Goal: Task Accomplishment & Management: Manage account settings

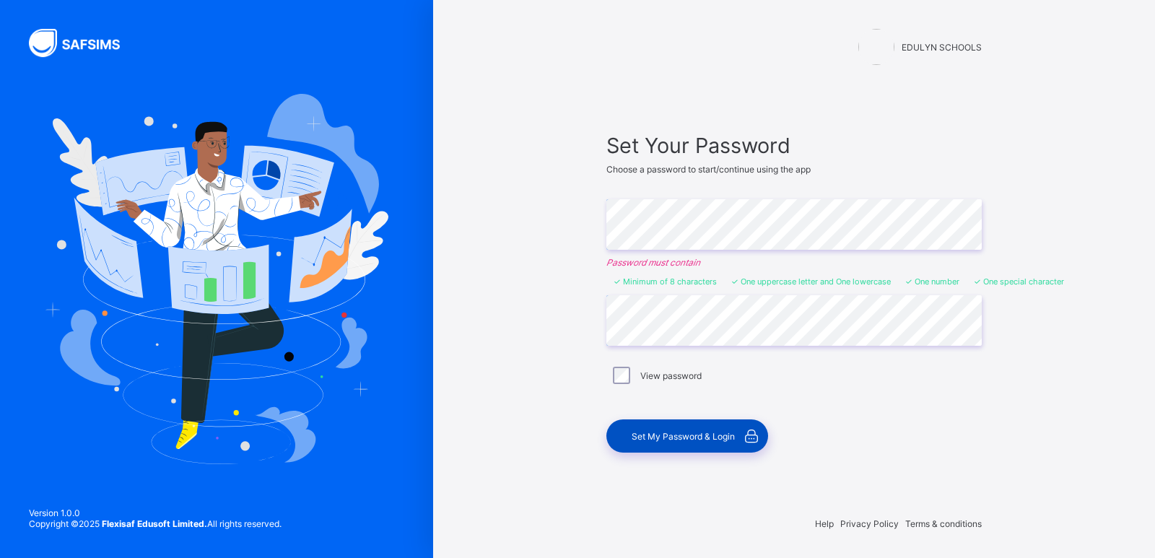
click at [687, 432] on span "Set My Password & Login" at bounding box center [682, 436] width 103 height 11
click at [672, 429] on div "Set My Password & Login" at bounding box center [687, 435] width 162 height 33
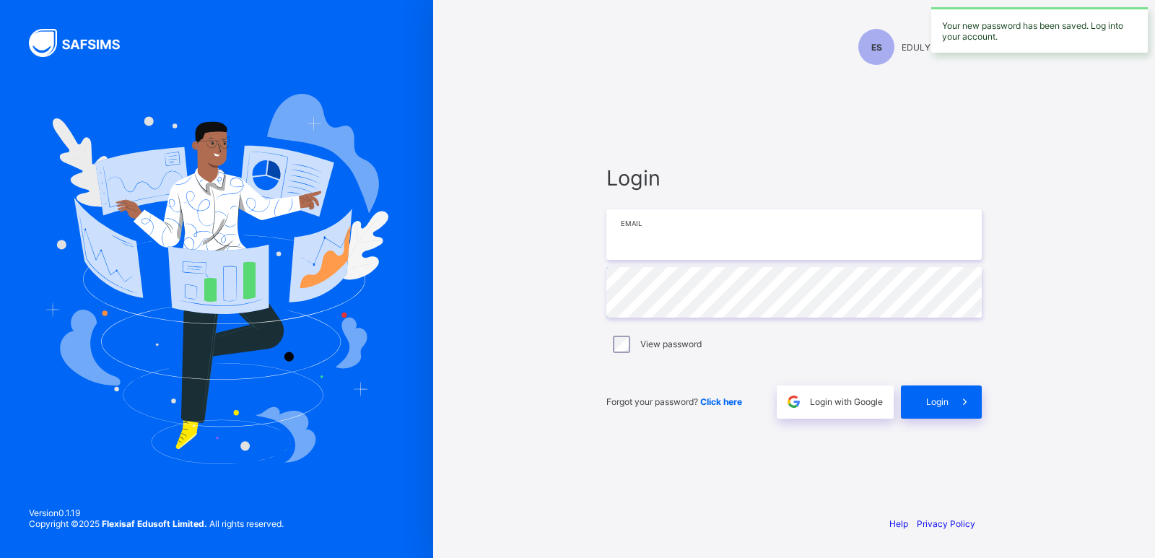
click at [720, 240] on input "email" at bounding box center [793, 234] width 375 height 51
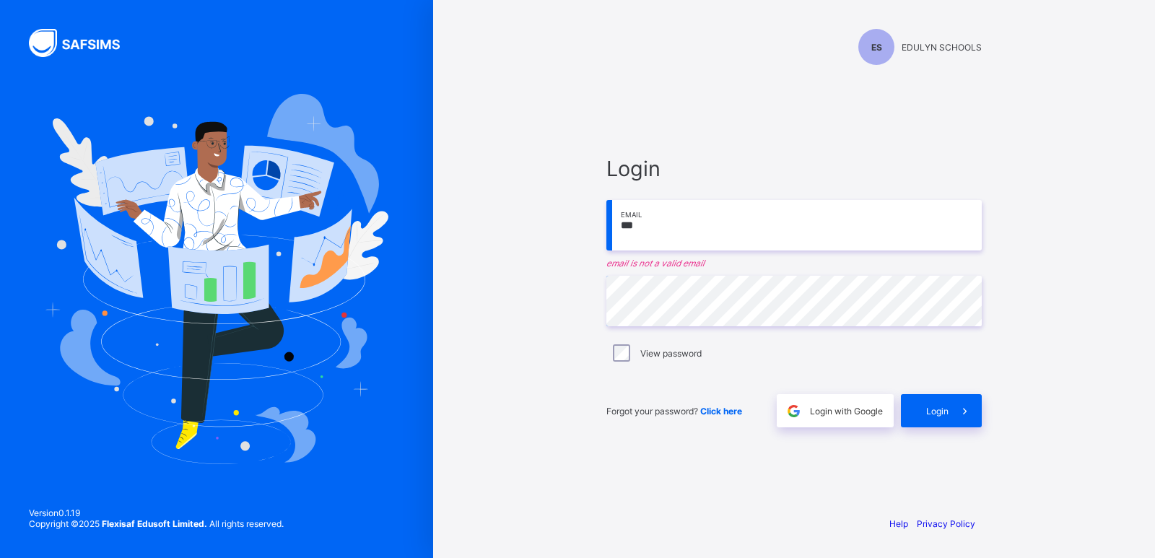
type input "**********"
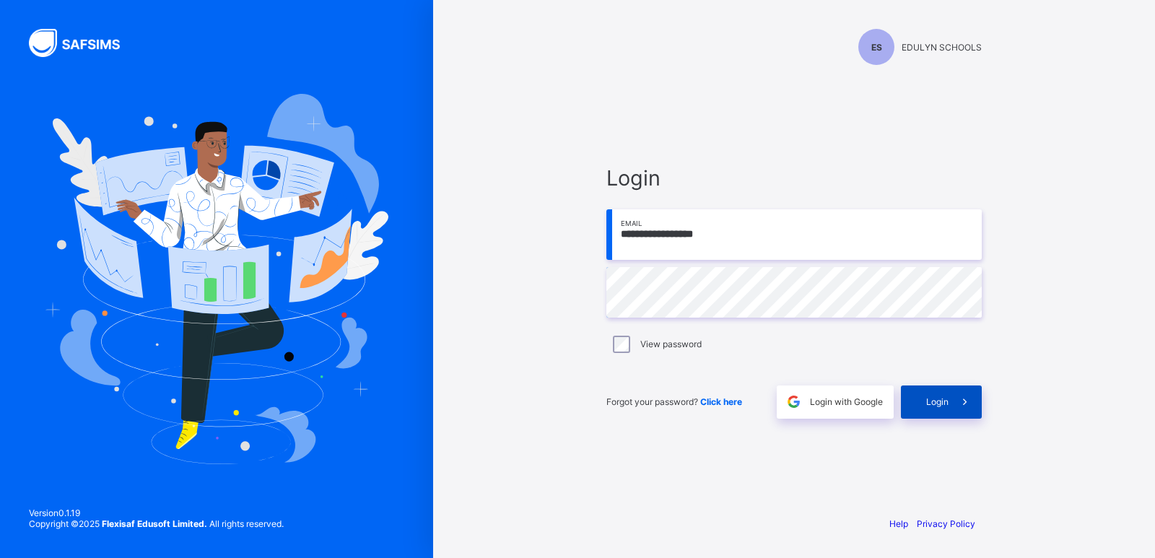
click at [927, 403] on span "Login" at bounding box center [937, 401] width 22 height 11
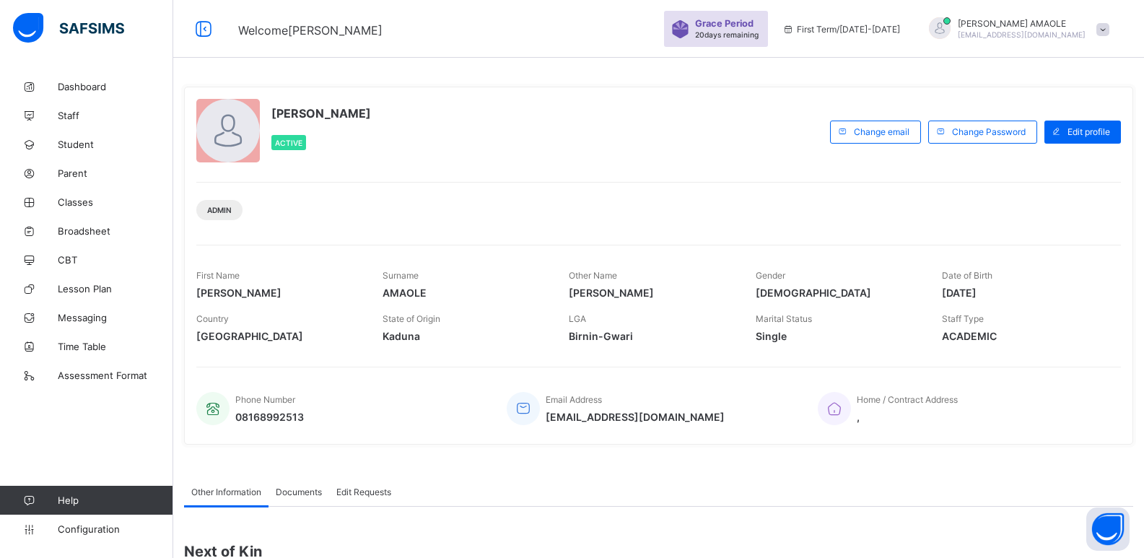
click at [1109, 27] on span at bounding box center [1102, 29] width 13 height 13
click at [872, 47] on div "First Term / 2025-2026" at bounding box center [841, 29] width 132 height 58
click at [753, 23] on span "Grace Period" at bounding box center [724, 23] width 58 height 11
click at [1077, 128] on span "Edit profile" at bounding box center [1088, 131] width 43 height 11
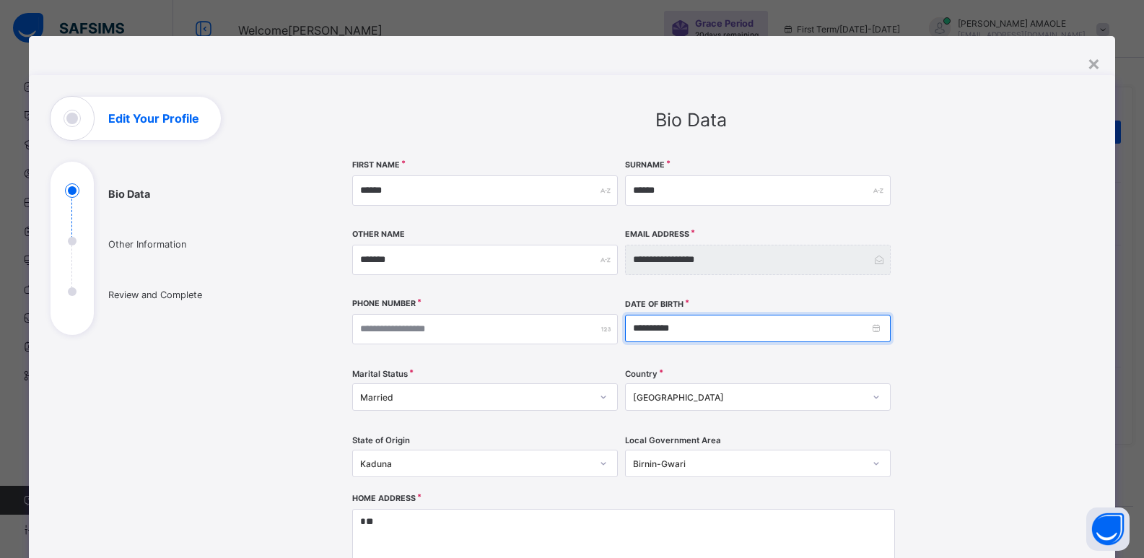
click at [720, 329] on input "**********" at bounding box center [758, 328] width 266 height 27
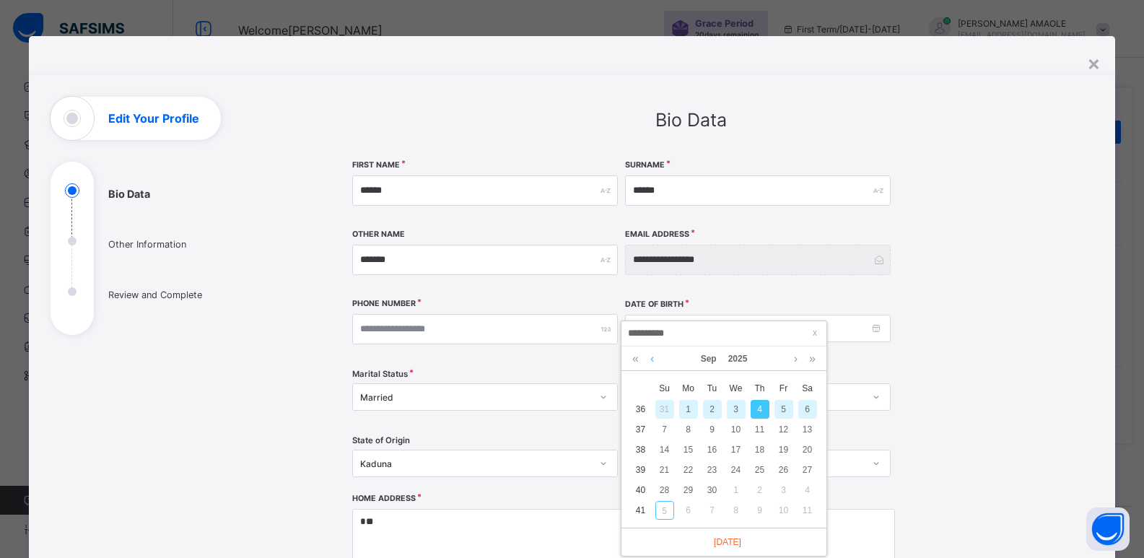
click at [652, 355] on link at bounding box center [652, 358] width 11 height 25
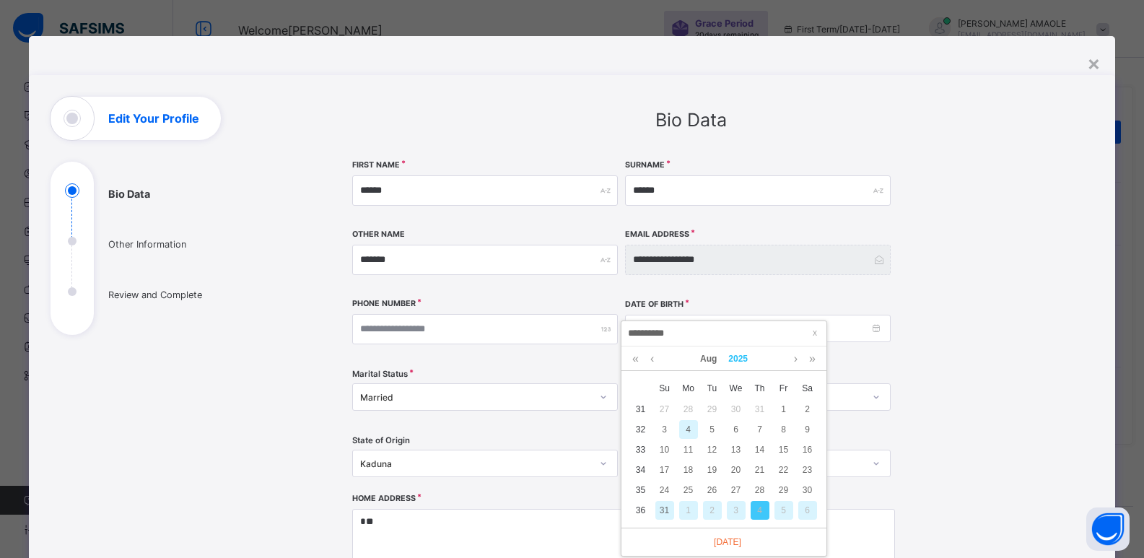
click at [732, 356] on link "2025" at bounding box center [737, 358] width 31 height 25
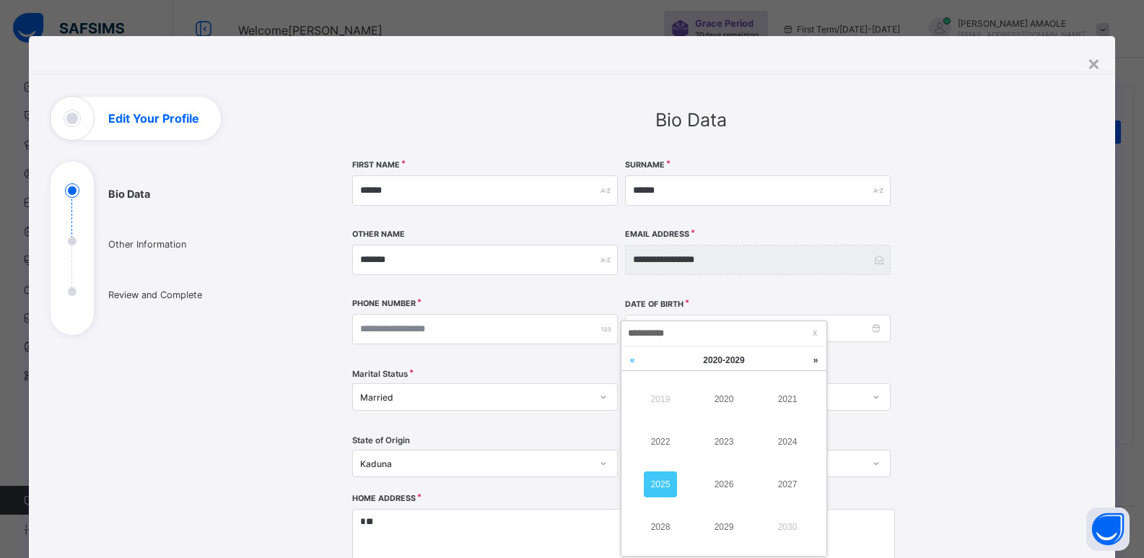
click at [629, 360] on link at bounding box center [632, 359] width 22 height 27
click at [631, 360] on link at bounding box center [632, 359] width 22 height 27
click at [816, 362] on link at bounding box center [816, 359] width 22 height 27
click at [639, 362] on link at bounding box center [632, 359] width 22 height 27
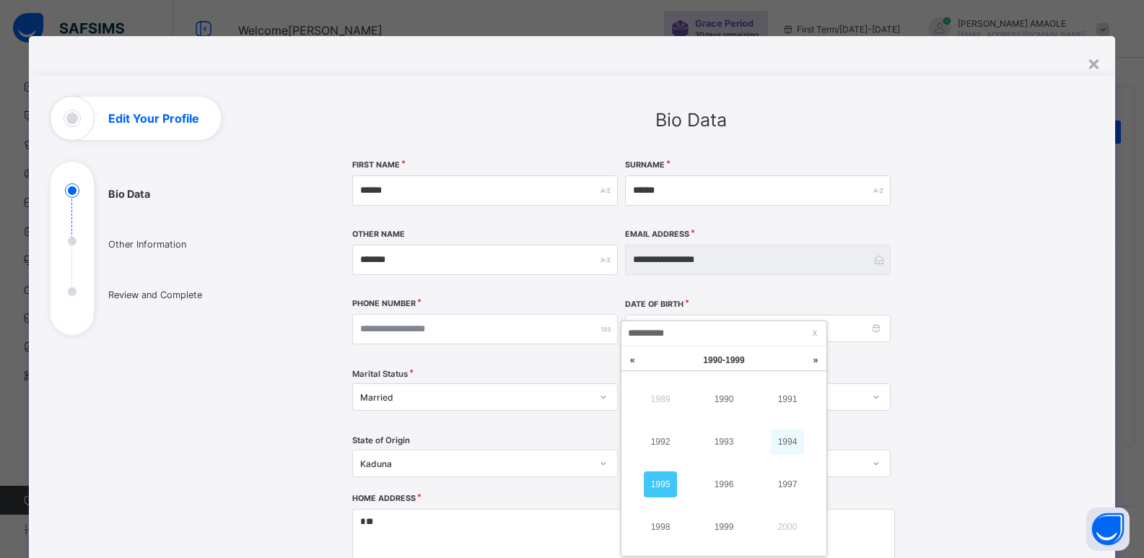
click at [779, 442] on link "1994" at bounding box center [787, 442] width 33 height 26
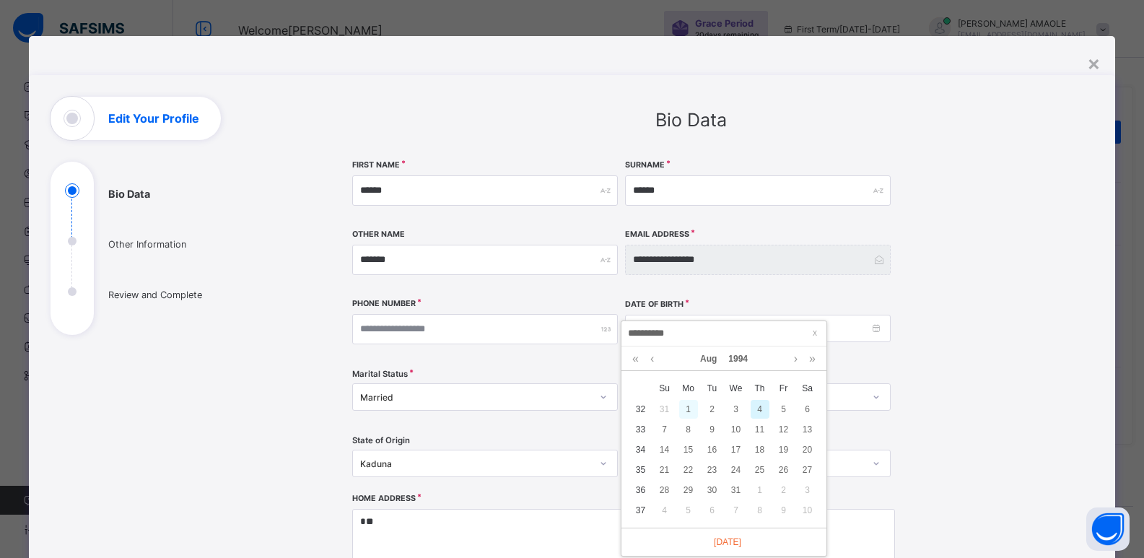
click at [684, 408] on div "1" at bounding box center [688, 409] width 19 height 19
type input "**********"
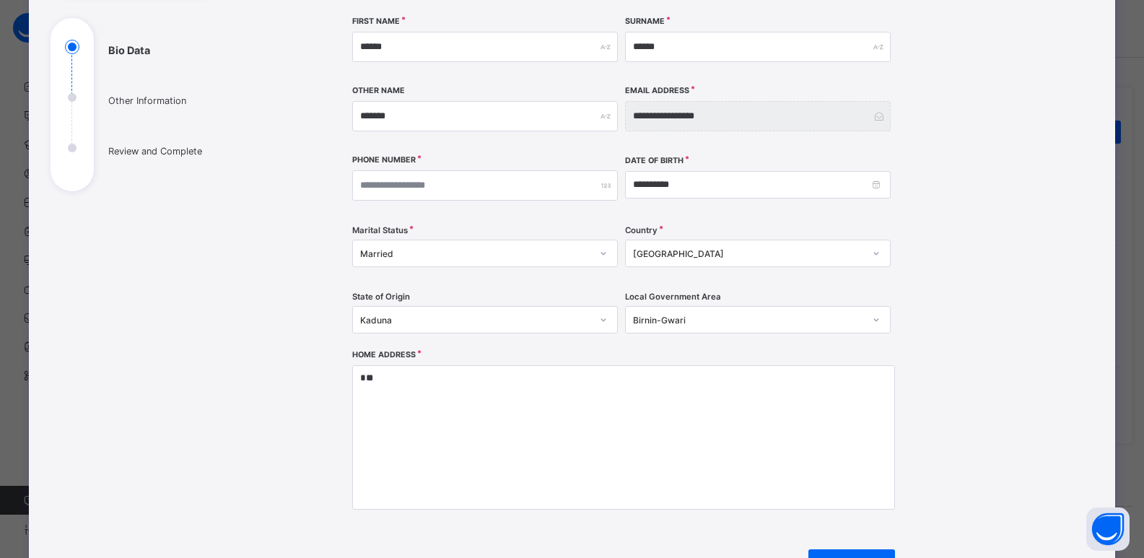
scroll to position [144, 0]
click at [591, 318] on div at bounding box center [603, 318] width 25 height 23
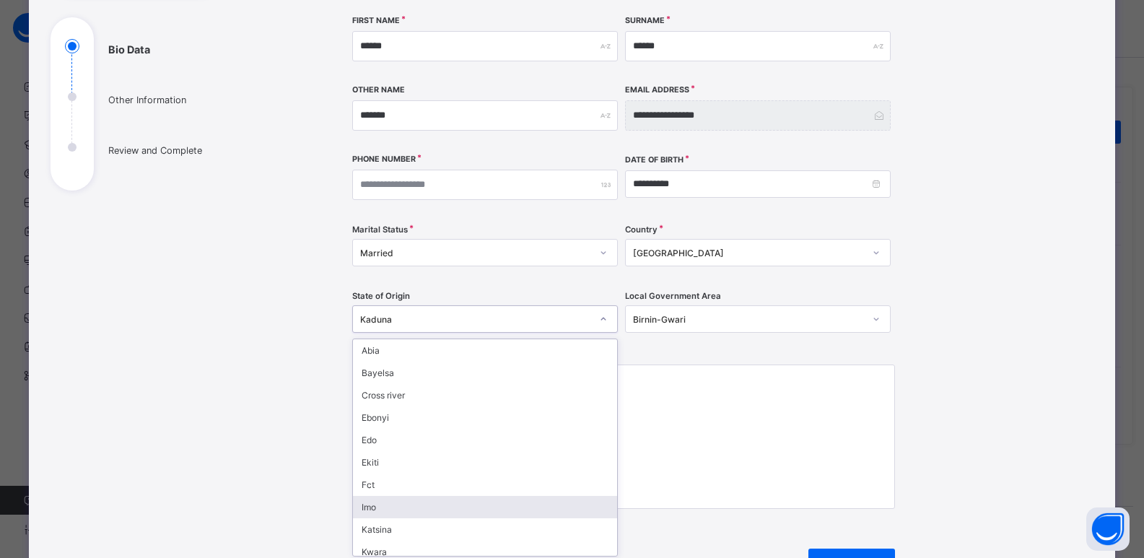
click at [475, 496] on div "Imo" at bounding box center [485, 507] width 264 height 22
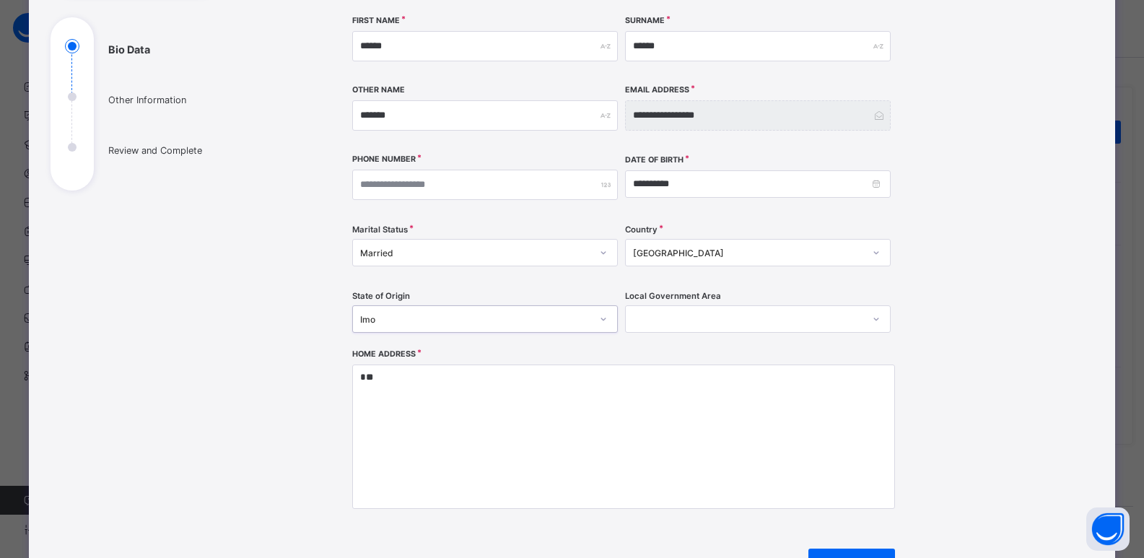
click at [741, 316] on div at bounding box center [744, 319] width 237 height 20
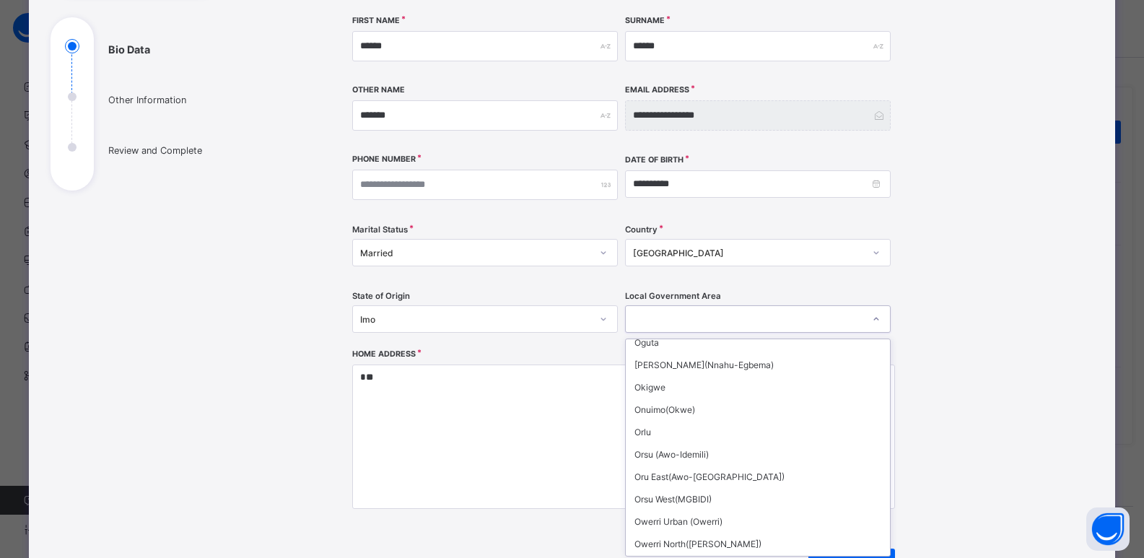
scroll to position [388, 0]
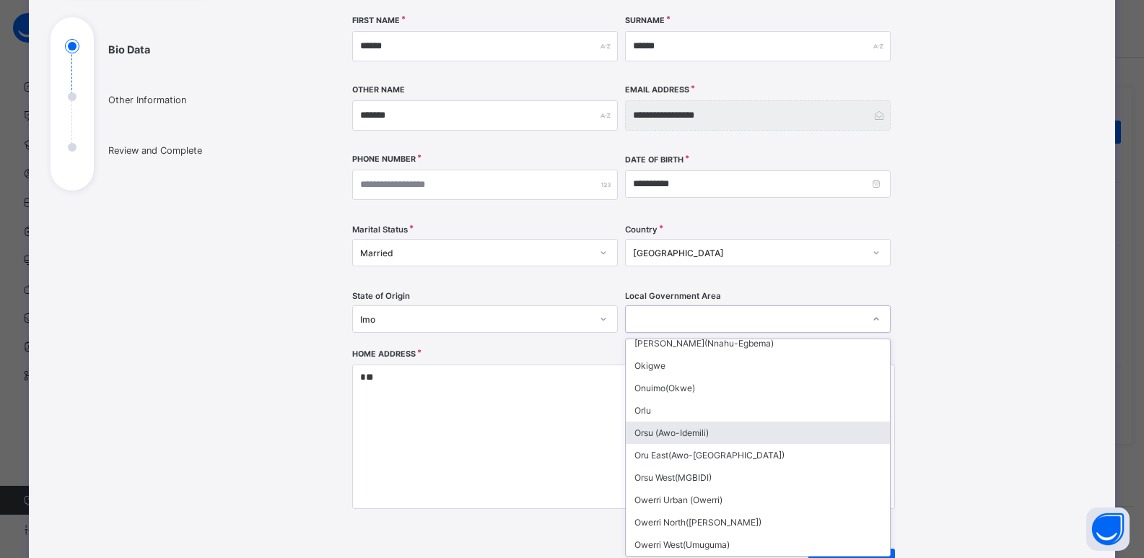
click at [709, 434] on div "Orsu (Awo-Idemili)" at bounding box center [758, 432] width 264 height 22
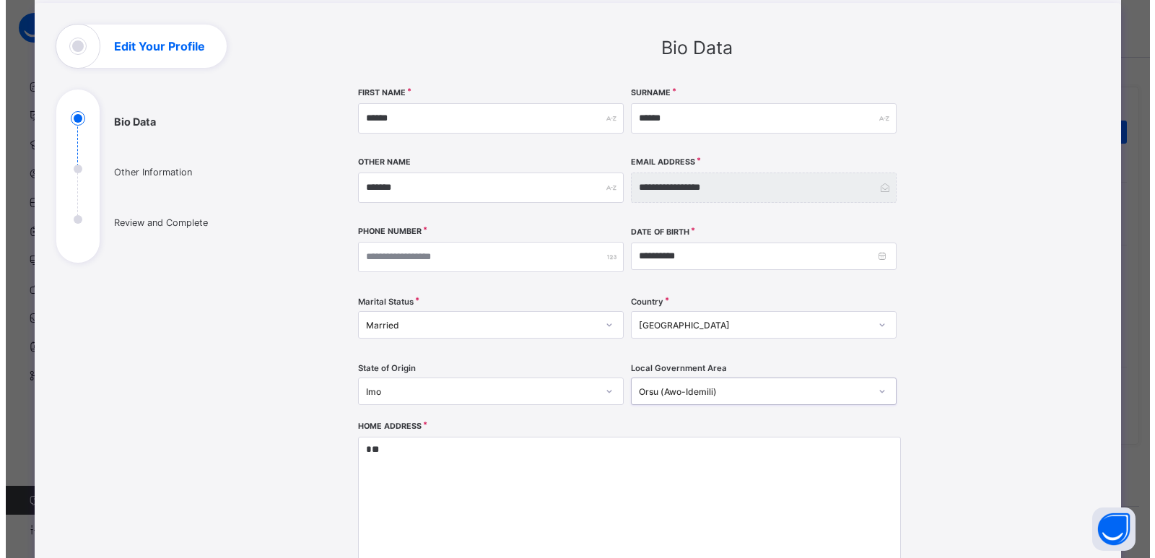
scroll to position [289, 0]
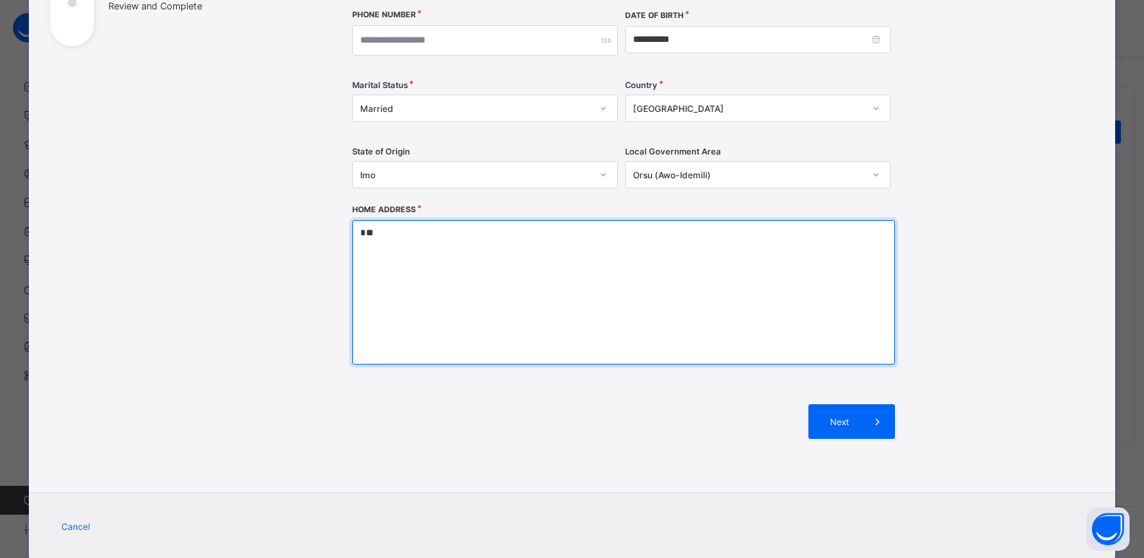
click at [660, 261] on textarea "*" at bounding box center [623, 292] width 543 height 144
type textarea "*"
type textarea "**********"
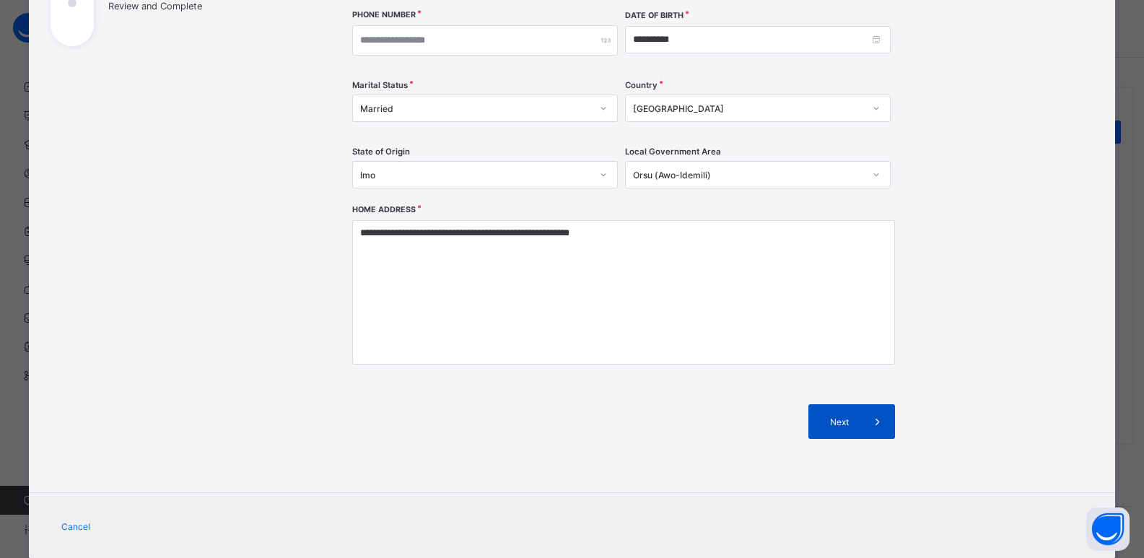
click at [836, 416] on span "Next" at bounding box center [839, 421] width 41 height 11
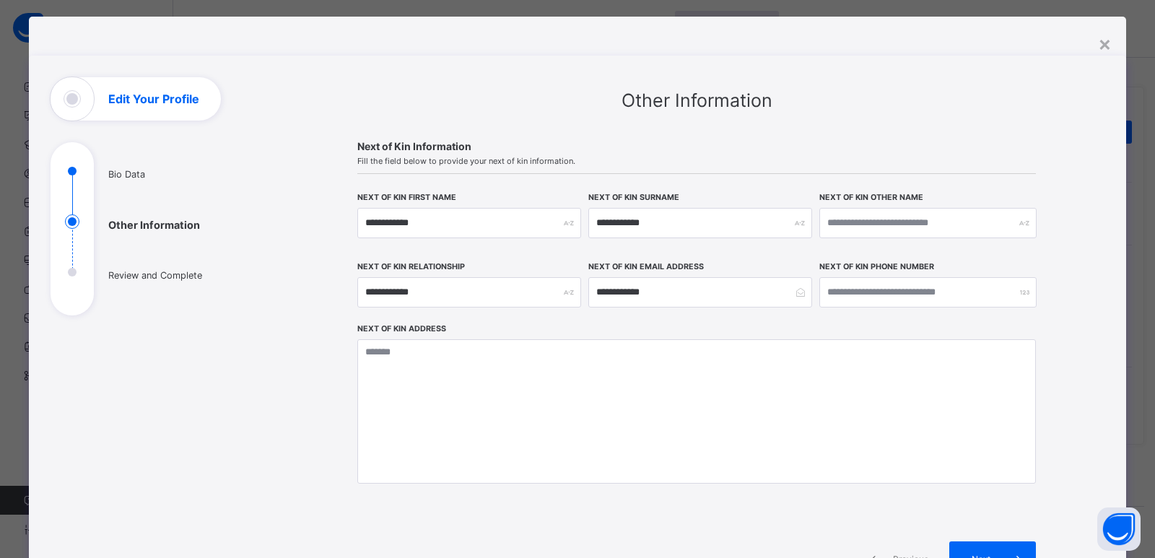
scroll to position [0, 0]
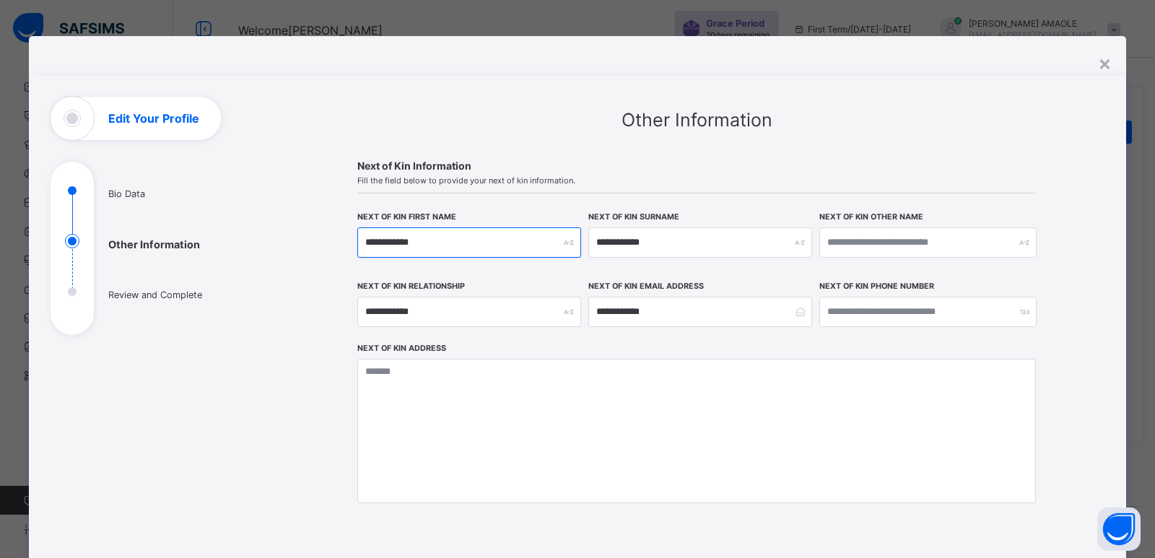
click at [563, 251] on input "**********" at bounding box center [469, 242] width 224 height 30
click at [567, 242] on div "**********" at bounding box center [469, 242] width 224 height 30
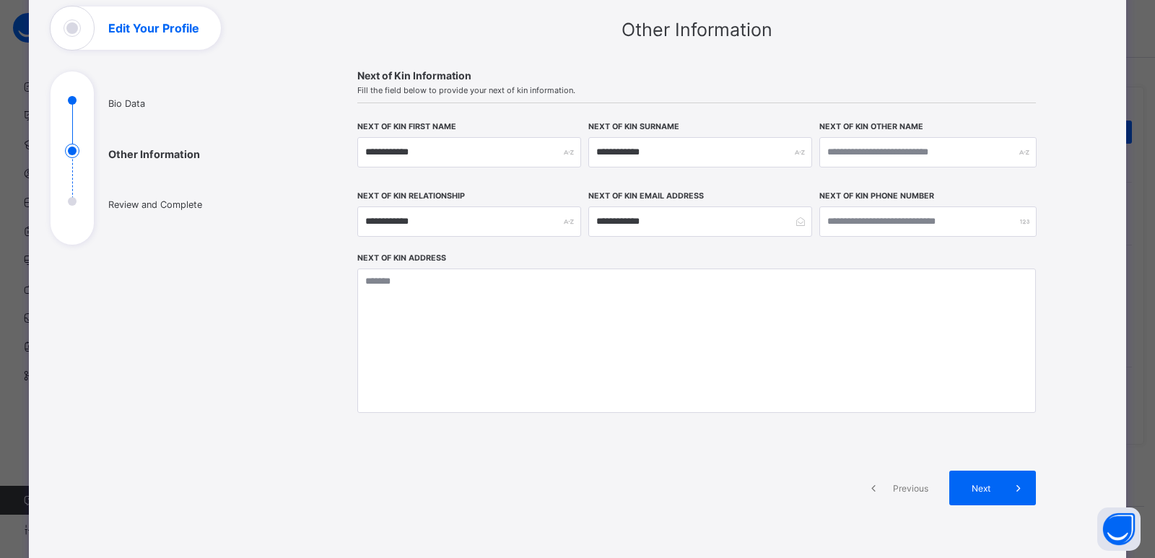
scroll to position [194, 0]
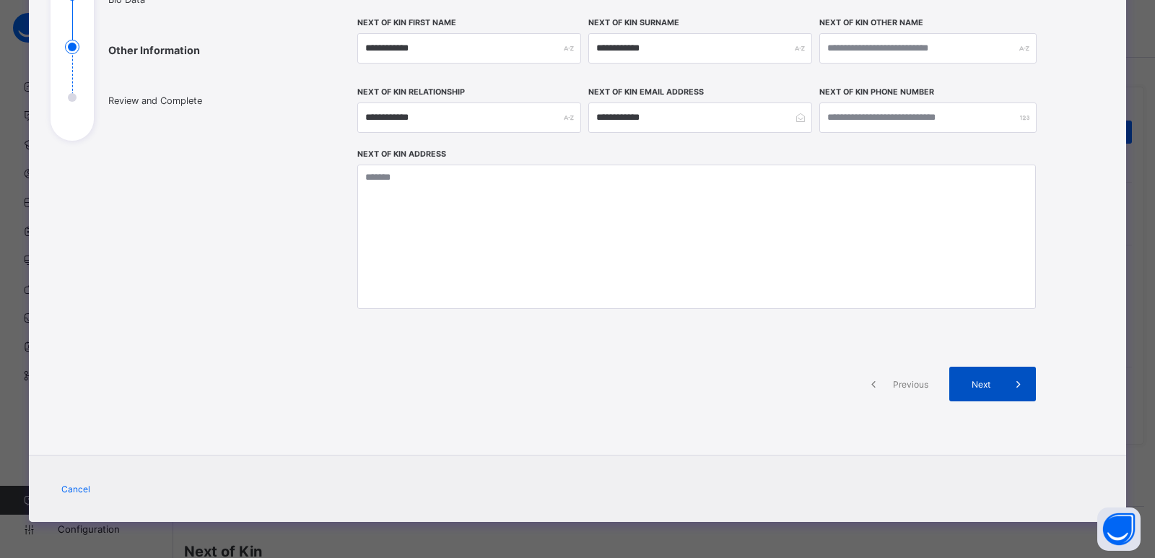
click at [1022, 390] on icon at bounding box center [1018, 384] width 16 height 14
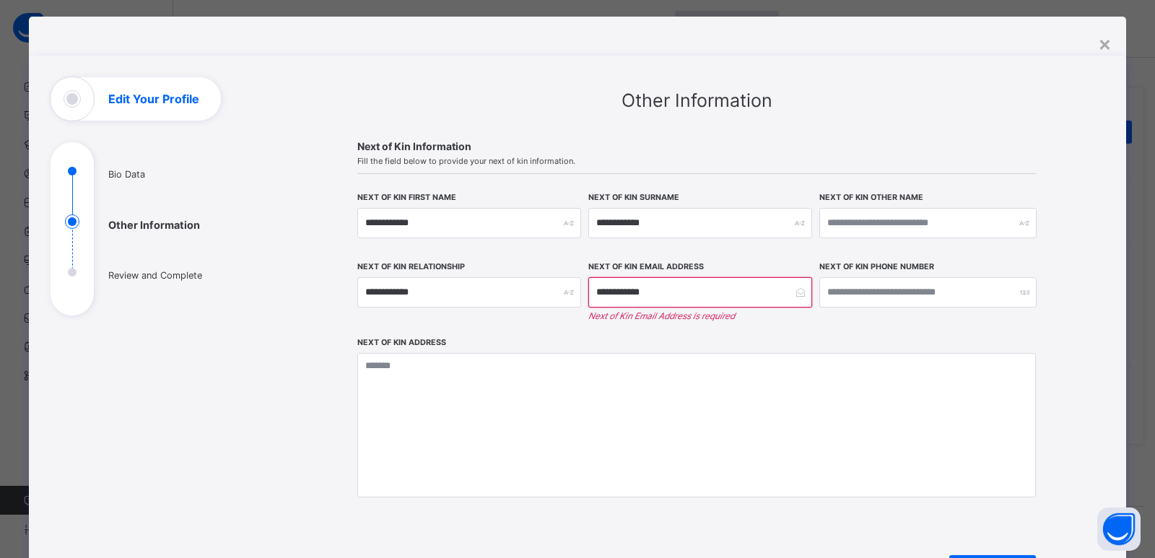
scroll to position [0, 0]
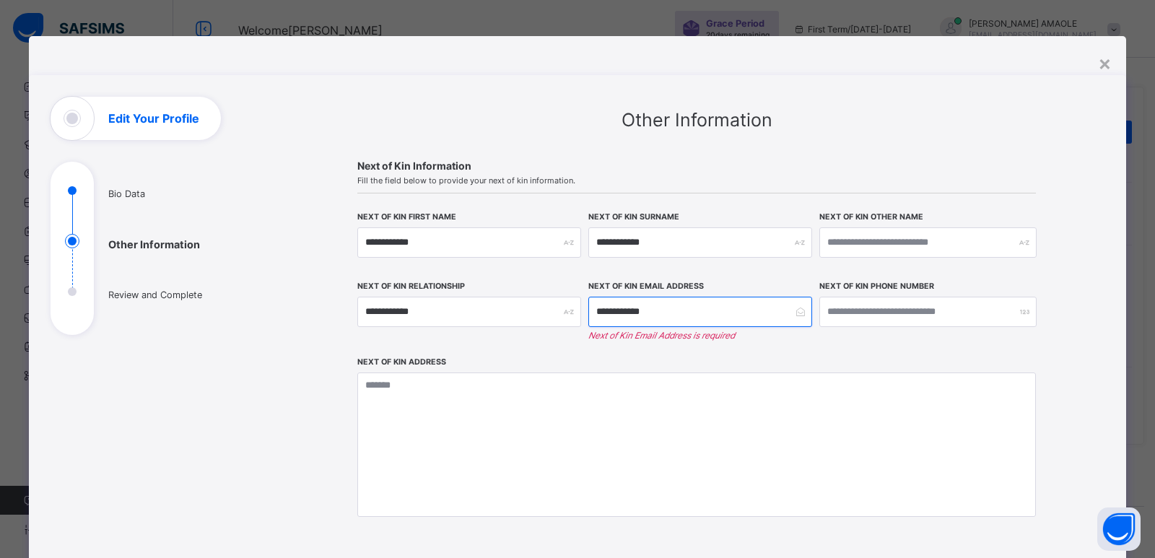
click at [734, 306] on input "**********" at bounding box center [700, 312] width 224 height 30
type input "**********"
type input "*********"
type input "********"
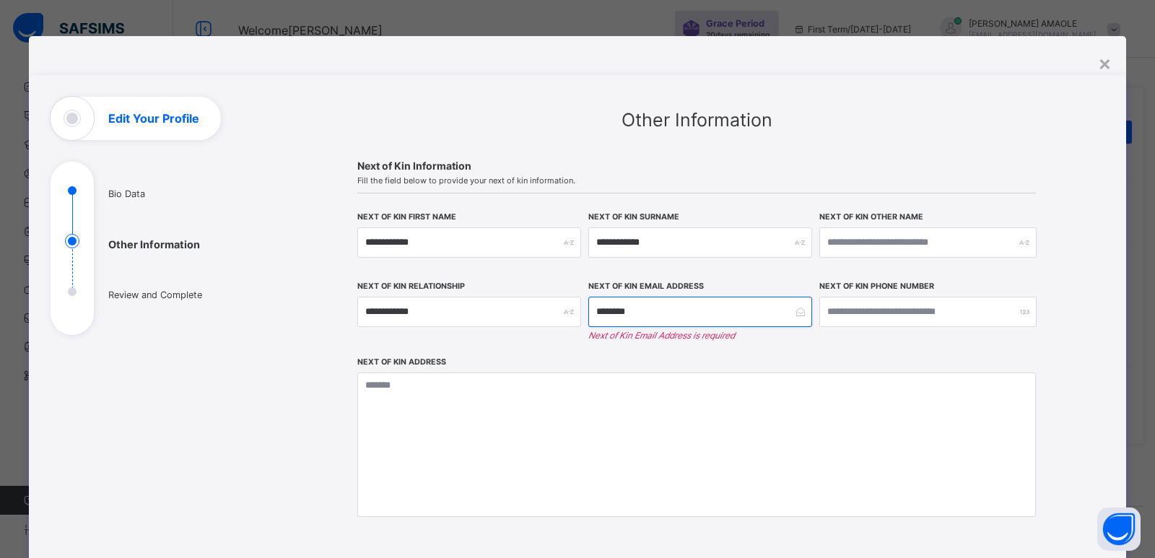
type input "*******"
type input "******"
type input "*****"
type input "***"
type input "**"
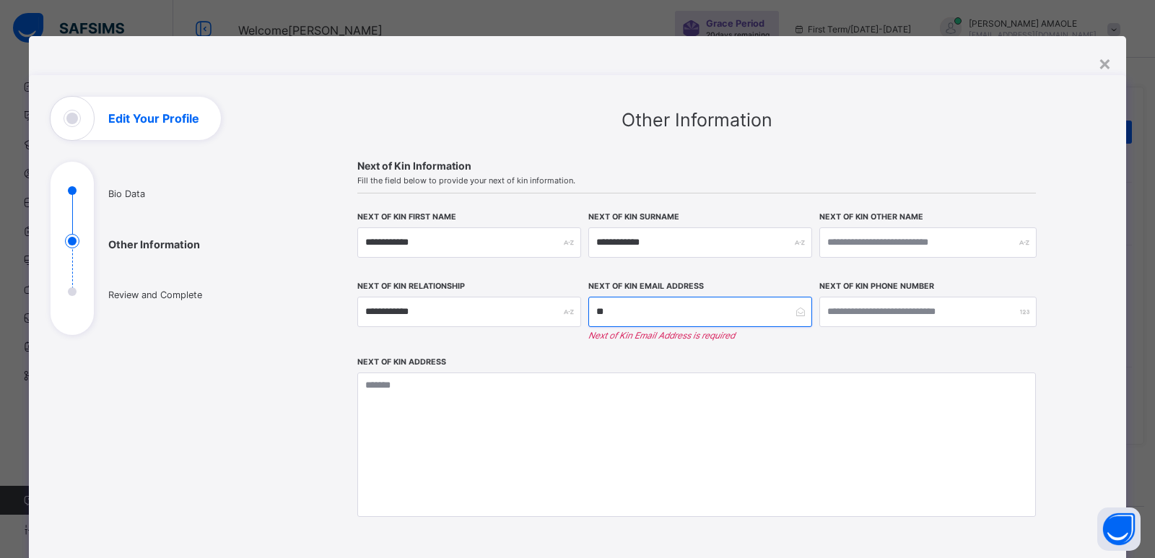
type input "*"
type input "**"
type input "***"
type input "****"
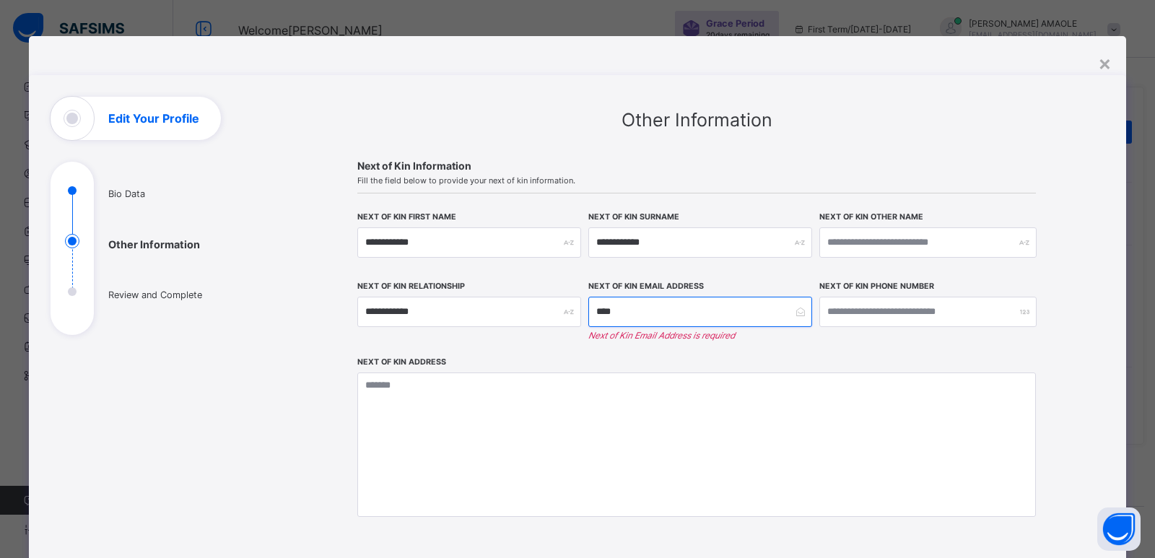
type input "*****"
type input "******"
type input "*******"
type input "********"
type input "*********"
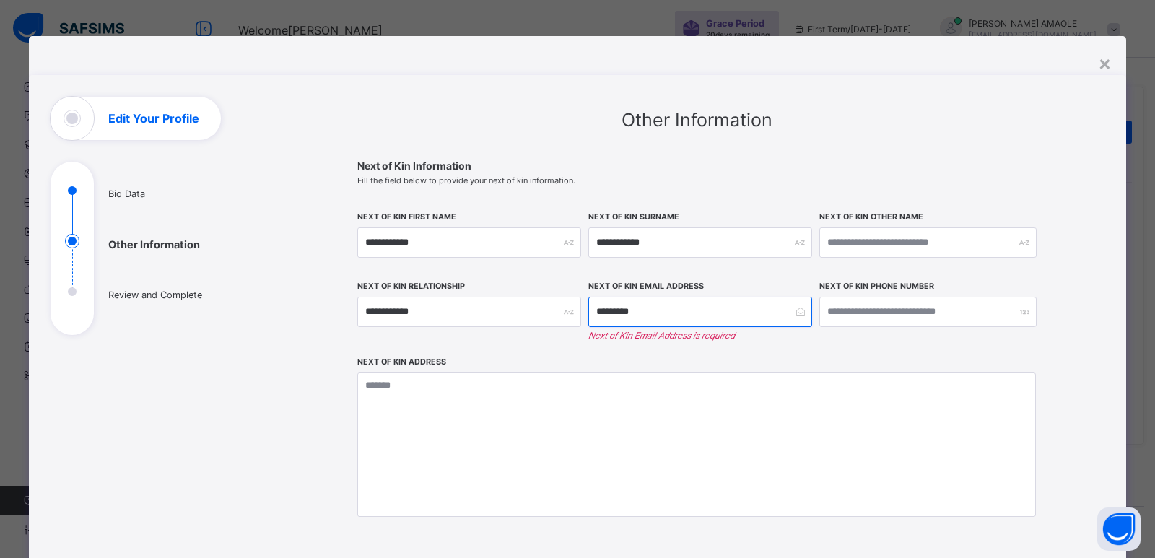
type input "**********"
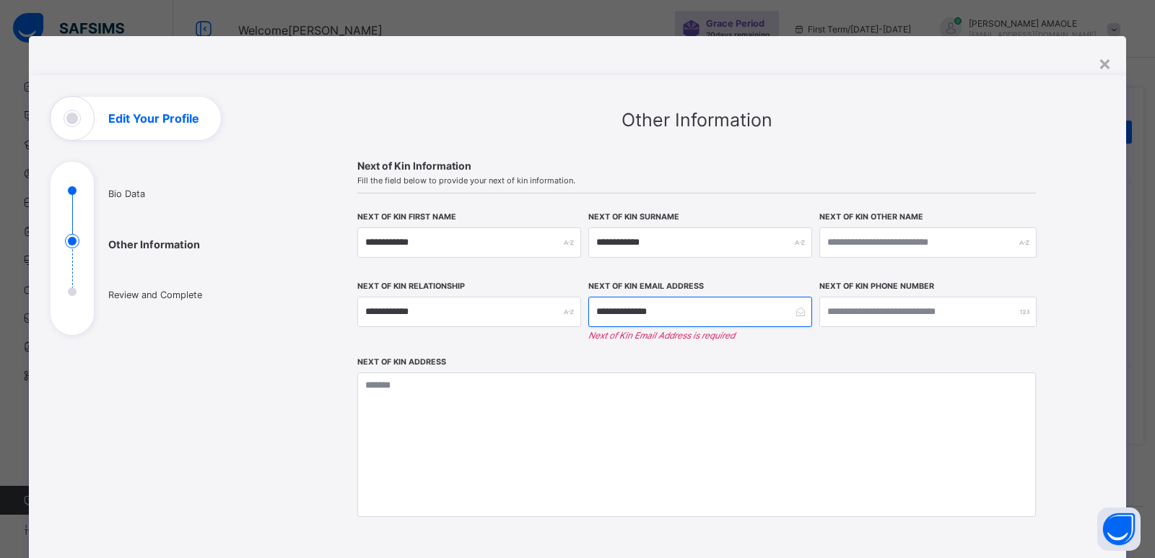
type input "**********"
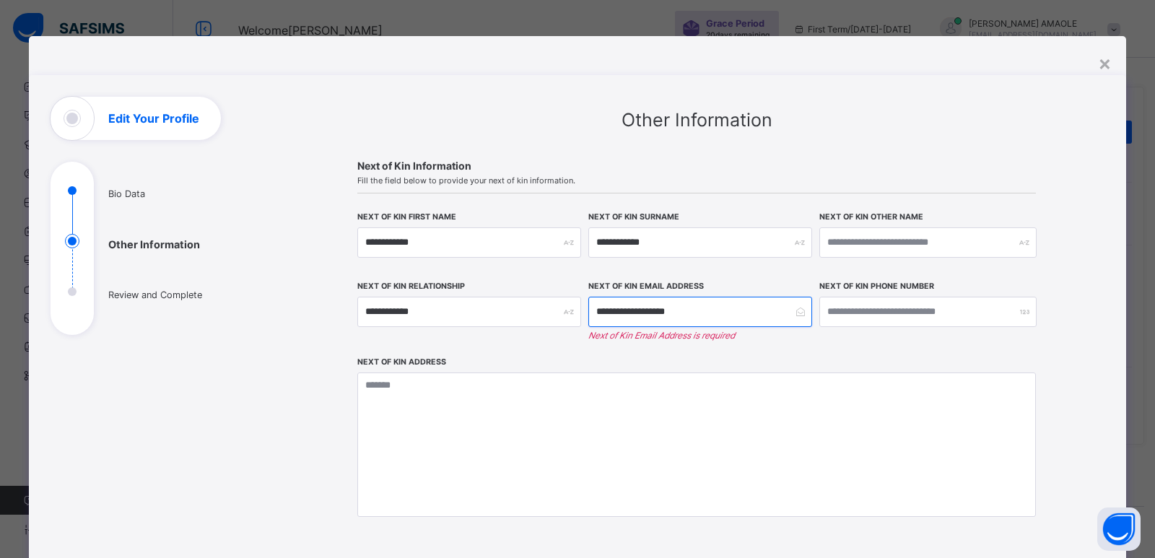
type input "**********"
click at [624, 313] on input "**********" at bounding box center [700, 312] width 224 height 30
type input "**********"
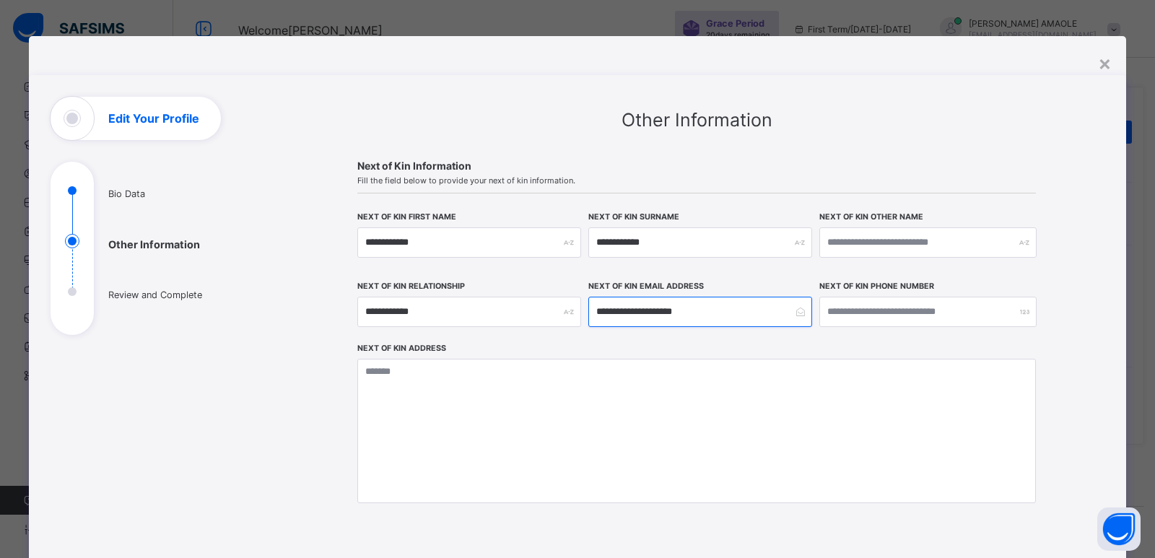
type input "**********"
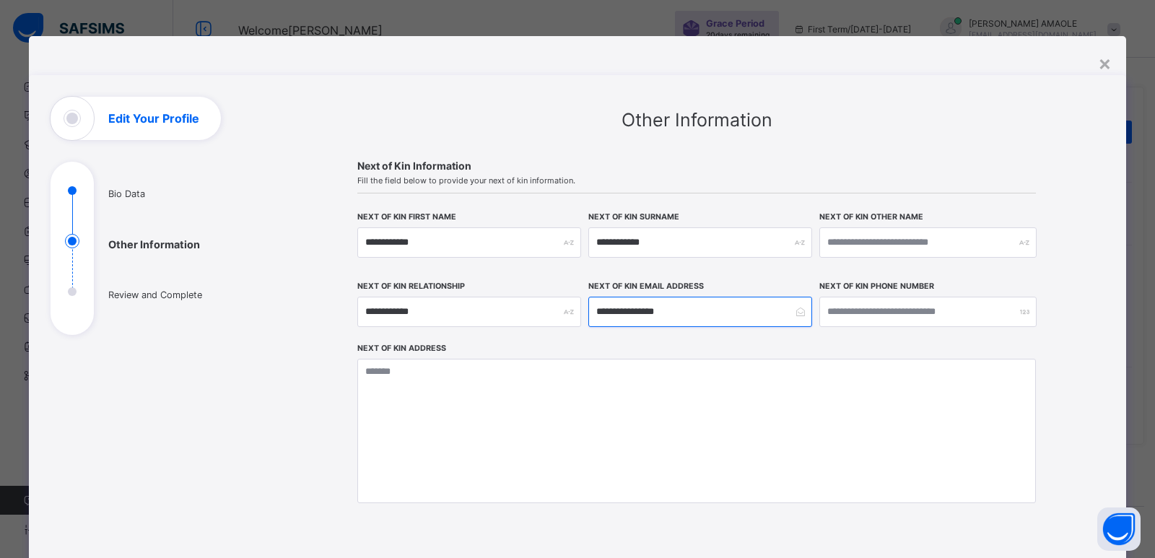
type input "**********"
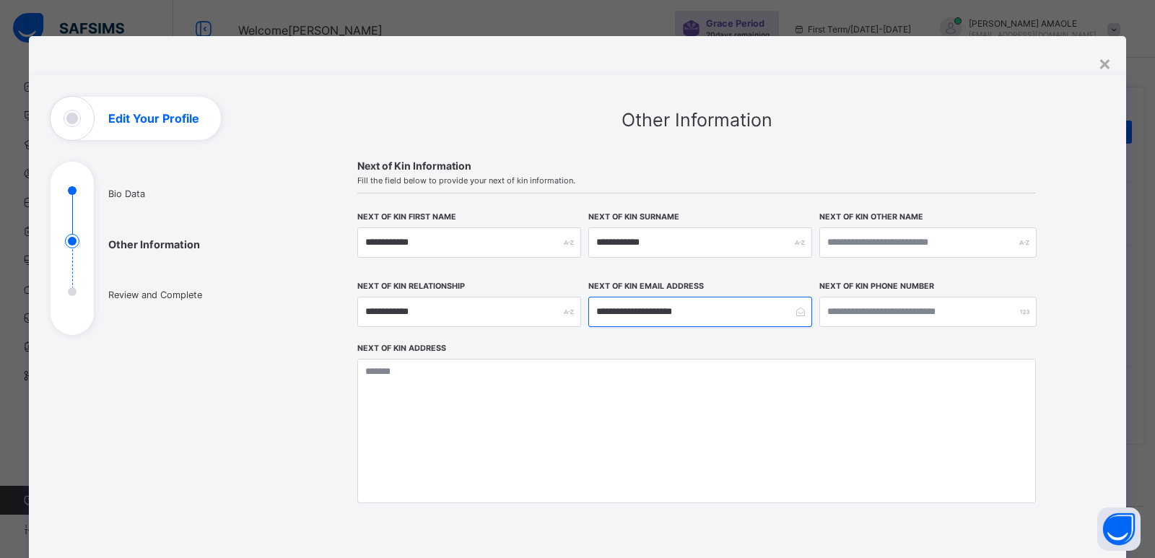
type input "**********"
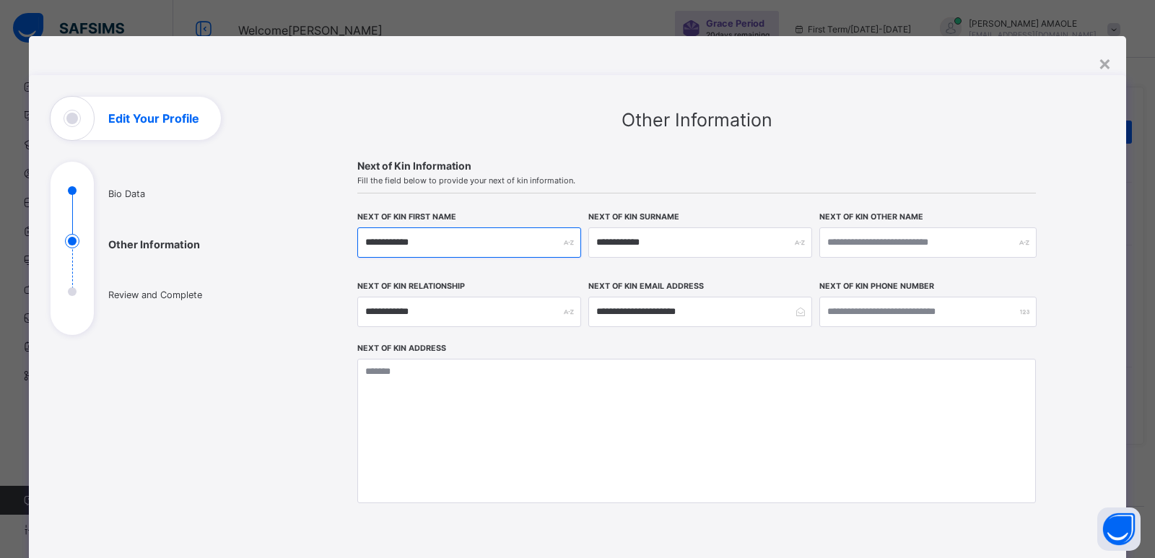
click at [440, 231] on input "**********" at bounding box center [469, 242] width 224 height 30
type input "**********"
type input "*********"
type input "********"
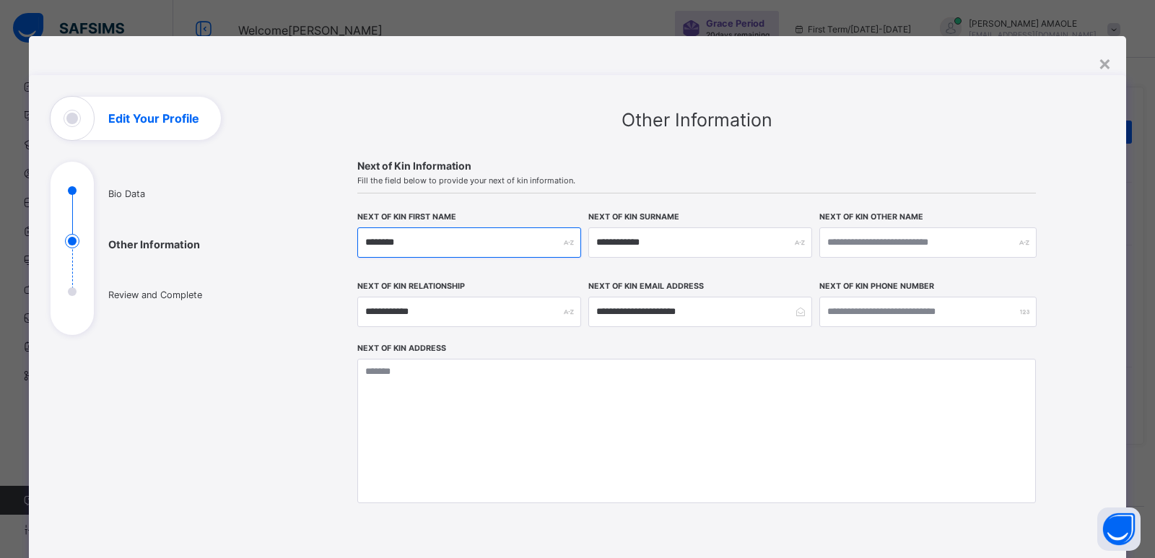
type input "*******"
type input "******"
type input "*****"
type input "***"
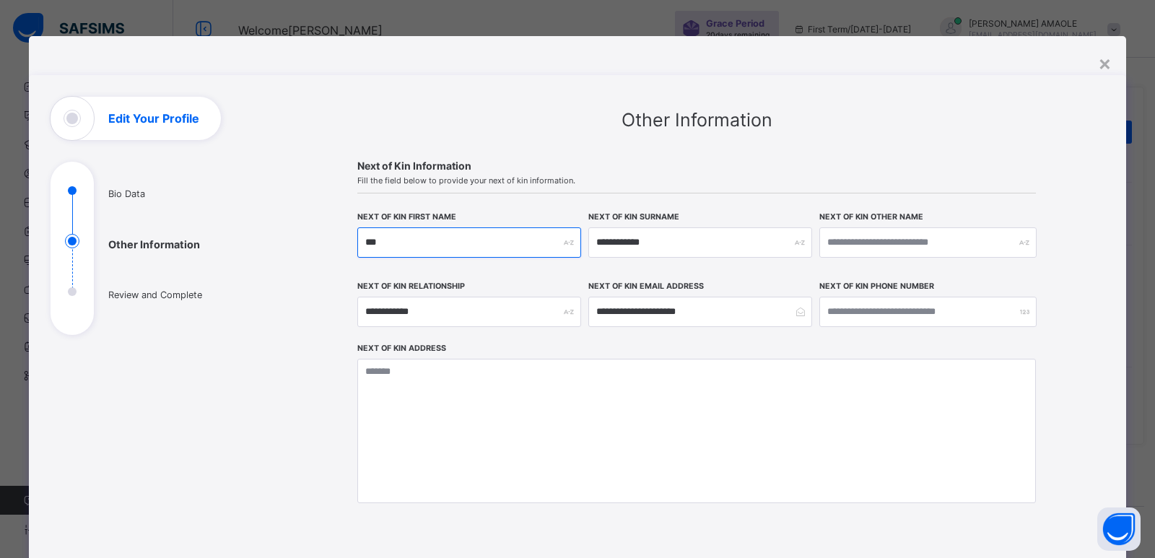
type input "**"
type input "*"
type input "**"
type input "***"
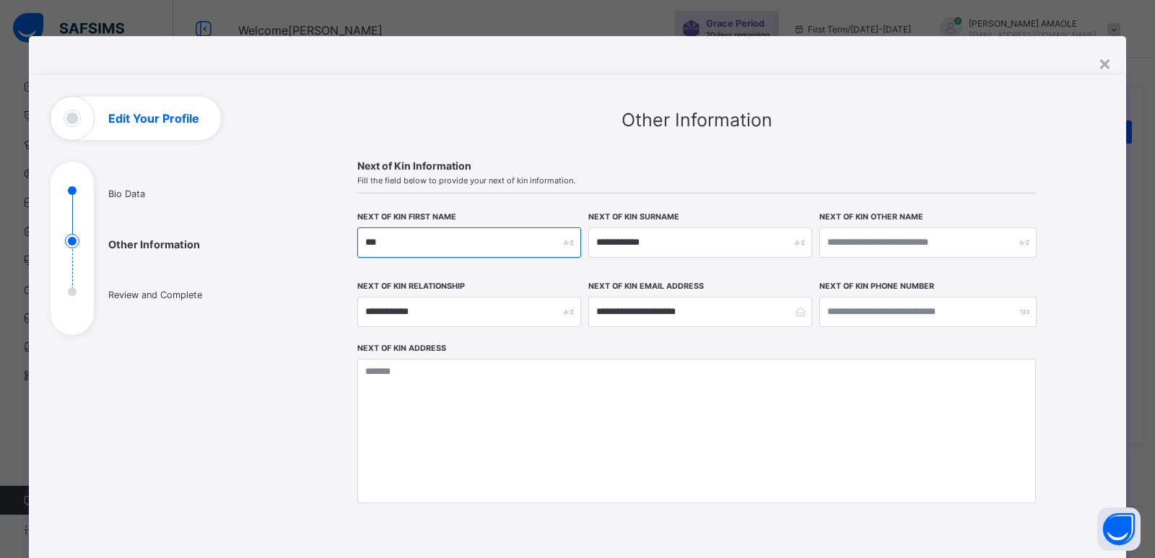
type input "****"
type input "*****"
type input "******"
type input "********"
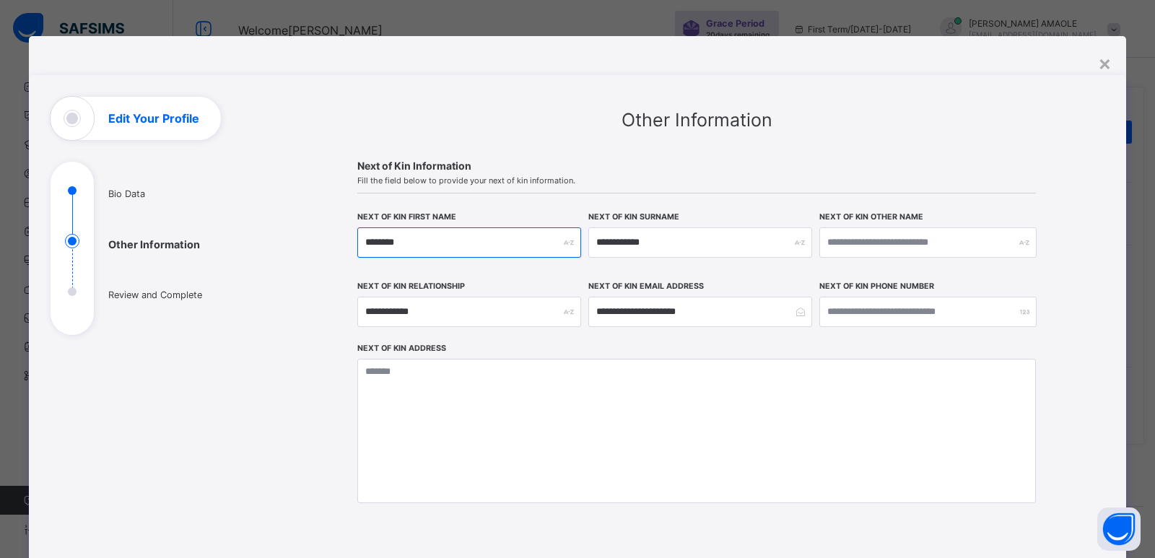
type input "*********"
type input "**********"
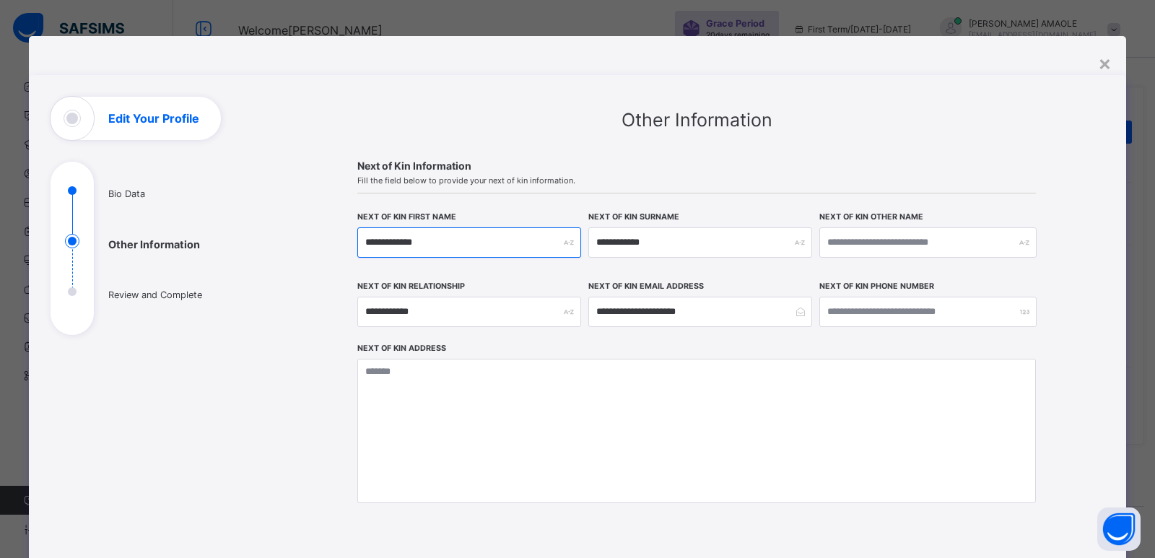
click at [446, 232] on input "**********" at bounding box center [469, 242] width 224 height 30
type input "**********"
type input "*********"
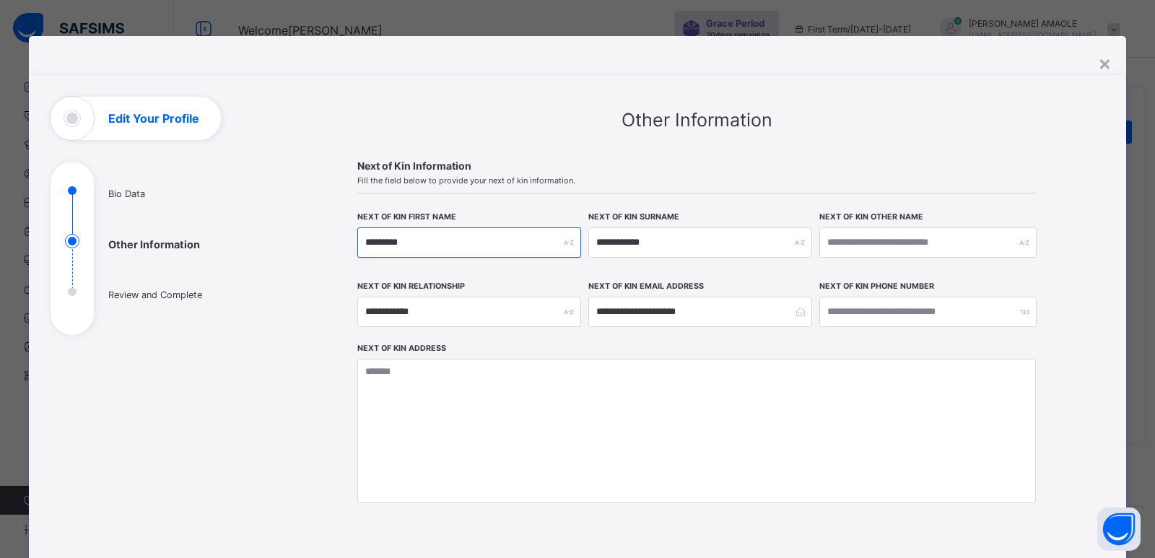
type input "********"
type input "******"
type input "*****"
type input "******"
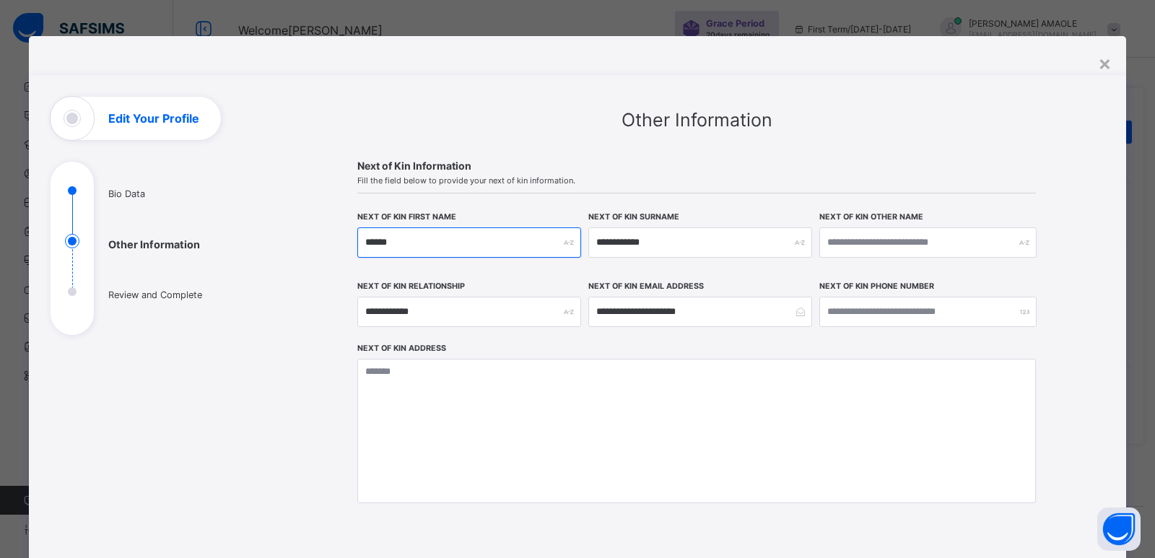
type input "******"
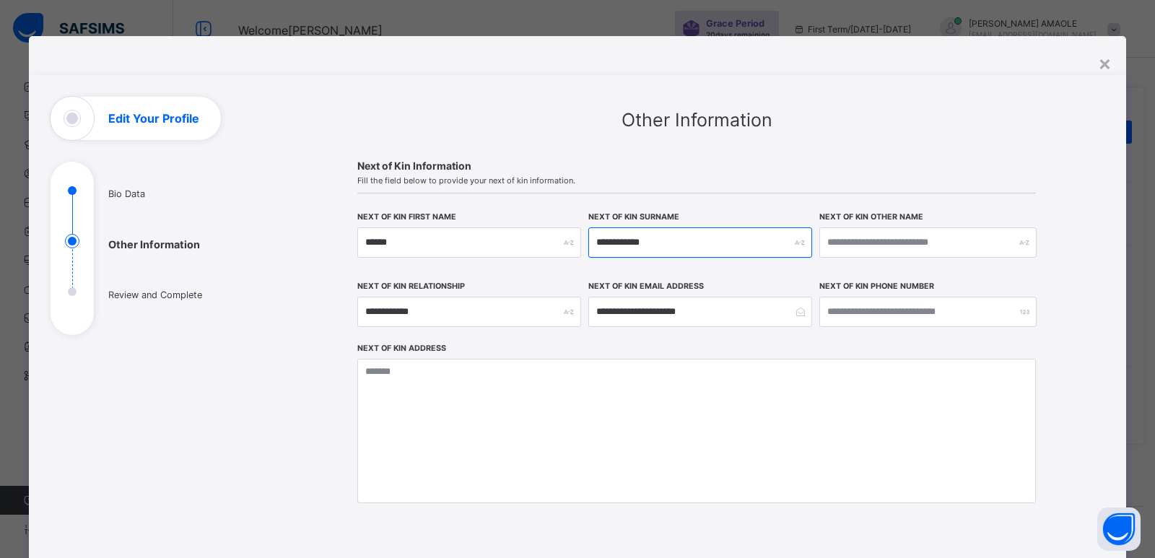
type input "*"
type input "**"
type input "***"
type input "****"
type input "*****"
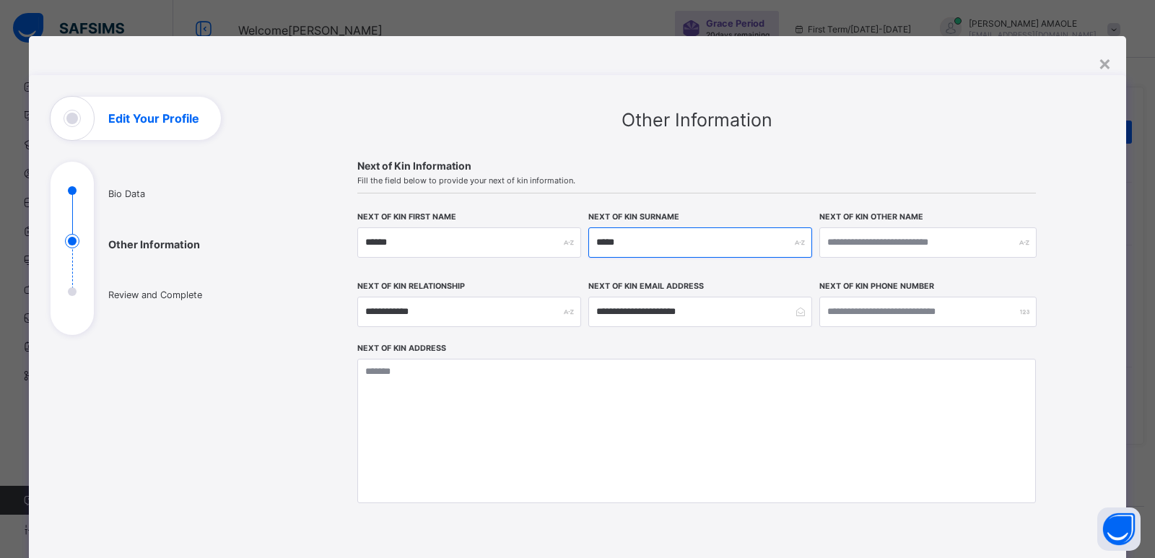
type input "******"
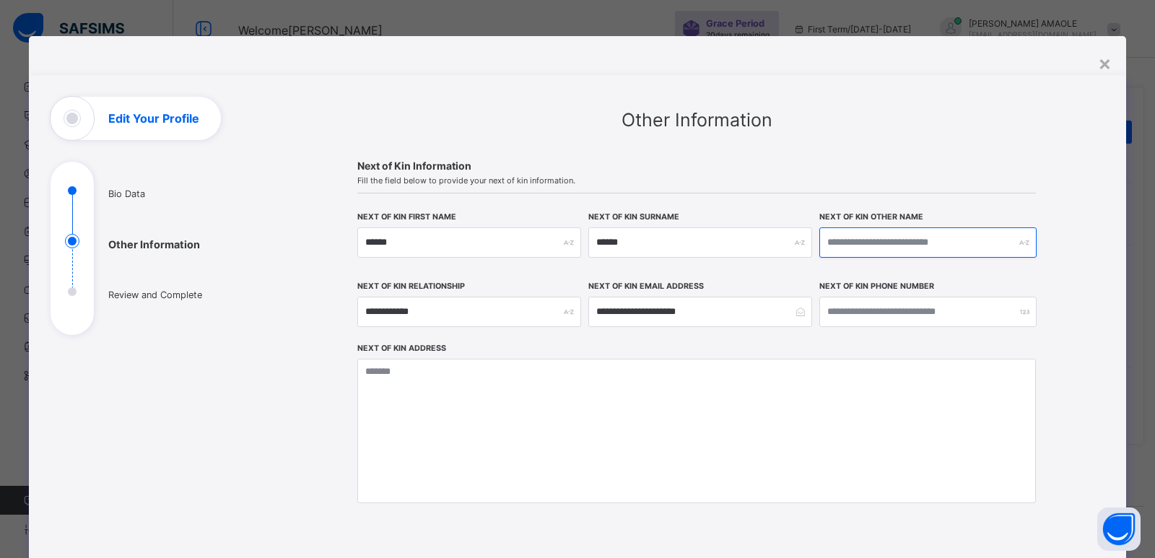
type input "*"
type input "**"
type input "***"
type input "****"
type input "*****"
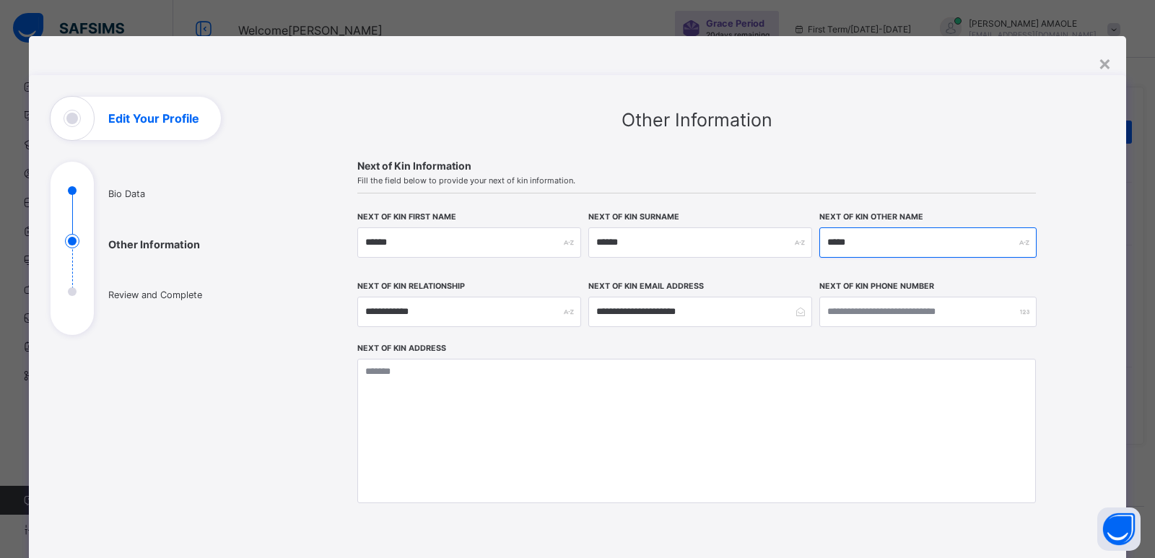
type input "******"
type input "*******"
type input "********"
type input "*********"
type input "**********"
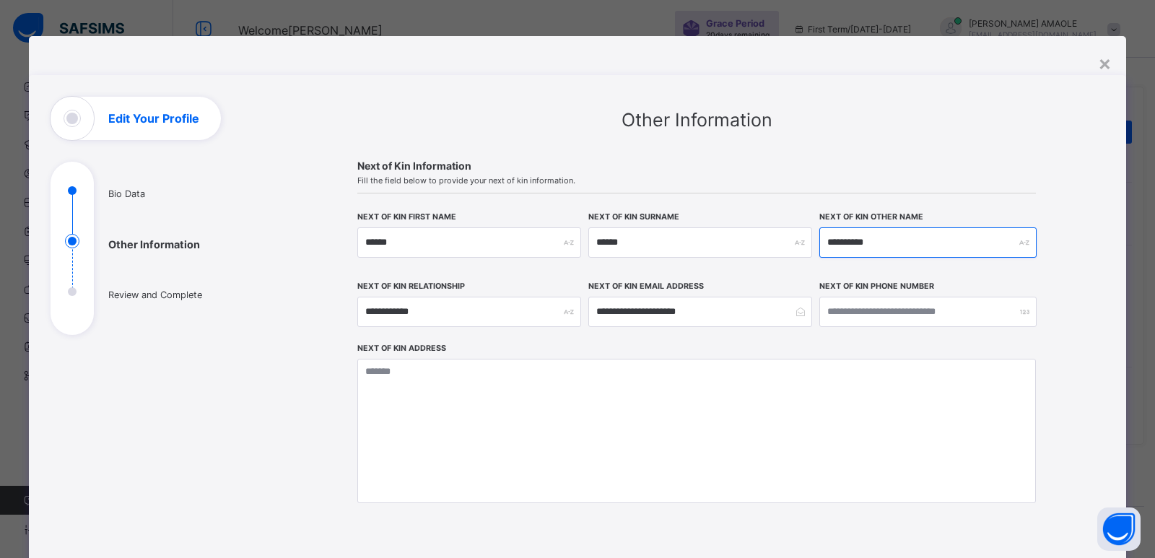
type input "**********"
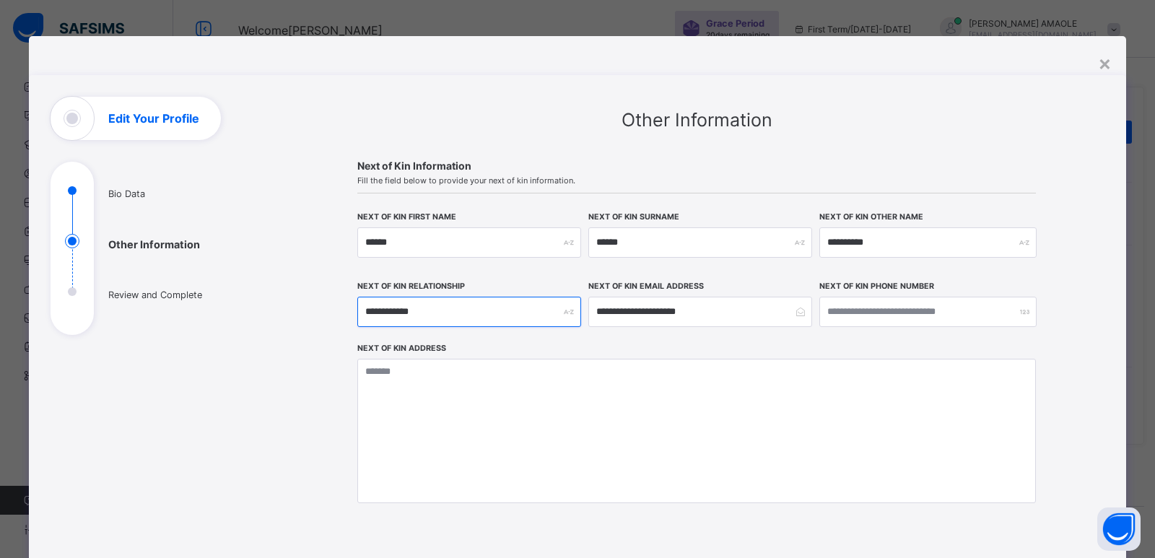
type input "*"
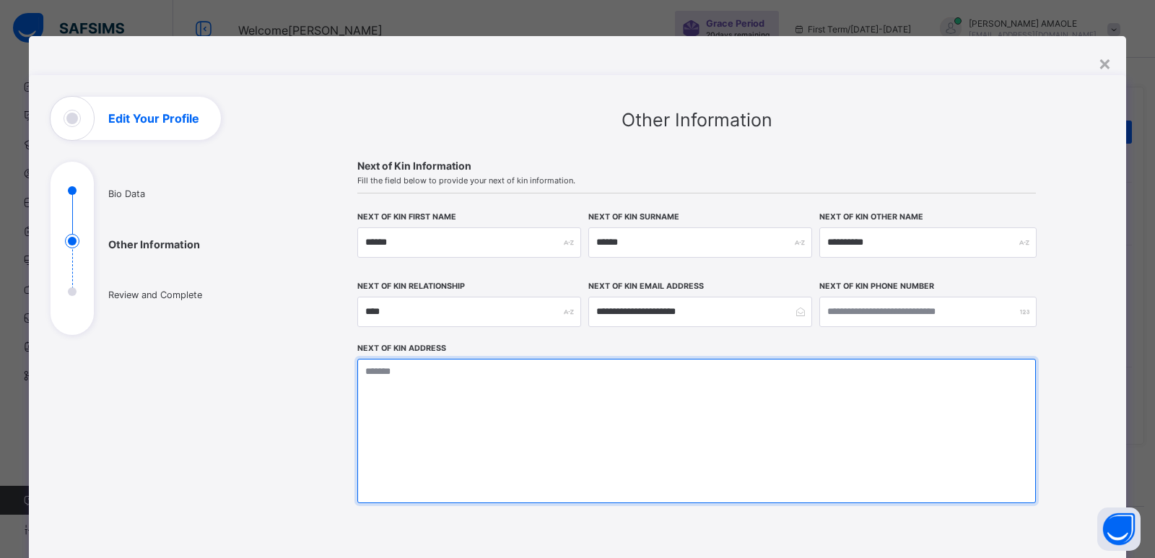
click at [463, 402] on textarea at bounding box center [696, 431] width 678 height 144
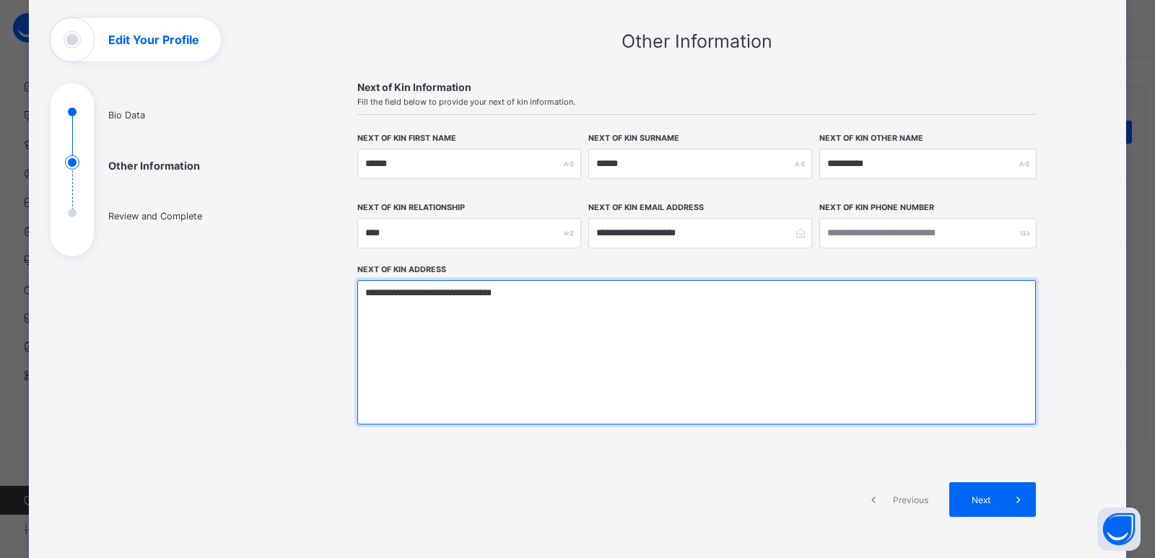
scroll to position [194, 0]
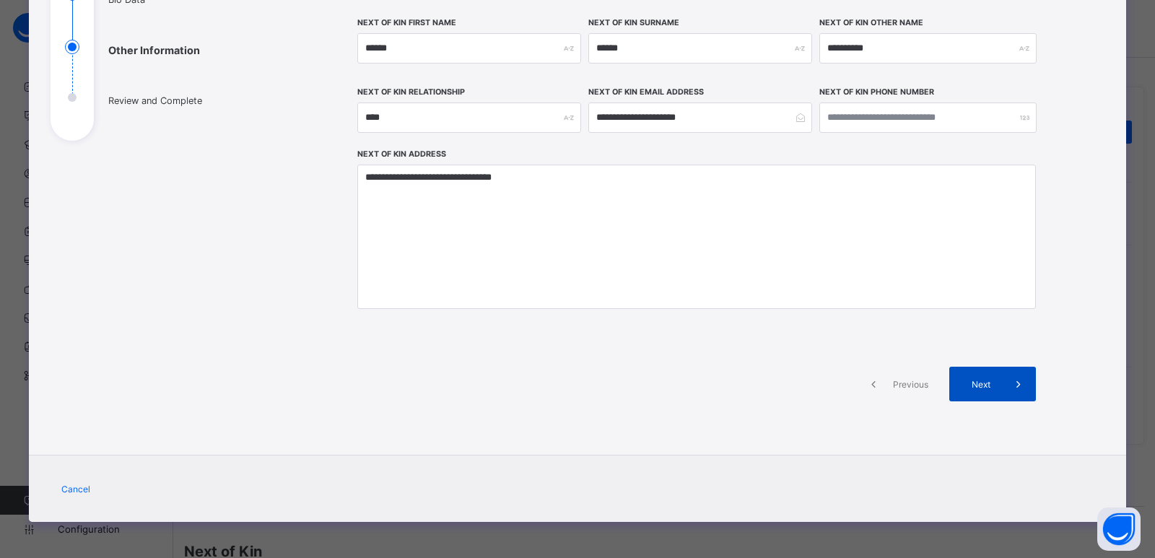
click at [968, 382] on span "Next" at bounding box center [980, 384] width 41 height 11
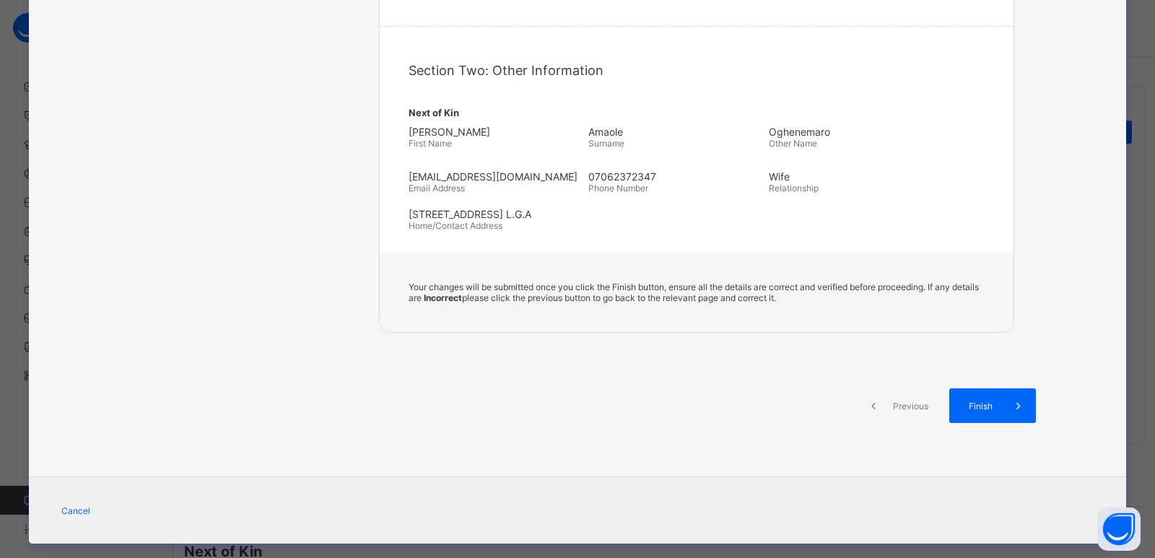
scroll to position [483, 0]
click at [891, 406] on span "Previous" at bounding box center [911, 405] width 40 height 11
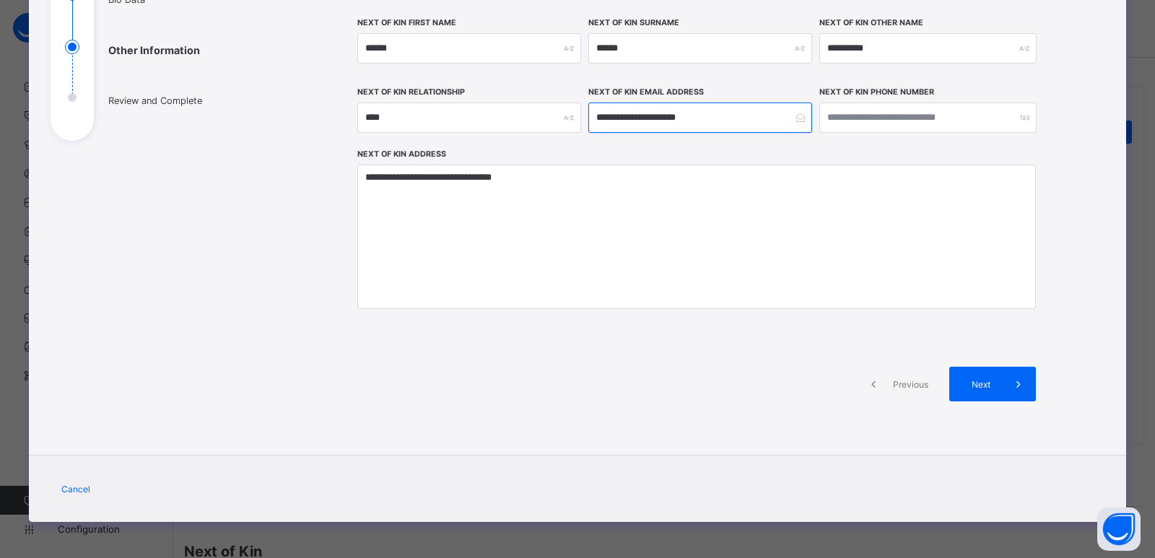
drag, startPoint x: 717, startPoint y: 119, endPoint x: 554, endPoint y: 121, distance: 162.4
click at [554, 121] on div "**********" at bounding box center [696, 82] width 678 height 131
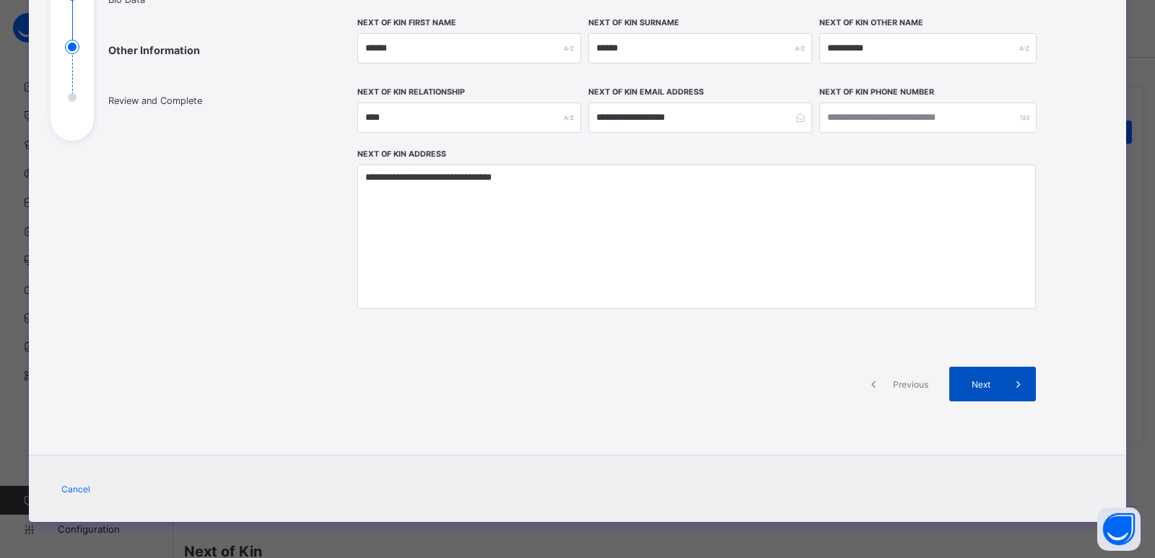
click at [984, 381] on span "Next" at bounding box center [980, 384] width 41 height 11
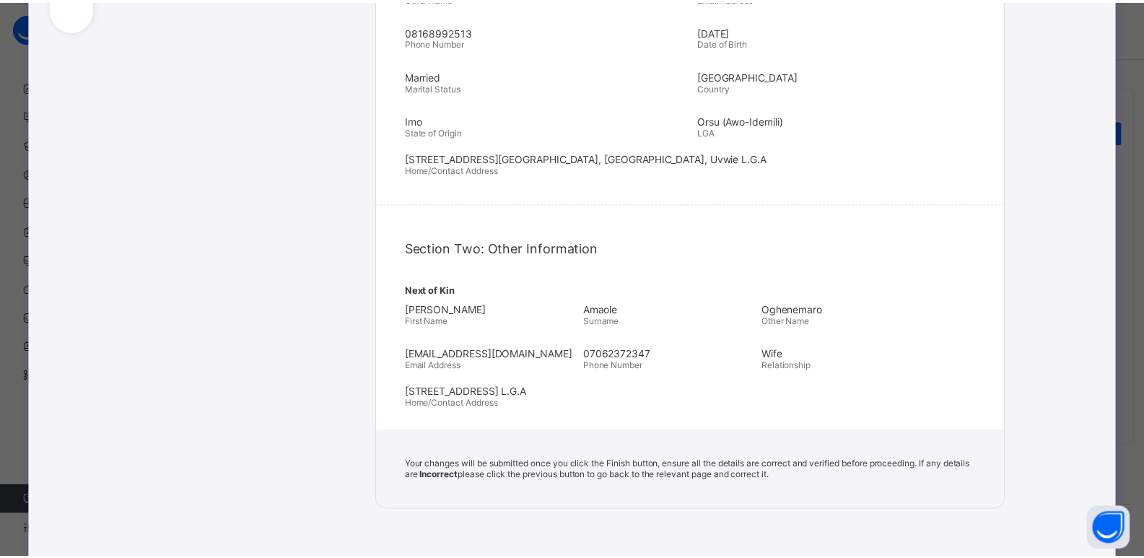
scroll to position [504, 0]
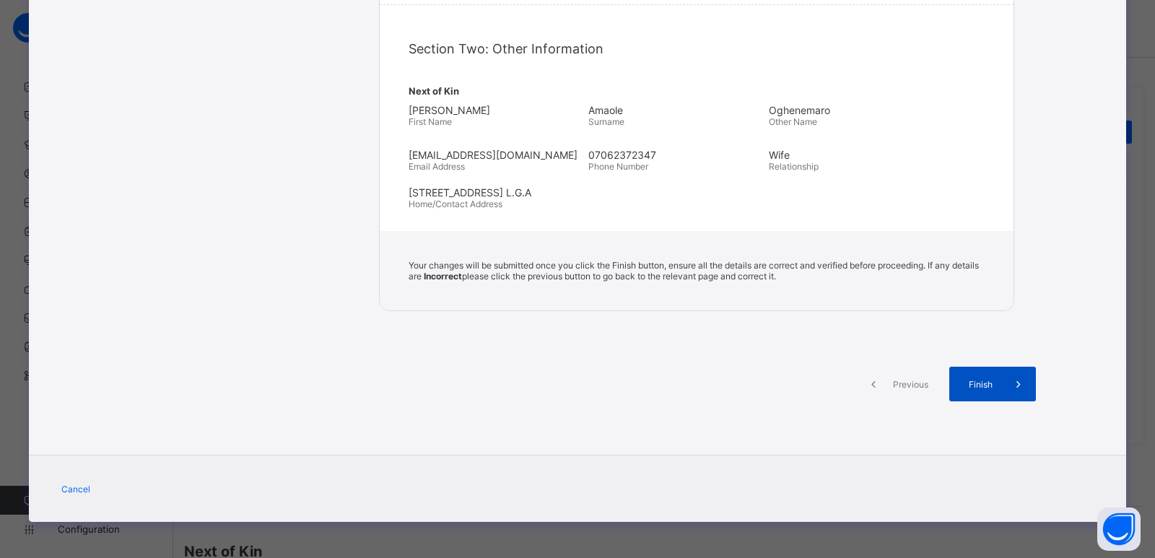
click at [977, 385] on span "Finish" at bounding box center [980, 384] width 41 height 11
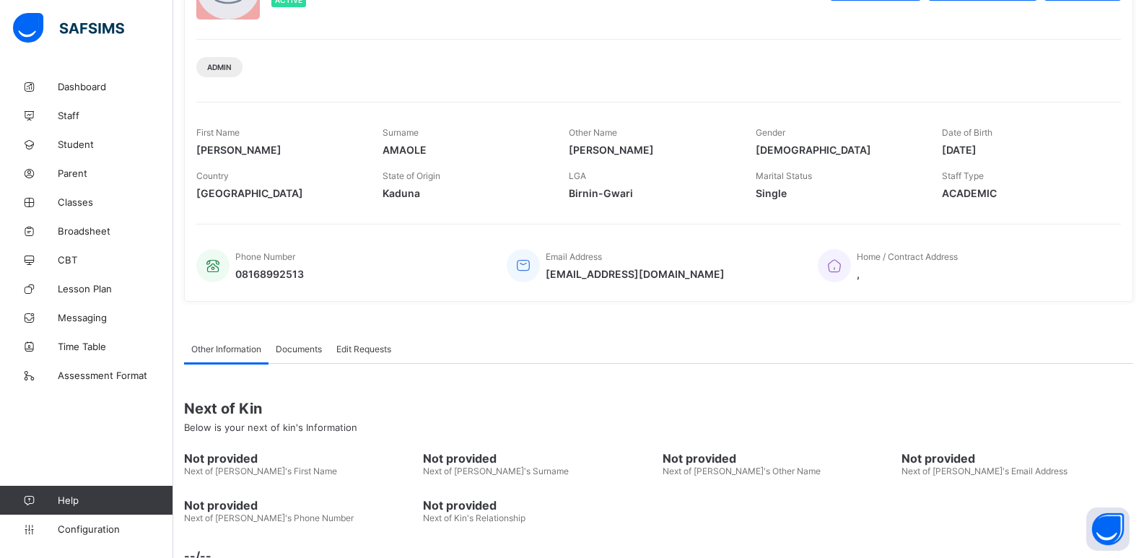
scroll to position [144, 0]
click at [844, 263] on icon at bounding box center [834, 263] width 20 height 17
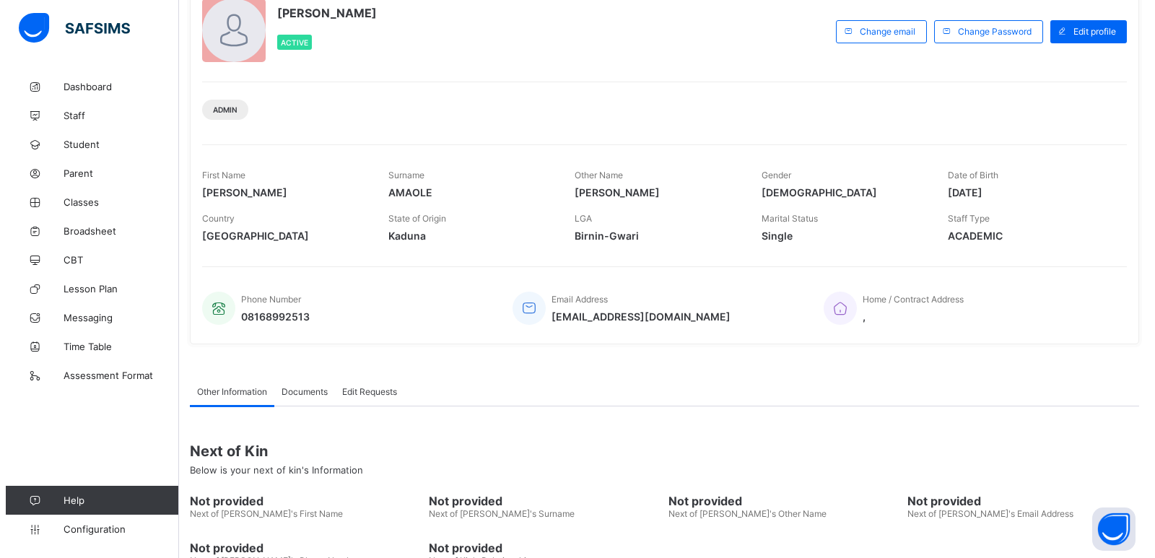
scroll to position [0, 0]
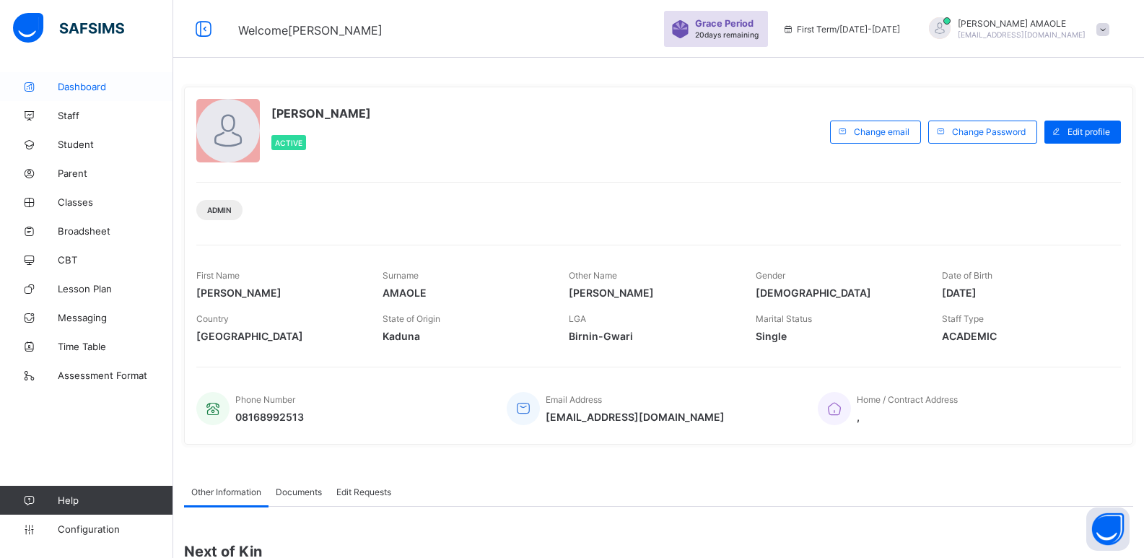
click at [89, 80] on link "Dashboard" at bounding box center [86, 86] width 173 height 29
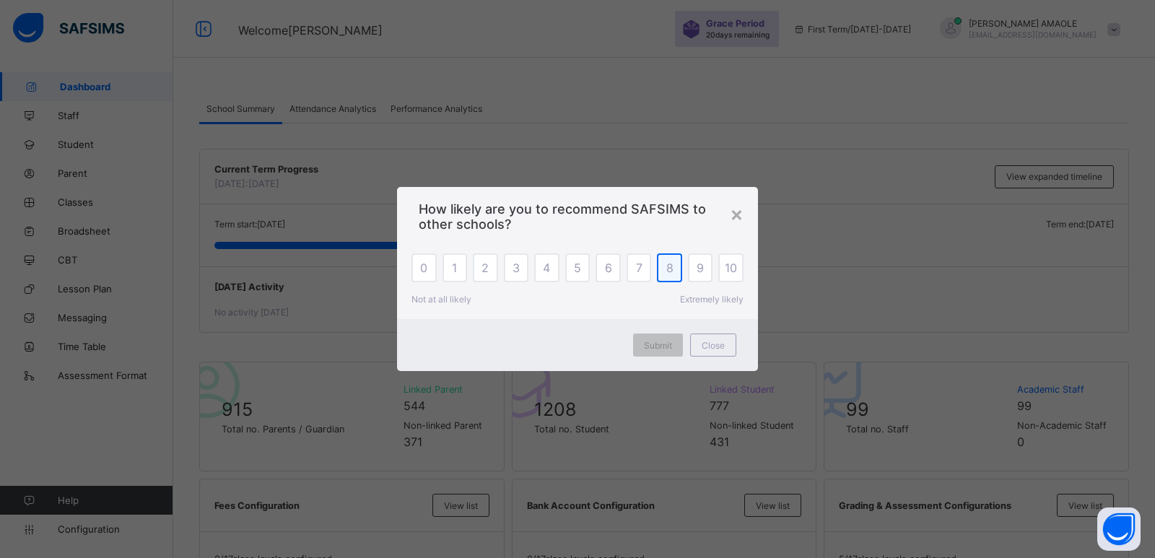
click at [662, 268] on div "8" at bounding box center [669, 267] width 25 height 29
click at [656, 346] on span "Submit" at bounding box center [658, 345] width 28 height 11
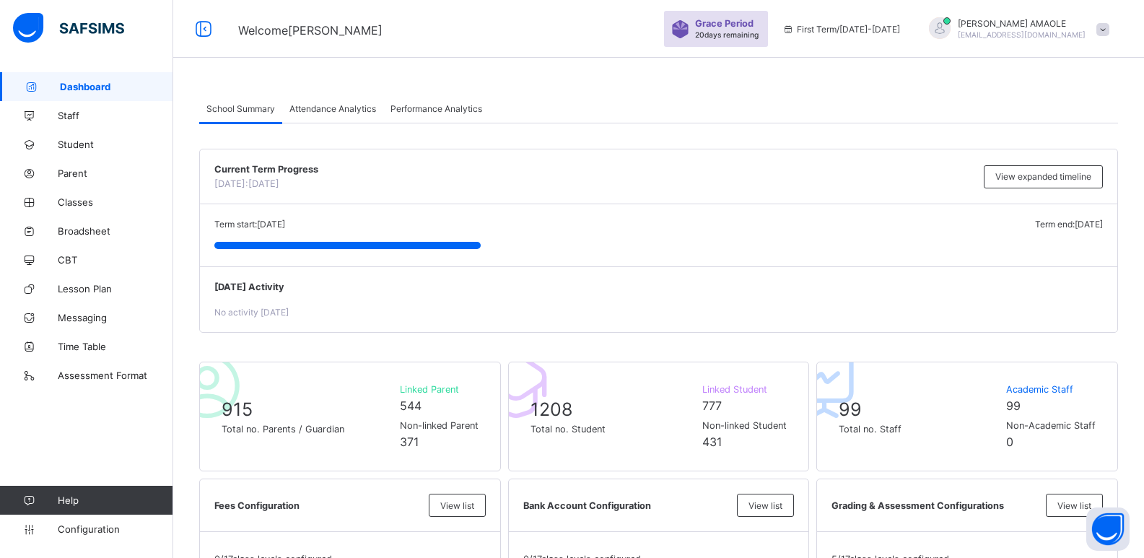
click at [950, 24] on div at bounding box center [940, 28] width 22 height 22
click at [1062, 135] on li "Subscription" at bounding box center [1062, 140] width 107 height 24
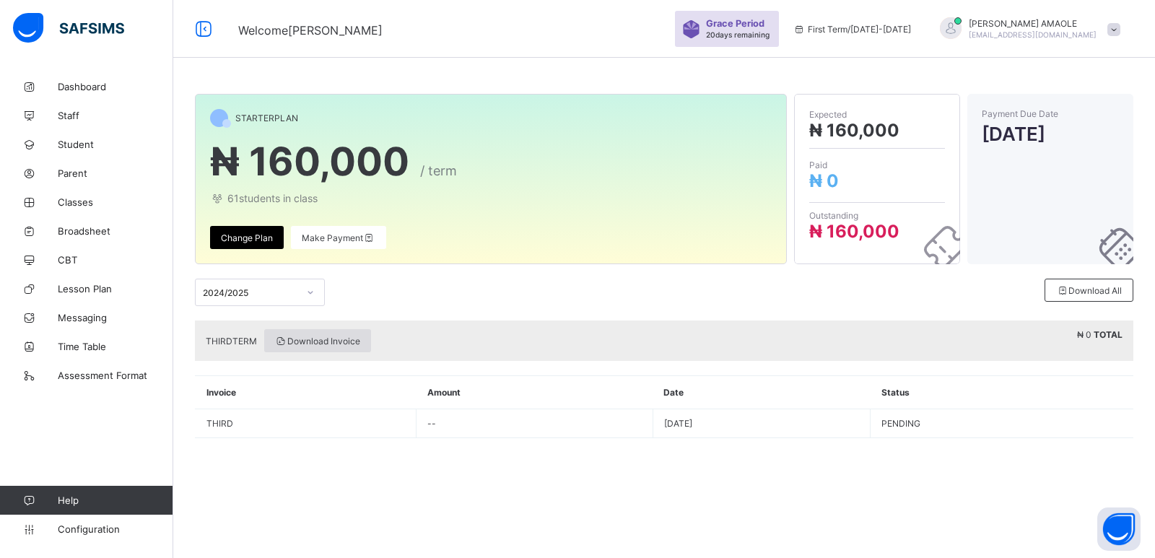
click at [307, 337] on span "Download Invoice" at bounding box center [317, 341] width 85 height 11
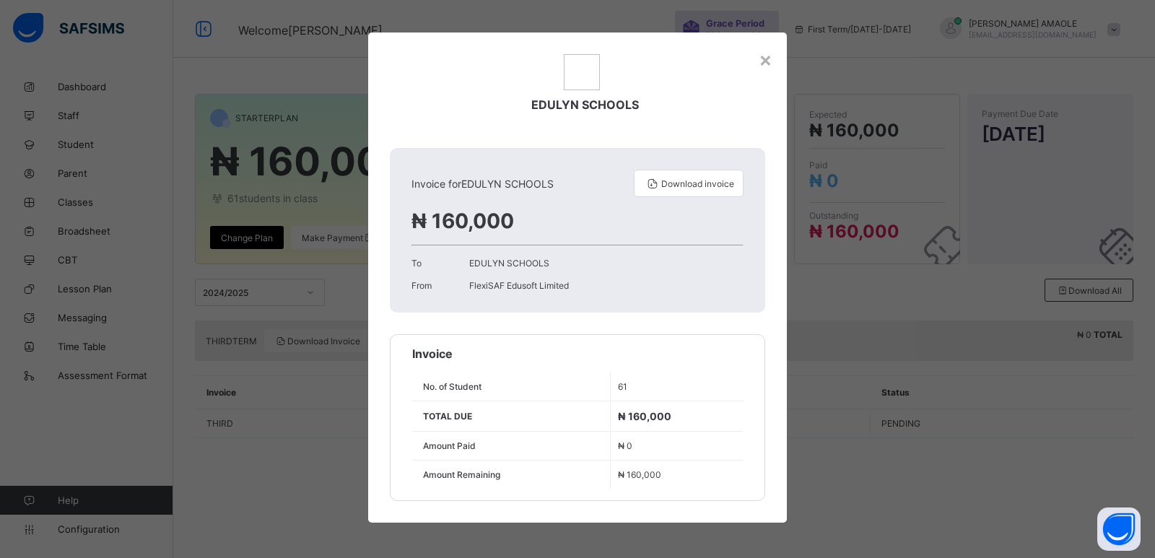
scroll to position [4, 0]
click at [688, 175] on div "Download invoice" at bounding box center [689, 182] width 110 height 27
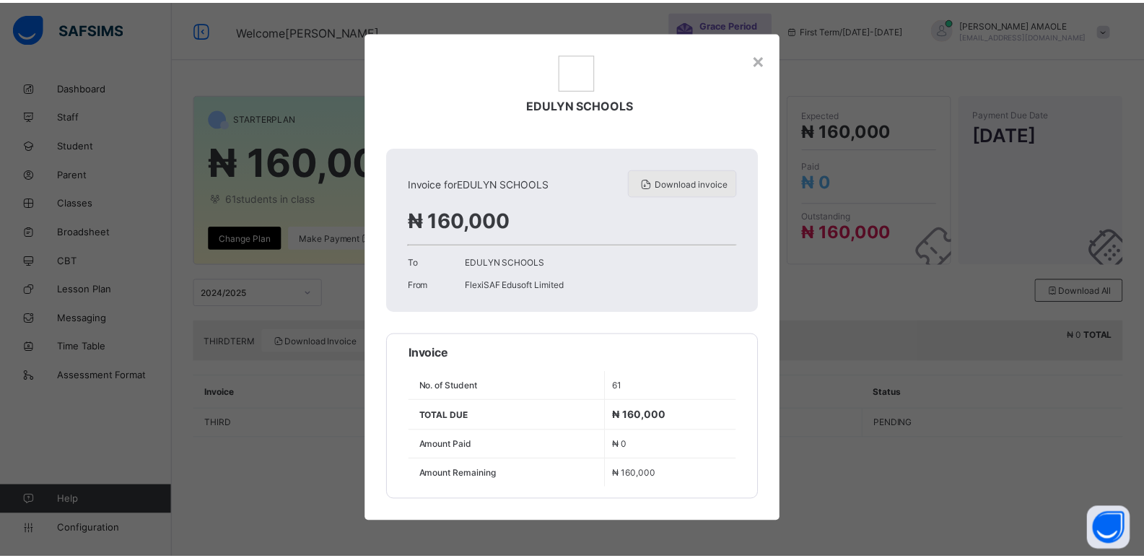
scroll to position [0, 0]
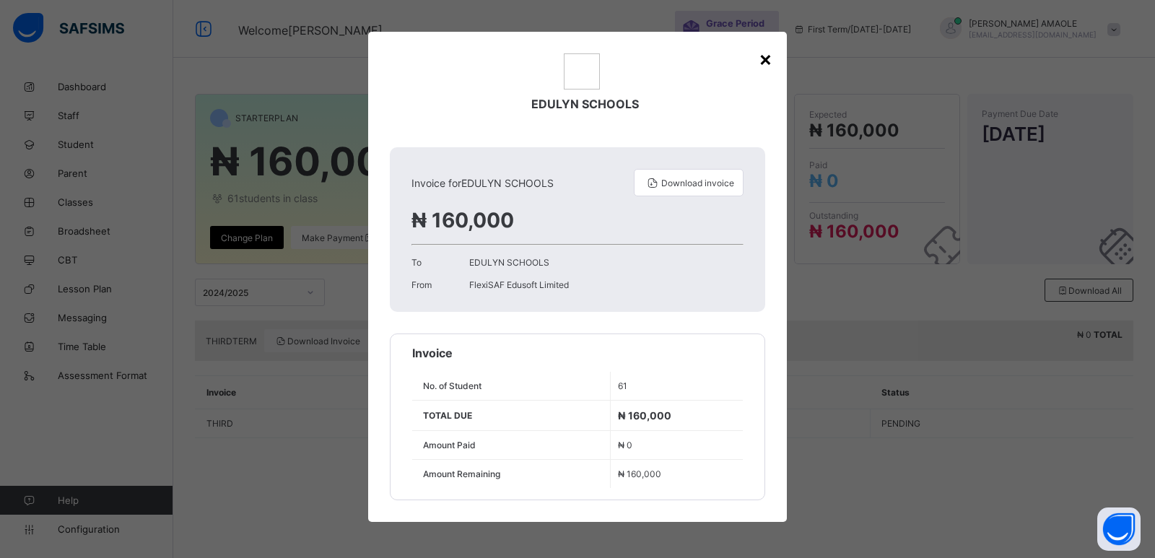
click at [758, 60] on div "×" at bounding box center [765, 58] width 14 height 25
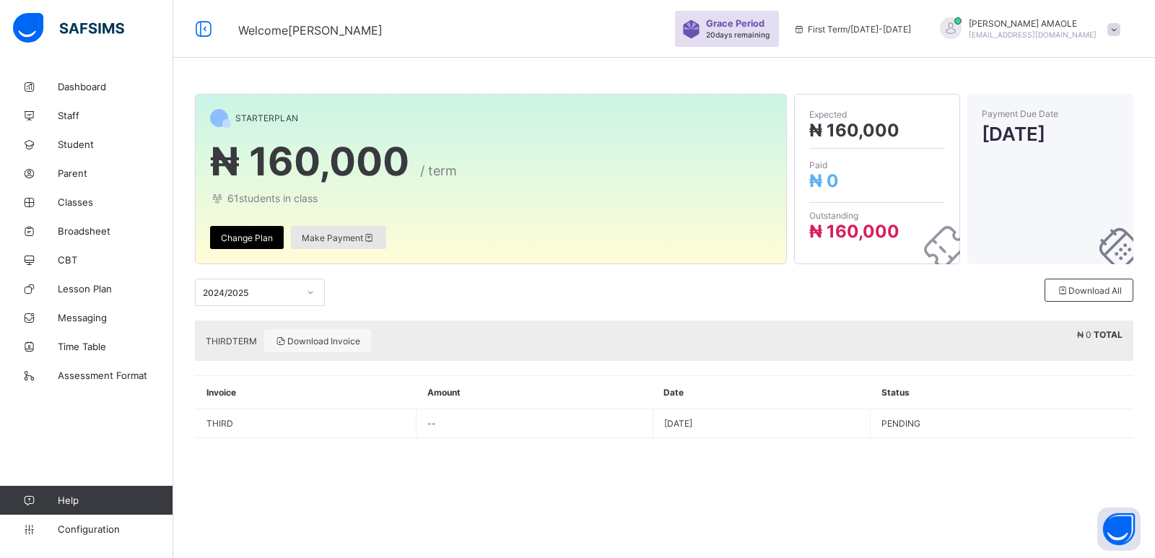
click at [341, 238] on span "Make Payment" at bounding box center [339, 237] width 74 height 11
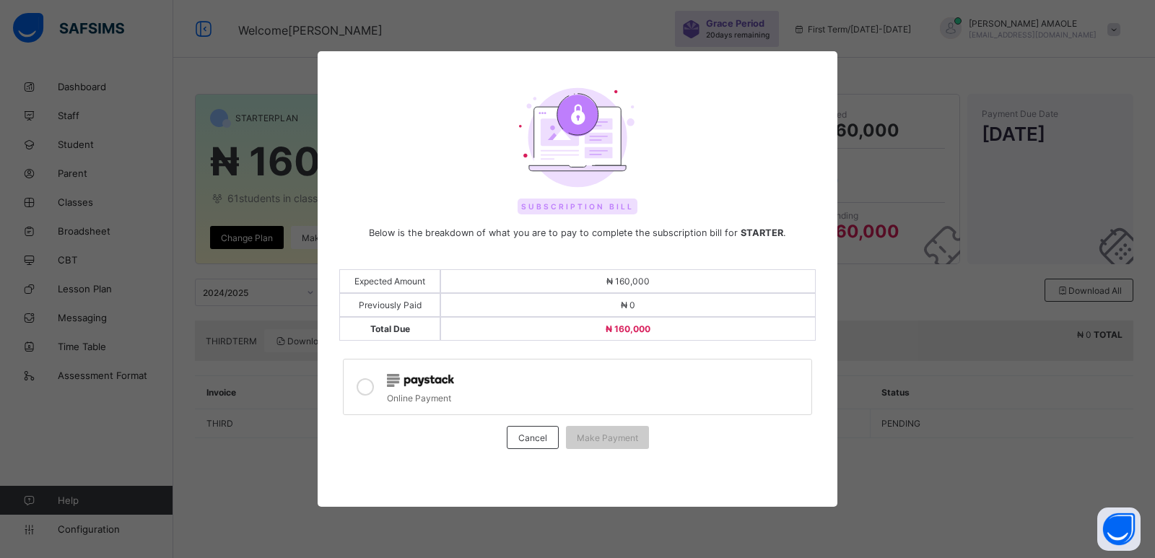
click at [364, 389] on icon at bounding box center [365, 386] width 17 height 17
click at [369, 384] on icon at bounding box center [365, 386] width 17 height 17
click at [540, 437] on span "Cancel" at bounding box center [532, 437] width 29 height 11
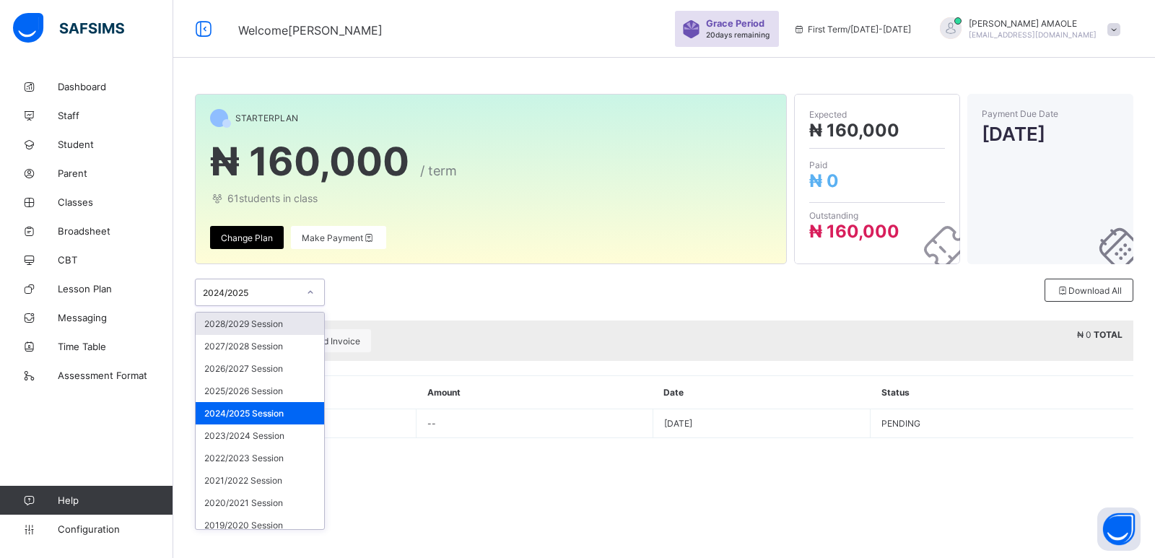
click at [284, 297] on div "2024/2025" at bounding box center [250, 292] width 95 height 11
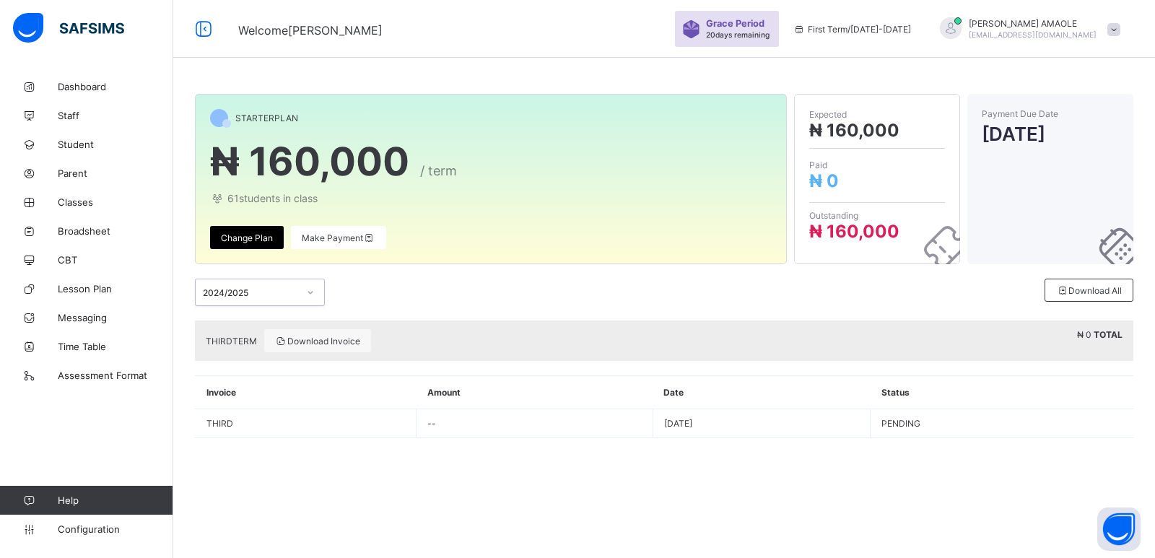
click at [284, 297] on div "2024/2025" at bounding box center [250, 292] width 95 height 11
click at [242, 234] on span "Change Plan" at bounding box center [247, 237] width 52 height 11
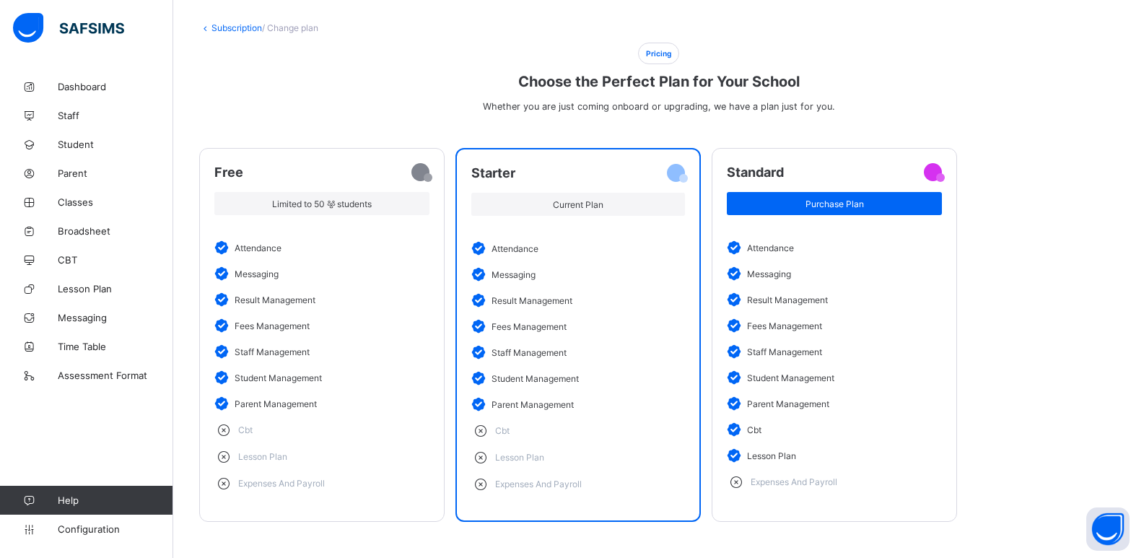
scroll to position [82, 0]
click at [617, 353] on li "staff management" at bounding box center [578, 352] width 214 height 26
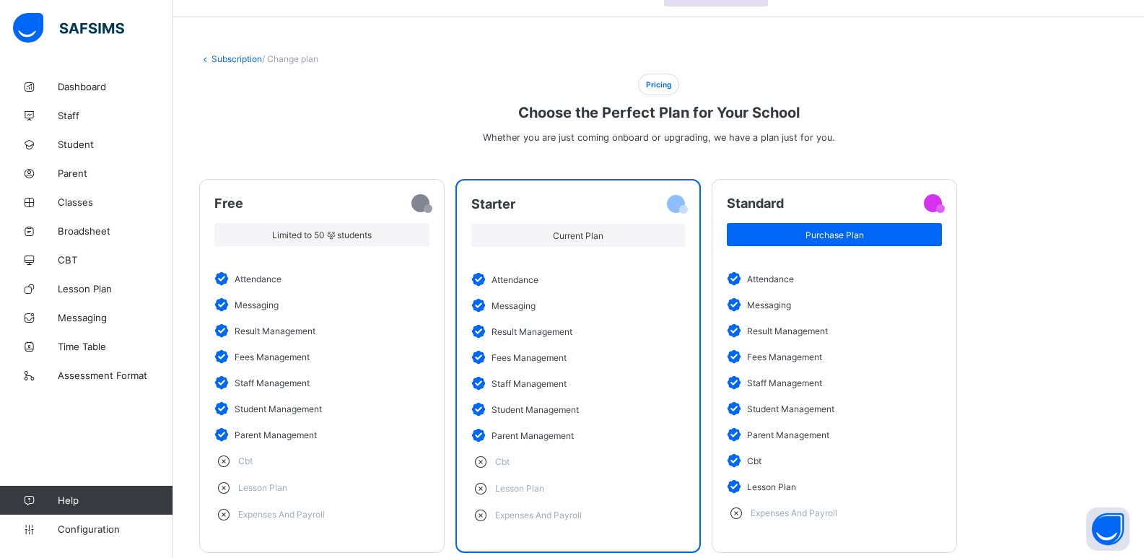
scroll to position [0, 0]
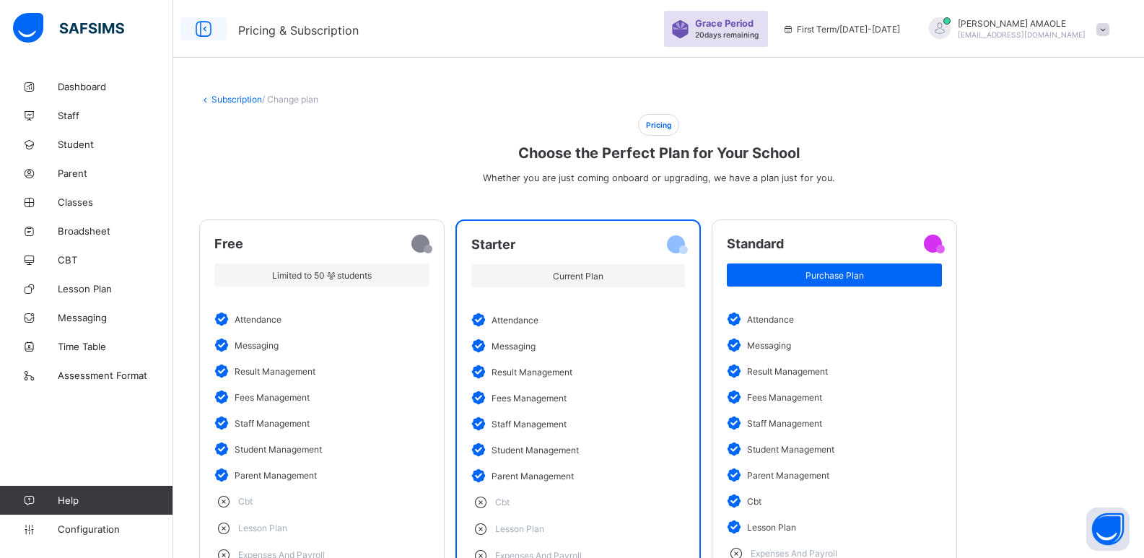
click at [201, 27] on icon at bounding box center [203, 29] width 25 height 21
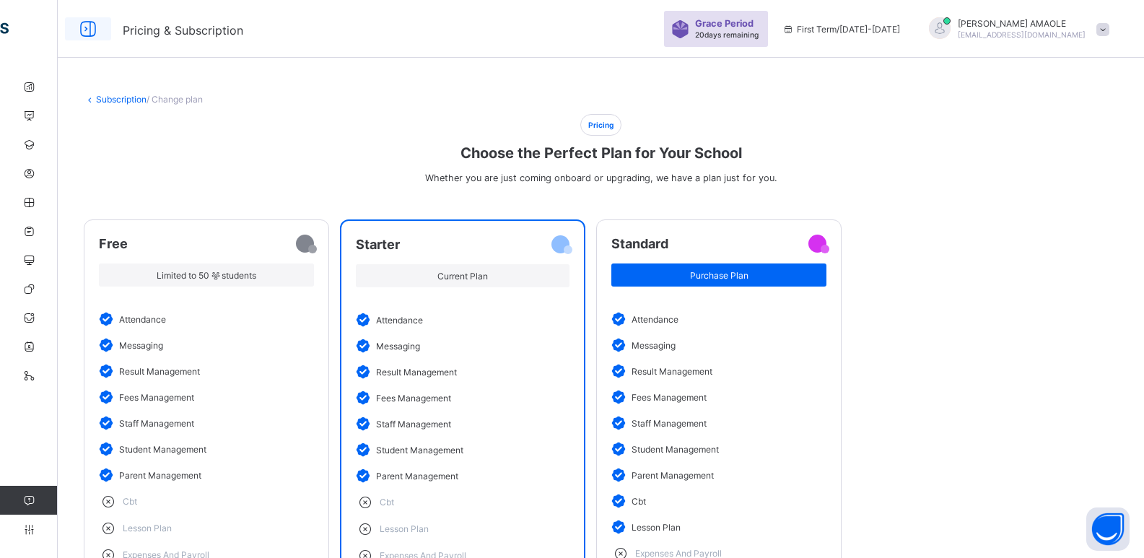
click at [87, 27] on icon at bounding box center [88, 29] width 25 height 21
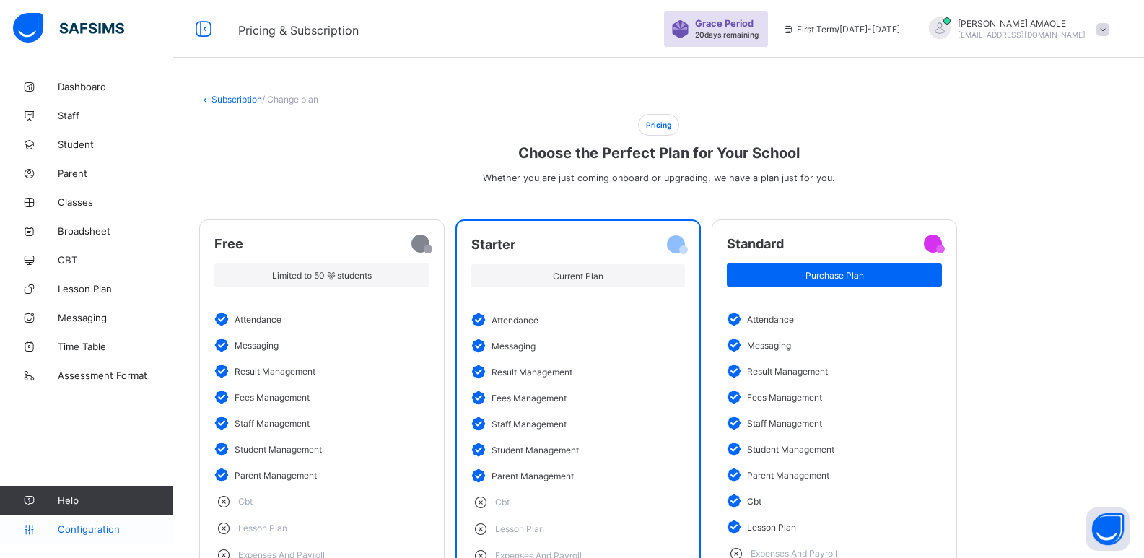
click at [97, 523] on span "Configuration" at bounding box center [115, 529] width 115 height 12
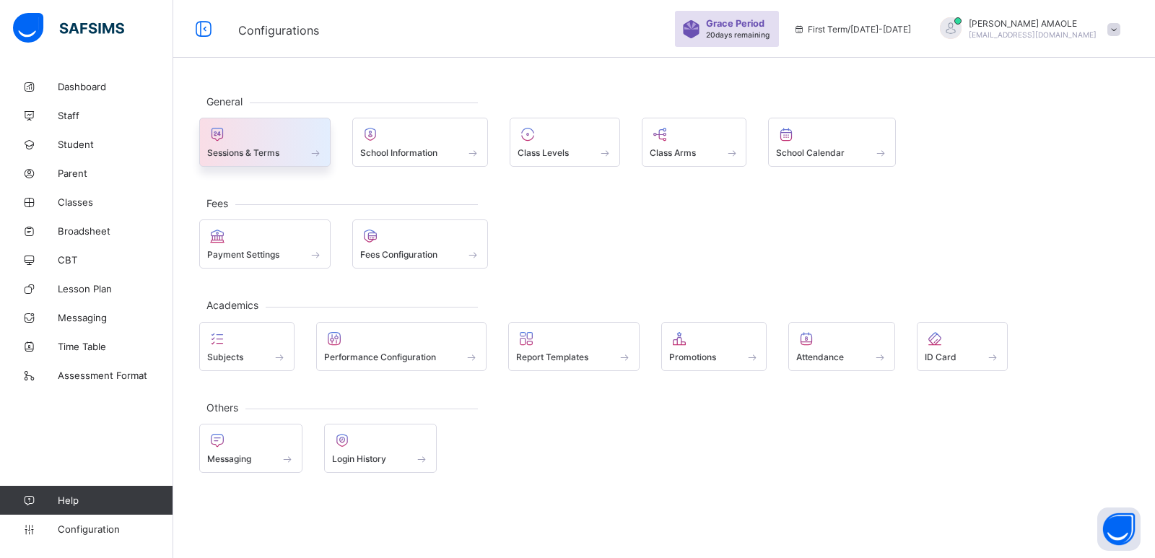
click at [316, 149] on span at bounding box center [315, 152] width 14 height 12
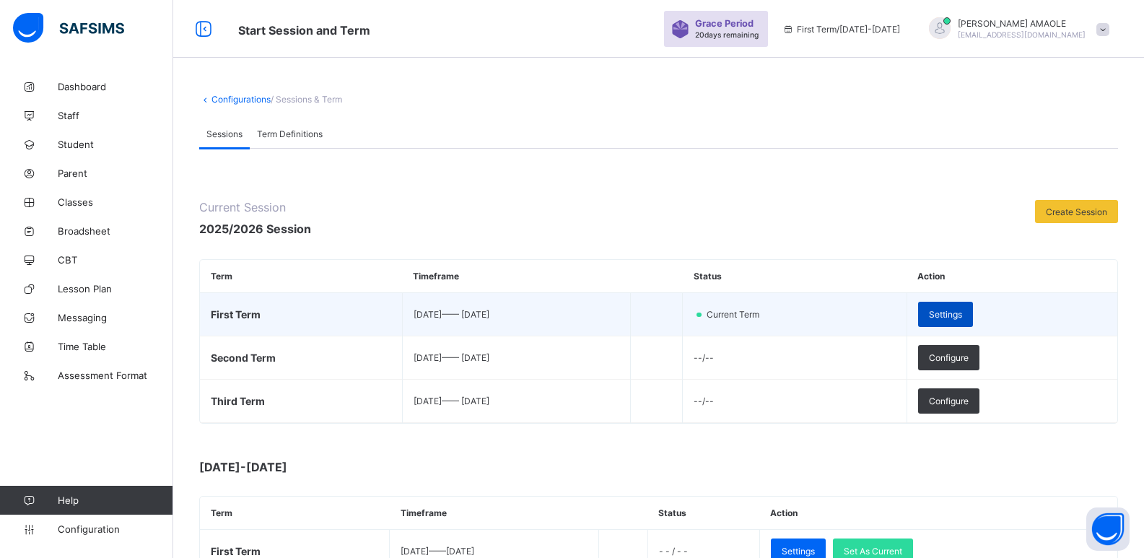
click at [962, 315] on span "Settings" at bounding box center [945, 314] width 33 height 11
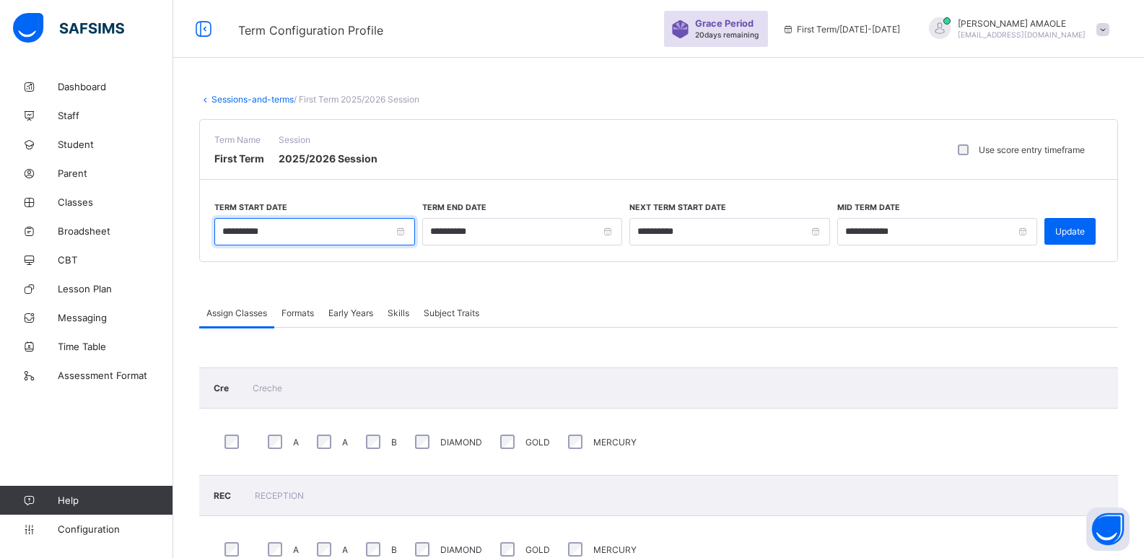
click at [399, 232] on input "**********" at bounding box center [314, 231] width 201 height 27
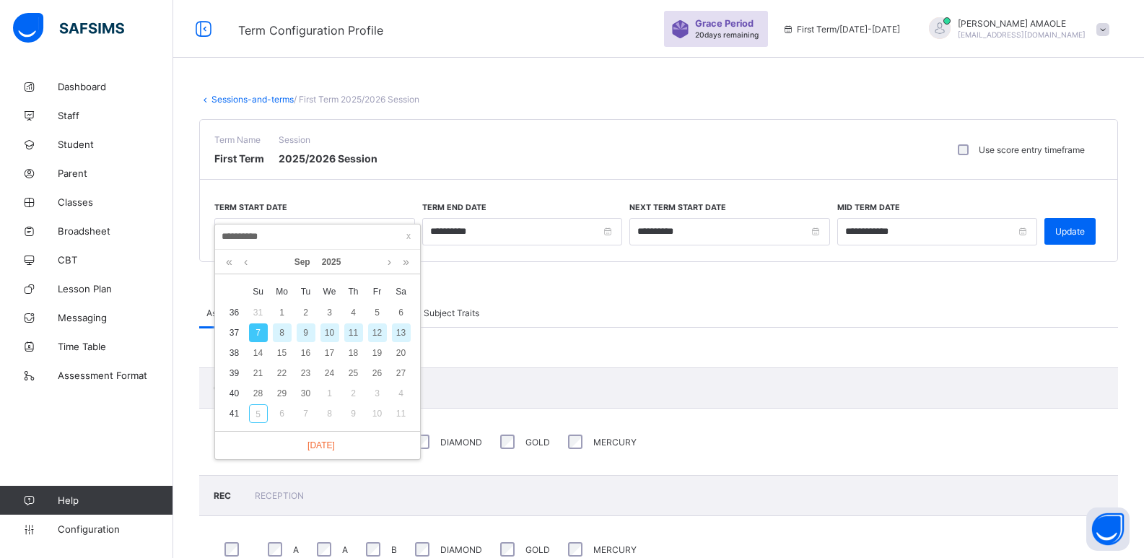
click at [285, 335] on div "8" at bounding box center [282, 332] width 19 height 19
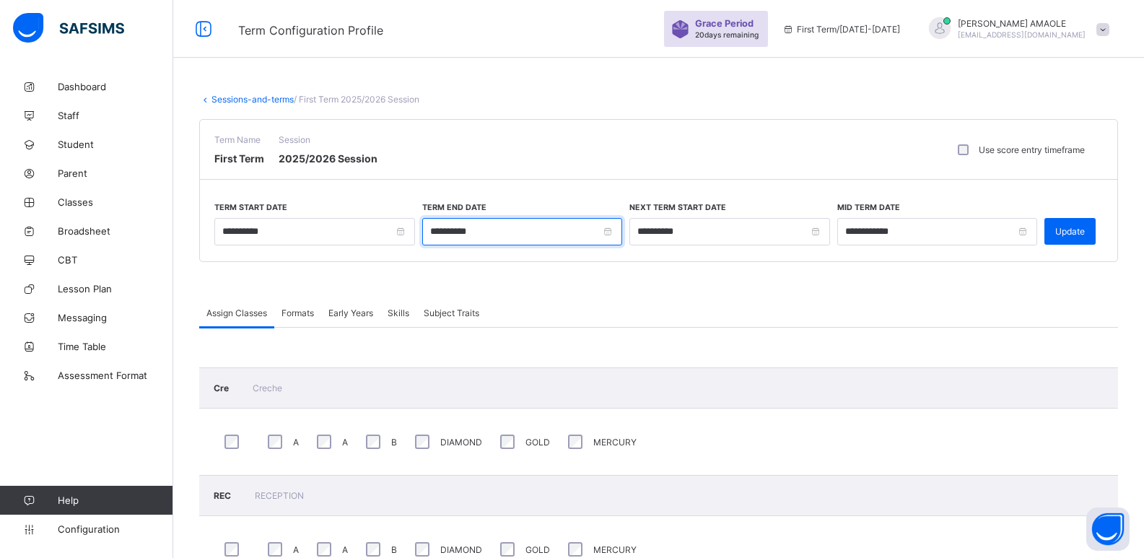
click at [617, 236] on input "**********" at bounding box center [522, 231] width 201 height 27
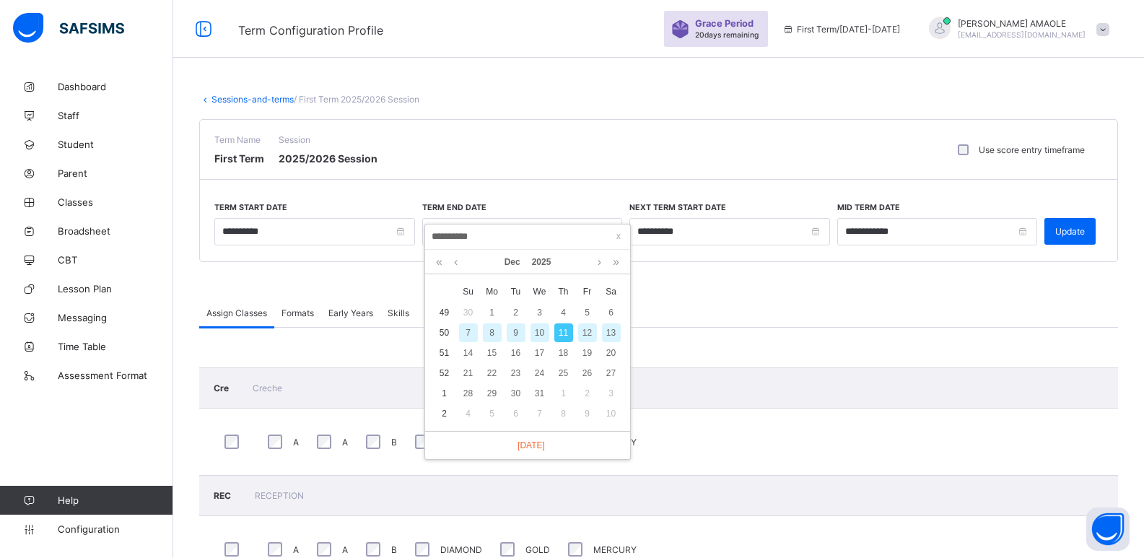
click at [592, 329] on div "12" at bounding box center [587, 332] width 19 height 19
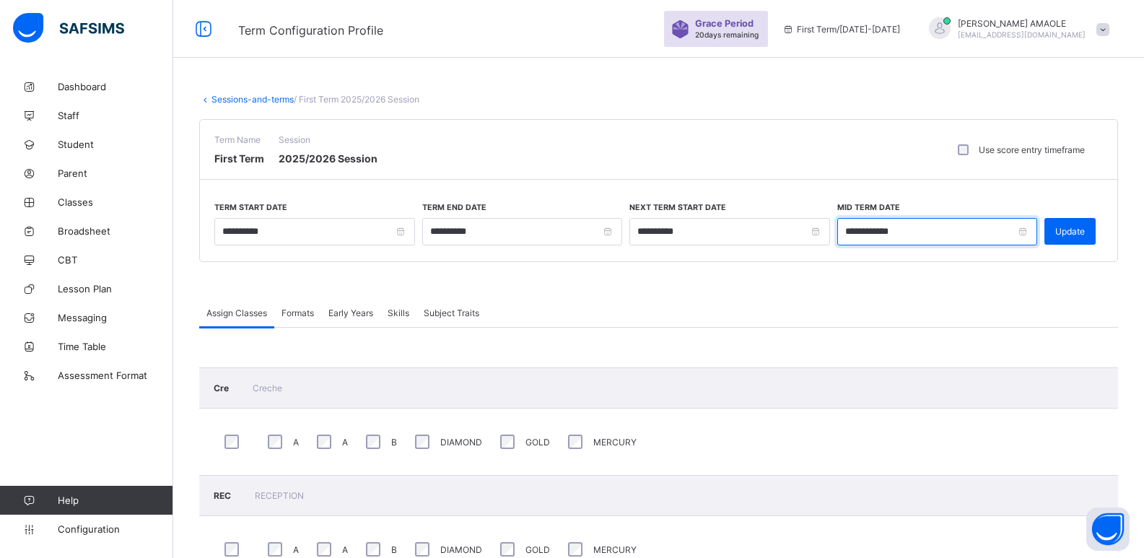
click at [1038, 234] on input "**********" at bounding box center [937, 231] width 201 height 27
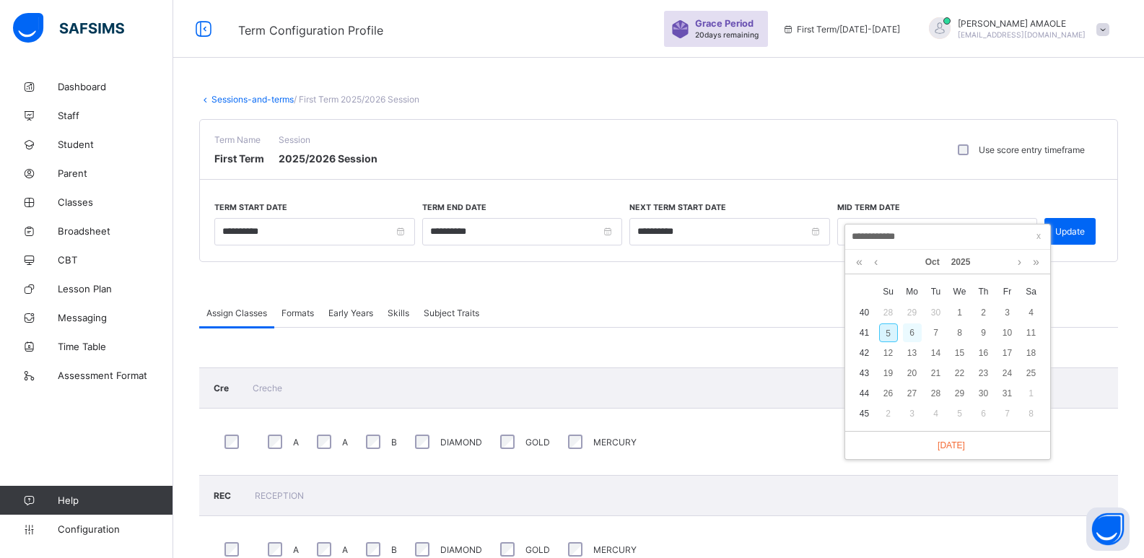
click at [908, 331] on div "6" at bounding box center [912, 332] width 19 height 19
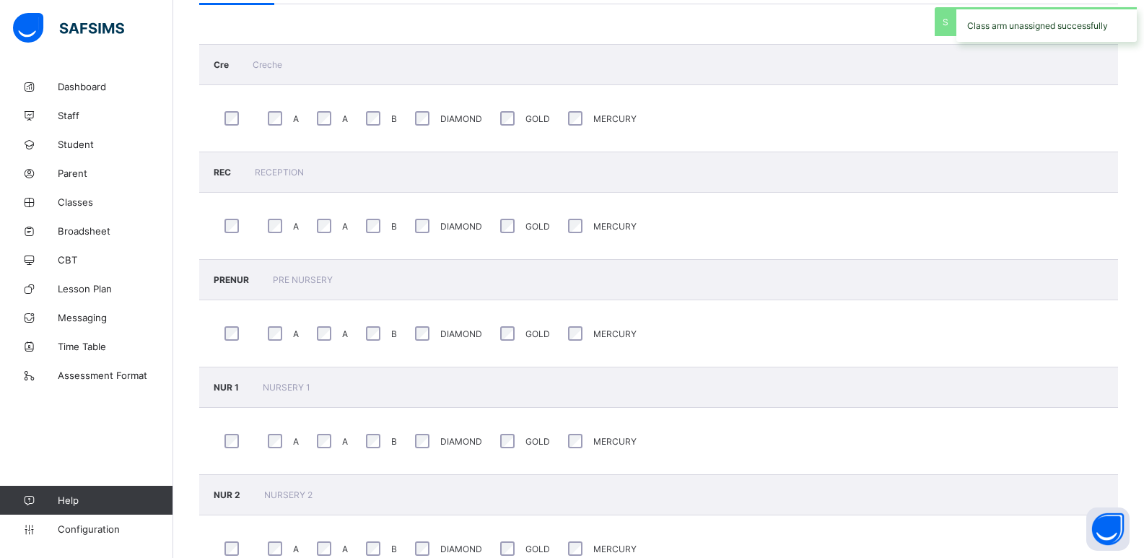
scroll to position [144, 0]
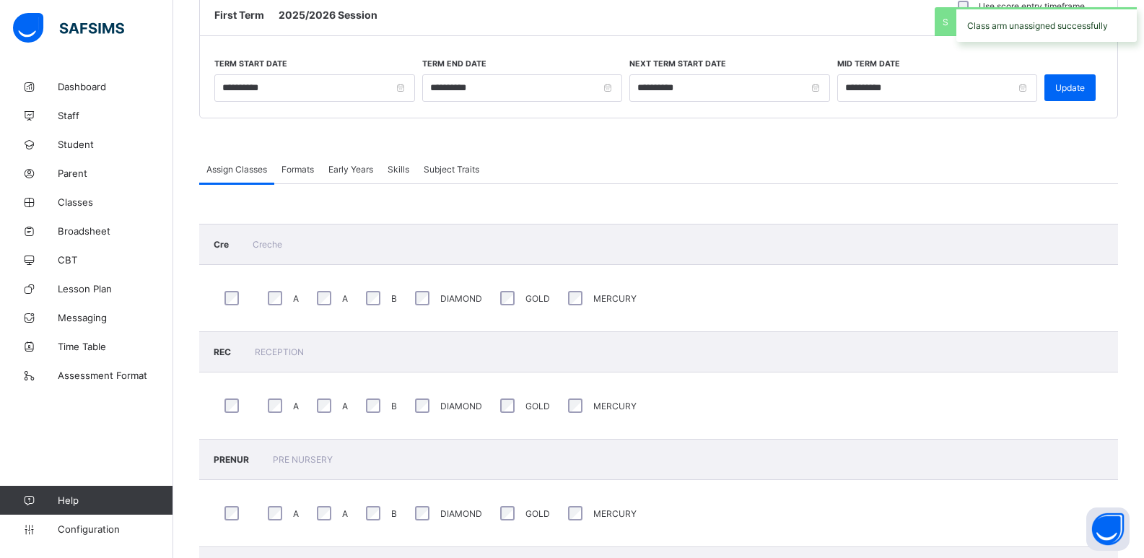
click at [284, 164] on span "Formats" at bounding box center [297, 169] width 32 height 11
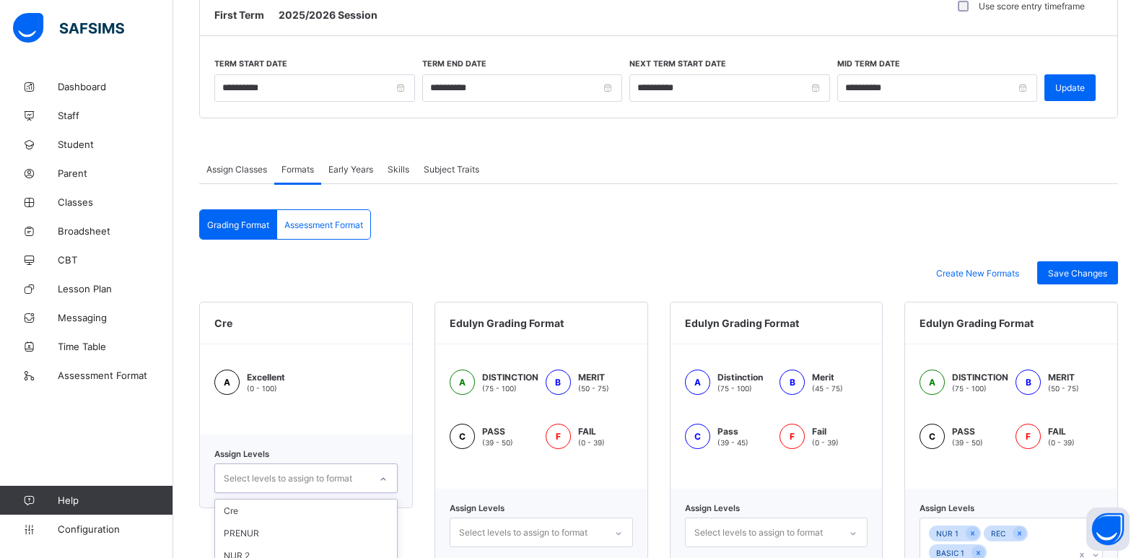
scroll to position [307, 0]
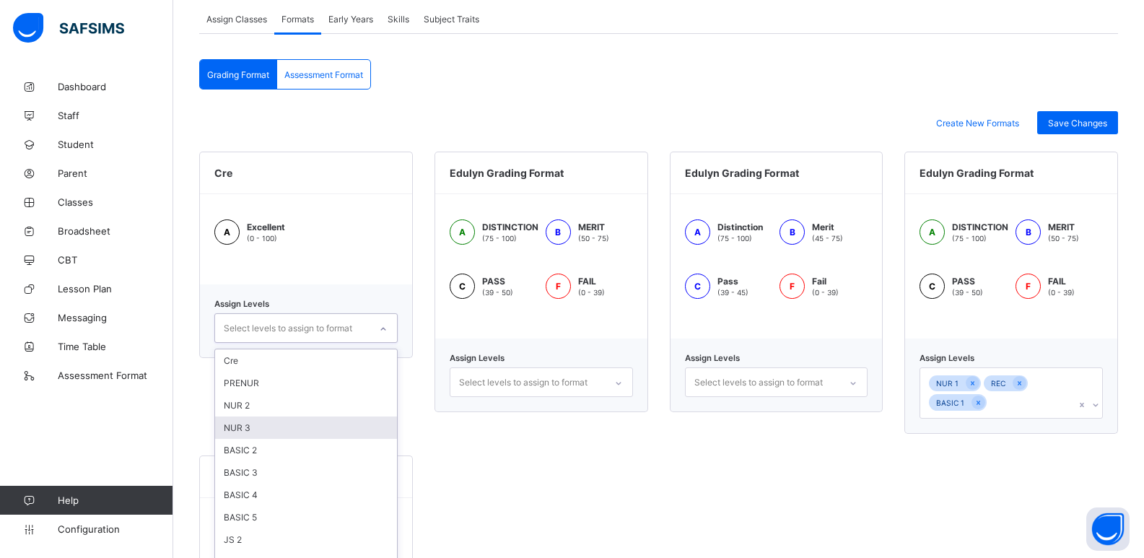
click at [378, 343] on div "option NUR 3 focused, 4 of 12. 12 results available. Use Up and Down to choose …" at bounding box center [305, 328] width 183 height 30
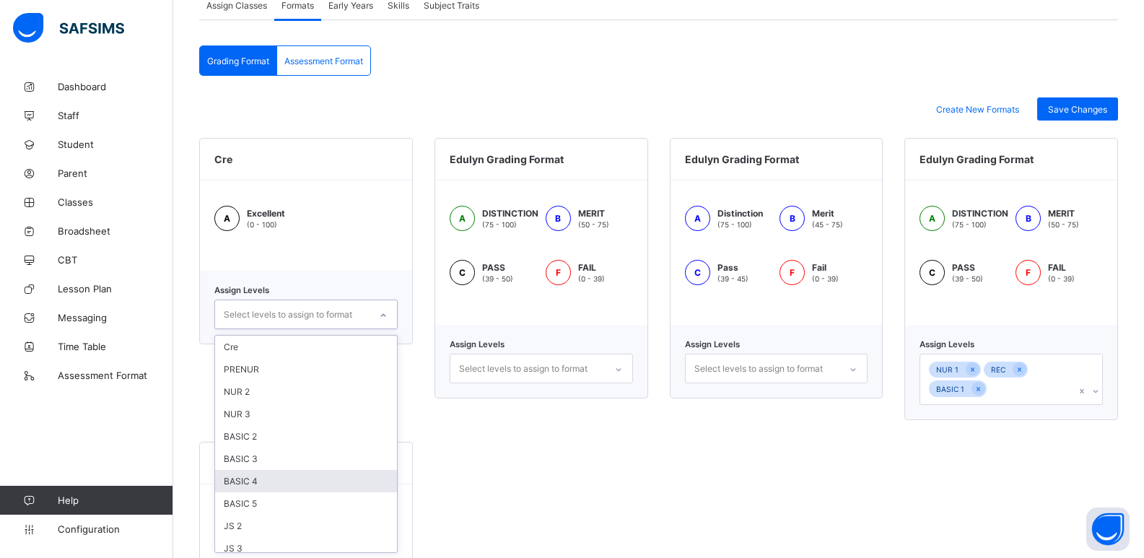
click at [391, 253] on div "A Excellent (0 - 100)" at bounding box center [306, 225] width 212 height 90
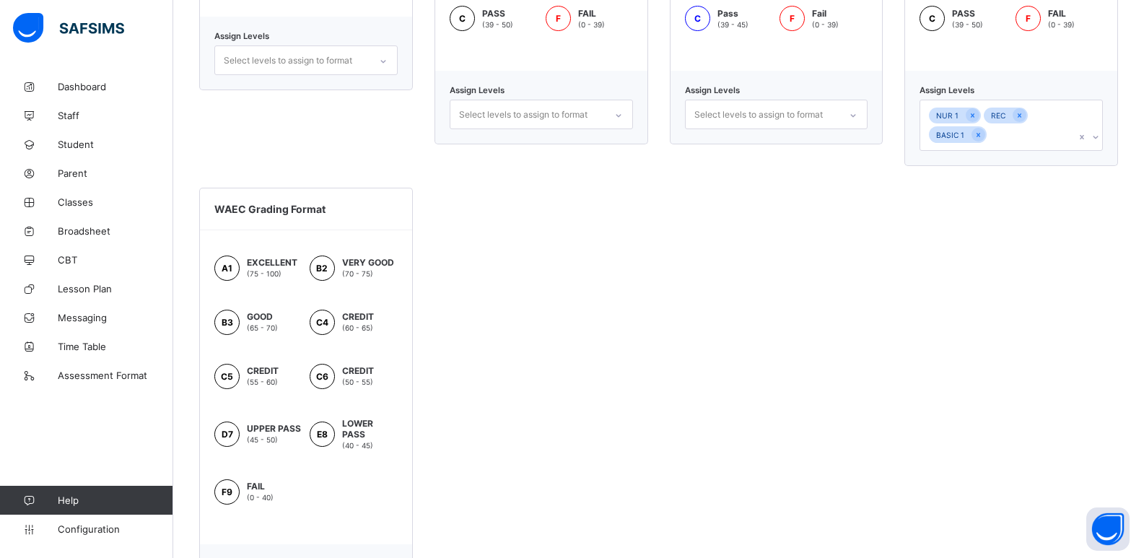
scroll to position [429, 0]
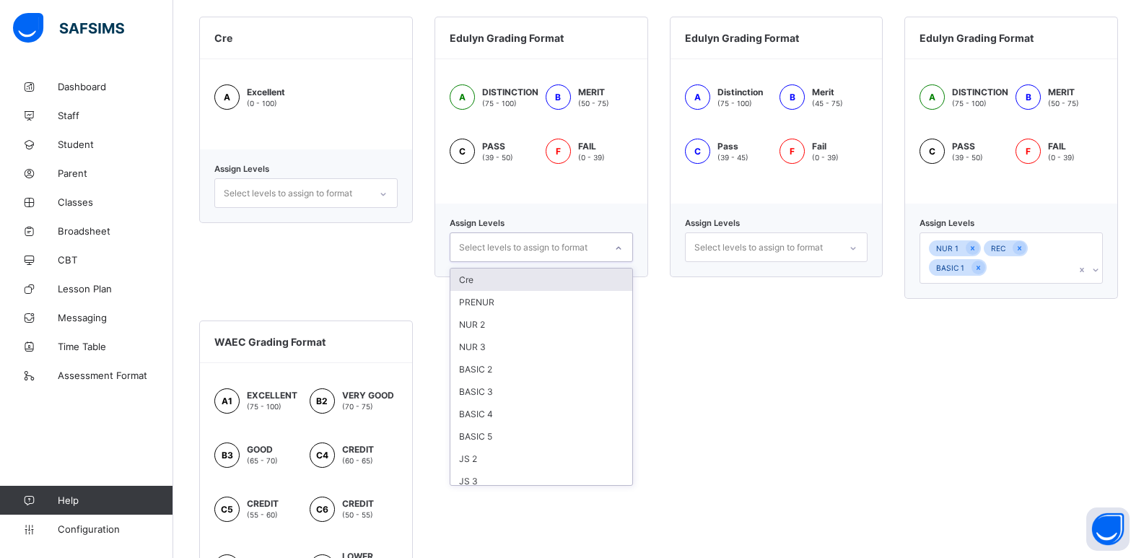
click at [621, 242] on icon at bounding box center [618, 248] width 9 height 14
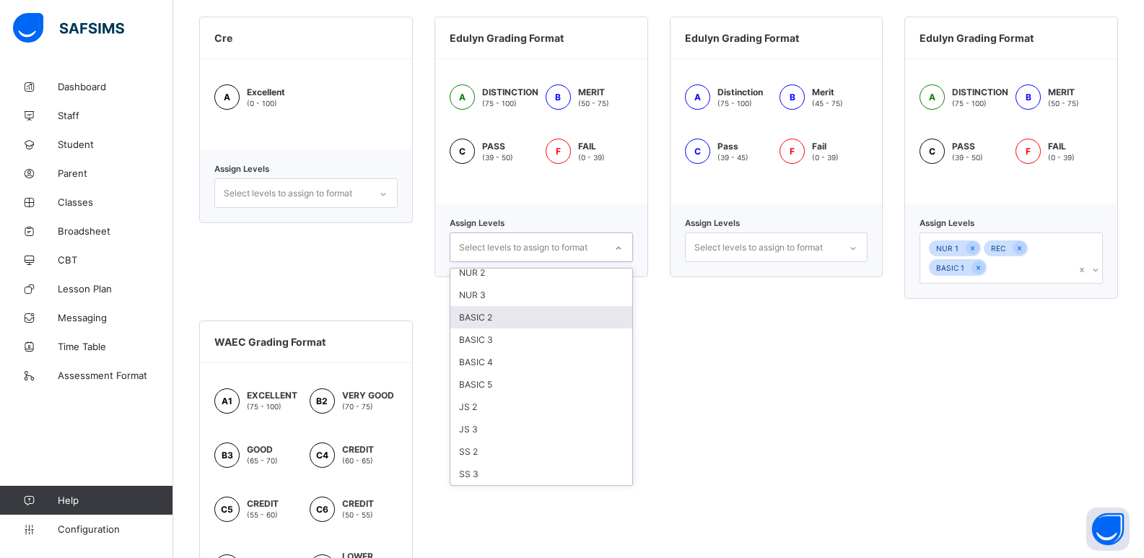
scroll to position [0, 0]
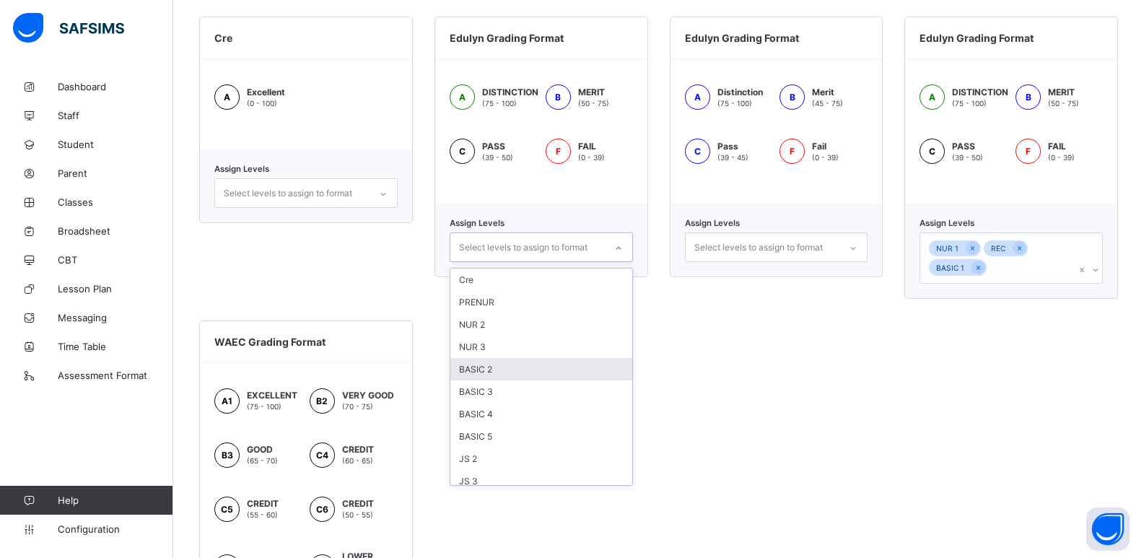
click at [895, 376] on div "Cre A Excellent (0 - 100) Assign Levels Select levels to assign to format Eduly…" at bounding box center [658, 385] width 919 height 736
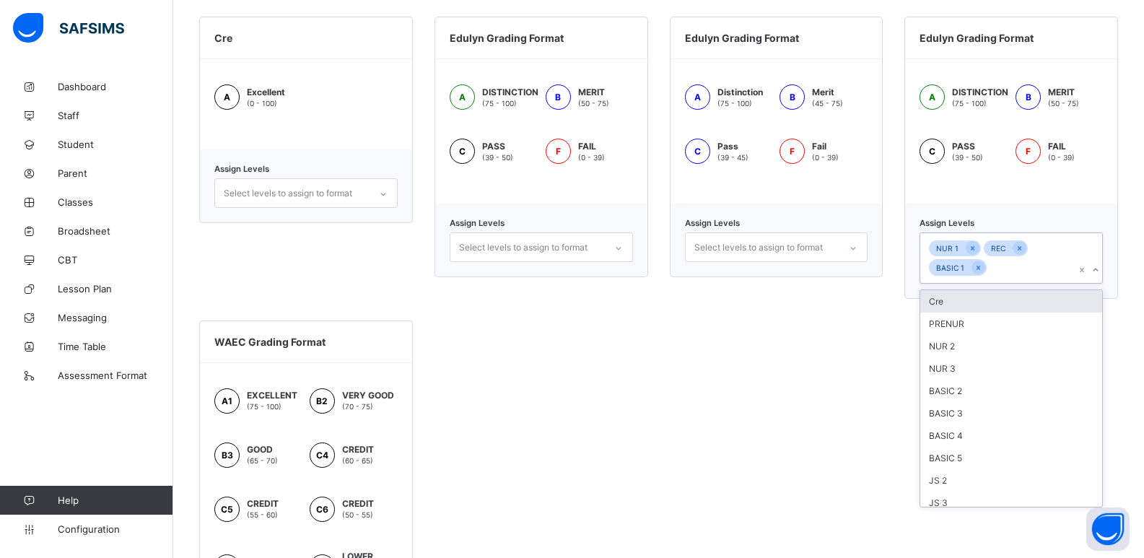
click at [1100, 268] on icon at bounding box center [1095, 270] width 9 height 14
click at [1048, 322] on div "PRENUR" at bounding box center [1011, 323] width 182 height 22
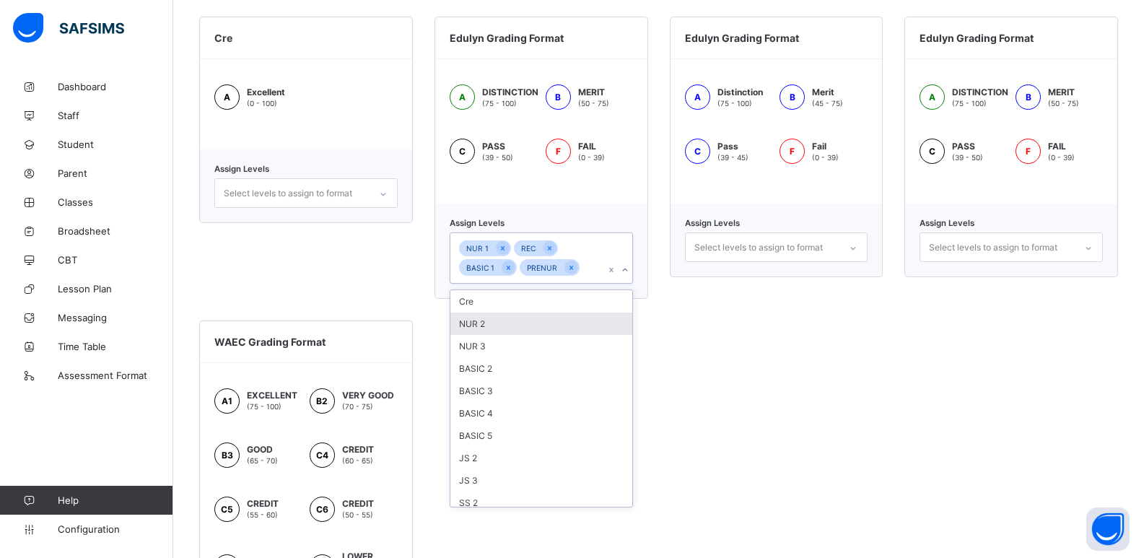
click at [559, 326] on div "NUR 2" at bounding box center [541, 323] width 182 height 22
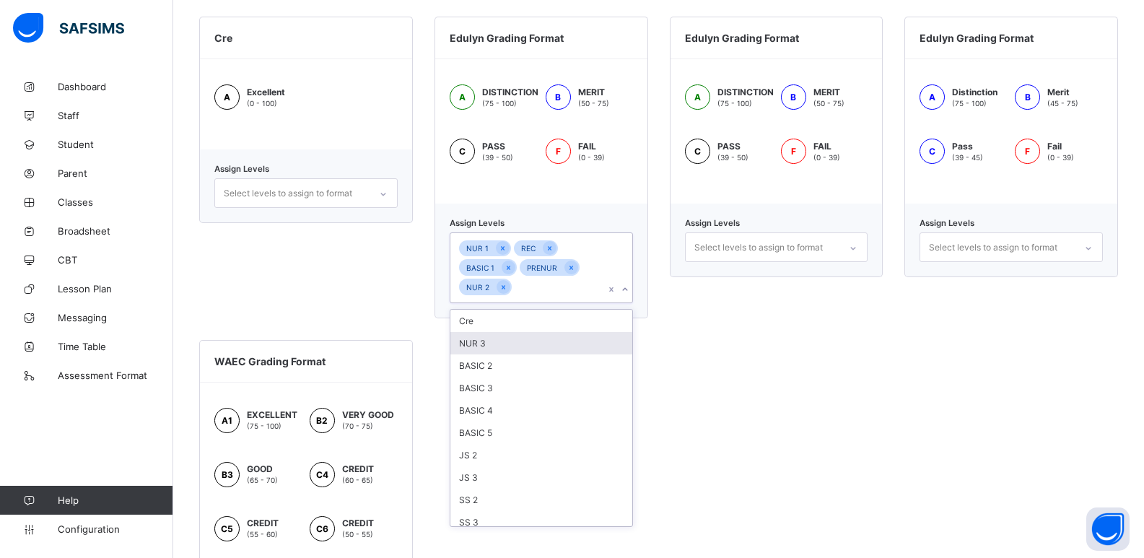
click at [556, 338] on div "NUR 3" at bounding box center [541, 343] width 182 height 22
click at [556, 338] on div "BASIC 2" at bounding box center [541, 343] width 182 height 22
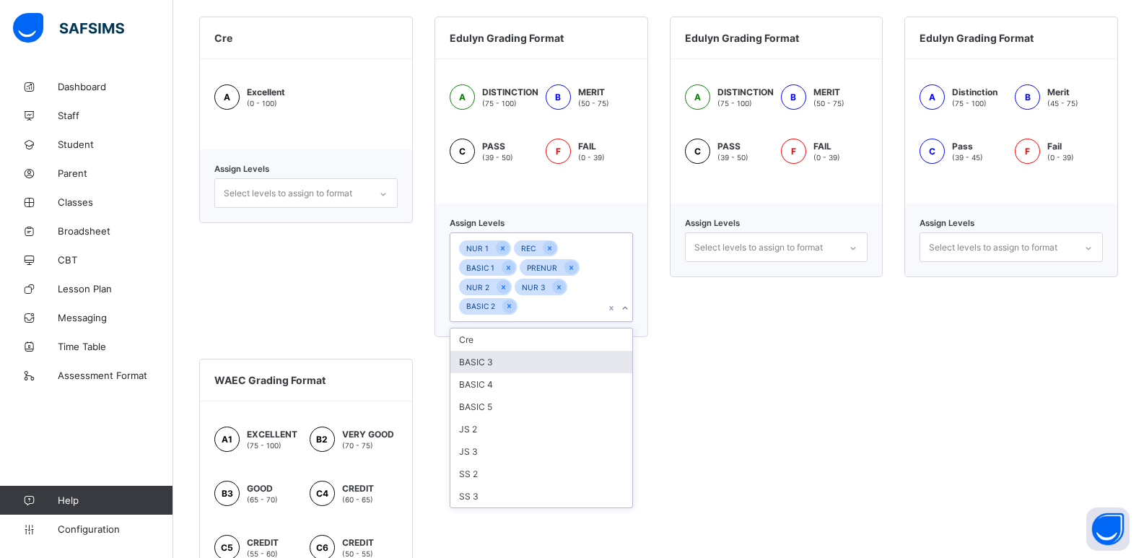
click at [553, 359] on div "BASIC 3" at bounding box center [541, 362] width 182 height 22
click at [548, 367] on div "BASIC 4" at bounding box center [541, 362] width 182 height 22
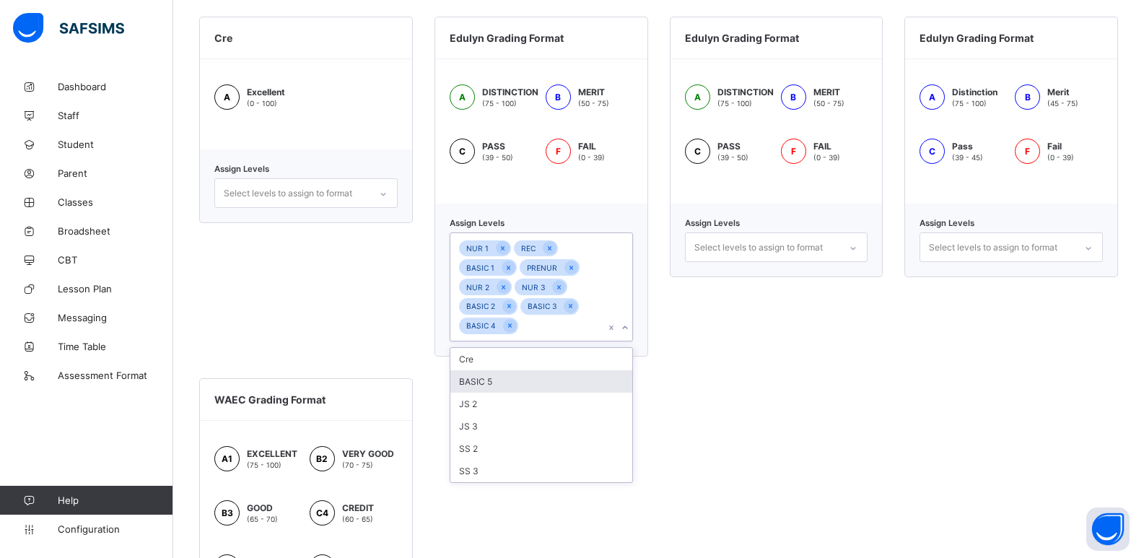
click at [541, 374] on div "BASIC 5" at bounding box center [541, 381] width 182 height 22
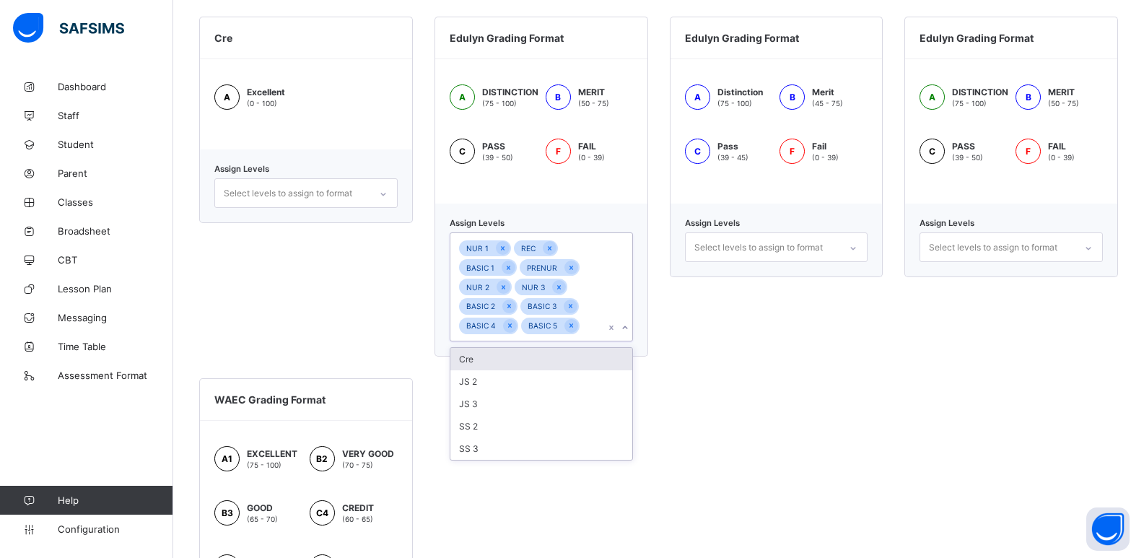
click at [743, 354] on div "Edulyn Grading Format A Distinction (75 - 100) B Merit (45 - 75) C Pass (39 - 4…" at bounding box center [777, 187] width 214 height 340
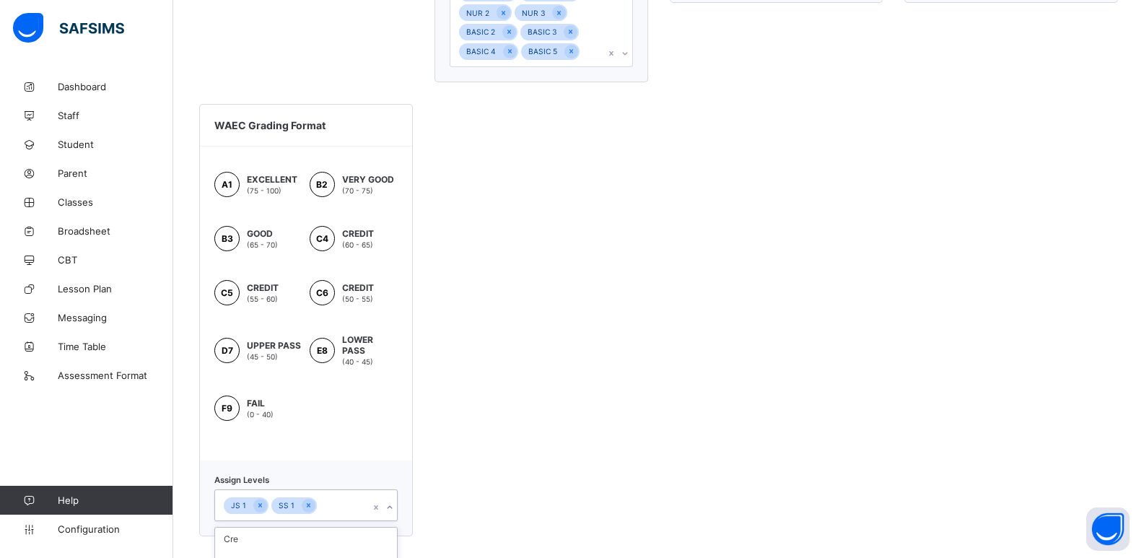
scroll to position [778, 0]
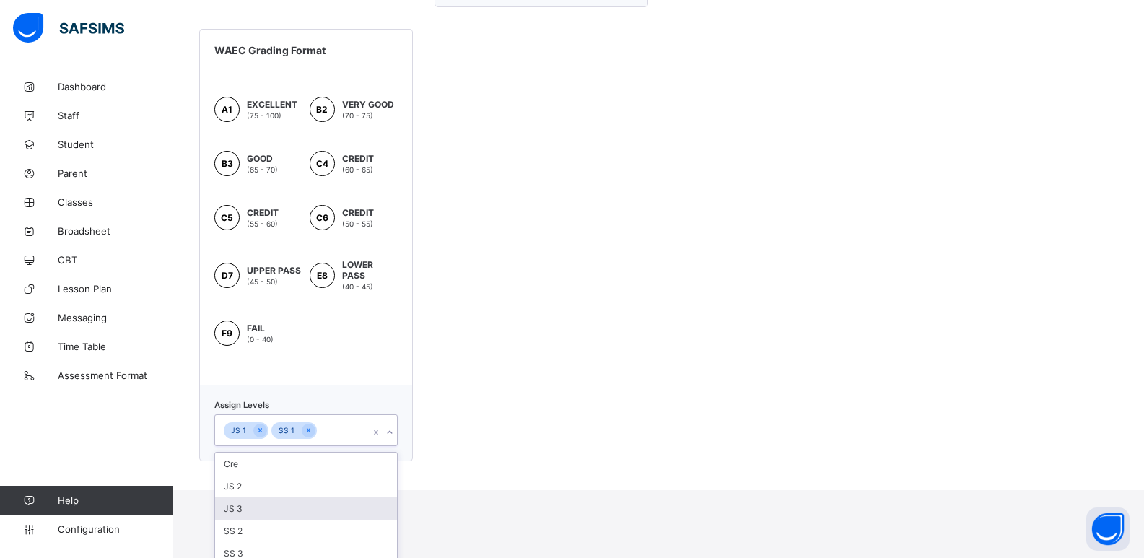
click at [393, 446] on div "option JS 3 focused, 3 of 5. 5 results available. Use Up and Down to choose opt…" at bounding box center [305, 430] width 183 height 32
click at [317, 475] on div "JS 2" at bounding box center [306, 486] width 182 height 22
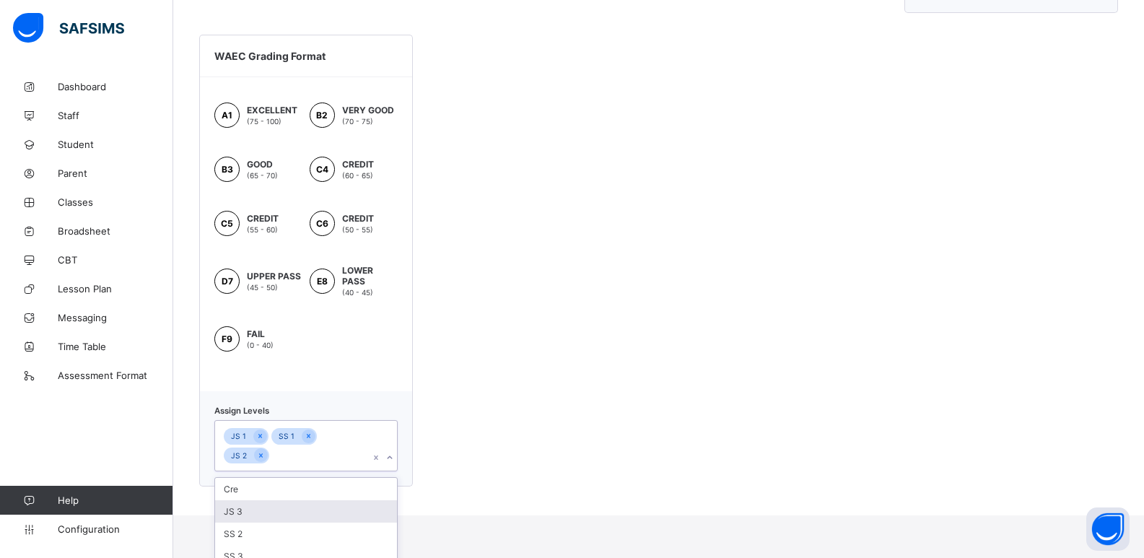
click at [315, 500] on div "JS 3" at bounding box center [306, 511] width 182 height 22
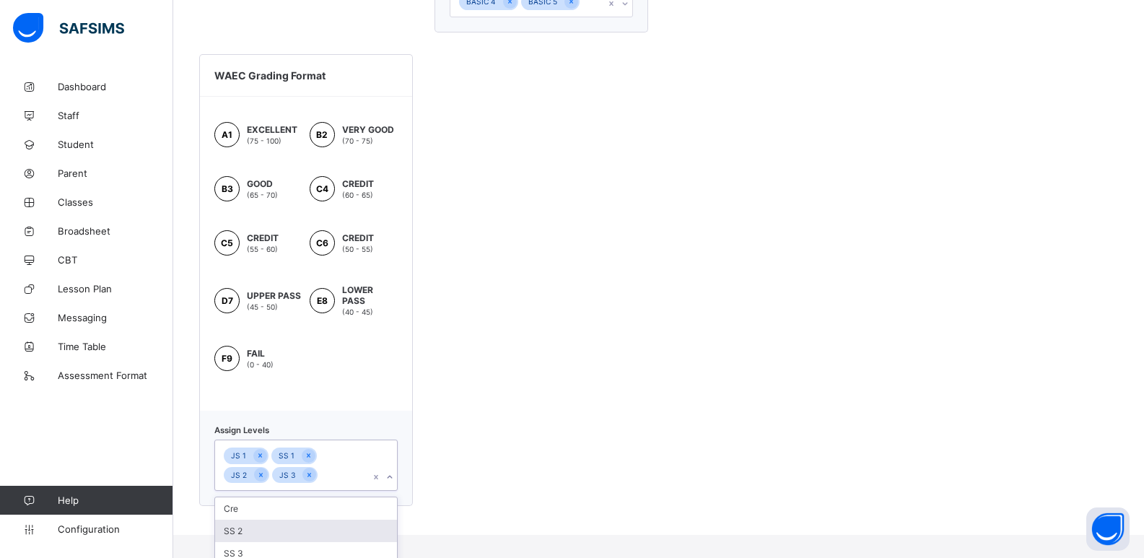
click at [307, 520] on div "SS 2" at bounding box center [306, 531] width 182 height 22
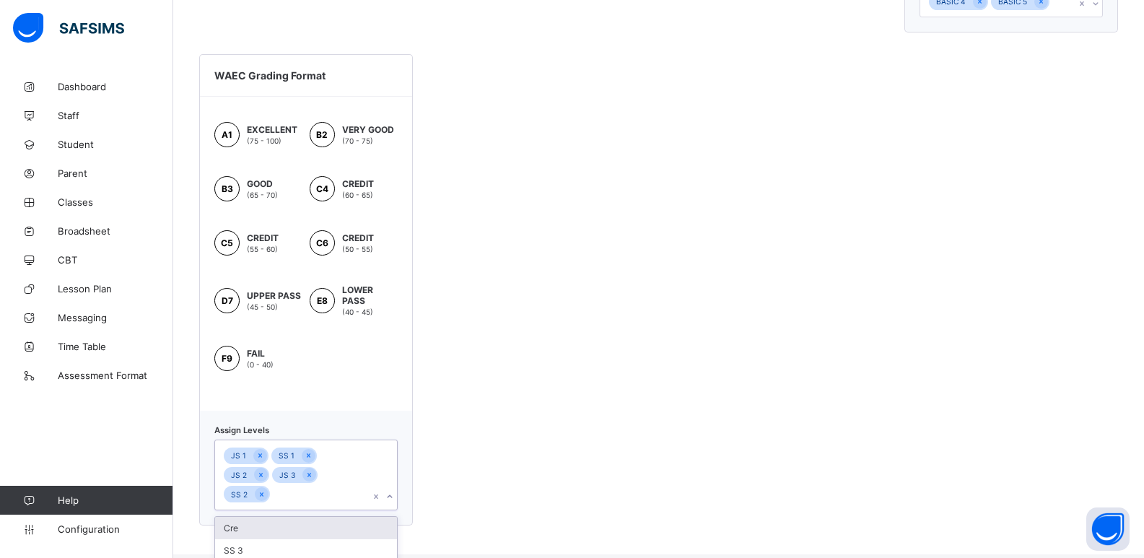
scroll to position [730, 0]
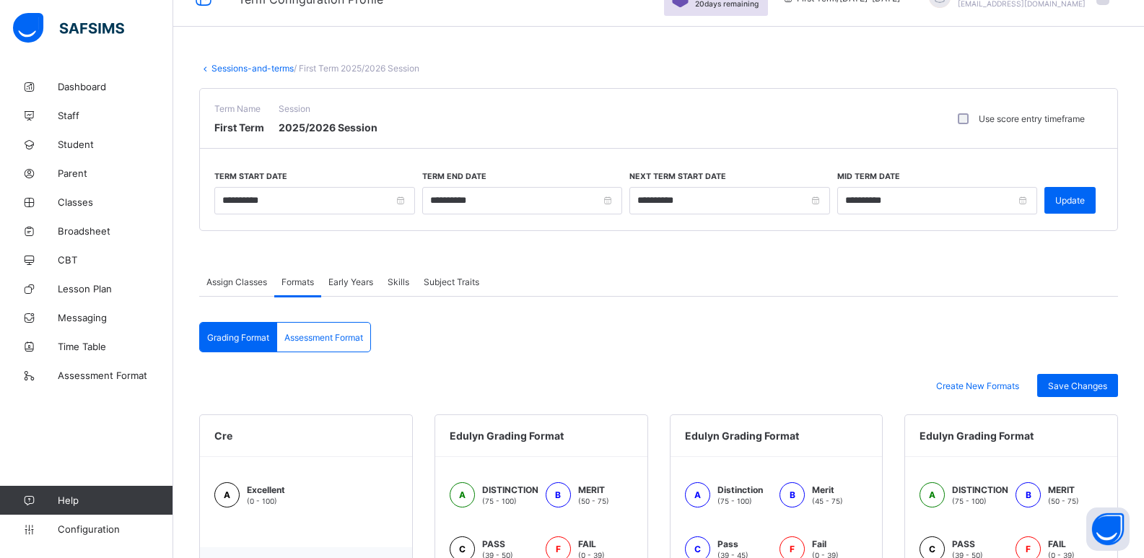
scroll to position [20, 0]
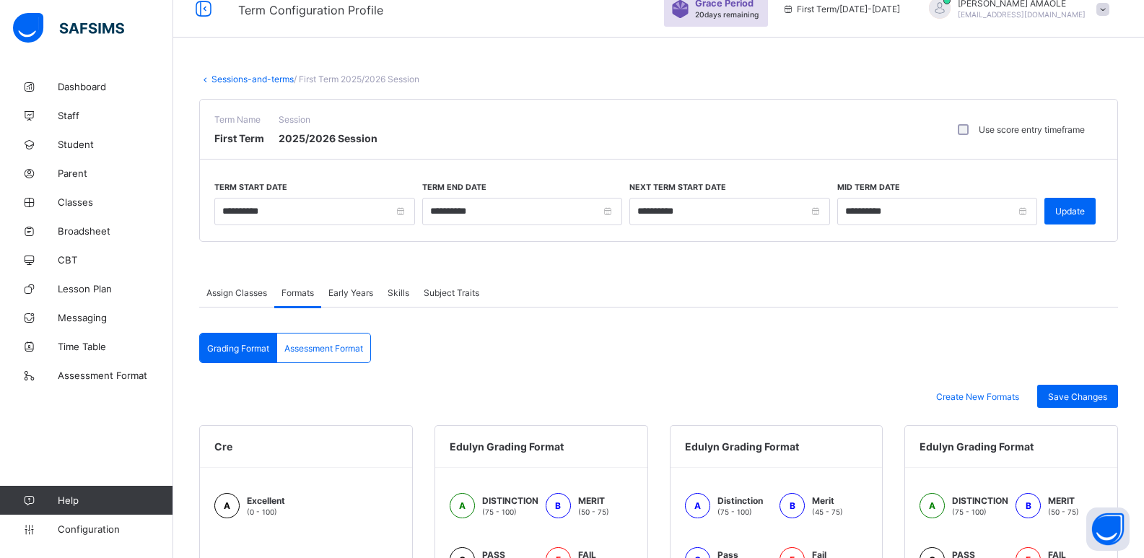
click at [335, 340] on div "Assessment Format" at bounding box center [323, 347] width 93 height 29
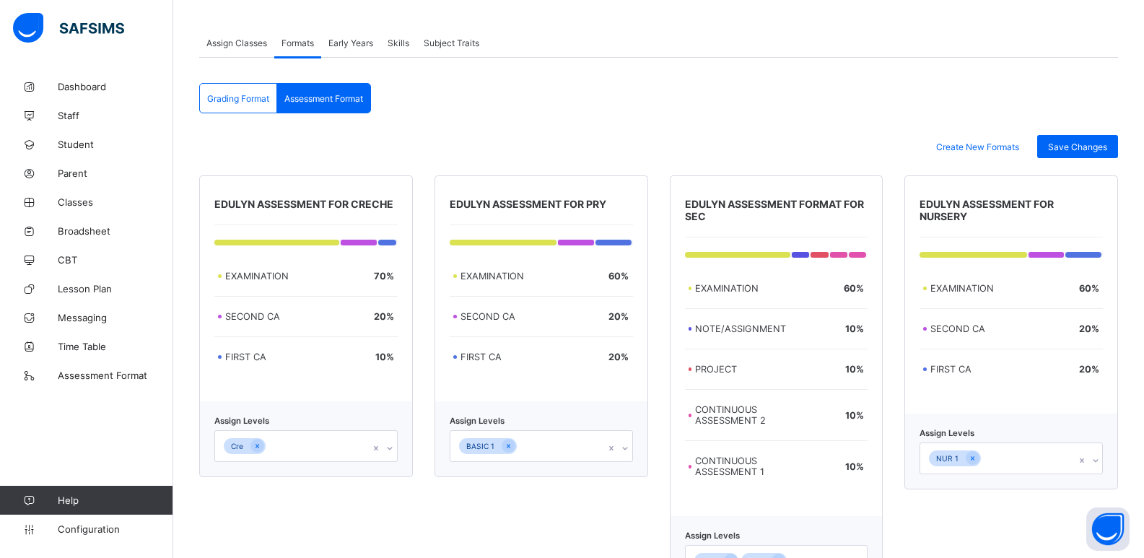
scroll to position [237, 0]
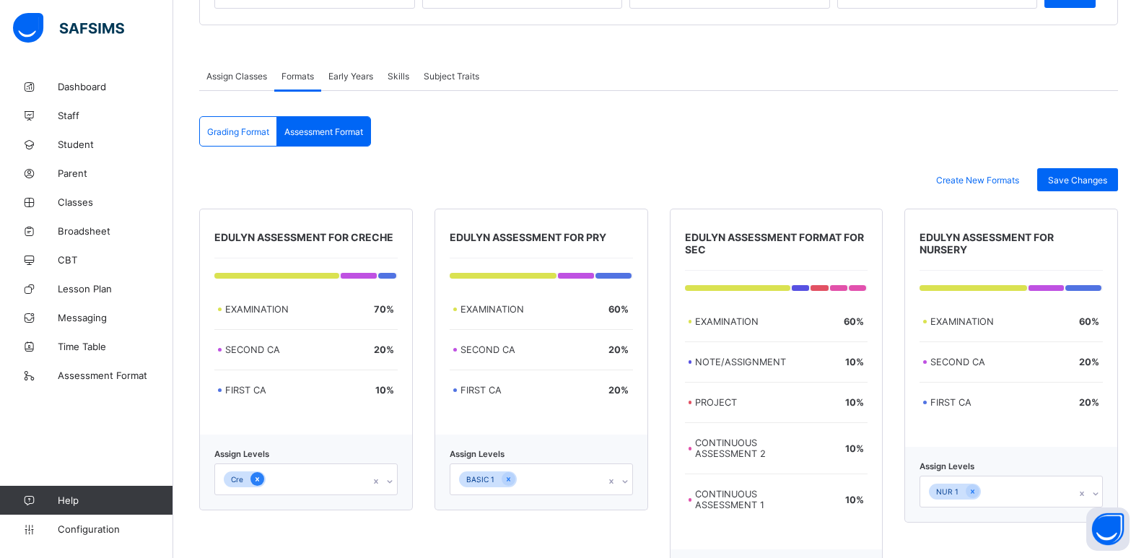
click at [258, 480] on icon at bounding box center [257, 479] width 4 height 4
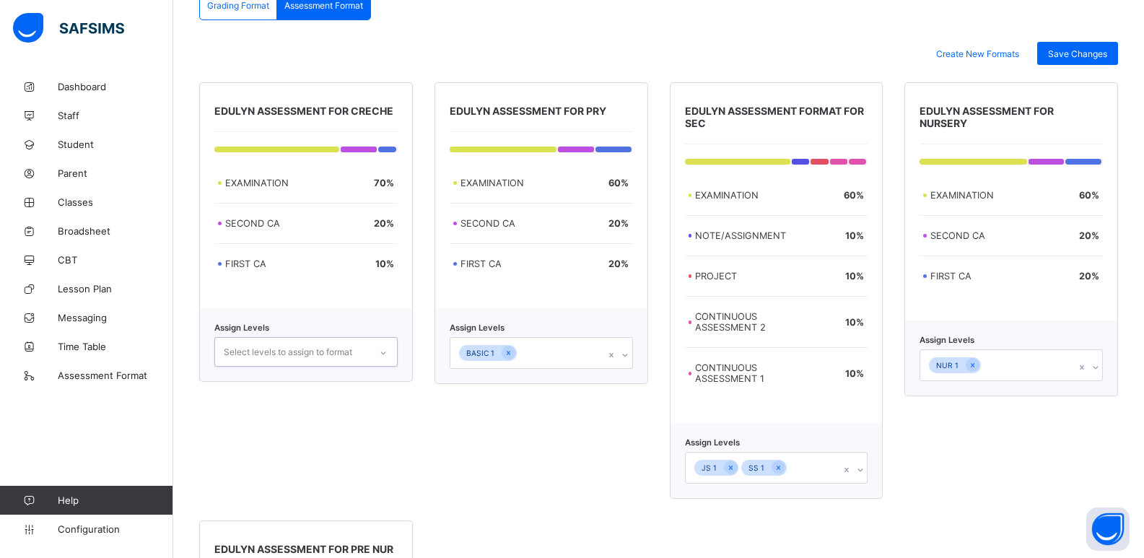
click at [629, 369] on div "BASIC 1" at bounding box center [541, 353] width 183 height 32
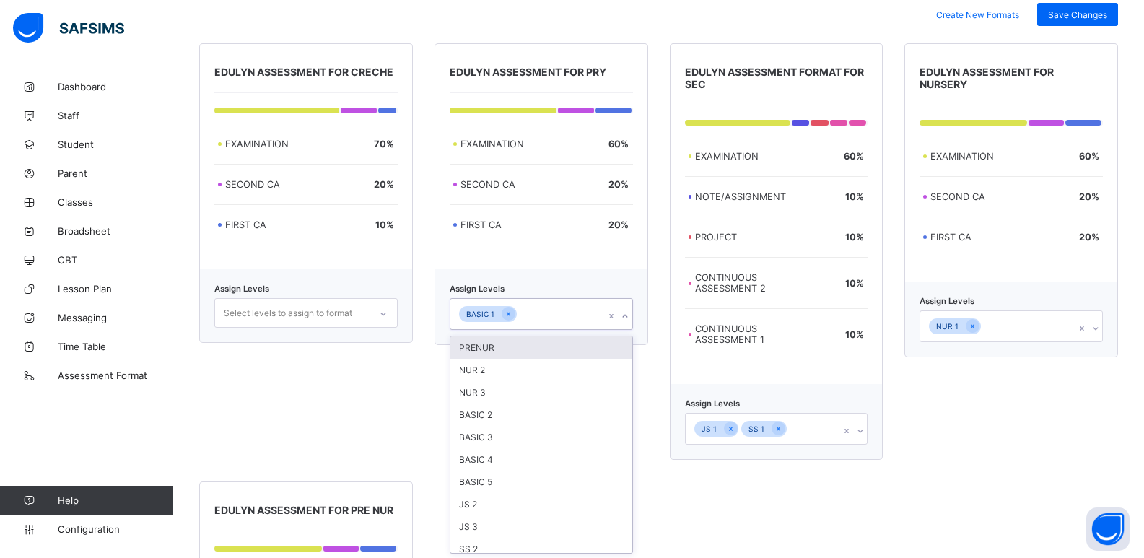
scroll to position [403, 0]
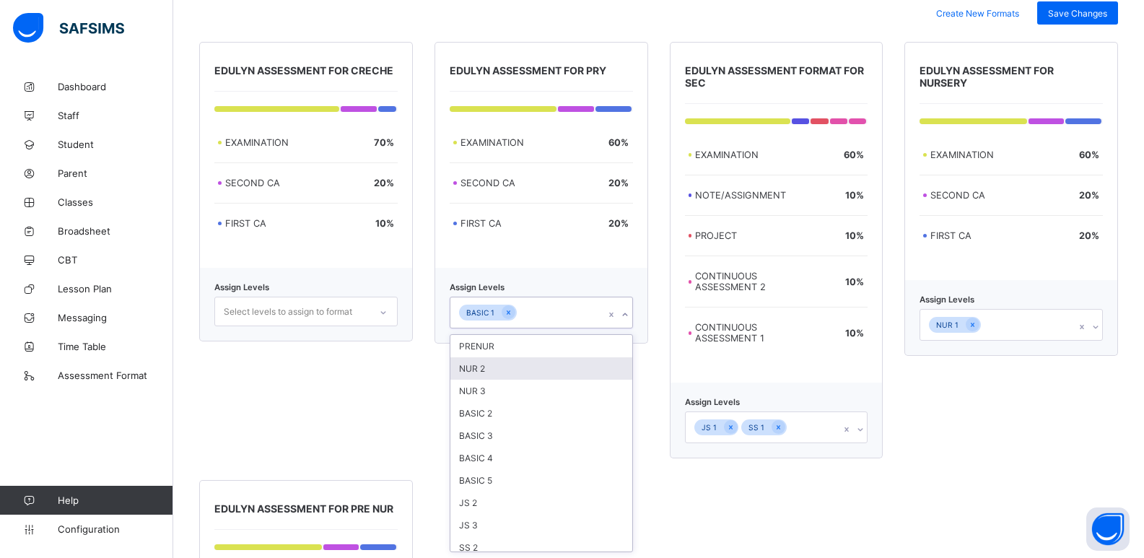
click at [523, 373] on div "NUR 2" at bounding box center [541, 368] width 182 height 22
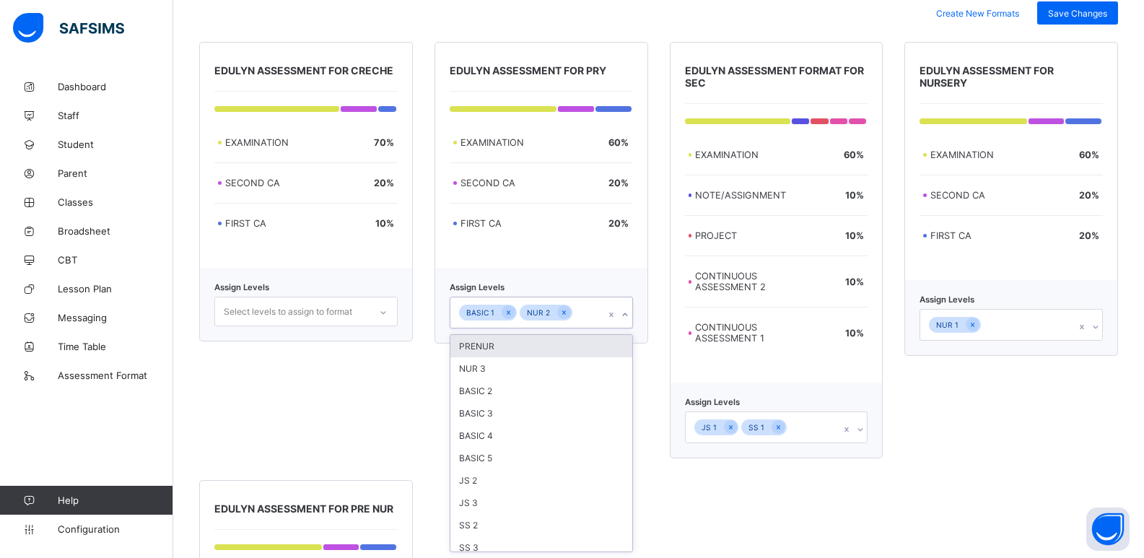
click at [521, 356] on div "PRENUR" at bounding box center [541, 346] width 182 height 22
click at [518, 363] on div "NUR 3" at bounding box center [541, 365] width 182 height 22
click at [516, 370] on div "BASIC 2" at bounding box center [541, 365] width 182 height 22
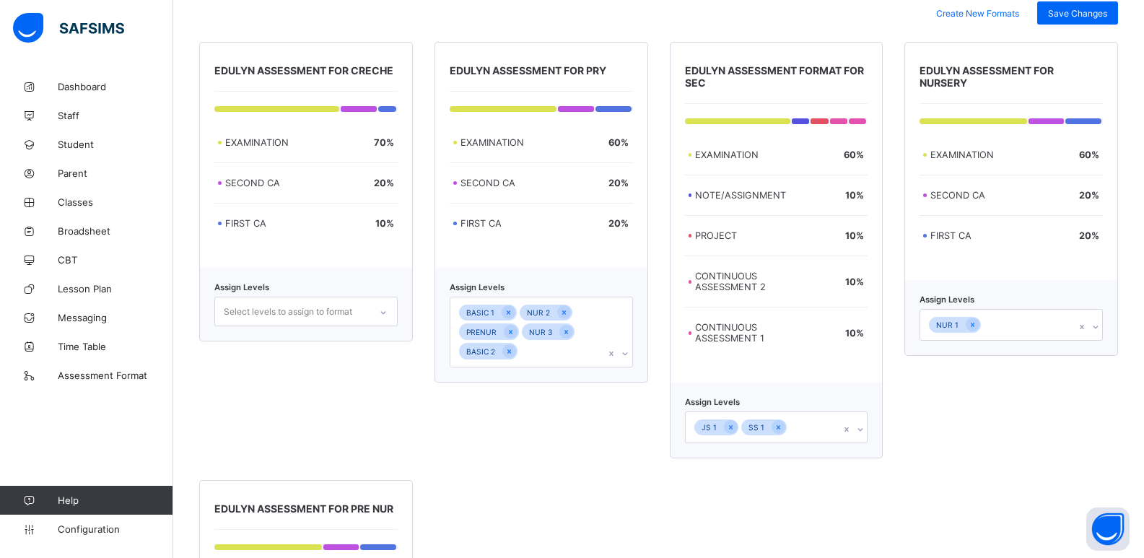
click at [516, 370] on div "Assign Levels BASIC 1 NUR 2 PRENUR NUR 3 BASIC 2" at bounding box center [541, 325] width 214 height 115
click at [628, 355] on icon at bounding box center [625, 353] width 9 height 14
click at [590, 390] on div "BASIC 3" at bounding box center [541, 385] width 182 height 22
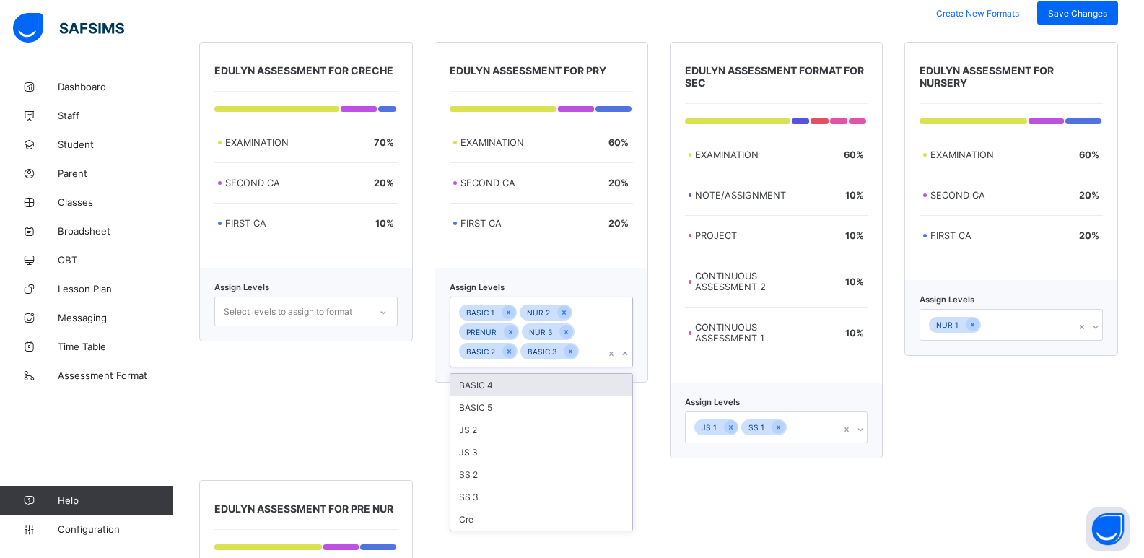
click at [587, 389] on div "BASIC 4" at bounding box center [541, 385] width 182 height 22
click at [573, 395] on div "BASIC 5" at bounding box center [541, 404] width 182 height 22
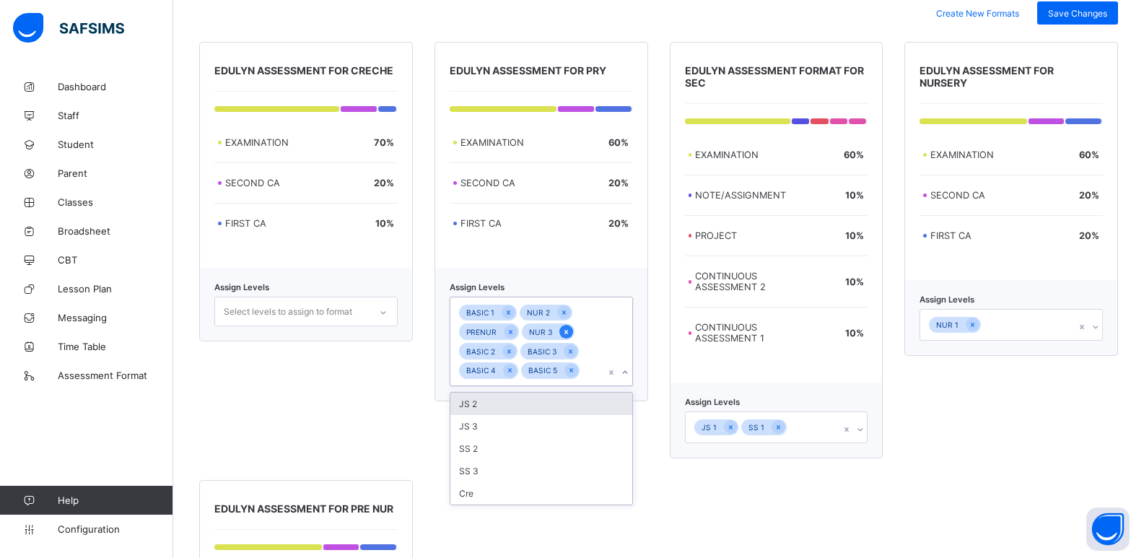
click at [566, 332] on icon at bounding box center [566, 332] width 8 height 10
click at [564, 316] on icon at bounding box center [564, 312] width 8 height 10
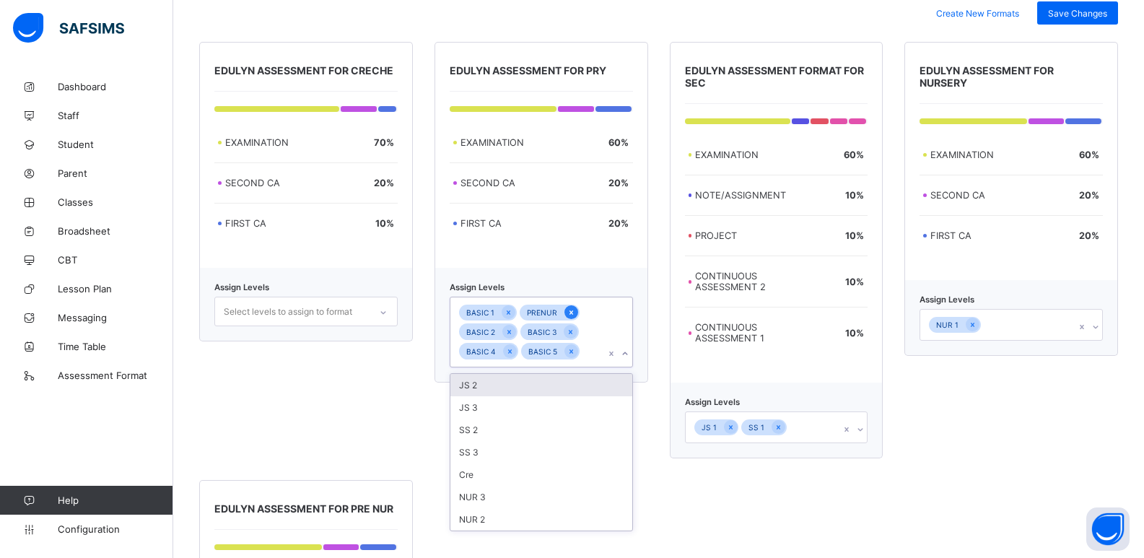
click at [570, 306] on div at bounding box center [571, 312] width 14 height 14
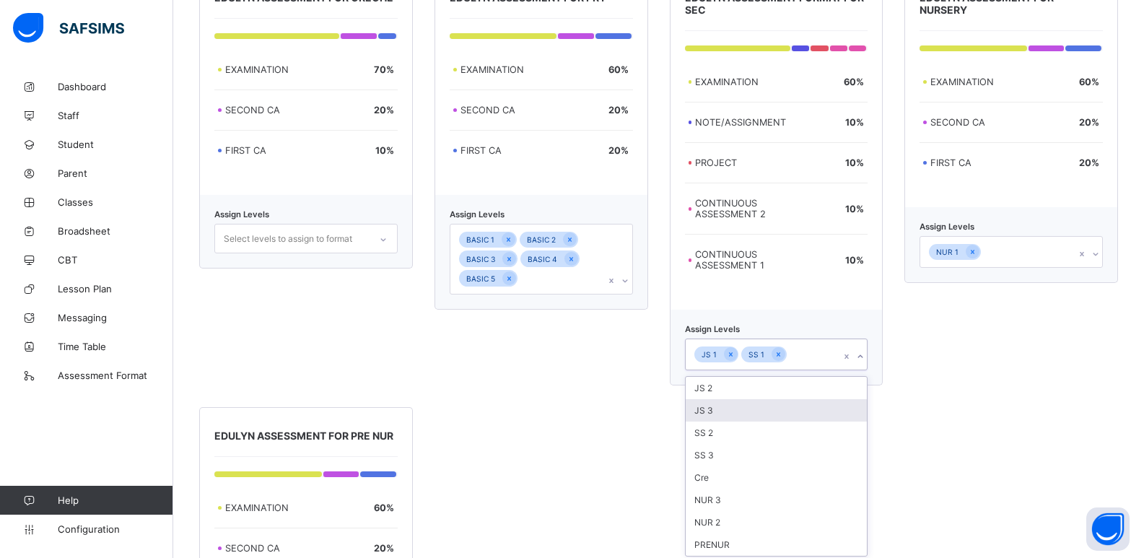
click at [868, 370] on div "option JS 3 focused, 2 of 8. 8 results available. Use Up and Down to choose opt…" at bounding box center [776, 354] width 183 height 32
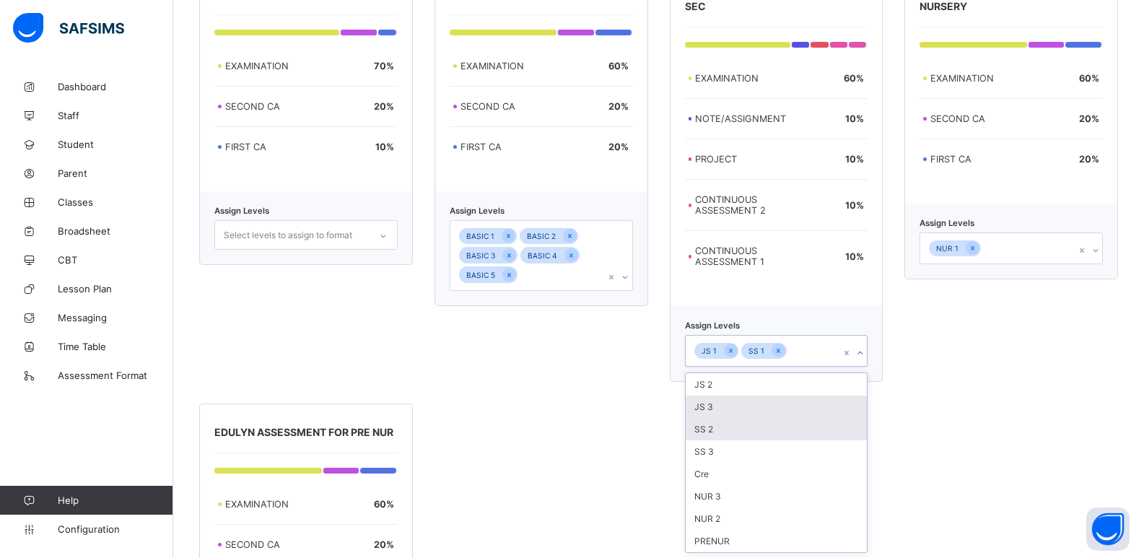
scroll to position [481, 0]
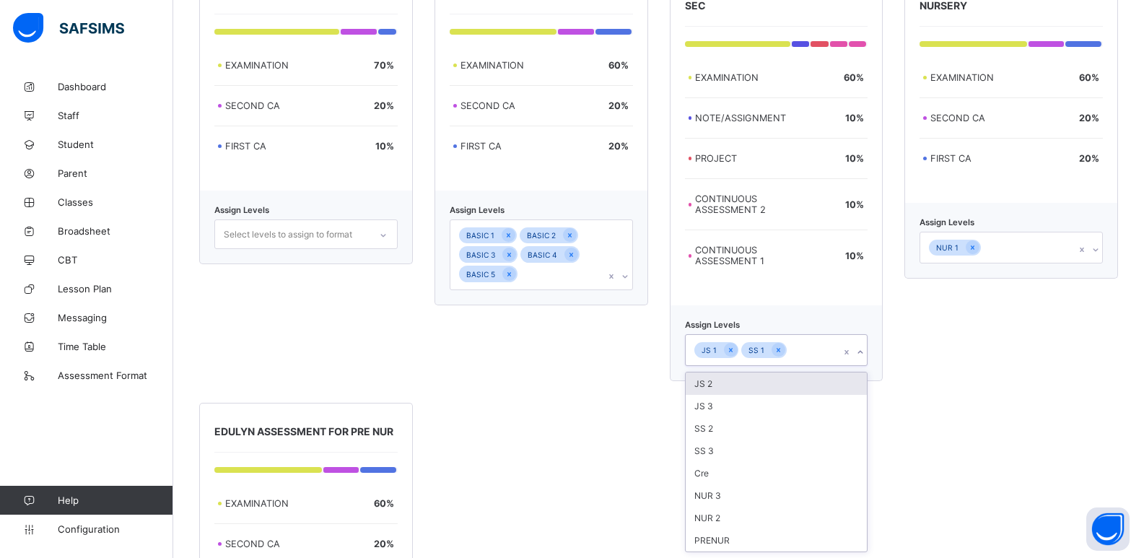
click at [818, 389] on div "JS 2" at bounding box center [777, 383] width 182 height 22
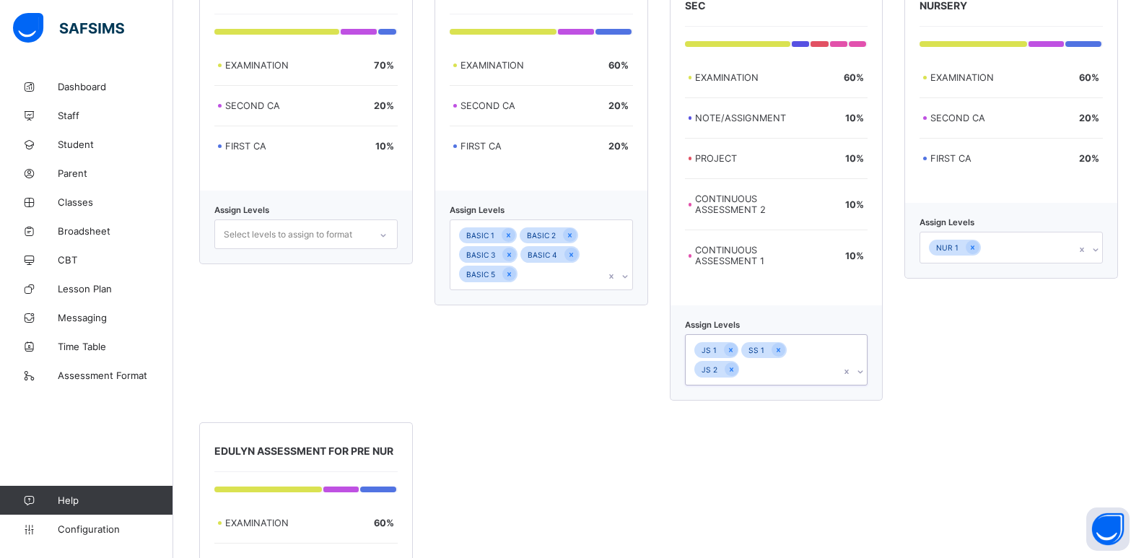
click at [864, 370] on icon at bounding box center [860, 371] width 9 height 14
click at [832, 395] on div "JS 3" at bounding box center [777, 403] width 182 height 22
click at [829, 396] on div "SS 2" at bounding box center [777, 403] width 182 height 22
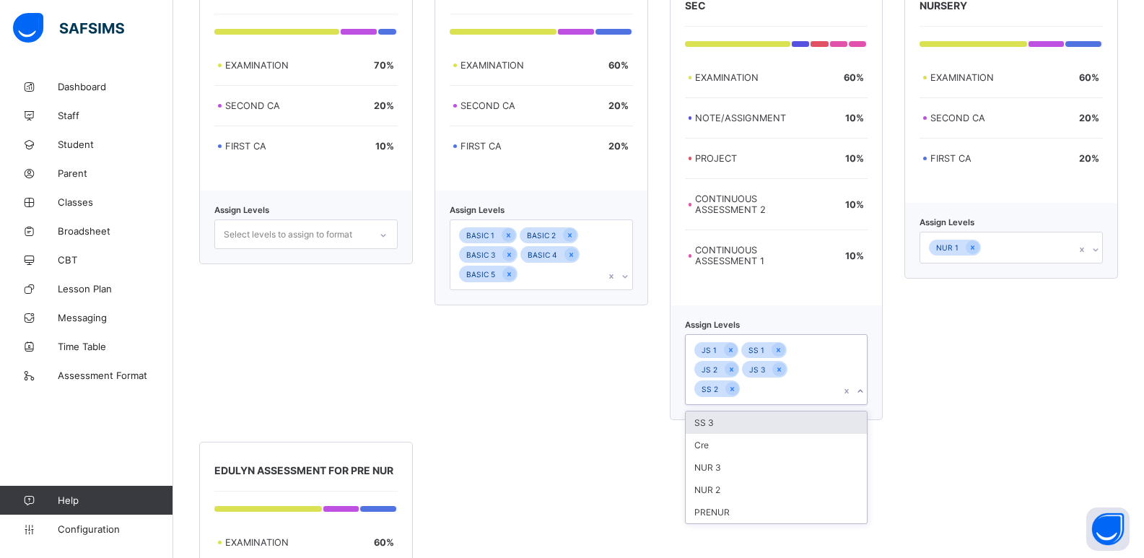
click at [824, 411] on div "SS 3" at bounding box center [777, 422] width 182 height 22
click at [1101, 238] on div at bounding box center [1095, 249] width 14 height 23
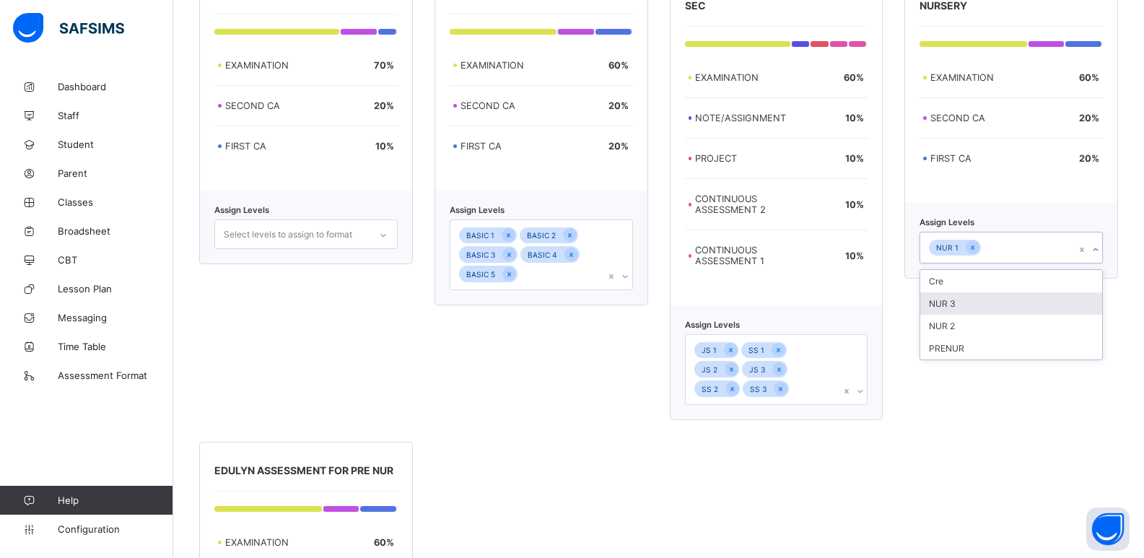
click at [1067, 294] on div "NUR 3" at bounding box center [1011, 303] width 182 height 22
click at [1067, 294] on div "NUR 2" at bounding box center [1011, 303] width 182 height 22
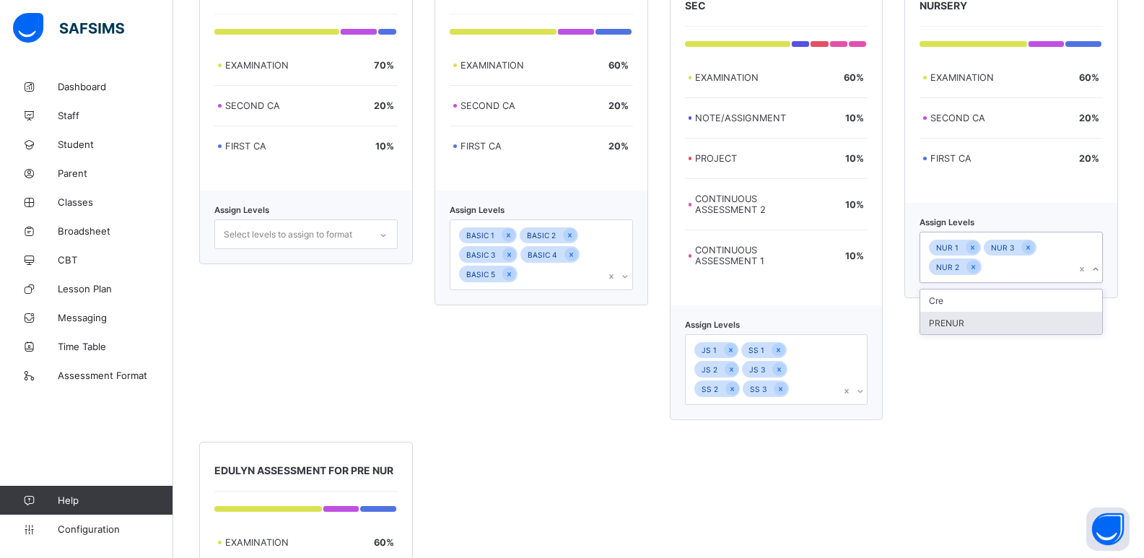
click at [1060, 312] on div "PRENUR" at bounding box center [1011, 323] width 182 height 22
click at [1059, 345] on div "EDULYN ASSESSMENT FOR NURSERY EXAMINATION 60 % SECOND CA 20 % FIRST CA 20 % Ass…" at bounding box center [1011, 192] width 214 height 455
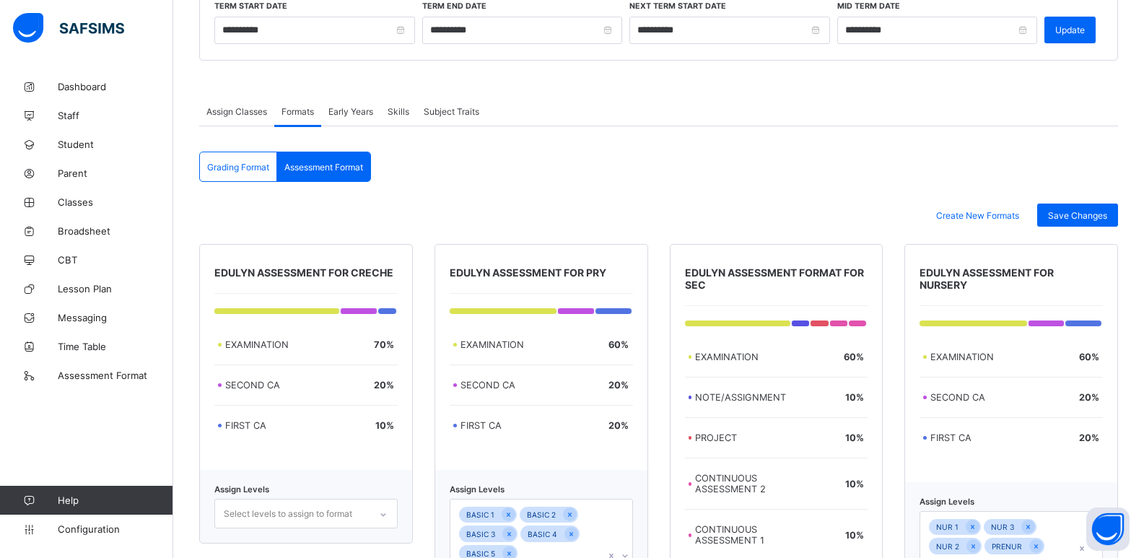
scroll to position [187, 0]
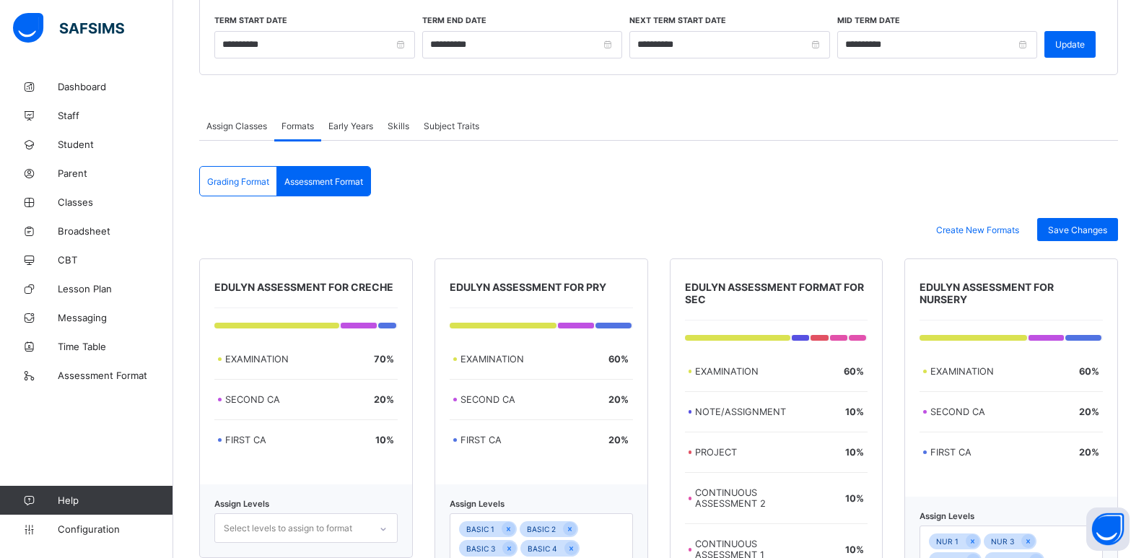
click at [229, 176] on span "Grading Format" at bounding box center [238, 181] width 62 height 11
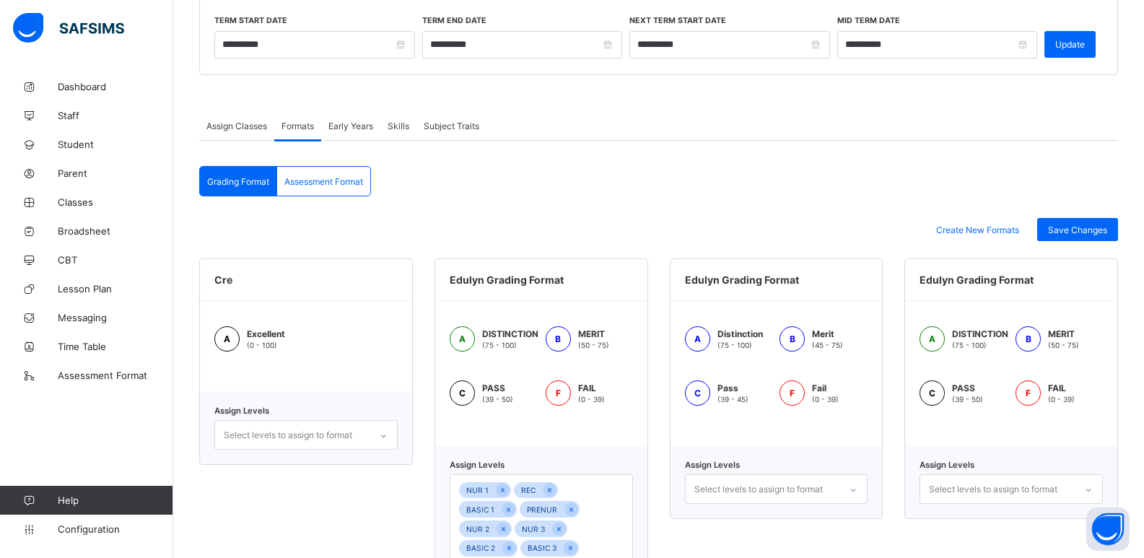
click at [305, 176] on span "Assessment Format" at bounding box center [323, 181] width 79 height 11
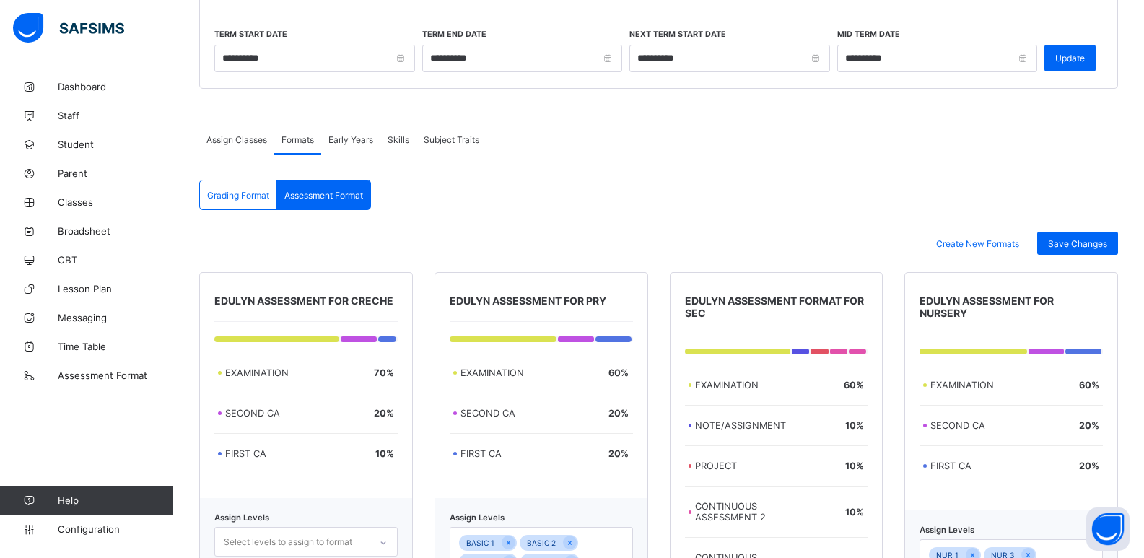
scroll to position [115, 0]
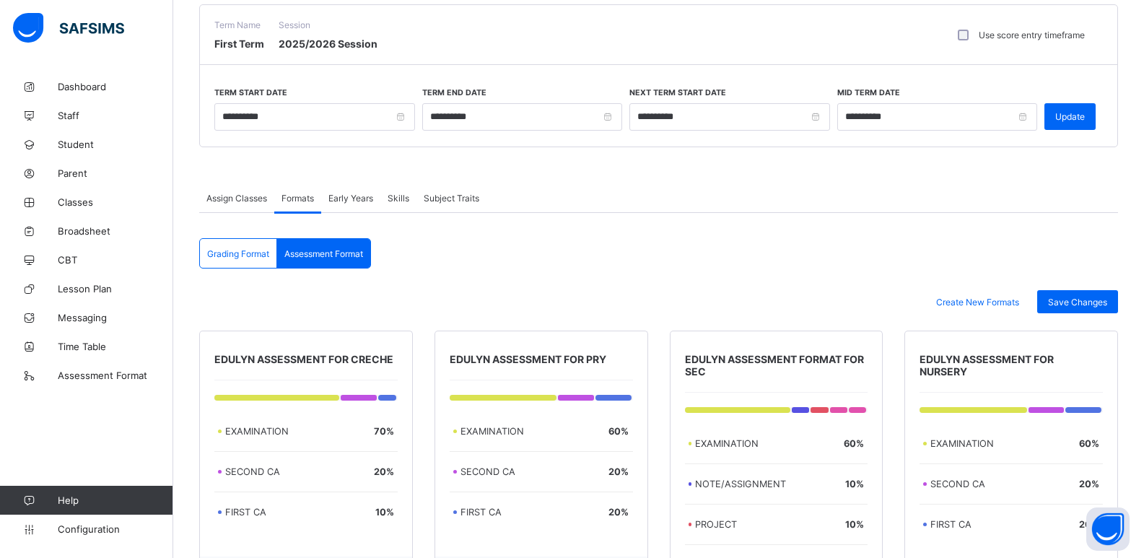
click at [335, 201] on span "Early Years" at bounding box center [350, 198] width 45 height 11
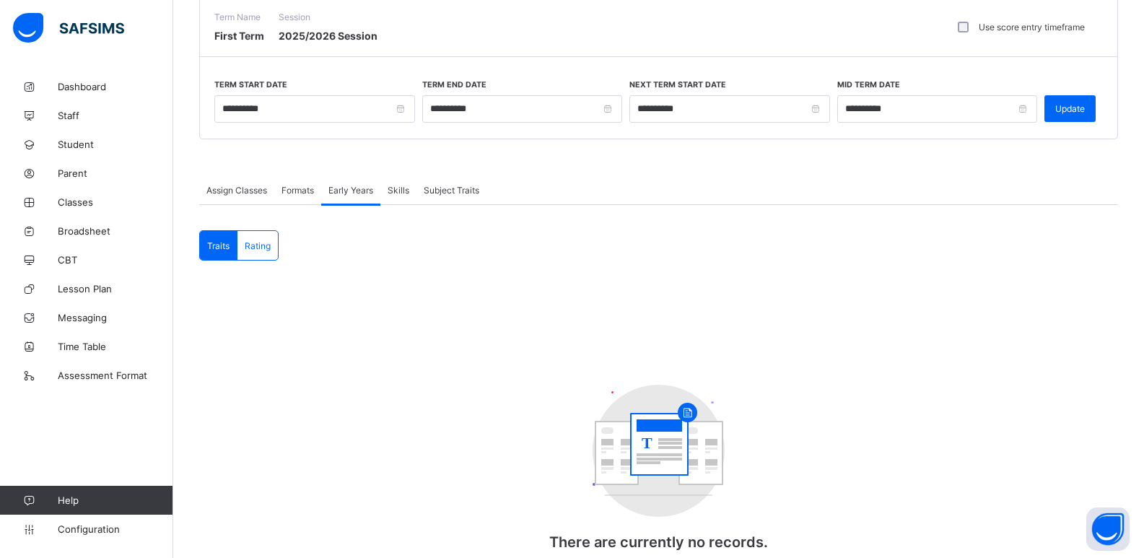
scroll to position [175, 0]
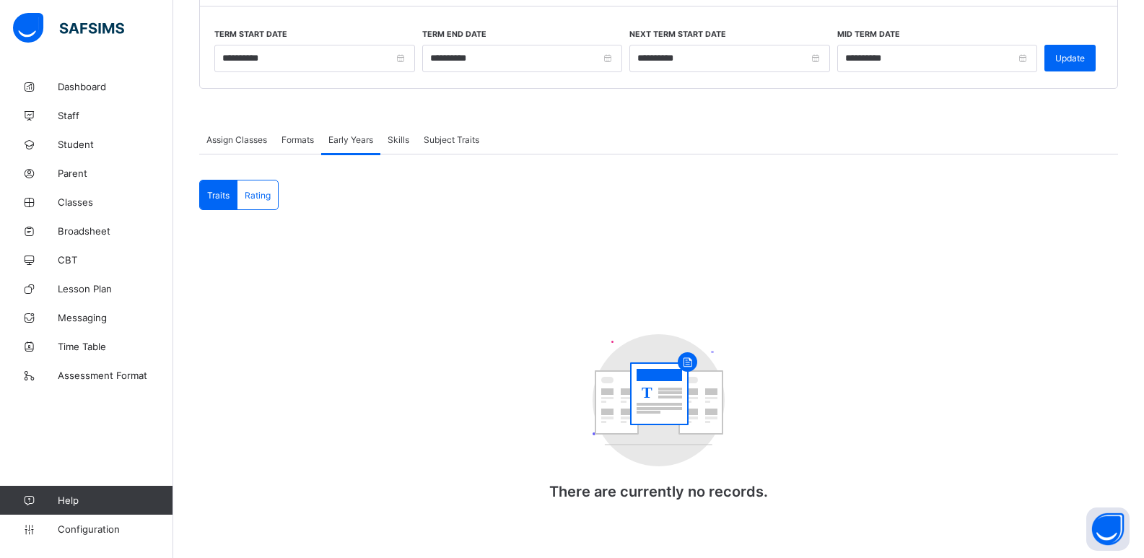
click at [248, 194] on span "Rating" at bounding box center [258, 195] width 26 height 11
click at [218, 191] on span "Traits" at bounding box center [218, 195] width 22 height 11
click at [402, 134] on span "Skills" at bounding box center [399, 139] width 22 height 11
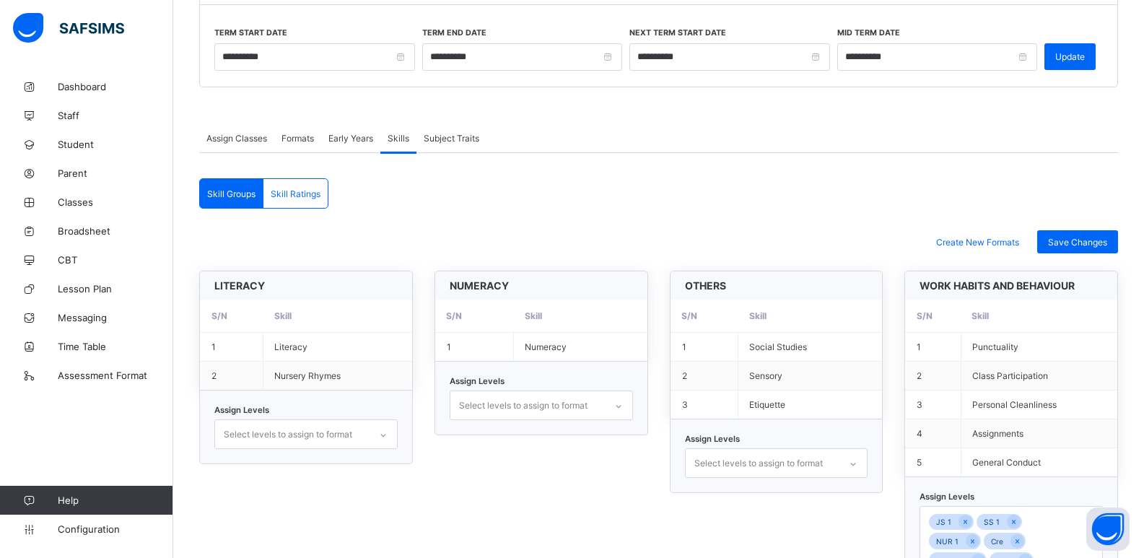
click at [280, 195] on span "Skill Ratings" at bounding box center [296, 193] width 50 height 11
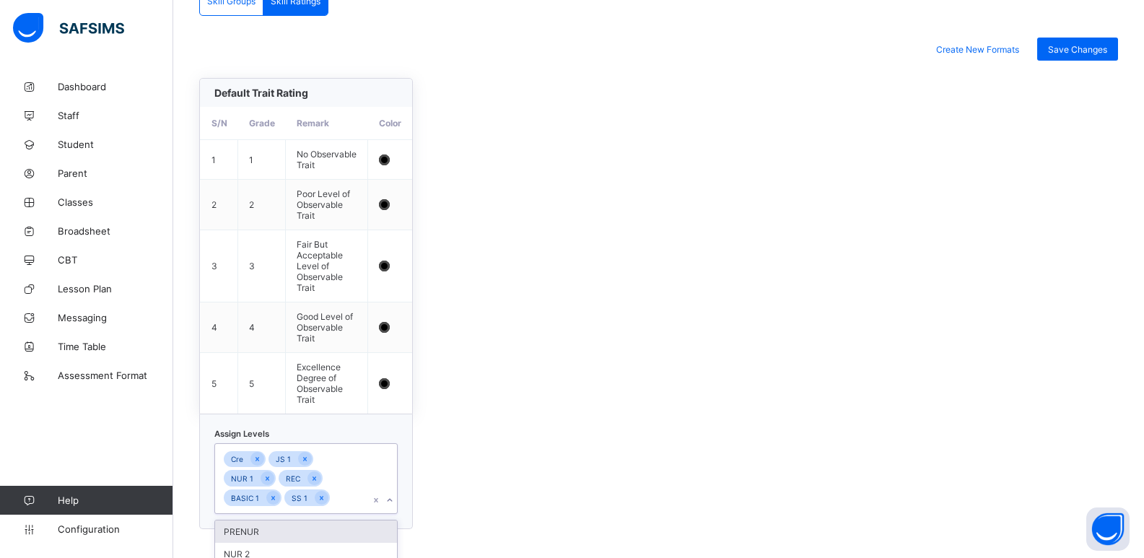
scroll to position [547, 0]
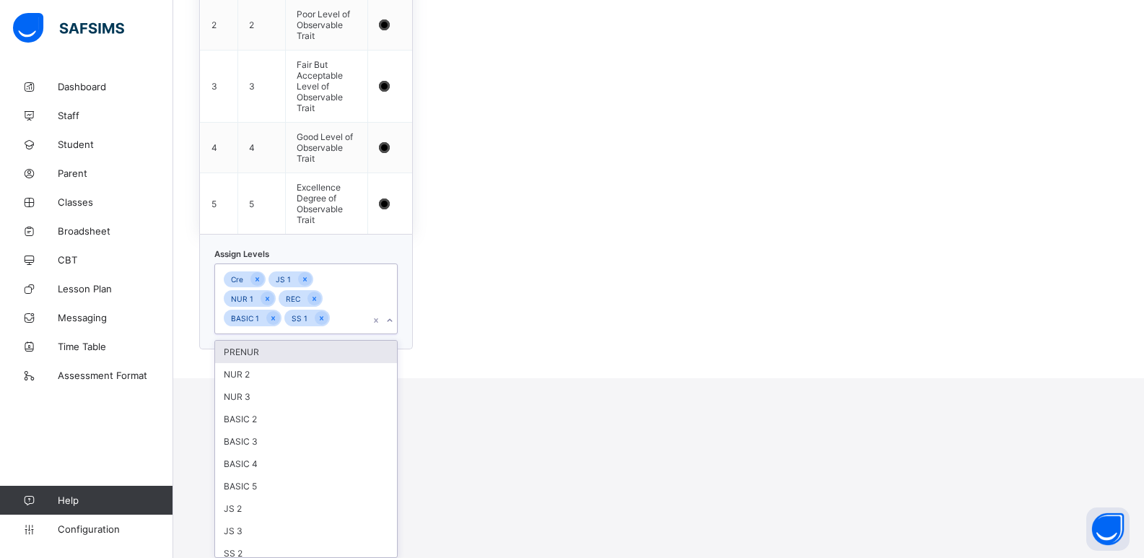
click at [393, 334] on div "option PRENUR focused, 1 of 11. 11 results available. Use Up and Down to choose…" at bounding box center [305, 298] width 183 height 71
click at [302, 357] on div "PRENUR" at bounding box center [306, 352] width 182 height 22
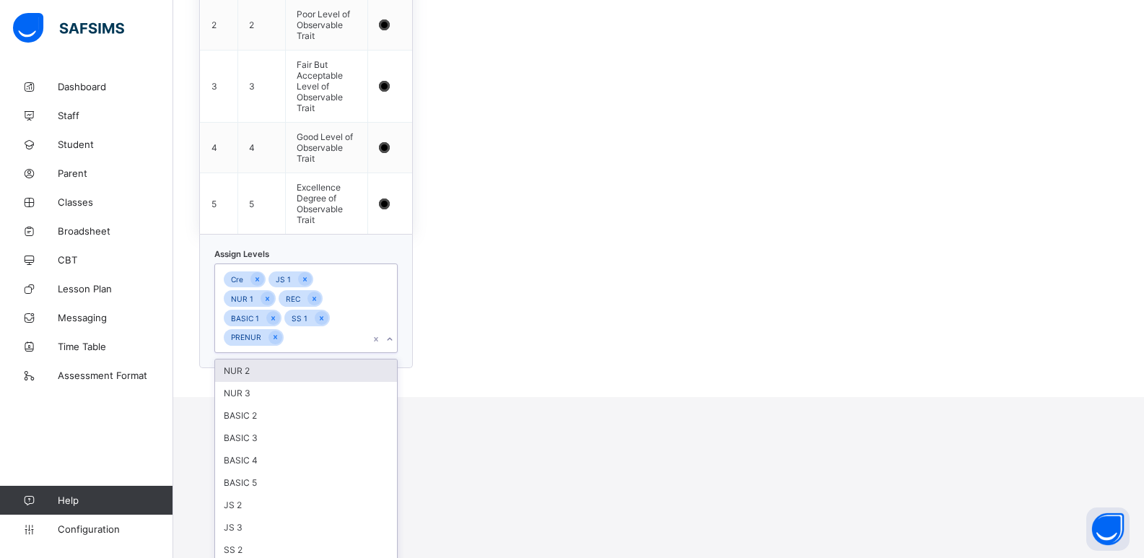
click at [302, 362] on div "NUR 2" at bounding box center [306, 370] width 182 height 22
click at [300, 380] on div "NUR 3" at bounding box center [306, 370] width 182 height 22
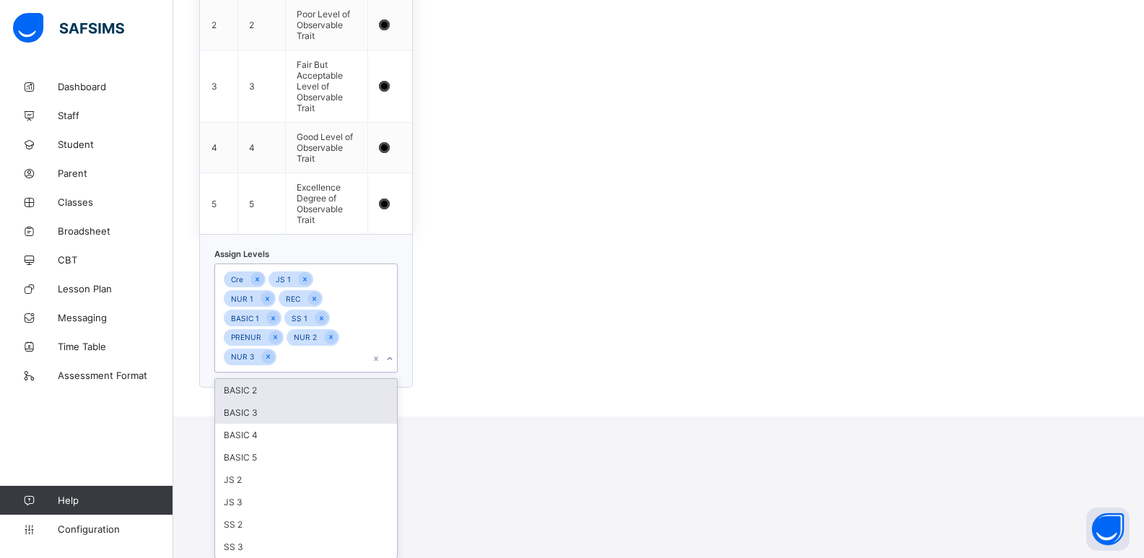
click at [300, 380] on div "BASIC 2" at bounding box center [306, 390] width 182 height 22
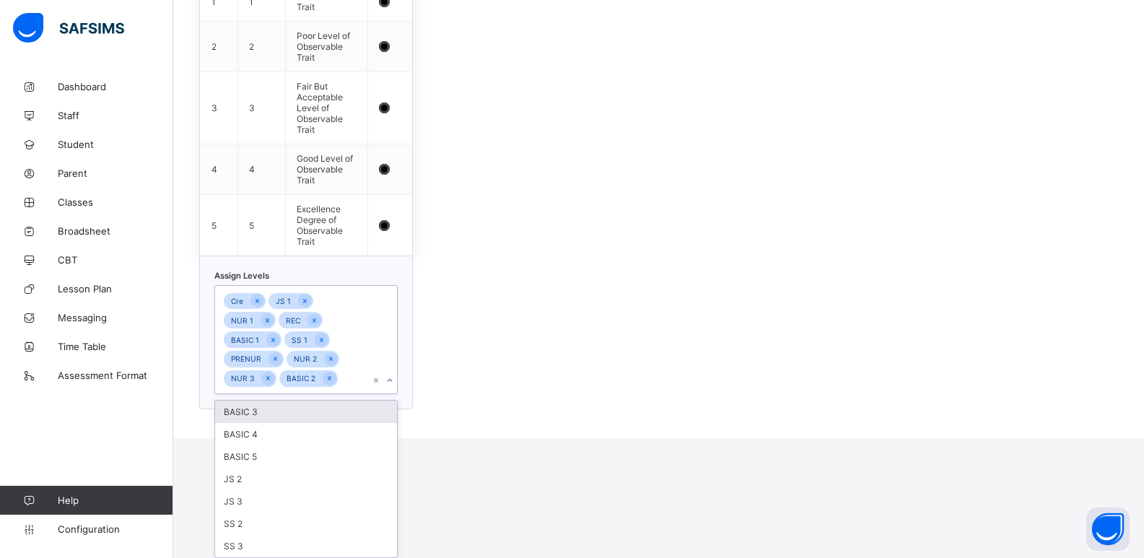
click at [295, 413] on div "BASIC 3" at bounding box center [306, 412] width 182 height 22
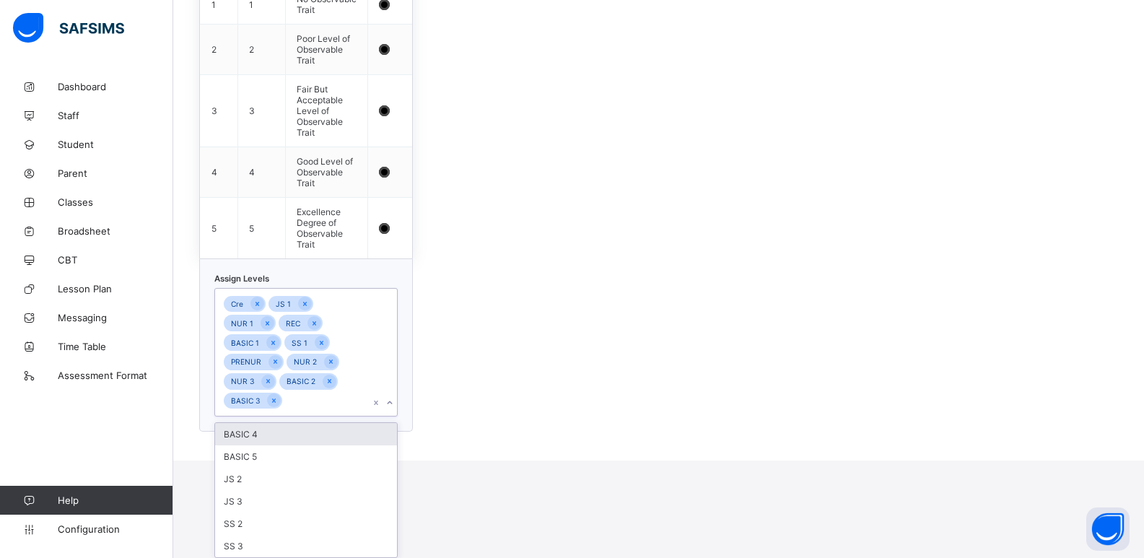
click at [288, 431] on div "BASIC 4" at bounding box center [306, 434] width 182 height 22
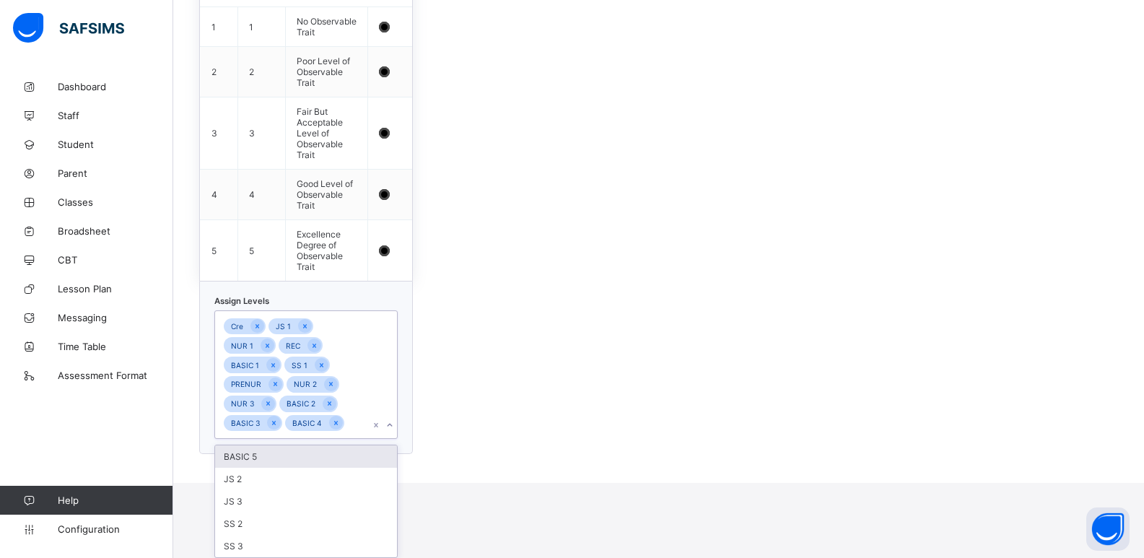
click at [284, 452] on div "BASIC 5" at bounding box center [306, 456] width 182 height 22
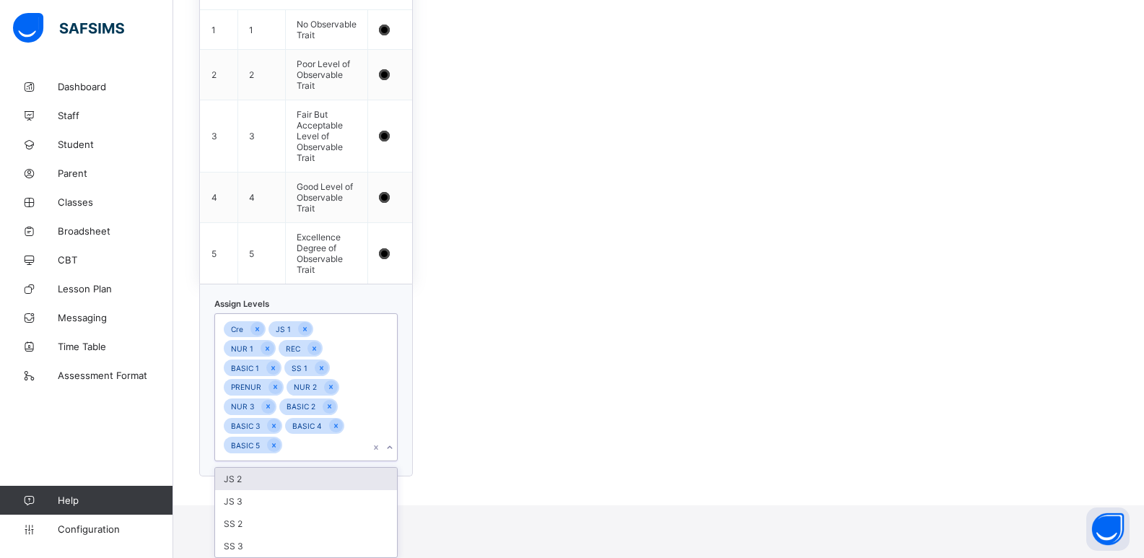
click at [286, 478] on div "JS 2" at bounding box center [306, 479] width 182 height 22
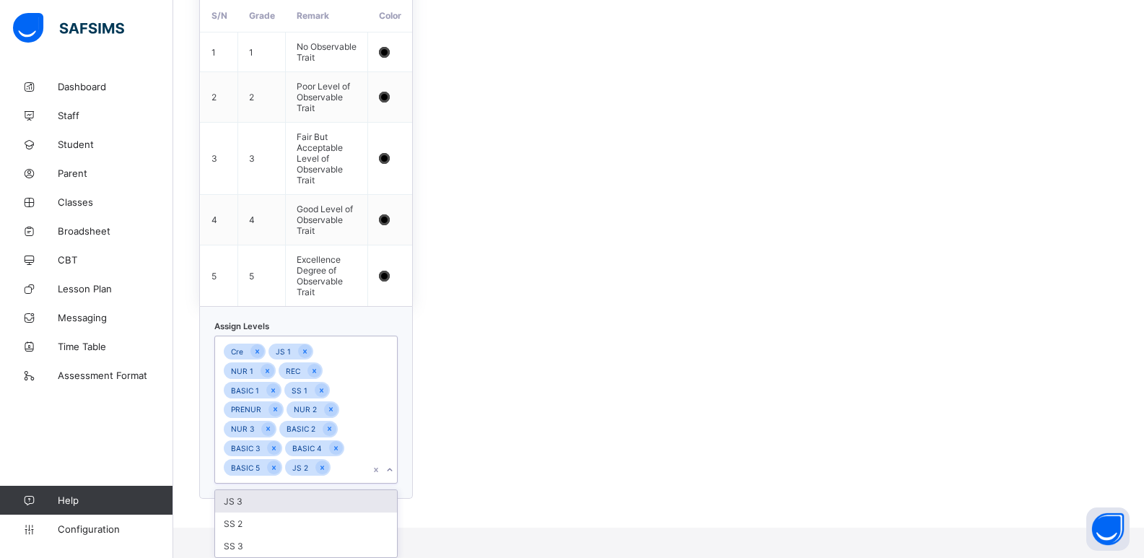
click at [284, 495] on div "JS 3" at bounding box center [306, 501] width 182 height 22
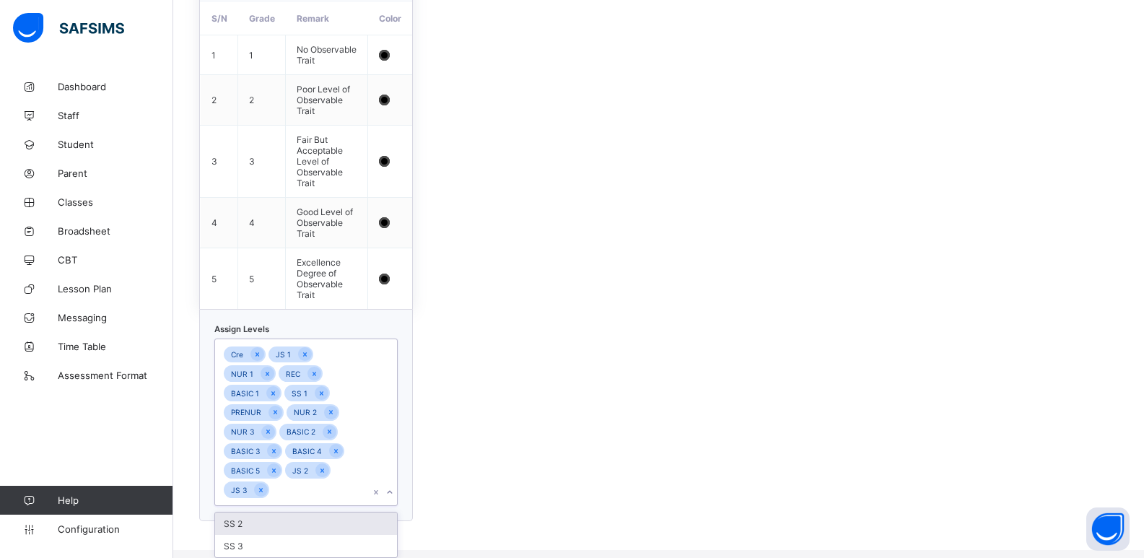
click at [284, 519] on div "SS 2" at bounding box center [306, 523] width 182 height 22
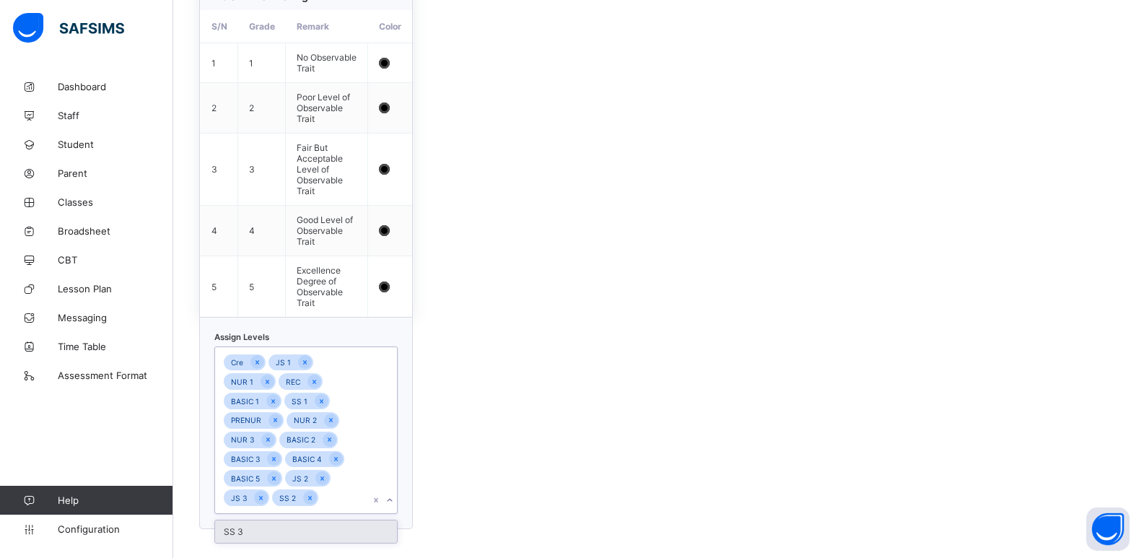
click at [281, 532] on div "SS 3" at bounding box center [306, 531] width 182 height 22
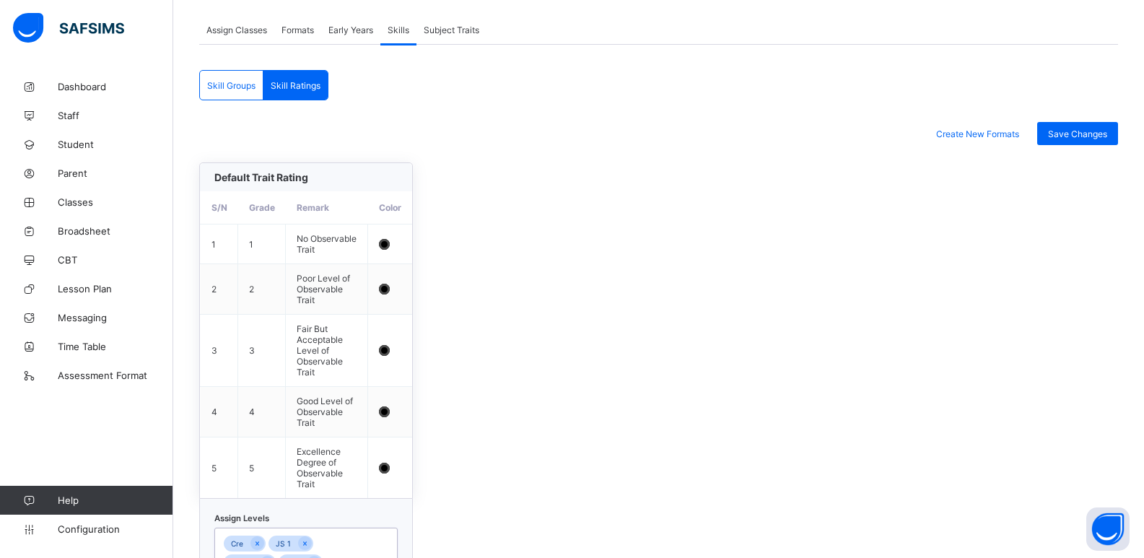
scroll to position [266, 0]
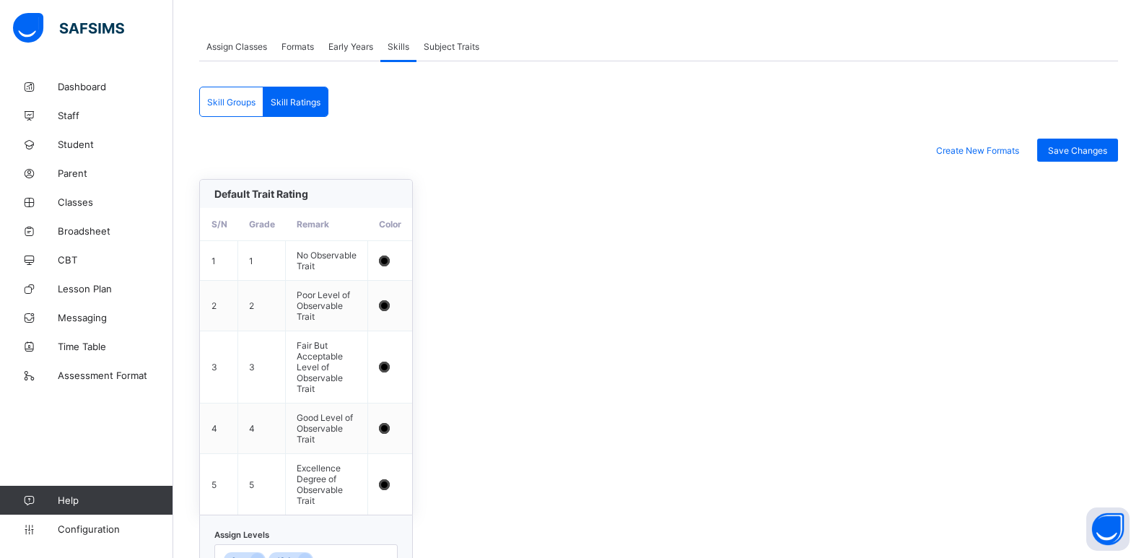
click at [240, 103] on span "Skill Groups" at bounding box center [231, 102] width 48 height 11
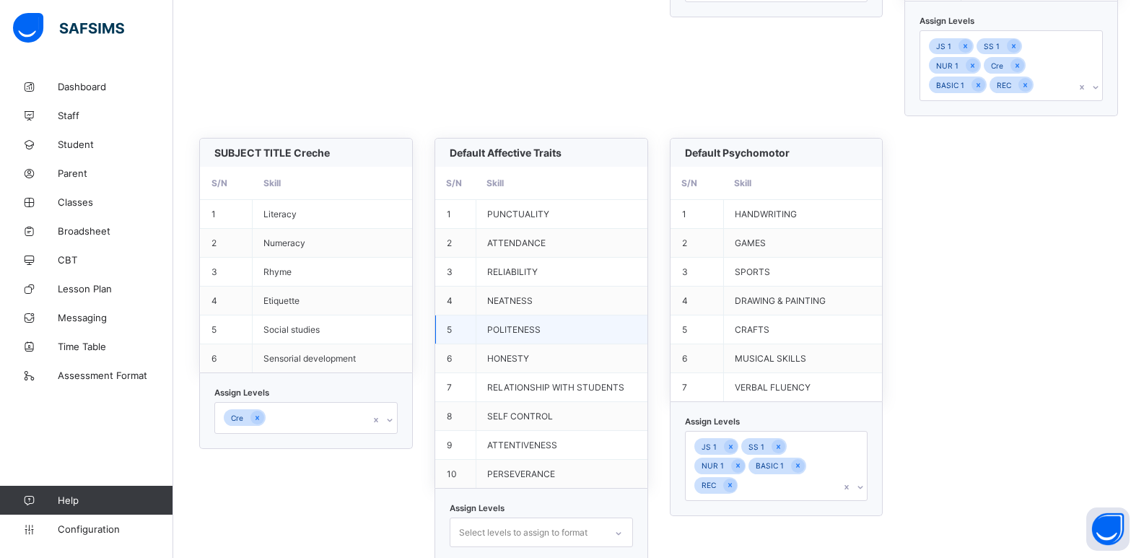
scroll to position [683, 0]
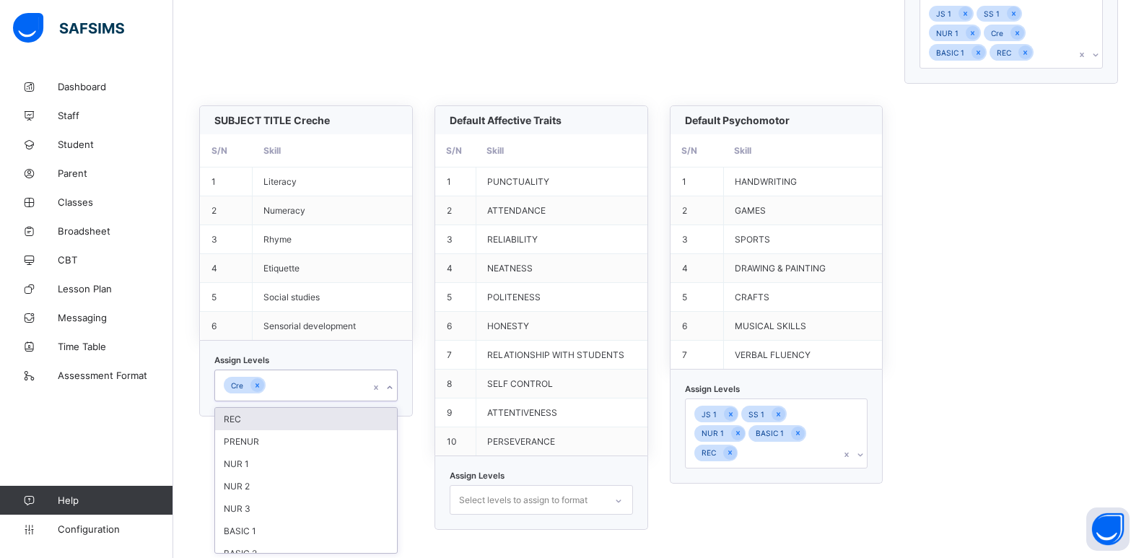
click at [397, 386] on div at bounding box center [390, 387] width 14 height 23
click at [319, 419] on div "REC" at bounding box center [306, 419] width 182 height 22
click at [256, 386] on icon at bounding box center [257, 385] width 8 height 10
click at [947, 224] on div "LITERACY S/N Skill 1 Literacy 2 Nursery Rhymes Assign Levels Select levels to a…" at bounding box center [658, 146] width 919 height 767
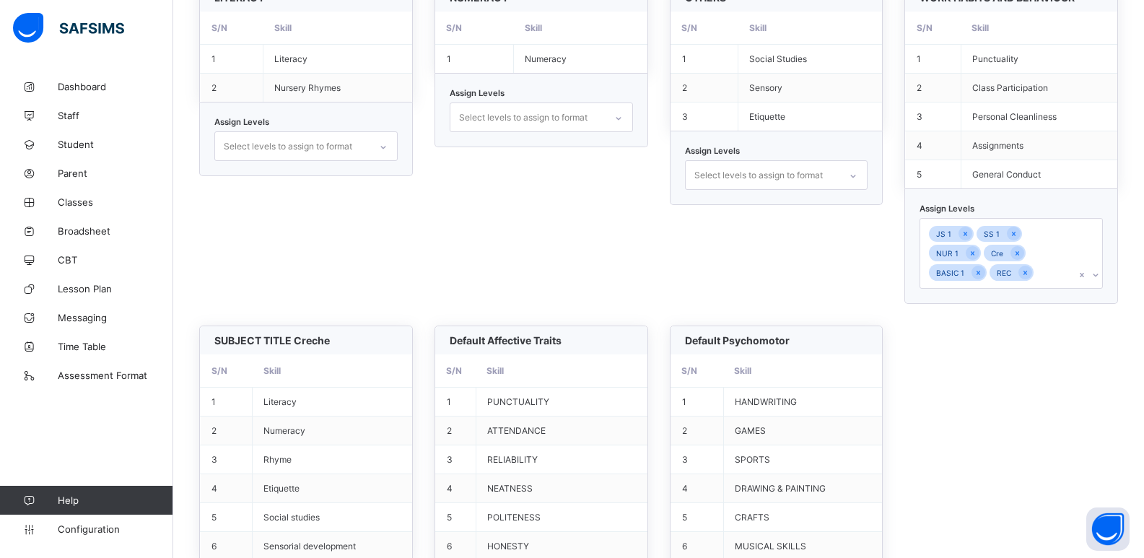
scroll to position [466, 0]
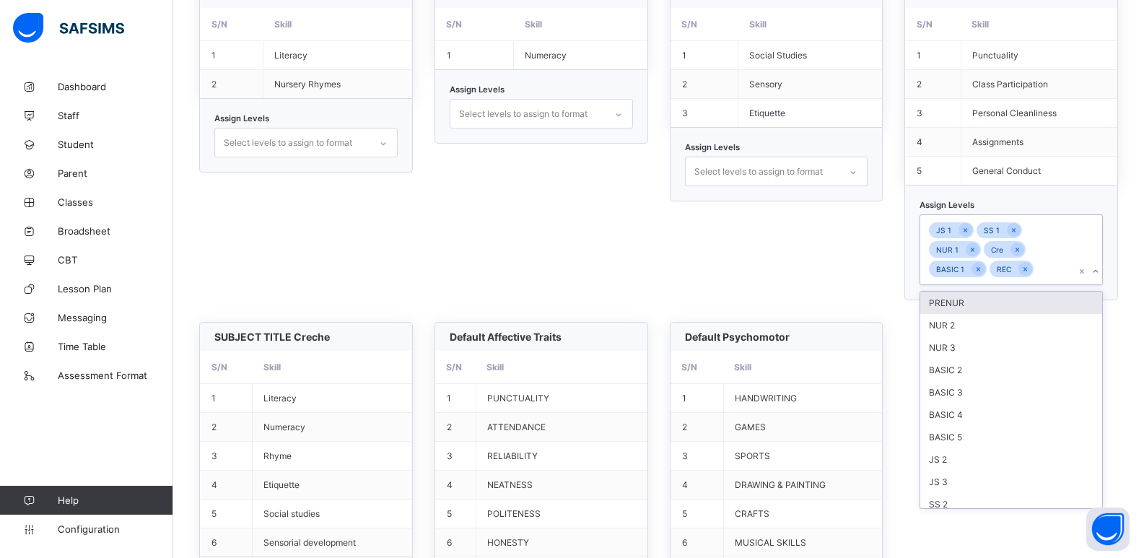
click at [1100, 270] on icon at bounding box center [1095, 271] width 9 height 14
click at [1016, 305] on div "PRENUR" at bounding box center [1011, 303] width 182 height 22
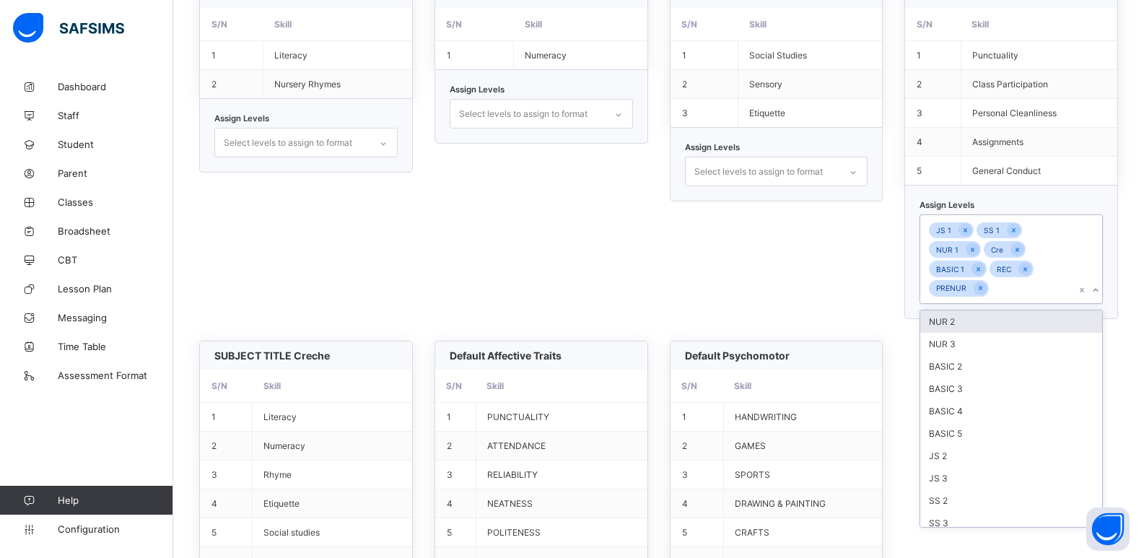
click at [1015, 313] on div "NUR 2" at bounding box center [1011, 321] width 182 height 22
click at [1013, 318] on div "NUR 3" at bounding box center [1011, 321] width 182 height 22
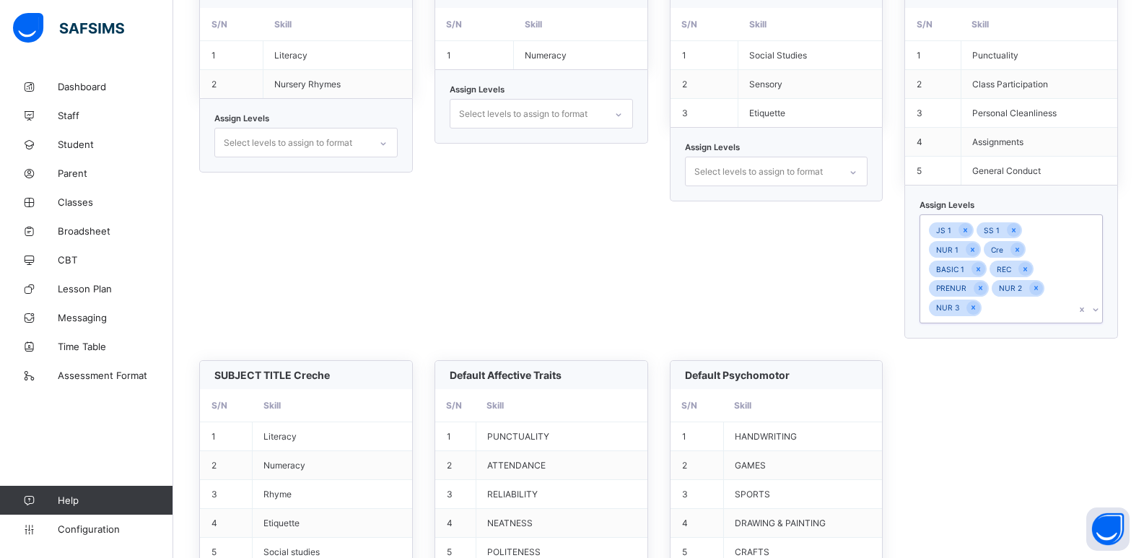
click at [1013, 318] on div "JS 1 SS 1 NUR 1 Cre BASIC 1 REC PRENUR NUR 2 NUR 3" at bounding box center [997, 269] width 154 height 108
click at [1100, 306] on icon at bounding box center [1095, 309] width 9 height 14
click at [1032, 344] on div "BASIC 2" at bounding box center [1011, 341] width 182 height 22
click at [1032, 344] on div "BASIC 3" at bounding box center [1011, 341] width 182 height 22
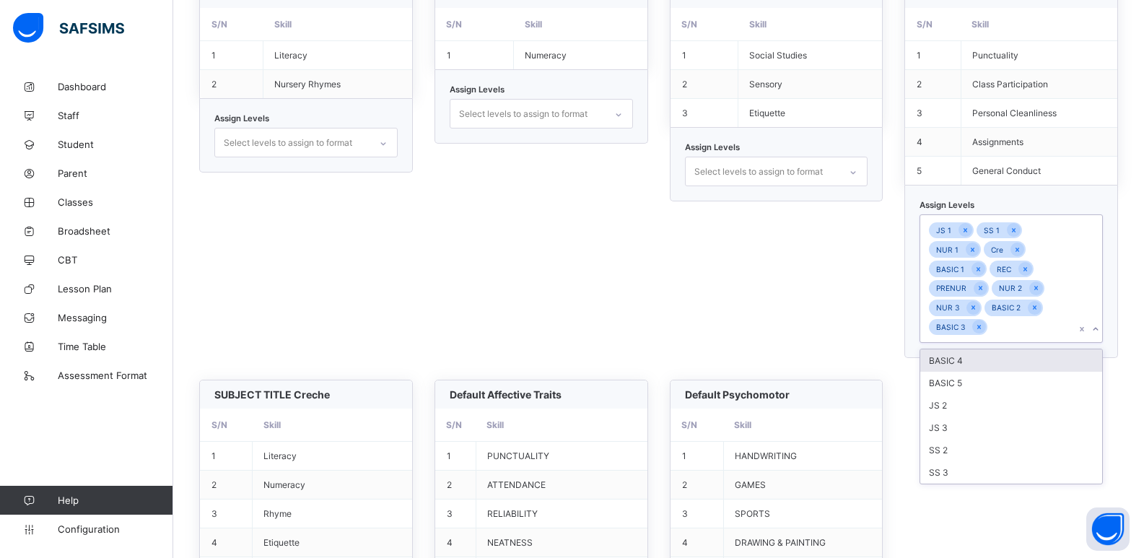
click at [1011, 364] on div "BASIC 4" at bounding box center [1011, 360] width 182 height 22
click at [984, 364] on div "BASIC 5" at bounding box center [1011, 360] width 182 height 22
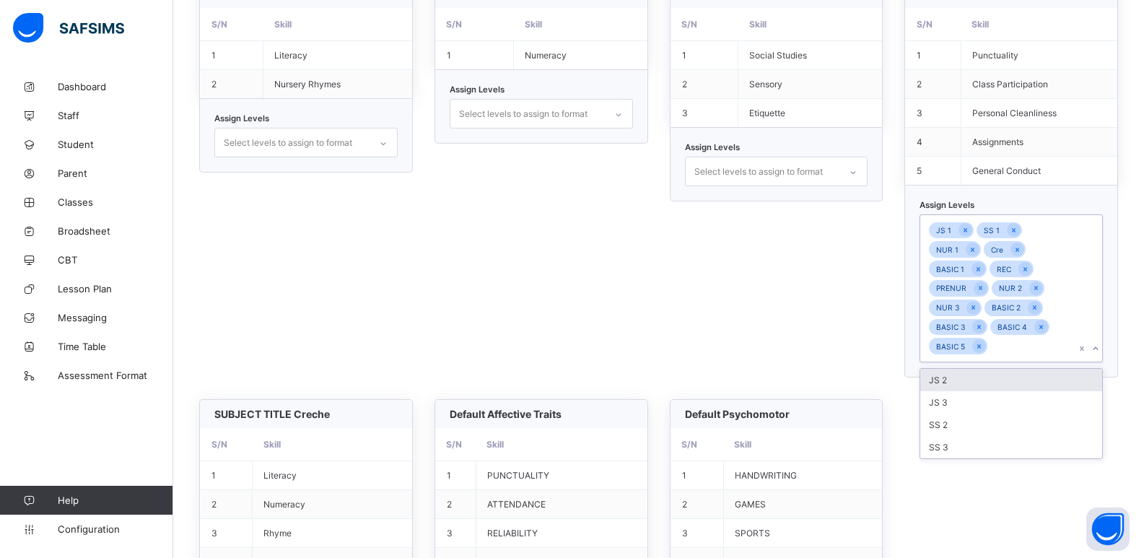
click at [981, 372] on div "JS 2" at bounding box center [1011, 380] width 182 height 22
click at [977, 385] on div "JS 3" at bounding box center [1011, 380] width 182 height 22
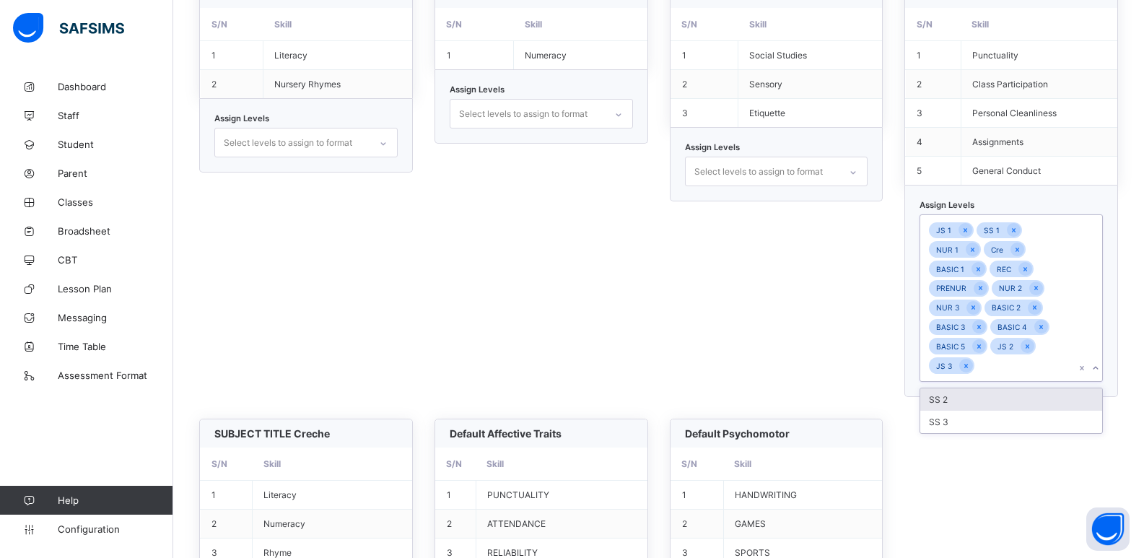
click at [975, 389] on div "SS 2" at bounding box center [1011, 399] width 182 height 22
click at [968, 401] on div "SS 3" at bounding box center [1011, 399] width 182 height 22
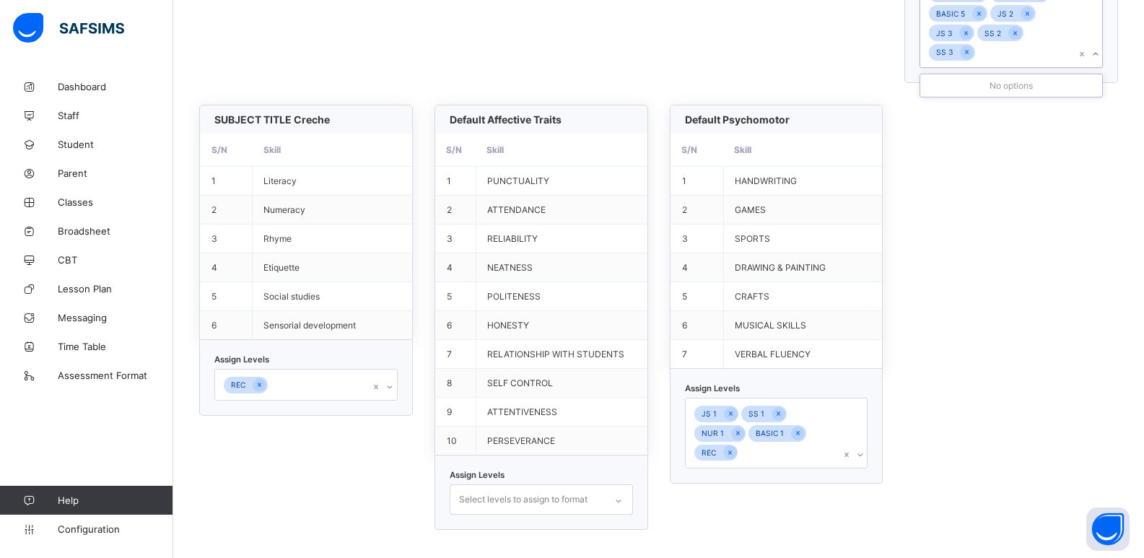
scroll to position [933, 0]
click at [867, 455] on div "JS 1 SS 1 NUR 1 BASIC 1 REC" at bounding box center [776, 432] width 183 height 71
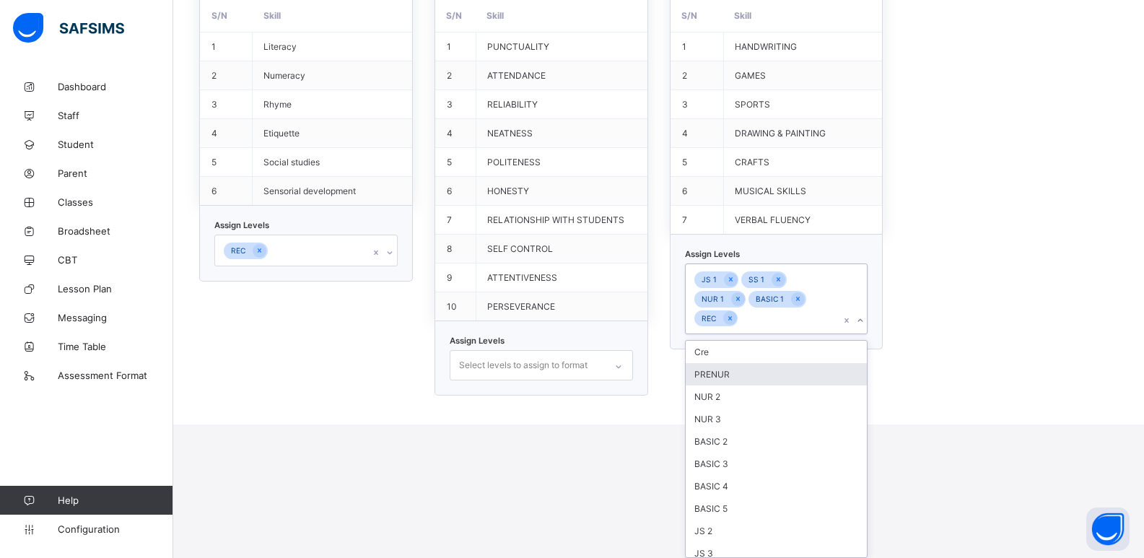
click at [764, 369] on div "PRENUR" at bounding box center [777, 374] width 182 height 22
click at [764, 369] on div "NUR 2" at bounding box center [777, 374] width 182 height 22
click at [763, 385] on div "NUR 3" at bounding box center [777, 393] width 182 height 22
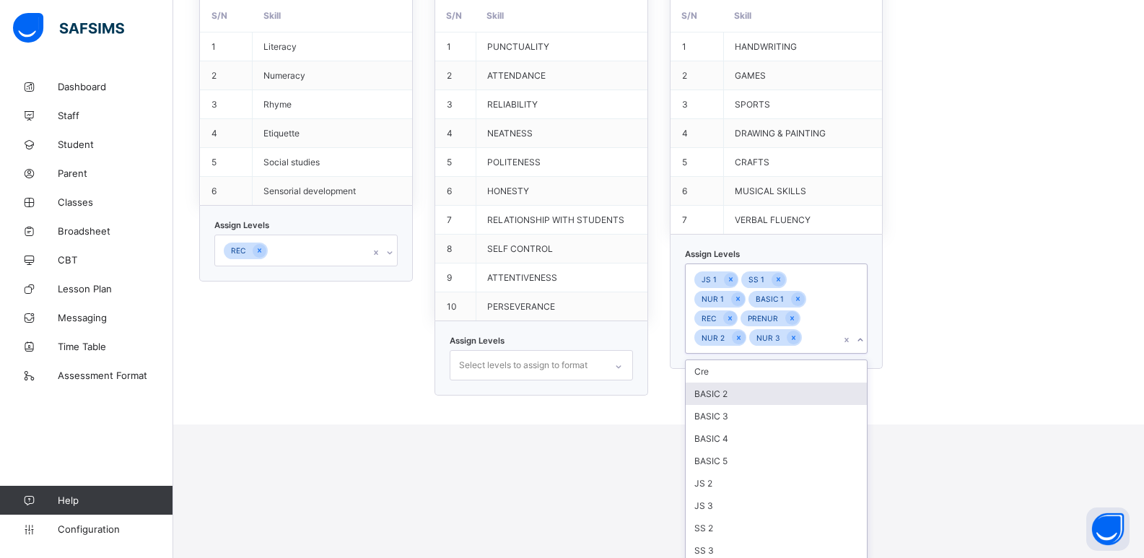
click at [760, 397] on div "BASIC 2" at bounding box center [777, 393] width 182 height 22
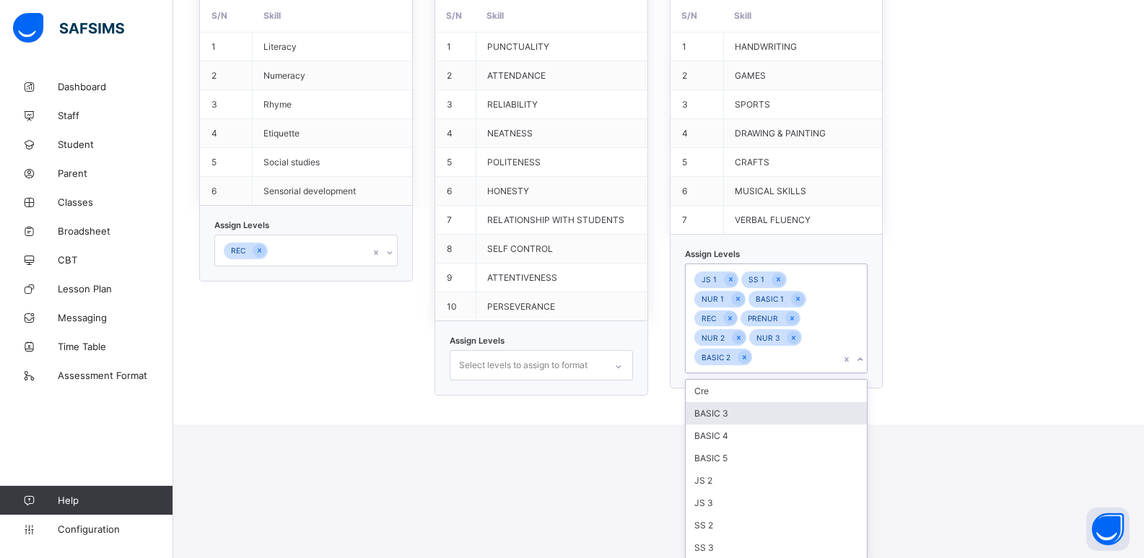
click at [758, 405] on div "BASIC 3" at bounding box center [777, 413] width 182 height 22
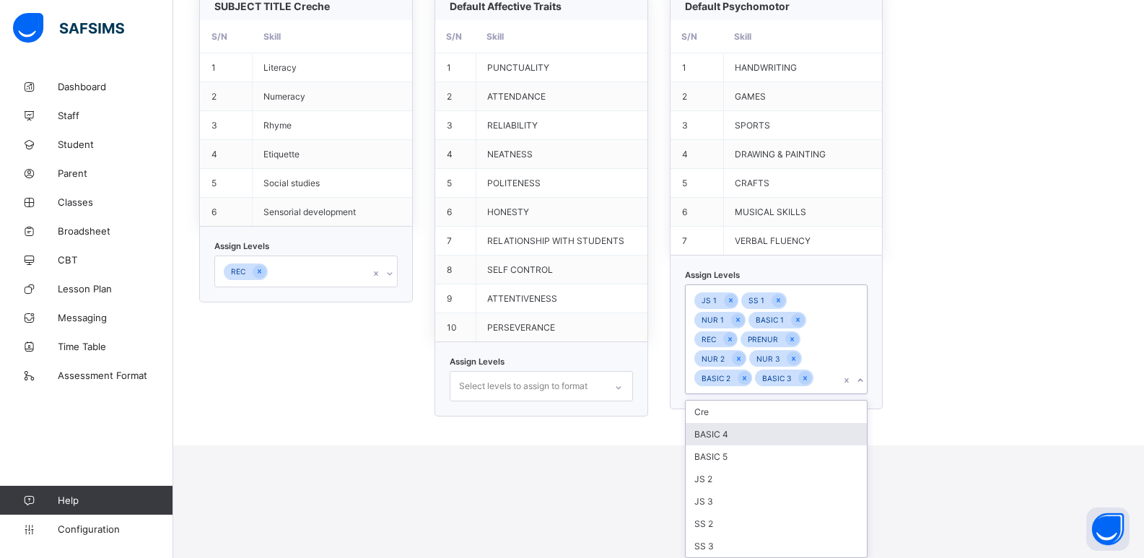
click at [754, 429] on div "BASIC 4" at bounding box center [777, 434] width 182 height 22
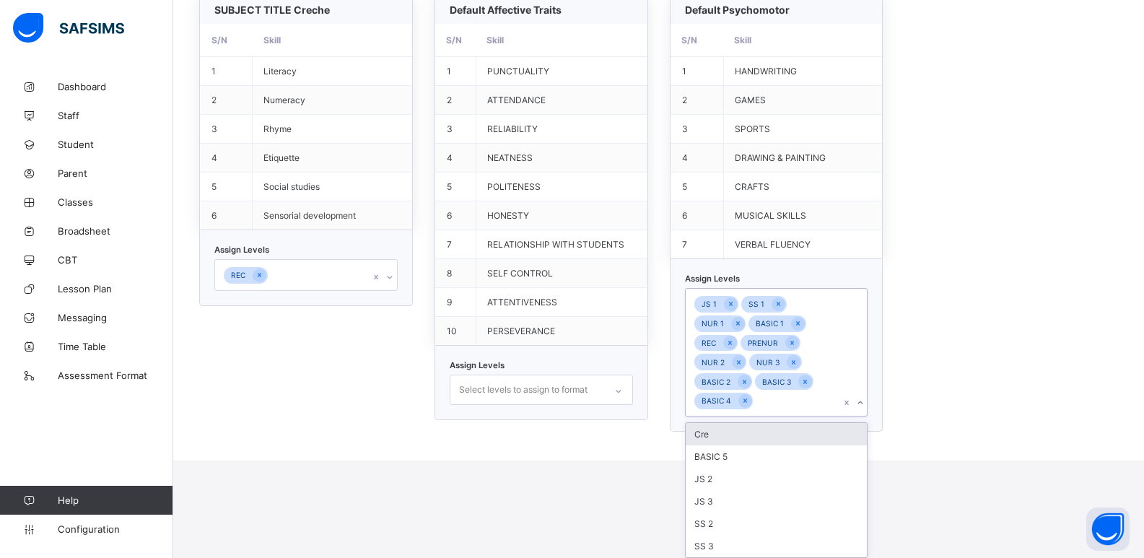
scroll to position [909, 0]
click at [751, 452] on div "BASIC 5" at bounding box center [777, 456] width 182 height 22
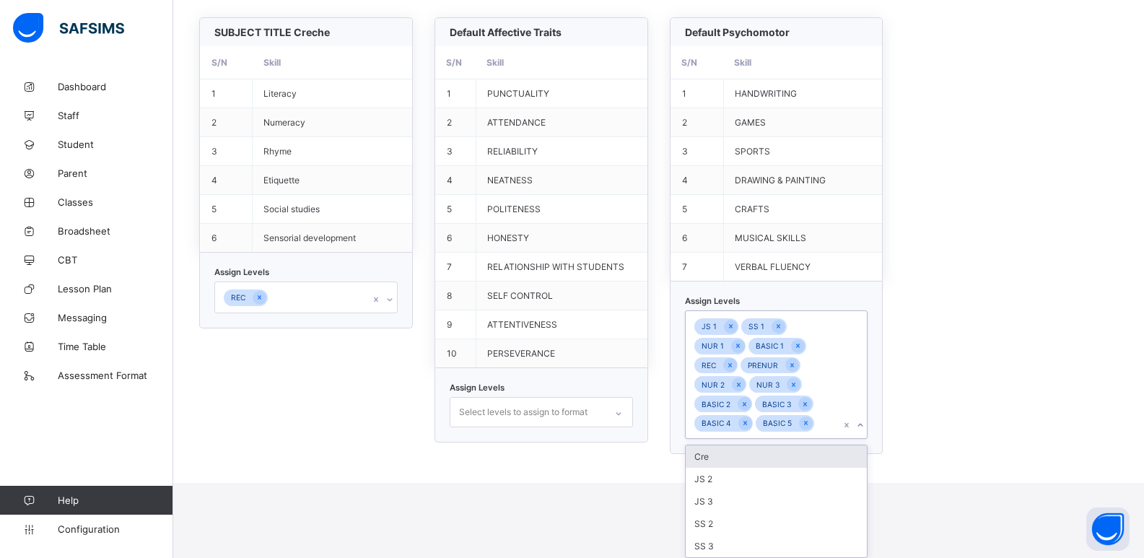
scroll to position [886, 0]
click at [742, 476] on div "JS 2" at bounding box center [777, 479] width 182 height 22
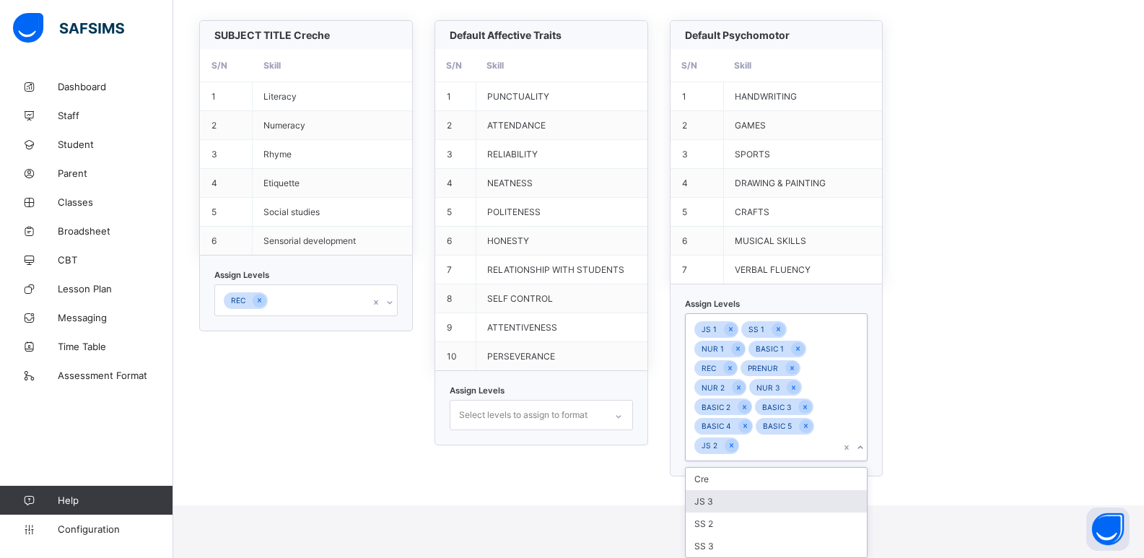
click at [740, 491] on div "JS 3" at bounding box center [777, 501] width 182 height 22
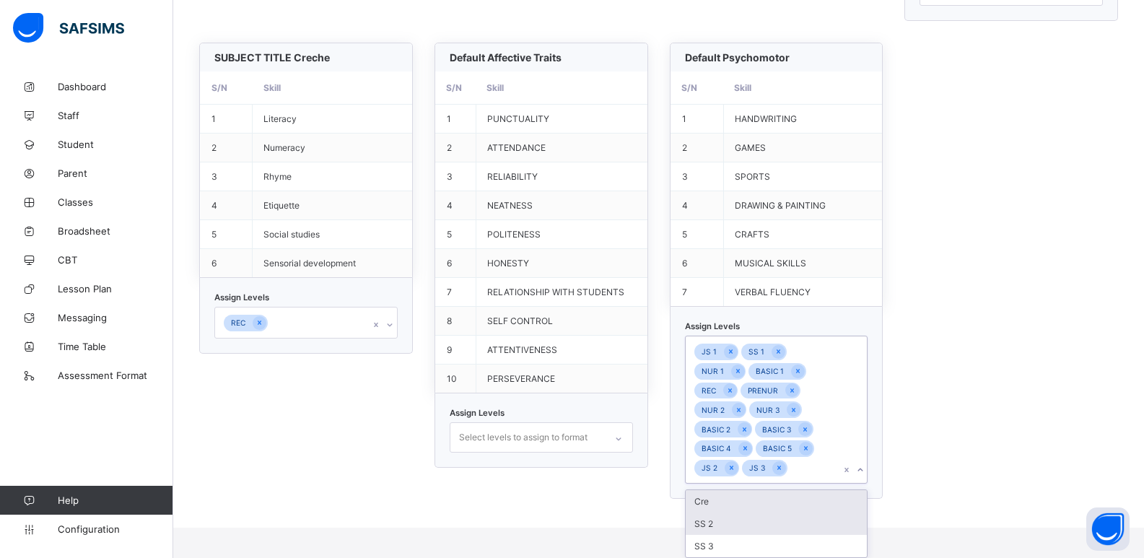
click at [737, 520] on div "SS 2" at bounding box center [777, 523] width 182 height 22
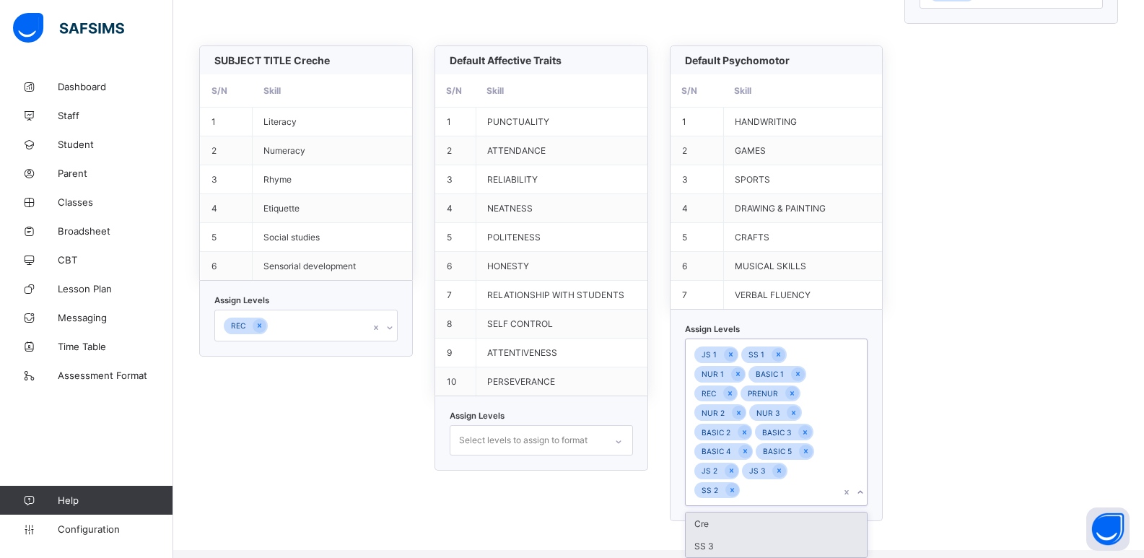
click at [734, 535] on div "Cre SS 3" at bounding box center [777, 534] width 182 height 45
click at [733, 536] on div "SS 3" at bounding box center [777, 546] width 182 height 22
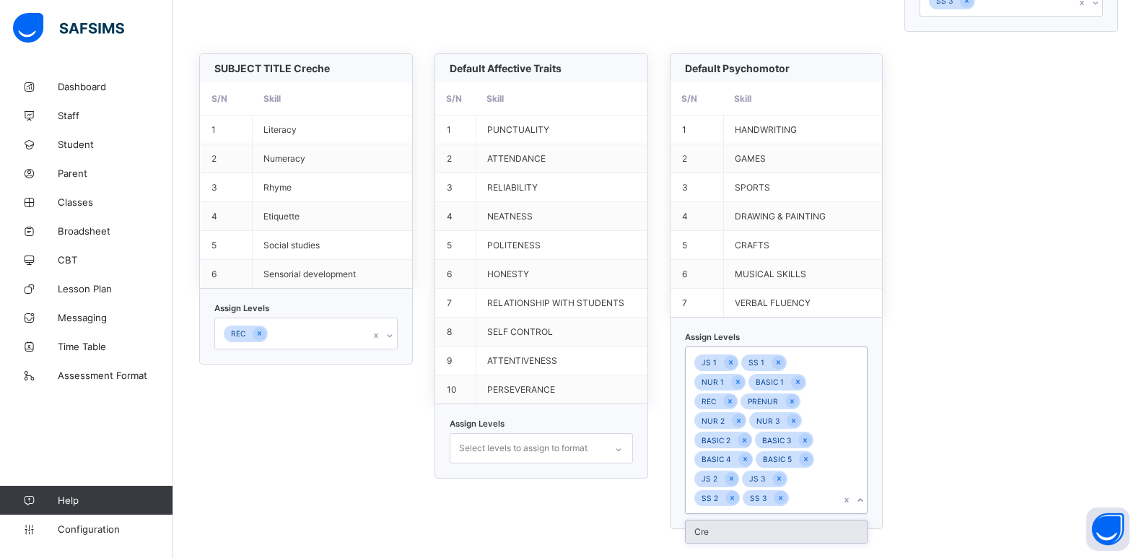
scroll to position [979, 0]
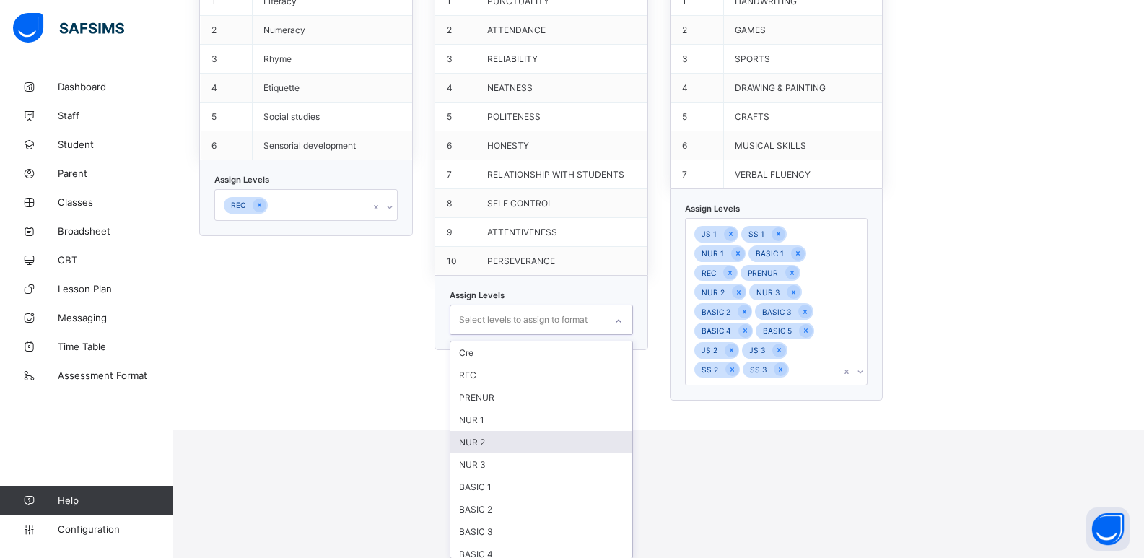
click at [621, 334] on div "option NUR 2 focused, 5 of 17. 17 results available. Use Up and Down to choose …" at bounding box center [541, 320] width 183 height 30
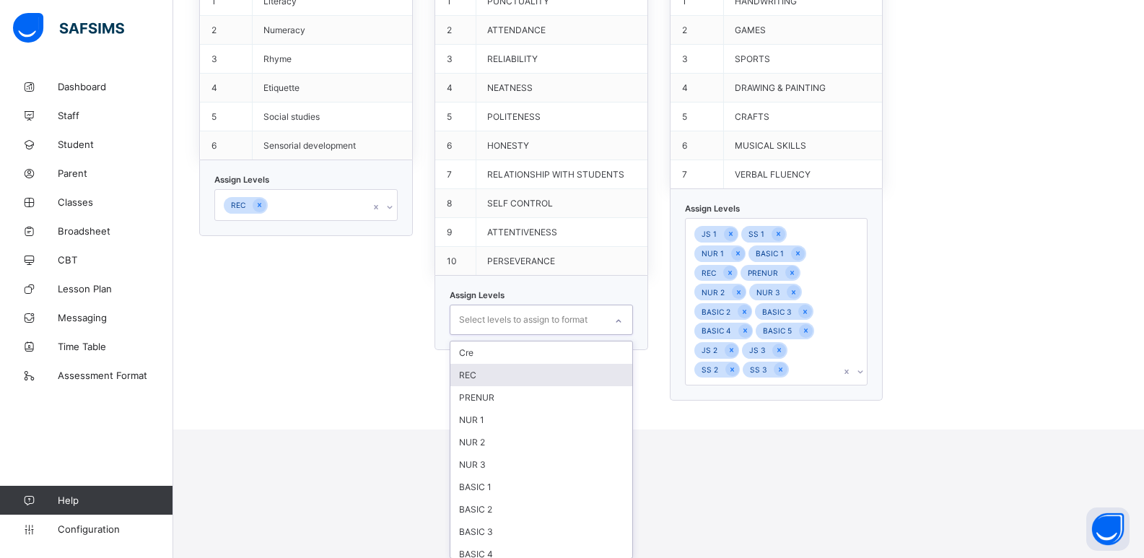
click at [569, 383] on div "REC" at bounding box center [541, 375] width 182 height 22
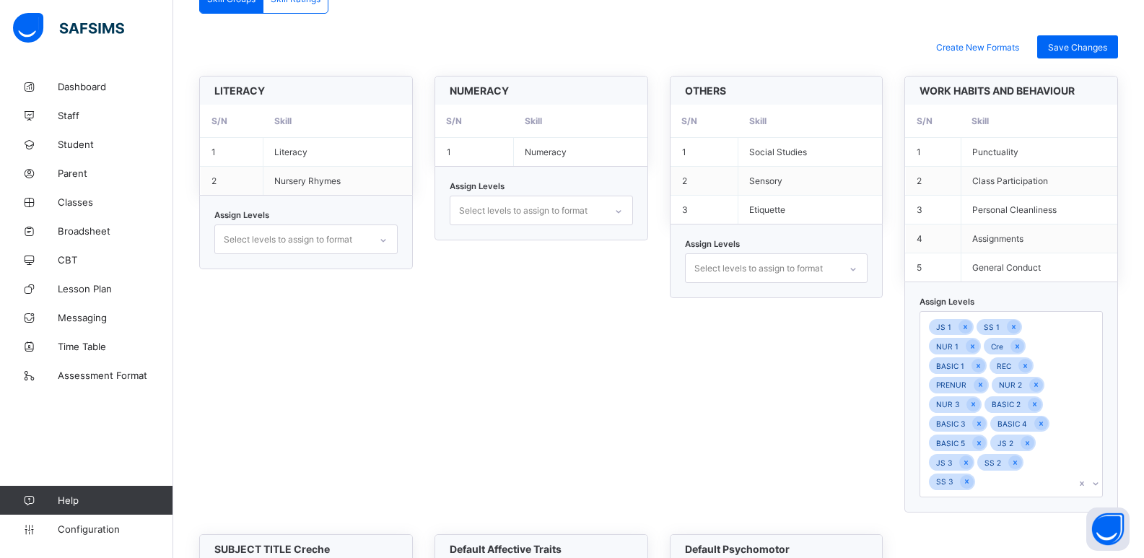
scroll to position [329, 0]
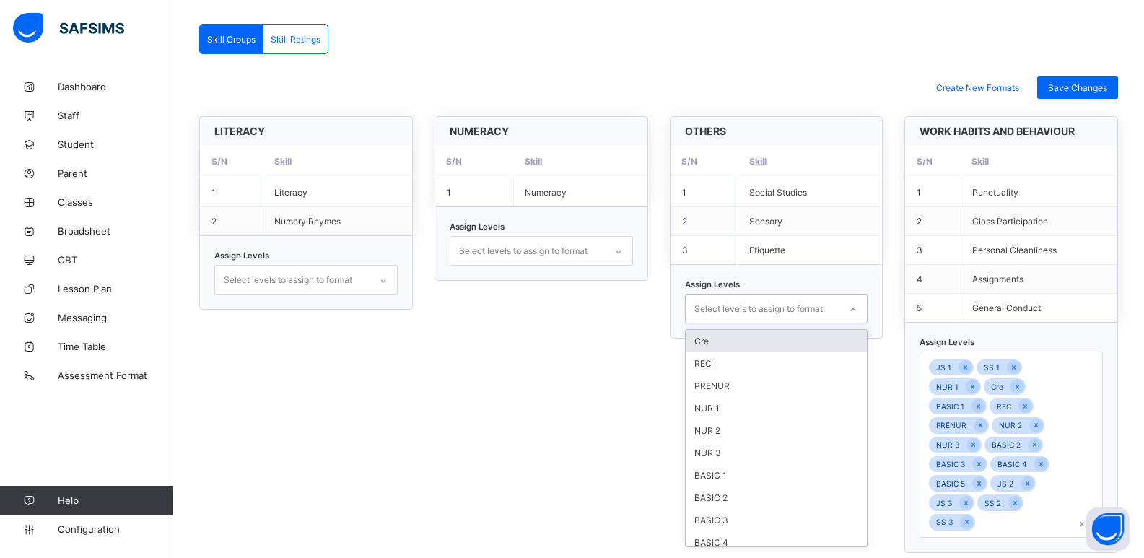
click at [857, 307] on icon at bounding box center [853, 309] width 9 height 14
click at [784, 369] on div "REC" at bounding box center [777, 363] width 182 height 22
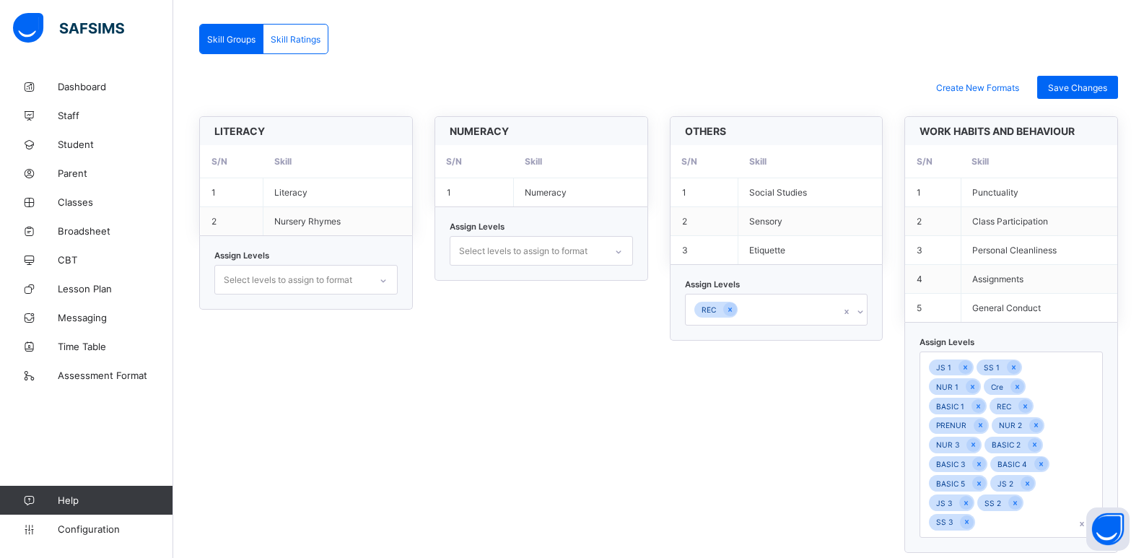
click at [525, 335] on div "NUMERACY S/N Skill 1 Numeracy Assign Levels Select levels to assign to format" at bounding box center [541, 334] width 214 height 437
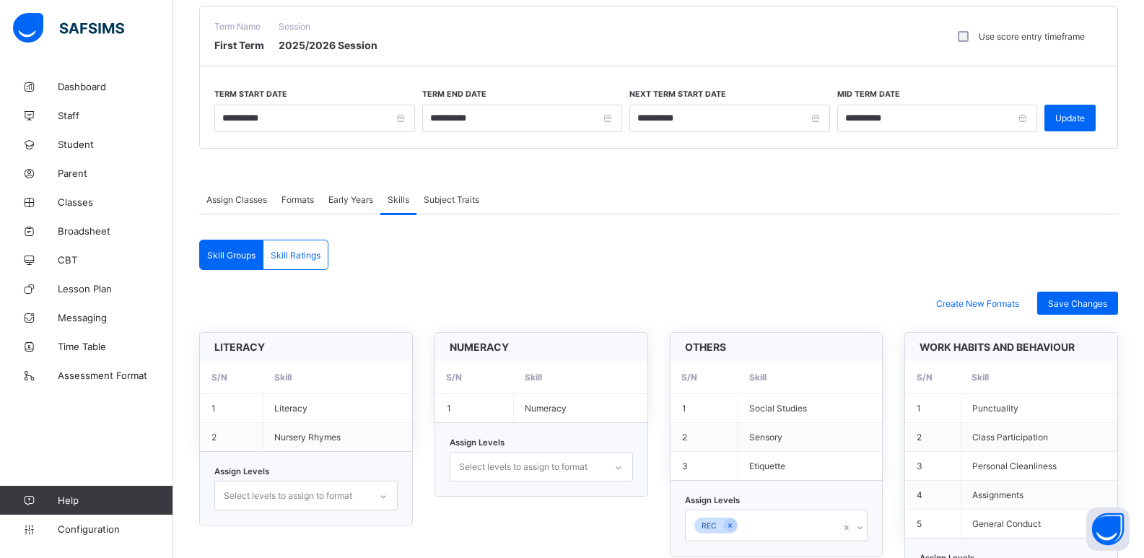
scroll to position [113, 0]
click at [445, 204] on span "Subject Traits" at bounding box center [452, 200] width 56 height 11
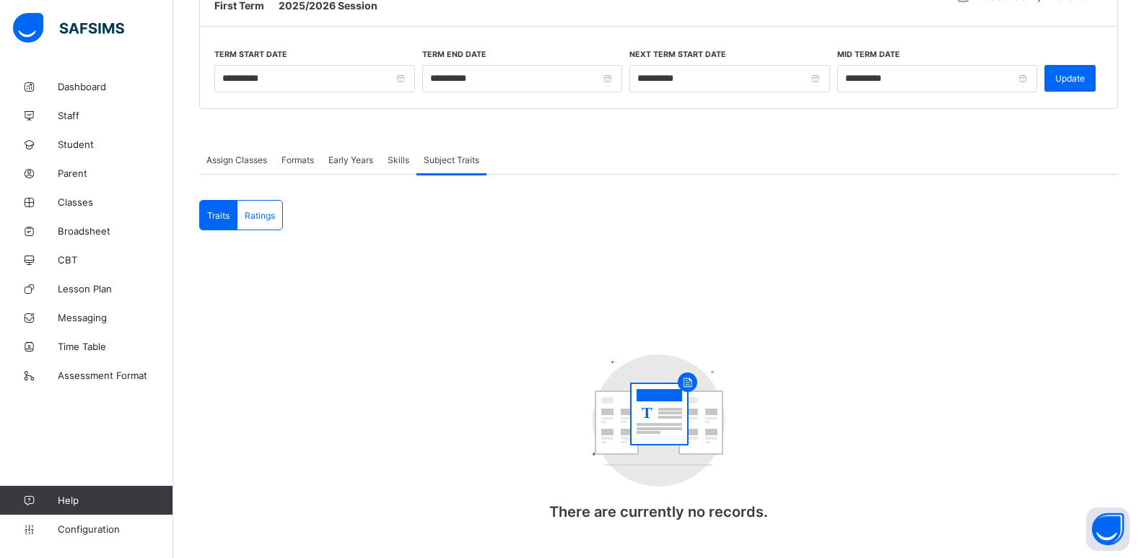
scroll to position [175, 0]
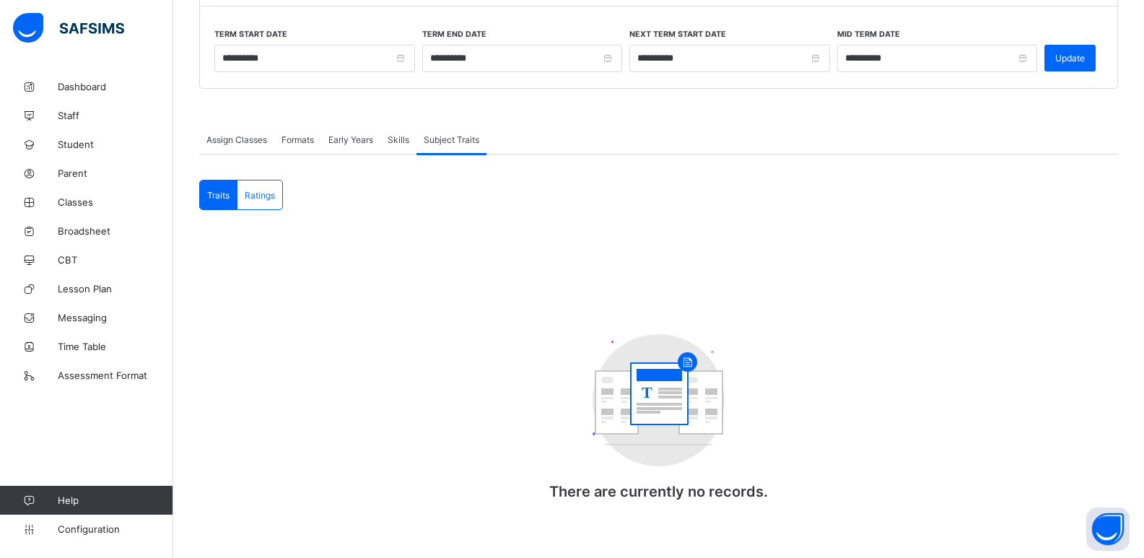
click at [241, 140] on span "Assign Classes" at bounding box center [236, 139] width 61 height 11
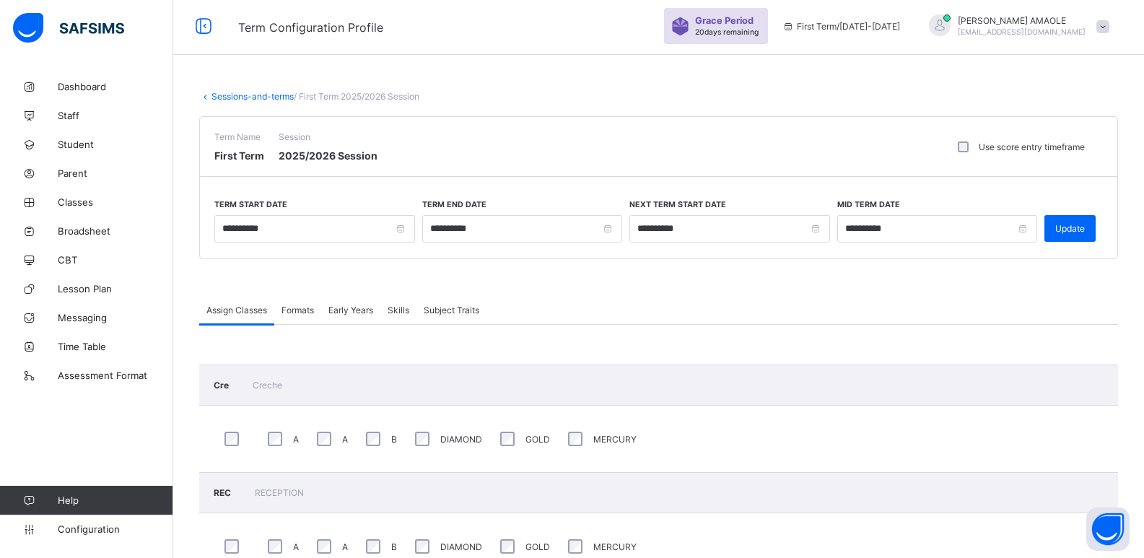
scroll to position [0, 0]
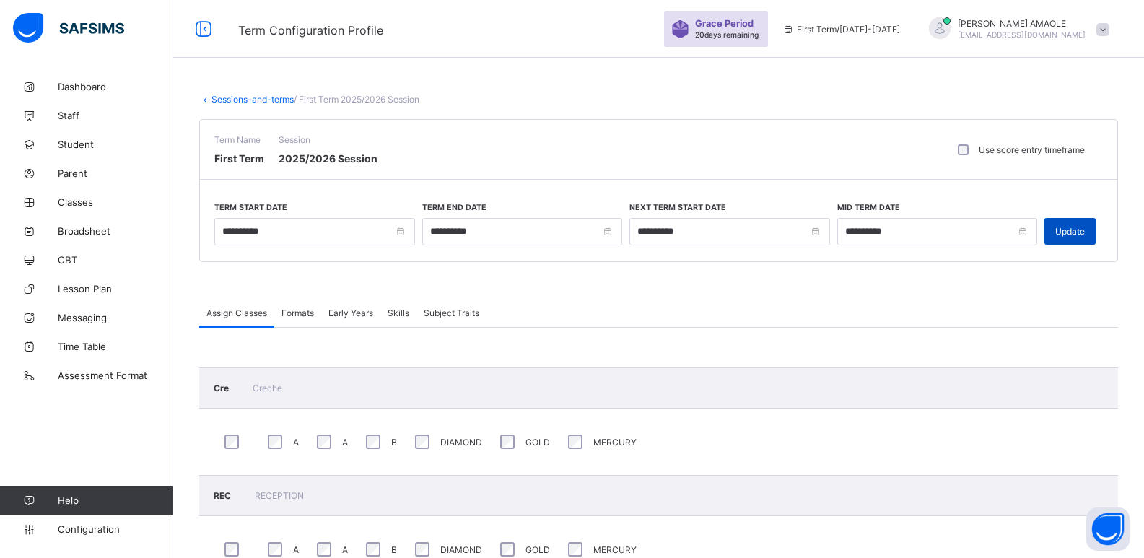
click at [1071, 228] on span "Update" at bounding box center [1070, 231] width 30 height 11
click at [104, 79] on link "Dashboard" at bounding box center [86, 86] width 173 height 29
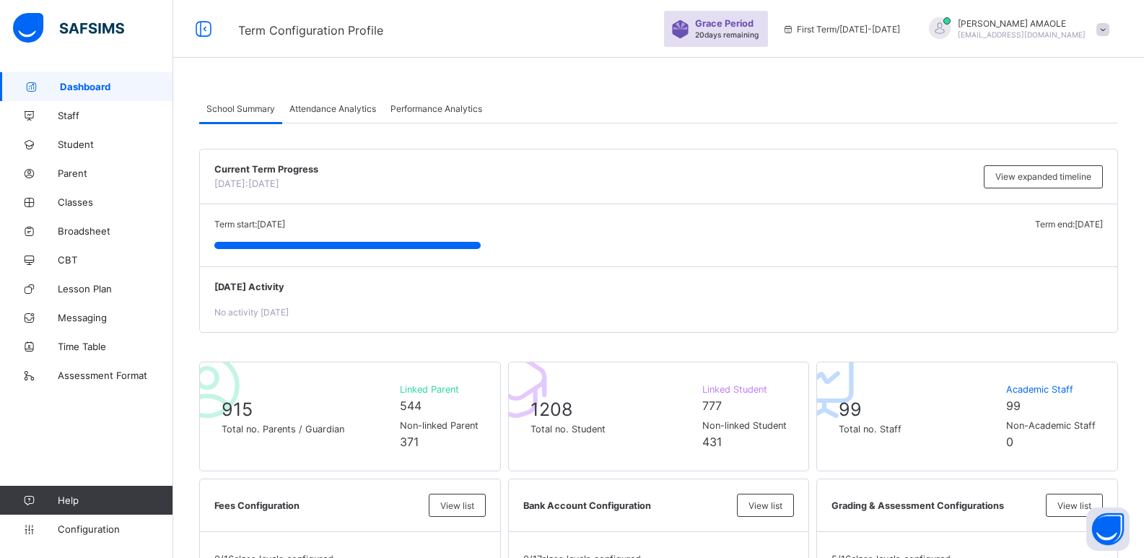
click at [1109, 31] on span at bounding box center [1102, 29] width 13 height 13
click at [1080, 141] on span "Subscription" at bounding box center [1051, 141] width 72 height 11
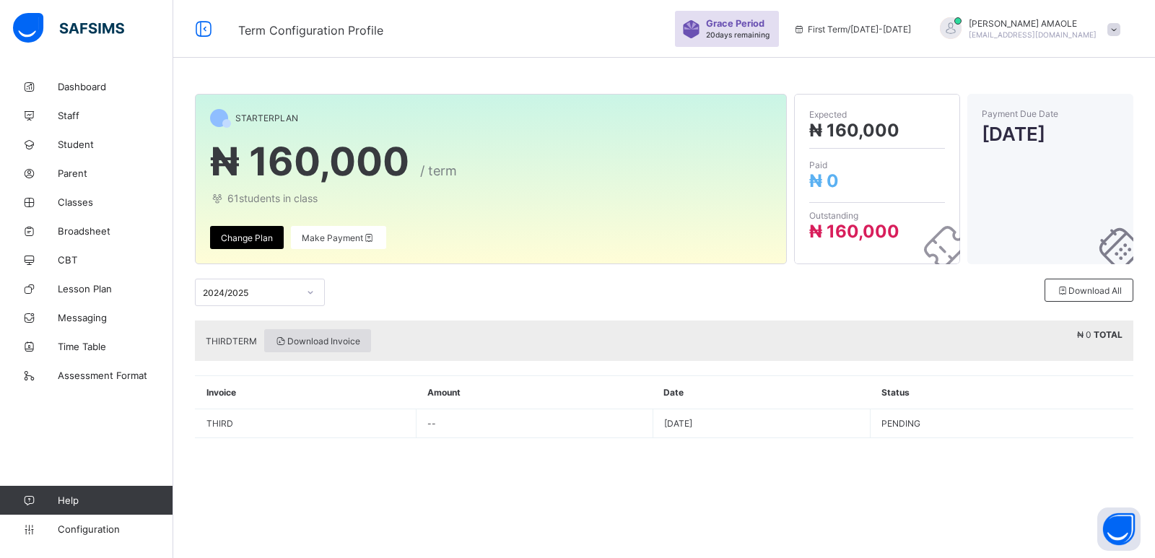
click at [344, 342] on span "Download Invoice" at bounding box center [317, 341] width 85 height 11
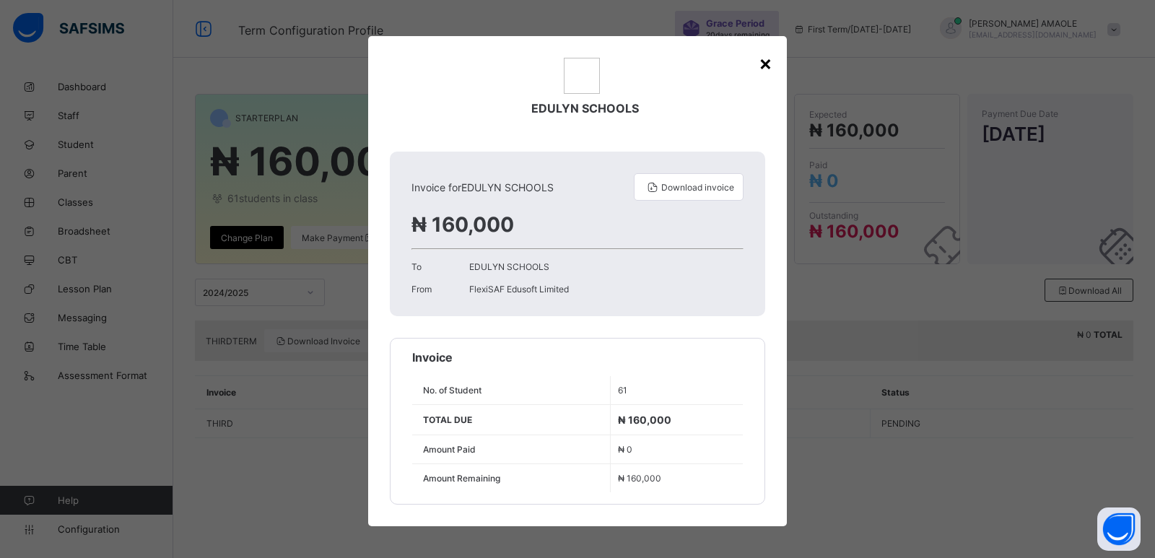
click at [764, 61] on div "×" at bounding box center [765, 63] width 14 height 25
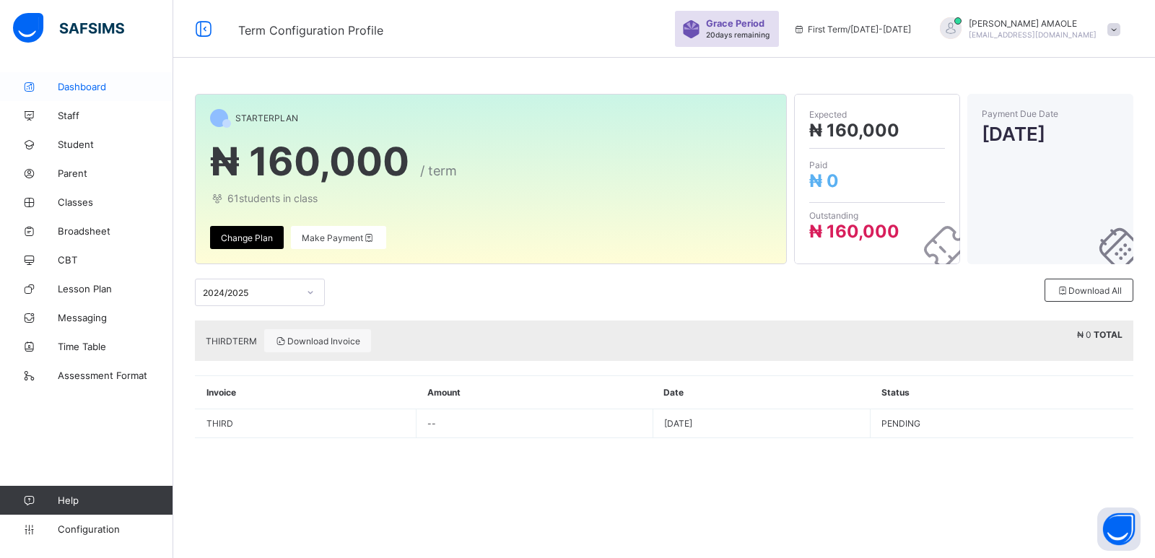
click at [88, 88] on span "Dashboard" at bounding box center [115, 87] width 115 height 12
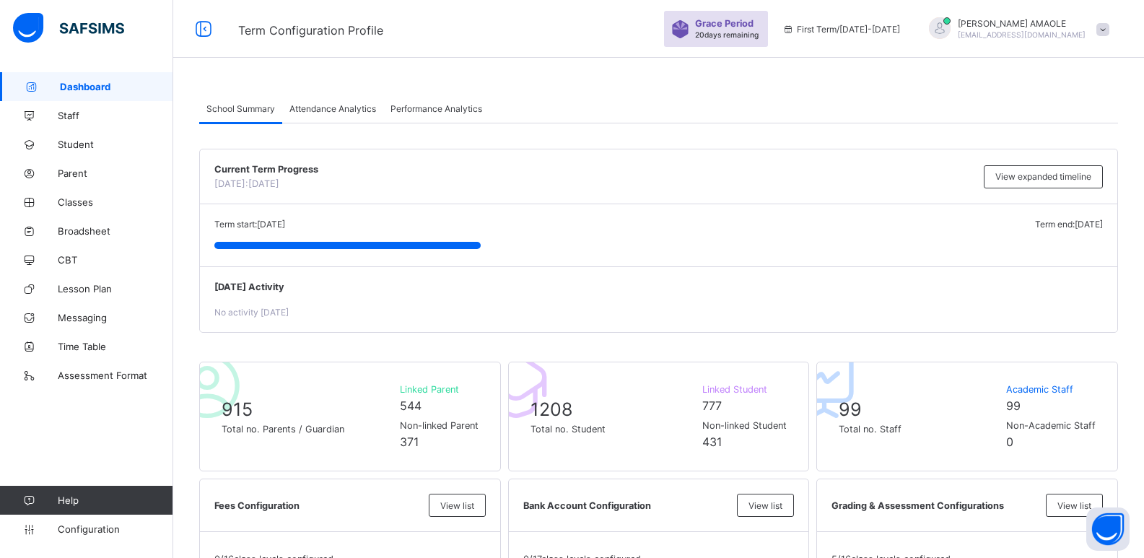
click at [328, 110] on span "Attendance Analytics" at bounding box center [332, 108] width 87 height 11
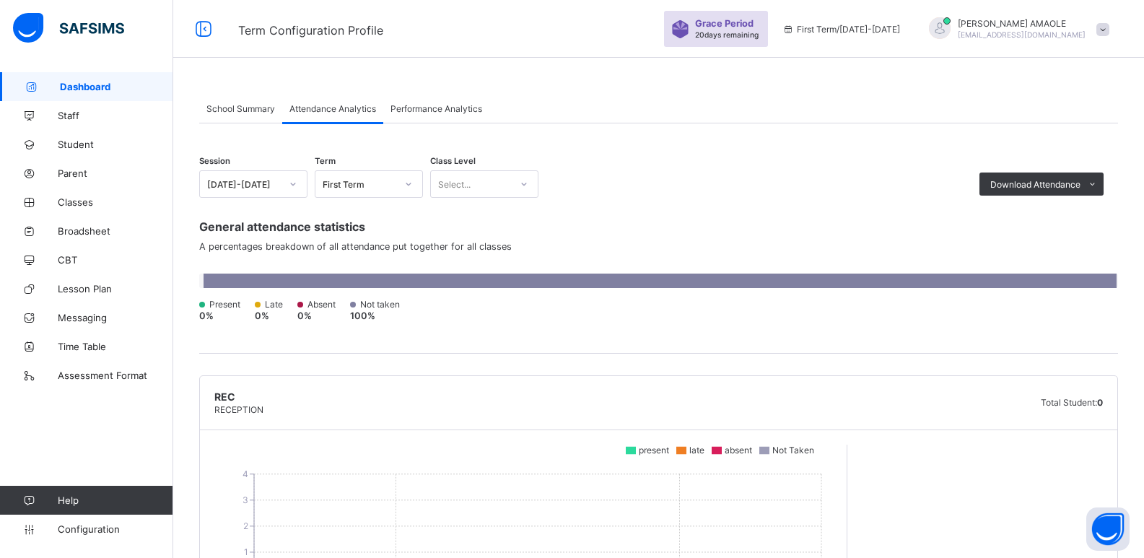
click at [335, 105] on span "Attendance Analytics" at bounding box center [332, 108] width 87 height 11
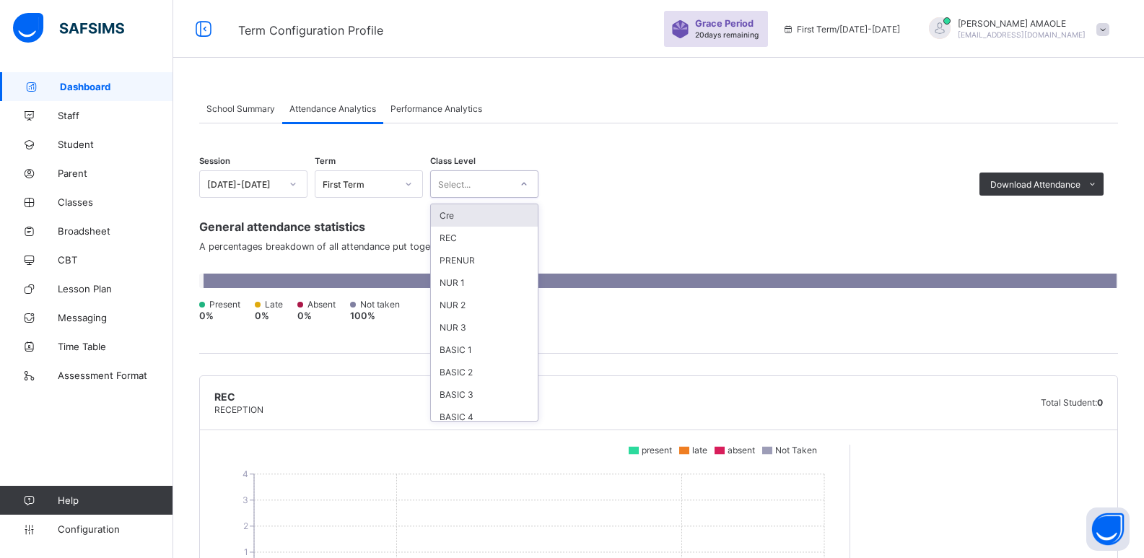
click at [499, 195] on div "Select..." at bounding box center [484, 183] width 108 height 27
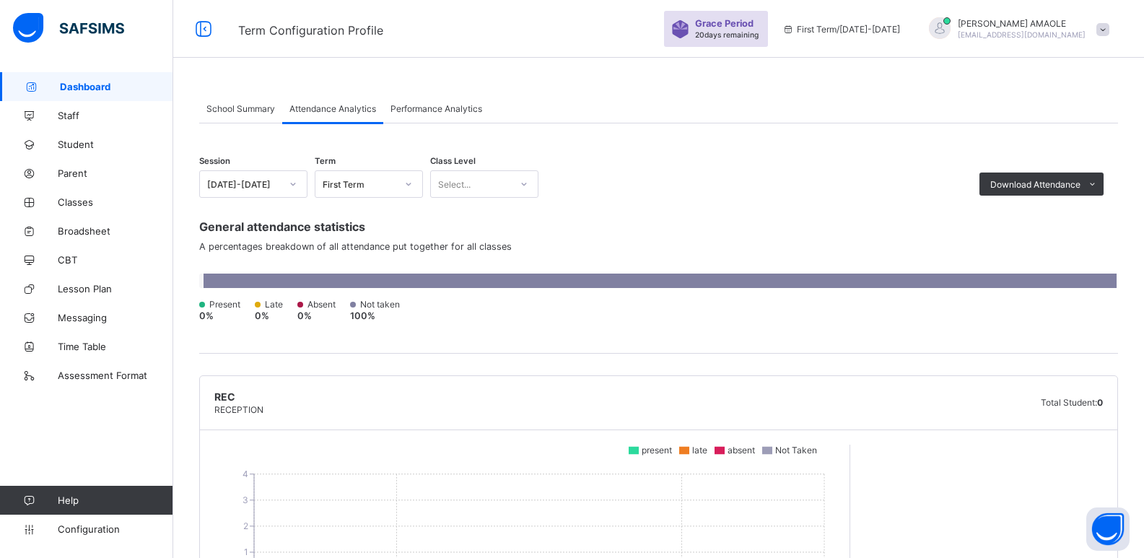
click at [708, 189] on div "Session 2025-2026 Term First Term Class Level Select... Download Attendance PDF…" at bounding box center [658, 177] width 919 height 42
click at [424, 107] on span "Performance Analytics" at bounding box center [436, 108] width 92 height 11
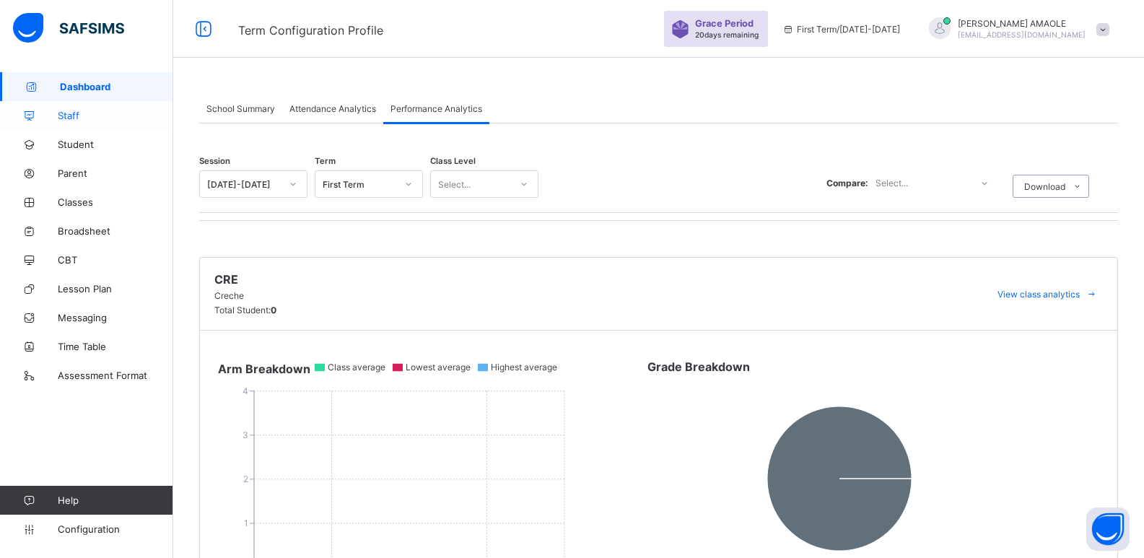
click at [76, 118] on span "Staff" at bounding box center [115, 116] width 115 height 12
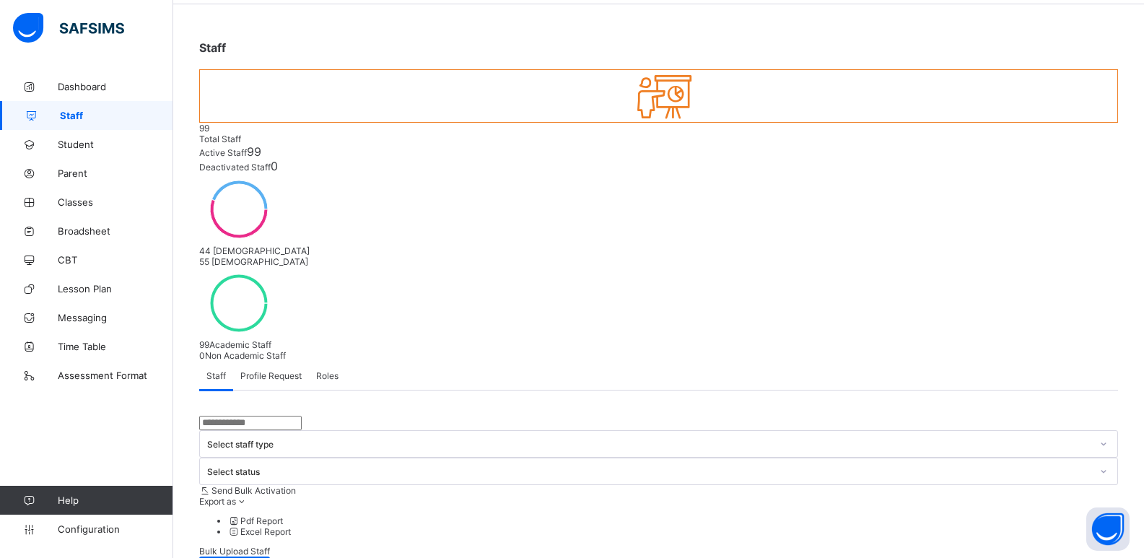
scroll to position [144, 0]
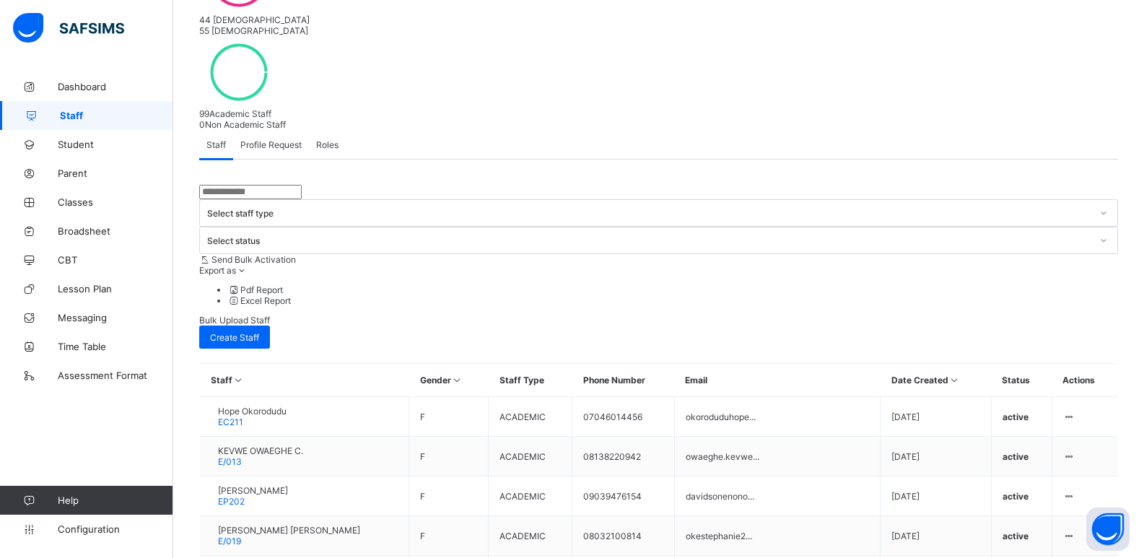
scroll to position [289, 0]
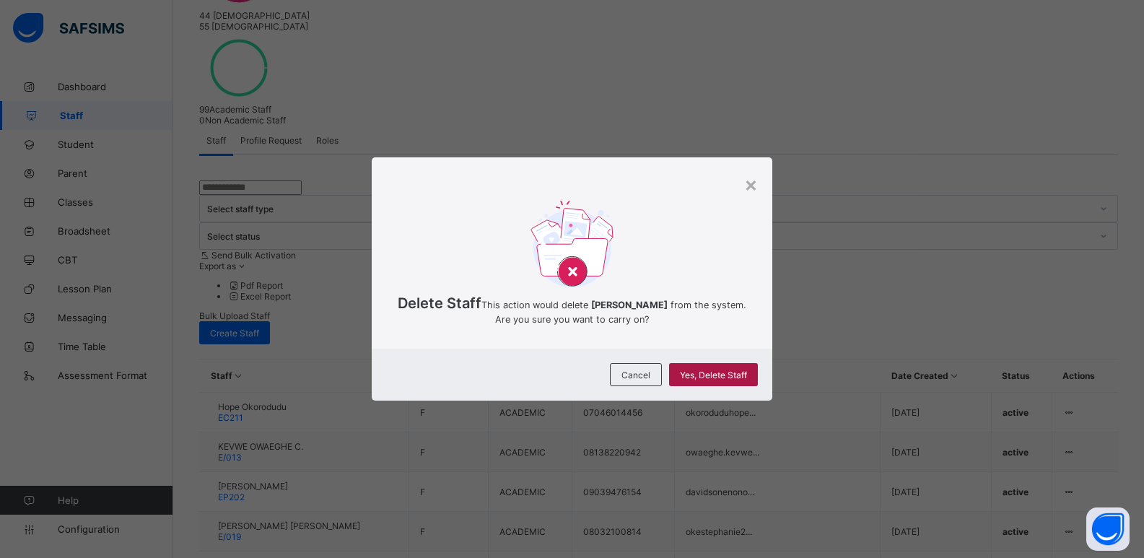
click at [702, 380] on span "Yes, Delete Staff" at bounding box center [713, 374] width 67 height 11
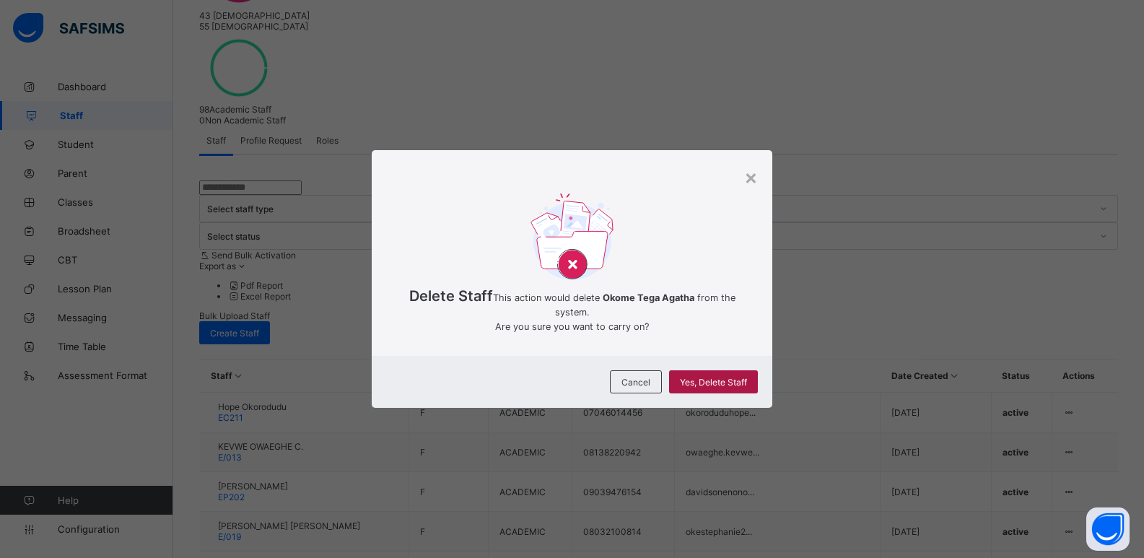
click at [711, 382] on div "Yes, Delete Staff" at bounding box center [713, 381] width 89 height 23
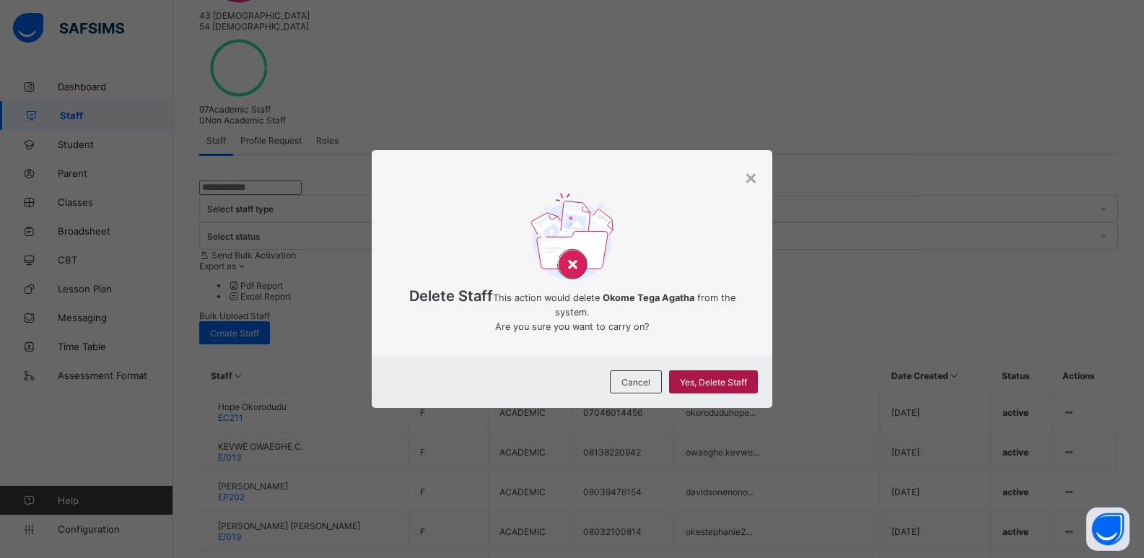
click at [724, 388] on span "Yes, Delete Staff" at bounding box center [713, 382] width 67 height 11
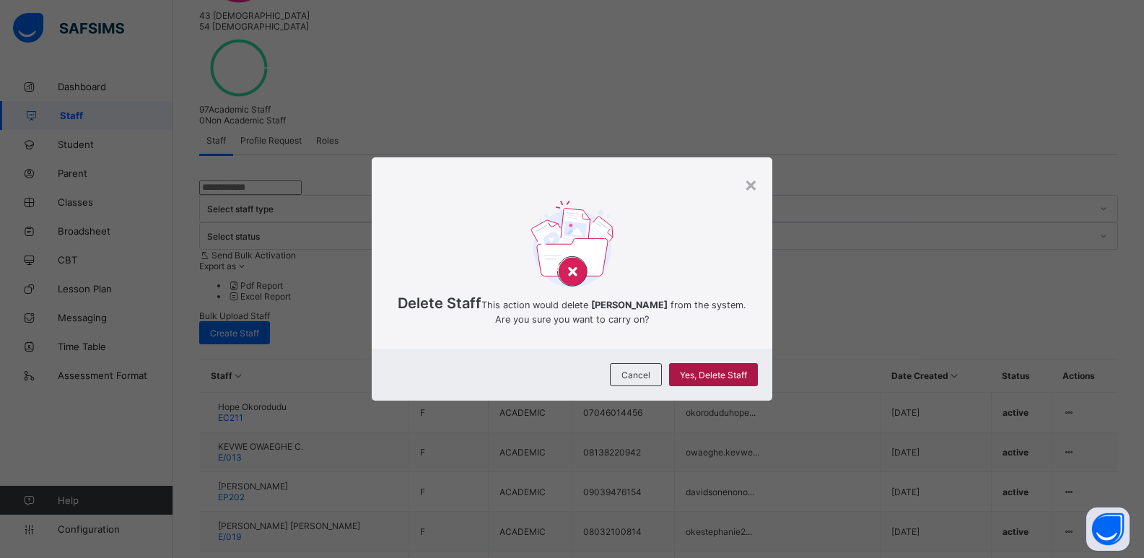
click at [715, 380] on span "Yes, Delete Staff" at bounding box center [713, 374] width 67 height 11
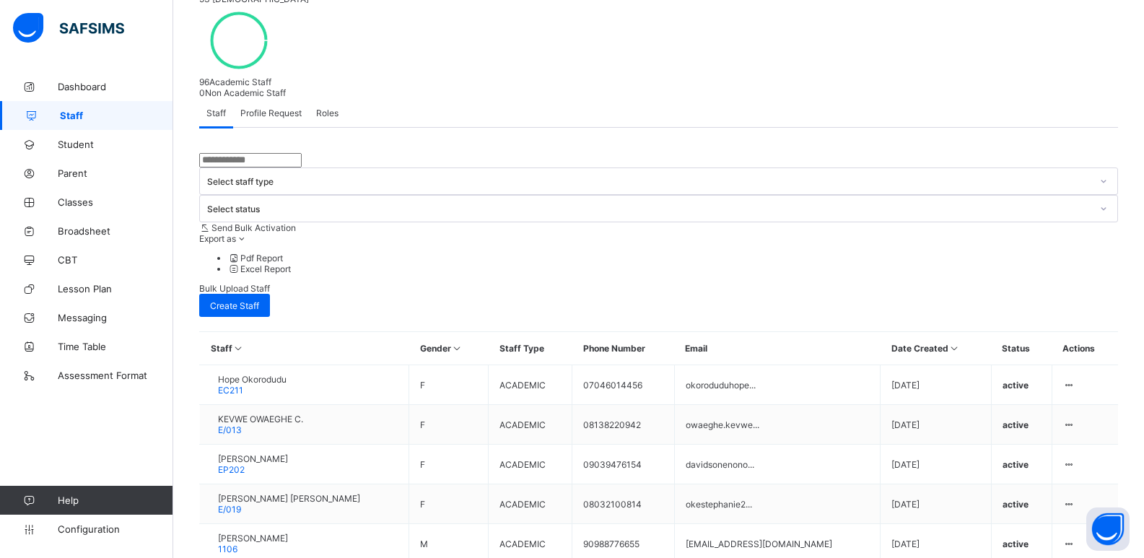
scroll to position [341, 0]
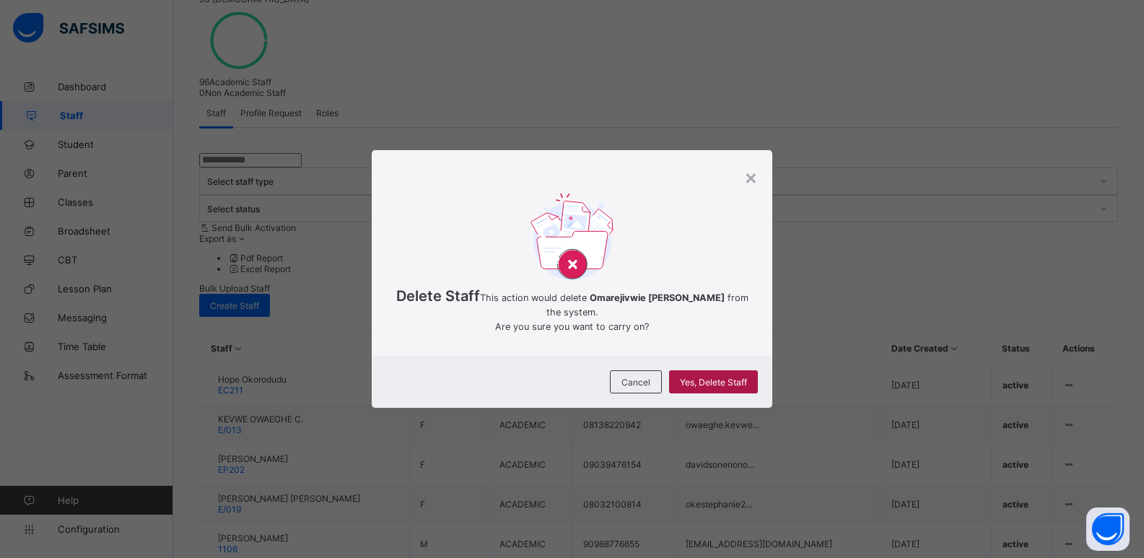
click at [731, 388] on span "Yes, Delete Staff" at bounding box center [713, 382] width 67 height 11
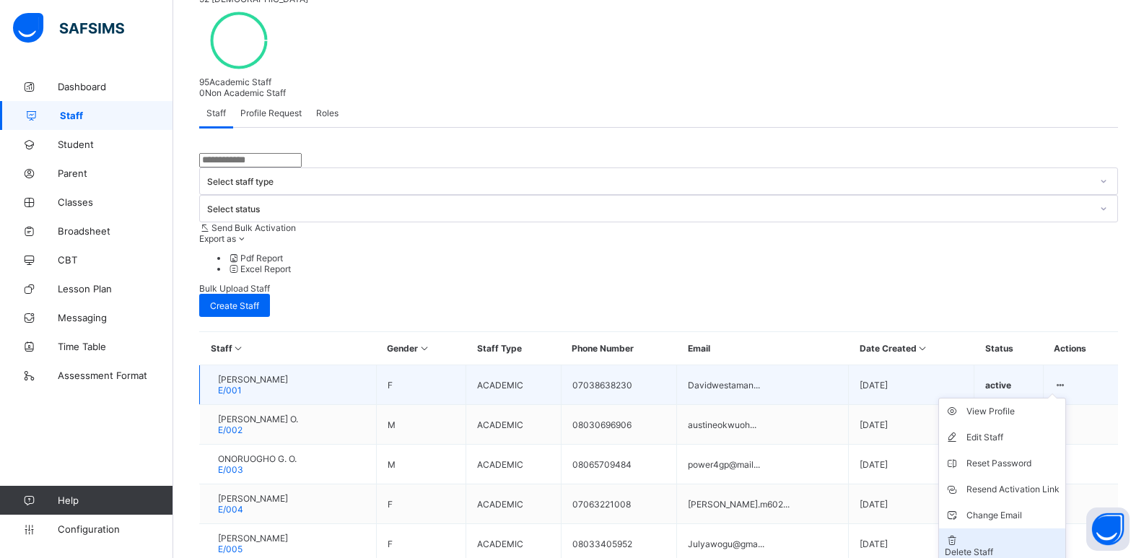
click at [1026, 546] on div "Delete Staff" at bounding box center [1002, 551] width 115 height 11
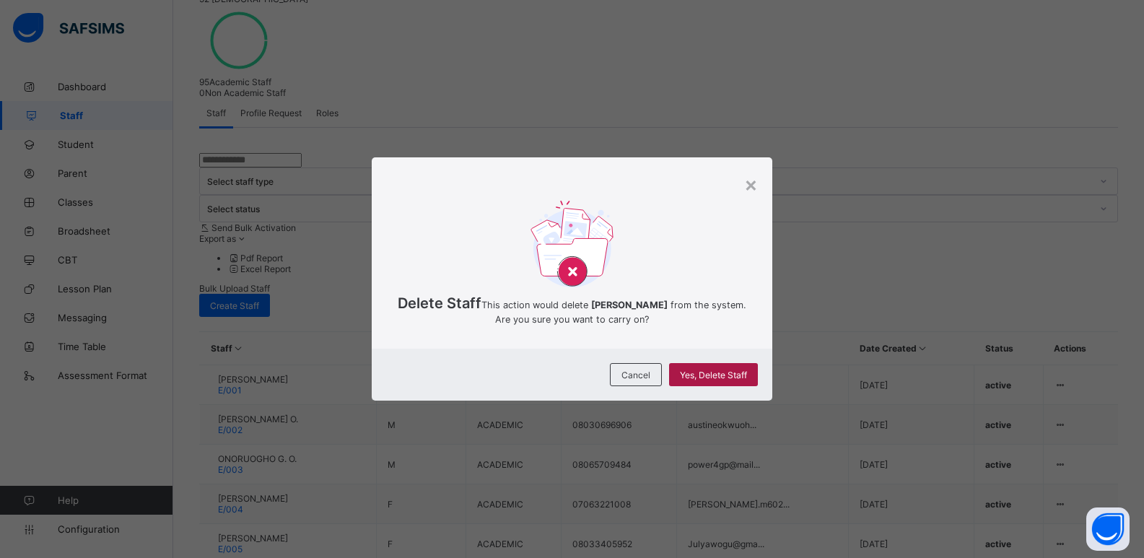
click at [722, 381] on div "Yes, Delete Staff" at bounding box center [713, 374] width 89 height 23
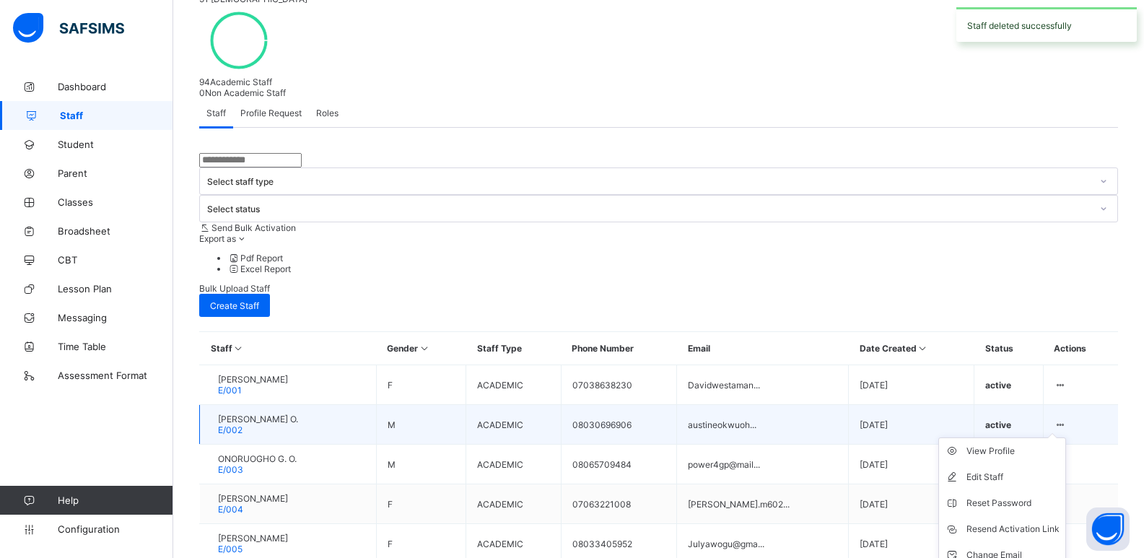
click at [1066, 437] on ul "View Profile Edit Staff Reset Password Resend Activation Link Change Email Dele…" at bounding box center [1002, 520] width 128 height 166
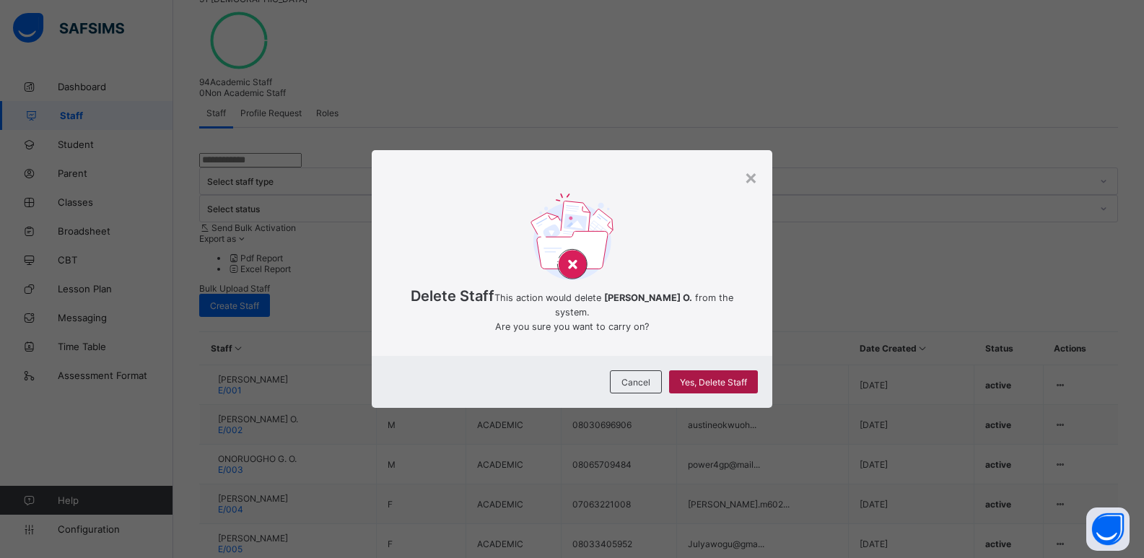
click at [733, 387] on span "Yes, Delete Staff" at bounding box center [713, 382] width 67 height 11
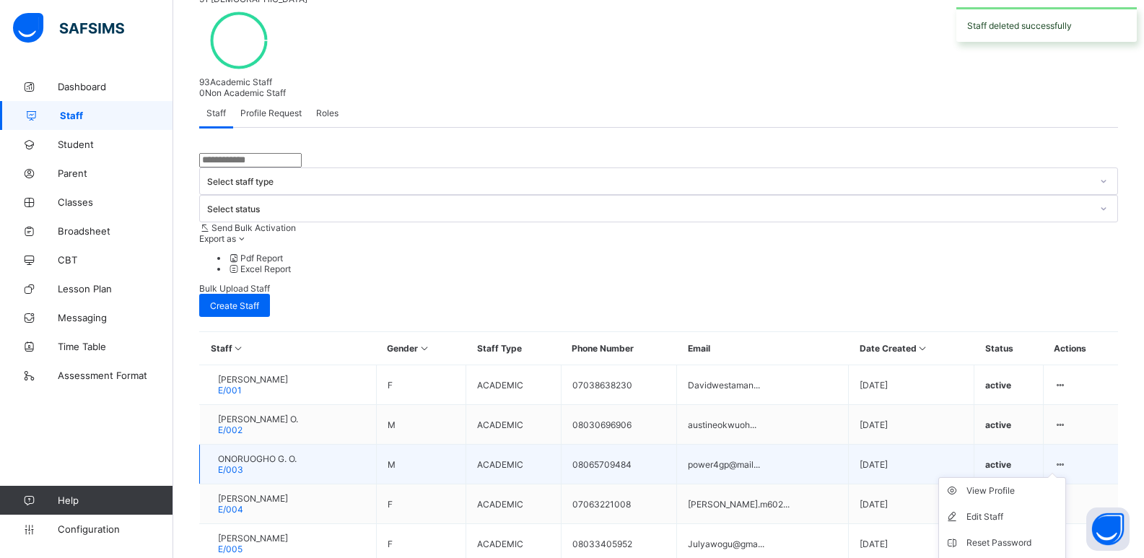
click at [1066, 477] on ul "View Profile Edit Staff Reset Password Resend Activation Link Change Email Dele…" at bounding box center [1002, 560] width 128 height 166
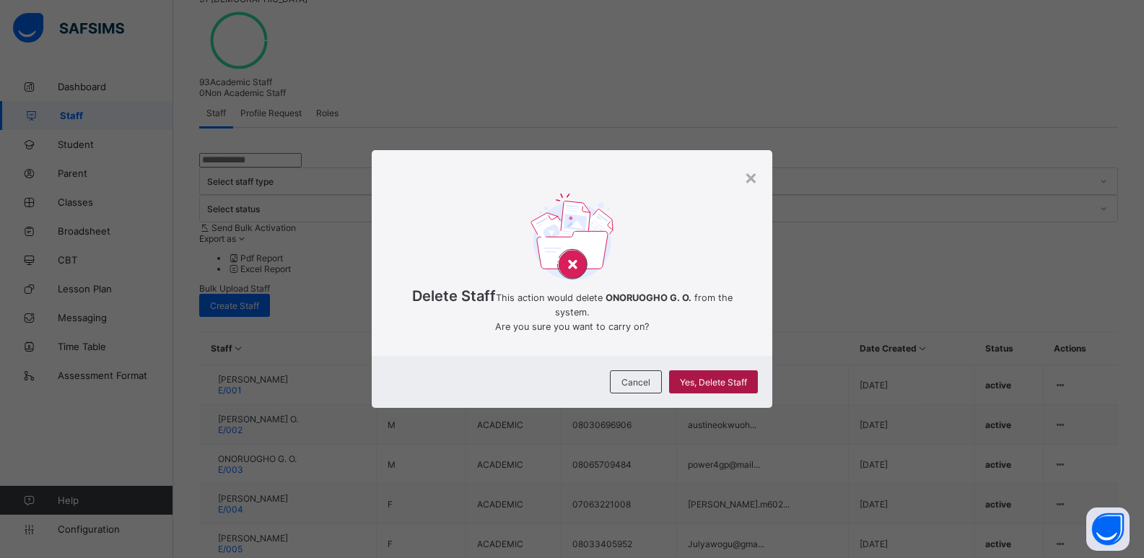
click at [701, 388] on span "Yes, Delete Staff" at bounding box center [713, 382] width 67 height 11
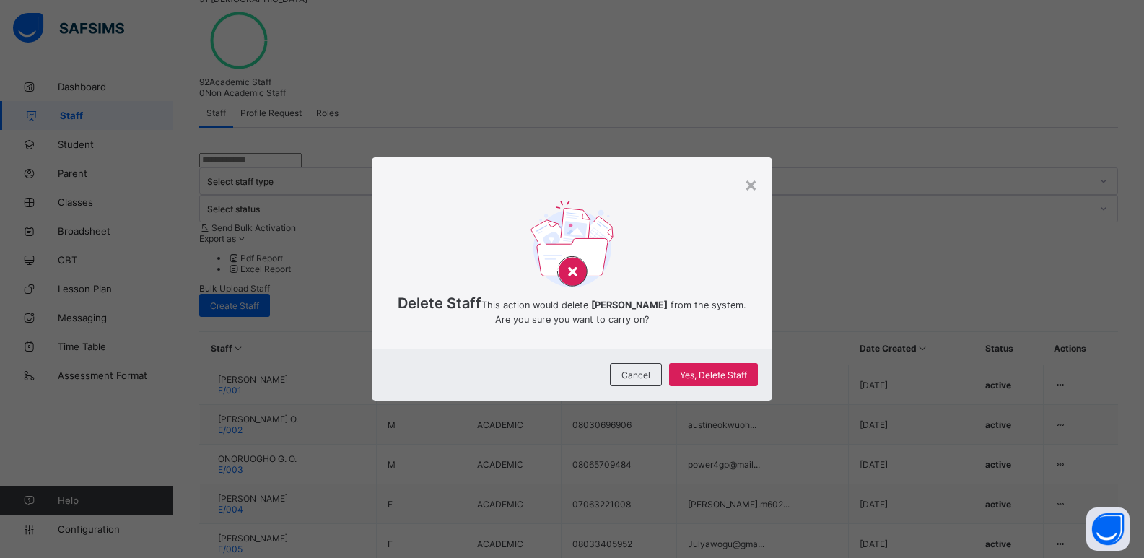
click at [715, 376] on div "Cancel Yes, Delete Staff" at bounding box center [572, 375] width 401 height 52
click at [716, 380] on span "Yes, Delete Staff" at bounding box center [713, 374] width 67 height 11
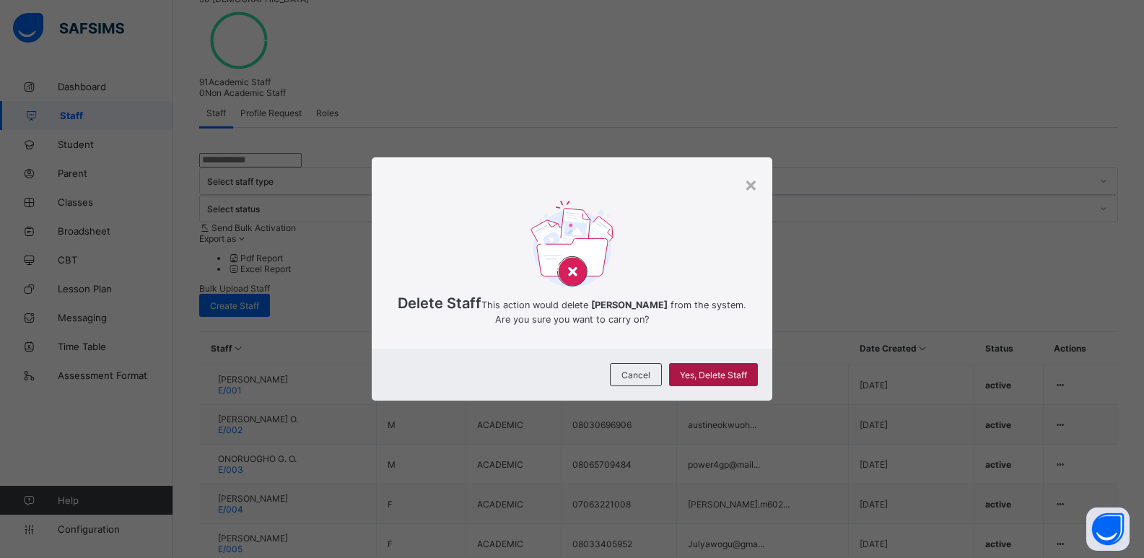
click at [720, 380] on div "Yes, Delete Staff" at bounding box center [713, 374] width 89 height 23
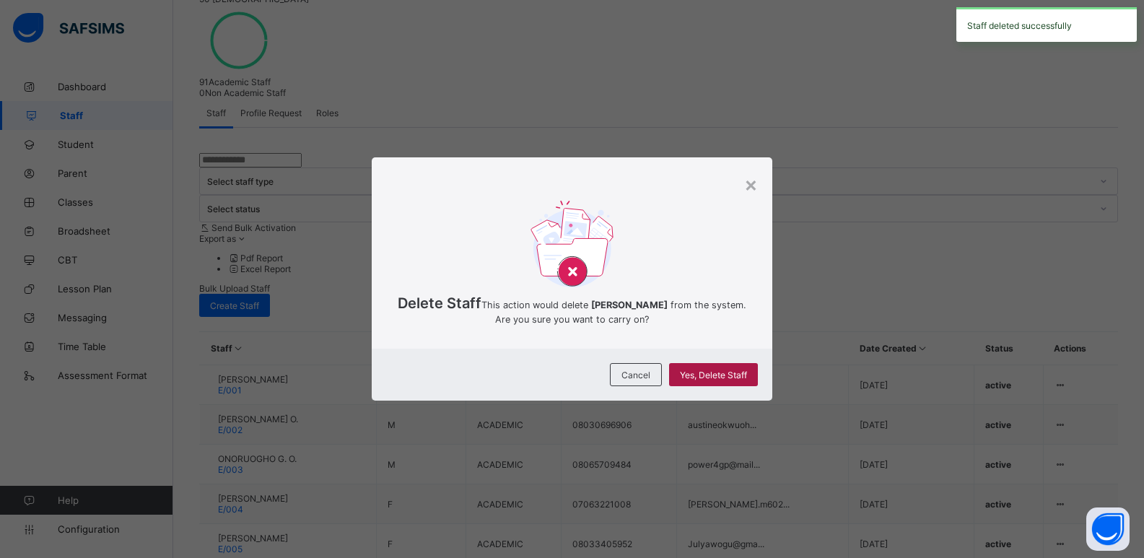
drag, startPoint x: 722, startPoint y: 386, endPoint x: 732, endPoint y: 377, distance: 13.8
click at [722, 380] on span "Yes, Delete Staff" at bounding box center [713, 374] width 67 height 11
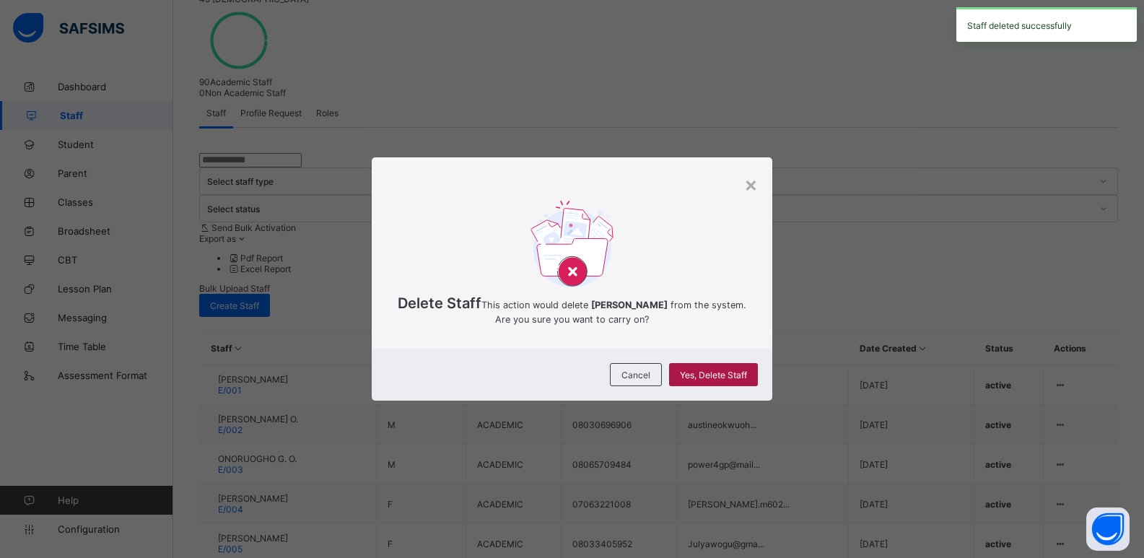
click at [716, 380] on span "Yes, Delete Staff" at bounding box center [713, 374] width 67 height 11
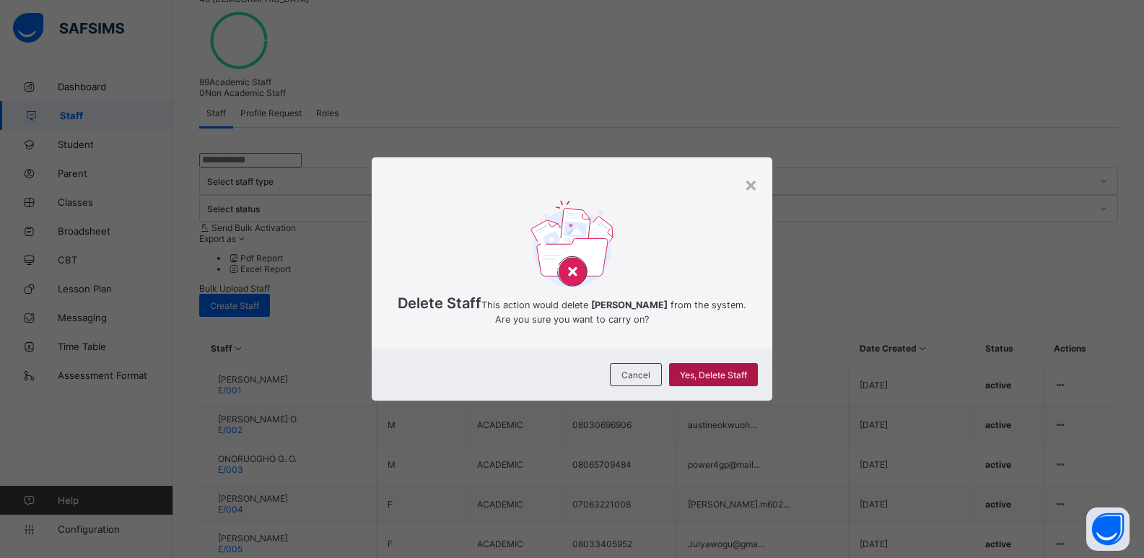
click at [714, 380] on span "Yes, Delete Staff" at bounding box center [713, 374] width 67 height 11
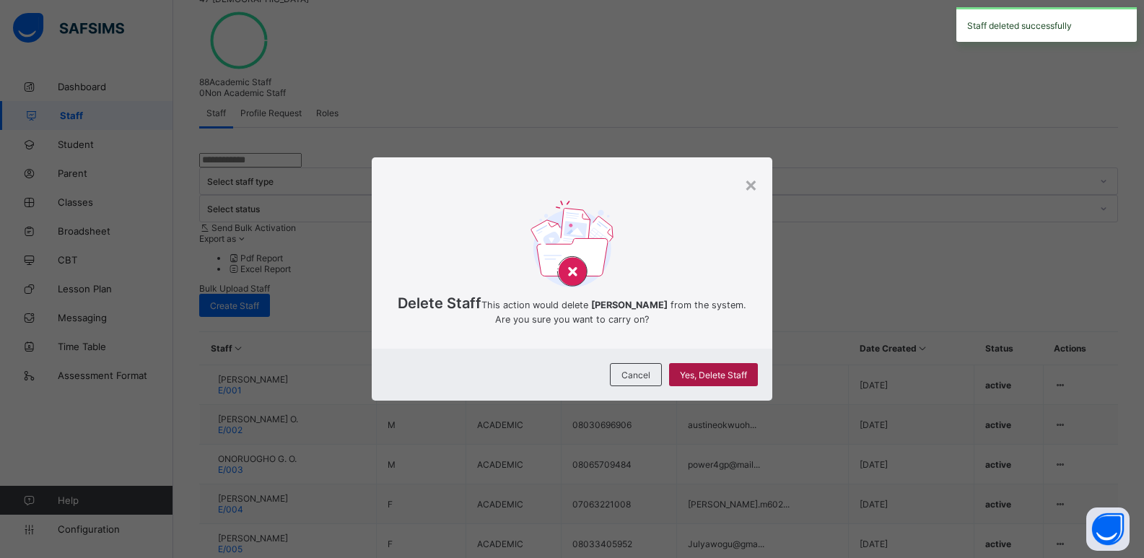
click at [703, 380] on span "Yes, Delete Staff" at bounding box center [713, 374] width 67 height 11
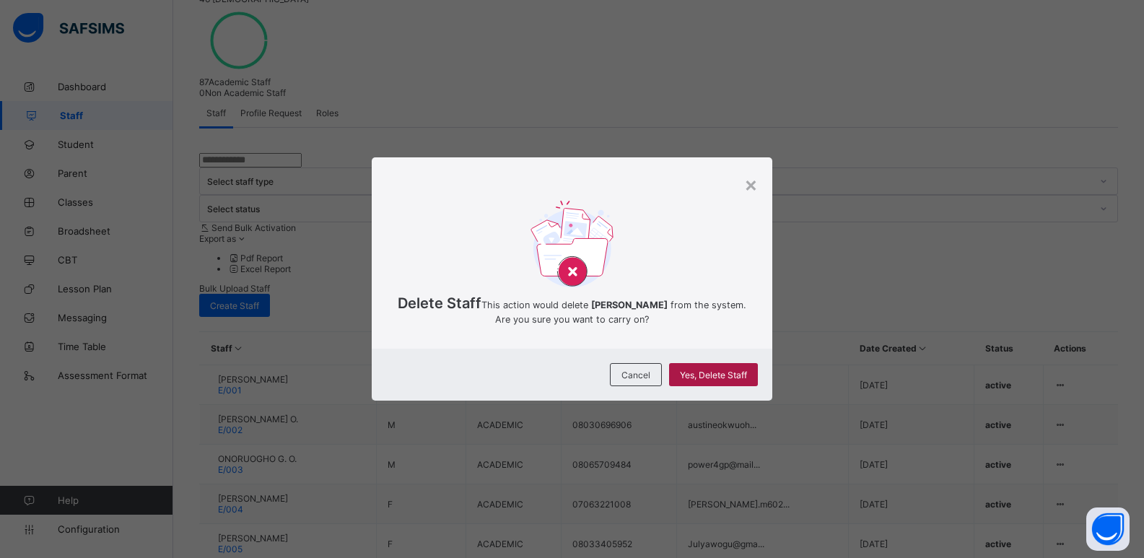
click at [725, 382] on div "Yes, Delete Staff" at bounding box center [713, 374] width 89 height 23
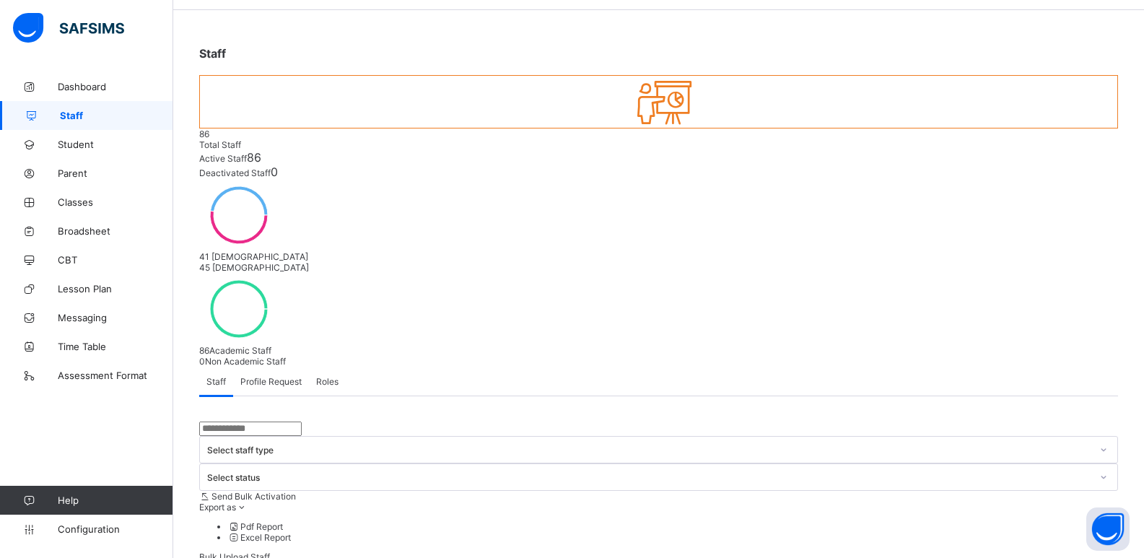
scroll to position [144, 0]
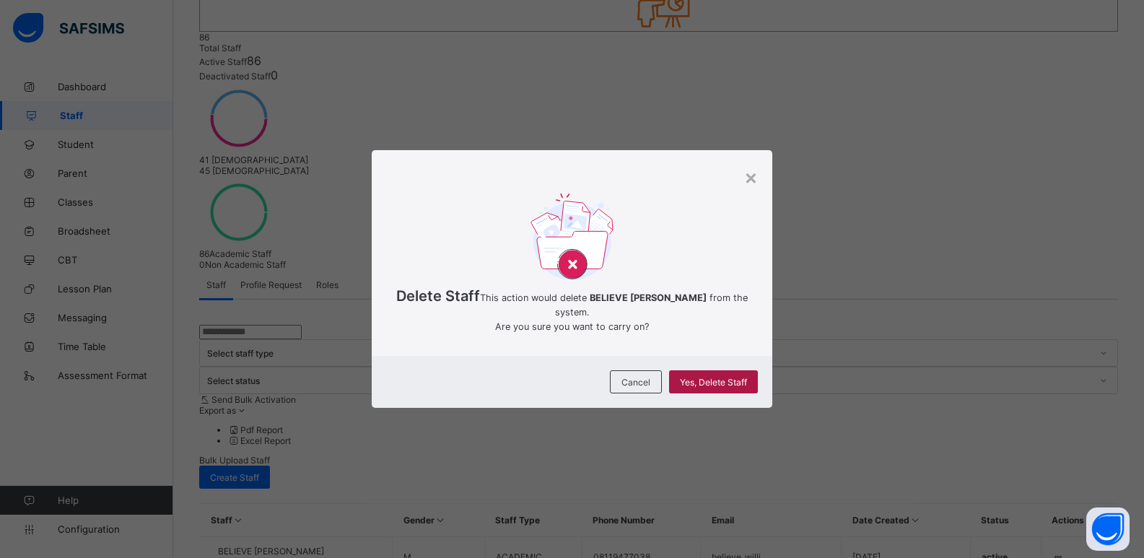
click at [726, 388] on span "Yes, Delete Staff" at bounding box center [713, 382] width 67 height 11
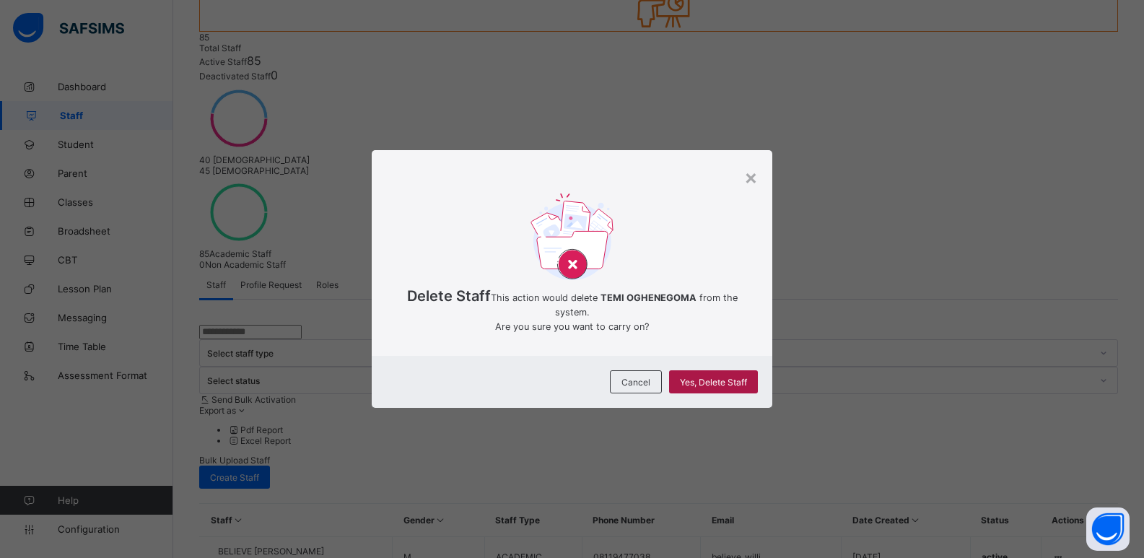
click at [709, 388] on span "Yes, Delete Staff" at bounding box center [713, 382] width 67 height 11
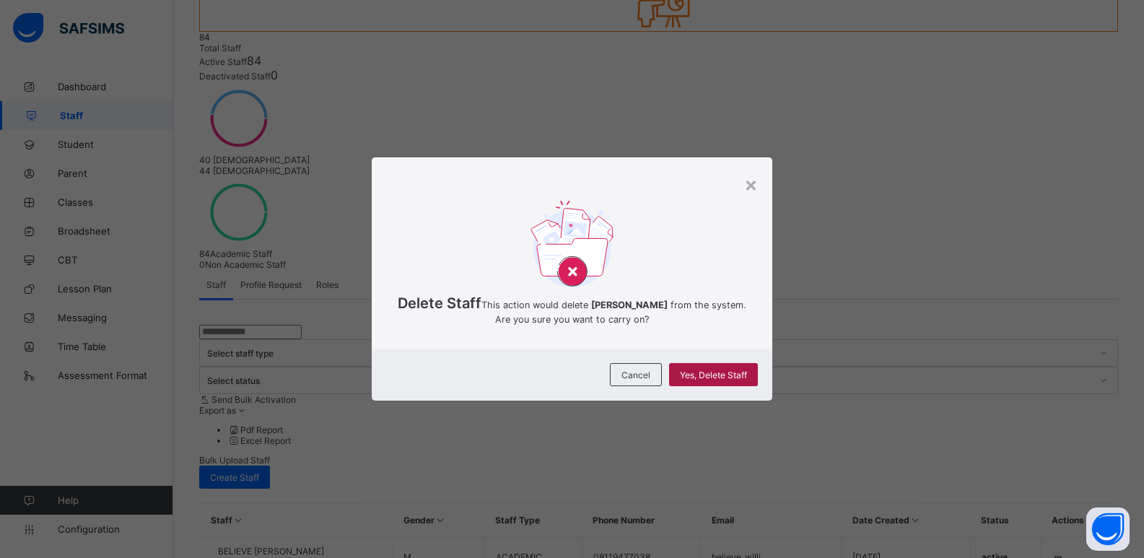
click at [729, 380] on span "Yes, Delete Staff" at bounding box center [713, 374] width 67 height 11
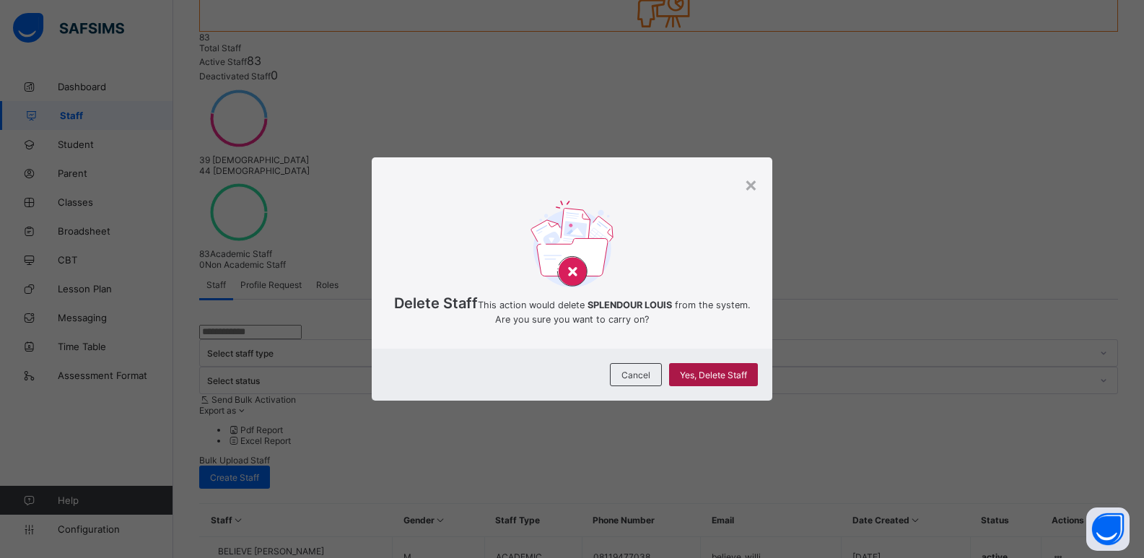
click at [727, 380] on span "Yes, Delete Staff" at bounding box center [713, 374] width 67 height 11
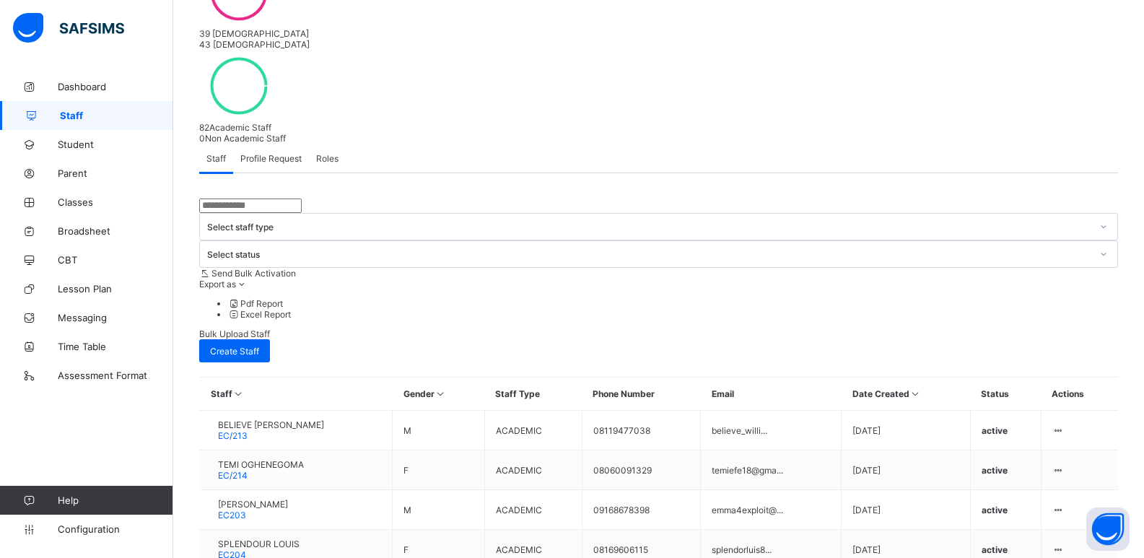
scroll to position [289, 0]
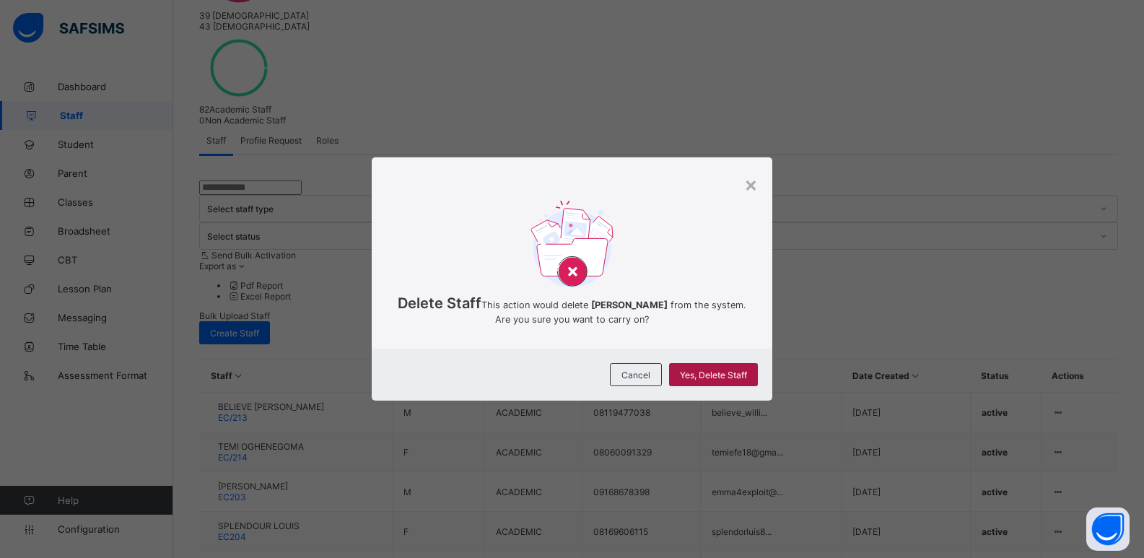
click at [707, 380] on span "Yes, Delete Staff" at bounding box center [713, 374] width 67 height 11
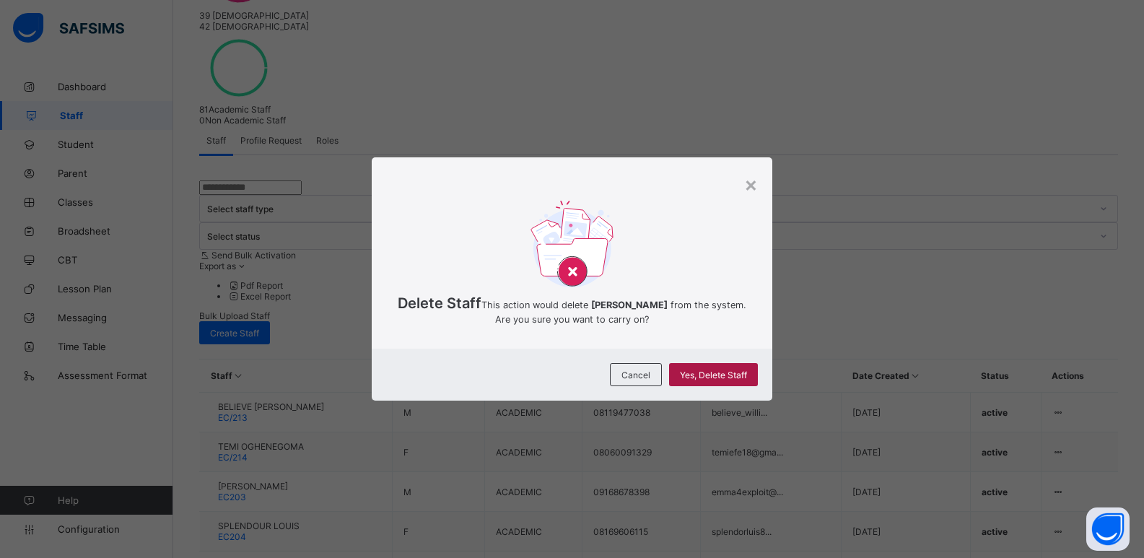
click at [704, 380] on span "Yes, Delete Staff" at bounding box center [713, 374] width 67 height 11
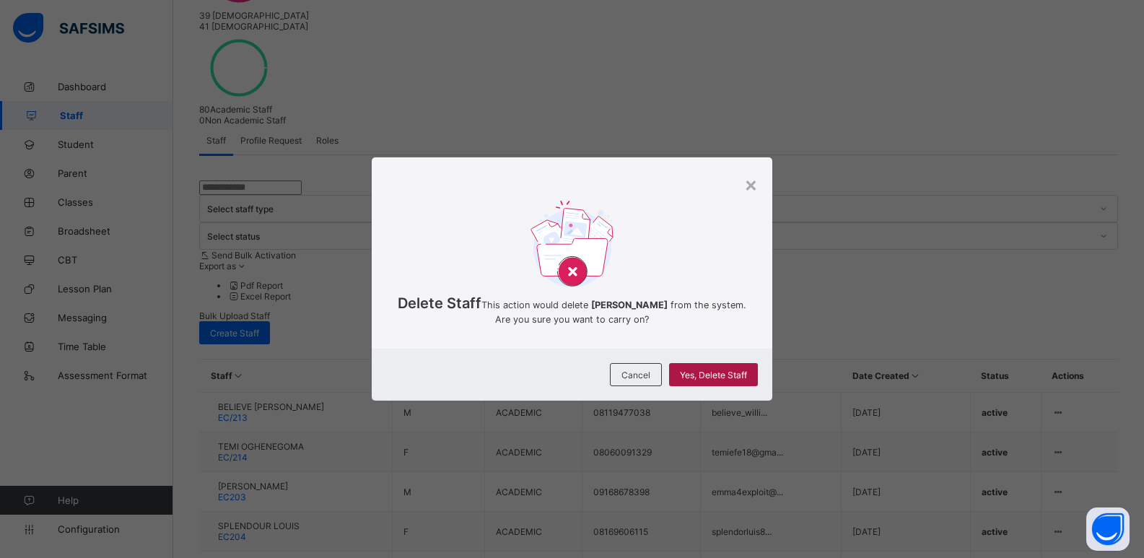
click at [721, 379] on div "Yes, Delete Staff" at bounding box center [713, 374] width 89 height 23
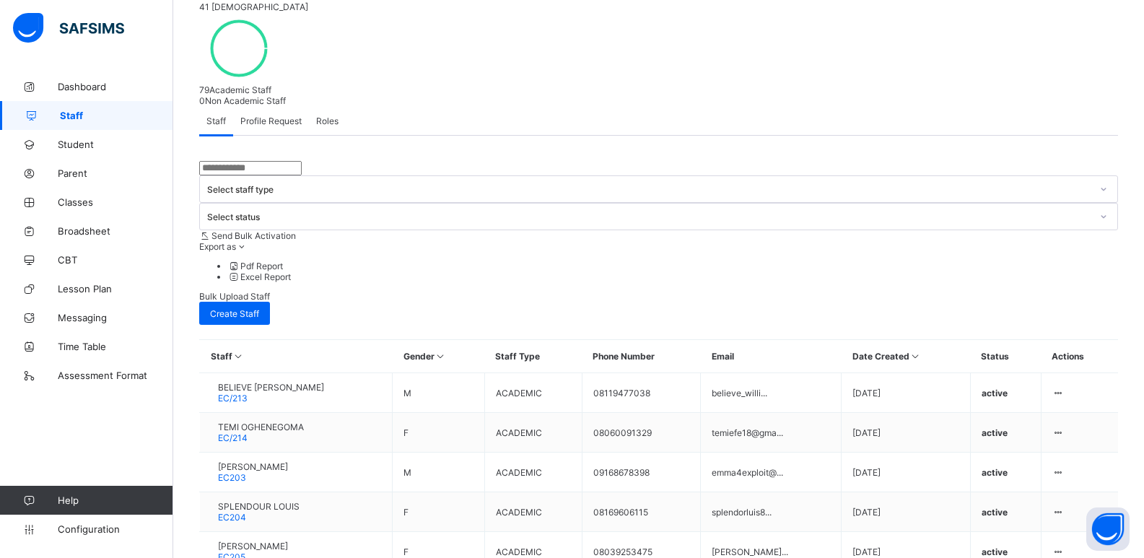
scroll to position [316, 0]
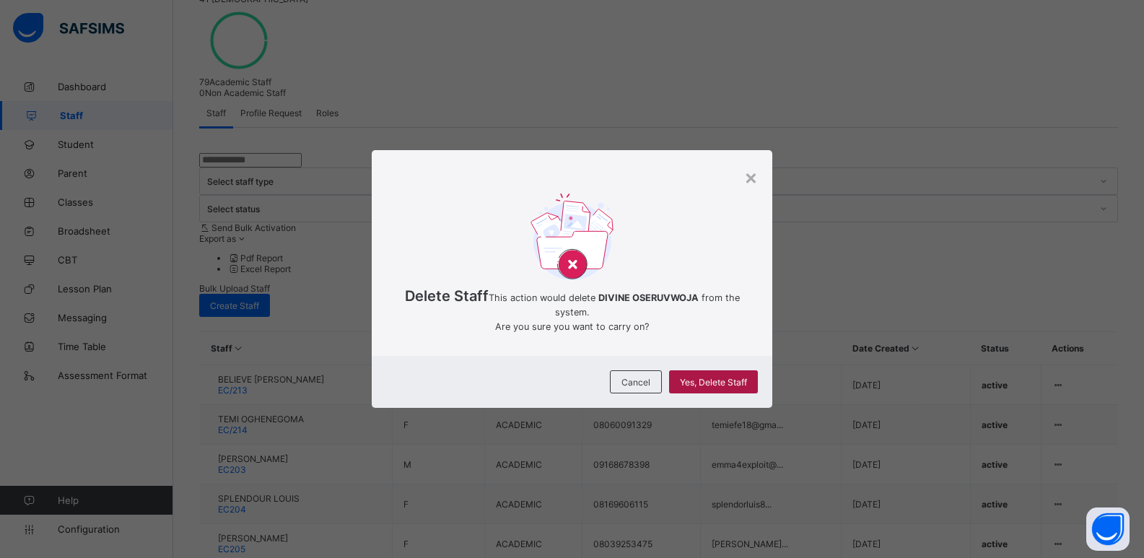
click at [706, 383] on span "Yes, Delete Staff" at bounding box center [713, 382] width 67 height 11
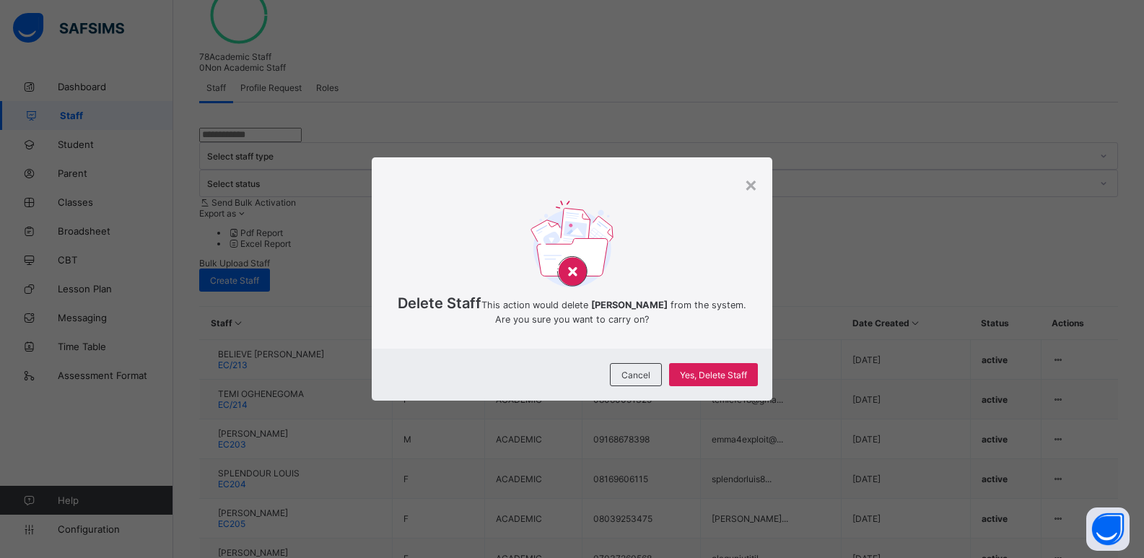
scroll to position [316, 0]
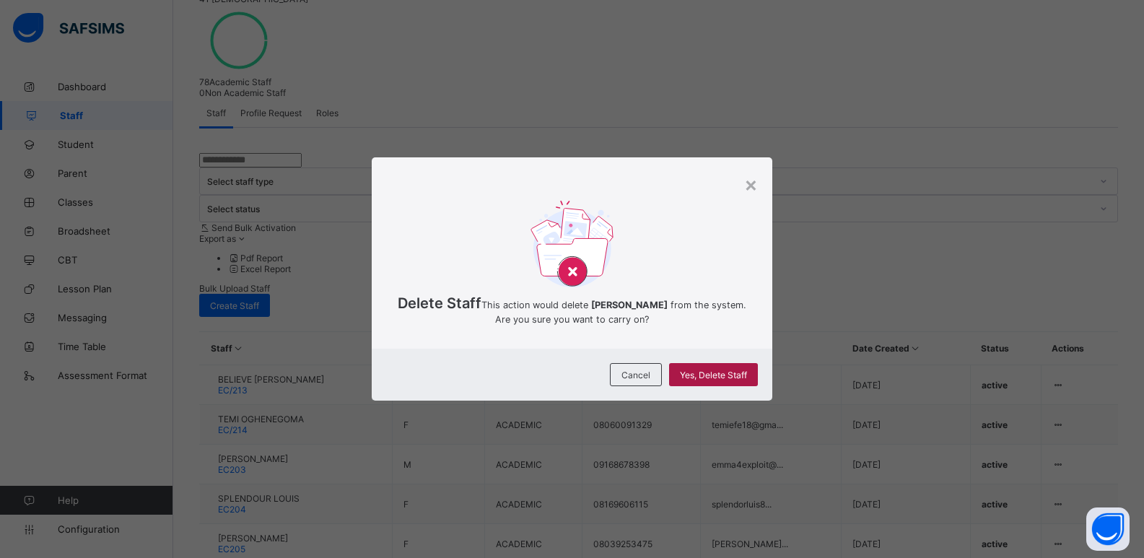
click at [719, 380] on span "Yes, Delete Staff" at bounding box center [713, 374] width 67 height 11
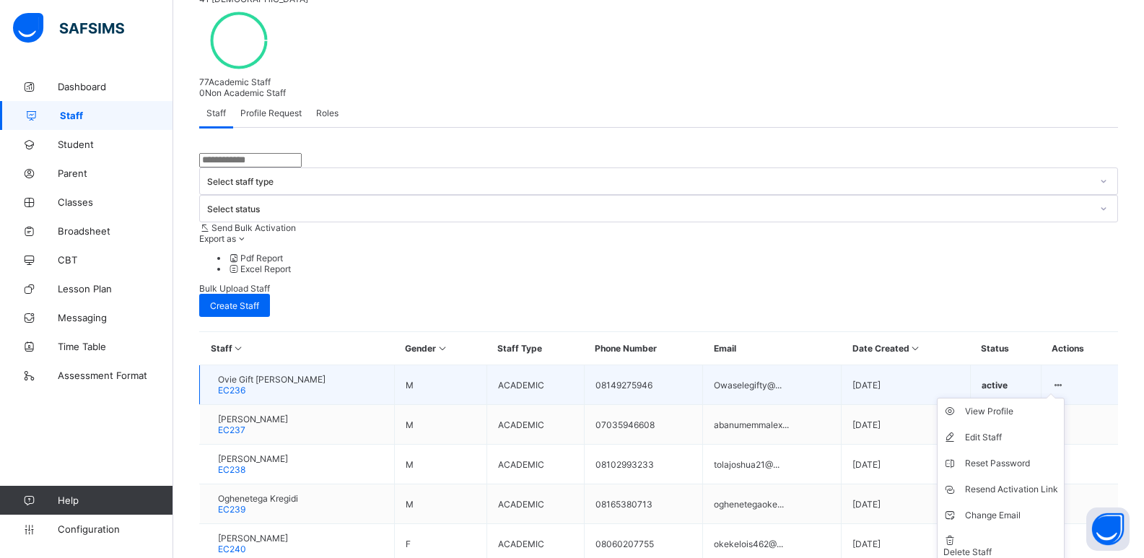
click at [1064, 398] on ul "View Profile Edit Staff Reset Password Resend Activation Link Change Email Dele…" at bounding box center [1001, 481] width 128 height 166
click at [1030, 528] on li "Delete Staff" at bounding box center [1000, 545] width 126 height 35
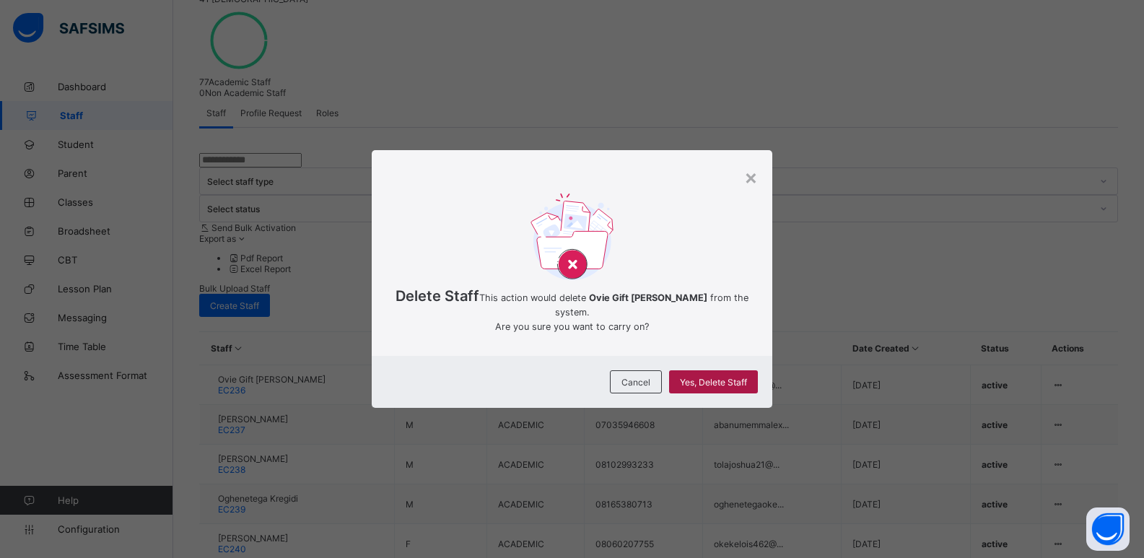
click at [717, 384] on span "Yes, Delete Staff" at bounding box center [713, 382] width 67 height 11
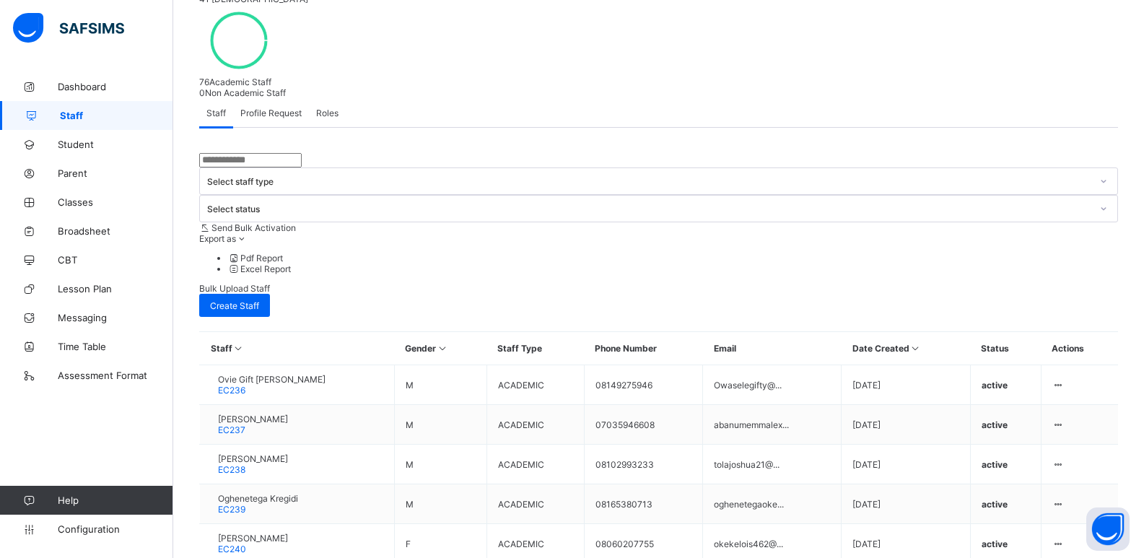
click at [0, 0] on div "Delete Staff" at bounding box center [0, 0] width 0 height 0
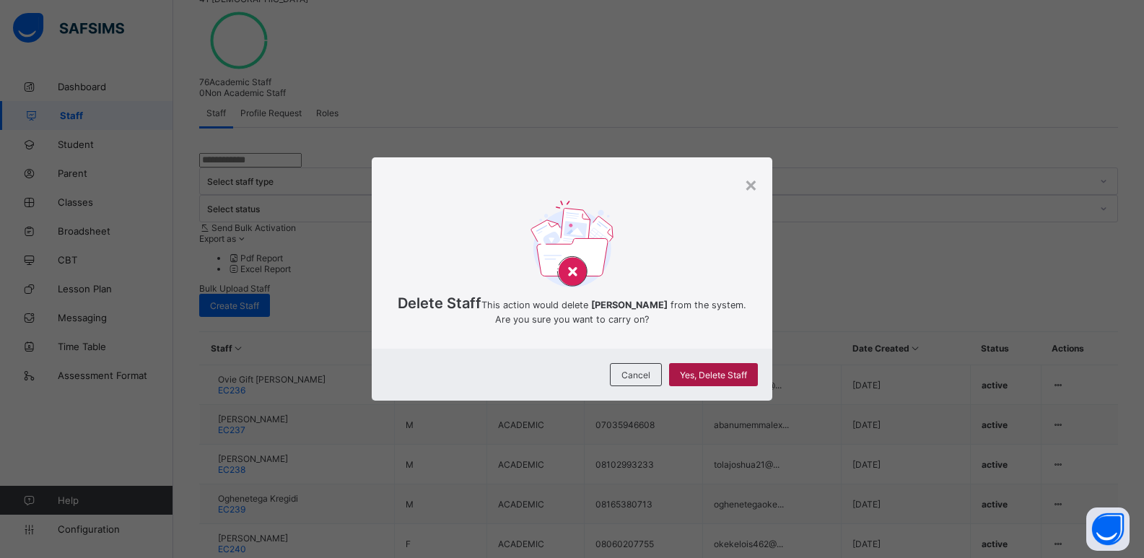
click at [709, 380] on span "Yes, Delete Staff" at bounding box center [713, 374] width 67 height 11
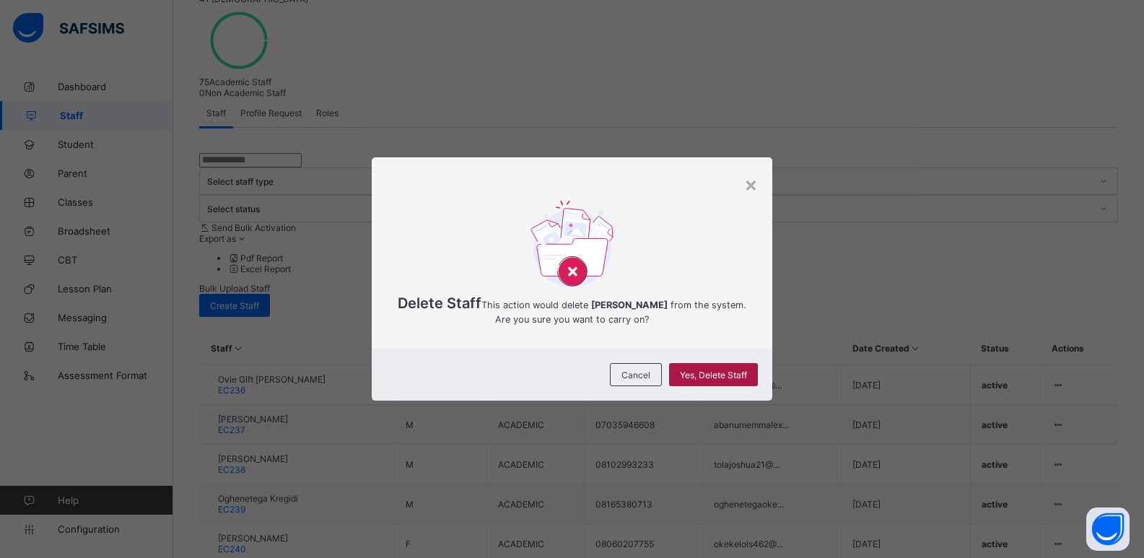
click at [709, 380] on div "Yes, Delete Staff" at bounding box center [713, 374] width 89 height 23
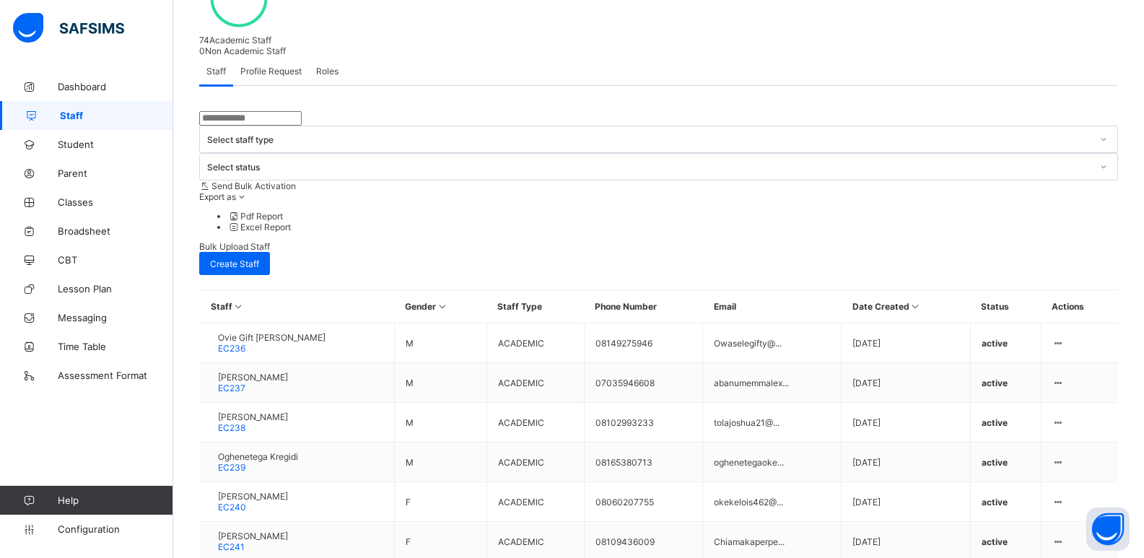
scroll to position [381, 0]
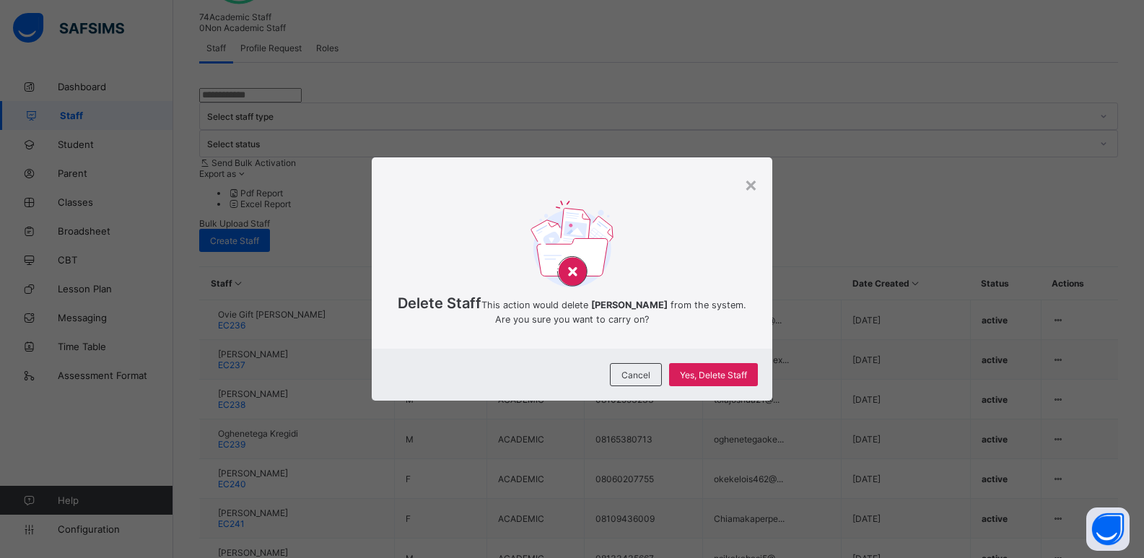
scroll to position [316, 0]
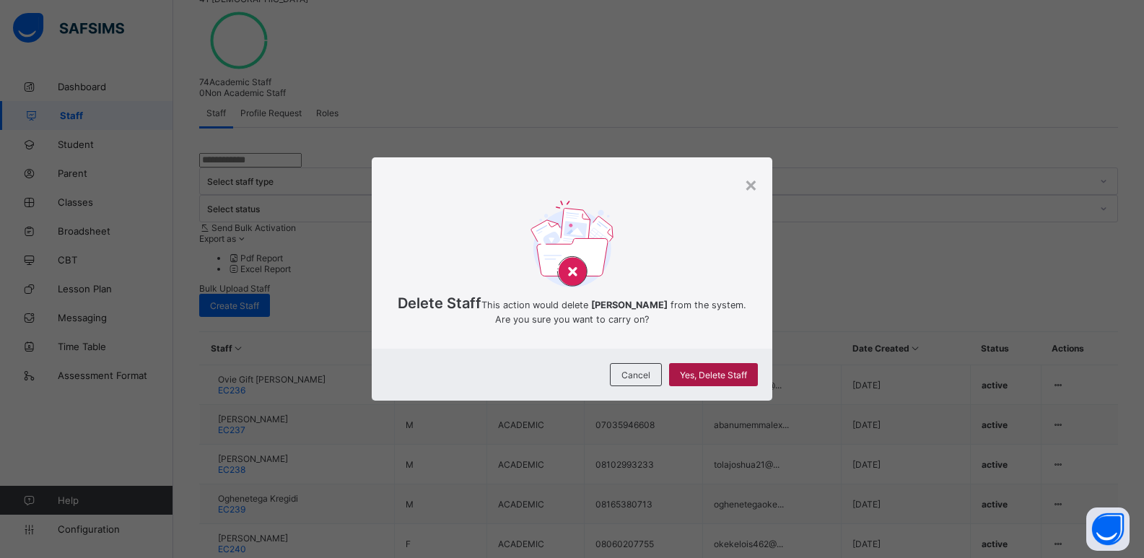
click at [718, 378] on div "Yes, Delete Staff" at bounding box center [713, 374] width 89 height 23
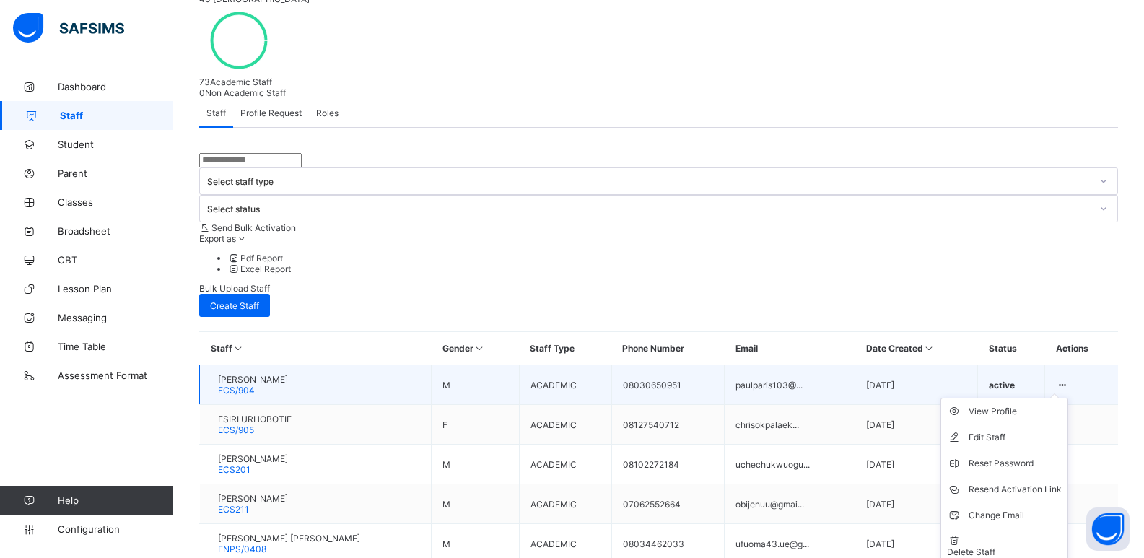
click at [1068, 398] on ul "View Profile Edit Staff Reset Password Resend Activation Link Change Email Dele…" at bounding box center [1004, 481] width 128 height 166
click at [1033, 546] on div "Delete Staff" at bounding box center [1004, 551] width 115 height 11
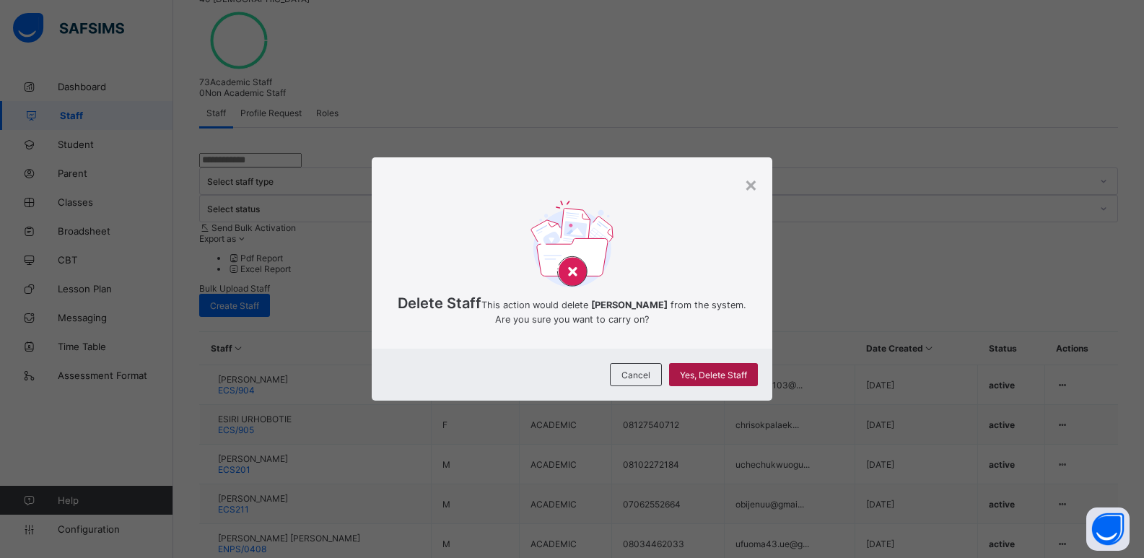
click at [721, 380] on span "Yes, Delete Staff" at bounding box center [713, 374] width 67 height 11
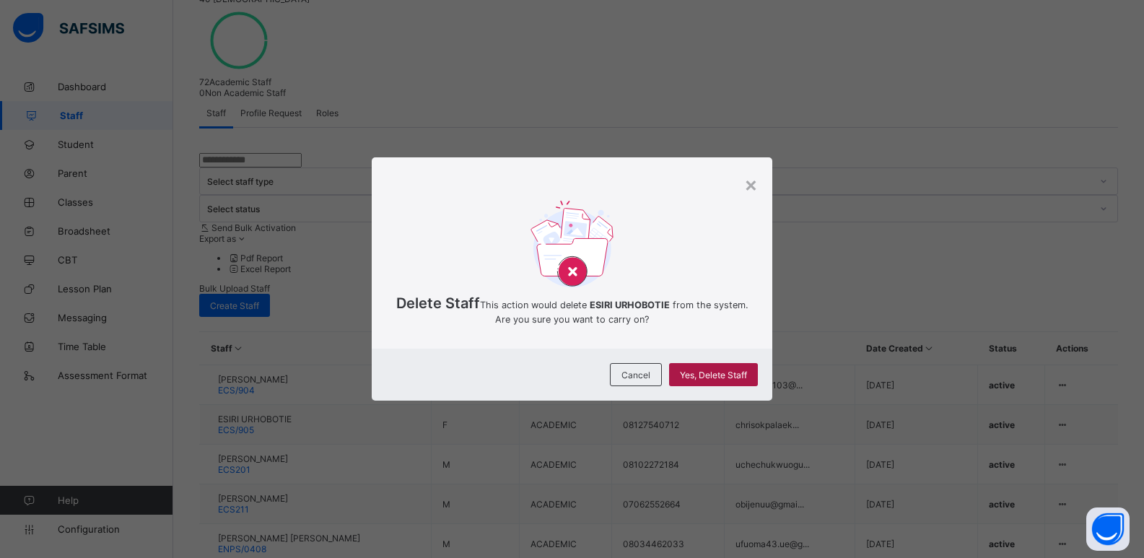
click at [717, 380] on span "Yes, Delete Staff" at bounding box center [713, 374] width 67 height 11
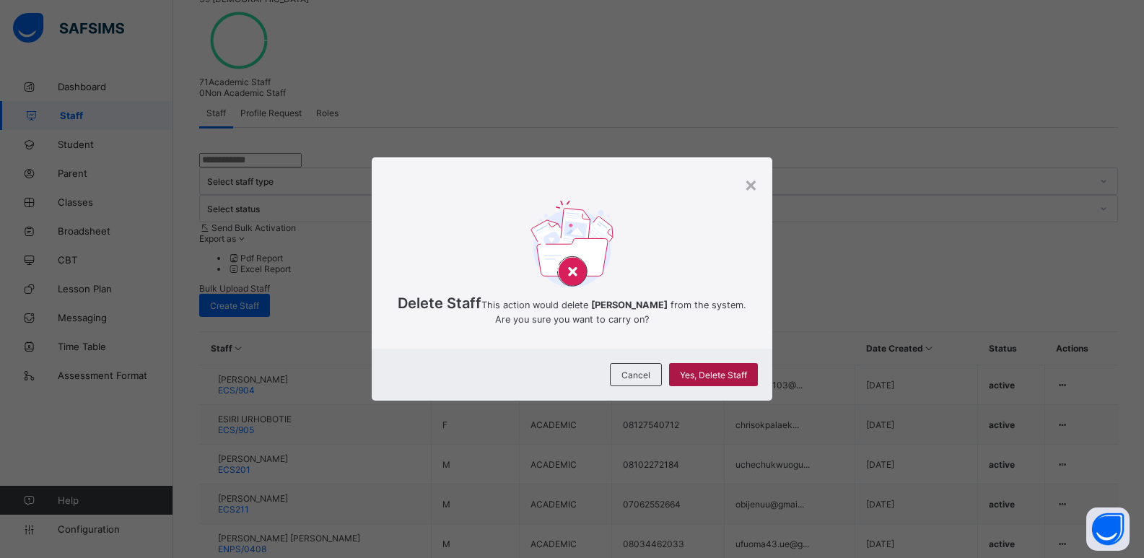
click at [717, 380] on span "Yes, Delete Staff" at bounding box center [713, 374] width 67 height 11
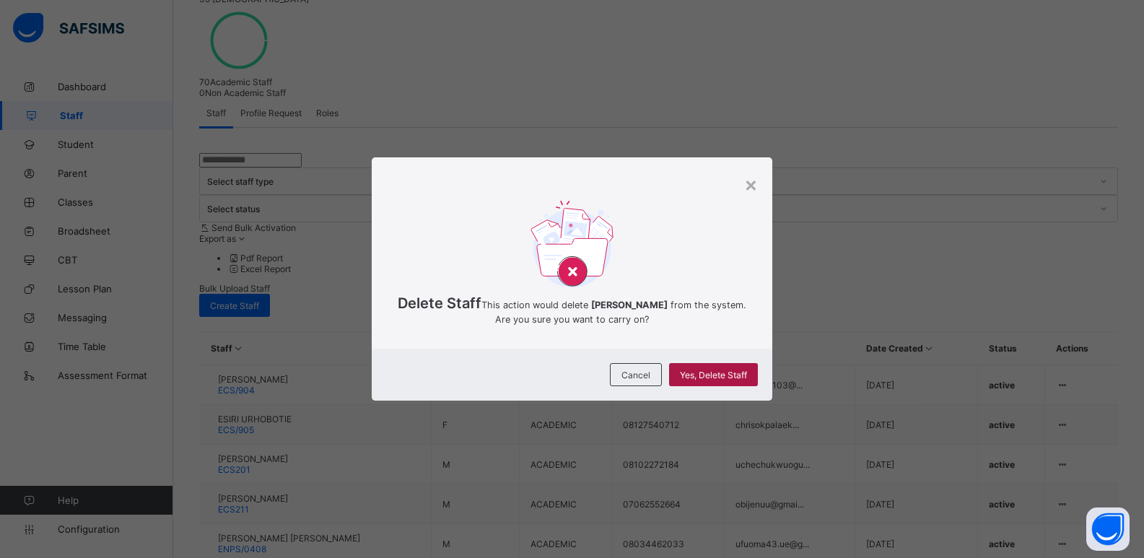
click at [722, 380] on span "Yes, Delete Staff" at bounding box center [713, 374] width 67 height 11
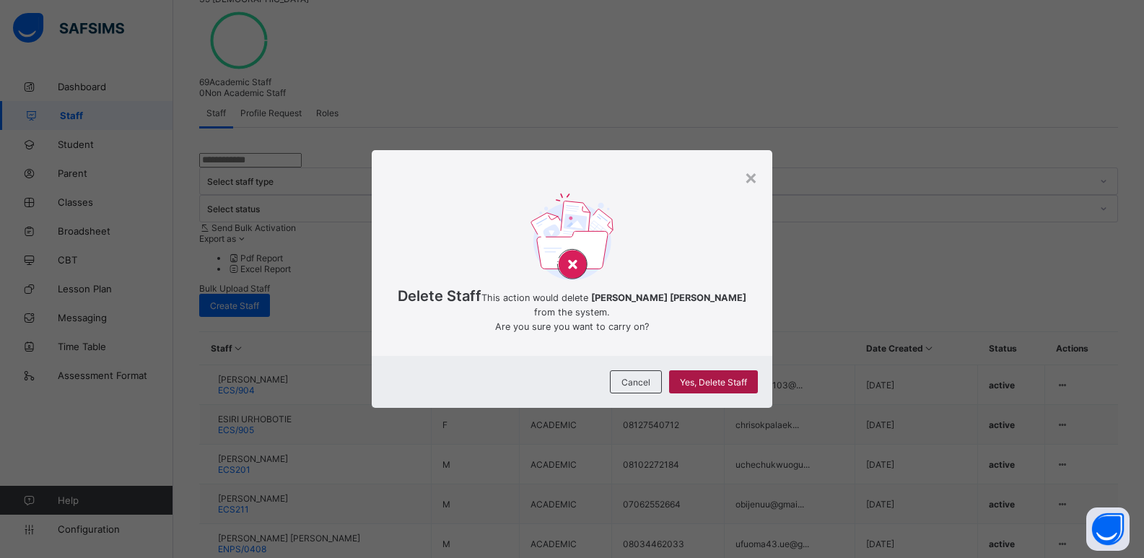
click at [757, 393] on div "Yes, Delete Staff" at bounding box center [713, 381] width 89 height 23
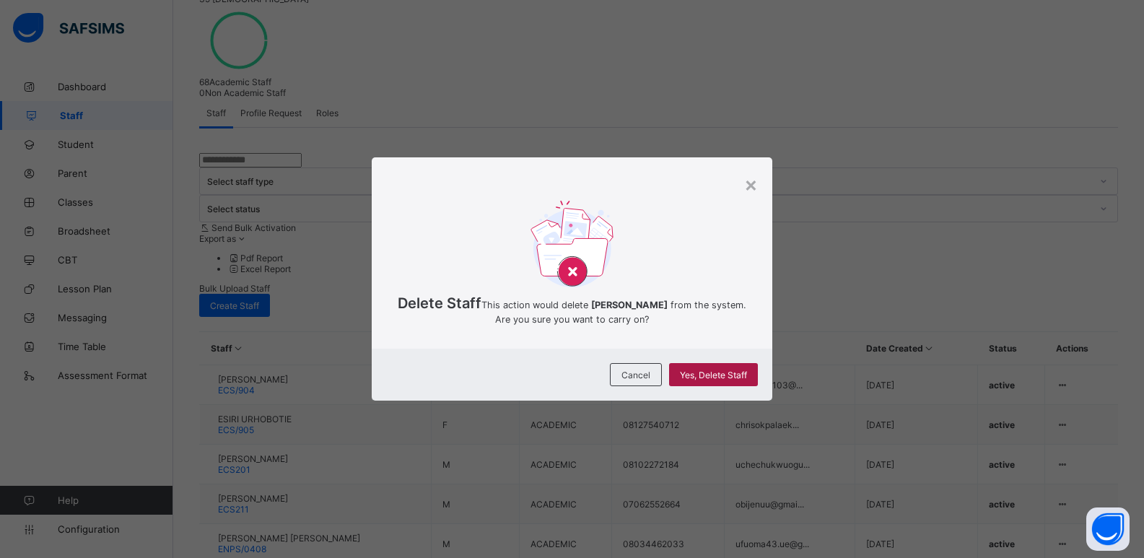
click at [729, 381] on div "Yes, Delete Staff" at bounding box center [713, 374] width 89 height 23
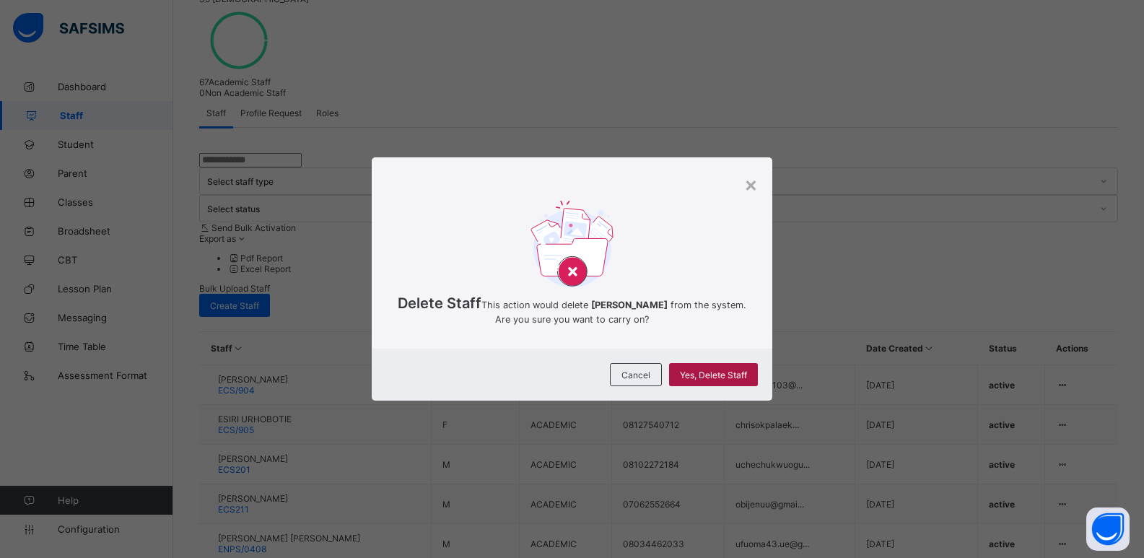
click at [701, 380] on span "Yes, Delete Staff" at bounding box center [713, 374] width 67 height 11
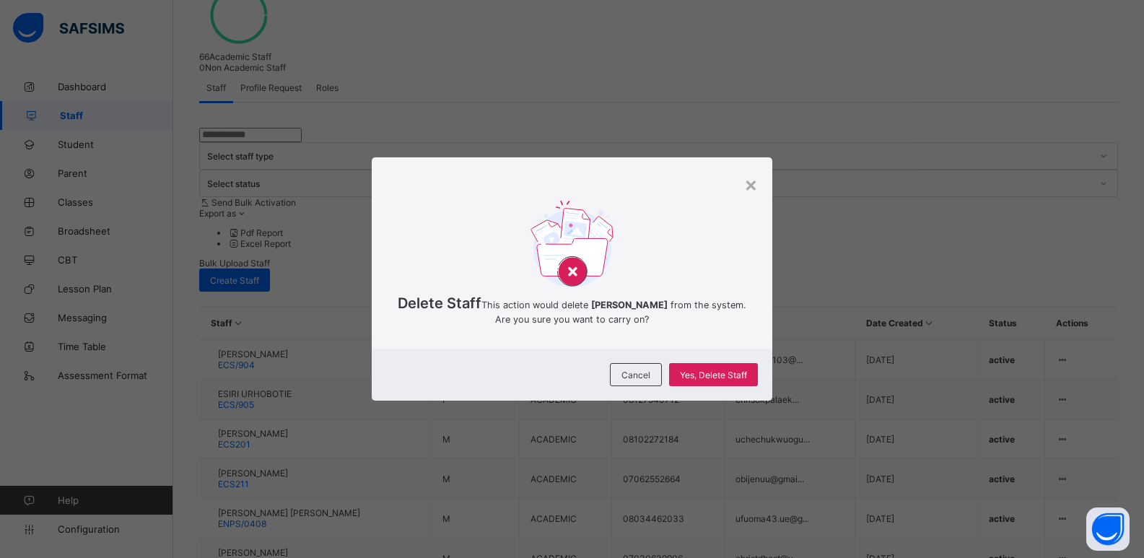
scroll to position [316, 0]
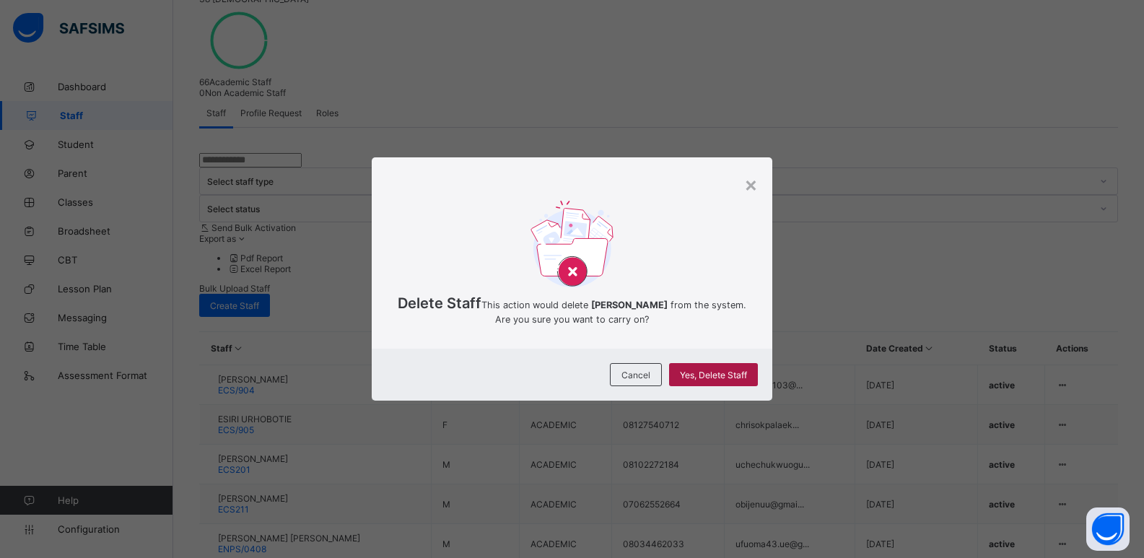
click at [701, 377] on div "Yes, Delete Staff" at bounding box center [713, 374] width 89 height 23
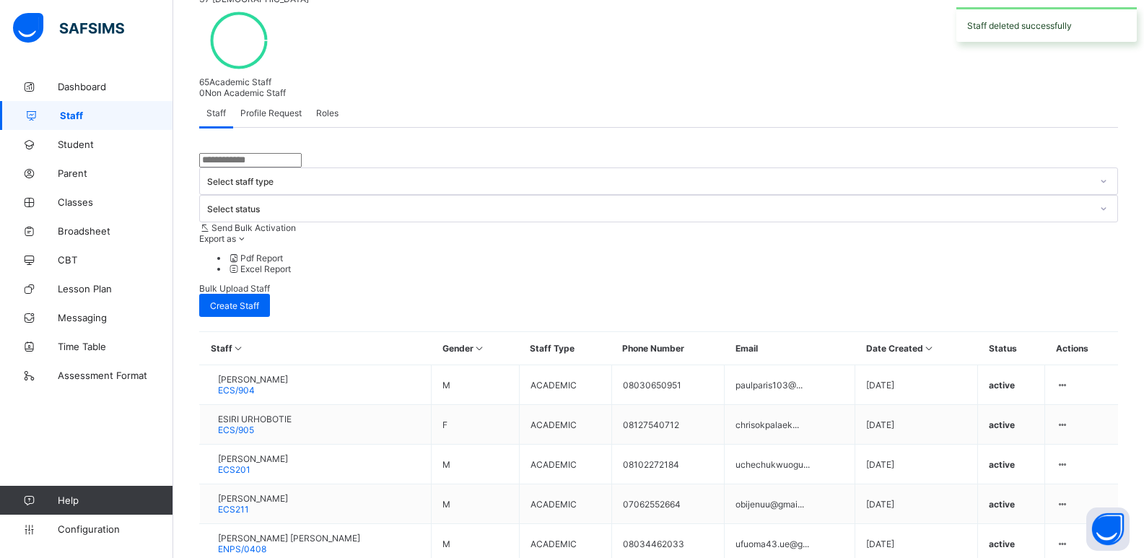
scroll to position [341, 0]
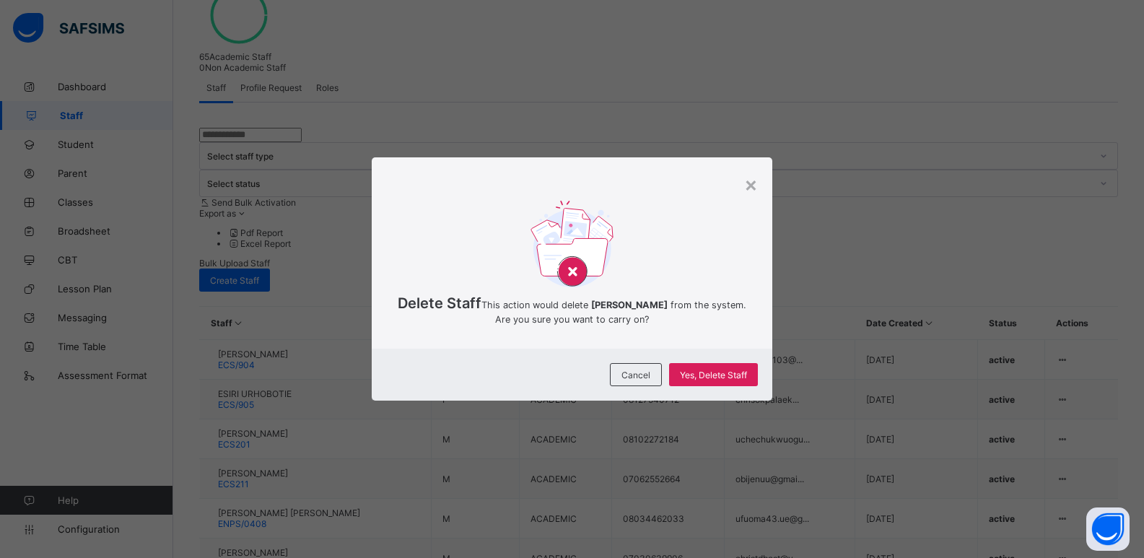
scroll to position [316, 0]
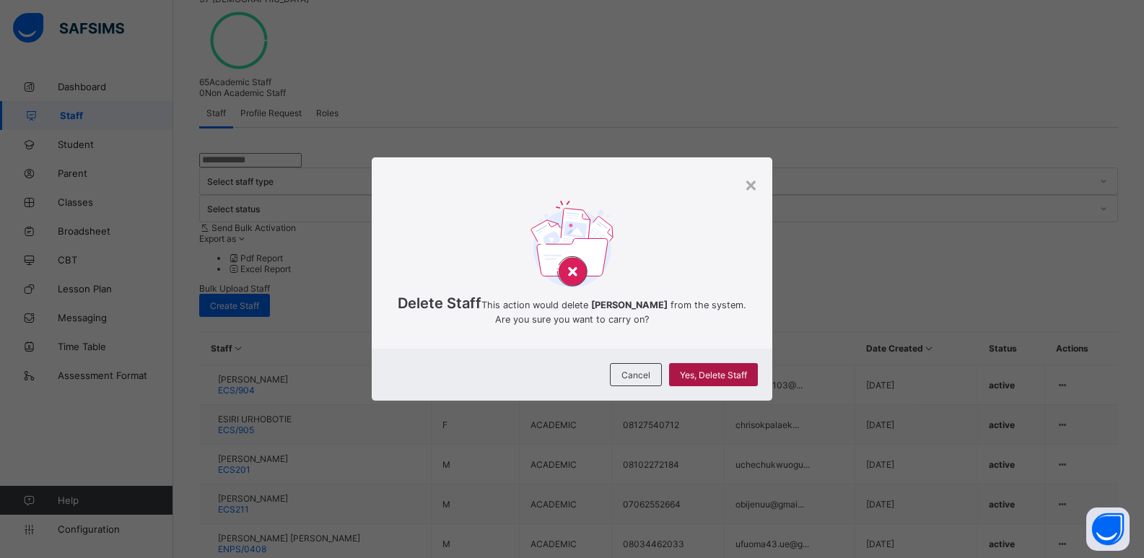
click at [718, 380] on span "Yes, Delete Staff" at bounding box center [713, 374] width 67 height 11
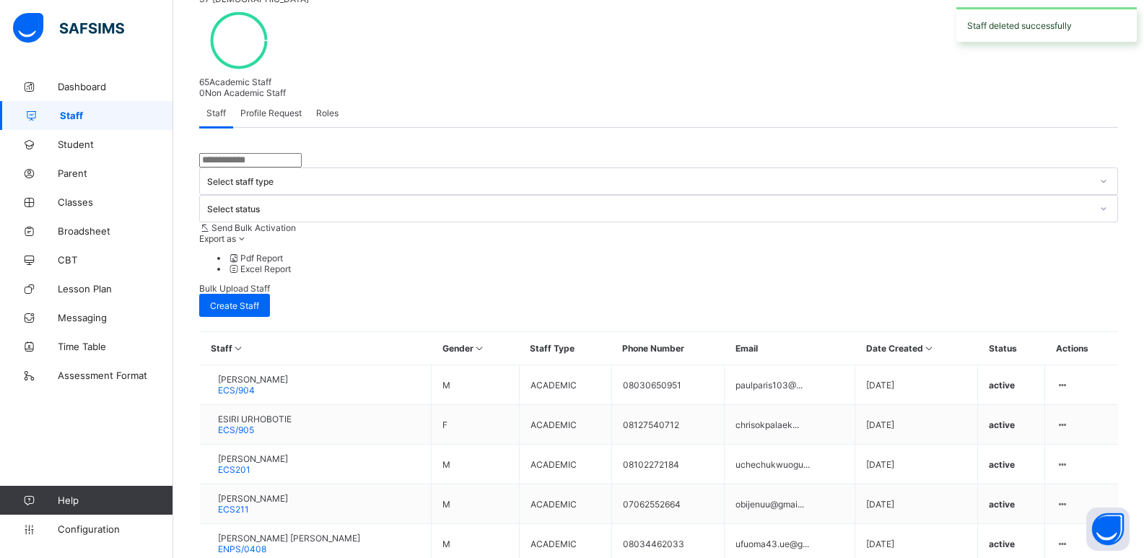
scroll to position [341, 0]
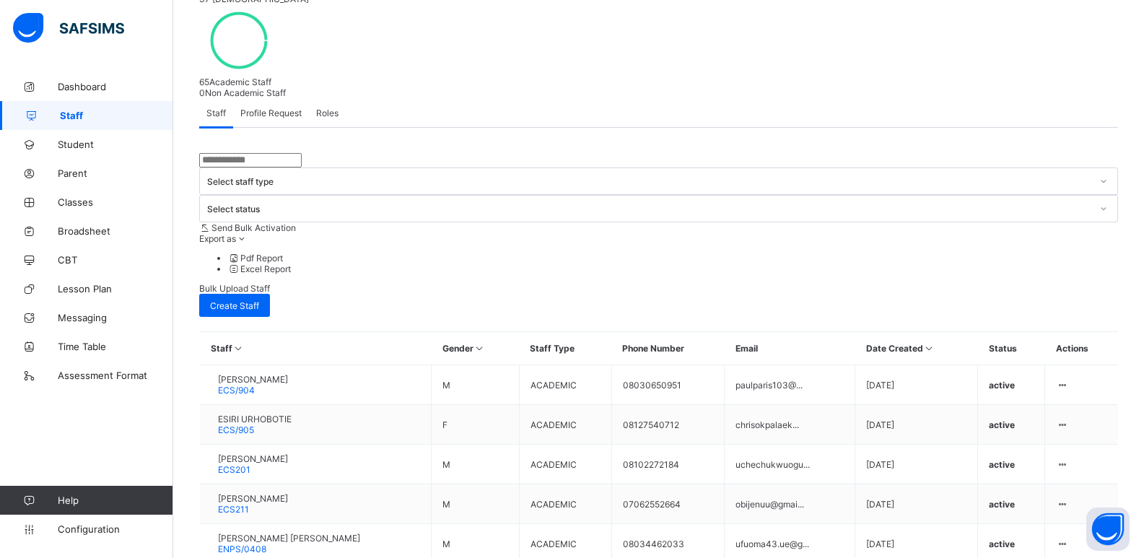
scroll to position [381, 0]
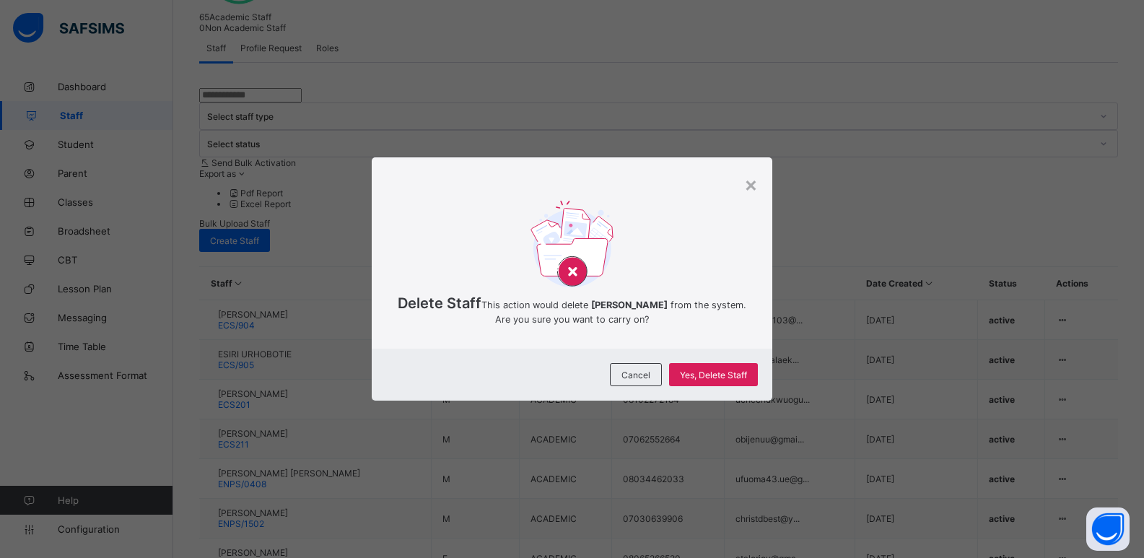
scroll to position [316, 0]
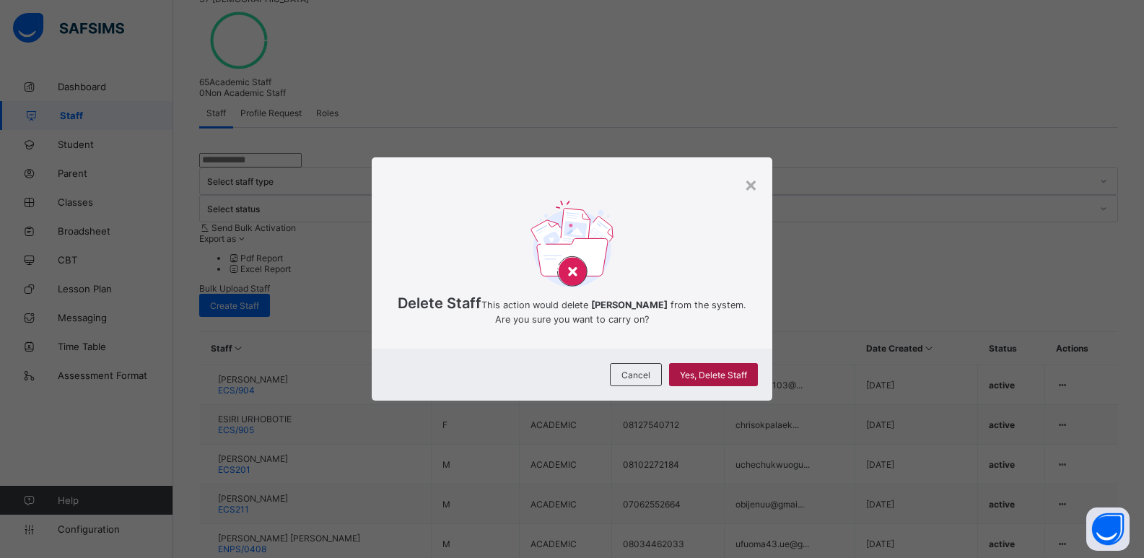
click at [713, 382] on div "Yes, Delete Staff" at bounding box center [713, 374] width 89 height 23
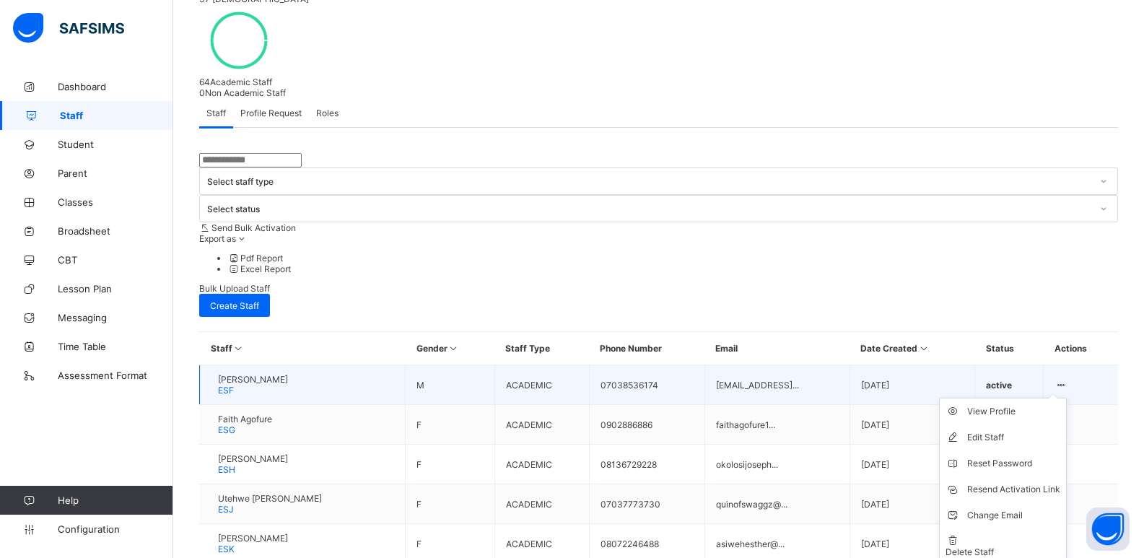
click at [1067, 398] on ul "View Profile Edit Staff Reset Password Resend Activation Link Change Email Dele…" at bounding box center [1003, 481] width 128 height 166
click at [1020, 546] on div "Delete Staff" at bounding box center [1002, 551] width 115 height 11
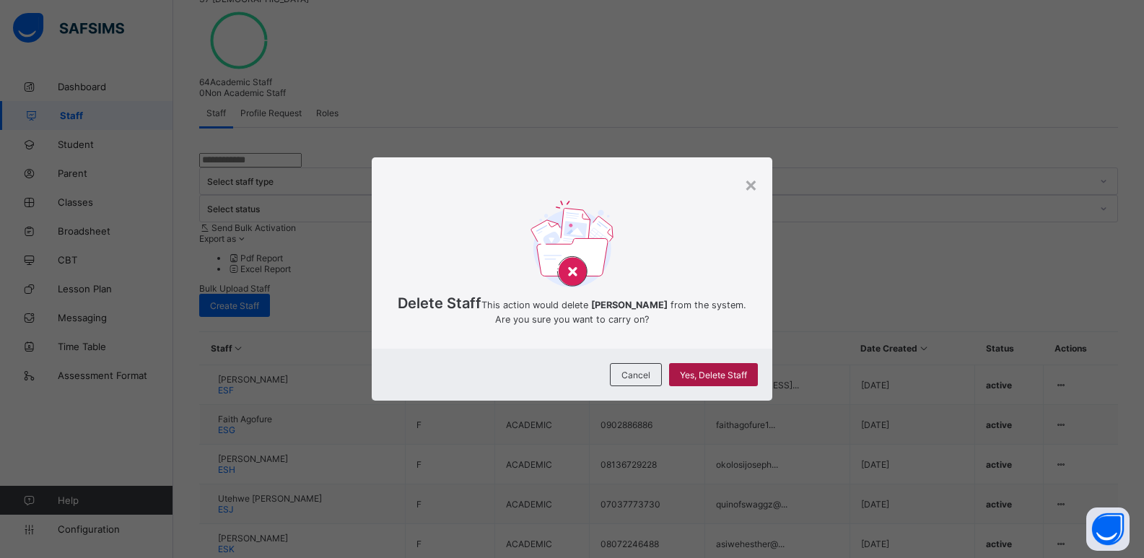
click at [717, 380] on span "Yes, Delete Staff" at bounding box center [713, 374] width 67 height 11
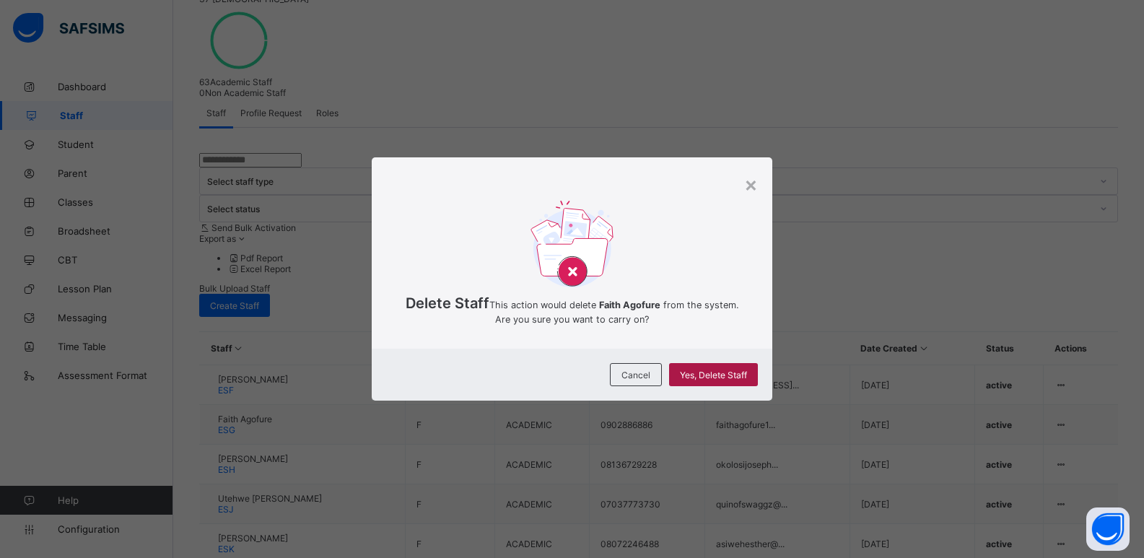
click at [735, 382] on div "Yes, Delete Staff" at bounding box center [713, 374] width 89 height 23
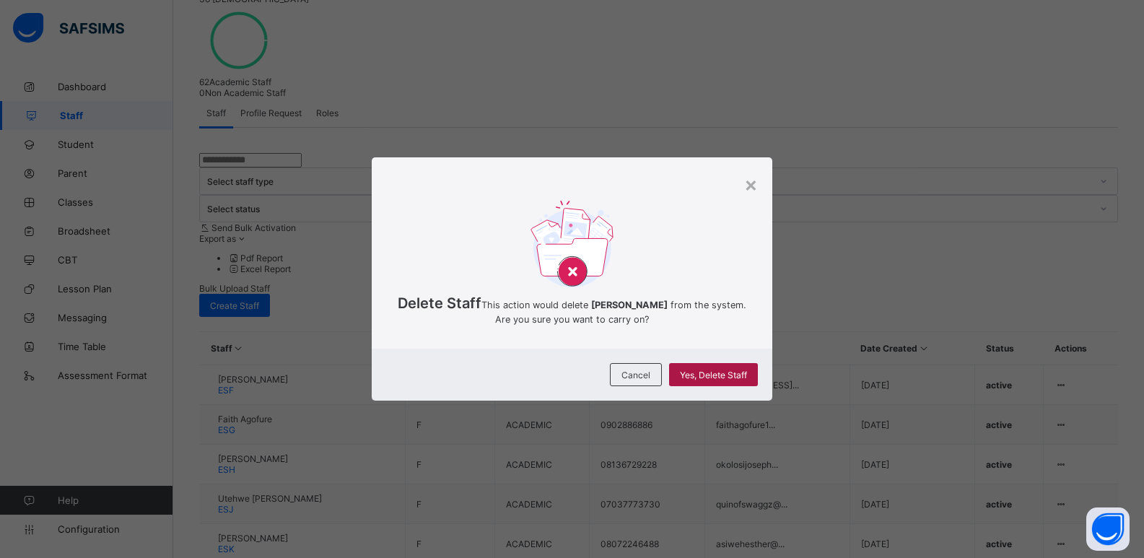
click at [714, 380] on span "Yes, Delete Staff" at bounding box center [713, 374] width 67 height 11
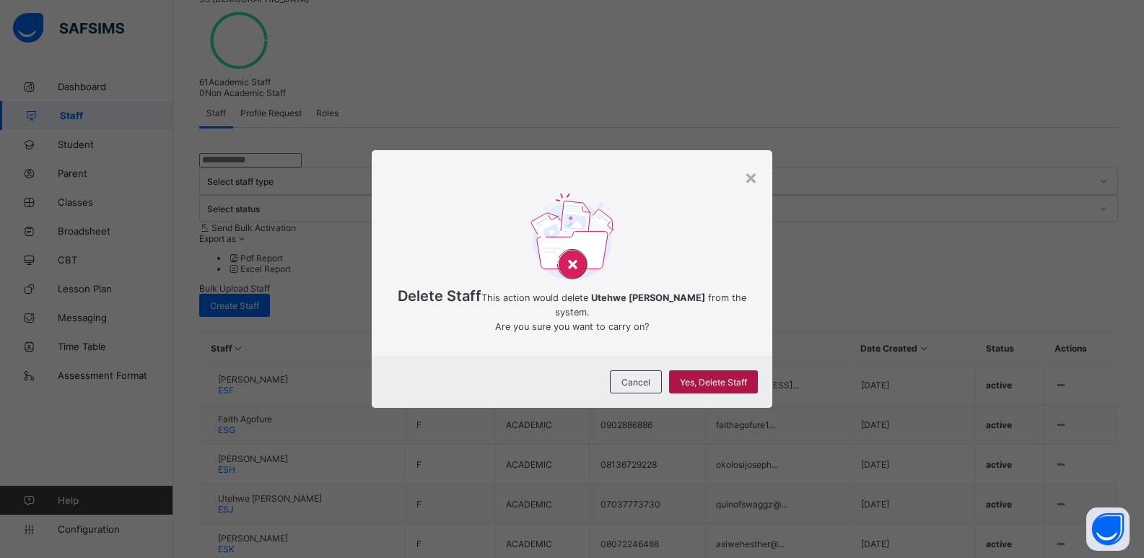
click at [709, 388] on span "Yes, Delete Staff" at bounding box center [713, 382] width 67 height 11
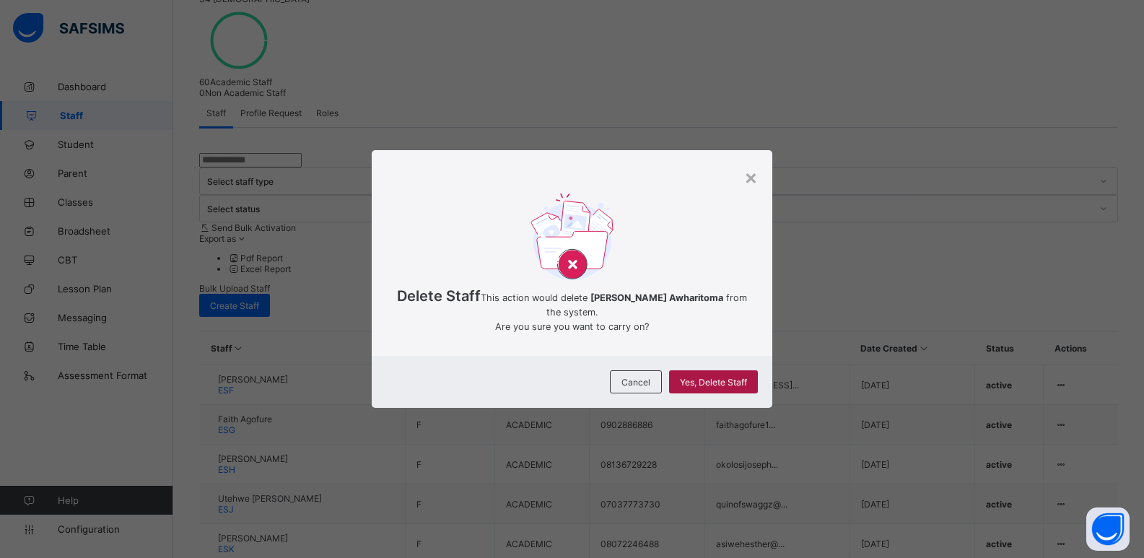
click at [704, 386] on span "Yes, Delete Staff" at bounding box center [713, 382] width 67 height 11
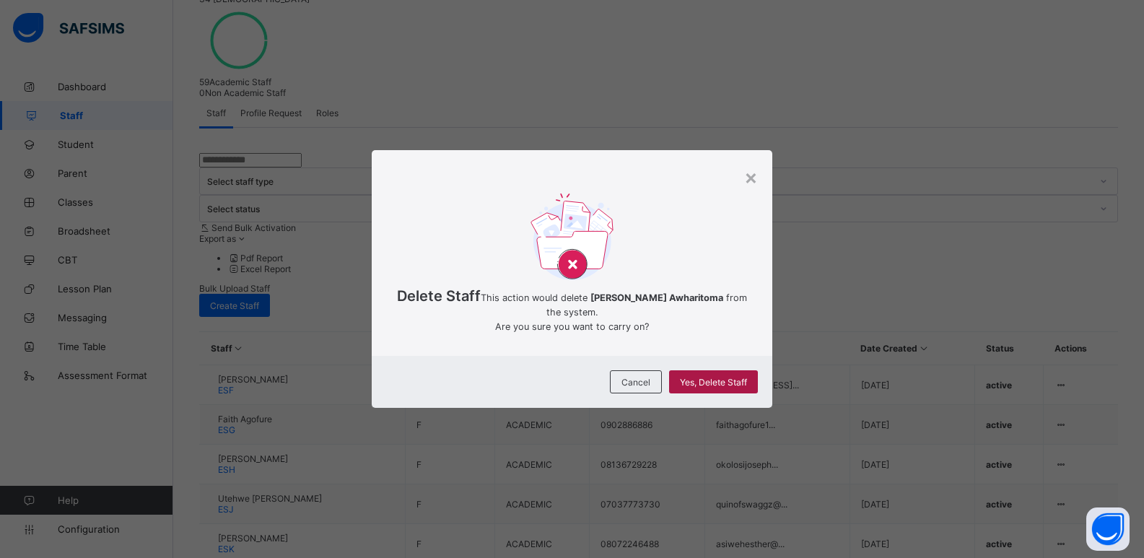
click at [707, 382] on div "Yes, Delete Staff" at bounding box center [713, 381] width 89 height 23
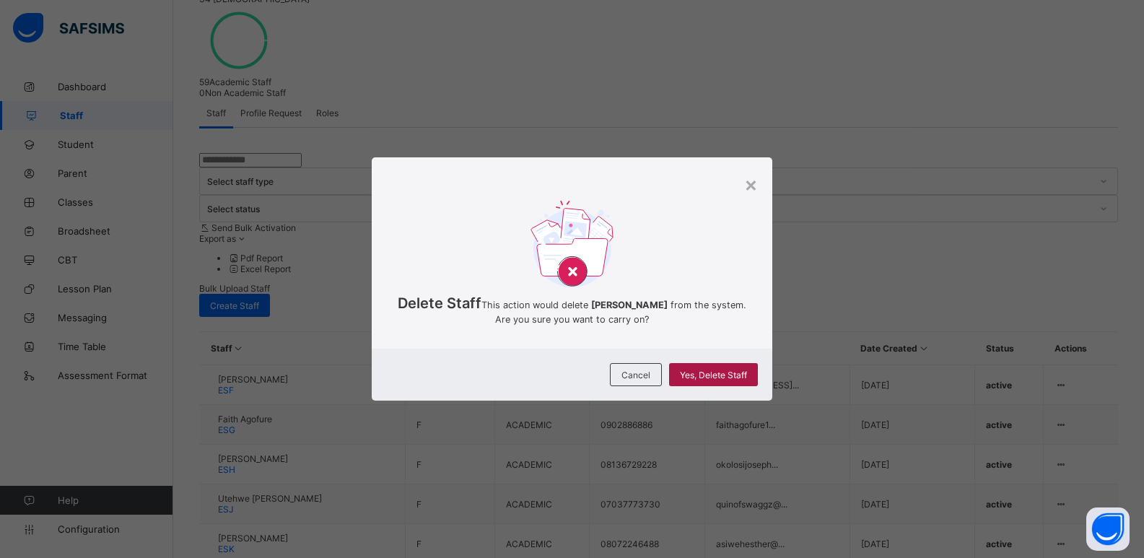
click at [717, 382] on div "Yes, Delete Staff" at bounding box center [713, 374] width 89 height 23
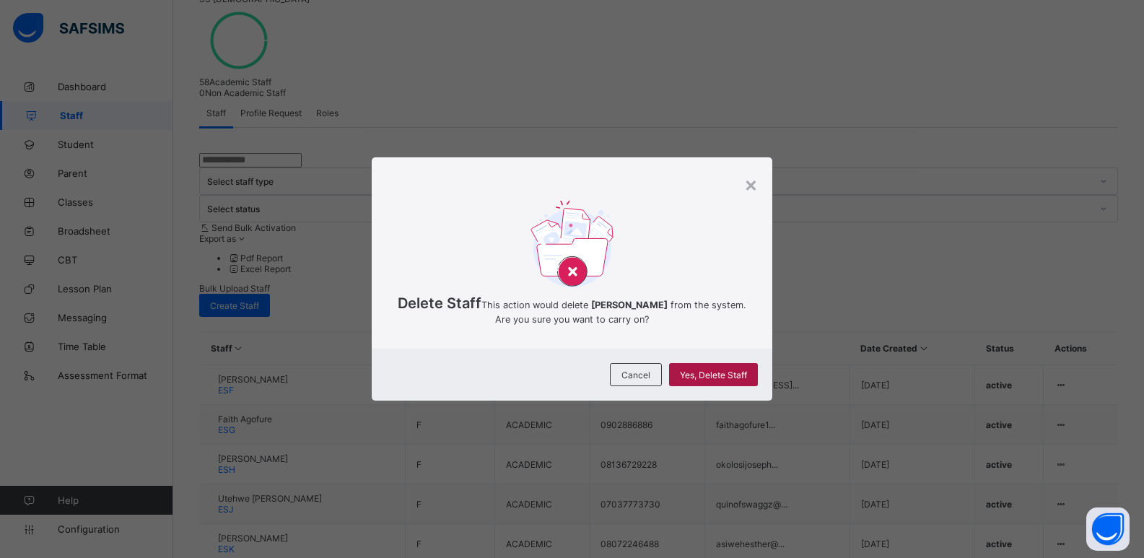
click at [718, 382] on div "Yes, Delete Staff" at bounding box center [713, 374] width 89 height 23
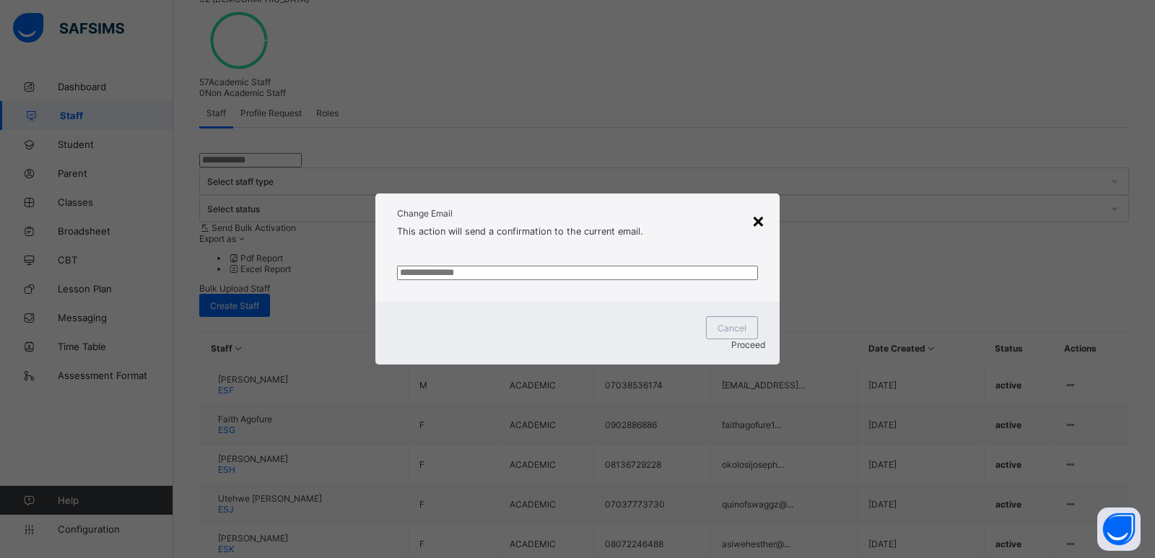
click at [755, 211] on div "×" at bounding box center [758, 220] width 14 height 25
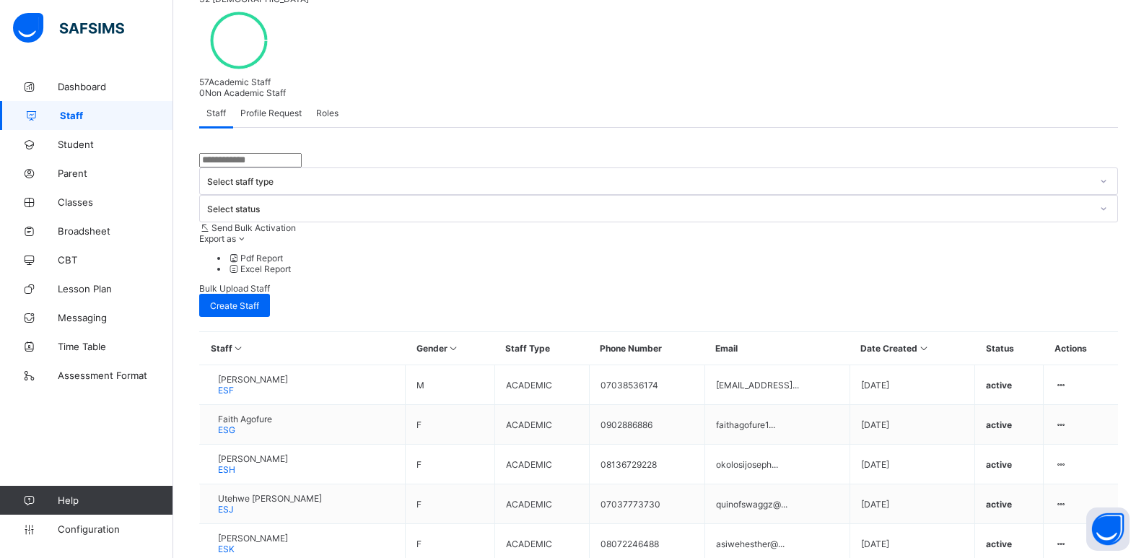
scroll to position [341, 0]
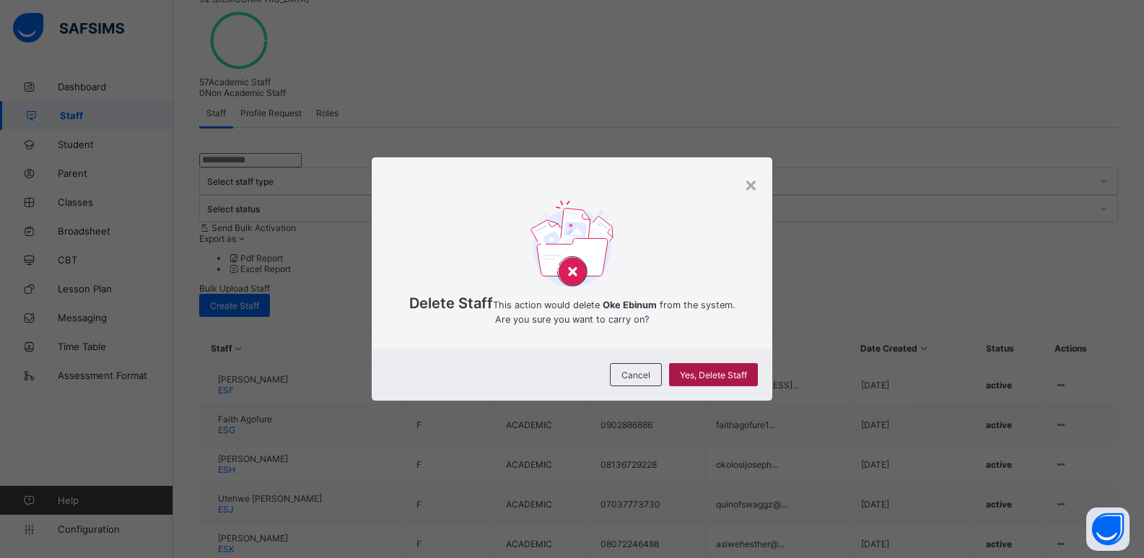
click at [701, 380] on span "Yes, Delete Staff" at bounding box center [713, 374] width 67 height 11
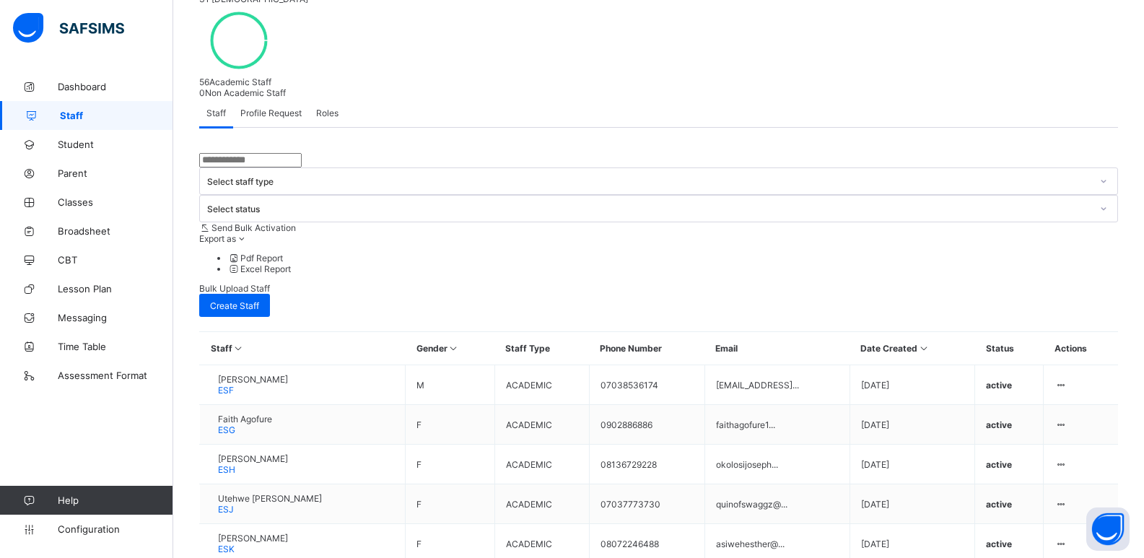
scroll to position [341, 0]
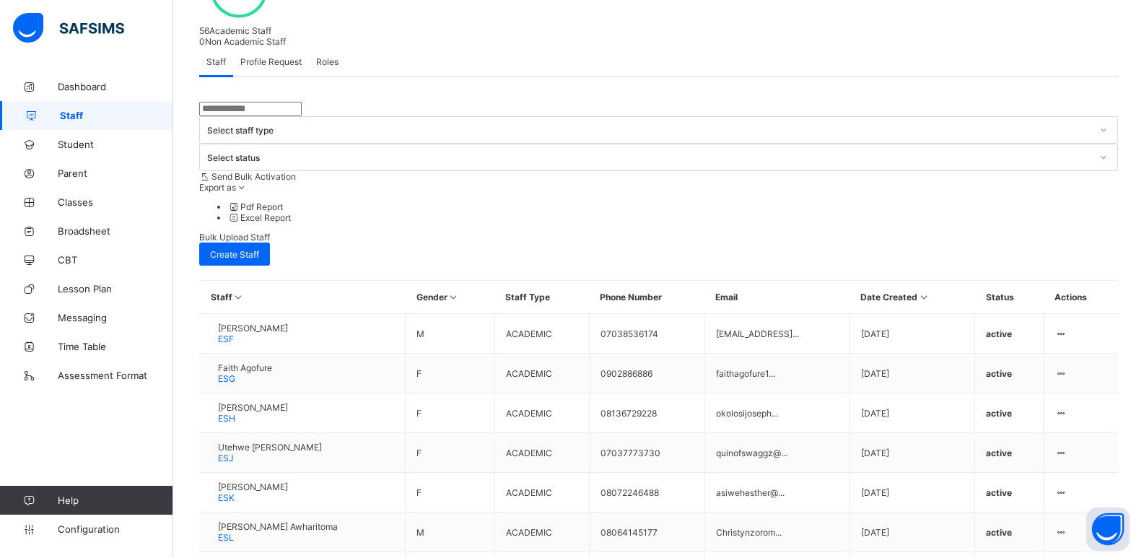
scroll to position [381, 0]
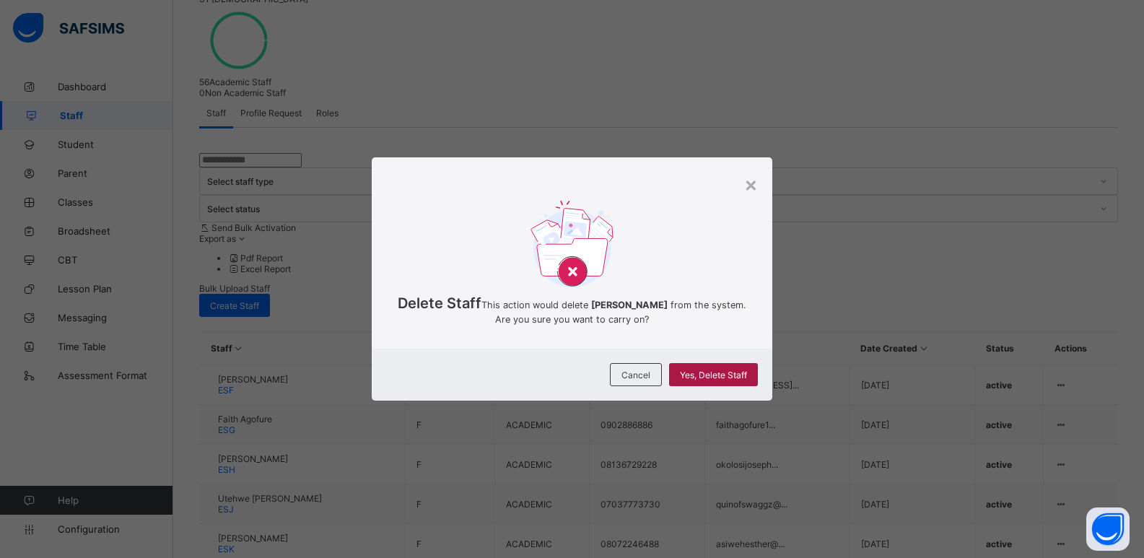
click at [684, 380] on span "Yes, Delete Staff" at bounding box center [713, 374] width 67 height 11
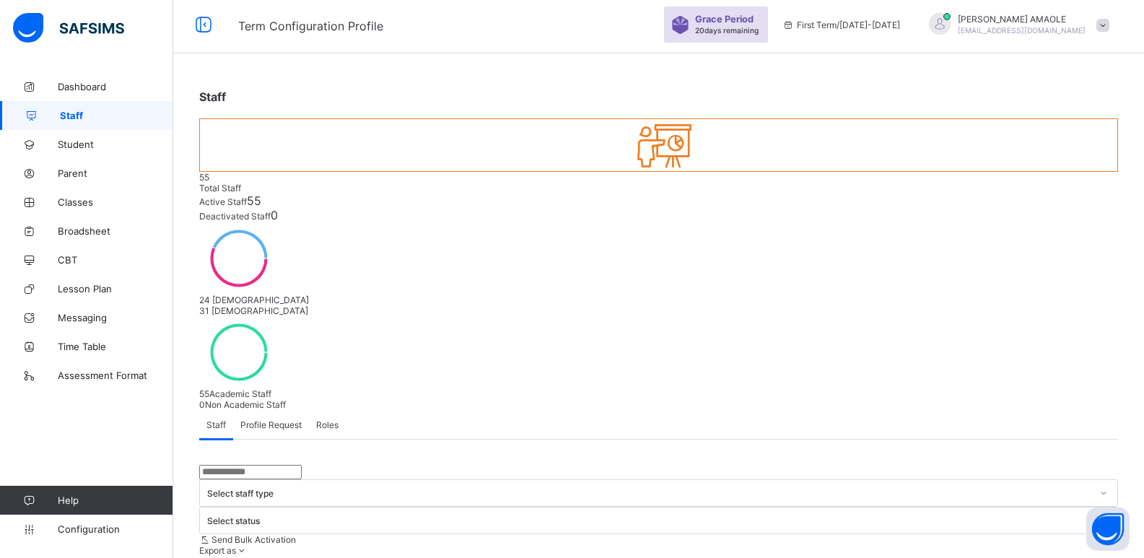
scroll to position [106, 0]
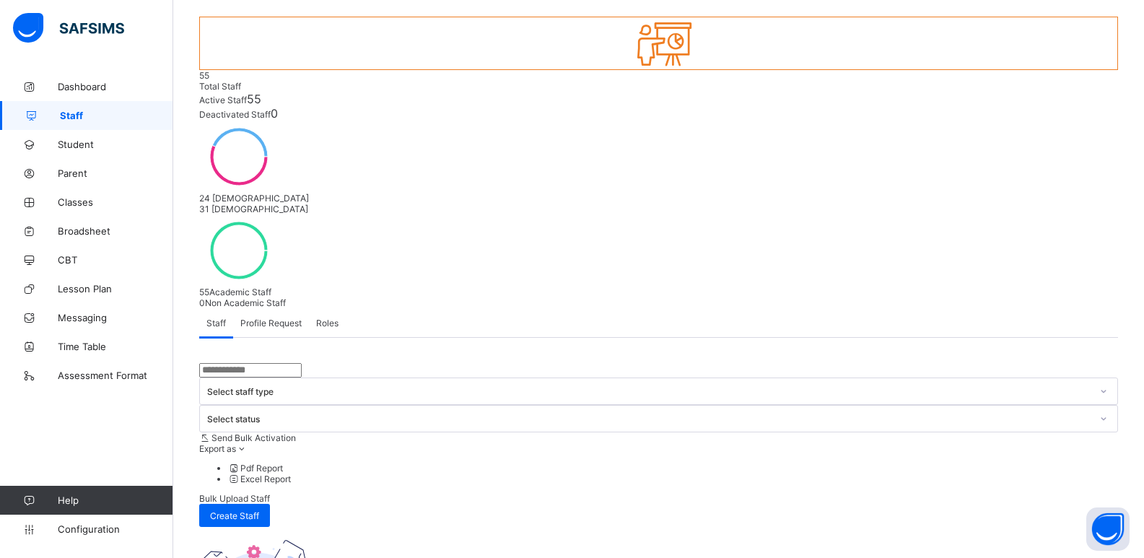
click at [265, 318] on span "Profile Request" at bounding box center [270, 323] width 61 height 11
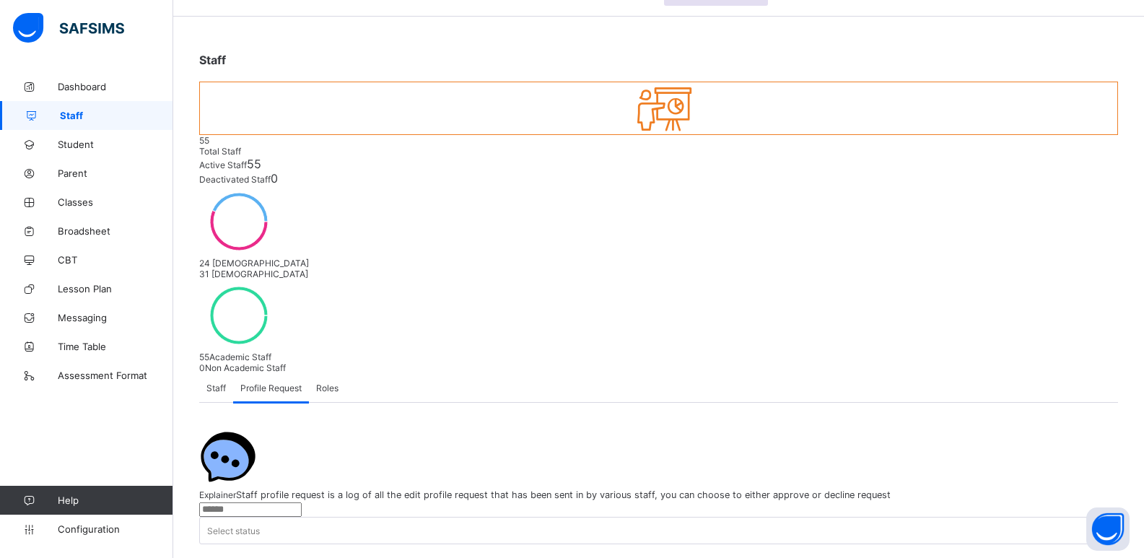
click at [320, 382] on span "Roles" at bounding box center [327, 387] width 22 height 11
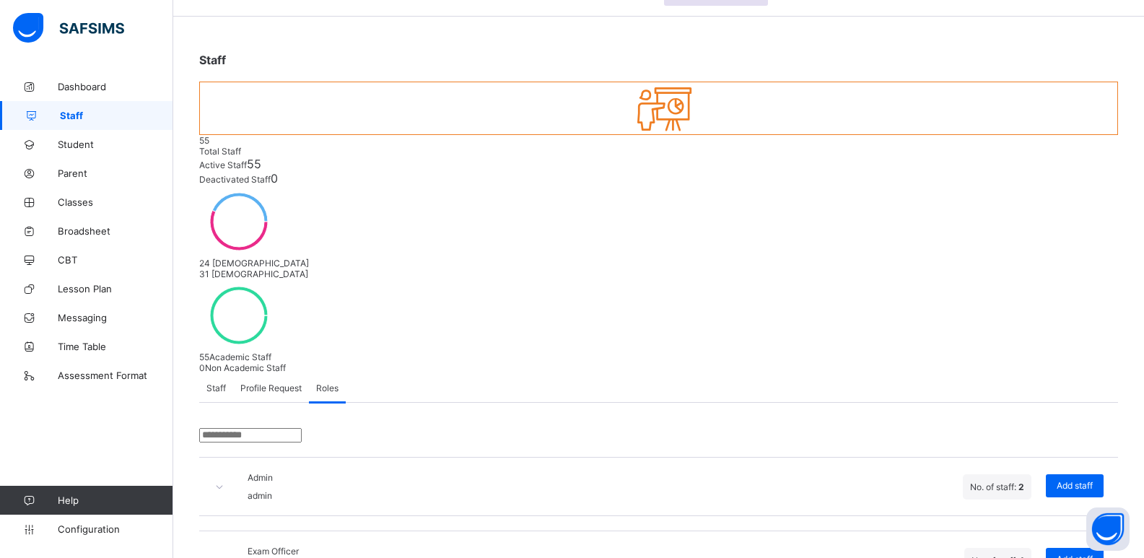
scroll to position [106, 0]
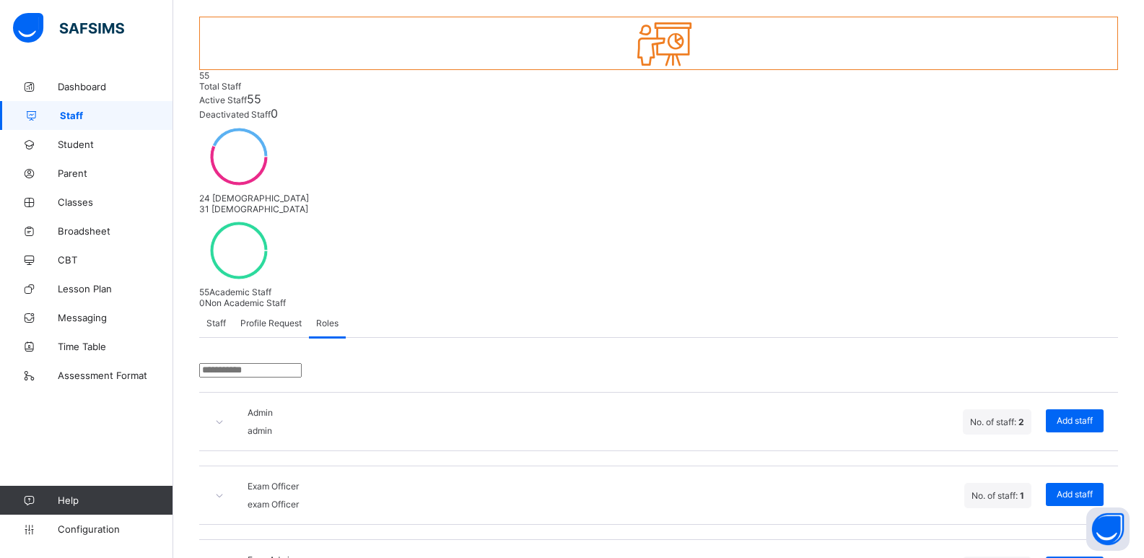
click at [217, 318] on span "Staff" at bounding box center [215, 323] width 19 height 11
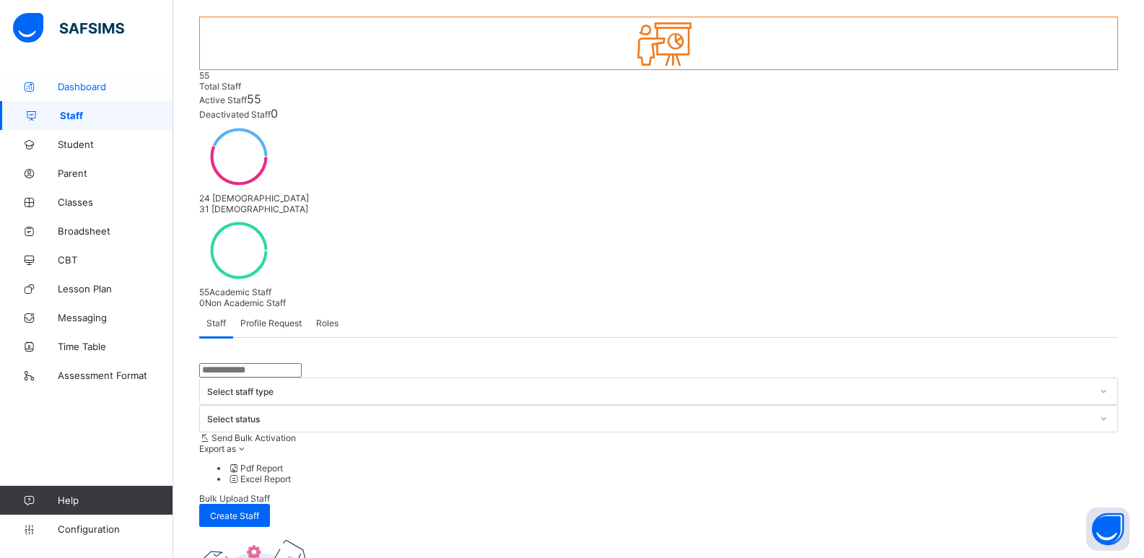
click at [89, 93] on link "Dashboard" at bounding box center [86, 86] width 173 height 29
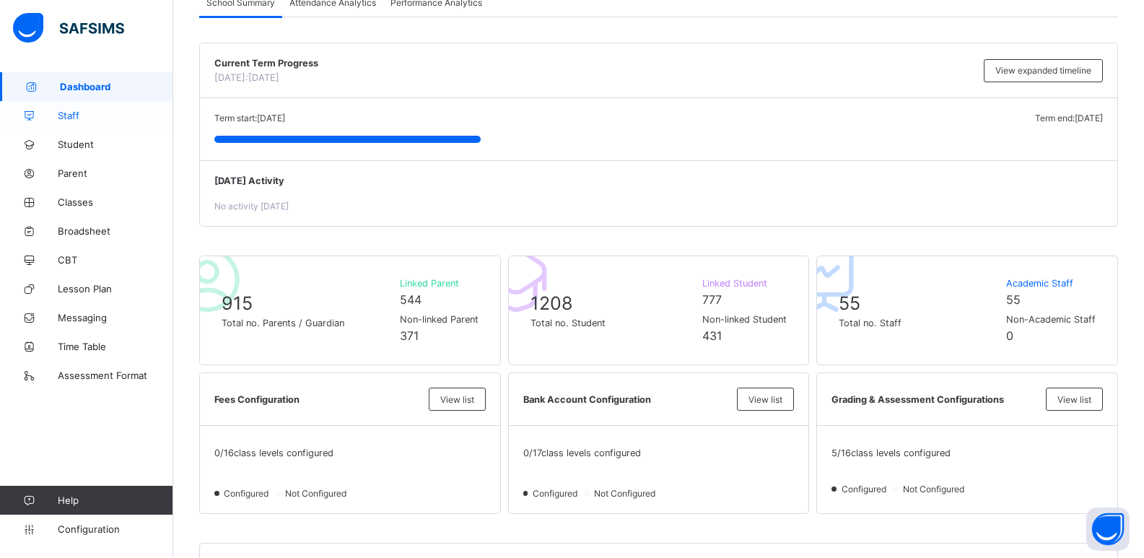
click at [89, 118] on span "Staff" at bounding box center [115, 116] width 115 height 12
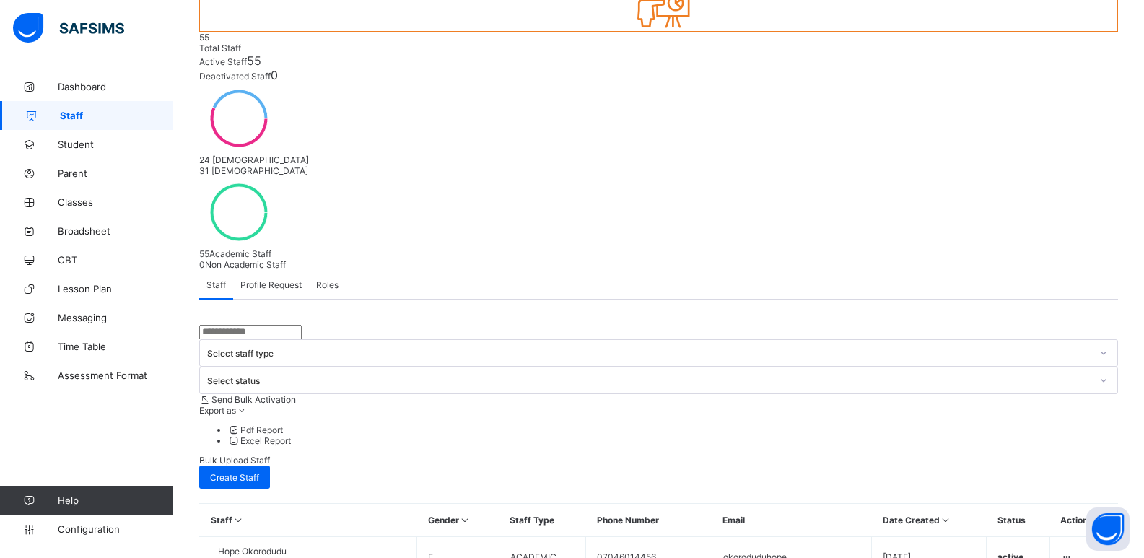
scroll to position [217, 0]
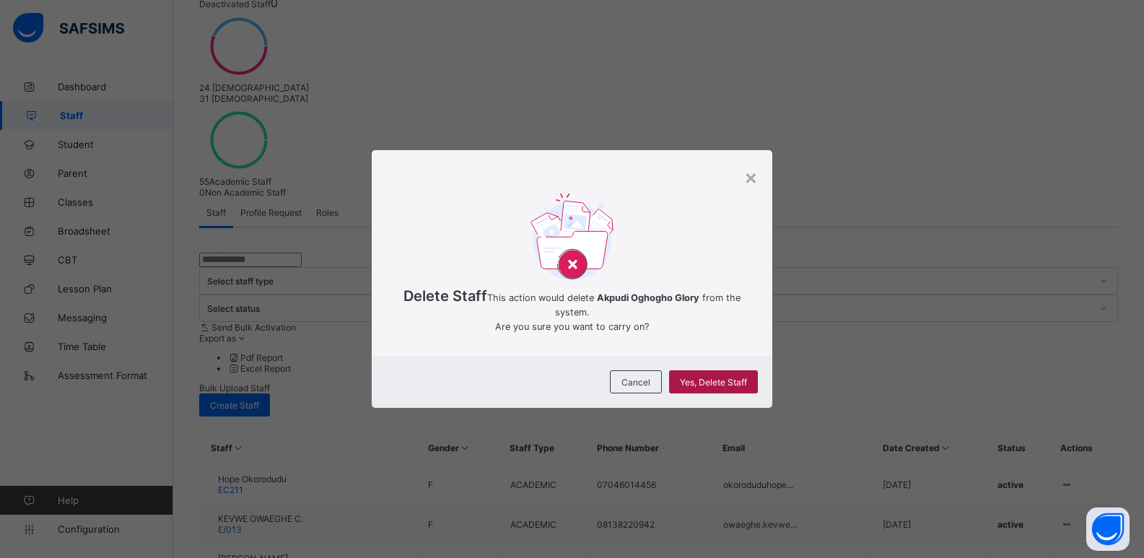
click at [724, 385] on span "Yes, Delete Staff" at bounding box center [713, 382] width 67 height 11
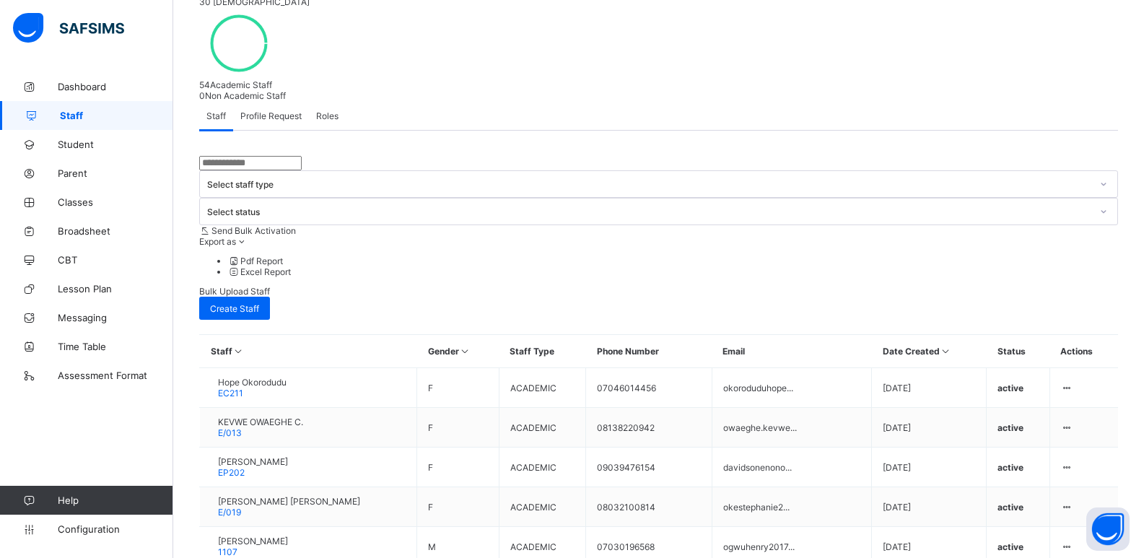
scroll to position [316, 0]
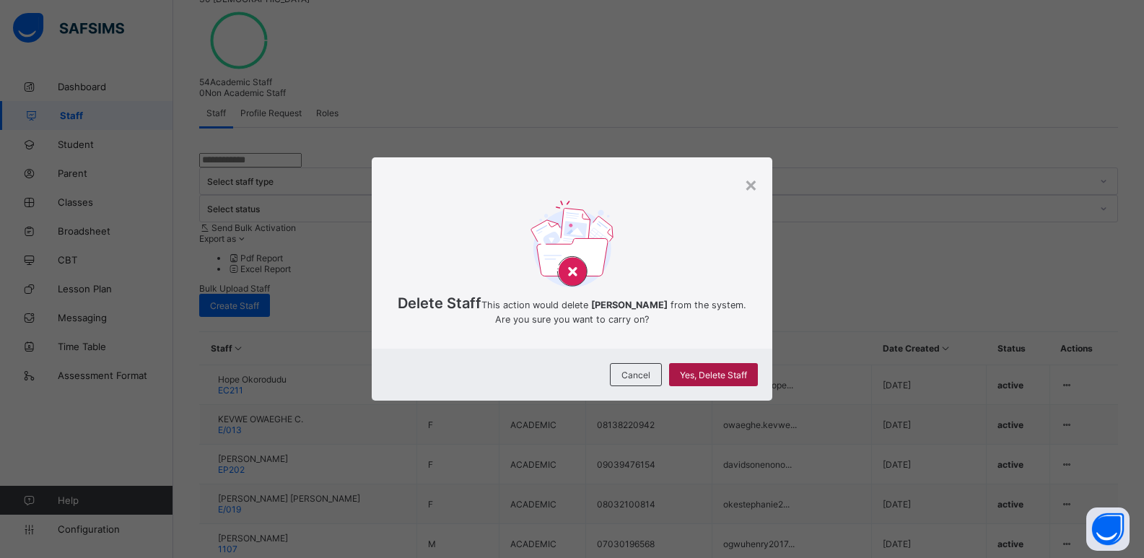
click at [701, 382] on div "Yes, Delete Staff" at bounding box center [713, 374] width 89 height 23
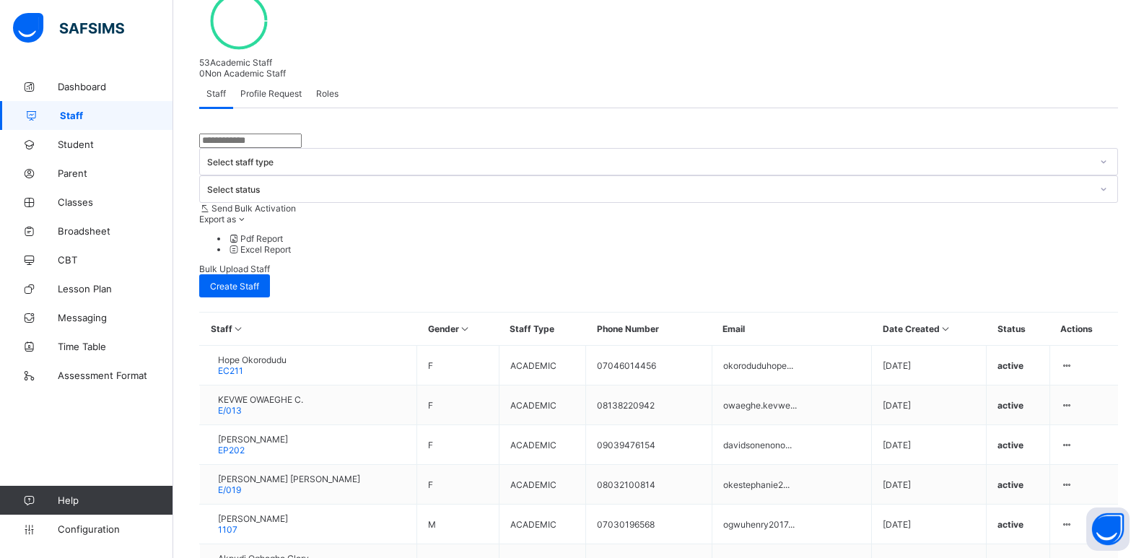
scroll to position [341, 0]
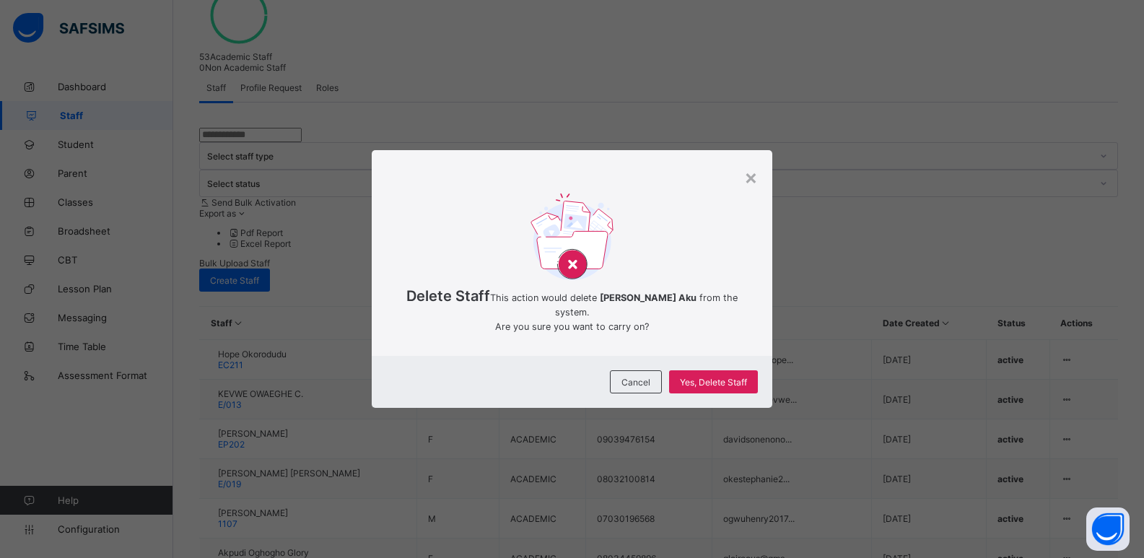
scroll to position [316, 0]
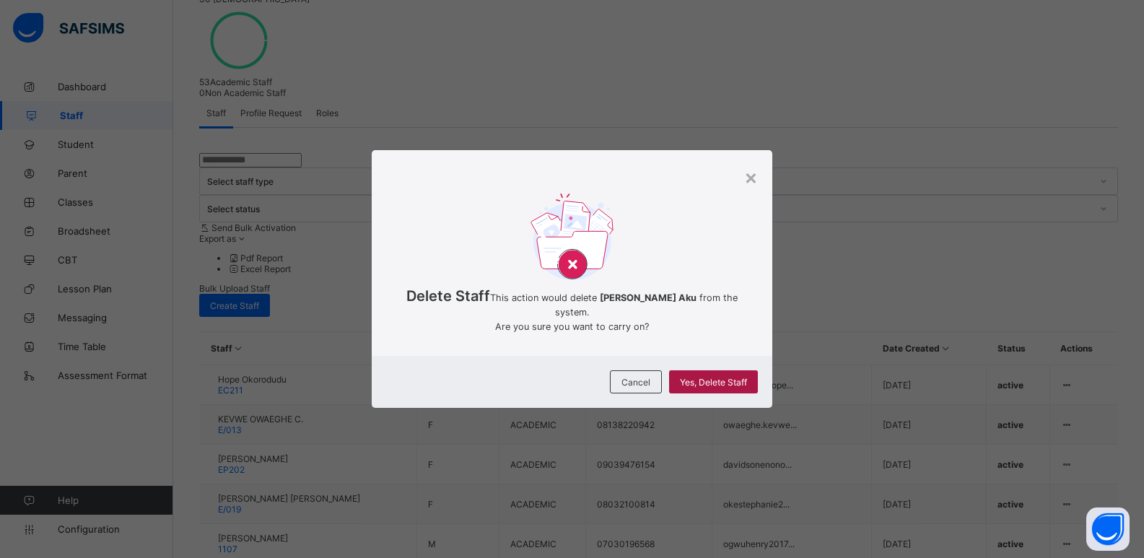
click at [698, 380] on div "Yes, Delete Staff" at bounding box center [713, 381] width 89 height 23
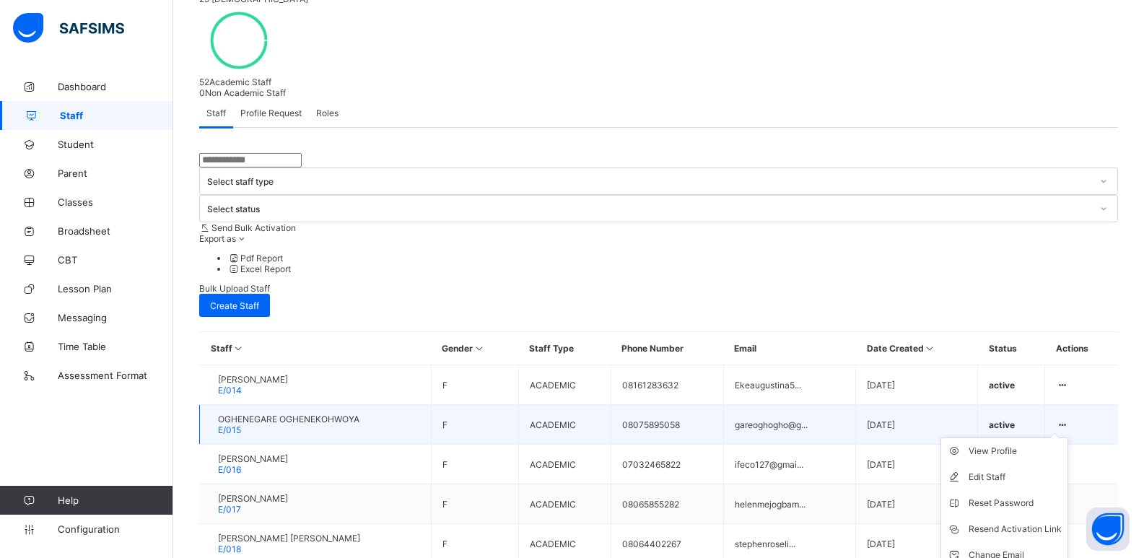
click at [1068, 419] on icon at bounding box center [1062, 424] width 12 height 11
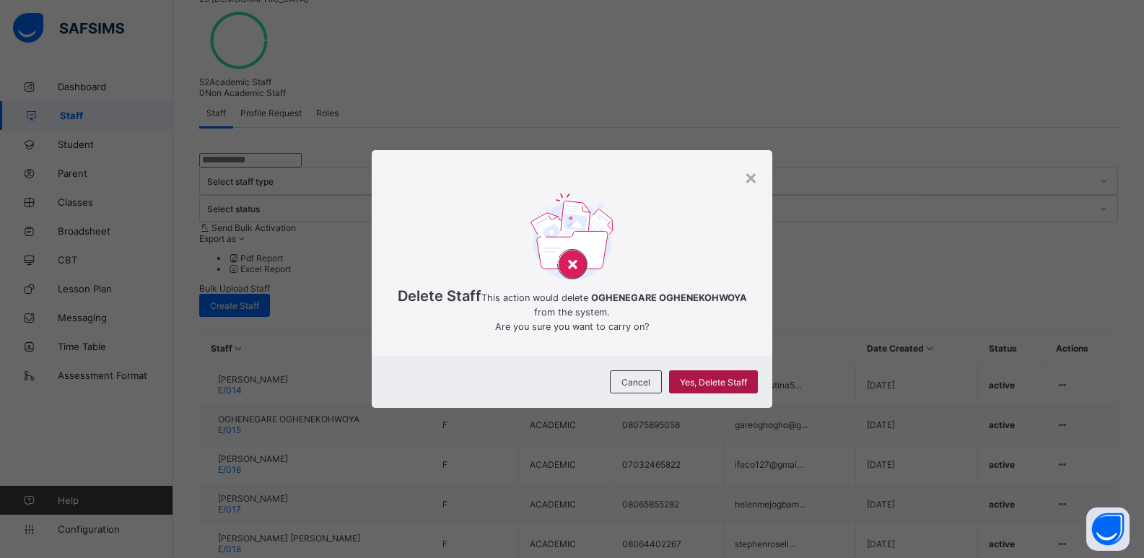
click at [727, 385] on span "Yes, Delete Staff" at bounding box center [713, 382] width 67 height 11
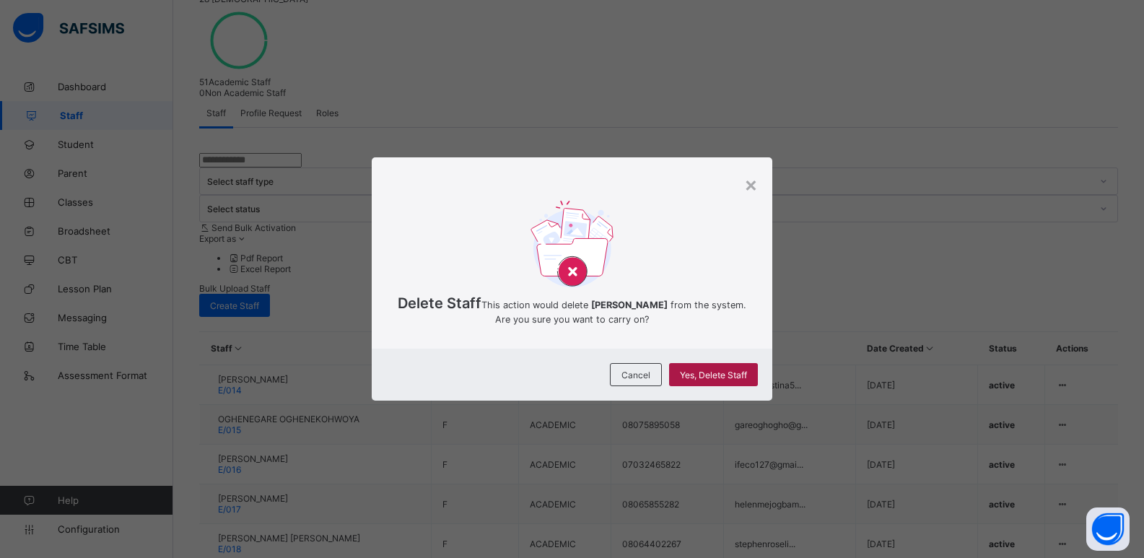
click at [726, 380] on span "Yes, Delete Staff" at bounding box center [713, 374] width 67 height 11
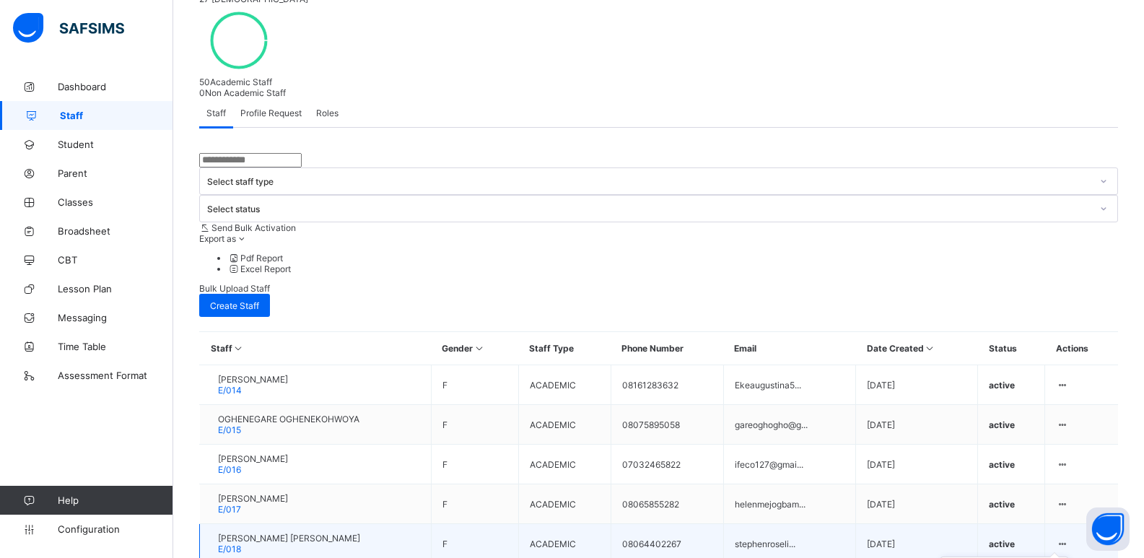
click at [1068, 538] on icon at bounding box center [1062, 543] width 12 height 11
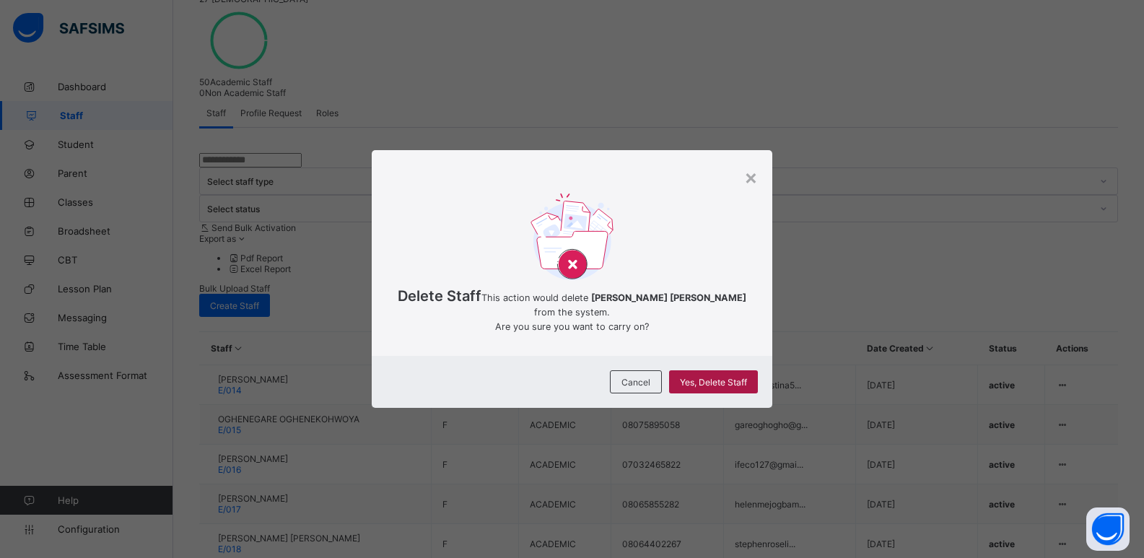
click at [725, 385] on span "Yes, Delete Staff" at bounding box center [713, 382] width 67 height 11
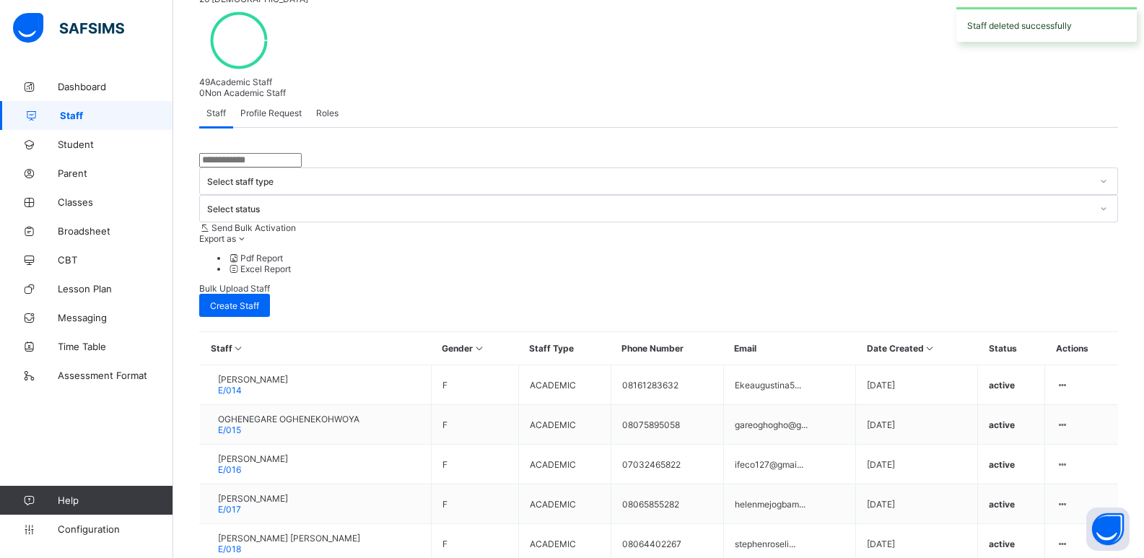
click at [0, 0] on div "Delete Staff" at bounding box center [0, 0] width 0 height 0
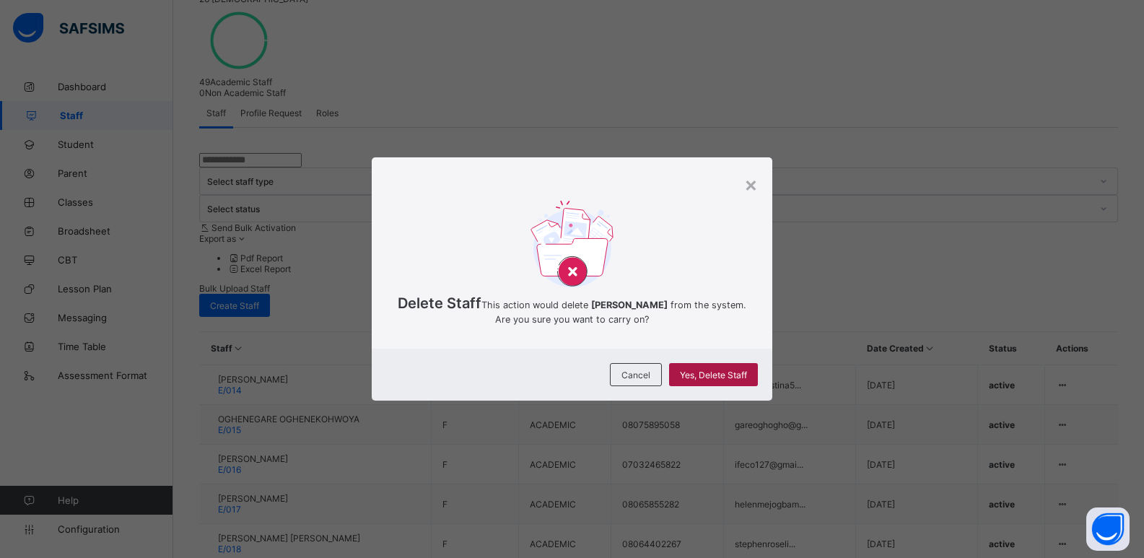
click at [720, 382] on div "Yes, Delete Staff" at bounding box center [713, 374] width 89 height 23
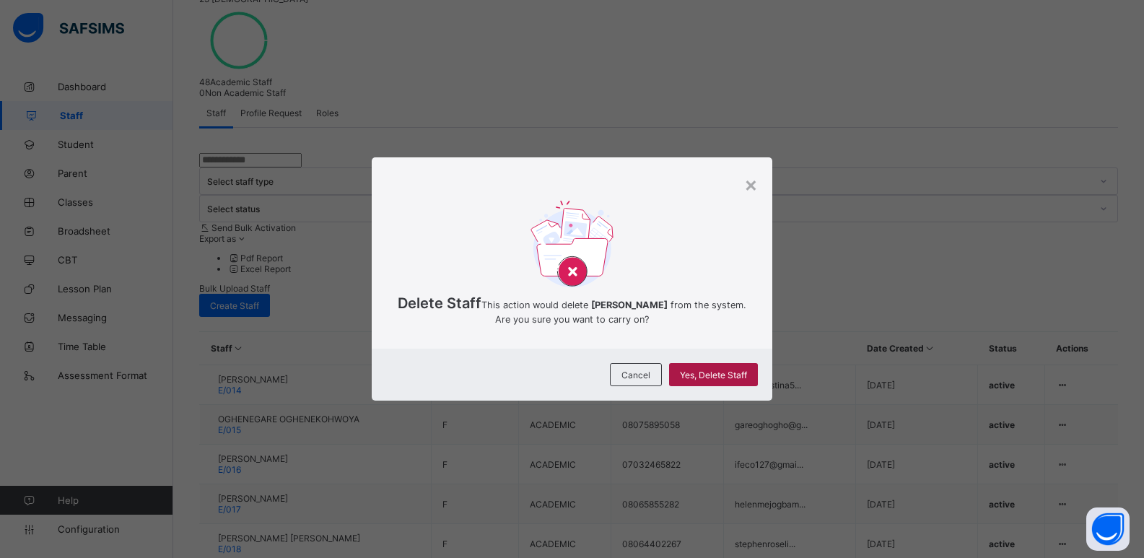
click at [707, 380] on span "Yes, Delete Staff" at bounding box center [713, 374] width 67 height 11
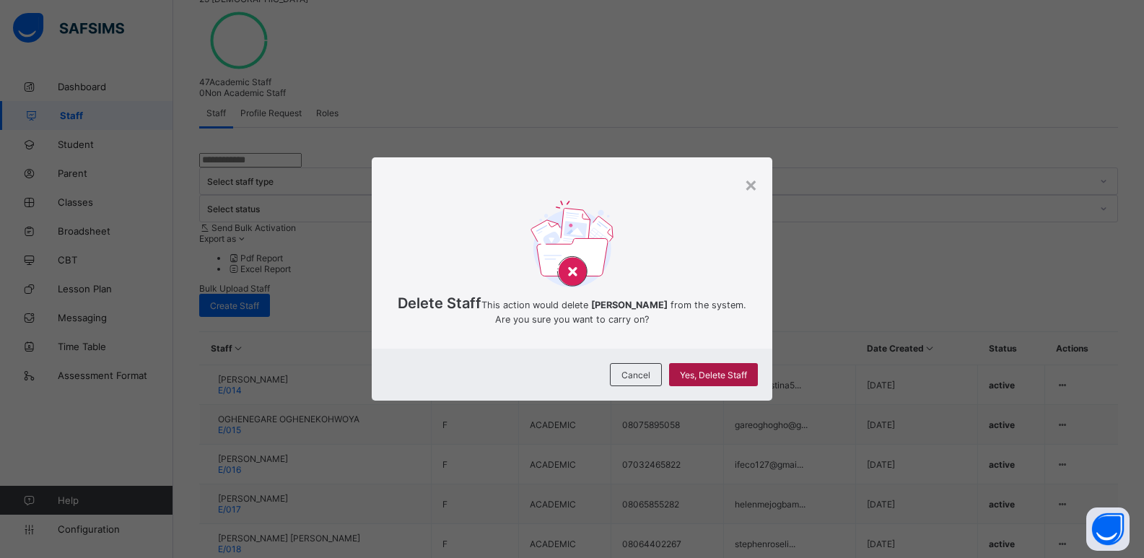
click at [722, 380] on span "Yes, Delete Staff" at bounding box center [713, 374] width 67 height 11
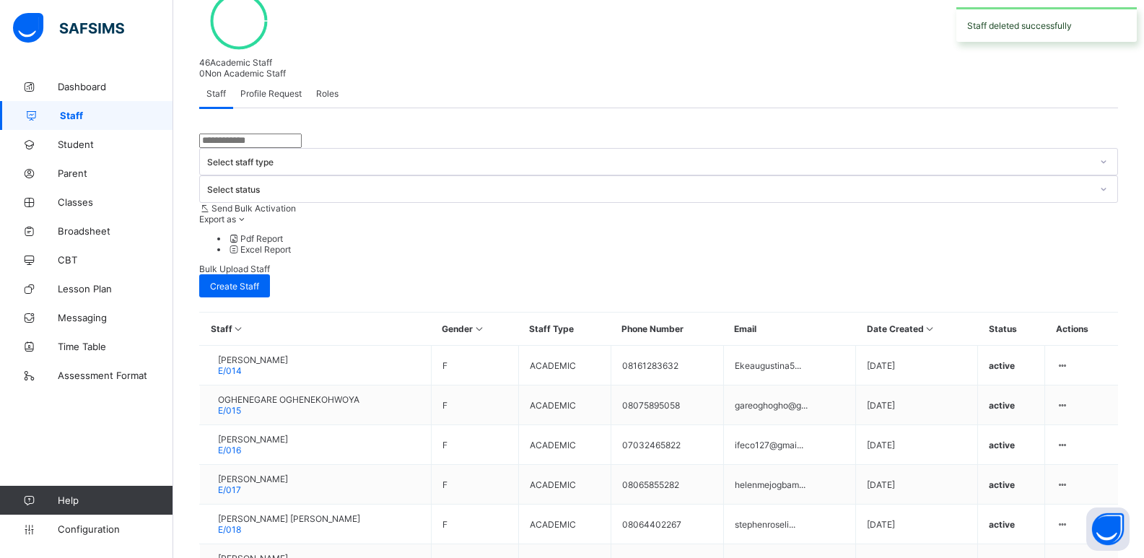
scroll to position [341, 0]
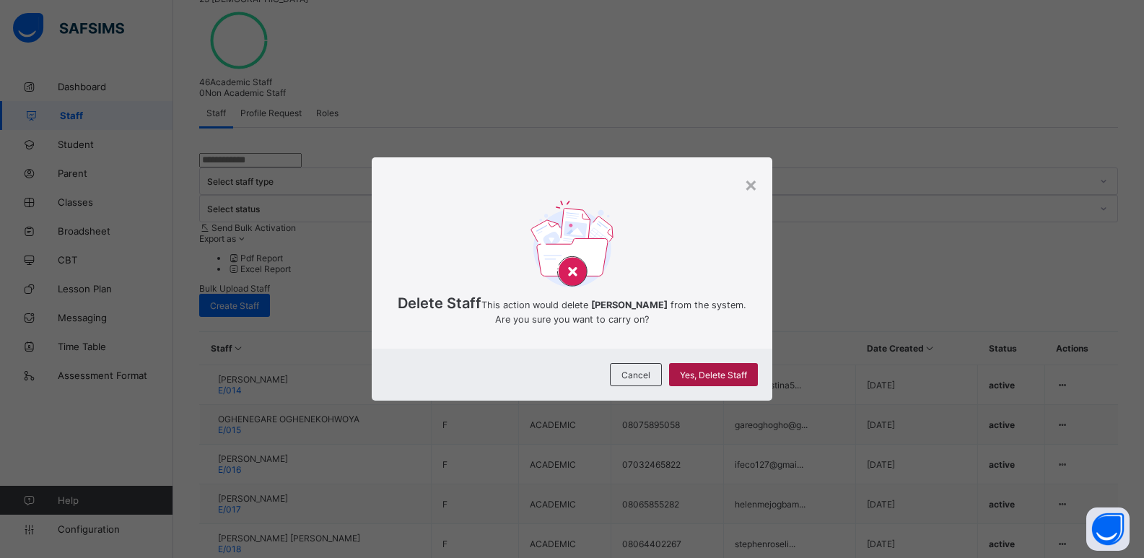
click at [718, 380] on span "Yes, Delete Staff" at bounding box center [713, 374] width 67 height 11
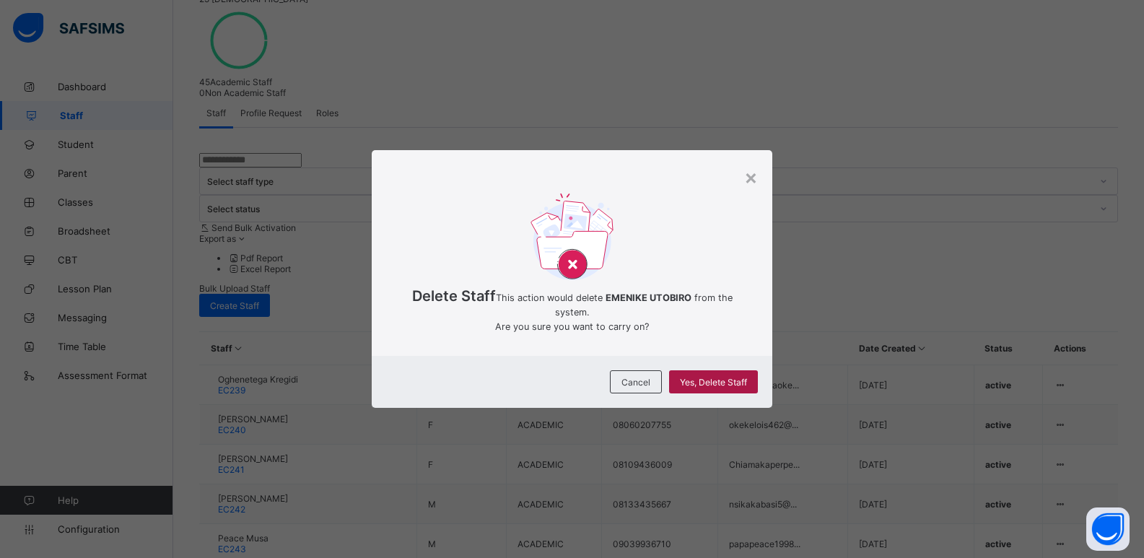
click at [695, 382] on div "Yes, Delete Staff" at bounding box center [713, 381] width 89 height 23
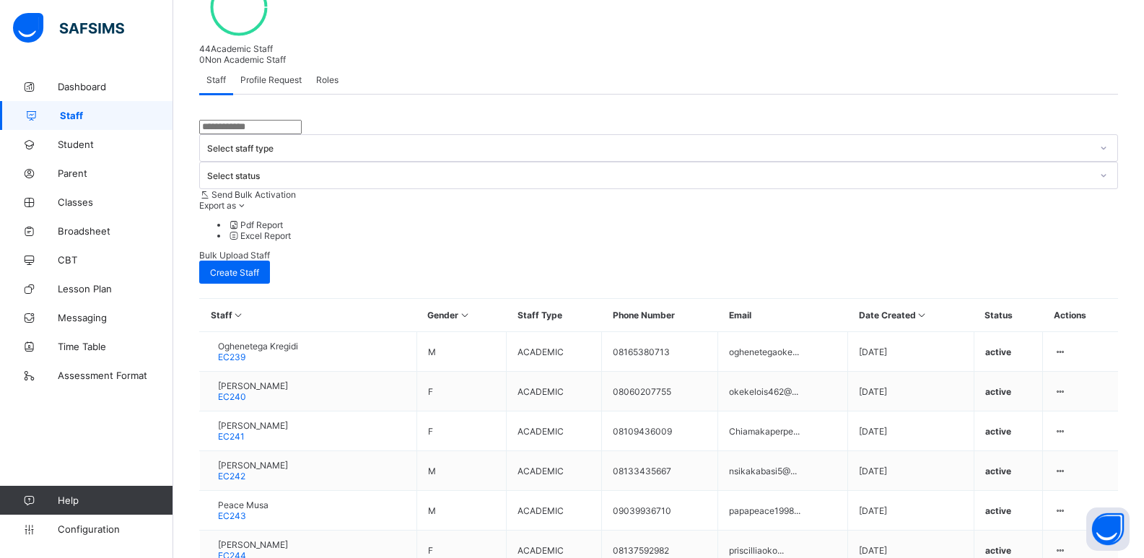
scroll to position [381, 0]
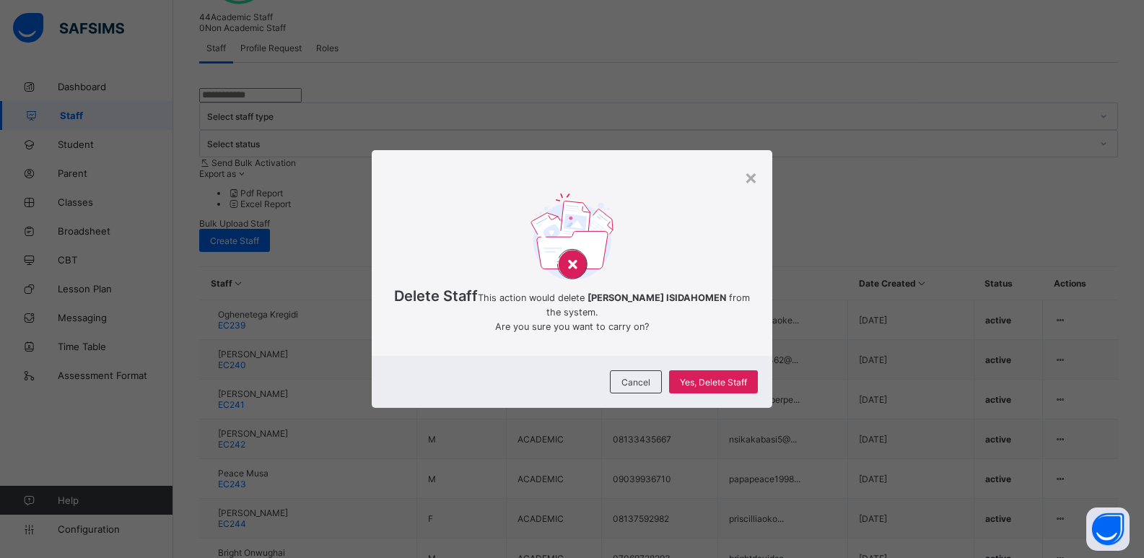
scroll to position [316, 0]
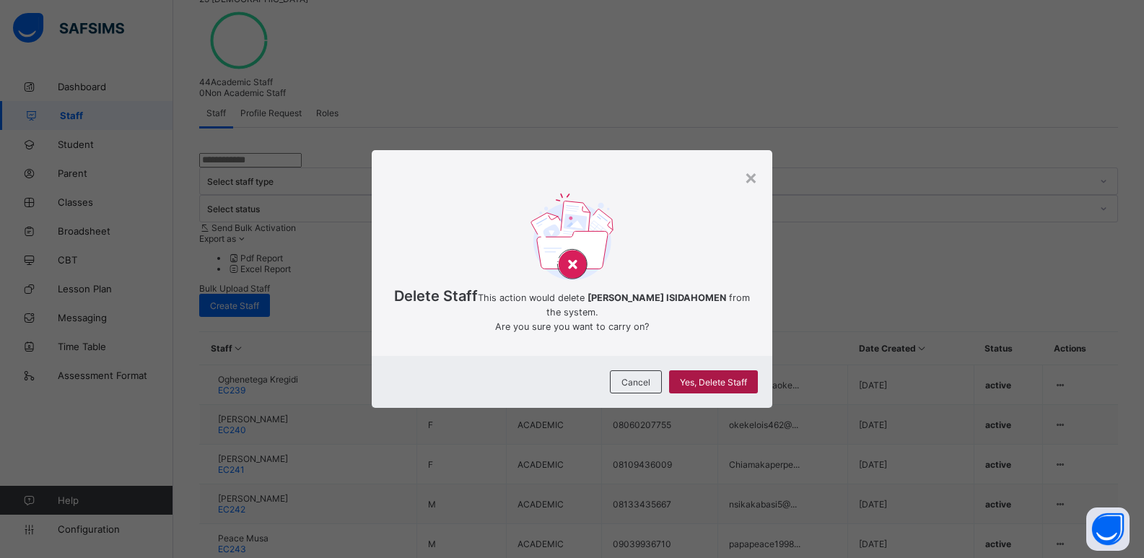
click at [716, 384] on span "Yes, Delete Staff" at bounding box center [713, 382] width 67 height 11
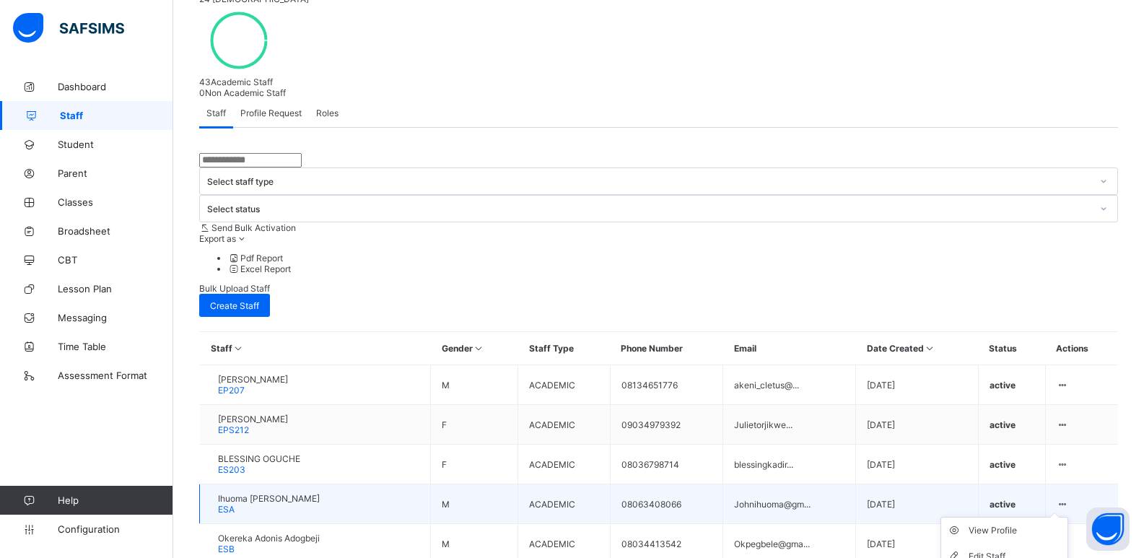
click at [1069, 499] on icon at bounding box center [1063, 504] width 12 height 11
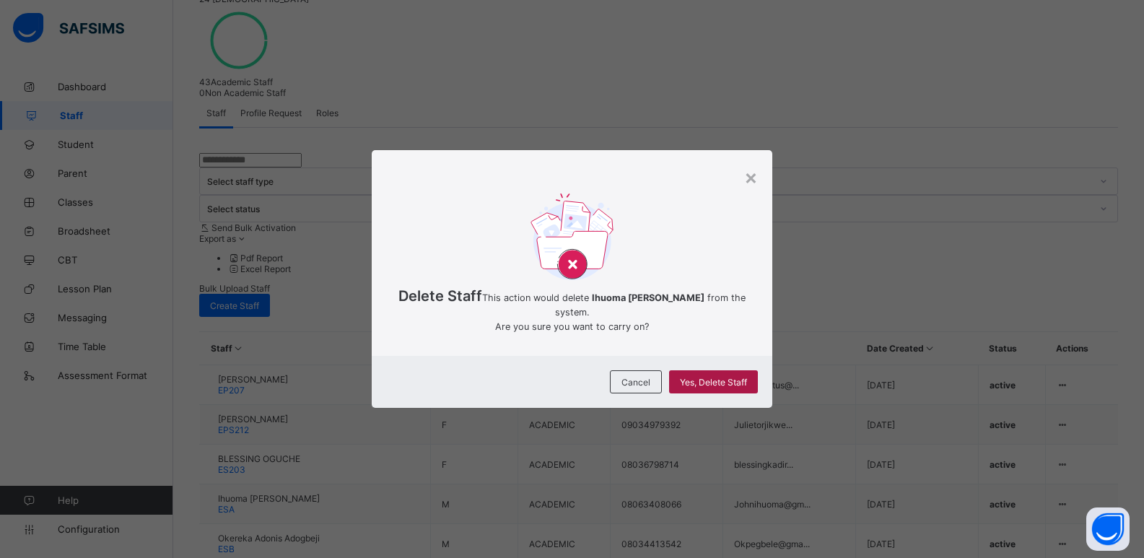
click at [704, 387] on span "Yes, Delete Staff" at bounding box center [713, 382] width 67 height 11
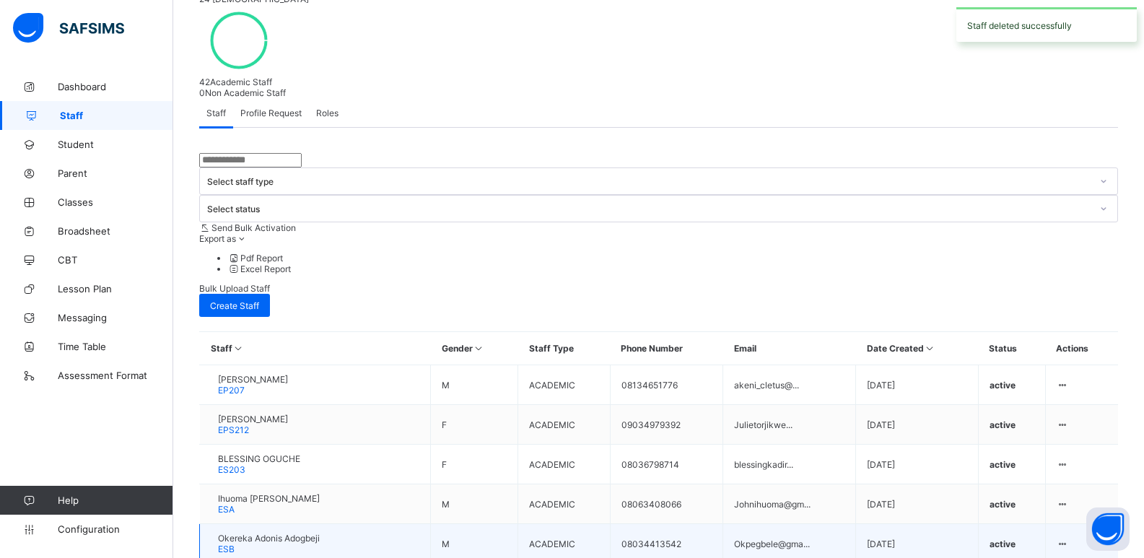
click at [1090, 524] on td "View Profile Edit Staff Reset Password Resend Activation Link Change Email Dele…" at bounding box center [1081, 544] width 73 height 40
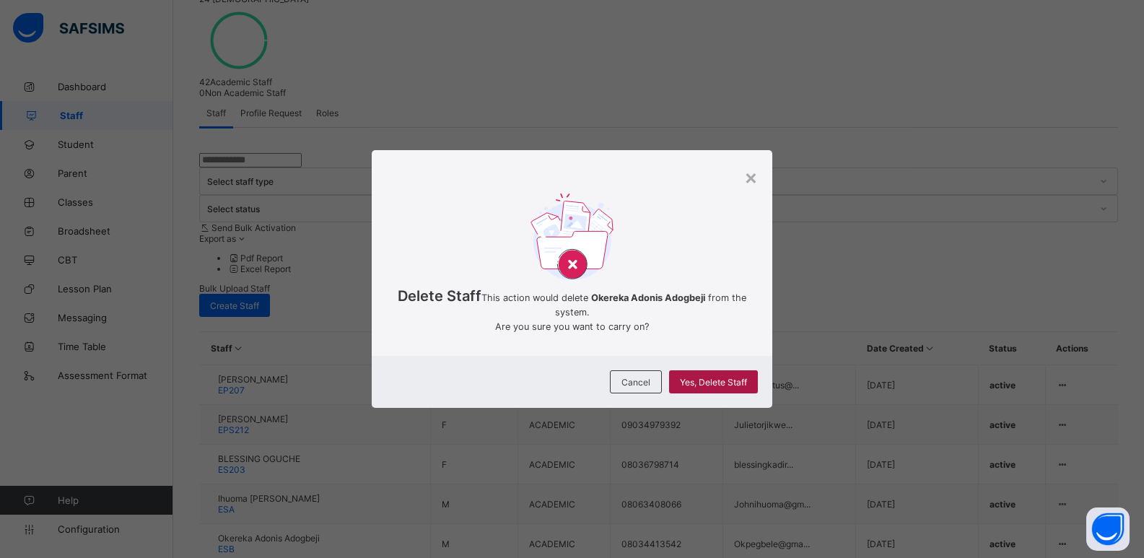
click at [718, 378] on div "Yes, Delete Staff" at bounding box center [713, 381] width 89 height 23
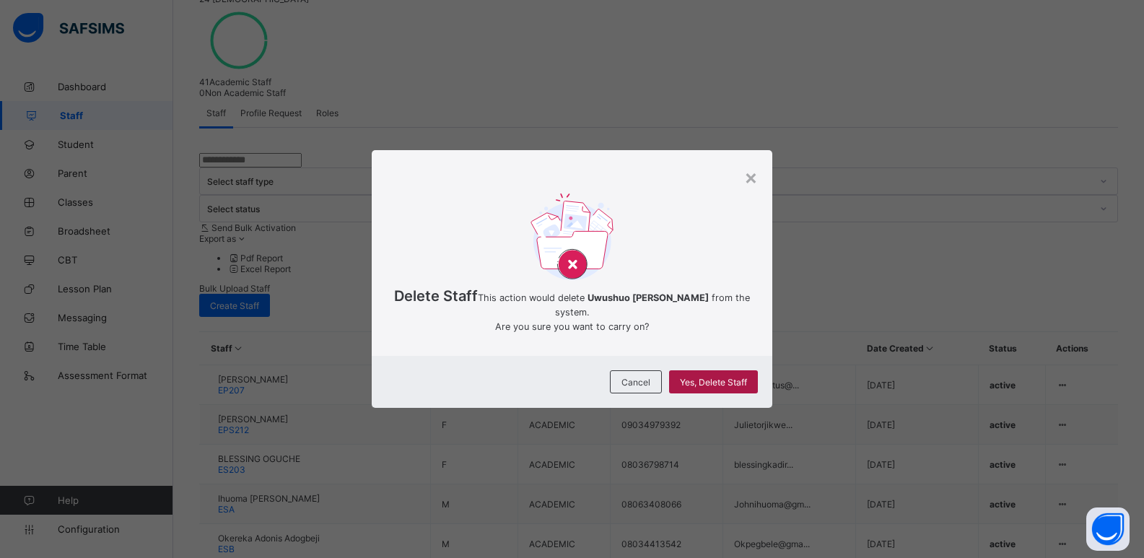
click at [731, 379] on div "Yes, Delete Staff" at bounding box center [713, 381] width 89 height 23
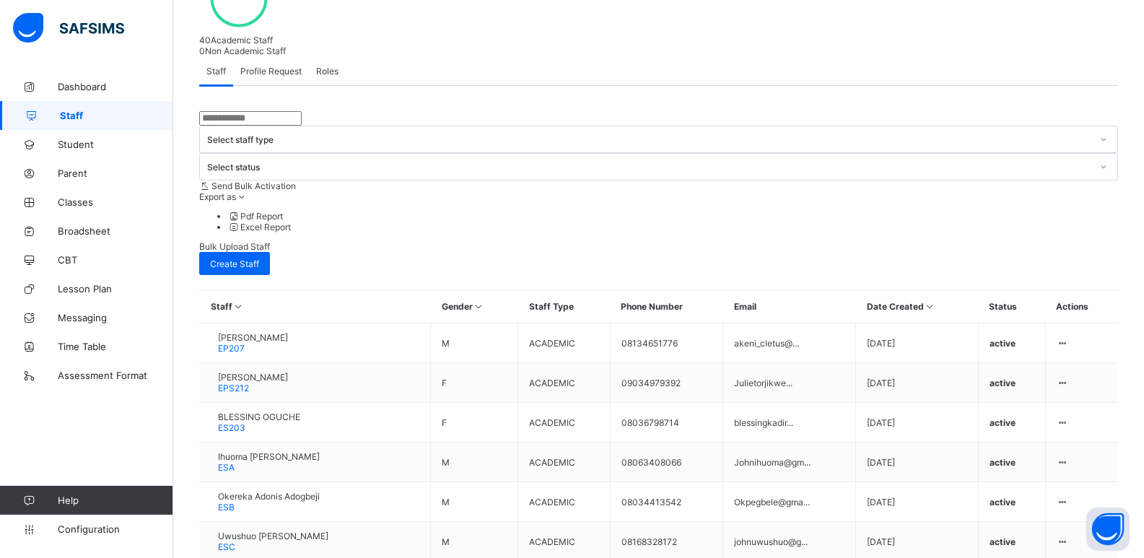
scroll to position [381, 0]
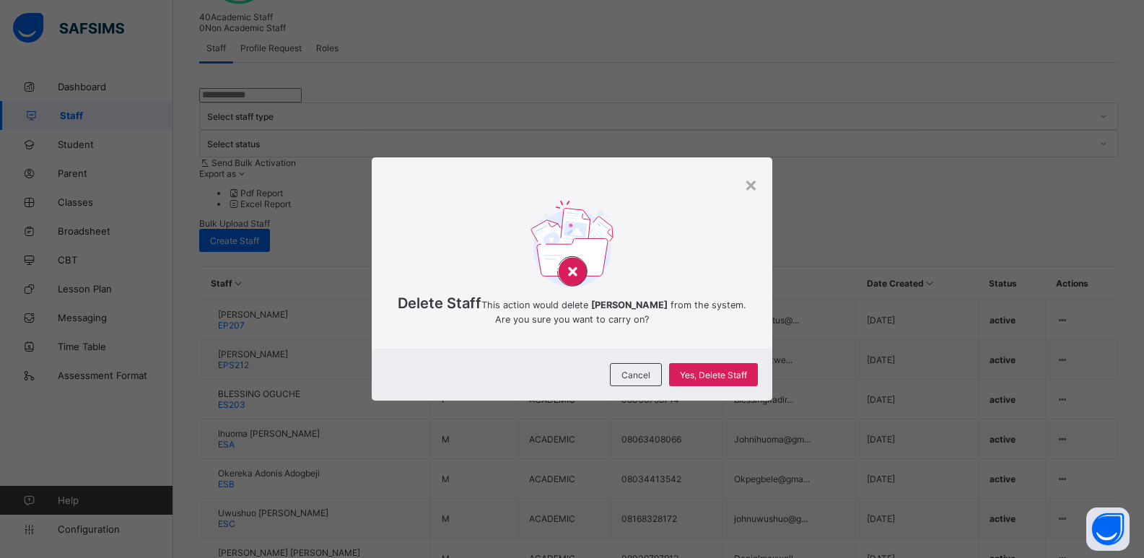
scroll to position [316, 0]
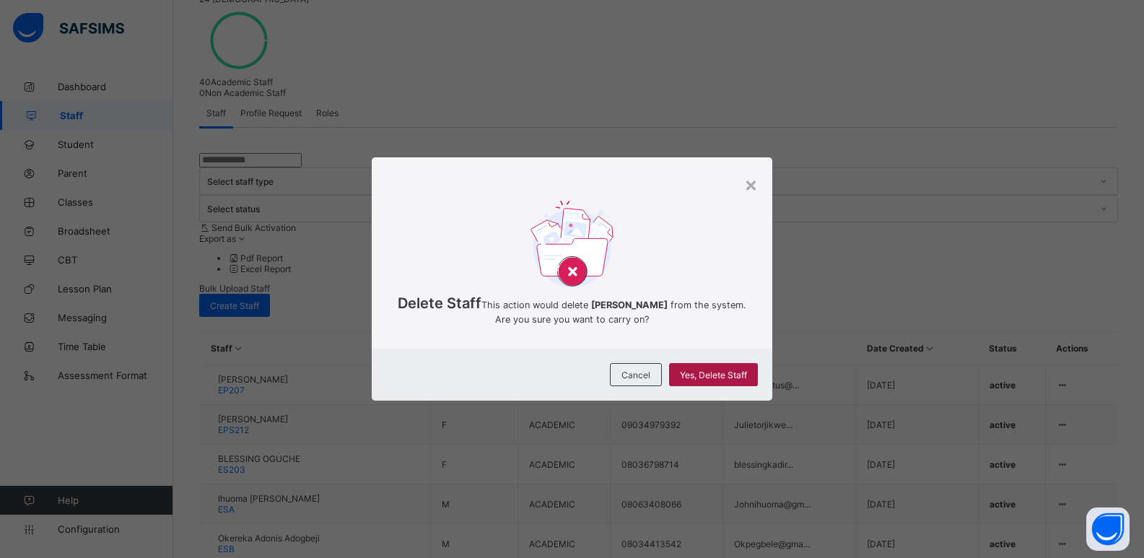
click at [704, 380] on span "Yes, Delete Staff" at bounding box center [713, 374] width 67 height 11
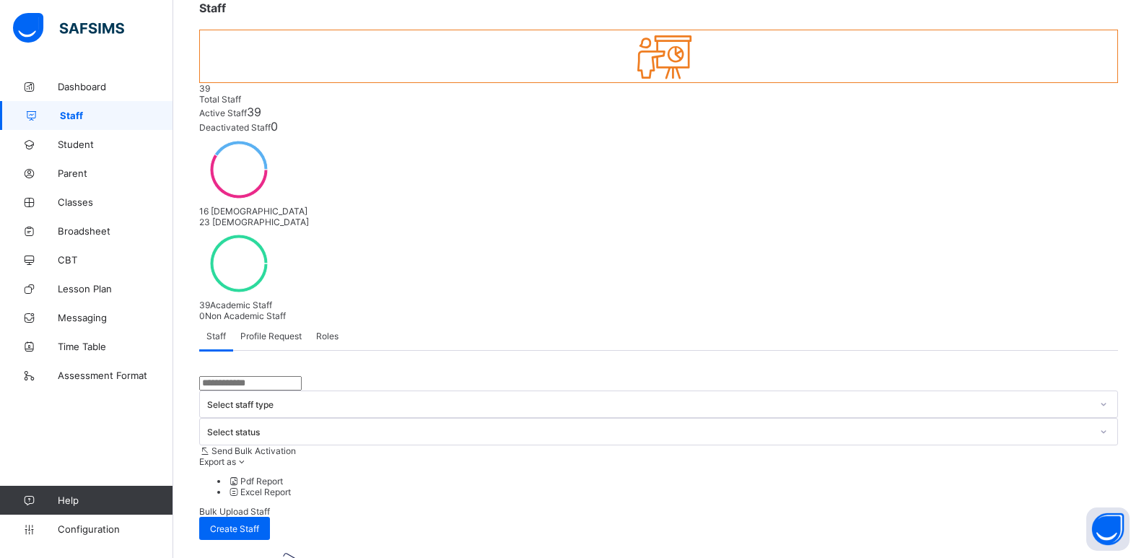
scroll to position [106, 0]
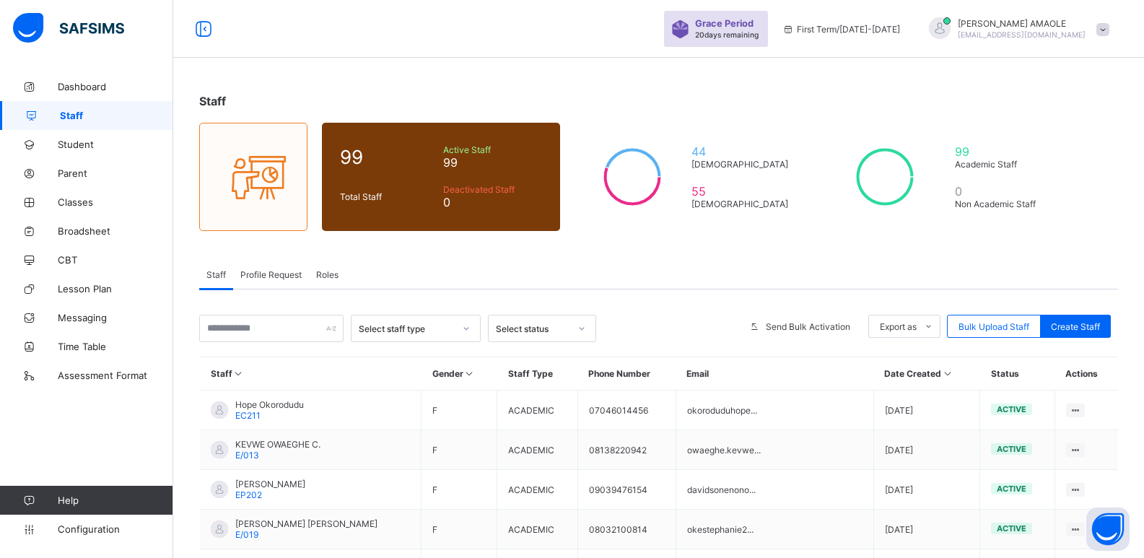
click at [260, 271] on span "Profile Request" at bounding box center [270, 274] width 61 height 11
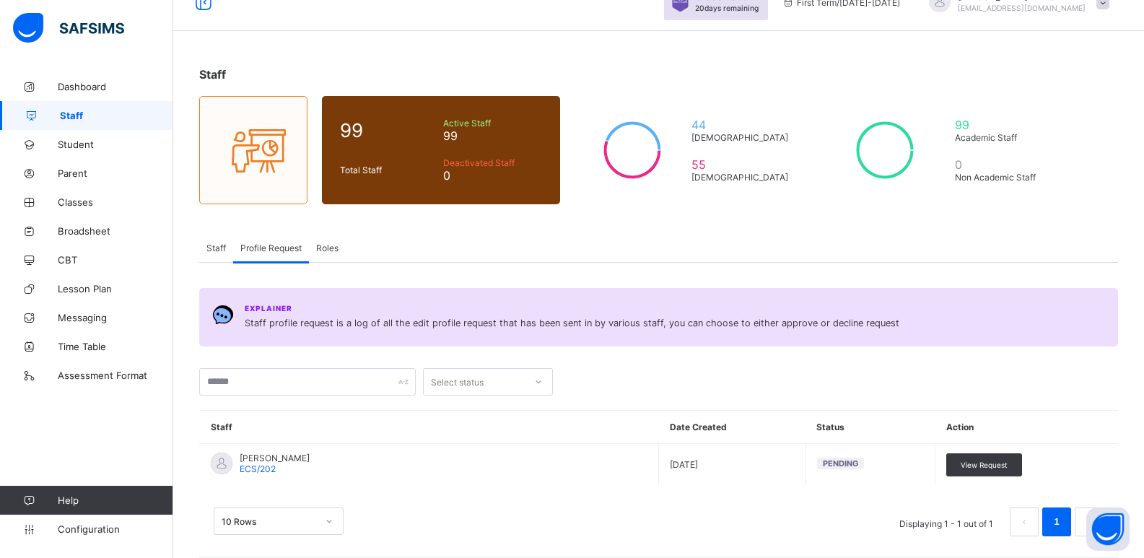
scroll to position [41, 0]
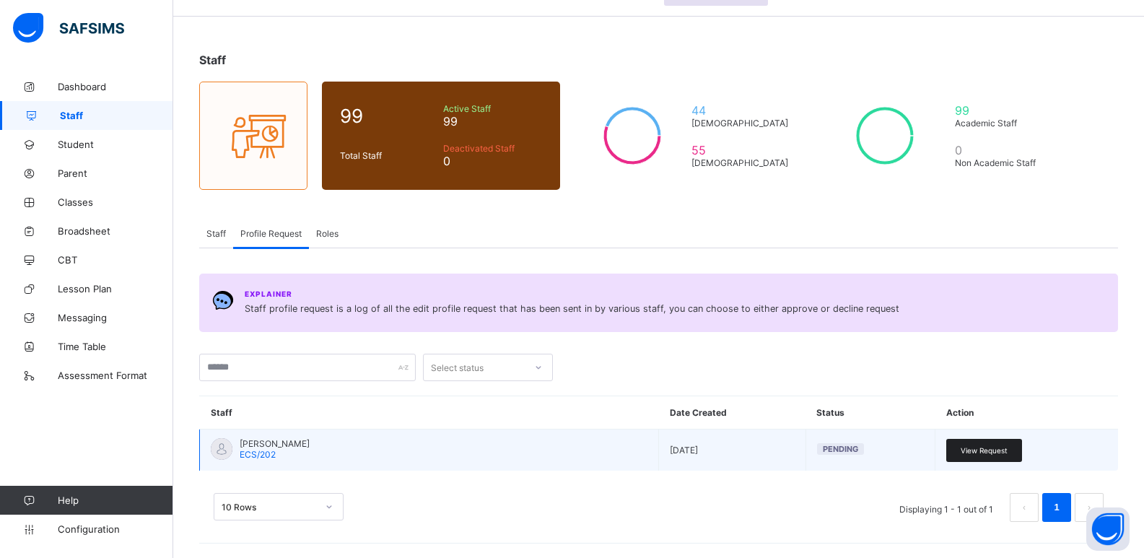
click at [997, 450] on span "View Request" at bounding box center [984, 450] width 47 height 9
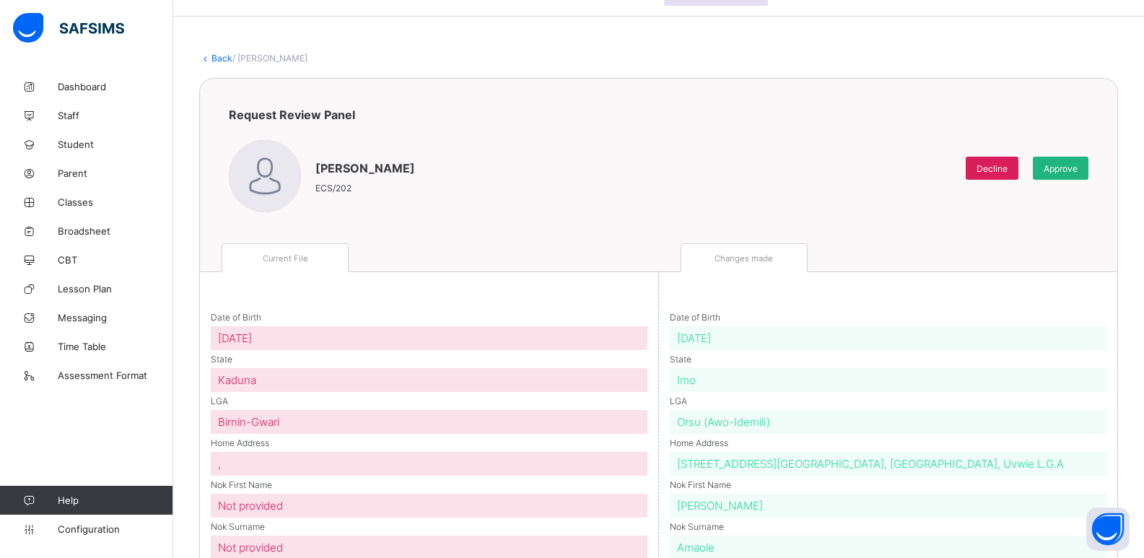
click at [1077, 172] on span "Approve" at bounding box center [1061, 168] width 34 height 11
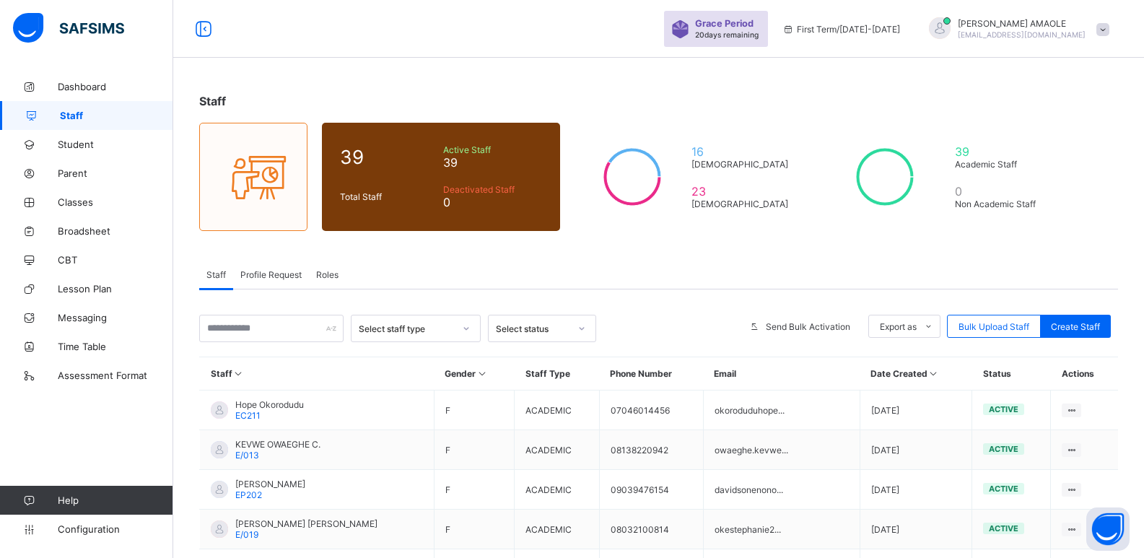
scroll to position [310, 0]
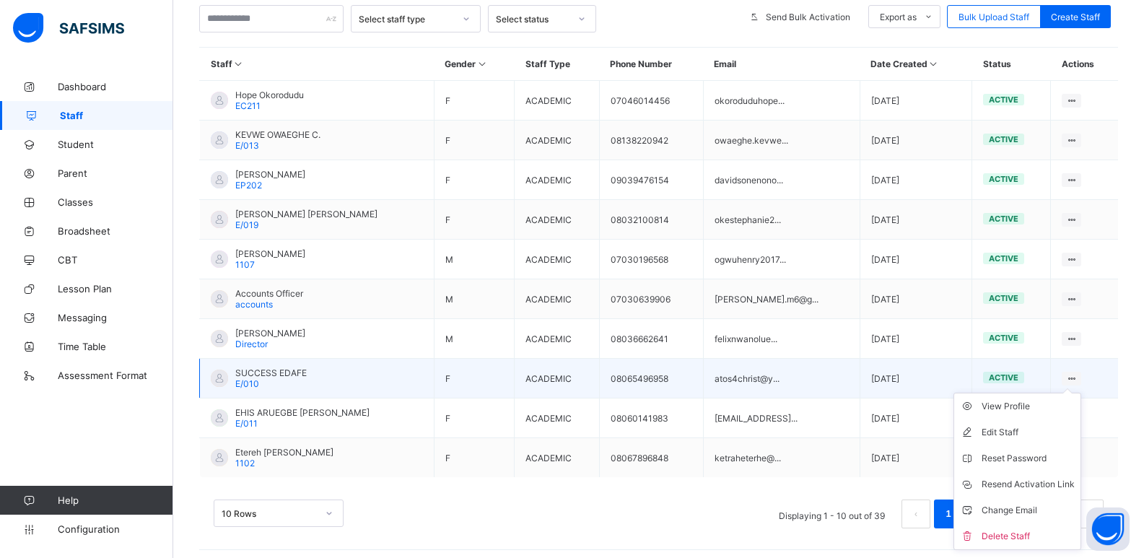
click at [1071, 393] on ul "View Profile Edit Staff Reset Password Resend Activation Link Change Email Dele…" at bounding box center [1017, 471] width 128 height 157
click at [1026, 532] on div "Delete Staff" at bounding box center [1027, 536] width 93 height 14
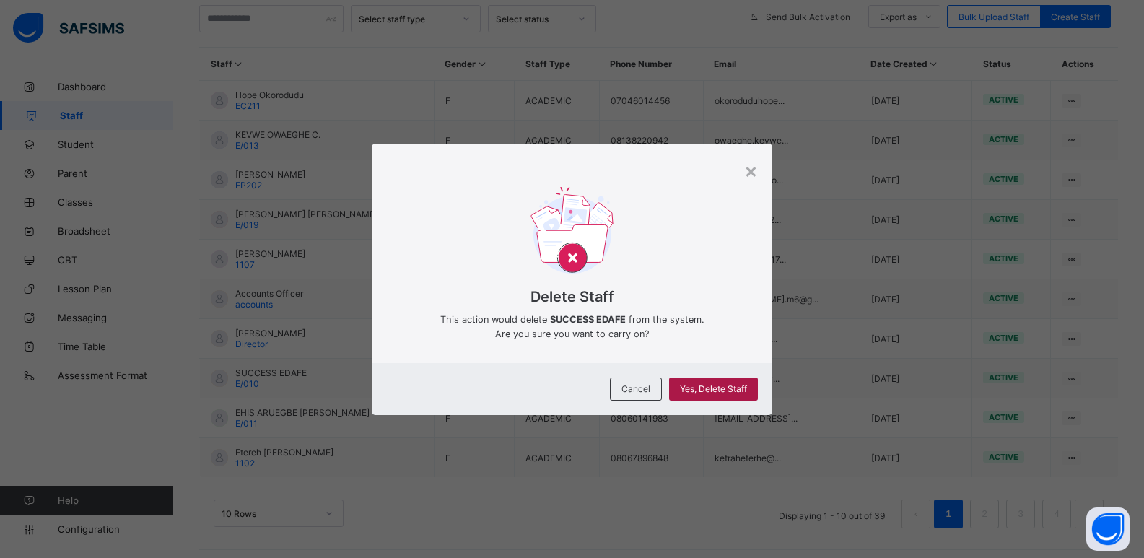
click at [718, 386] on span "Yes, Delete Staff" at bounding box center [713, 388] width 67 height 11
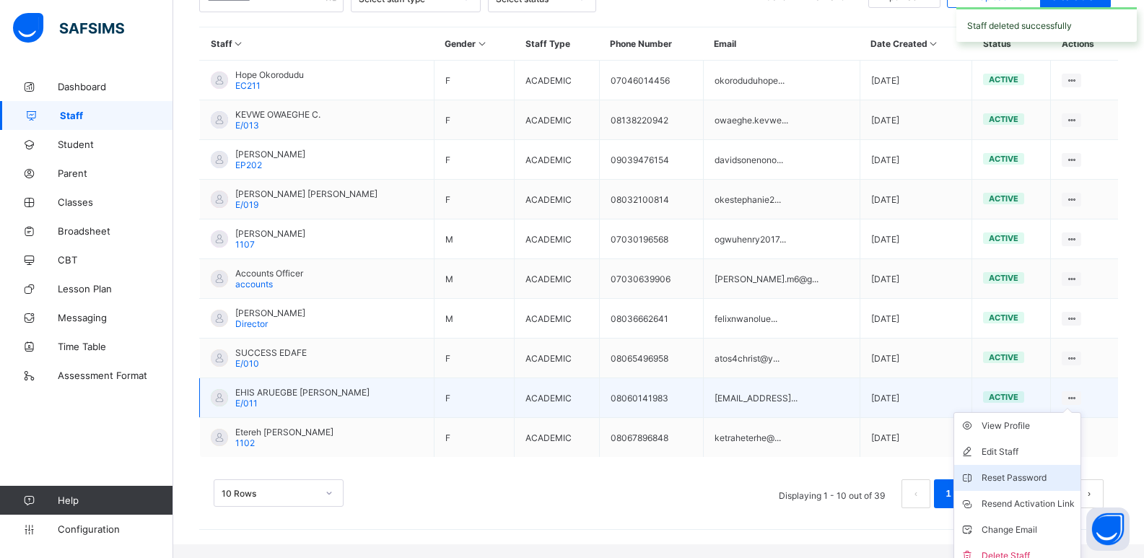
scroll to position [341, 0]
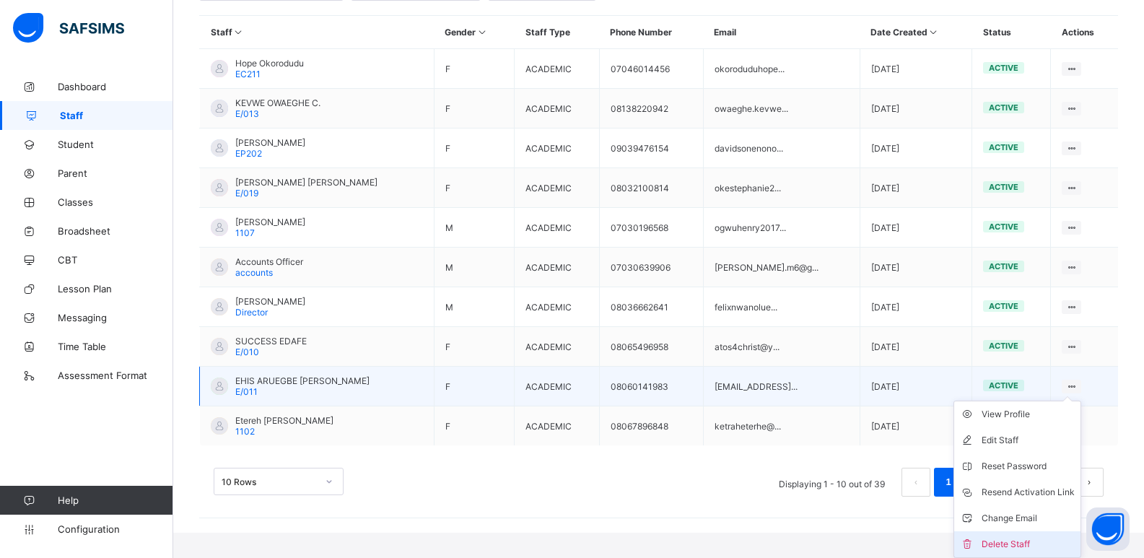
click at [1015, 537] on div "Delete Staff" at bounding box center [1027, 544] width 93 height 14
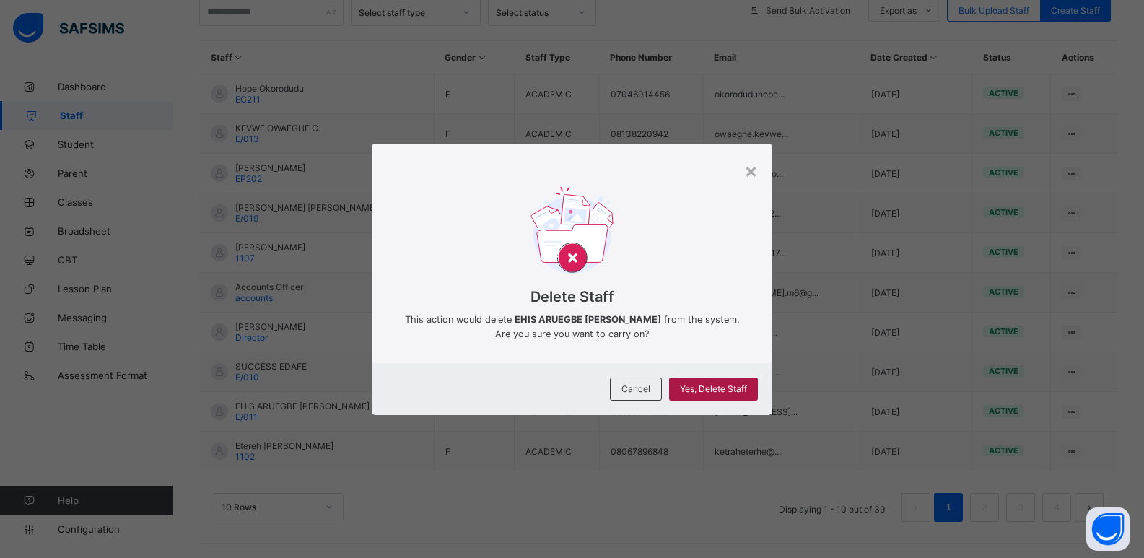
click at [717, 387] on span "Yes, Delete Staff" at bounding box center [713, 388] width 67 height 11
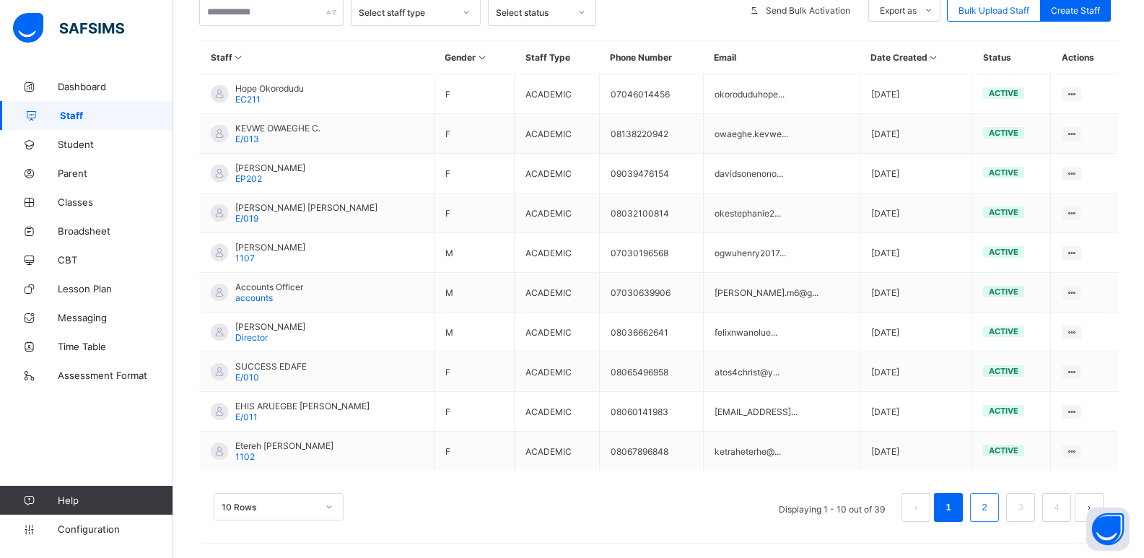
click at [991, 506] on link "2" at bounding box center [984, 507] width 14 height 19
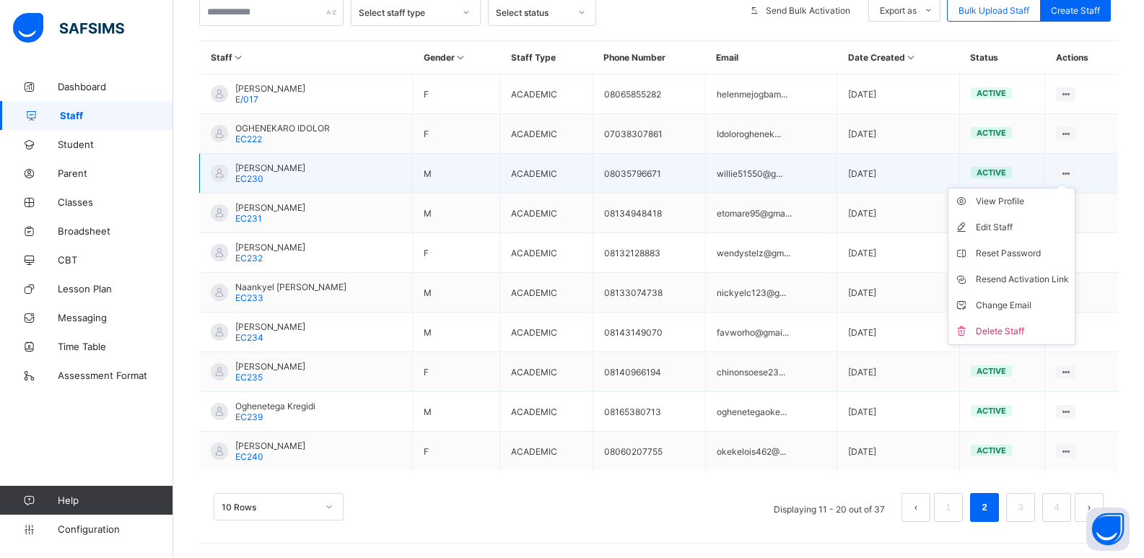
click at [1075, 188] on ul "View Profile Edit Staff Reset Password Resend Activation Link Change Email Dele…" at bounding box center [1012, 266] width 128 height 157
click at [1031, 331] on div "Delete Staff" at bounding box center [1022, 331] width 93 height 14
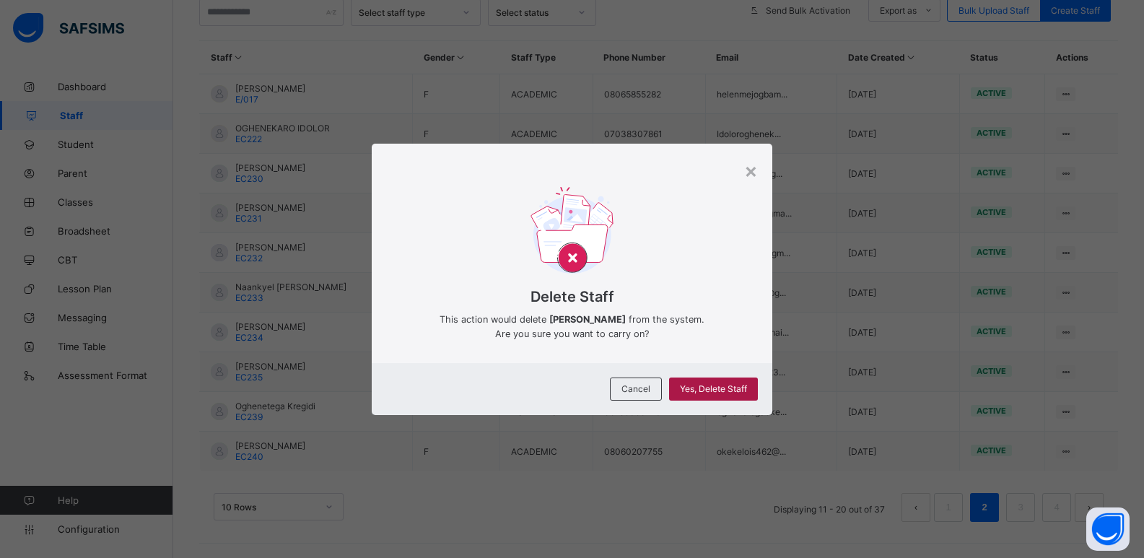
click at [730, 380] on div "Yes, Delete Staff" at bounding box center [713, 388] width 89 height 23
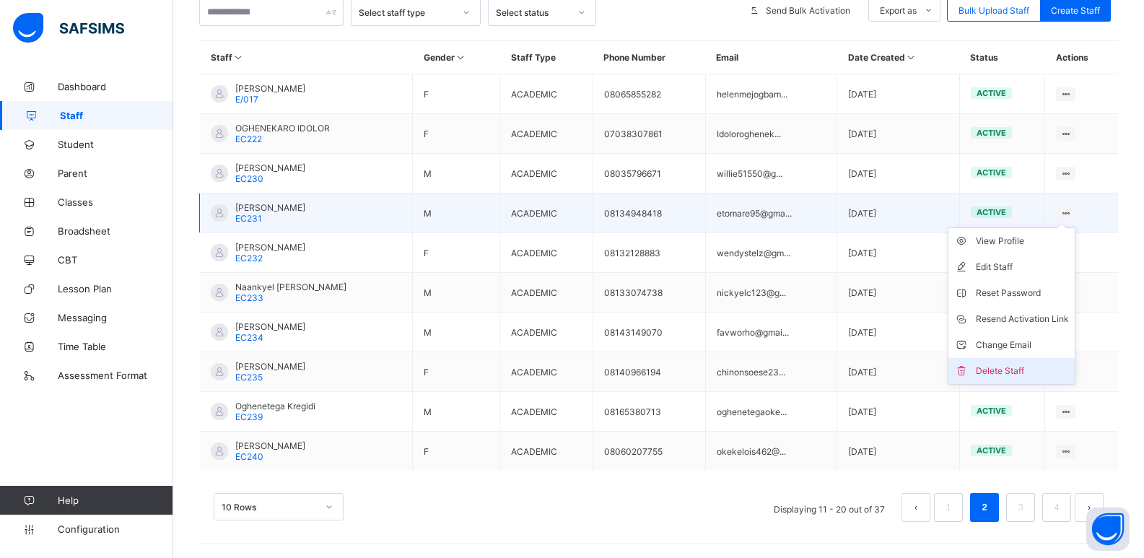
click at [1033, 359] on li "Delete Staff" at bounding box center [1011, 371] width 126 height 26
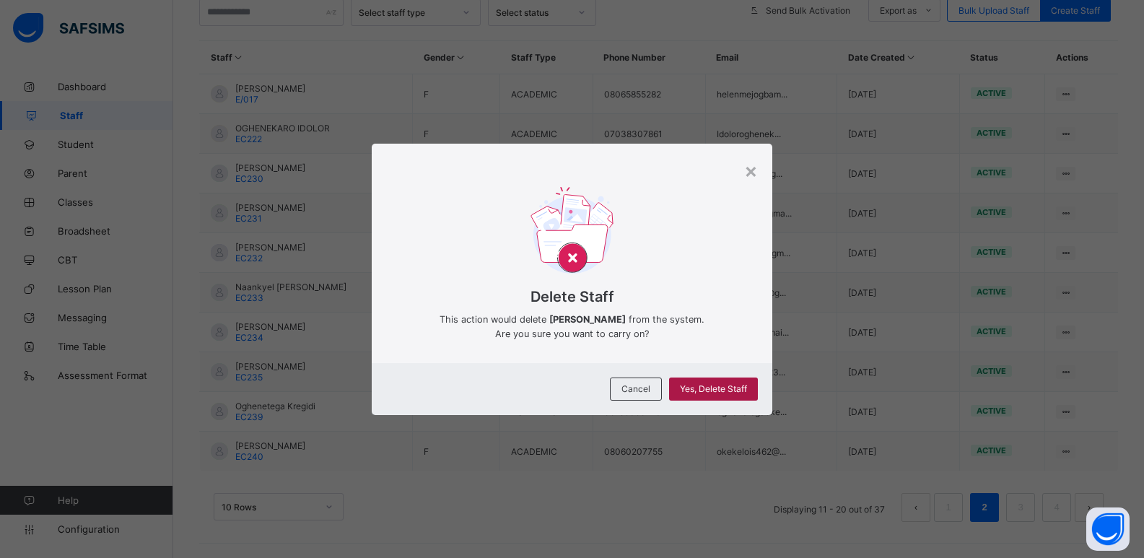
click at [716, 381] on div "Yes, Delete Staff" at bounding box center [713, 388] width 89 height 23
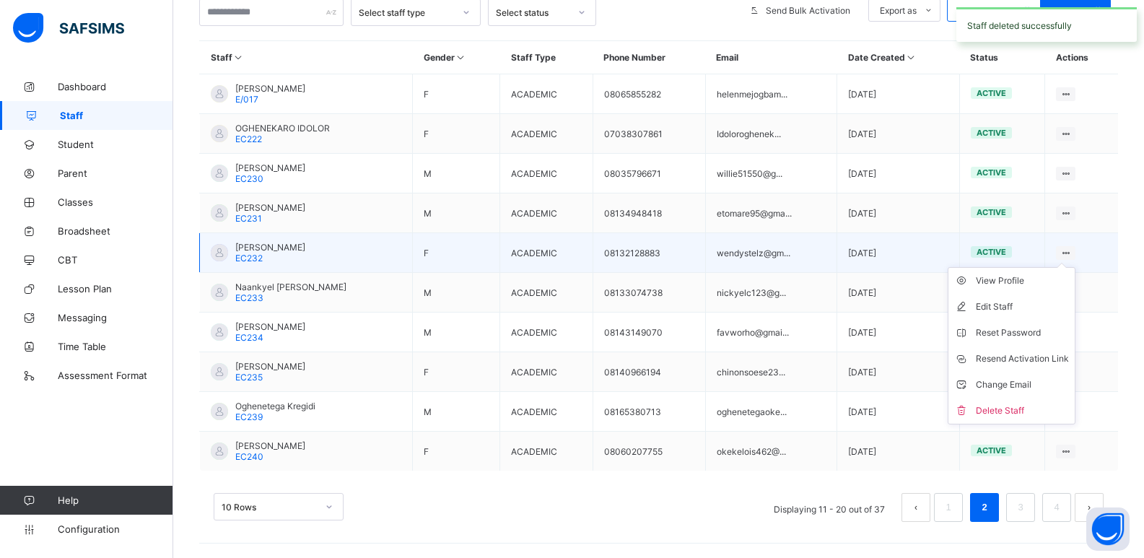
click at [1072, 250] on icon at bounding box center [1065, 253] width 12 height 11
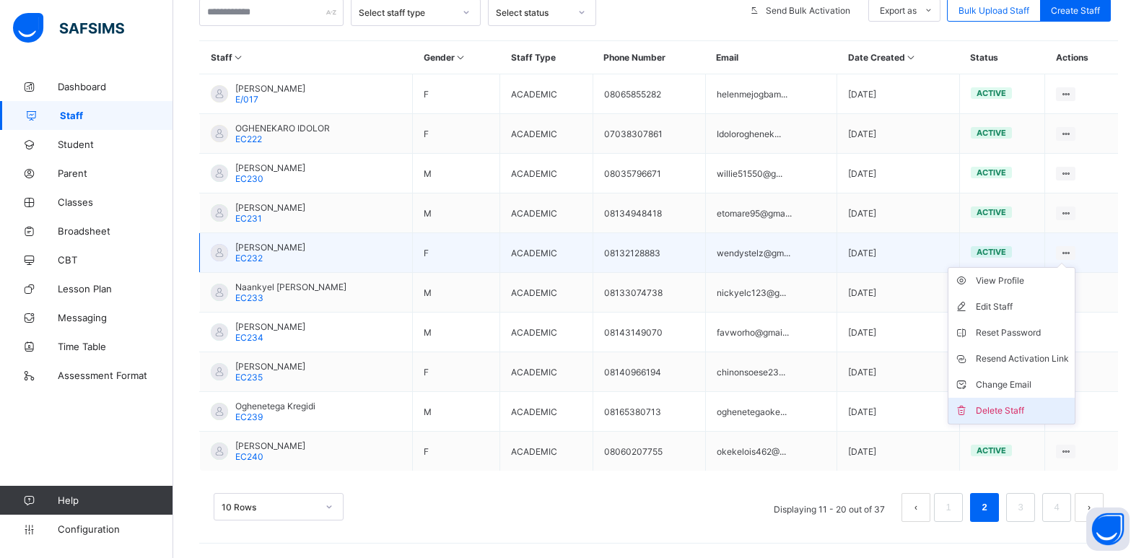
click at [1030, 404] on div "Delete Staff" at bounding box center [1022, 410] width 93 height 14
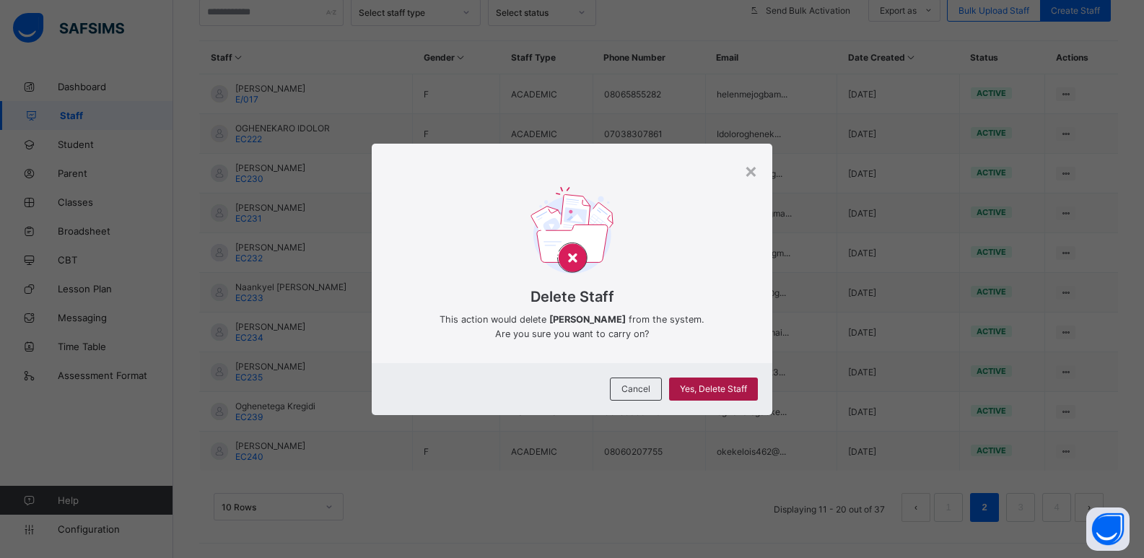
click at [711, 385] on span "Yes, Delete Staff" at bounding box center [713, 388] width 67 height 11
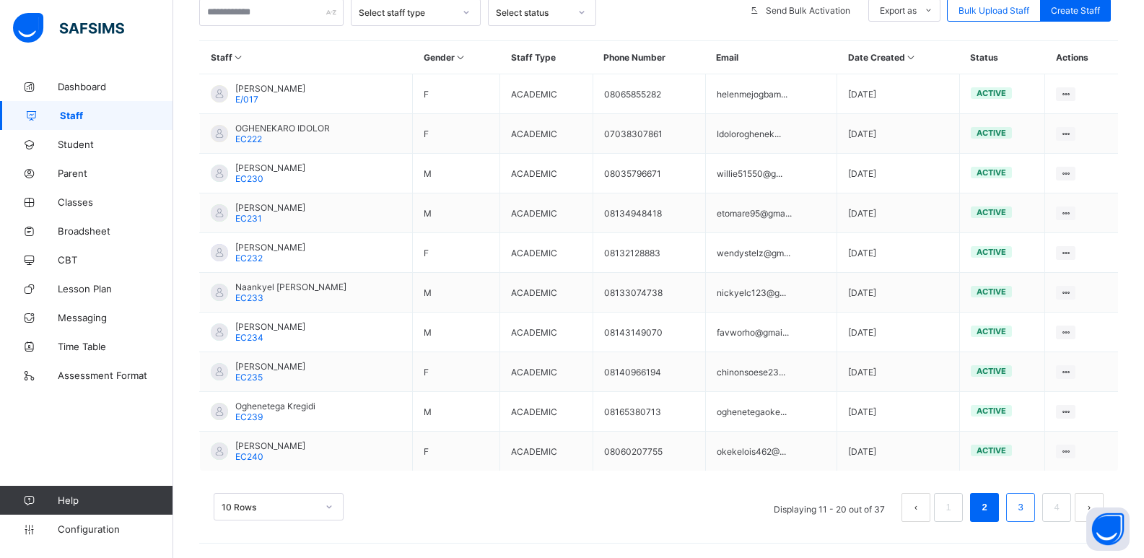
click at [1027, 513] on link "3" at bounding box center [1020, 507] width 14 height 19
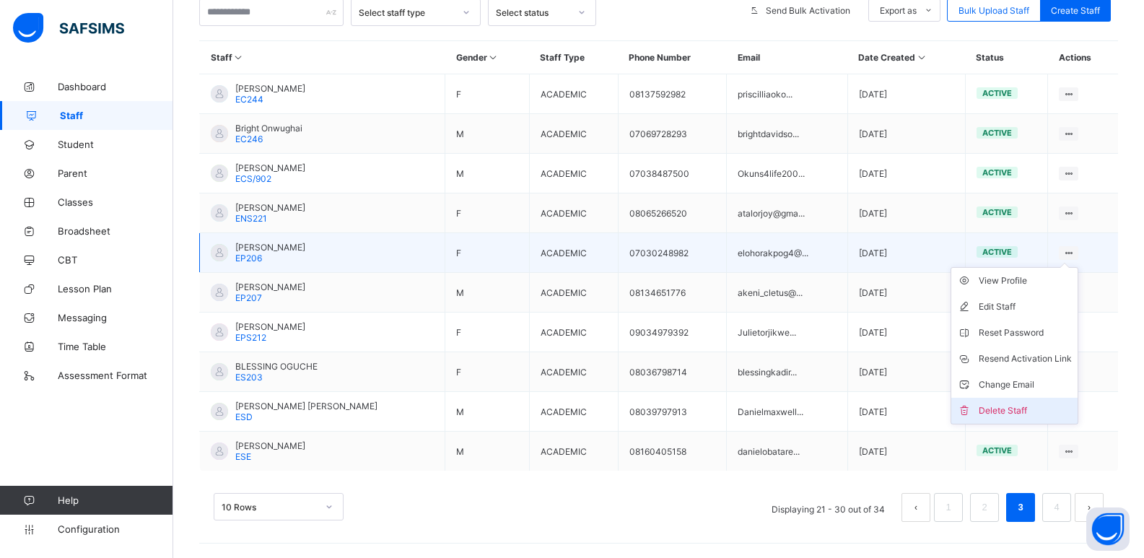
click at [1036, 404] on div "Delete Staff" at bounding box center [1025, 410] width 93 height 14
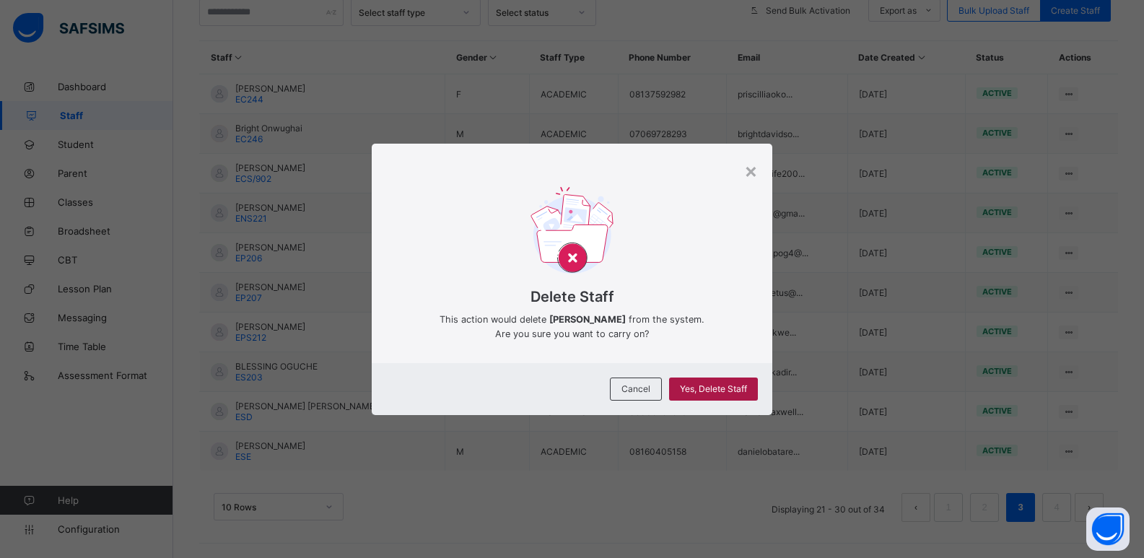
click at [714, 391] on span "Yes, Delete Staff" at bounding box center [713, 388] width 67 height 11
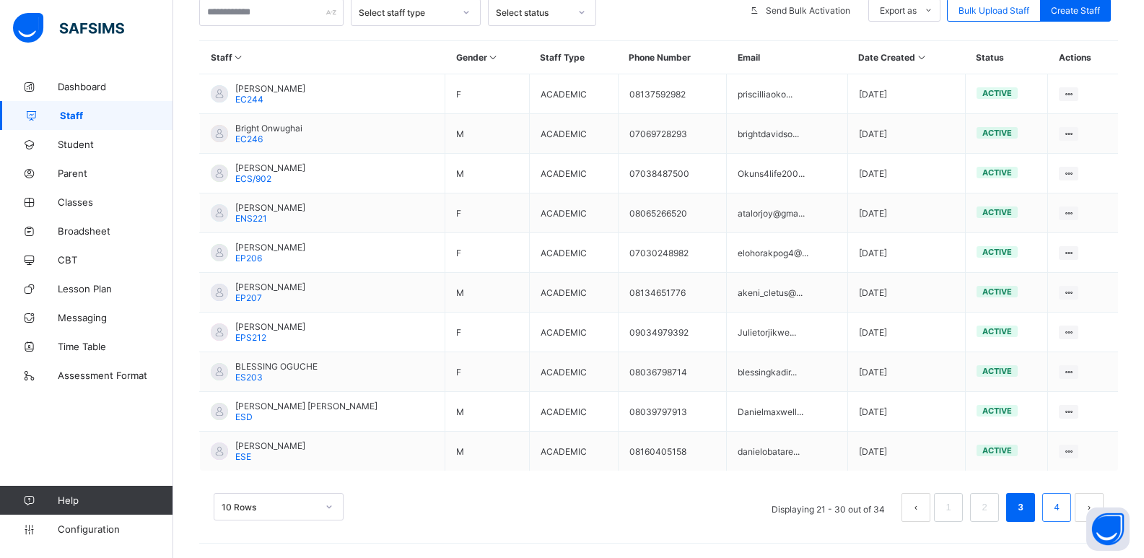
click at [1063, 504] on link "4" at bounding box center [1056, 507] width 14 height 19
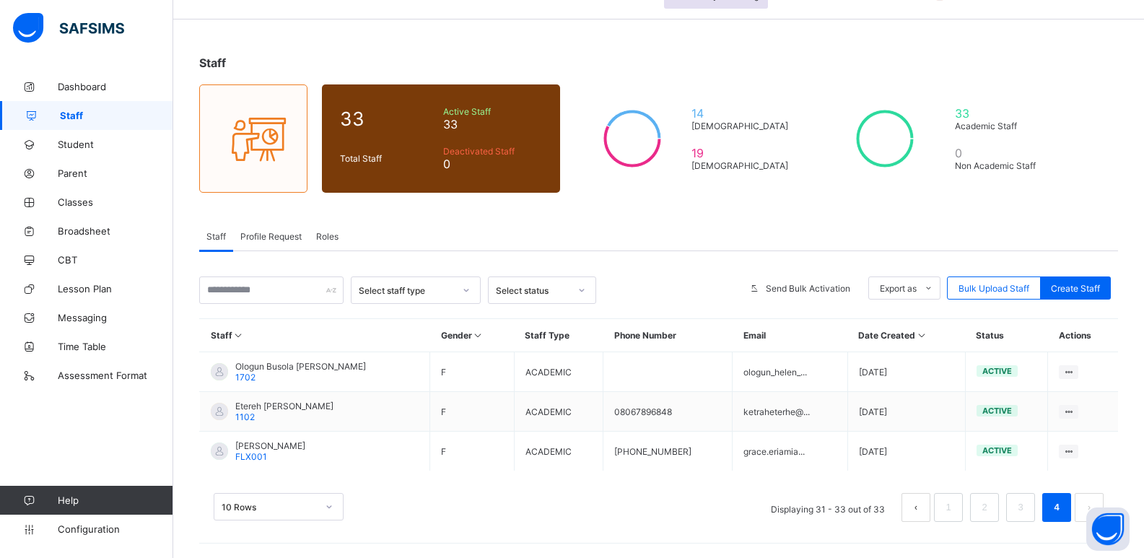
scroll to position [38, 0]
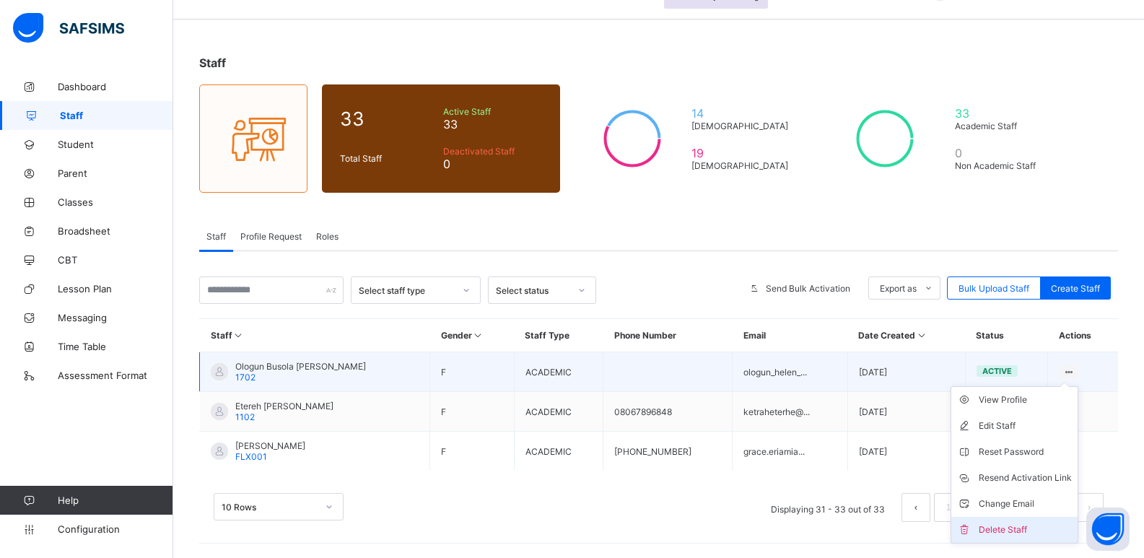
click at [1024, 522] on div "Delete Staff" at bounding box center [1025, 529] width 93 height 14
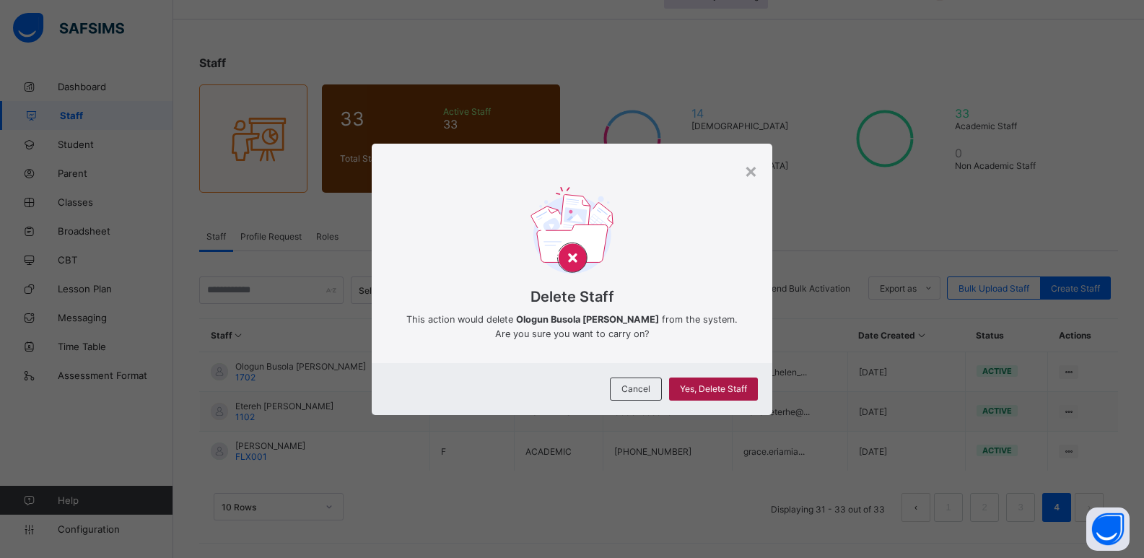
click at [698, 385] on span "Yes, Delete Staff" at bounding box center [713, 388] width 67 height 11
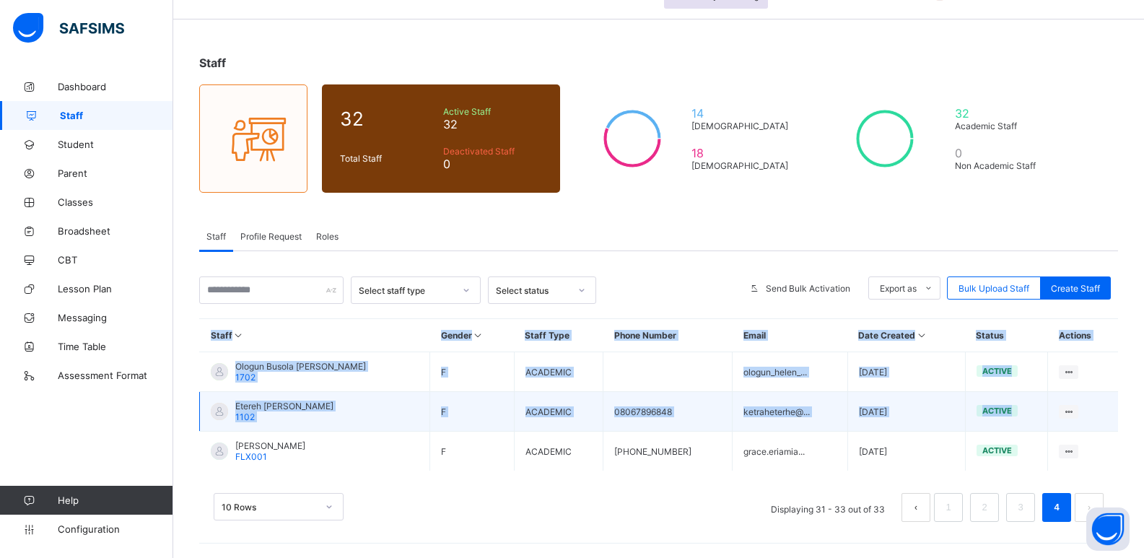
drag, startPoint x: 1076, startPoint y: 454, endPoint x: 1113, endPoint y: 413, distance: 55.2
click at [1113, 413] on tbody "Ologun Busola Helen 1702 F ACADEMIC ologun_helen_... 2025-09-07 active View Pro…" at bounding box center [659, 411] width 919 height 119
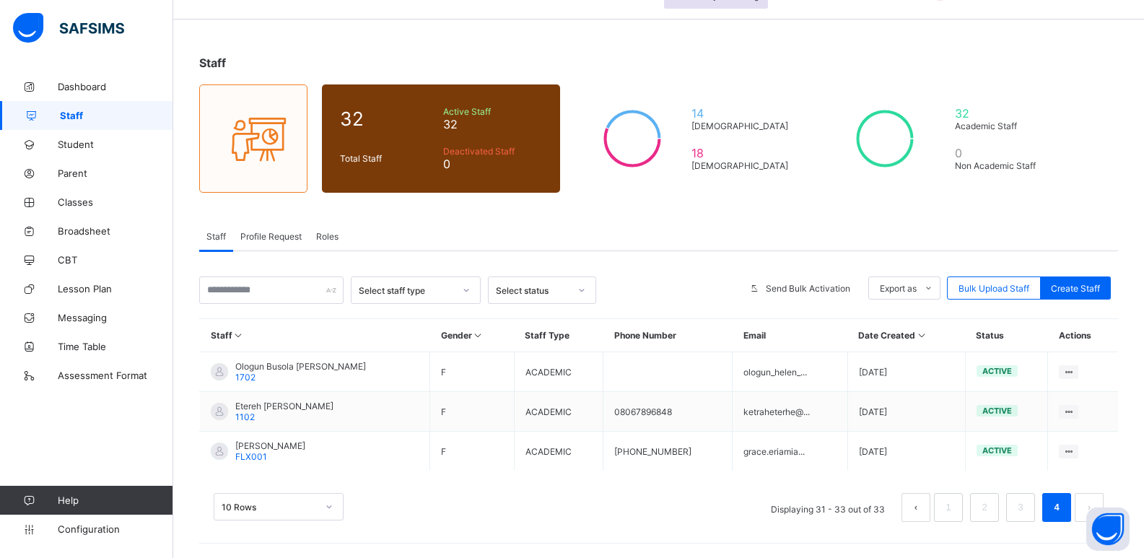
click at [688, 499] on div "10 Rows Displaying 31 - 33 out of 33 1 2 3 4" at bounding box center [659, 507] width 890 height 29
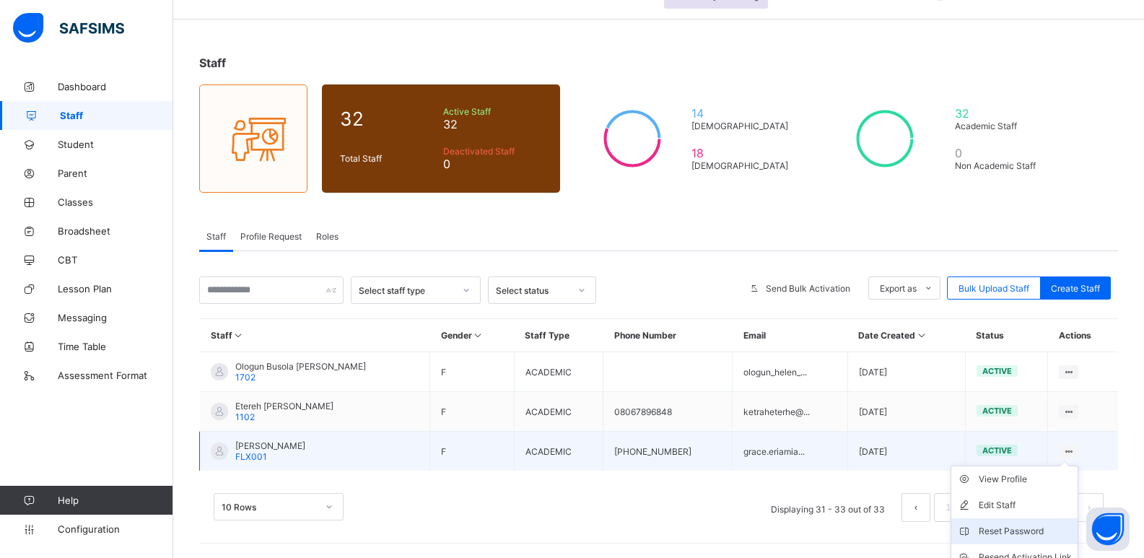
scroll to position [103, 0]
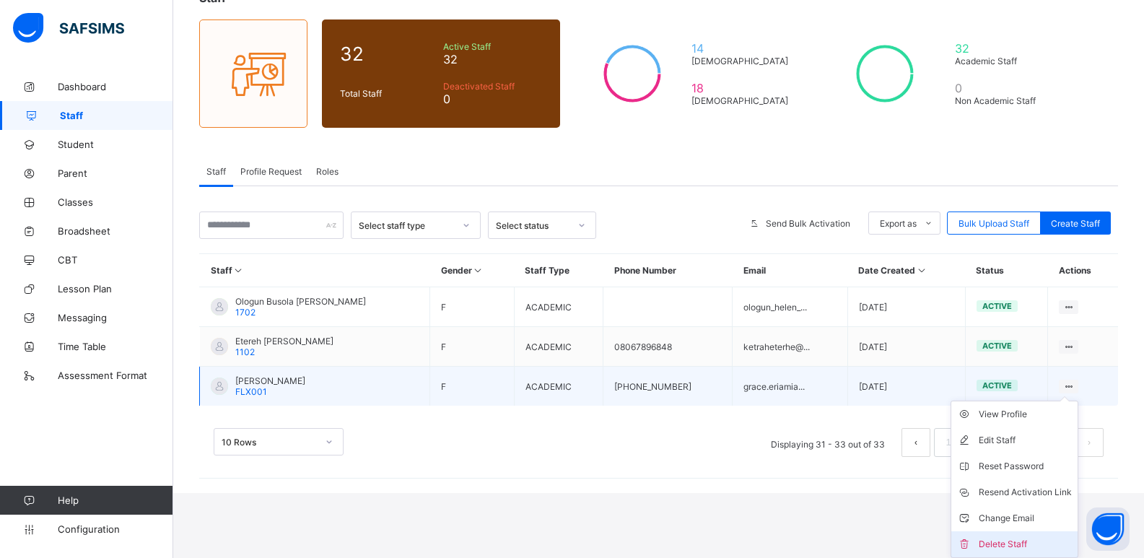
click at [1025, 546] on div "Delete Staff" at bounding box center [1025, 544] width 93 height 14
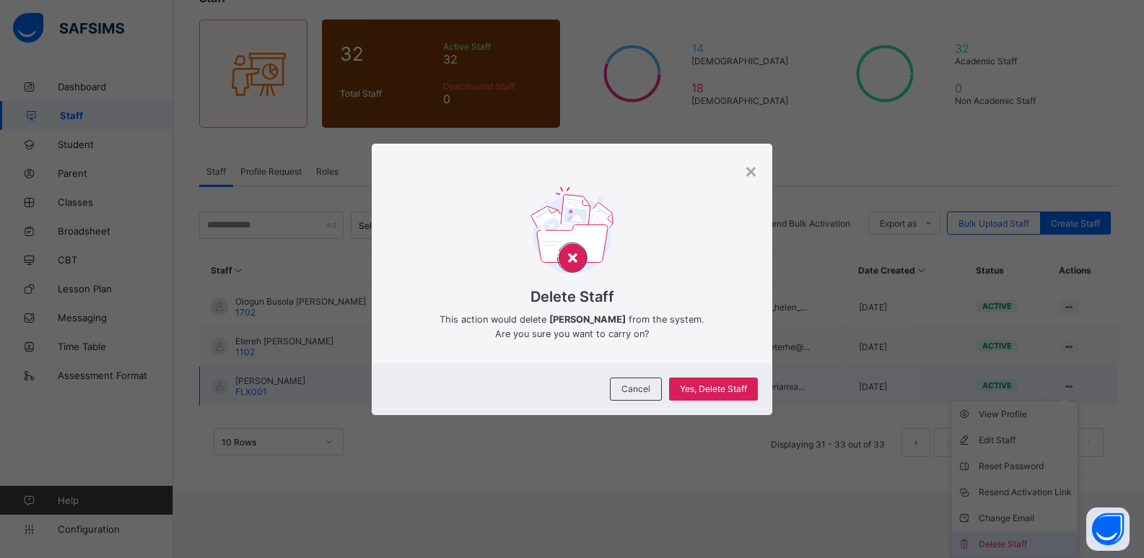
scroll to position [38, 0]
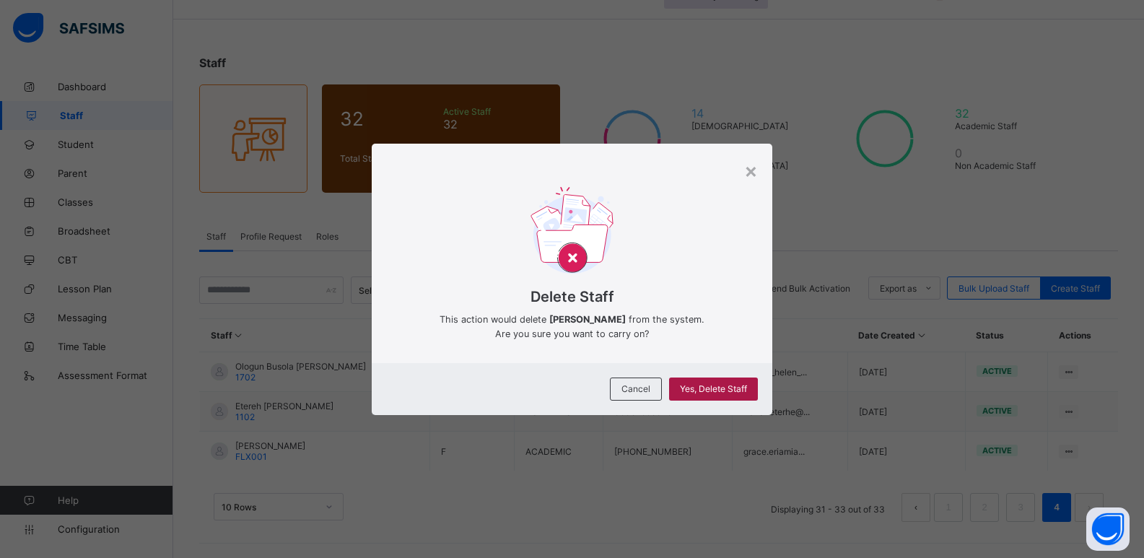
click at [714, 388] on span "Yes, Delete Staff" at bounding box center [713, 388] width 67 height 11
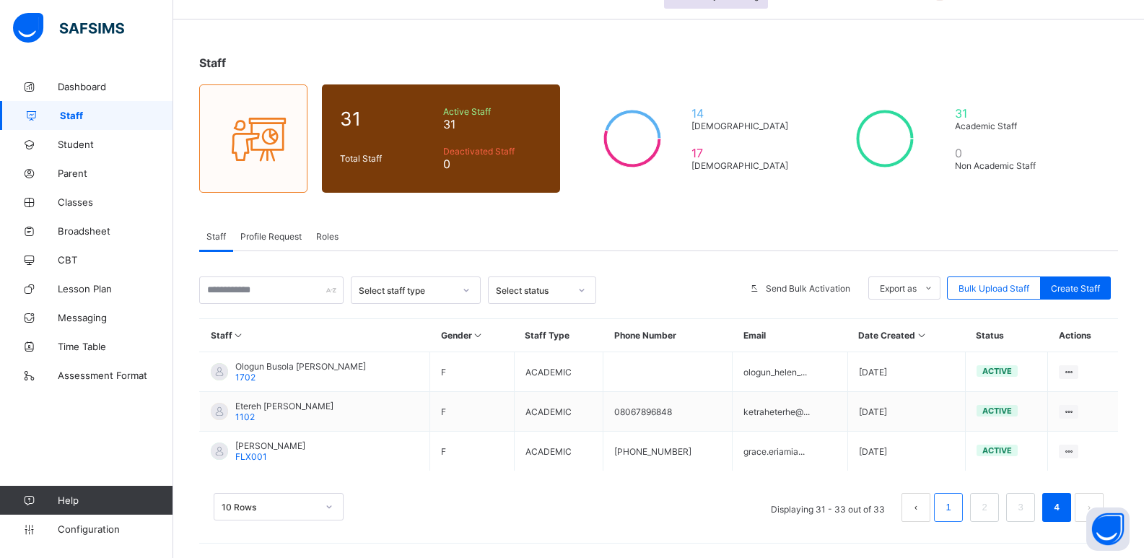
click at [955, 508] on link "1" at bounding box center [948, 507] width 14 height 19
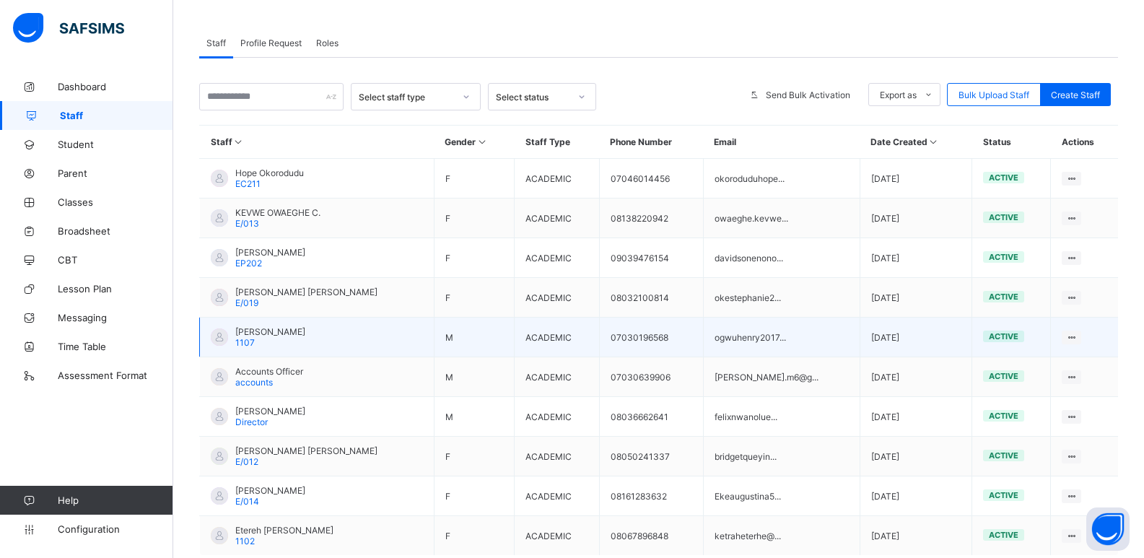
scroll to position [255, 0]
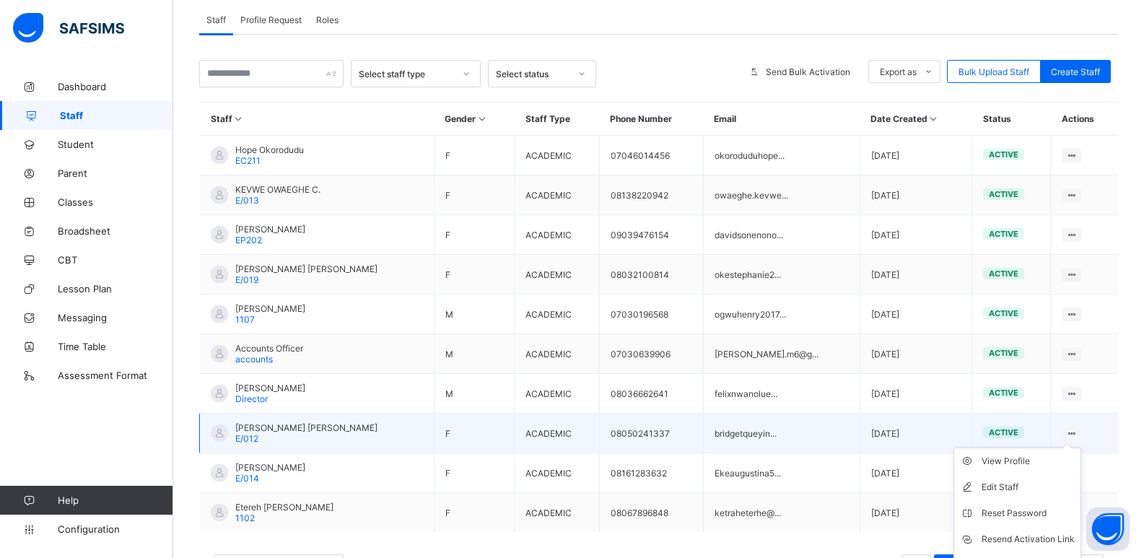
click at [1072, 447] on ul "View Profile Edit Staff Reset Password Resend Activation Link Change Email Dele…" at bounding box center [1017, 525] width 128 height 157
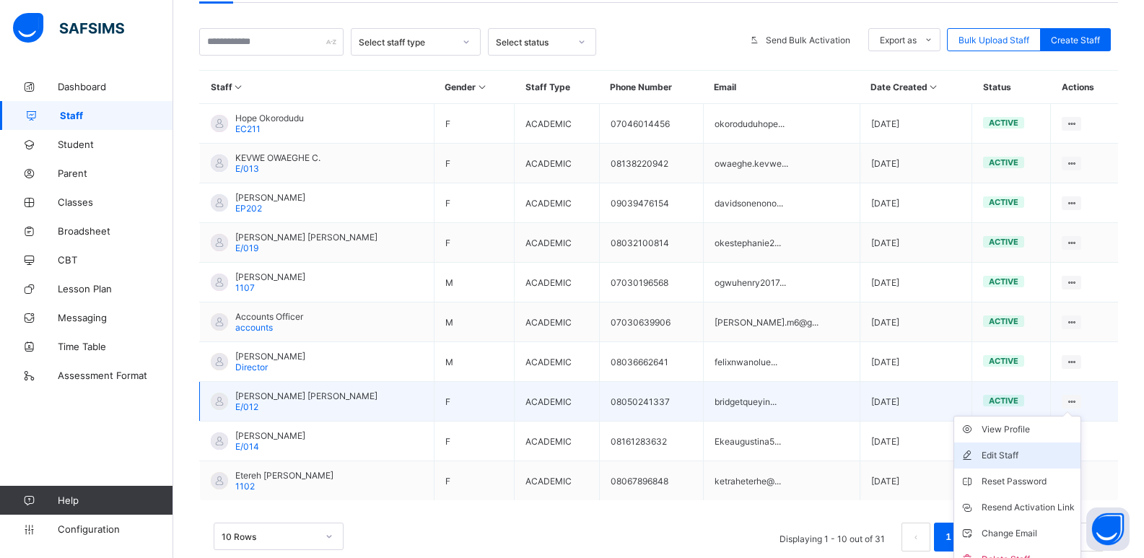
scroll to position [316, 0]
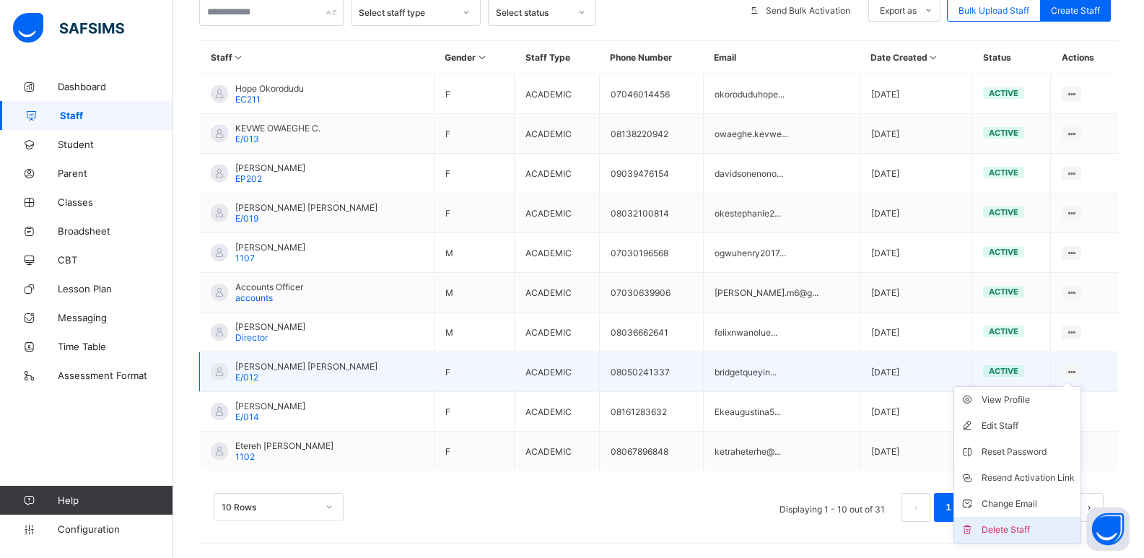
click at [1020, 525] on div "Delete Staff" at bounding box center [1027, 529] width 93 height 14
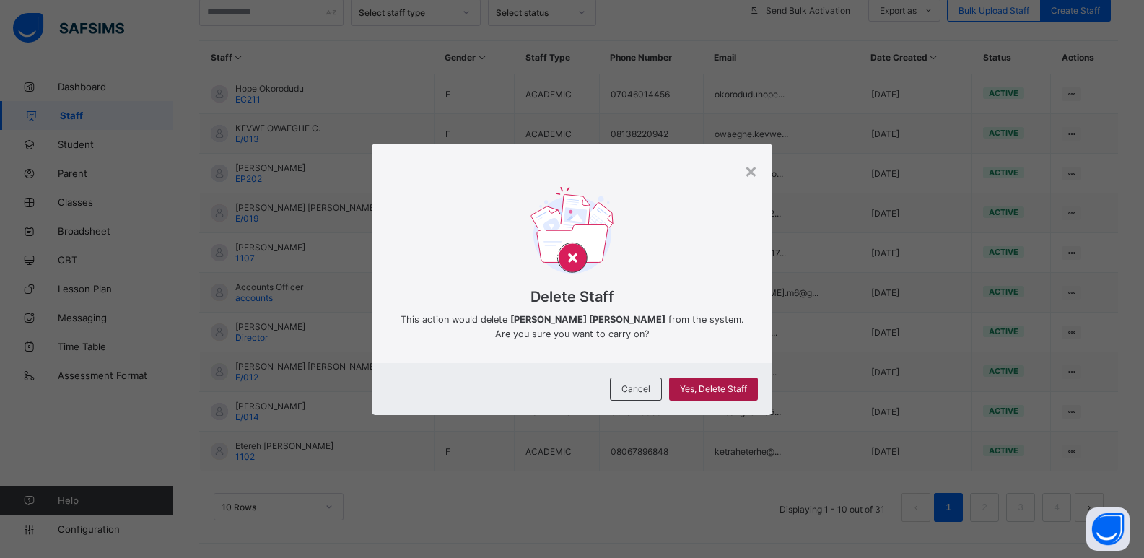
click at [715, 387] on span "Yes, Delete Staff" at bounding box center [713, 388] width 67 height 11
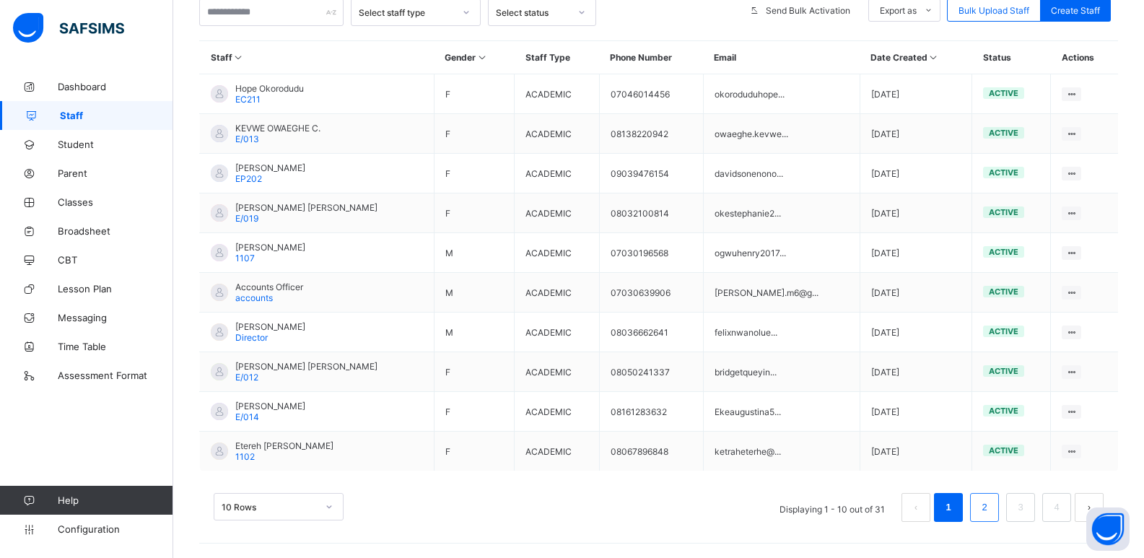
click at [988, 509] on link "2" at bounding box center [984, 507] width 14 height 19
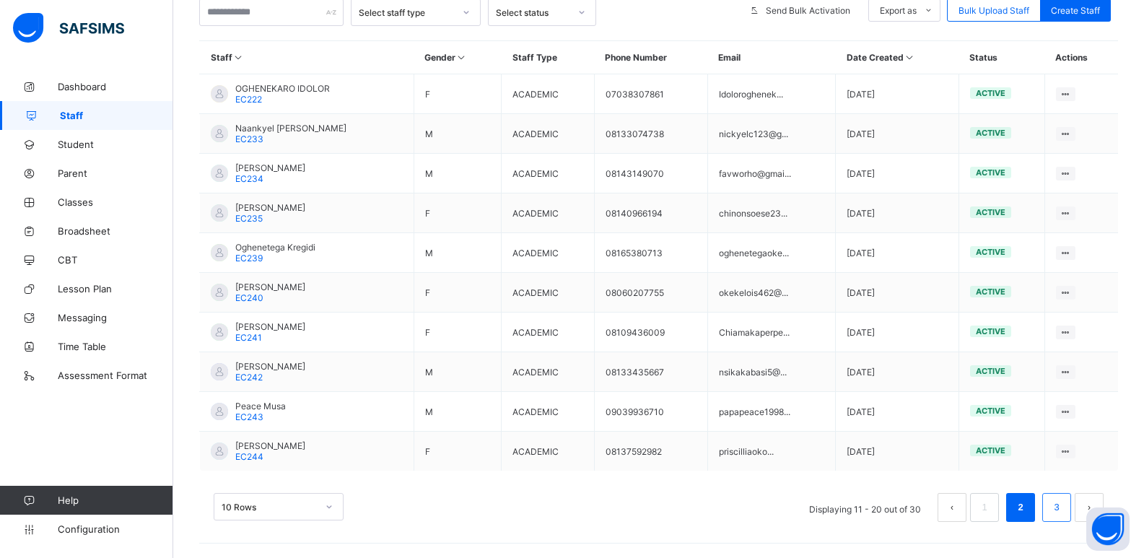
click at [1057, 502] on li "3" at bounding box center [1056, 507] width 29 height 29
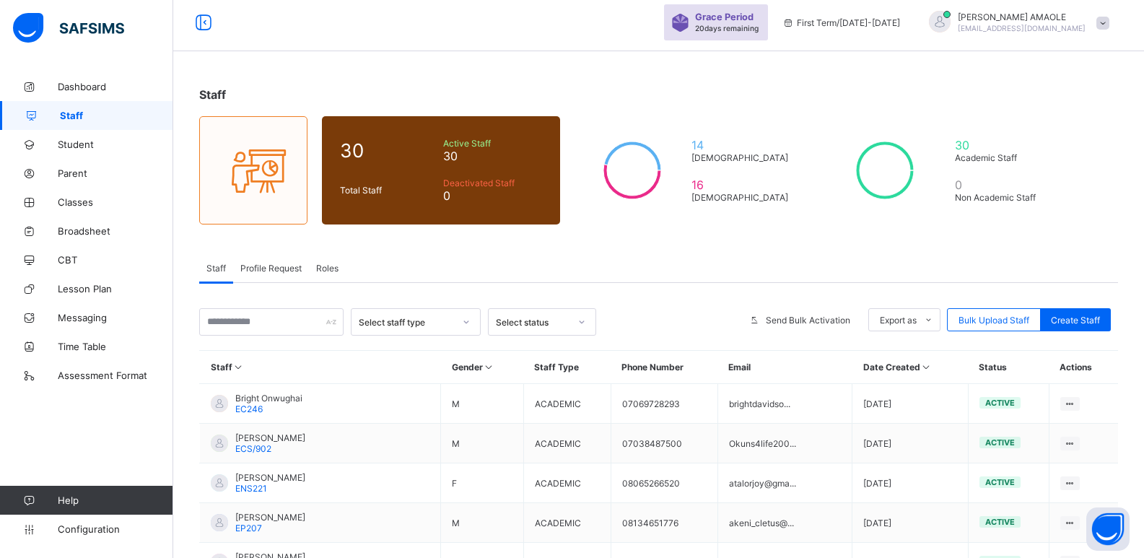
scroll to position [0, 0]
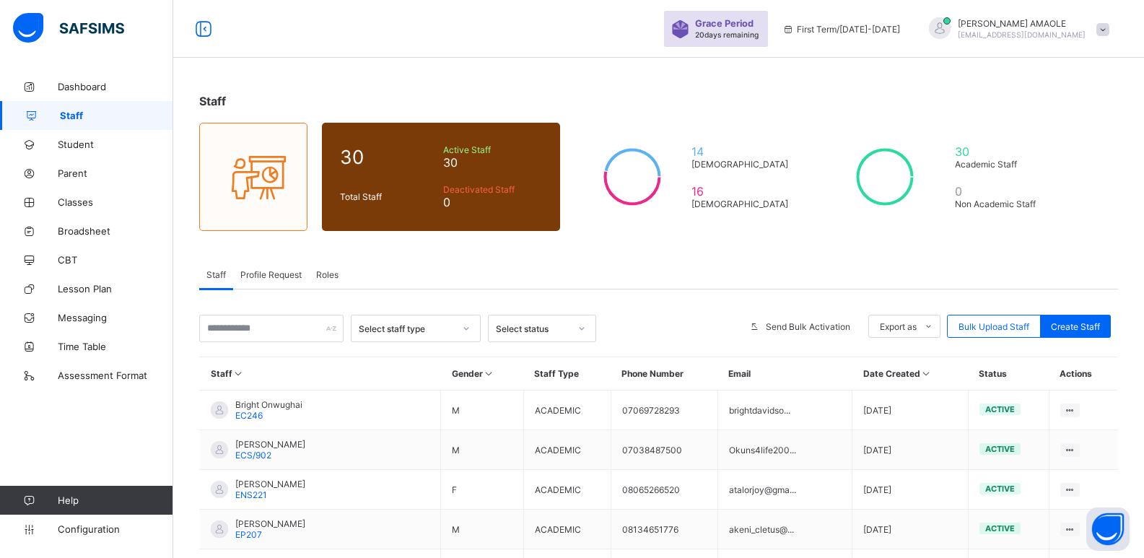
click at [273, 275] on span "Profile Request" at bounding box center [270, 274] width 61 height 11
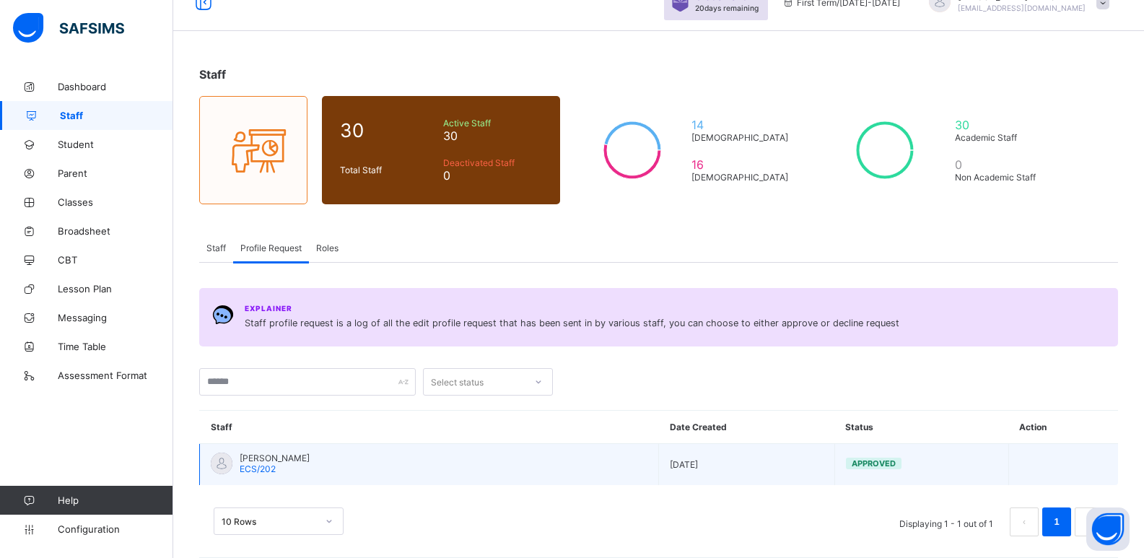
scroll to position [41, 0]
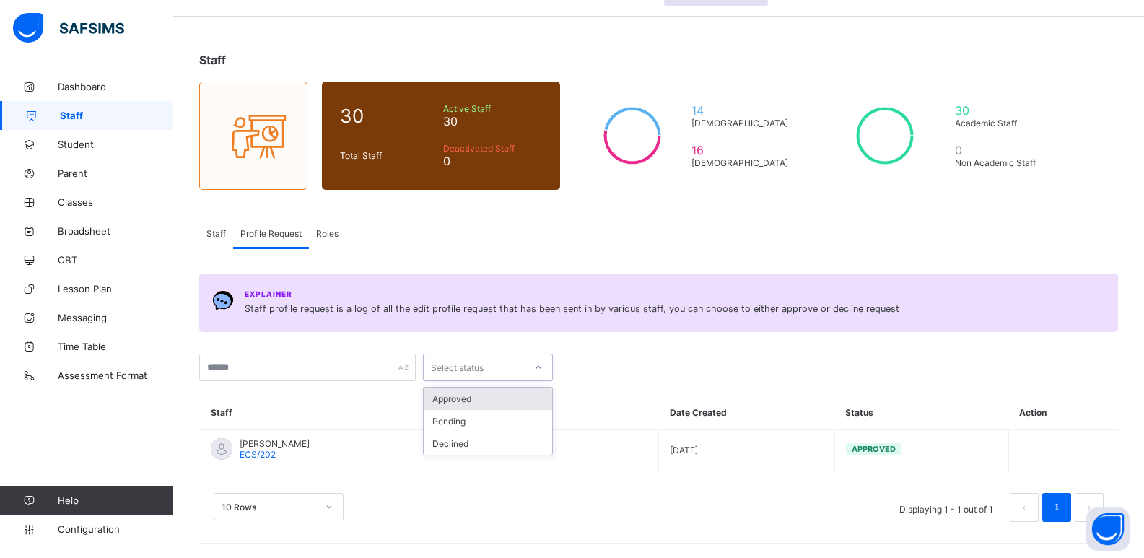
click at [527, 375] on div at bounding box center [538, 367] width 25 height 23
click at [527, 374] on div at bounding box center [538, 367] width 25 height 23
click at [325, 235] on span "Roles" at bounding box center [327, 233] width 22 height 11
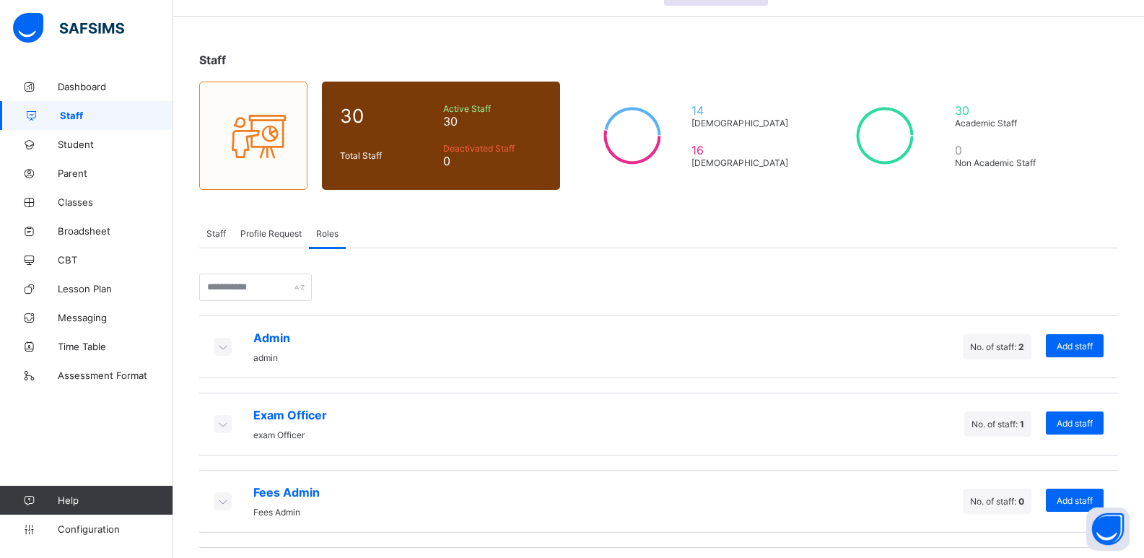
click at [1014, 347] on span "No. of staff: 2" at bounding box center [997, 346] width 54 height 11
click at [221, 344] on icon at bounding box center [222, 346] width 16 height 14
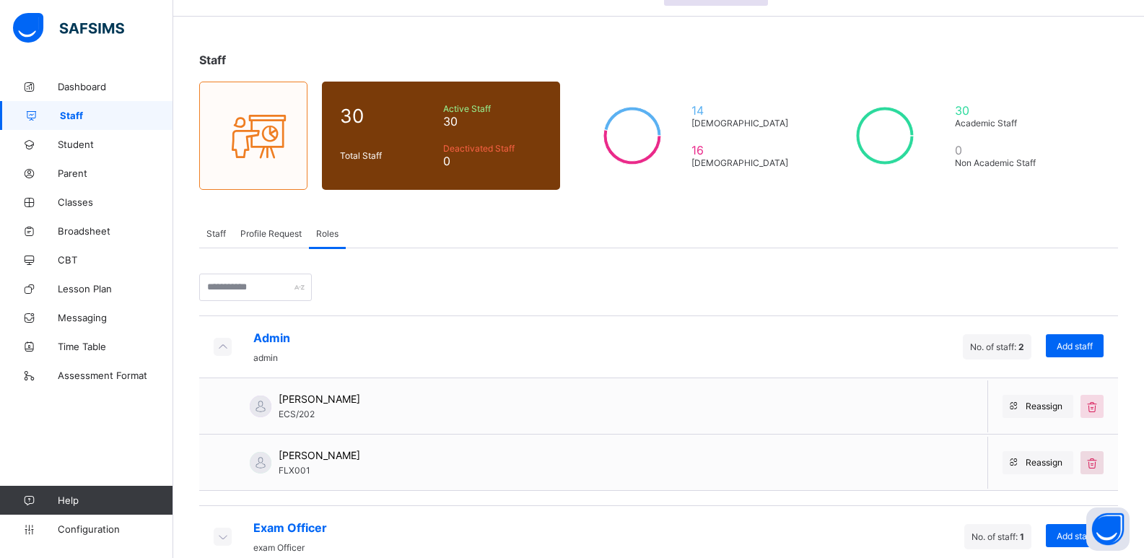
click at [1100, 465] on icon at bounding box center [1092, 462] width 16 height 14
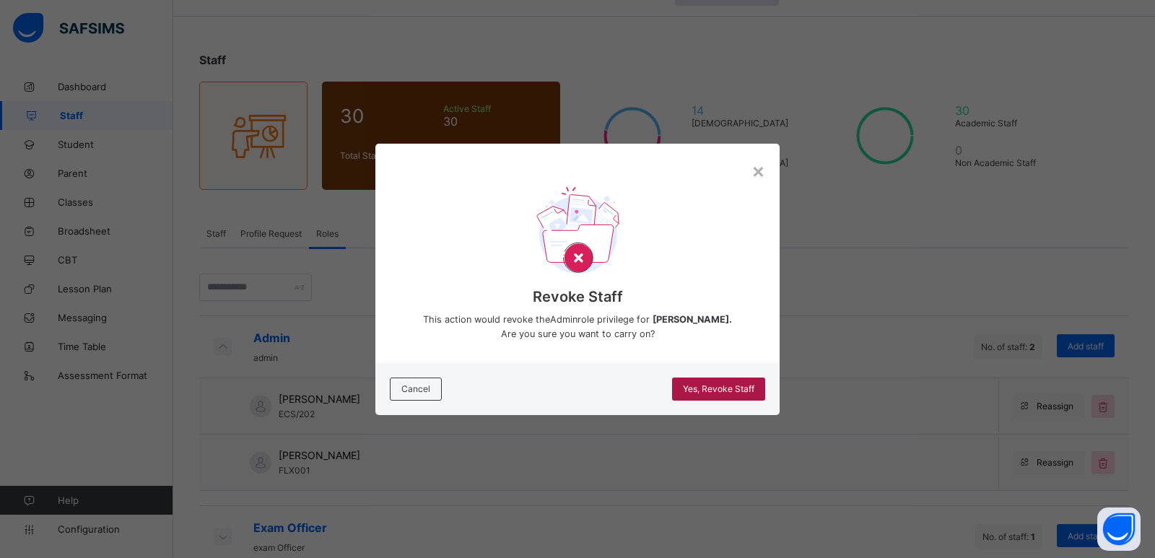
click at [720, 388] on span "Yes, Revoke Staff" at bounding box center [718, 388] width 71 height 11
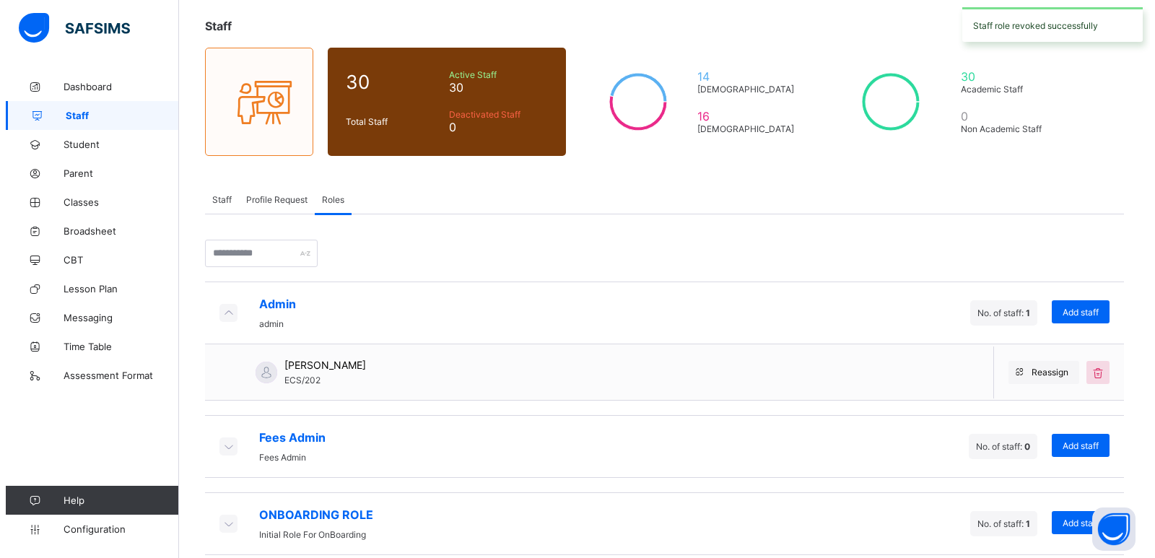
scroll to position [94, 0]
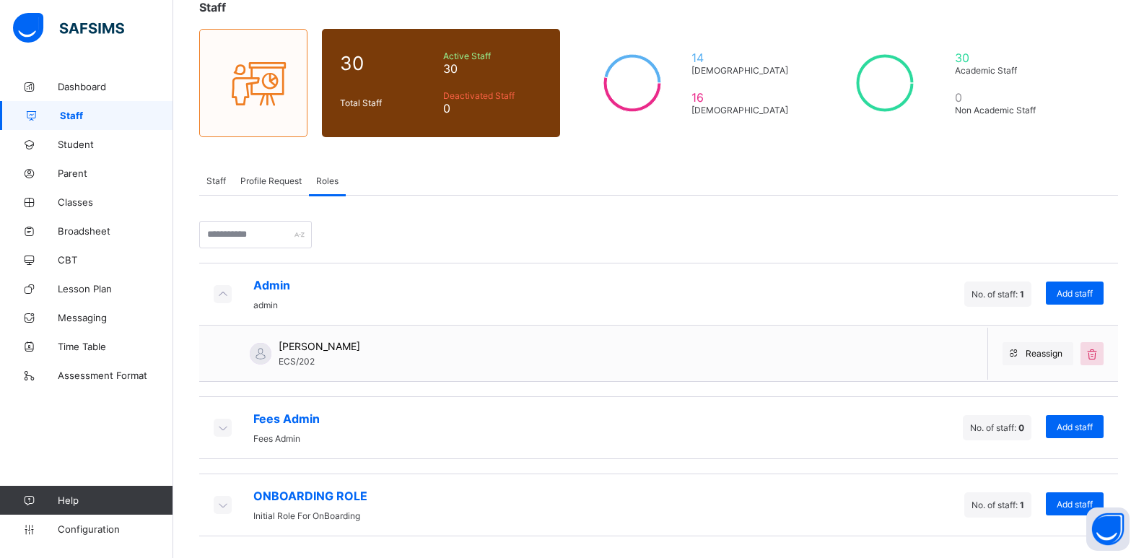
click at [224, 426] on icon at bounding box center [222, 427] width 16 height 14
click at [219, 428] on icon at bounding box center [222, 427] width 16 height 14
click at [1089, 428] on span "Add staff" at bounding box center [1075, 426] width 36 height 11
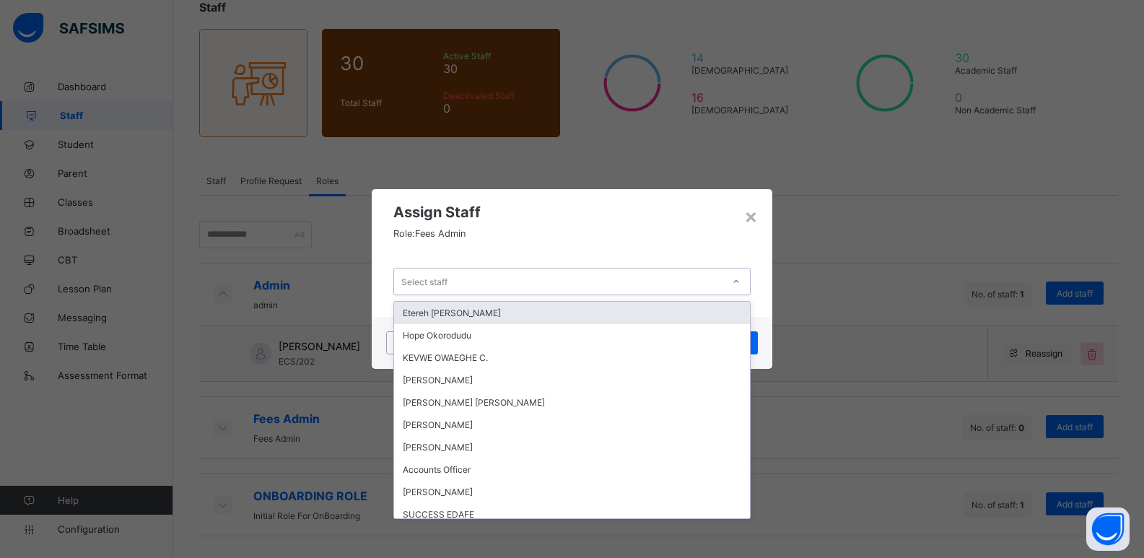
click at [479, 281] on div "Select staff" at bounding box center [558, 281] width 328 height 20
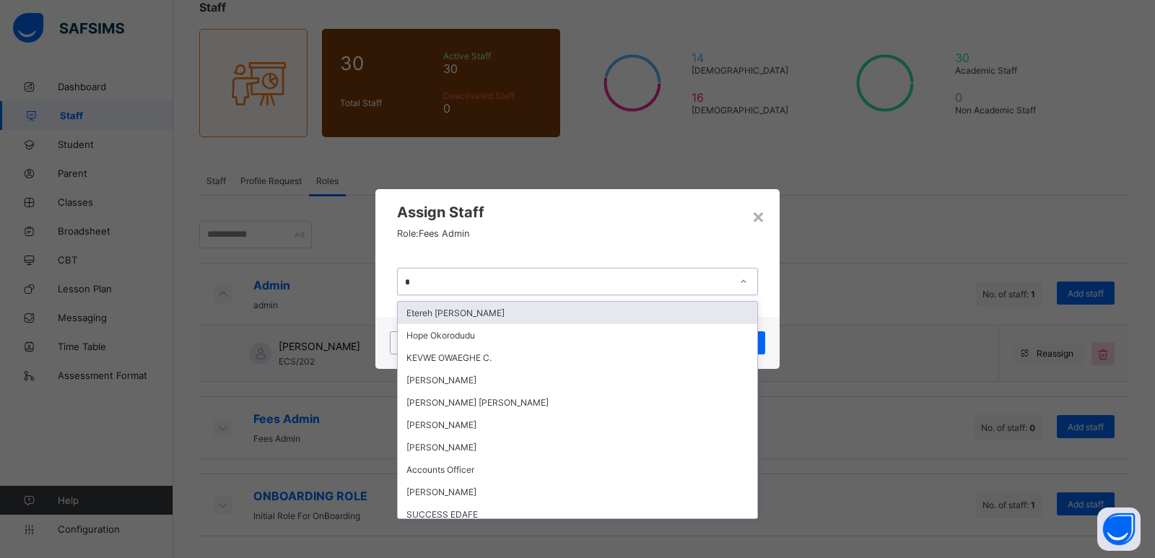
type input "**"
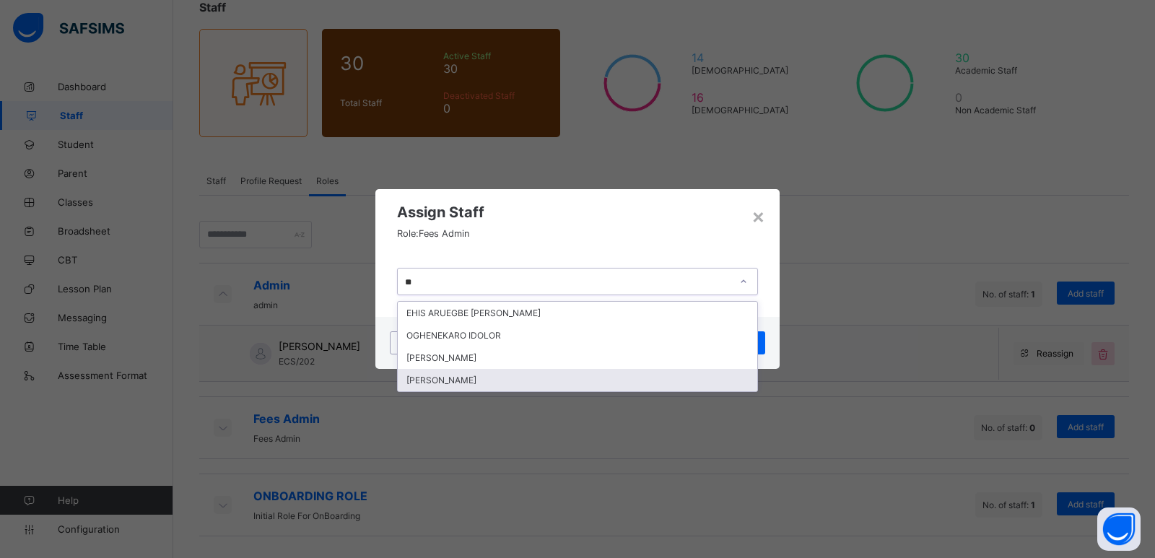
click at [499, 381] on div "ARNOLD UCHENNA AMAOLE" at bounding box center [577, 380] width 359 height 22
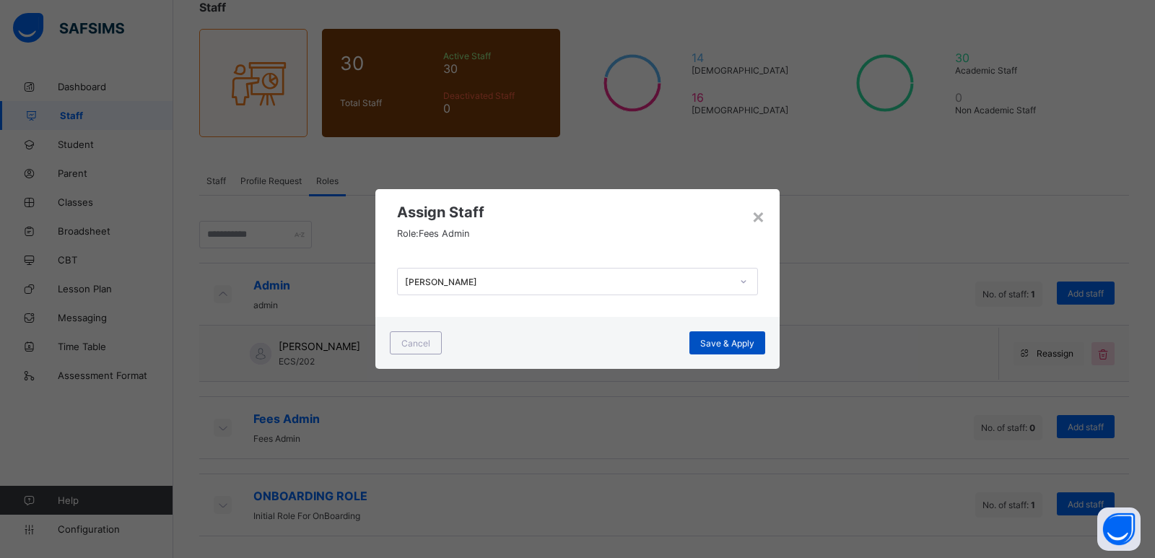
click at [713, 344] on span "Save & Apply" at bounding box center [727, 343] width 54 height 11
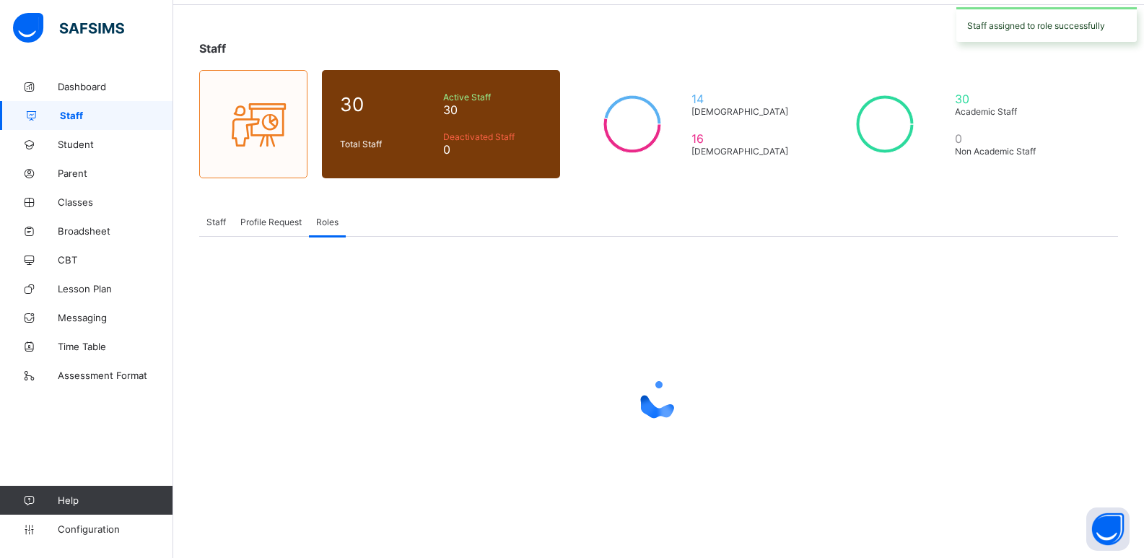
scroll to position [38, 0]
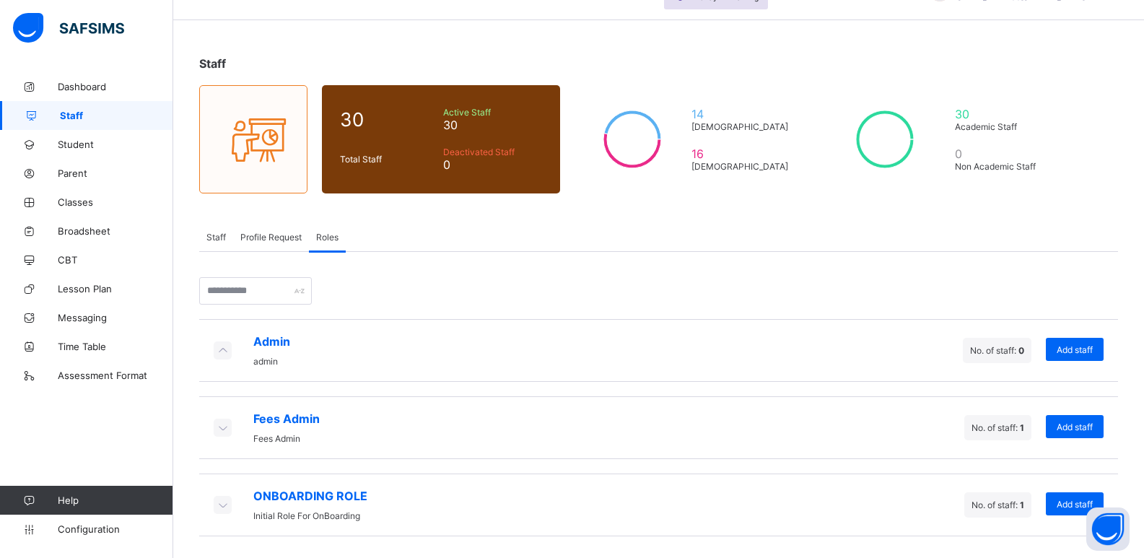
click at [221, 426] on icon at bounding box center [222, 427] width 16 height 14
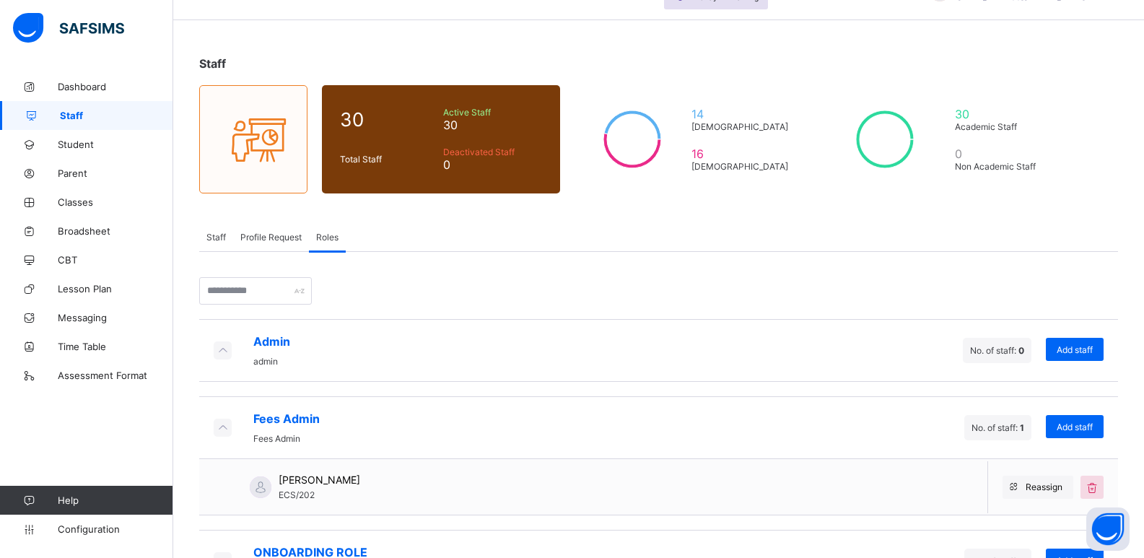
scroll to position [94, 0]
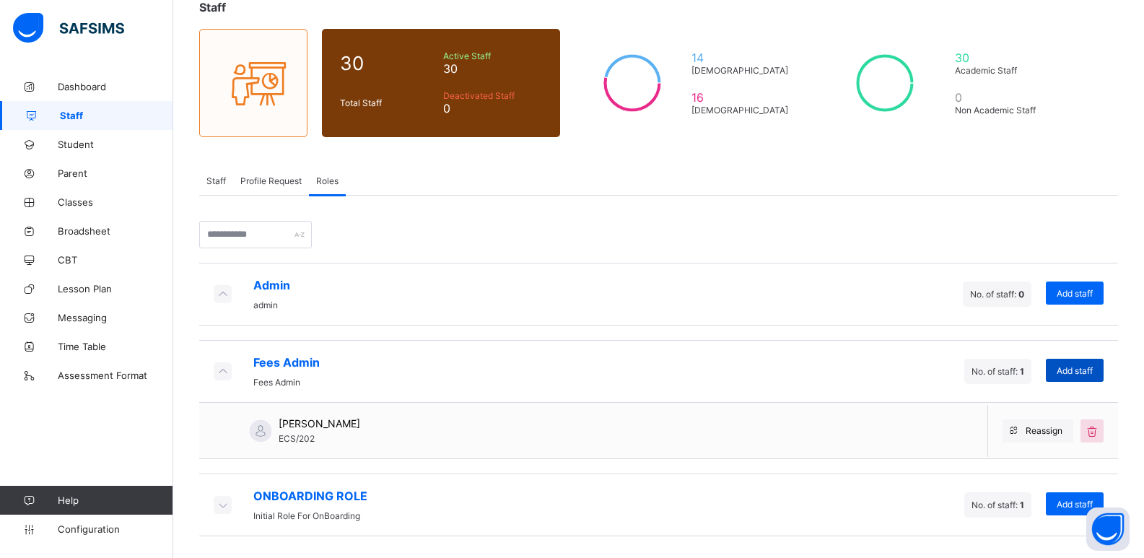
click at [1093, 371] on span "Add staff" at bounding box center [1075, 370] width 36 height 11
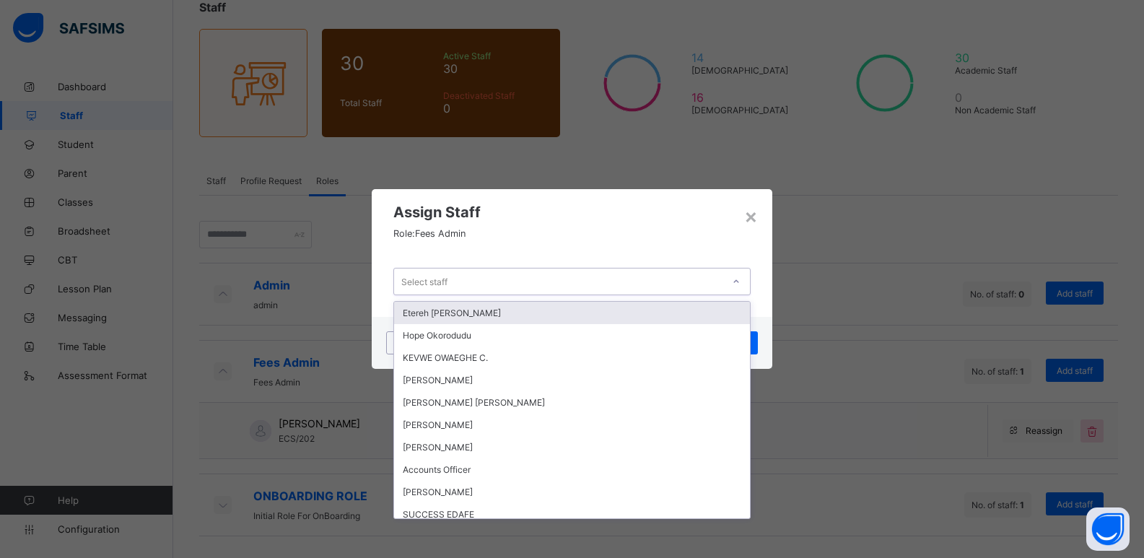
click at [537, 277] on div "Select staff" at bounding box center [558, 281] width 328 height 20
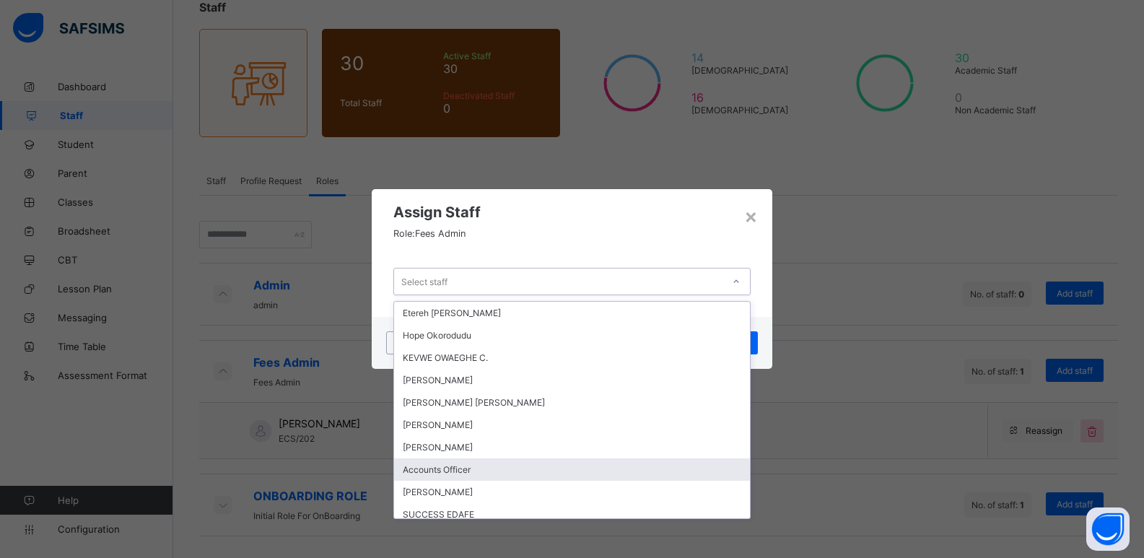
click at [512, 463] on div "Accounts Officer" at bounding box center [572, 469] width 356 height 22
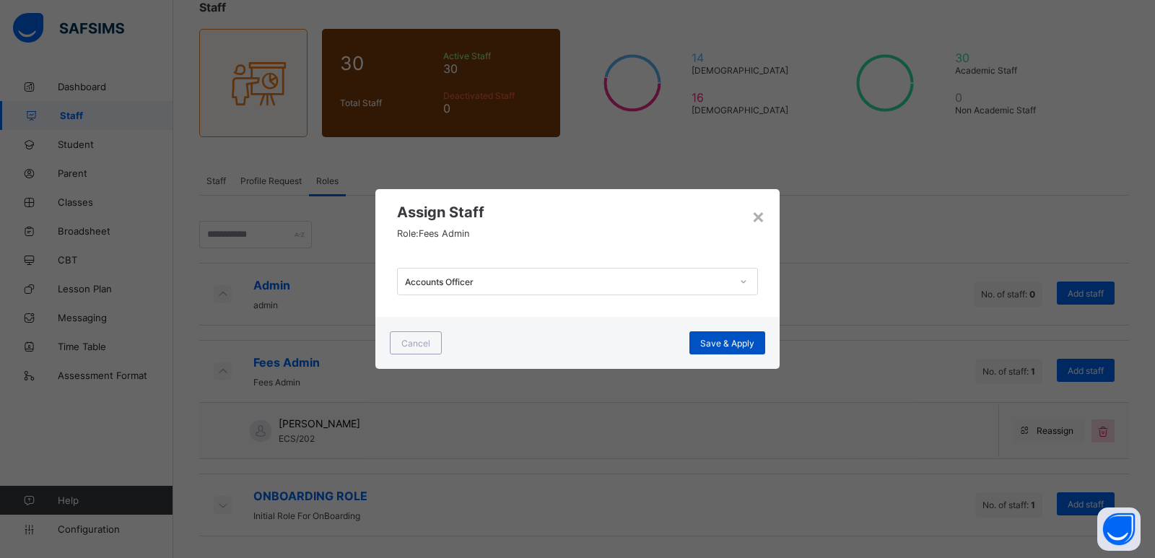
click at [722, 338] on span "Save & Apply" at bounding box center [727, 343] width 54 height 11
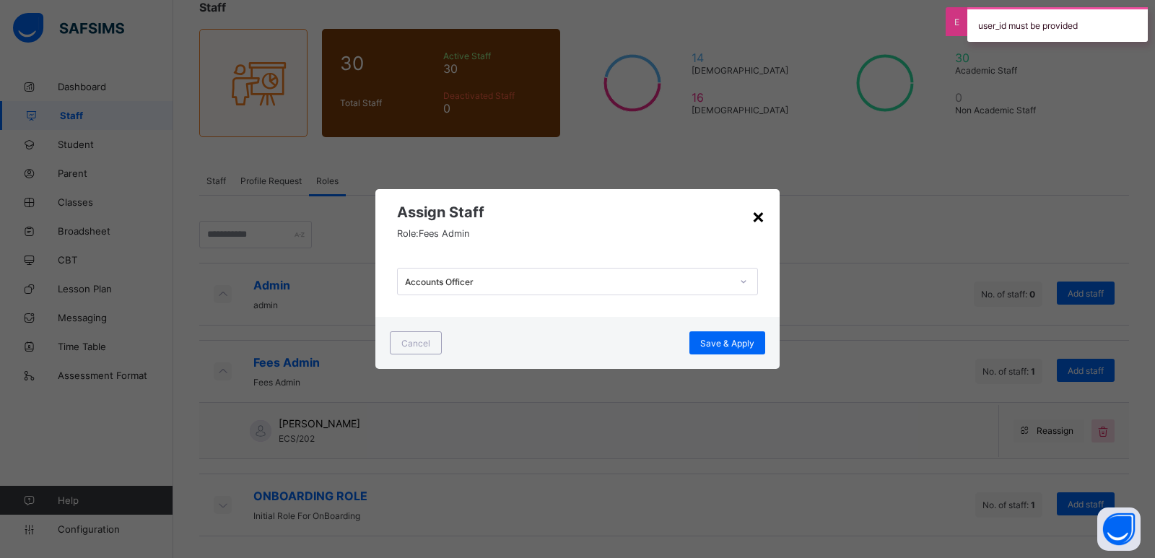
click at [760, 211] on div "×" at bounding box center [758, 216] width 14 height 25
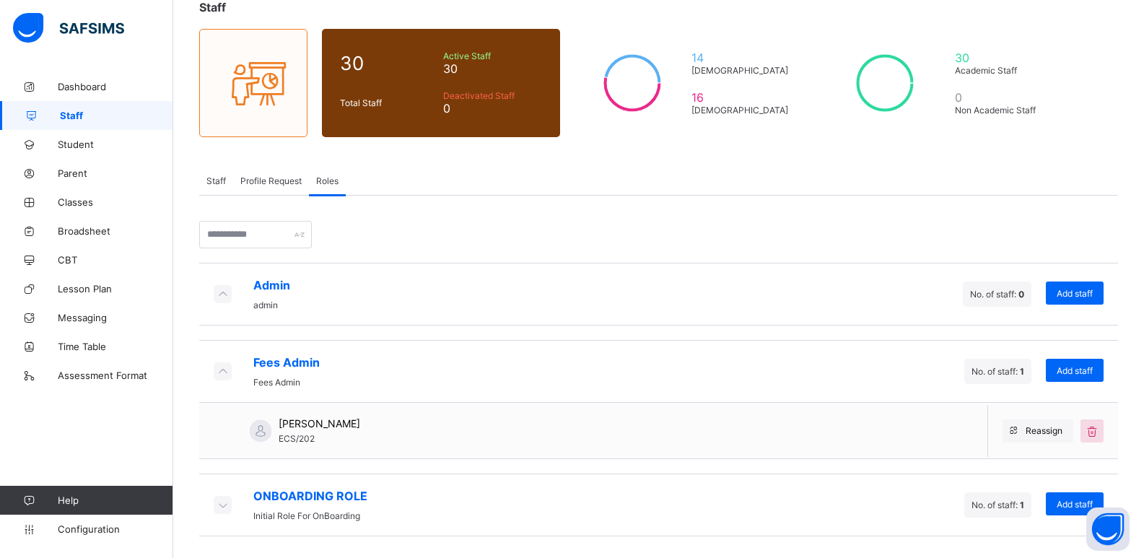
click at [214, 504] on icon at bounding box center [222, 504] width 16 height 14
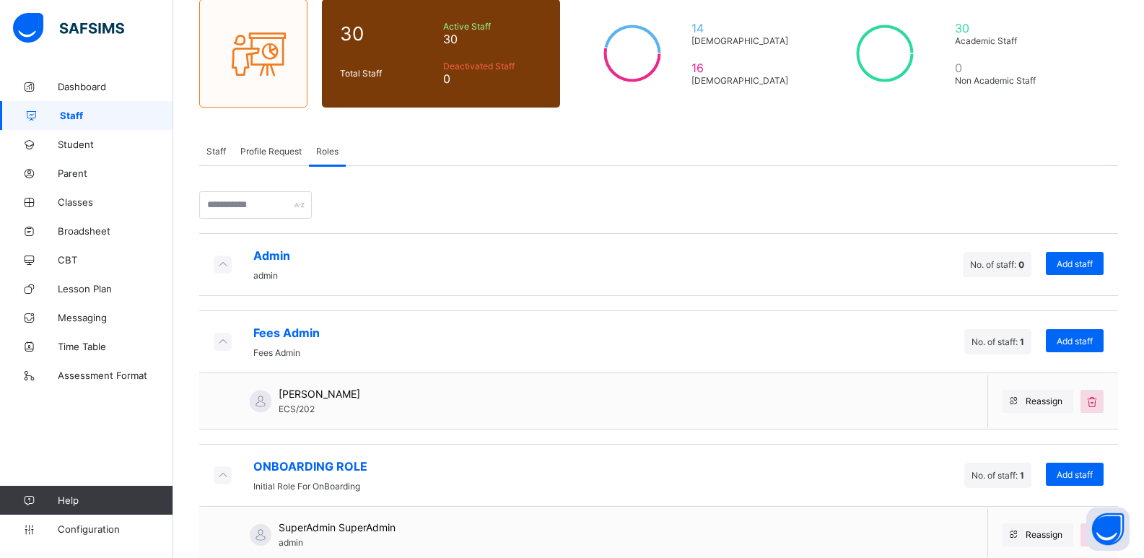
scroll to position [150, 0]
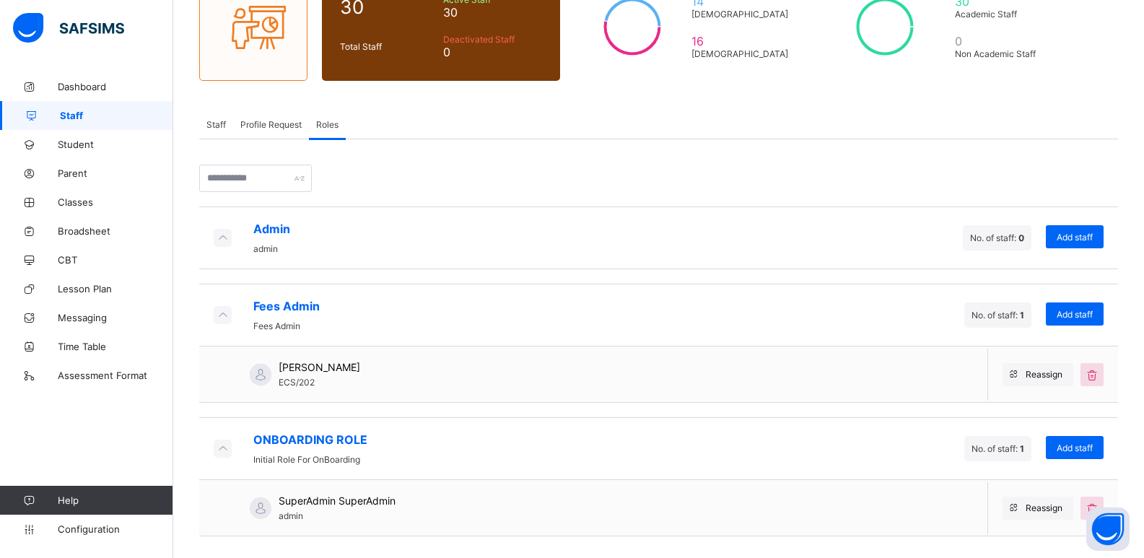
click at [870, 427] on div "ONBOARDING ROLE Initial Role For OnBoarding No. of staff: 1 Add staff" at bounding box center [658, 448] width 919 height 63
click at [302, 172] on input "text" at bounding box center [255, 178] width 113 height 27
click at [312, 177] on div at bounding box center [255, 178] width 113 height 27
click at [276, 183] on input "text" at bounding box center [255, 178] width 113 height 27
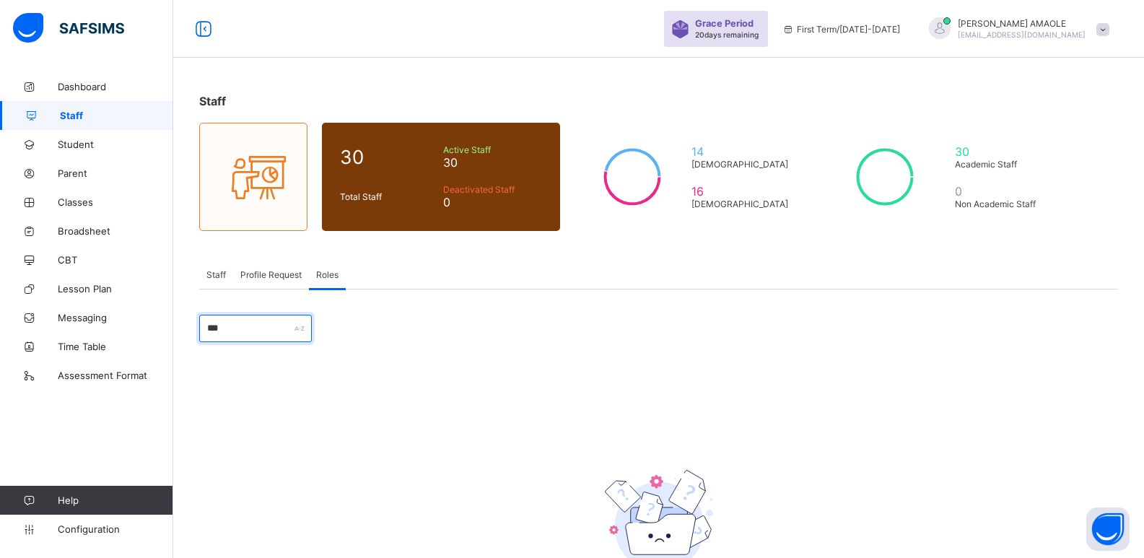
type input "***"
drag, startPoint x: 410, startPoint y: 372, endPoint x: 292, endPoint y: 314, distance: 131.4
click at [407, 372] on div "*** There are no staff roles. × Assign Staff Role: Fees Admin Select staff Canc…" at bounding box center [658, 453] width 919 height 328
click at [282, 274] on span "Profile Request" at bounding box center [270, 274] width 61 height 11
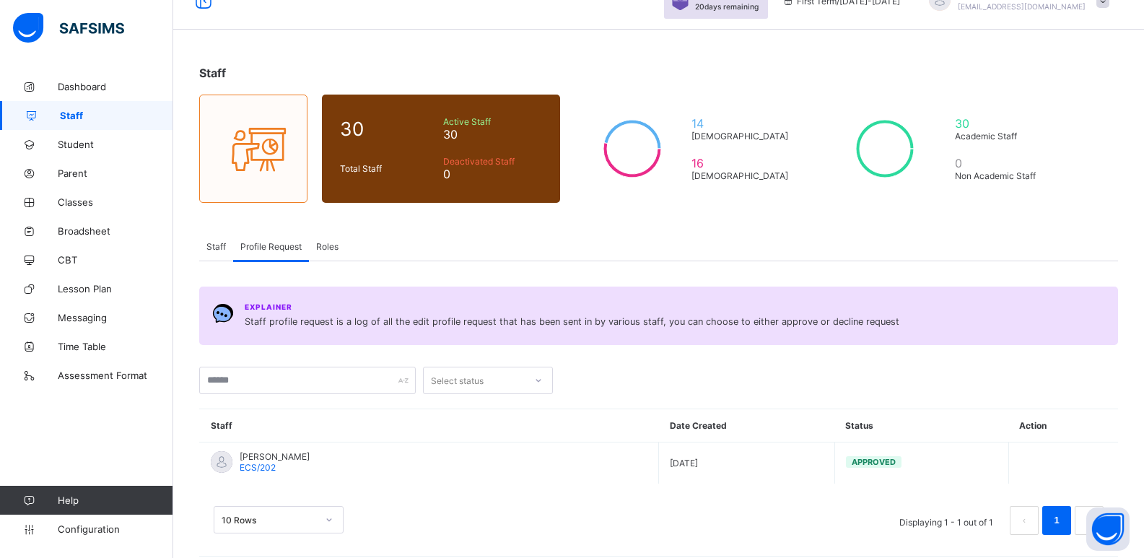
scroll to position [41, 0]
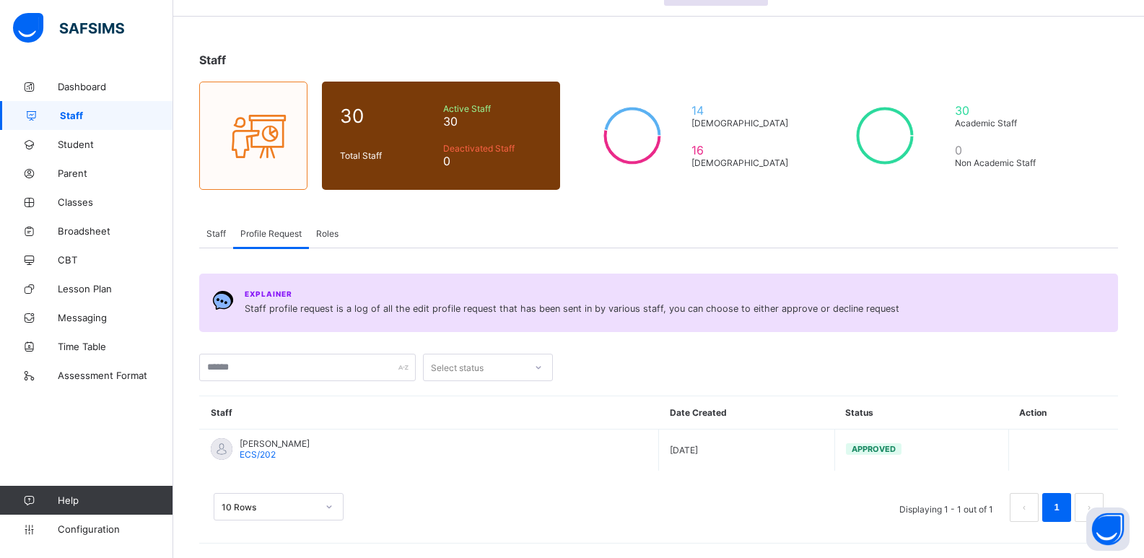
click at [209, 229] on span "Staff" at bounding box center [215, 233] width 19 height 11
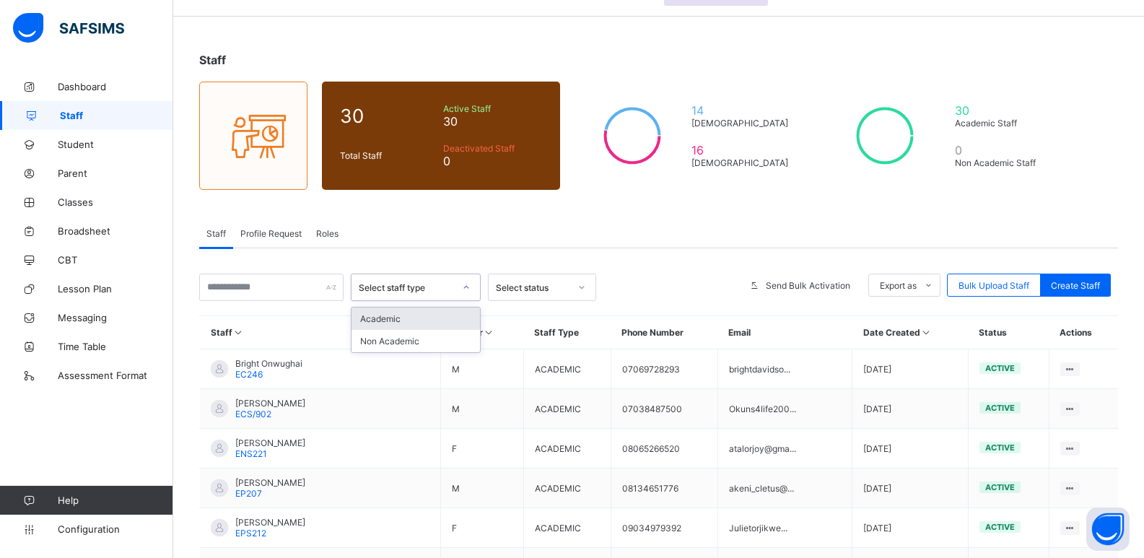
click at [450, 287] on div "Select staff type" at bounding box center [406, 287] width 95 height 11
click at [528, 289] on div "Select status" at bounding box center [533, 287] width 74 height 11
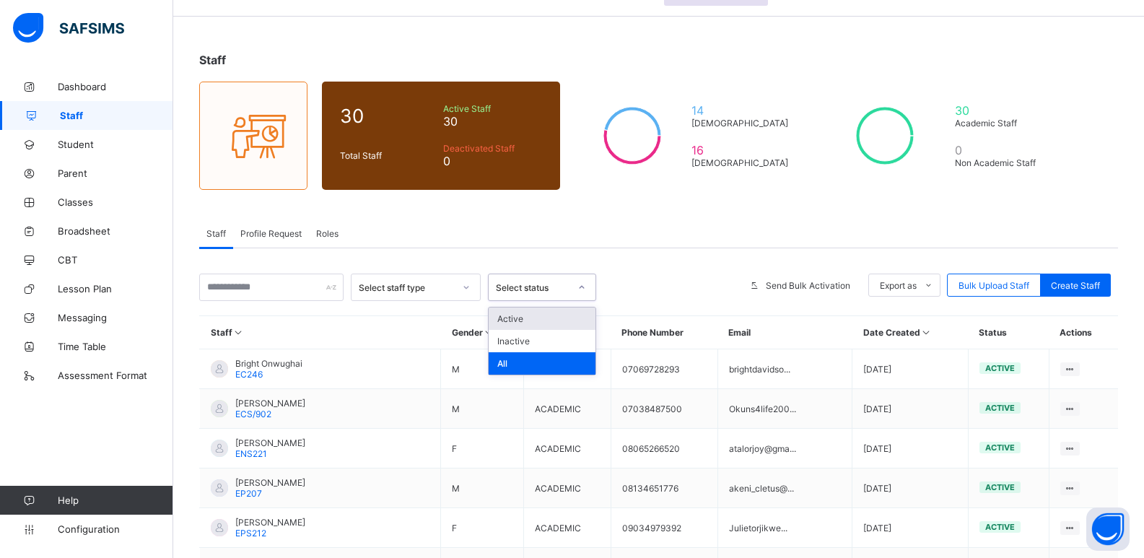
click at [547, 310] on div "Active" at bounding box center [542, 318] width 107 height 22
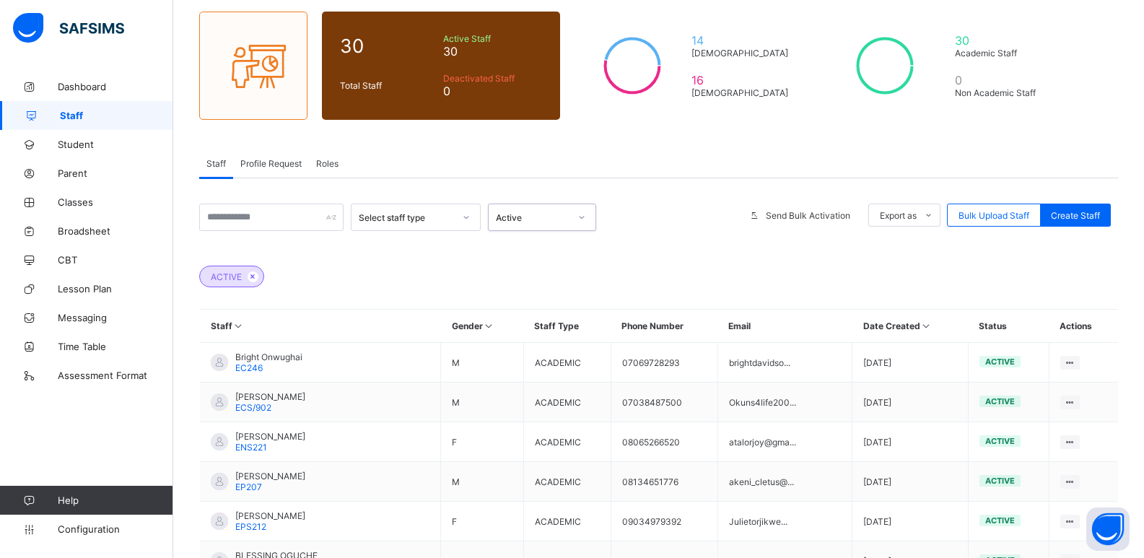
scroll to position [19, 0]
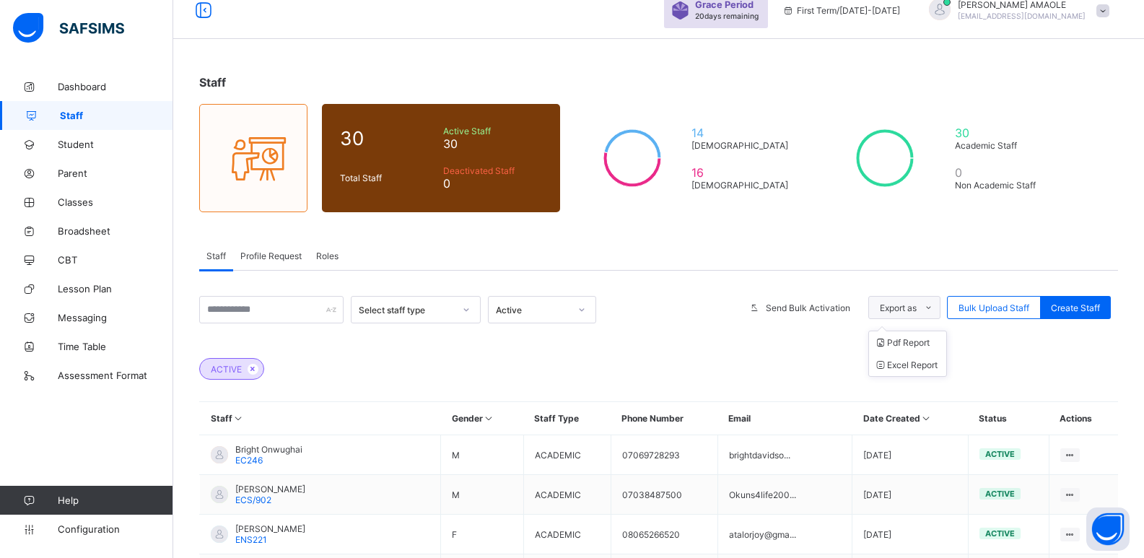
click at [917, 309] on span "Export as" at bounding box center [898, 307] width 37 height 11
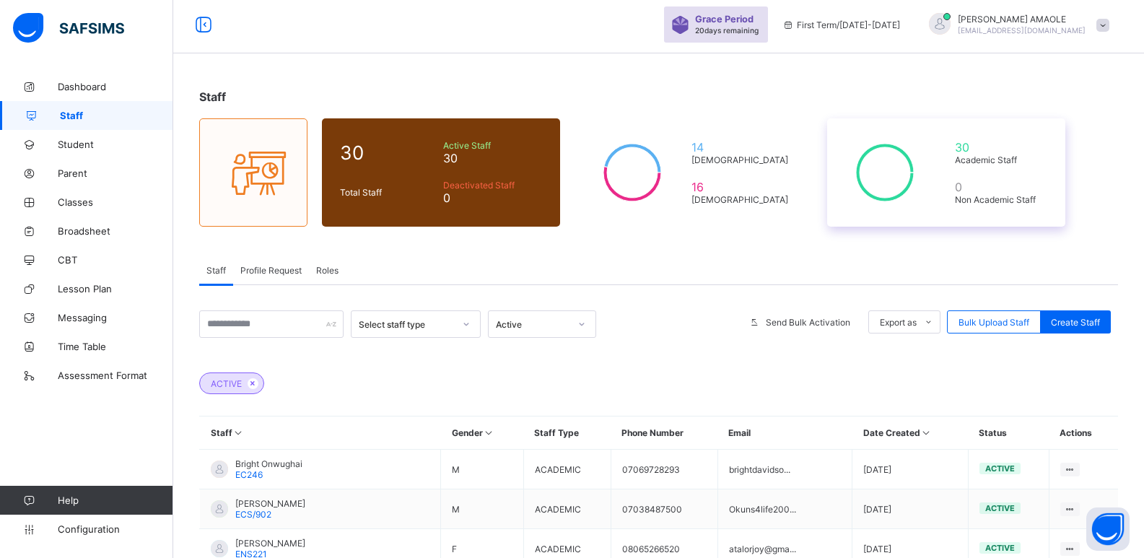
scroll to position [0, 0]
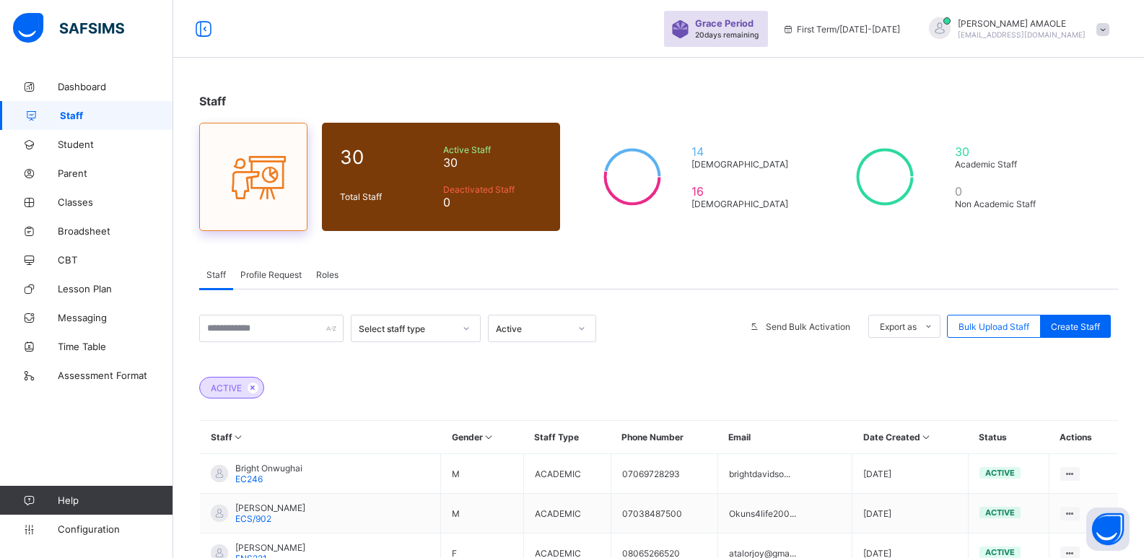
click at [251, 184] on icon at bounding box center [253, 177] width 61 height 52
click at [245, 168] on icon at bounding box center [253, 177] width 61 height 52
click at [753, 172] on div "14 Male" at bounding box center [743, 157] width 110 height 32
click at [947, 184] on div "30 Academic Staff 0 Non Academic Staff" at bounding box center [946, 177] width 238 height 108
click at [269, 280] on div "Profile Request" at bounding box center [271, 274] width 76 height 29
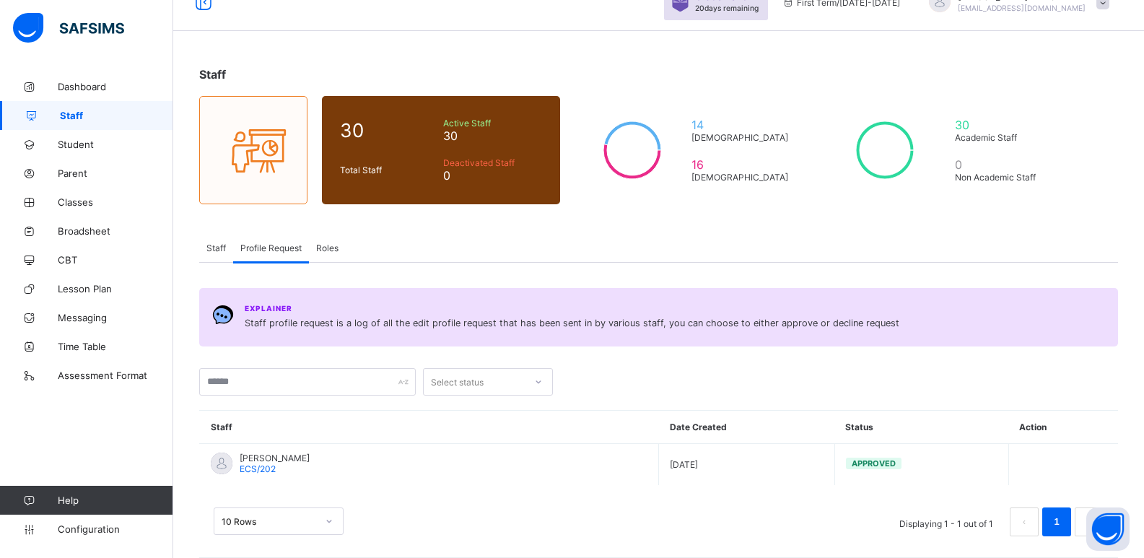
scroll to position [41, 0]
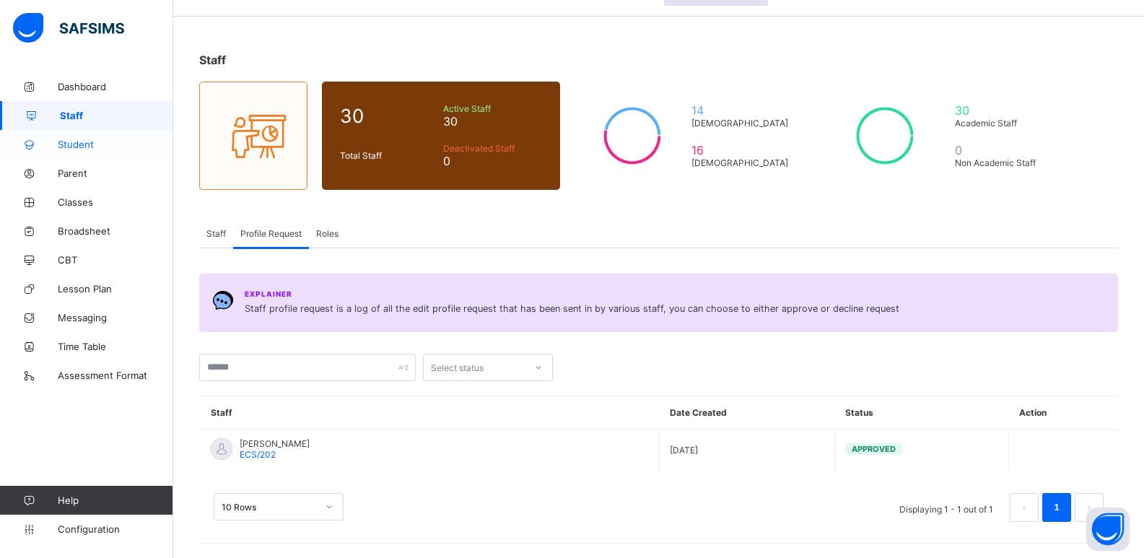
click at [85, 144] on span "Student" at bounding box center [115, 145] width 115 height 12
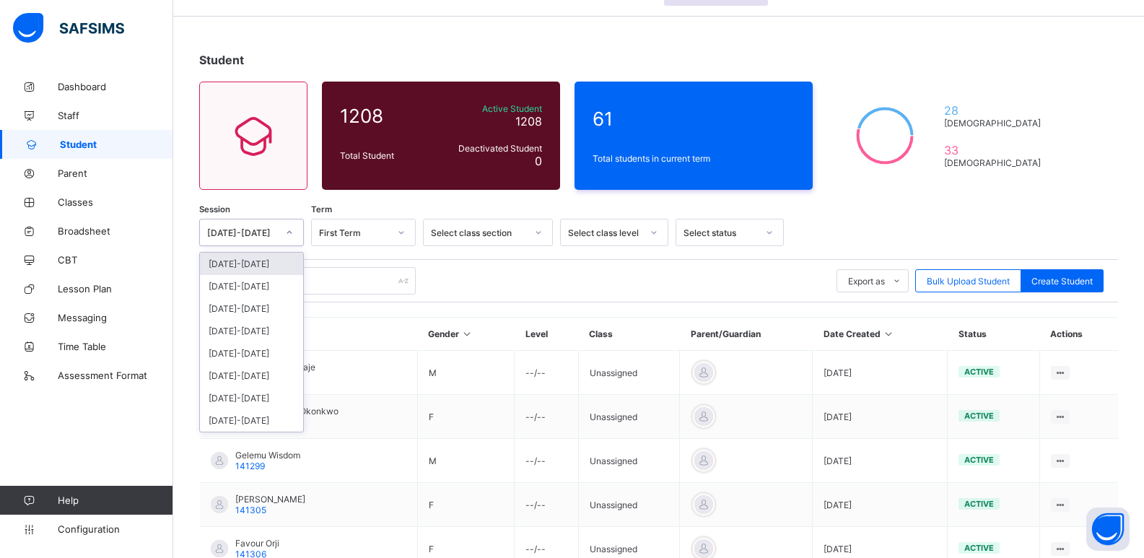
click at [271, 236] on div "[DATE]-[DATE]" at bounding box center [242, 232] width 70 height 11
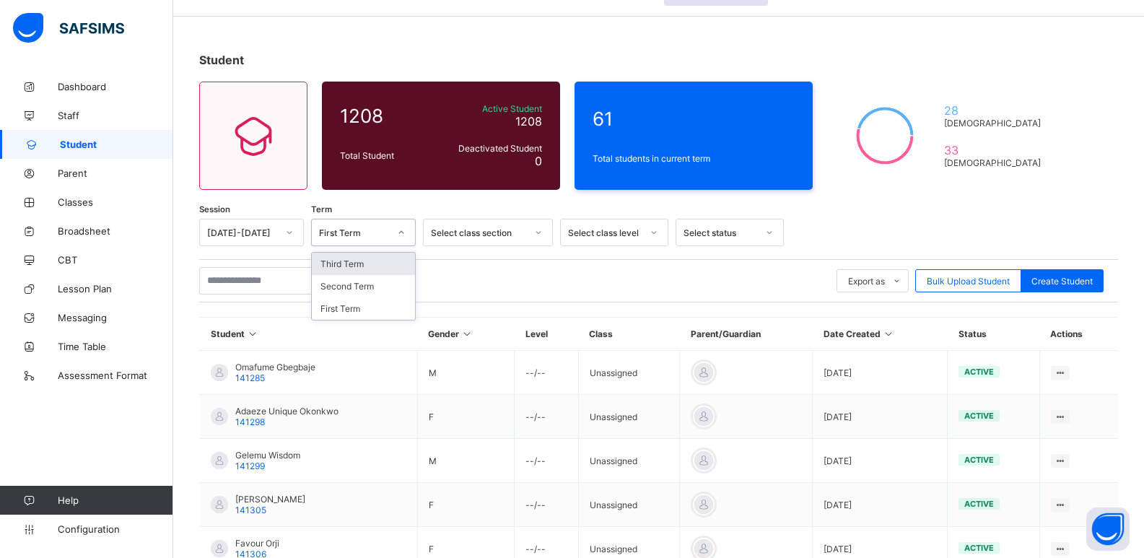
click at [349, 229] on div "First Term" at bounding box center [354, 232] width 70 height 11
click at [476, 236] on div "Select class section" at bounding box center [478, 232] width 95 height 11
click at [613, 233] on div "Select class level" at bounding box center [605, 232] width 74 height 11
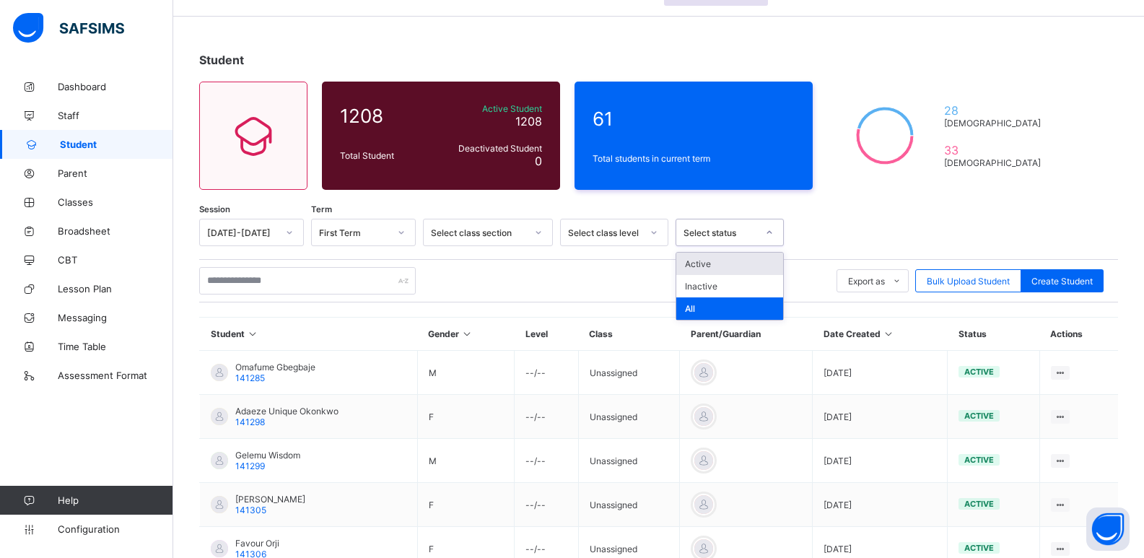
click at [721, 237] on div "Select status" at bounding box center [720, 232] width 74 height 11
click at [83, 171] on span "Parent" at bounding box center [115, 173] width 115 height 12
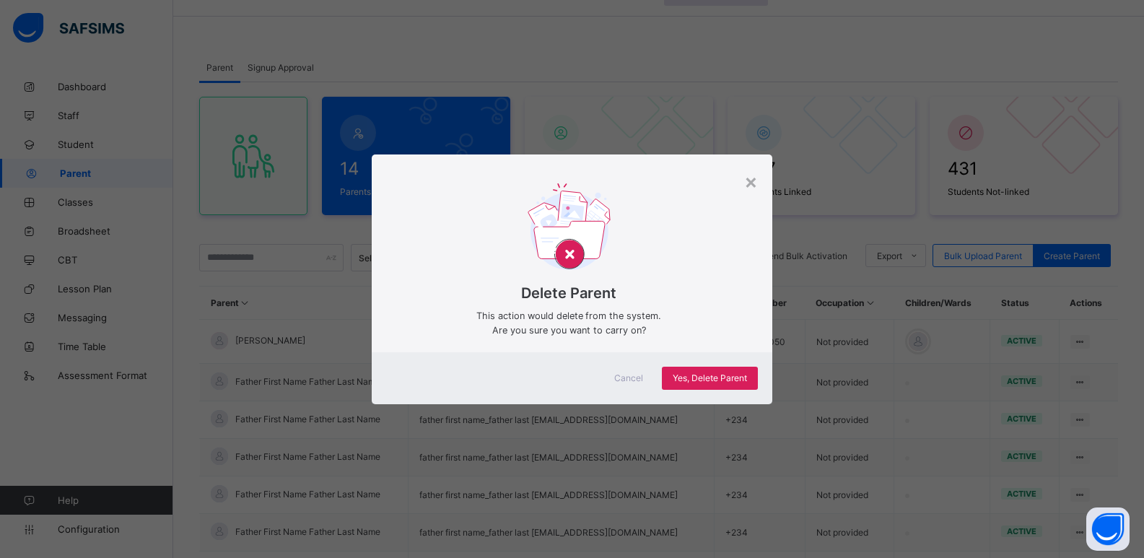
click at [633, 380] on span "Cancel" at bounding box center [628, 377] width 29 height 11
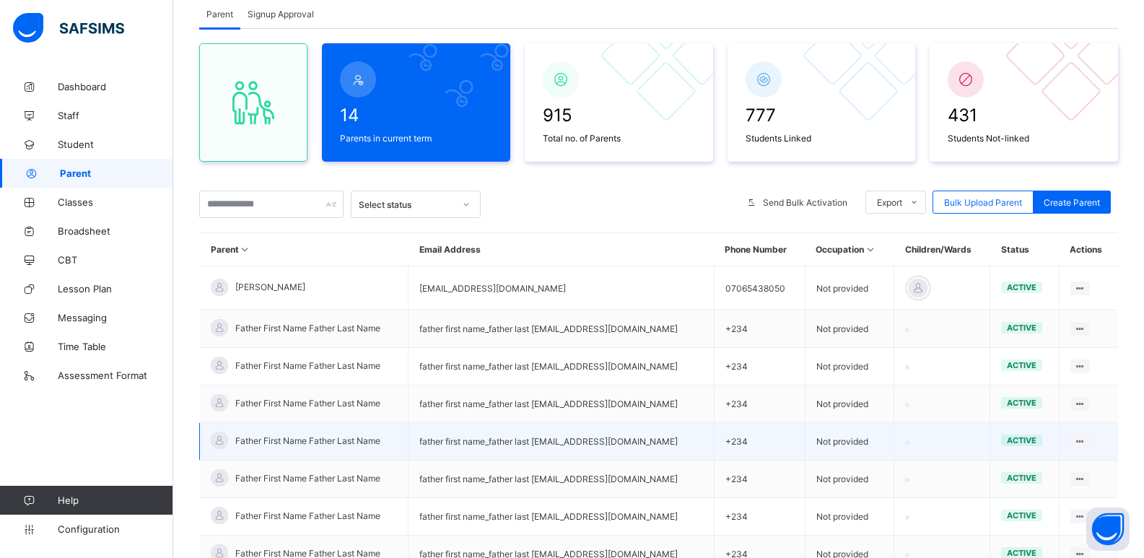
scroll to position [41, 0]
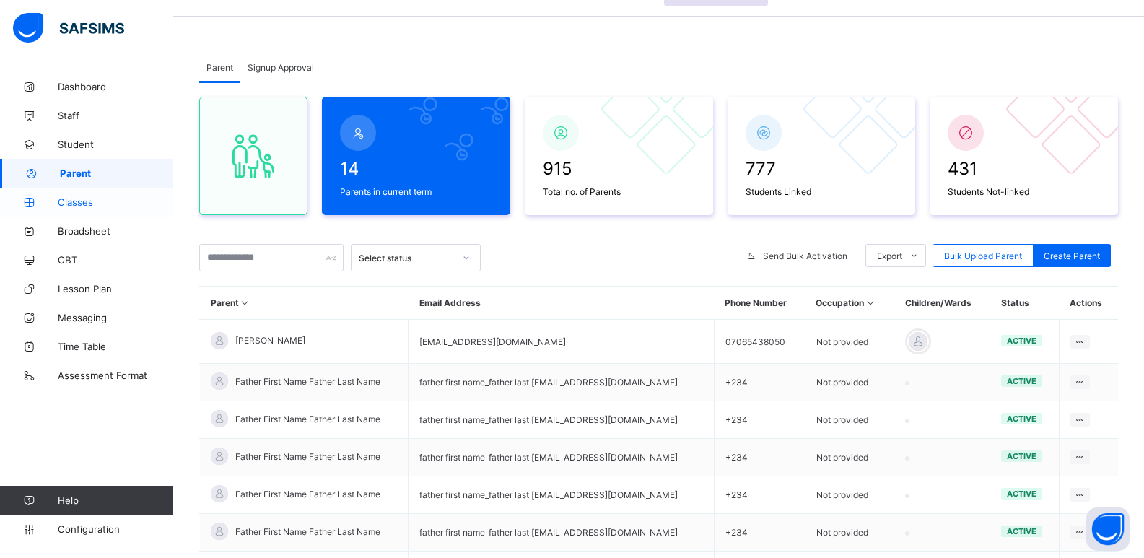
click at [107, 214] on link "Classes" at bounding box center [86, 202] width 173 height 29
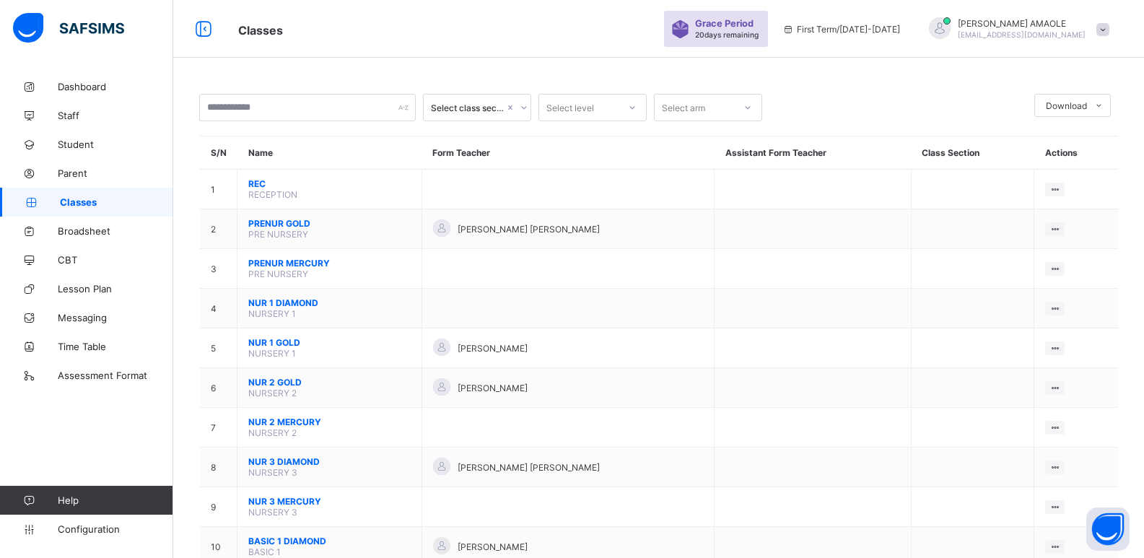
click at [1109, 30] on span at bounding box center [1102, 29] width 13 height 13
click at [1075, 162] on span "Logout" at bounding box center [1062, 166] width 95 height 17
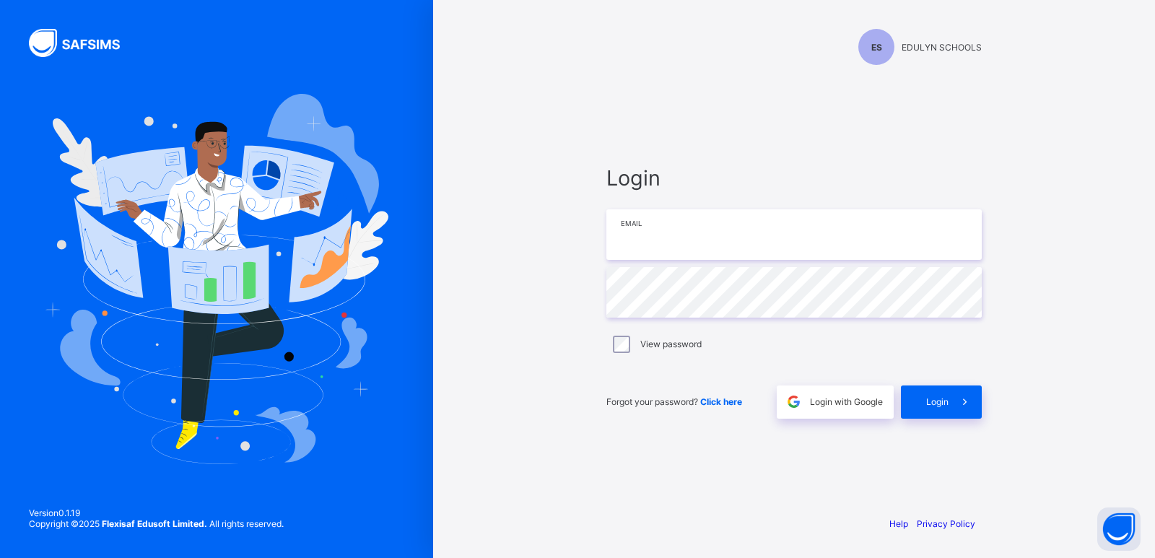
type input "**********"
click at [866, 408] on div "Login with Google" at bounding box center [835, 401] width 117 height 33
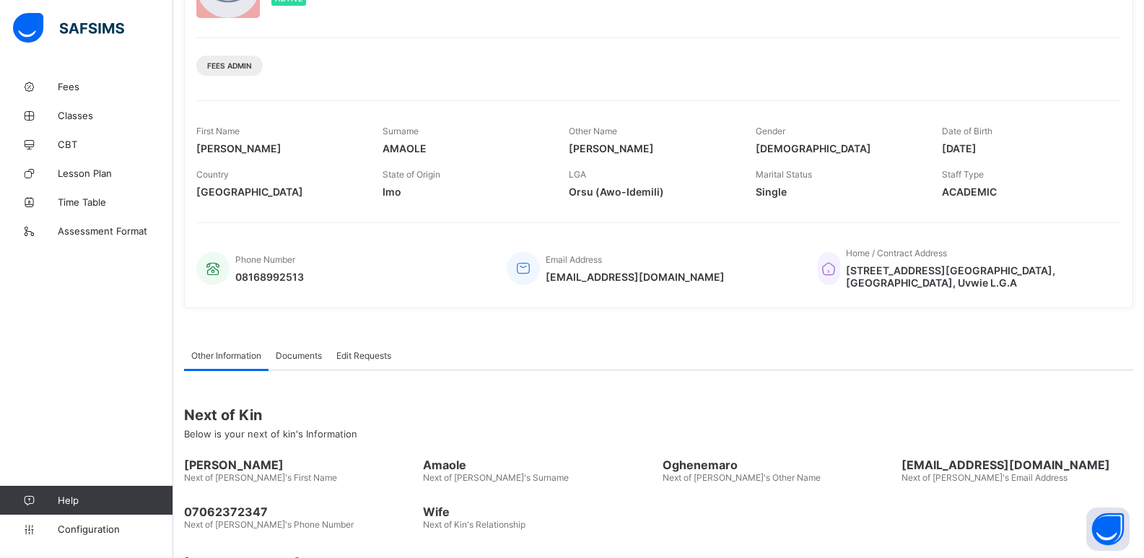
scroll to position [199, 0]
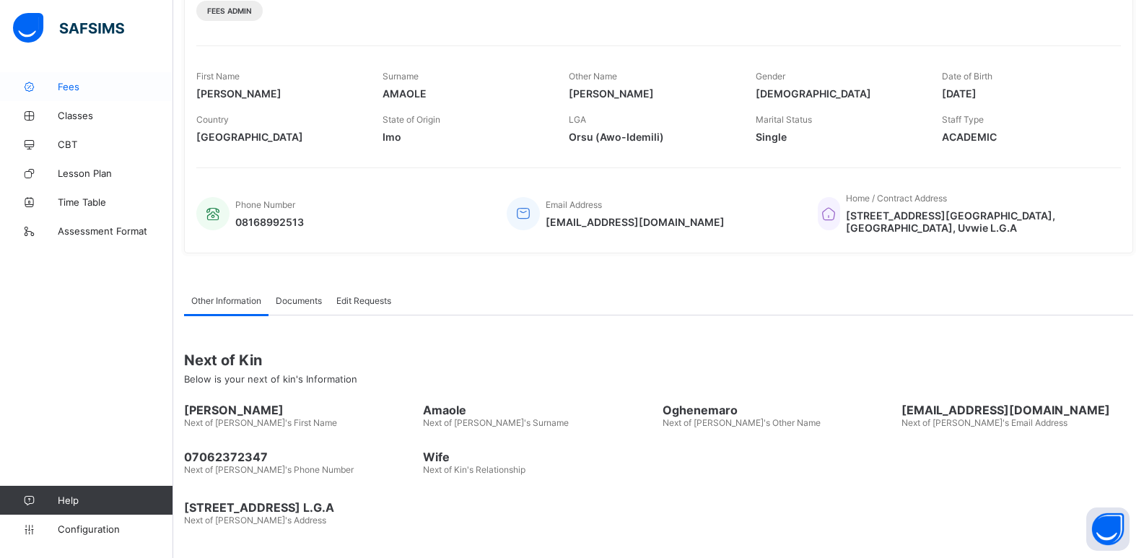
click at [89, 80] on link "Fees" at bounding box center [86, 86] width 173 height 29
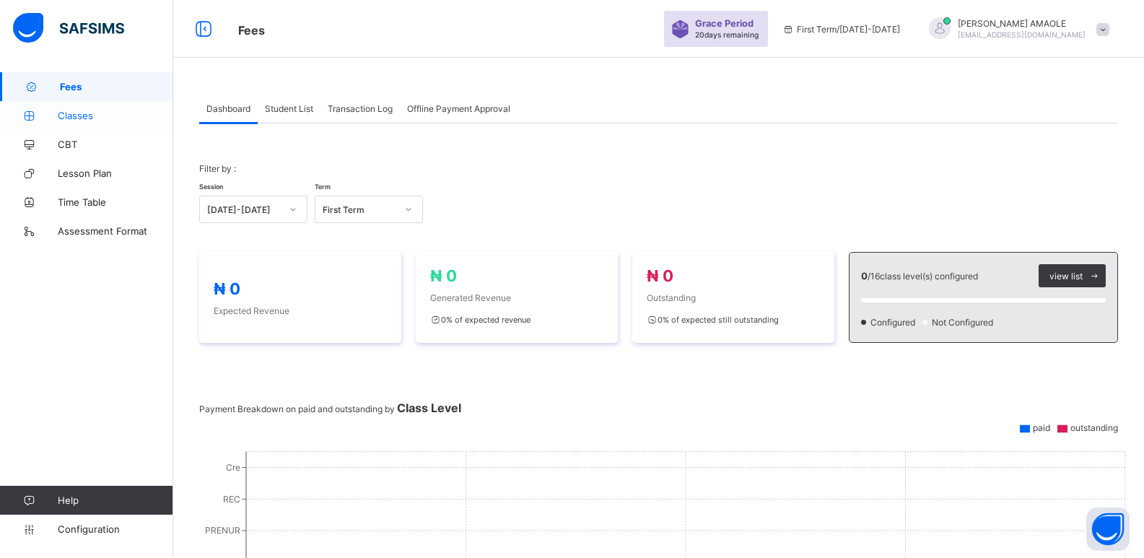
click at [103, 112] on span "Classes" at bounding box center [115, 116] width 115 height 12
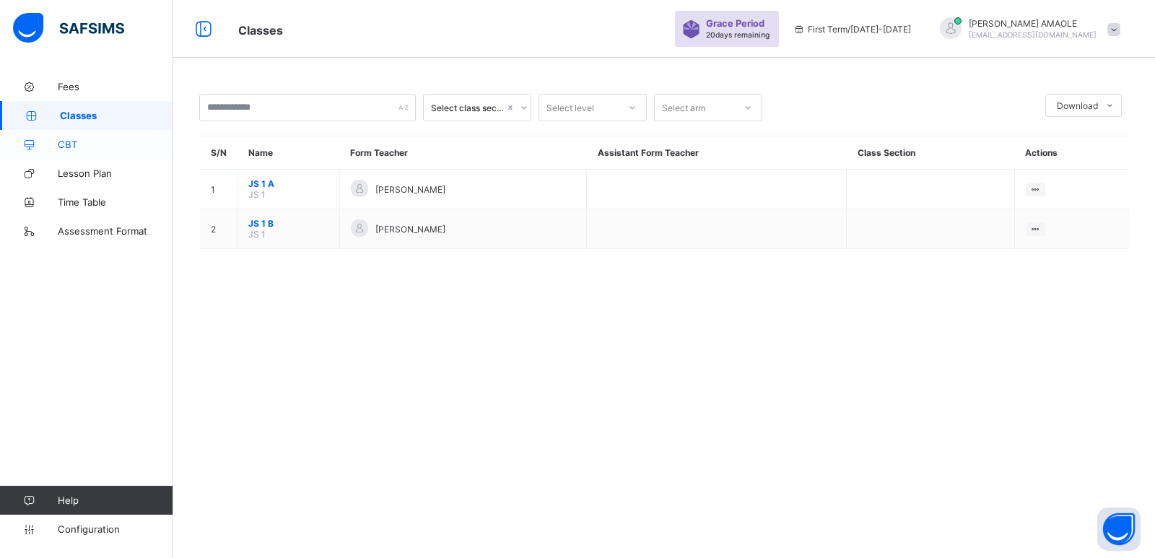
click at [79, 148] on span "CBT" at bounding box center [115, 145] width 115 height 12
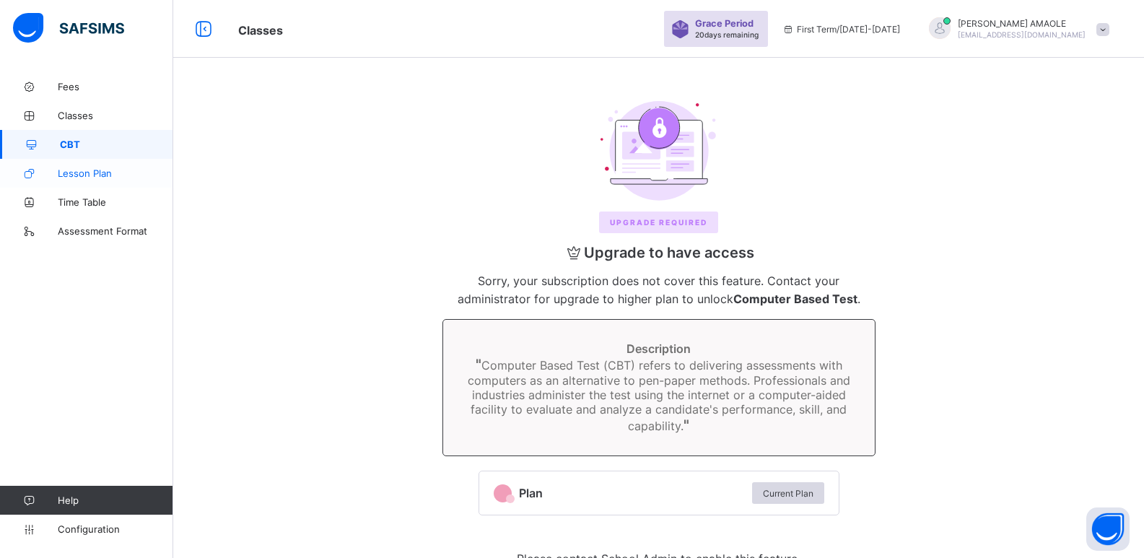
click at [84, 172] on span "Lesson Plan" at bounding box center [115, 173] width 115 height 12
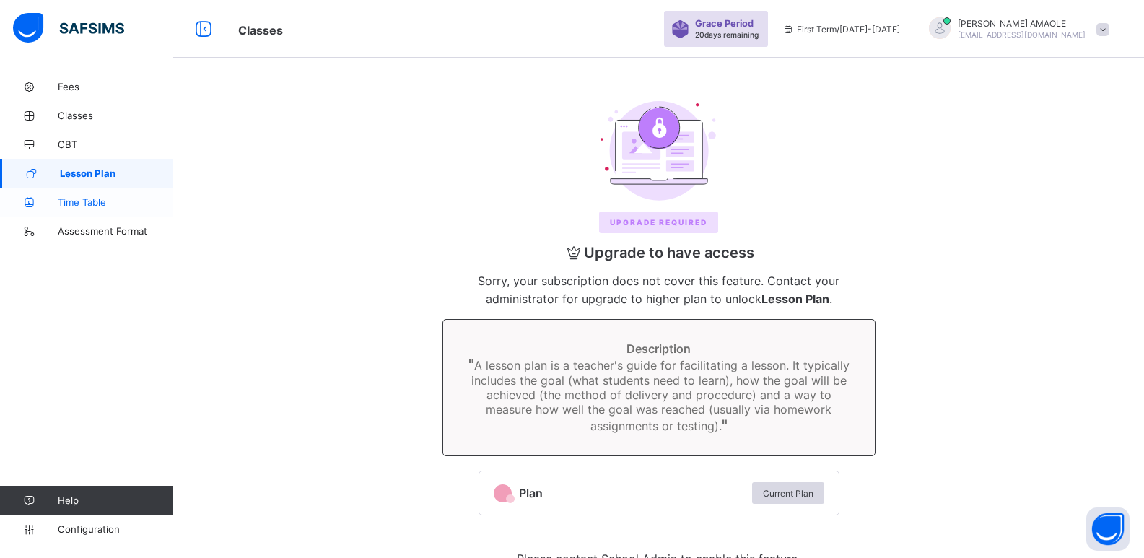
click at [103, 206] on span "Time Table" at bounding box center [115, 202] width 115 height 12
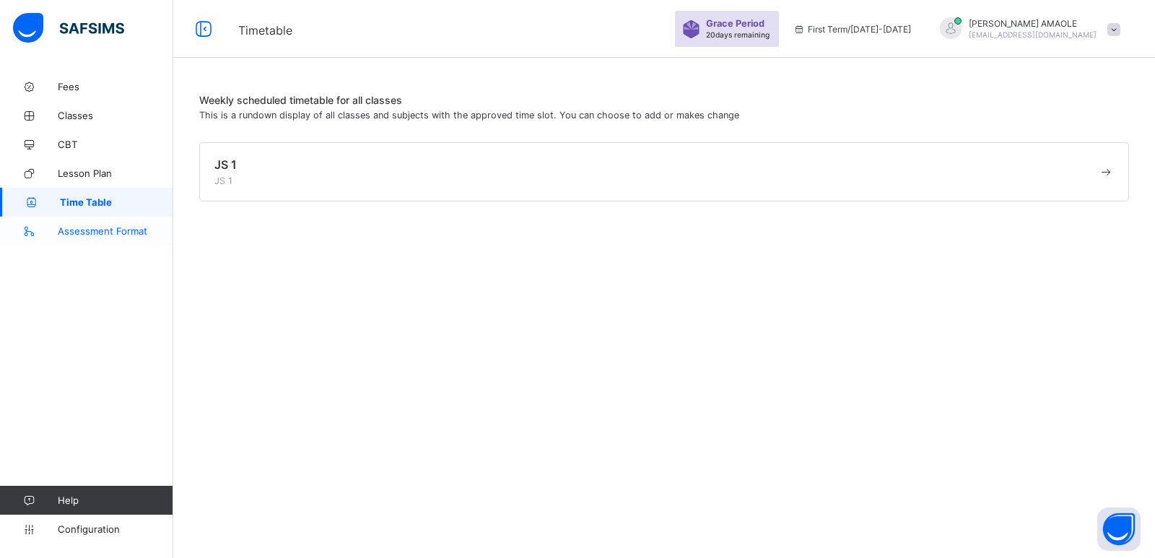
click at [104, 228] on span "Assessment Format" at bounding box center [115, 231] width 115 height 12
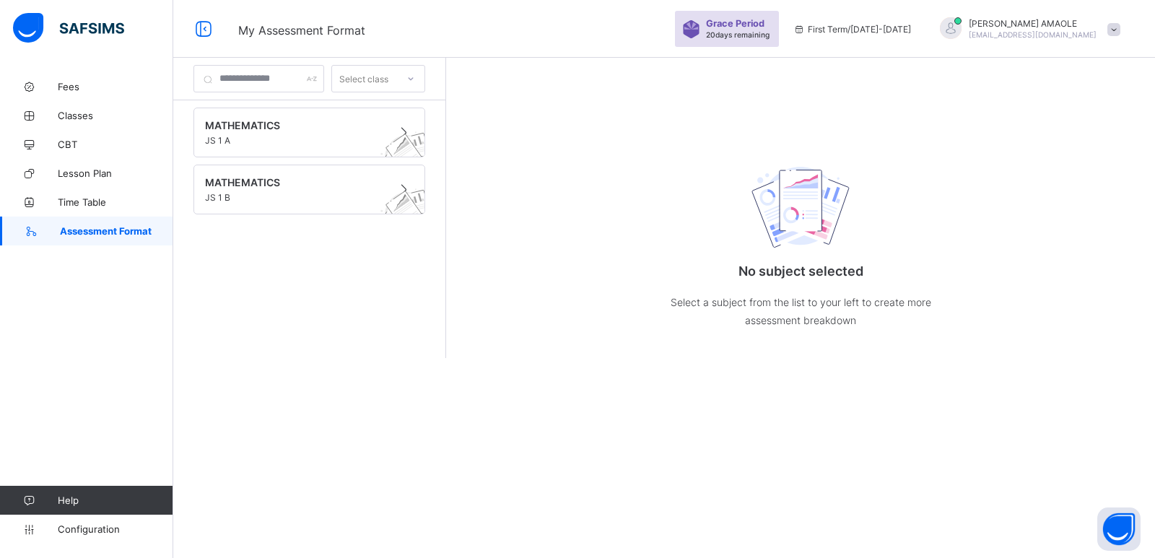
click at [1106, 28] on div "ARNOLD AMAOLE amaoleu@gmail.com" at bounding box center [1026, 29] width 202 height 24
click at [1062, 136] on span "Logout" at bounding box center [1072, 142] width 95 height 17
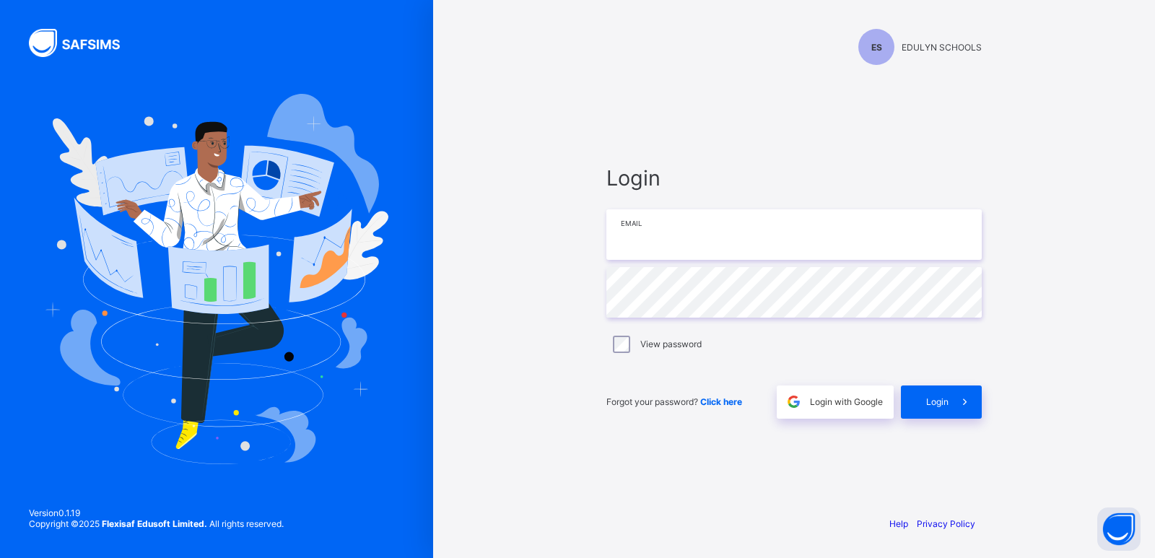
type input "**********"
click at [880, 52] on span "ES" at bounding box center [876, 47] width 11 height 11
click at [931, 405] on span "Login" at bounding box center [937, 401] width 22 height 11
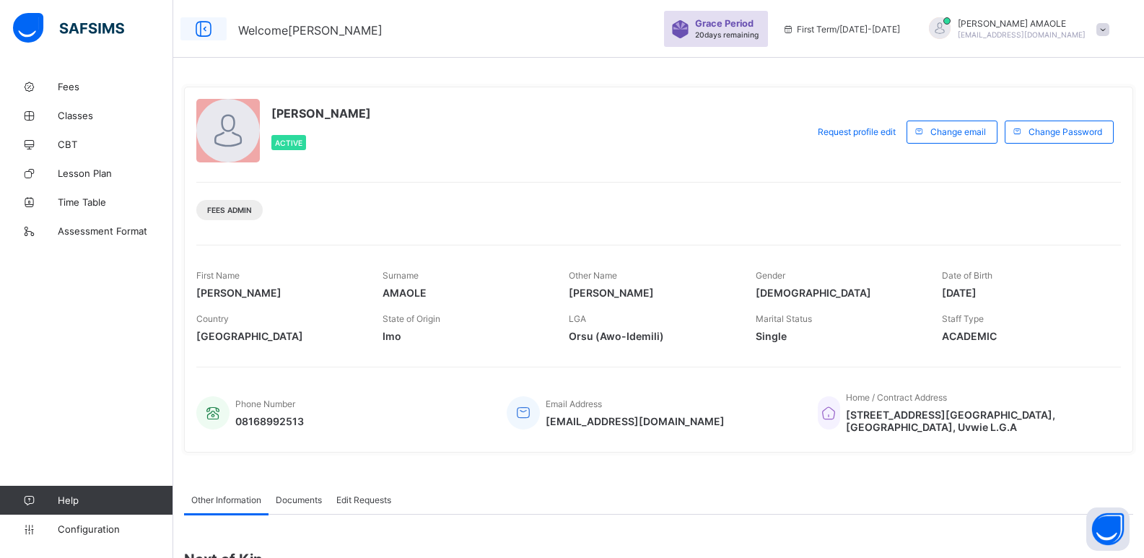
click at [204, 32] on icon at bounding box center [203, 29] width 25 height 21
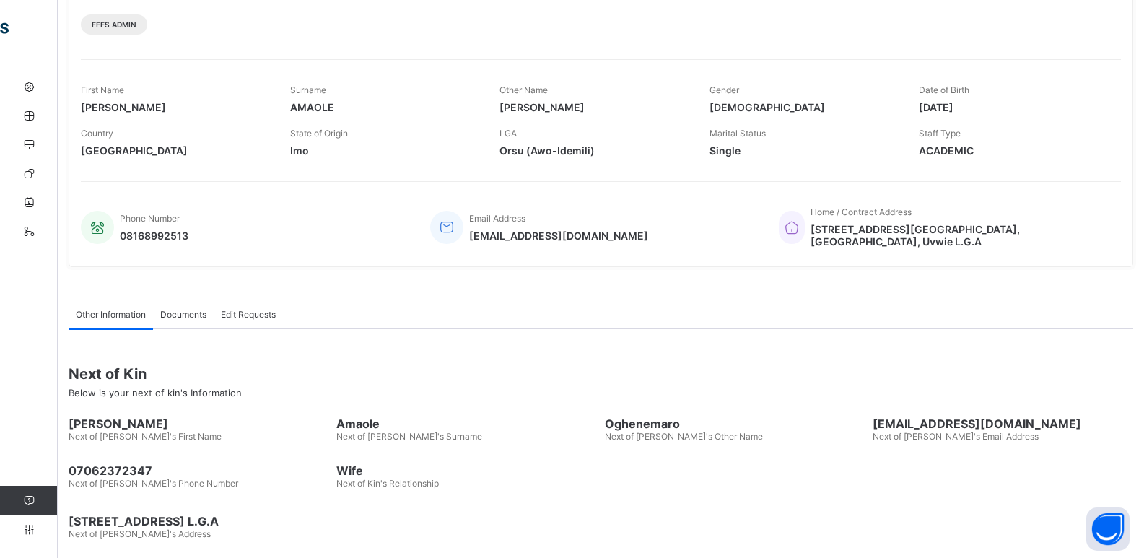
scroll to position [199, 0]
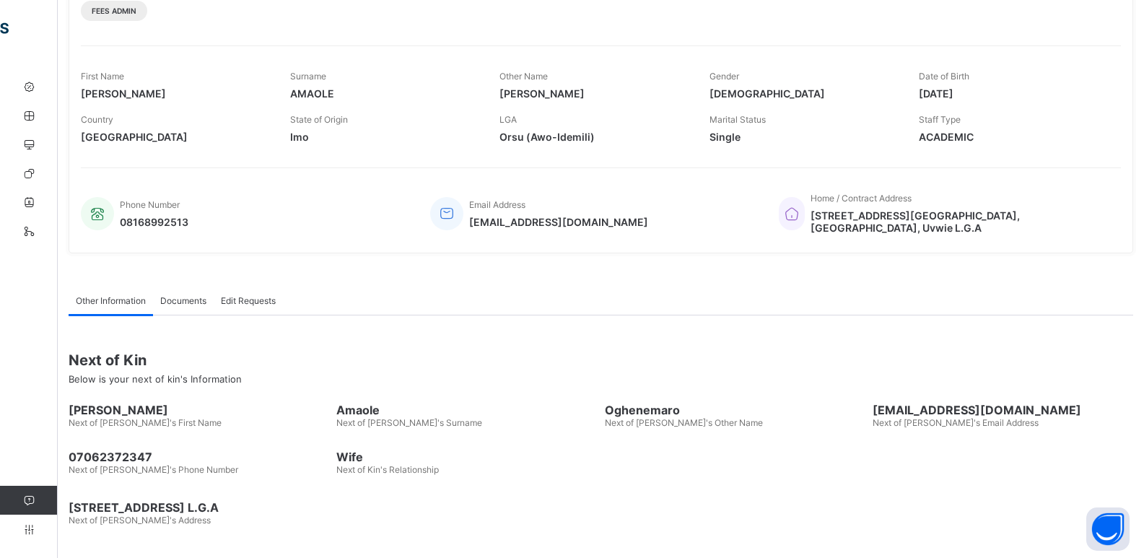
click at [261, 302] on span "Edit Requests" at bounding box center [248, 300] width 55 height 11
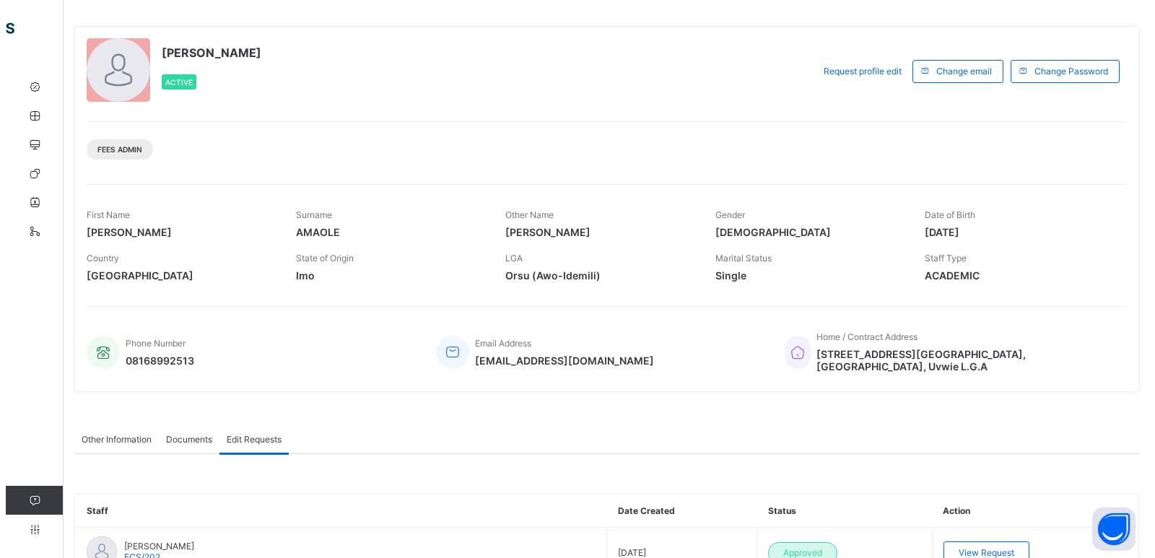
scroll to position [0, 0]
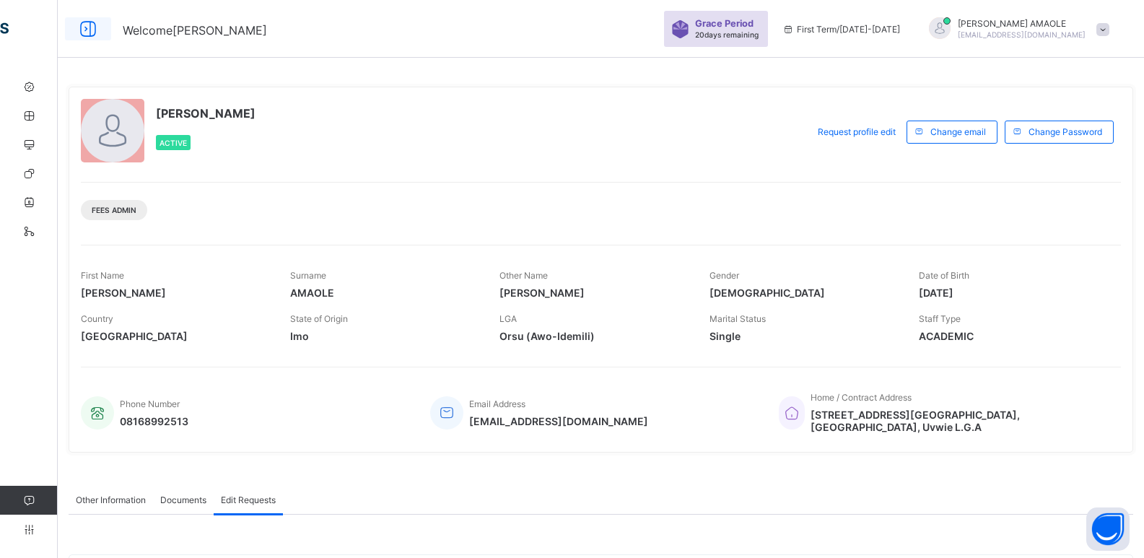
click at [82, 25] on icon at bounding box center [88, 29] width 25 height 21
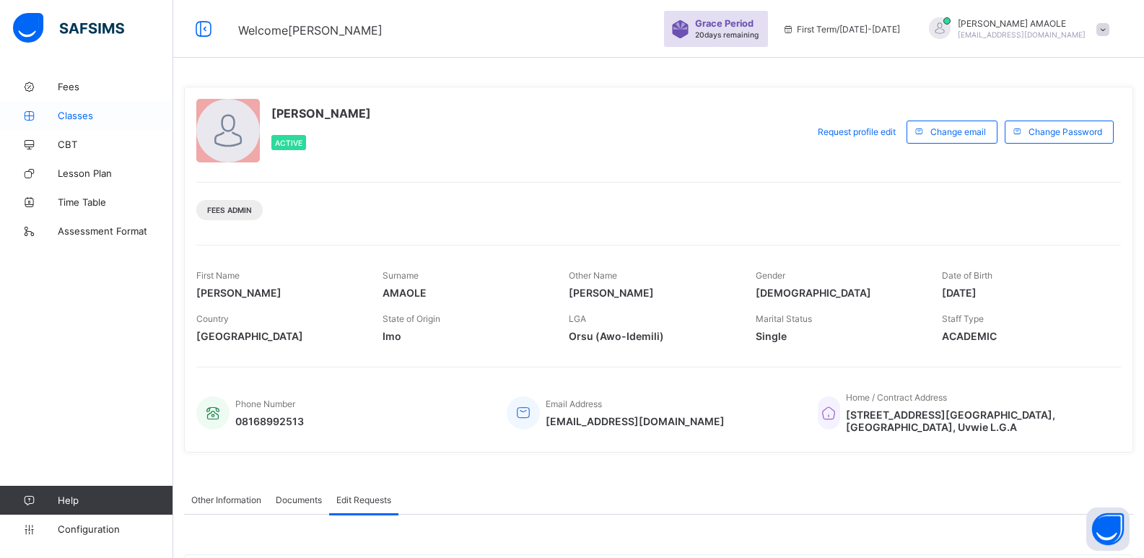
click at [97, 115] on span "Classes" at bounding box center [115, 116] width 115 height 12
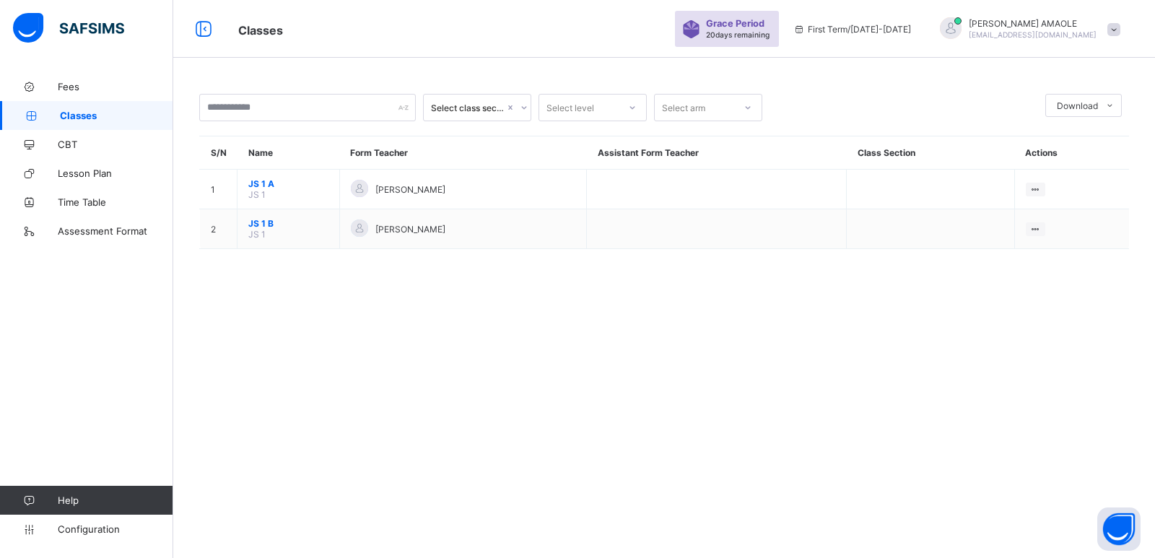
click at [489, 104] on div "Select class section" at bounding box center [468, 107] width 74 height 11
click at [489, 106] on div "Select class section" at bounding box center [468, 107] width 74 height 11
click at [632, 113] on icon at bounding box center [632, 107] width 9 height 14
drag, startPoint x: 621, startPoint y: 107, endPoint x: 584, endPoint y: 110, distance: 37.0
click at [620, 107] on div at bounding box center [632, 107] width 25 height 23
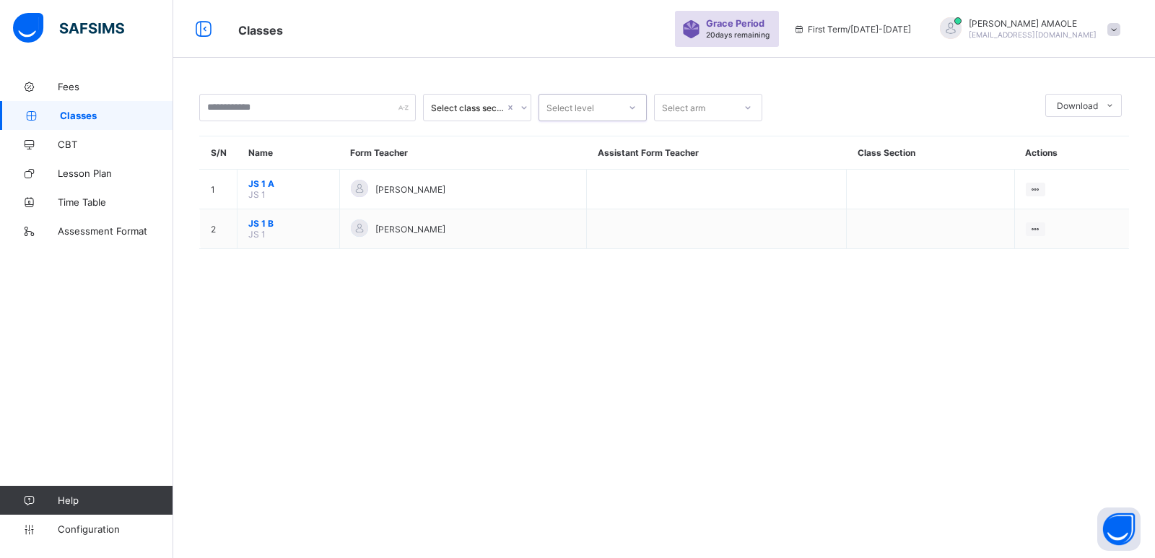
click at [491, 112] on div "Select class section" at bounding box center [468, 107] width 74 height 11
click at [764, 27] on span "Grace Period" at bounding box center [735, 23] width 58 height 11
click at [961, 26] on div at bounding box center [951, 28] width 22 height 22
click at [1114, 22] on div "ARNOLD AMAOLE amaoleu@gmail.com" at bounding box center [1026, 29] width 202 height 24
click at [1113, 25] on span at bounding box center [1113, 29] width 13 height 13
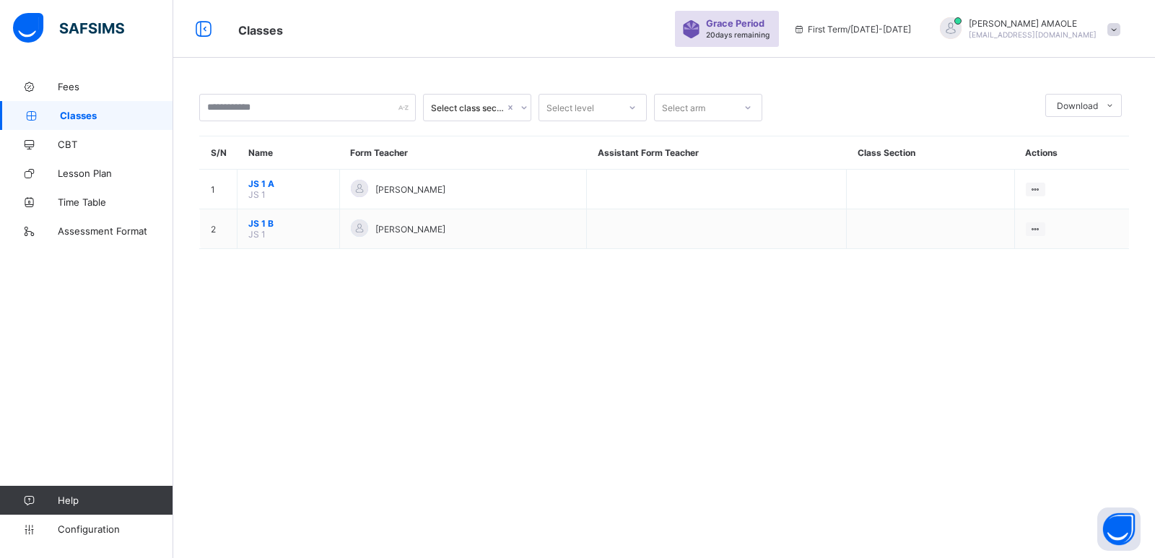
click at [779, 17] on div "Grace Period 20 days remaining" at bounding box center [727, 29] width 104 height 36
click at [764, 19] on span "Grace Period" at bounding box center [735, 23] width 58 height 11
click at [47, 88] on icon at bounding box center [29, 87] width 58 height 11
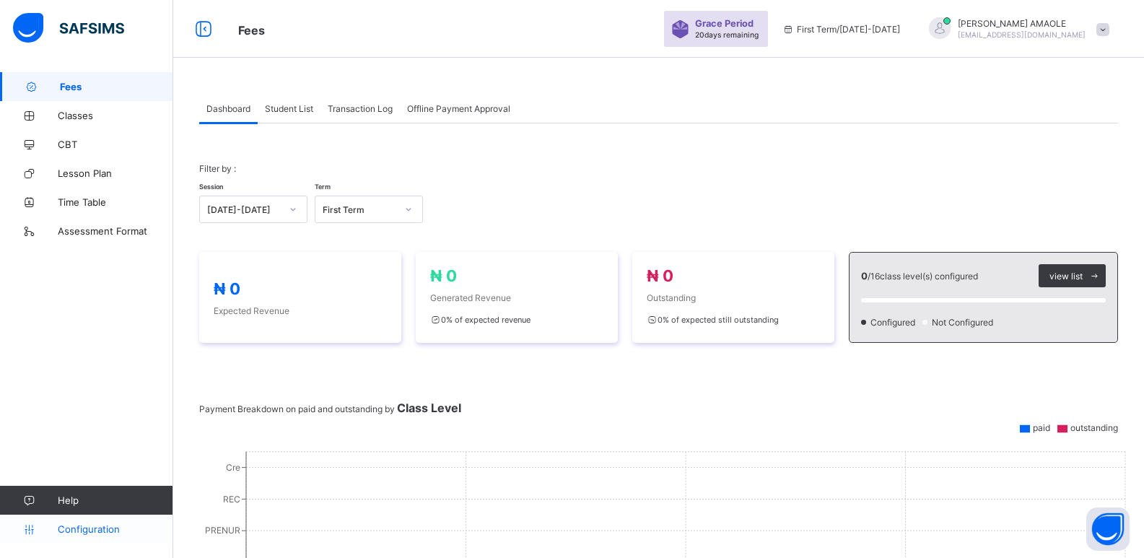
click at [89, 530] on span "Configuration" at bounding box center [115, 529] width 115 height 12
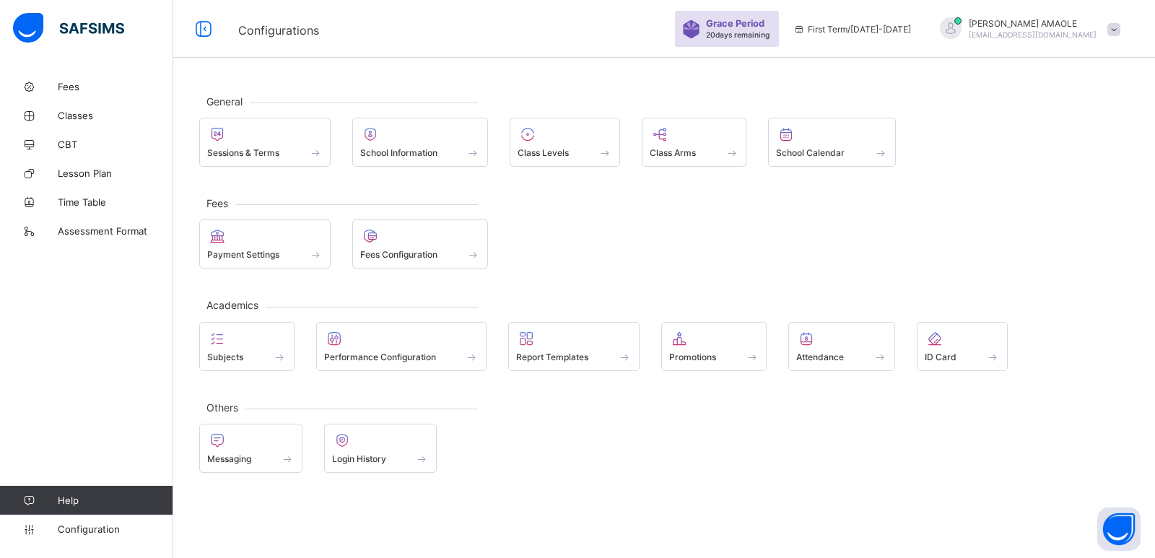
click at [1115, 31] on span at bounding box center [1113, 29] width 13 height 13
click at [1070, 135] on span "Logout" at bounding box center [1072, 142] width 95 height 17
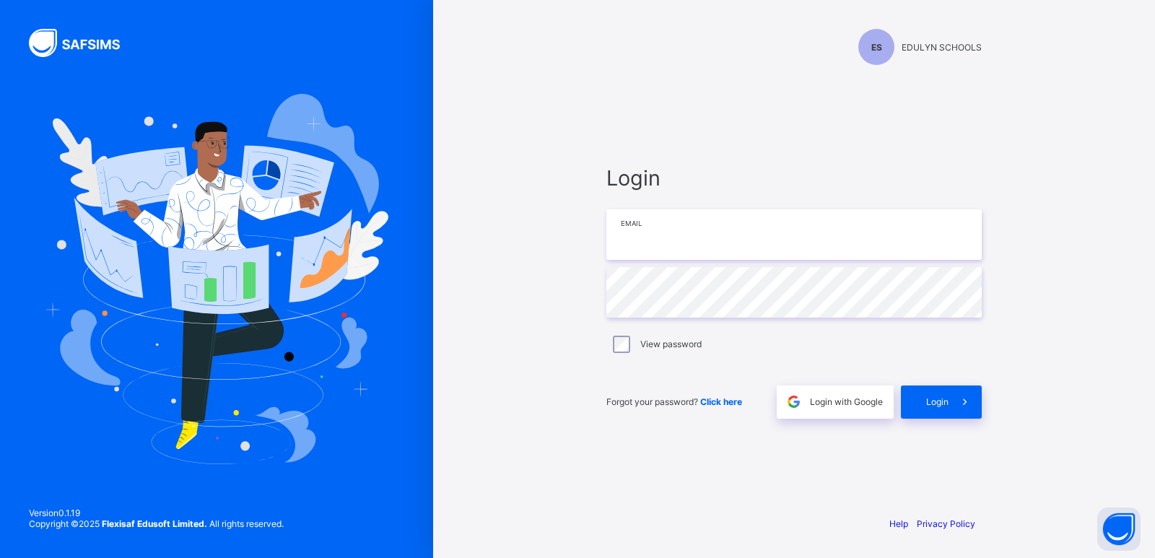
type input "**********"
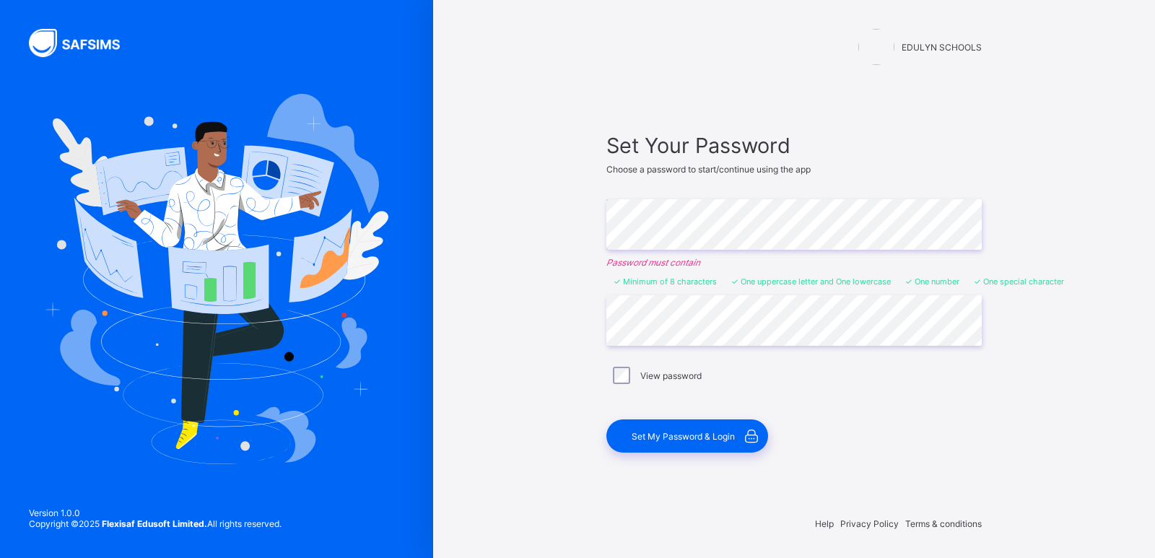
click at [898, 51] on div "EDULYN SCHOOLS" at bounding box center [919, 47] width 123 height 36
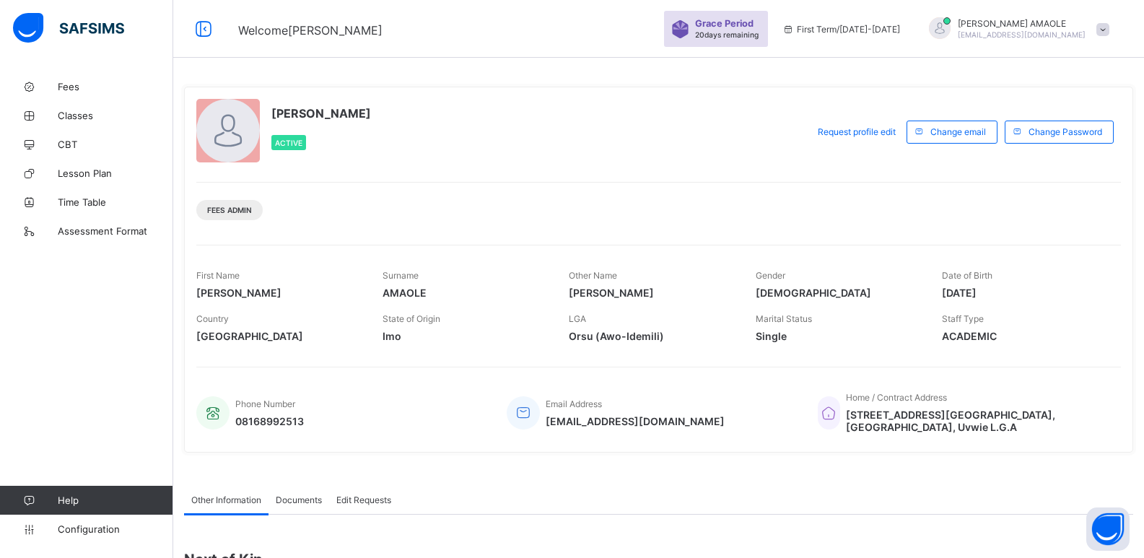
click at [1108, 25] on span at bounding box center [1102, 29] width 13 height 13
click at [950, 27] on div at bounding box center [940, 28] width 22 height 22
click at [761, 30] on div "Grace Period 20 days remaining" at bounding box center [728, 29] width 66 height 22
click at [73, 21] on img at bounding box center [68, 28] width 111 height 30
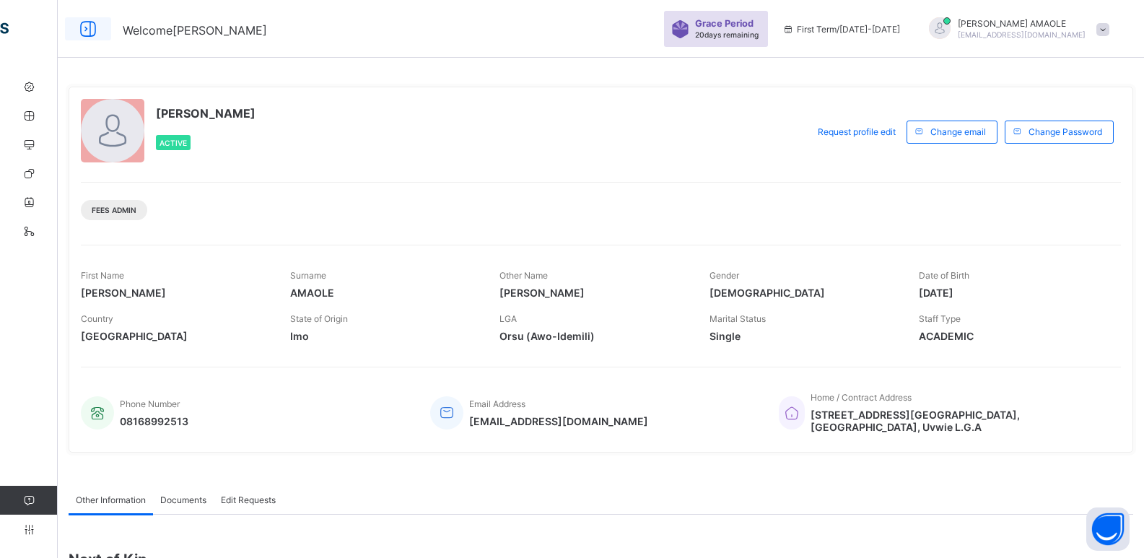
click at [83, 24] on icon at bounding box center [88, 29] width 25 height 21
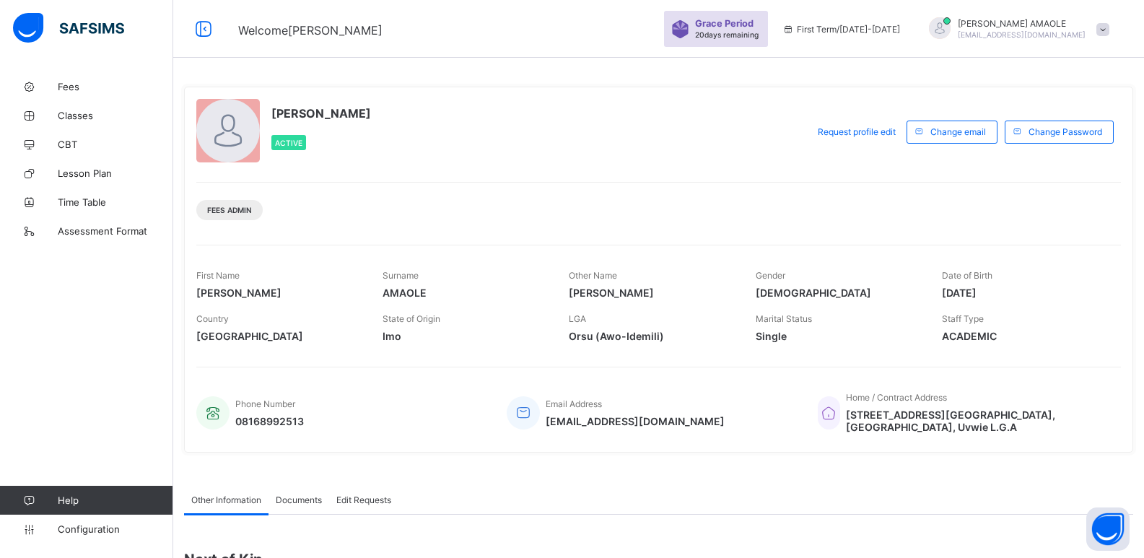
click at [307, 502] on span "Documents" at bounding box center [299, 499] width 46 height 11
click at [375, 500] on span "Edit Requests" at bounding box center [363, 499] width 55 height 11
click at [89, 529] on span "Configuration" at bounding box center [115, 529] width 115 height 12
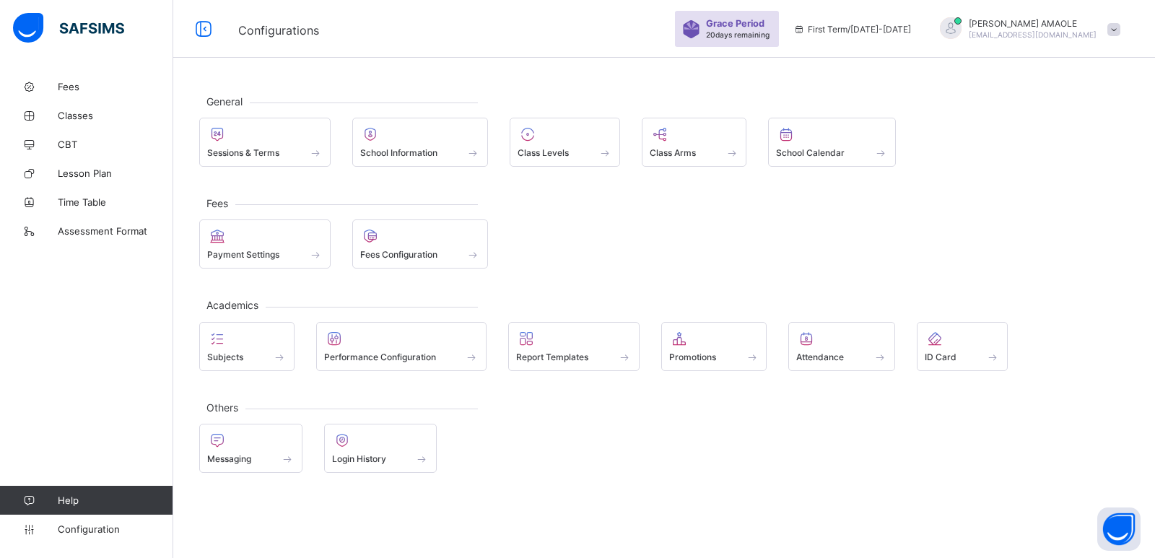
click at [771, 30] on div "Grace Period 20 days remaining" at bounding box center [739, 29] width 66 height 22
click at [61, 113] on span "Classes" at bounding box center [115, 116] width 115 height 12
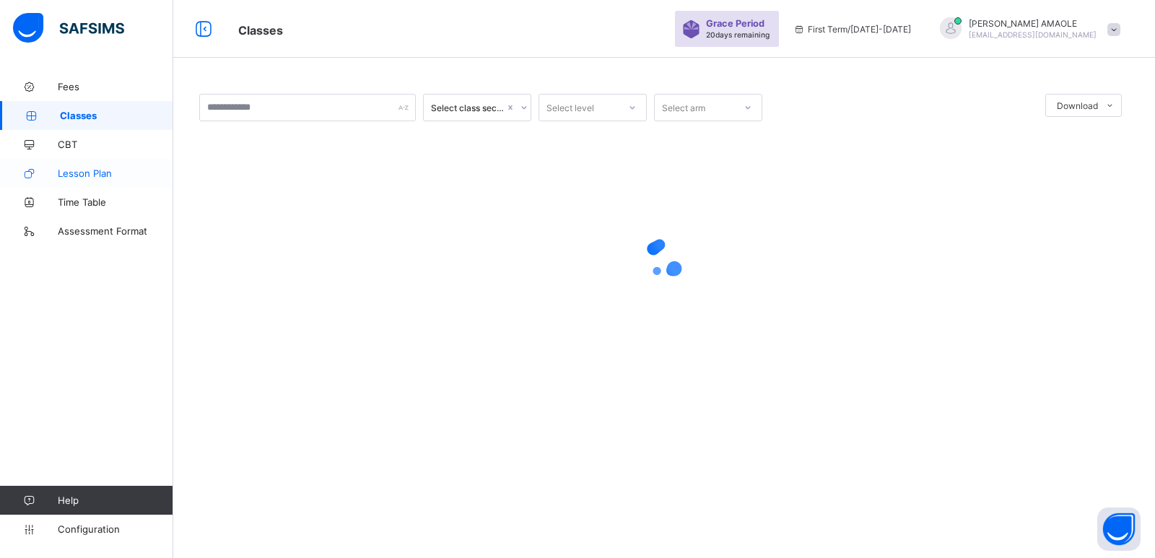
click at [74, 160] on link "Lesson Plan" at bounding box center [86, 173] width 173 height 29
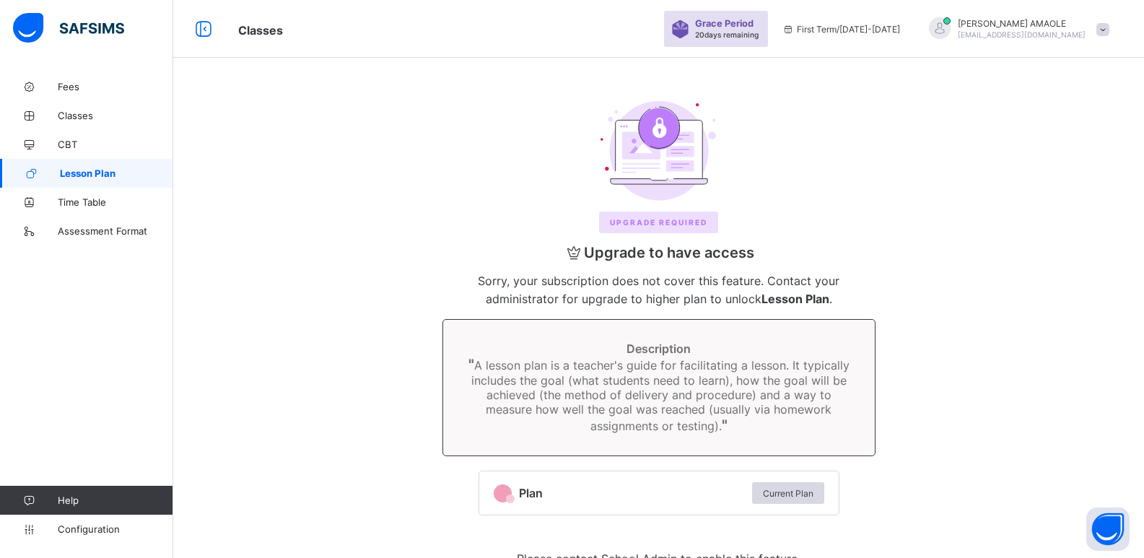
click at [1109, 25] on span at bounding box center [1102, 29] width 13 height 13
click at [1055, 82] on span "Notifications" at bounding box center [1062, 86] width 95 height 17
click at [1051, 25] on span "[PERSON_NAME]" at bounding box center [1022, 23] width 128 height 11
click at [1051, 115] on span "Profile" at bounding box center [1062, 114] width 95 height 17
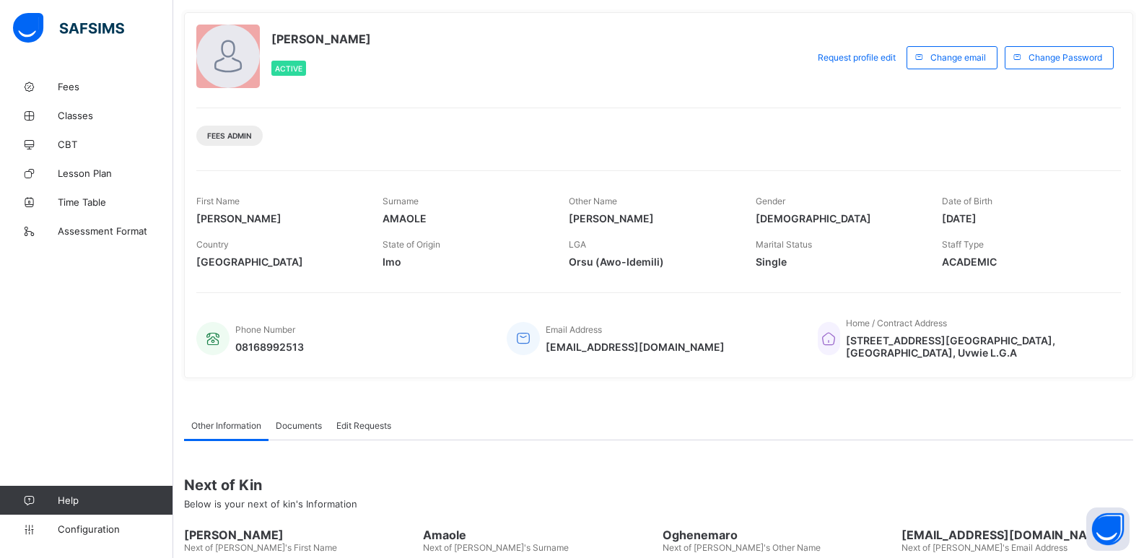
scroll to position [199, 0]
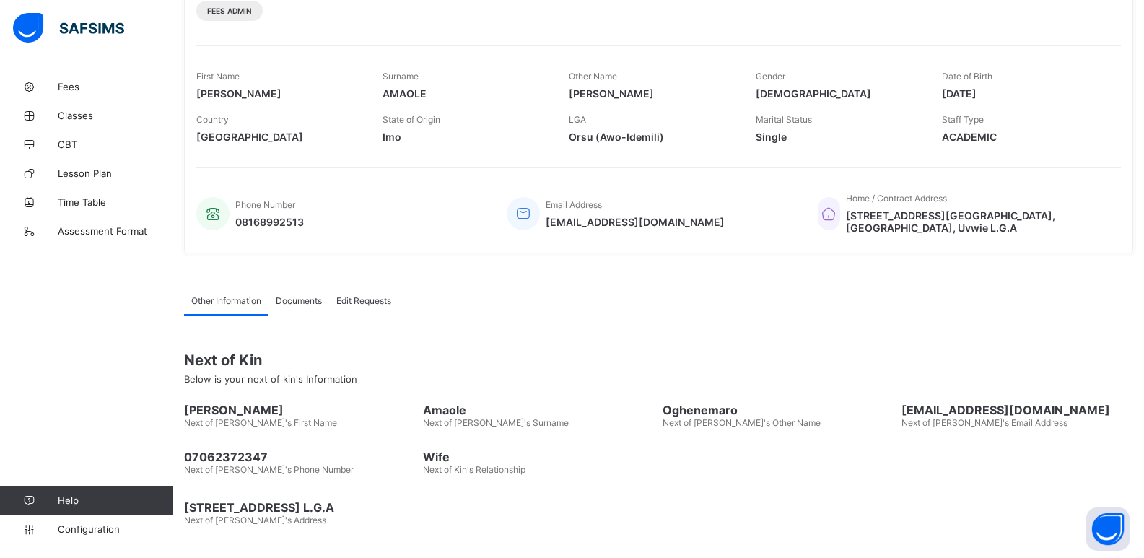
click at [303, 296] on span "Documents" at bounding box center [299, 300] width 46 height 11
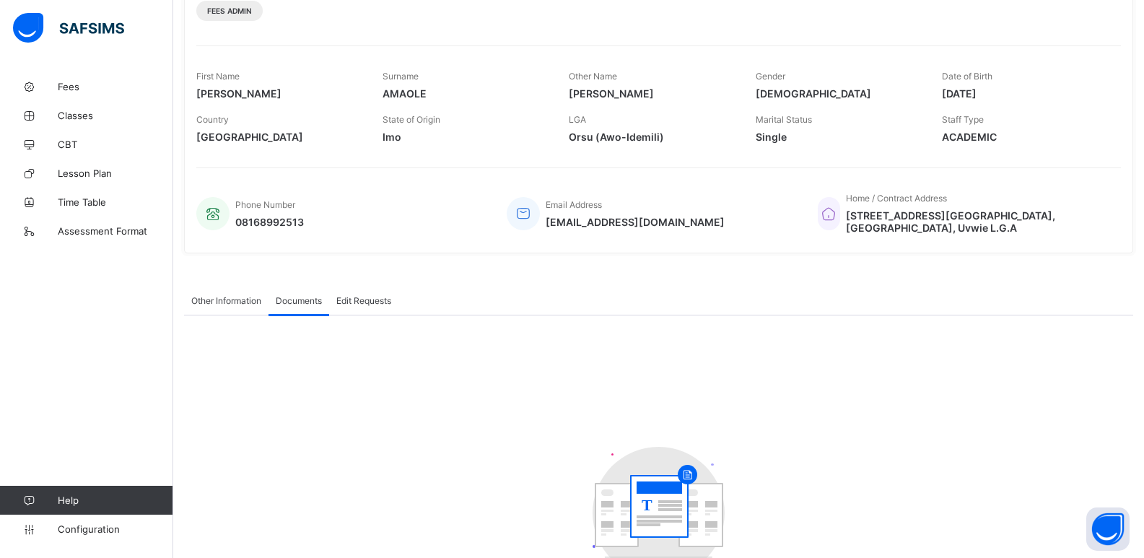
click at [340, 296] on span "Edit Requests" at bounding box center [363, 300] width 55 height 11
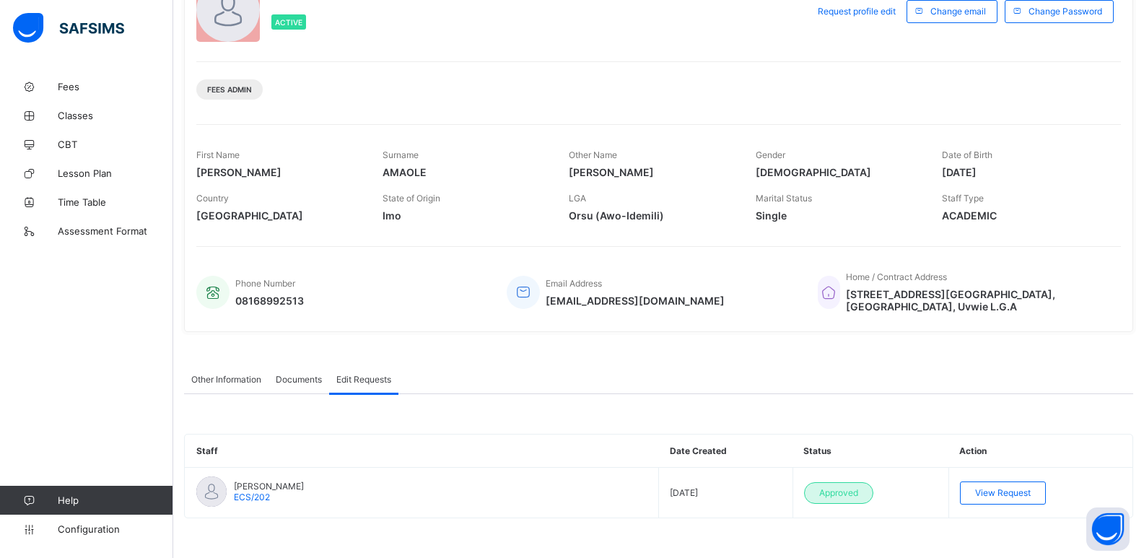
scroll to position [121, 0]
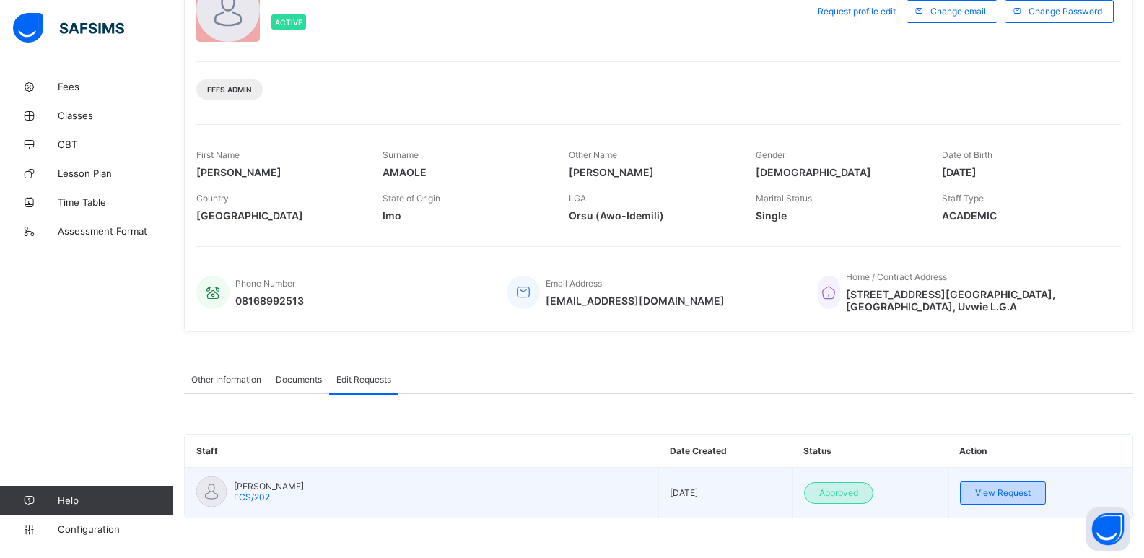
click at [1007, 497] on span "View Request" at bounding box center [1003, 492] width 56 height 11
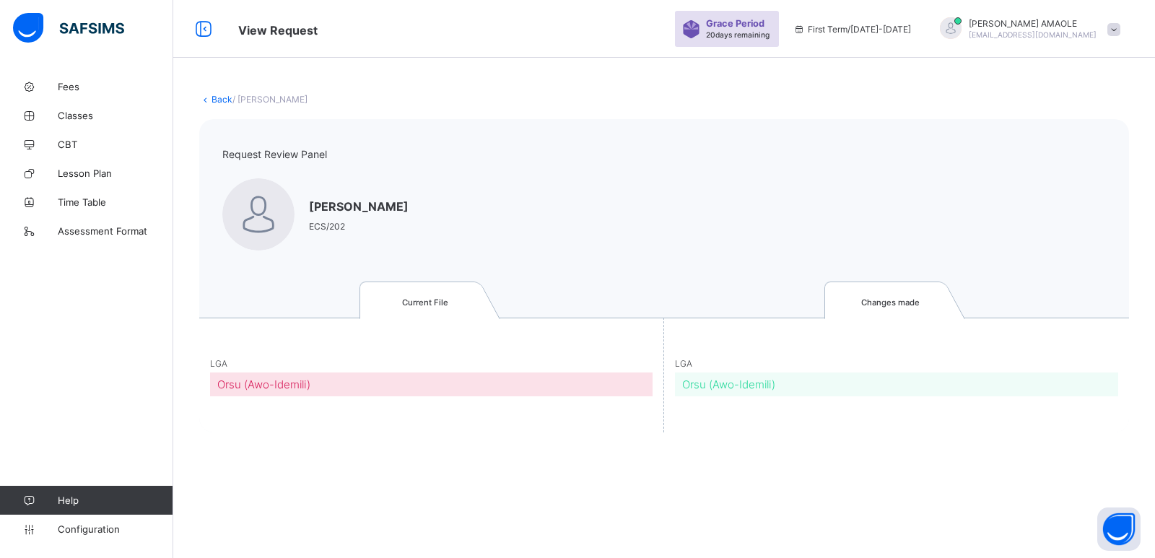
click at [224, 100] on link "Back" at bounding box center [221, 99] width 21 height 11
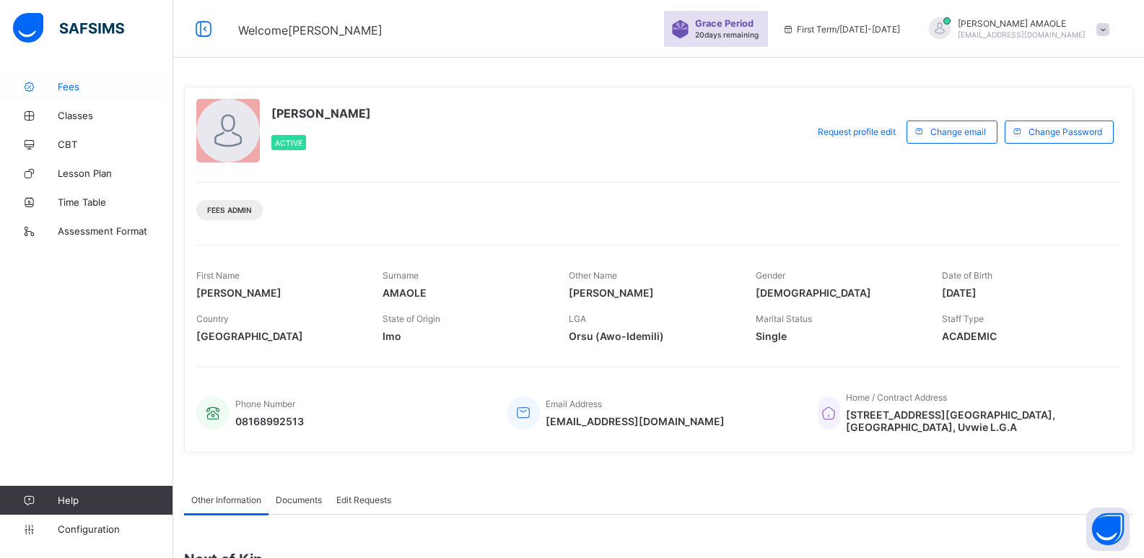
click at [91, 87] on span "Fees" at bounding box center [115, 87] width 115 height 12
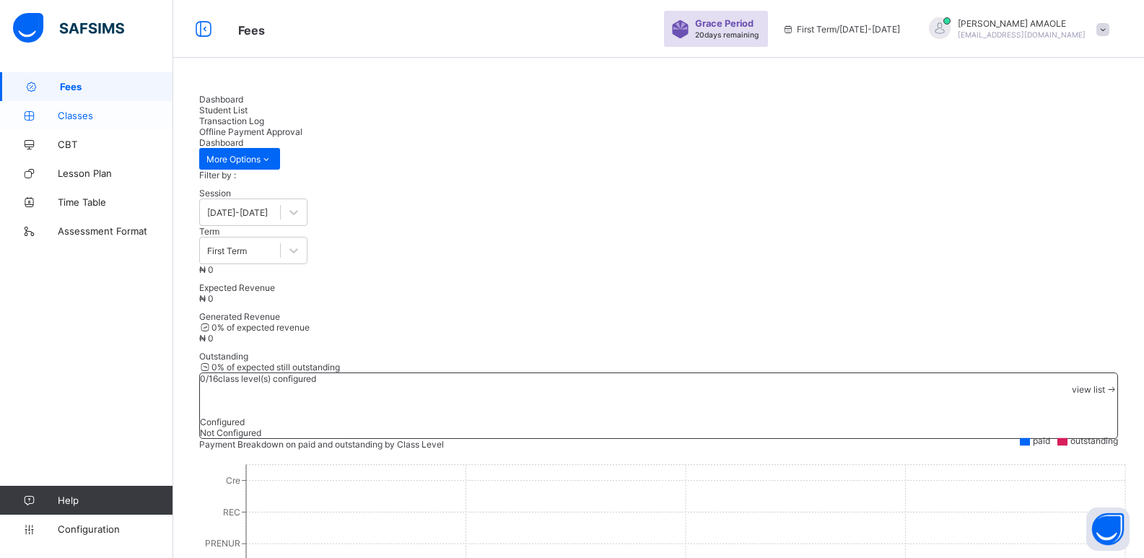
click at [100, 115] on span "Classes" at bounding box center [115, 116] width 115 height 12
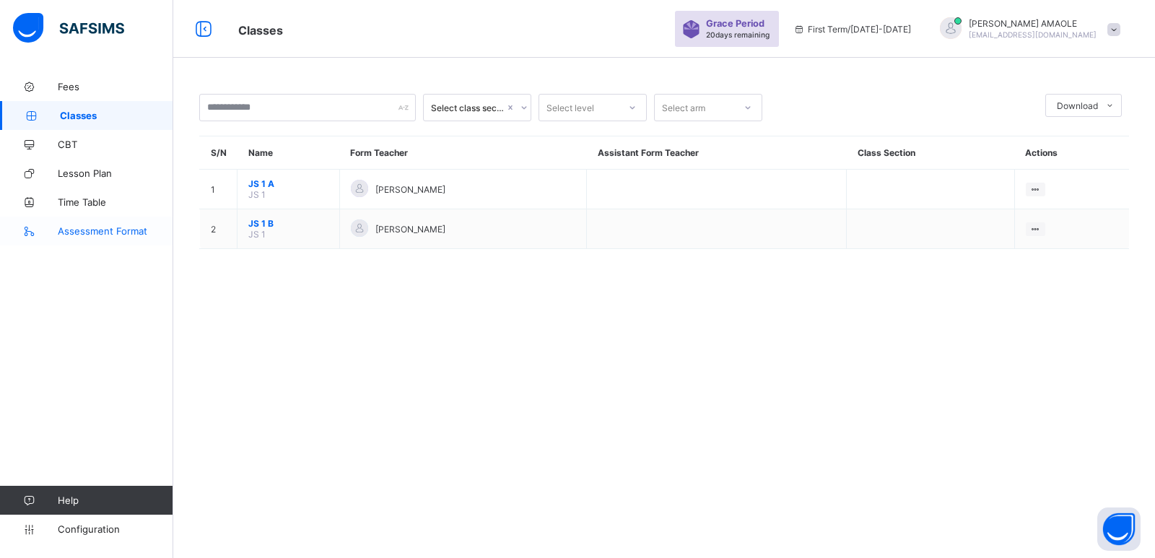
click at [115, 235] on span "Assessment Format" at bounding box center [115, 231] width 115 height 12
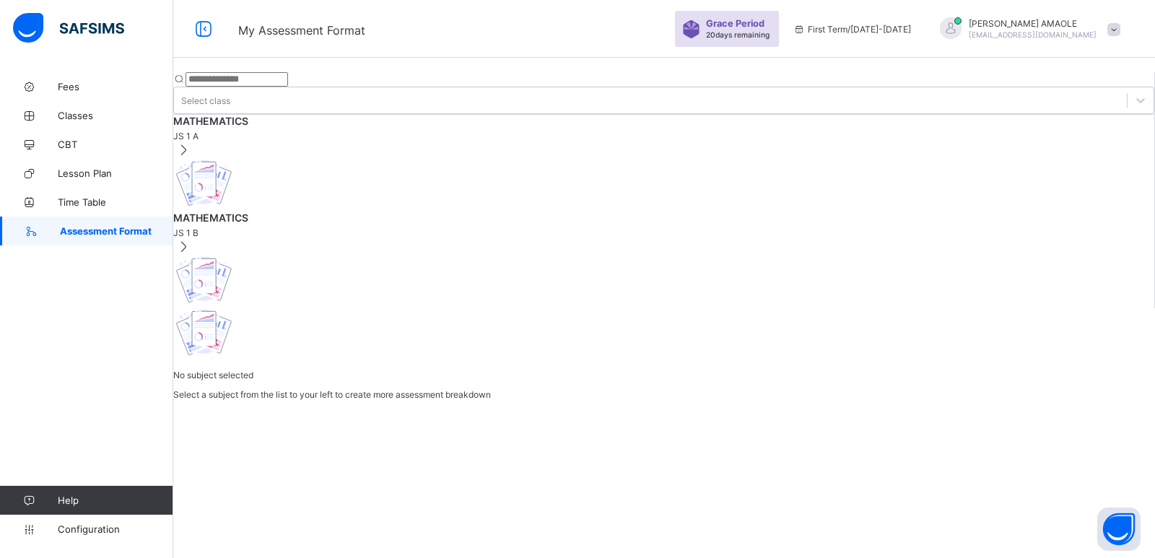
click at [766, 32] on div "Grace Period 20 days remaining" at bounding box center [727, 29] width 104 height 36
click at [210, 27] on icon at bounding box center [203, 29] width 25 height 21
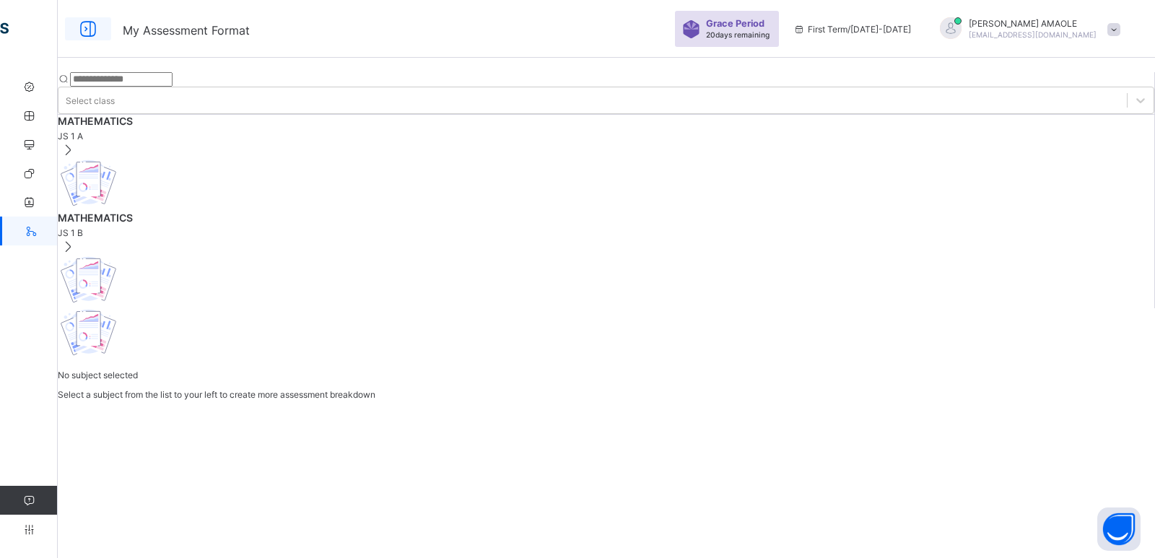
click at [80, 28] on icon at bounding box center [88, 29] width 25 height 21
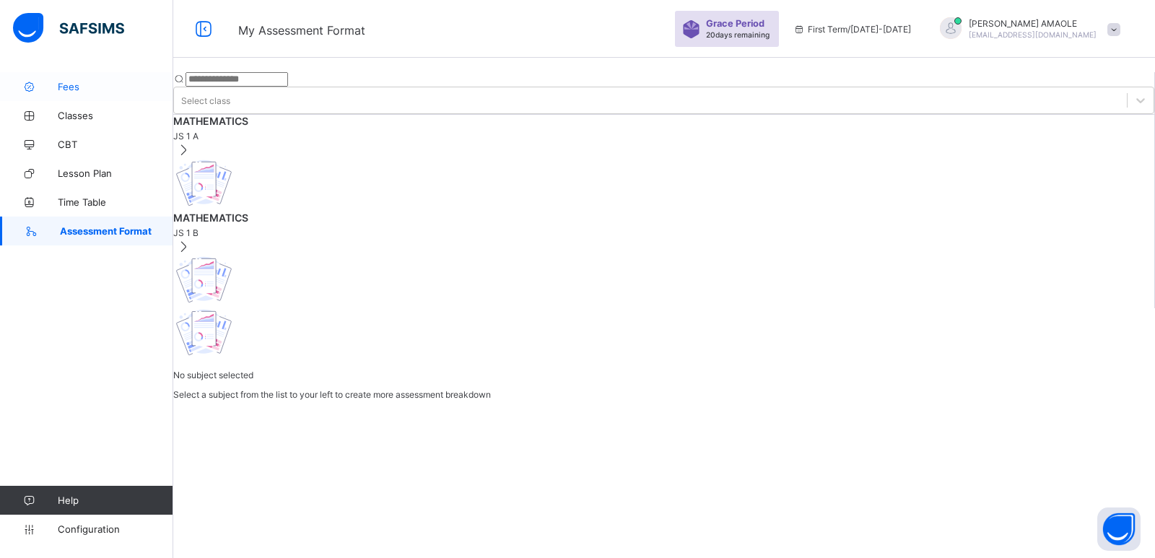
click at [71, 89] on span "Fees" at bounding box center [115, 87] width 115 height 12
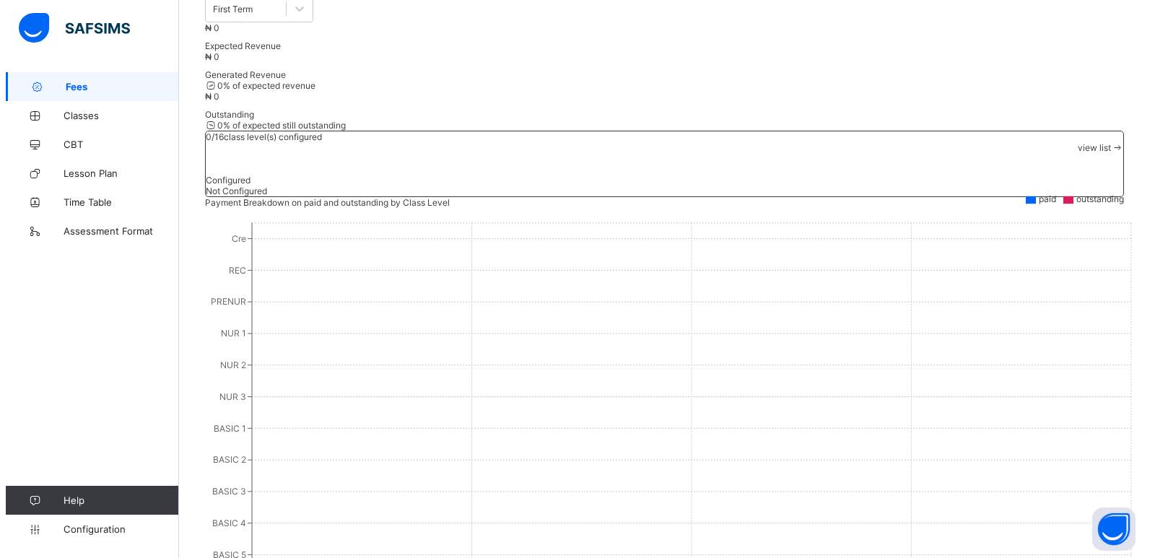
scroll to position [72, 0]
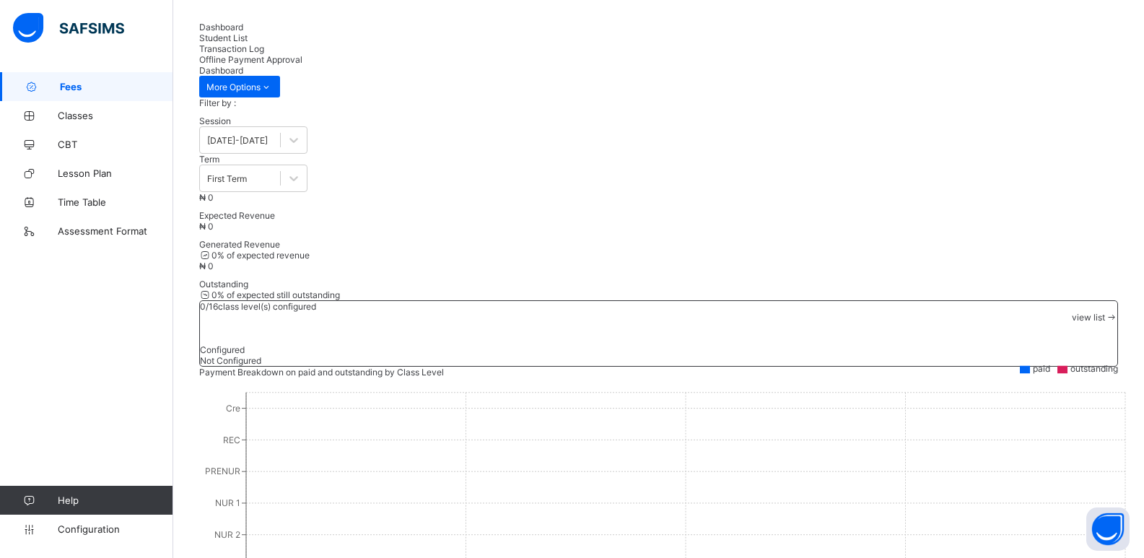
click at [1072, 312] on span "view list" at bounding box center [1088, 317] width 33 height 11
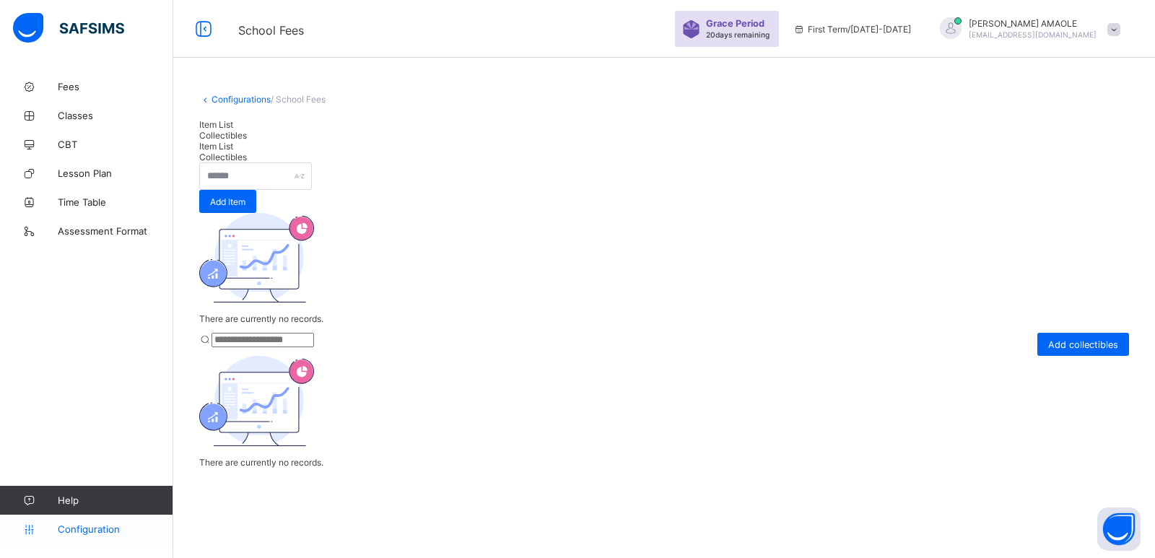
click at [82, 530] on span "Configuration" at bounding box center [115, 529] width 115 height 12
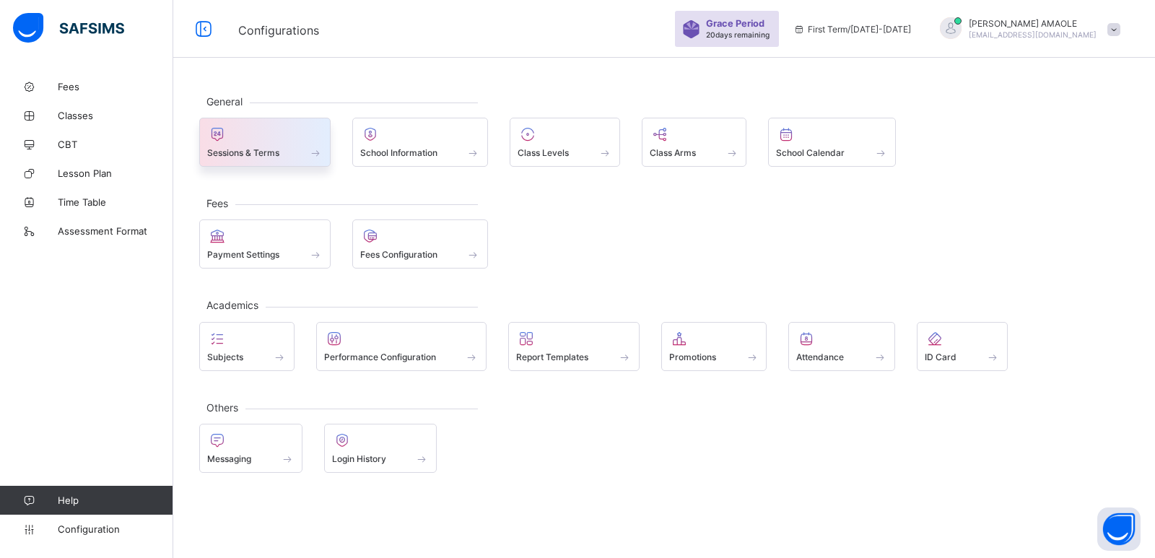
click at [305, 132] on div at bounding box center [264, 134] width 115 height 17
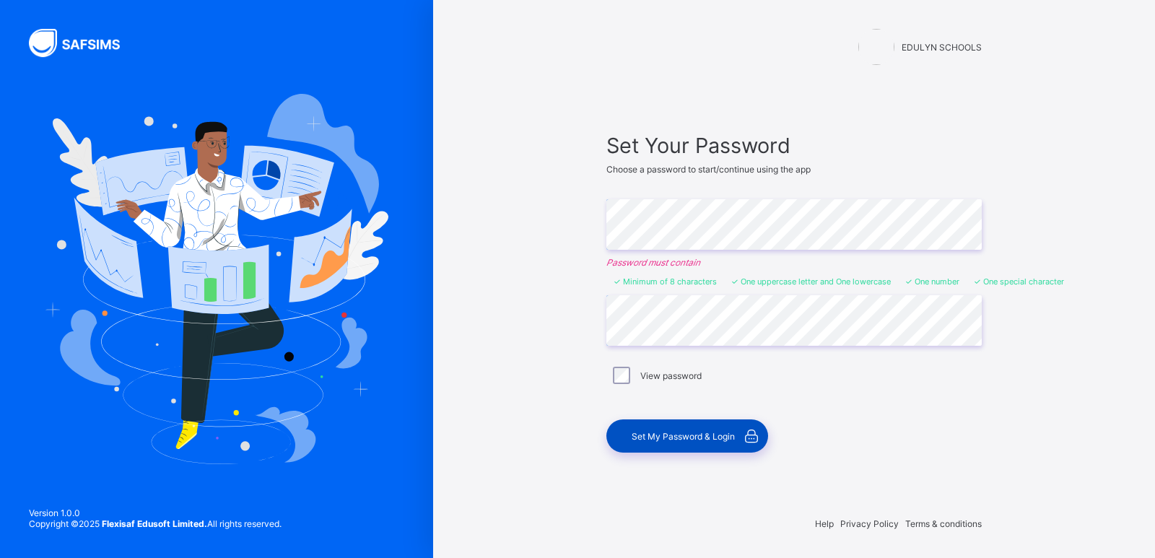
click at [704, 437] on span "Set My Password & Login" at bounding box center [682, 436] width 103 height 11
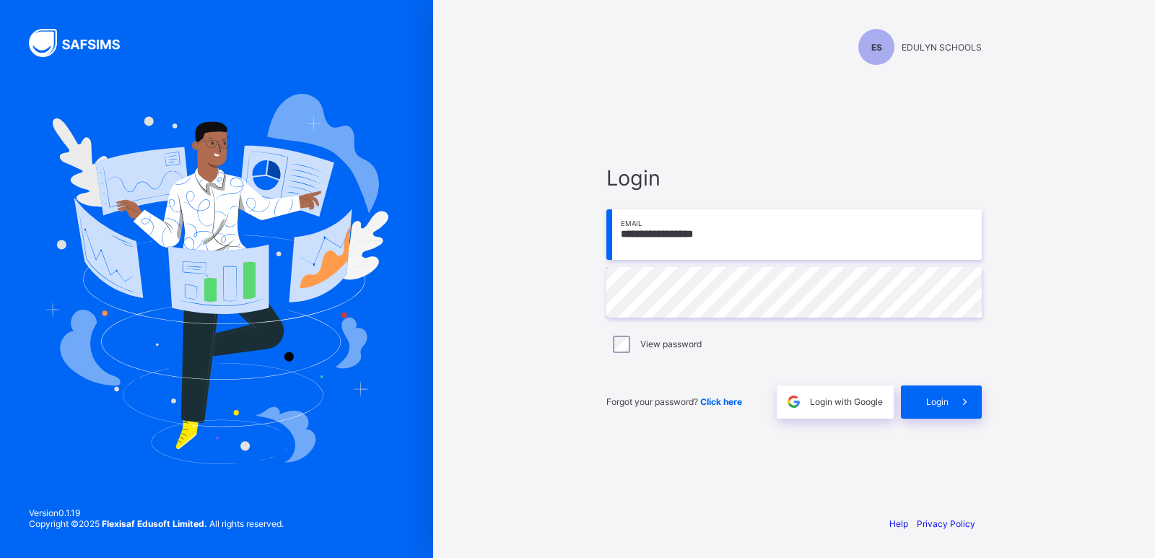
drag, startPoint x: 945, startPoint y: 48, endPoint x: 912, endPoint y: 51, distance: 32.5
click at [942, 50] on span "EDULYN SCHOOLS" at bounding box center [941, 47] width 80 height 11
click at [891, 50] on div "ES" at bounding box center [876, 47] width 36 height 36
click at [886, 50] on div "ES" at bounding box center [876, 47] width 36 height 36
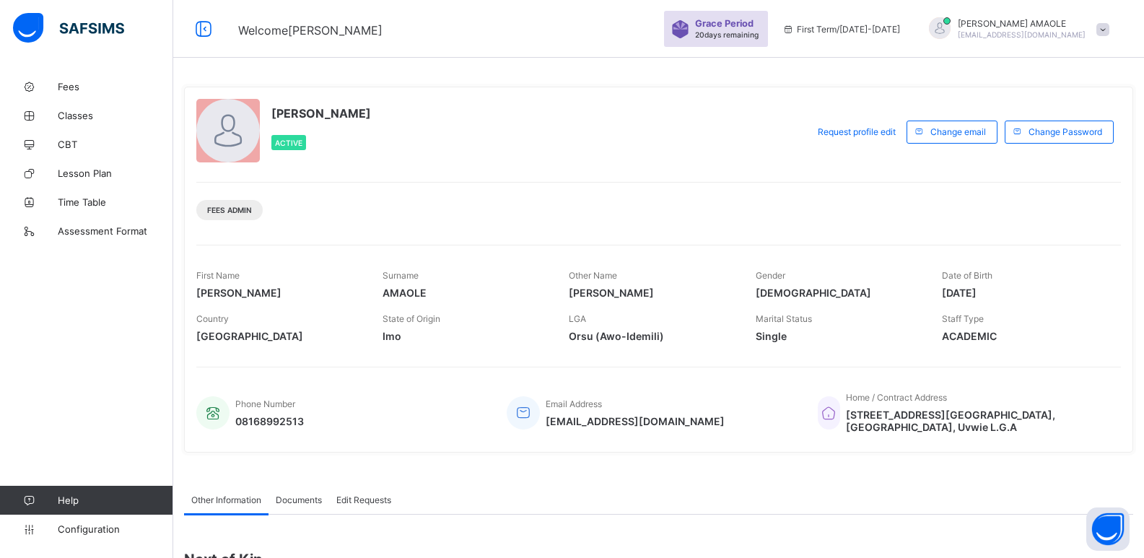
click at [900, 25] on span "First Term / [DATE]-[DATE]" at bounding box center [841, 29] width 118 height 11
click at [1109, 30] on span at bounding box center [1102, 29] width 13 height 13
click at [950, 30] on div at bounding box center [940, 28] width 22 height 22
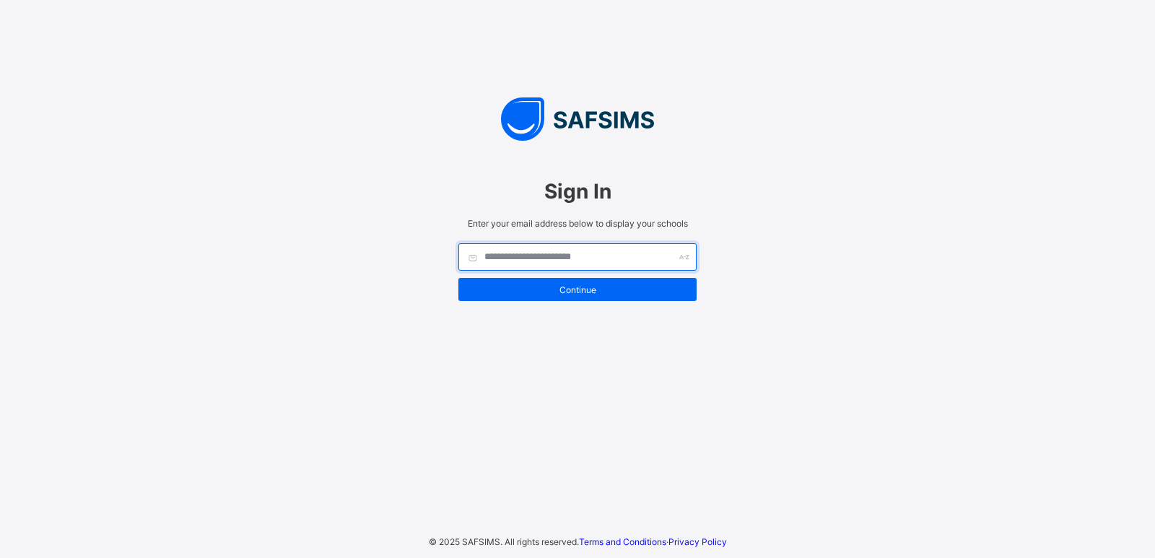
drag, startPoint x: 0, startPoint y: 0, endPoint x: 547, endPoint y: 259, distance: 605.3
click at [547, 259] on input "text" at bounding box center [577, 256] width 238 height 27
type input "**********"
click at [564, 255] on input "text" at bounding box center [577, 256] width 238 height 27
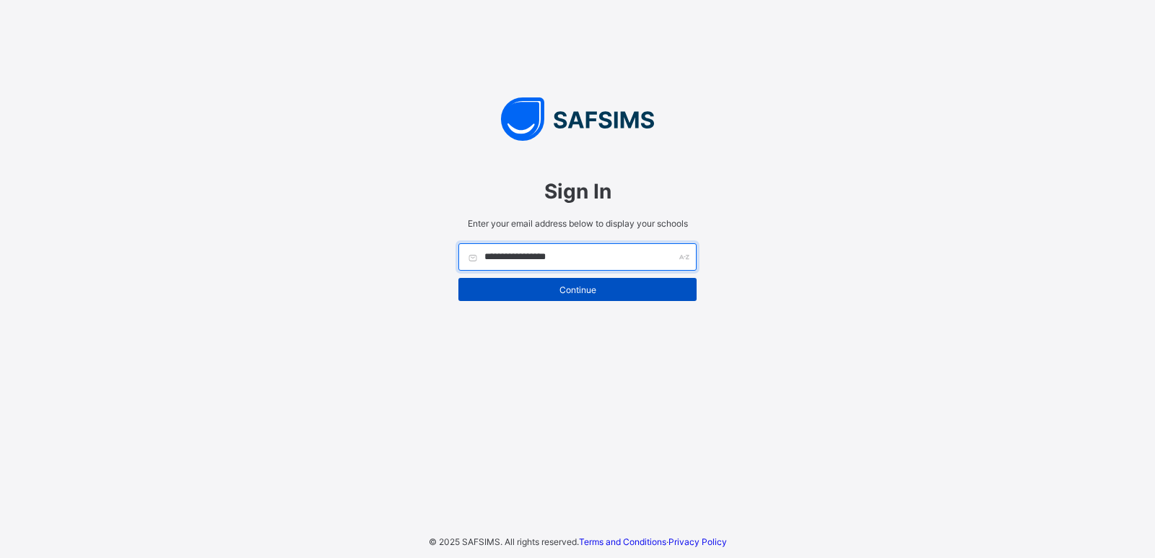
type input "**********"
click at [580, 286] on span "Continue" at bounding box center [577, 289] width 217 height 11
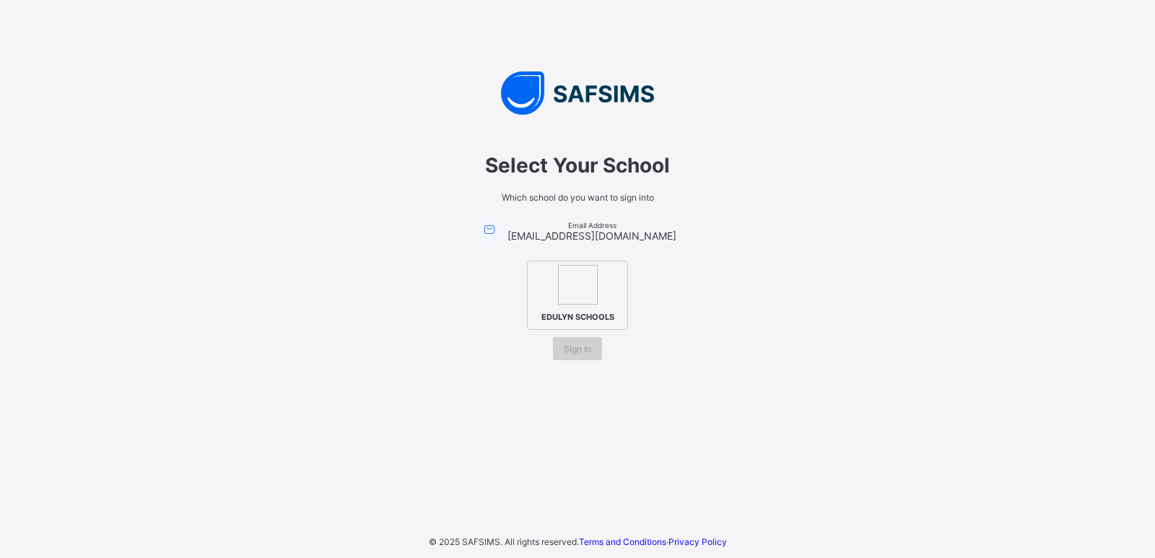
click at [577, 347] on span "Sign In" at bounding box center [577, 349] width 27 height 11
click at [577, 269] on img at bounding box center [578, 285] width 40 height 40
click at [570, 345] on span "Sign In" at bounding box center [577, 349] width 27 height 11
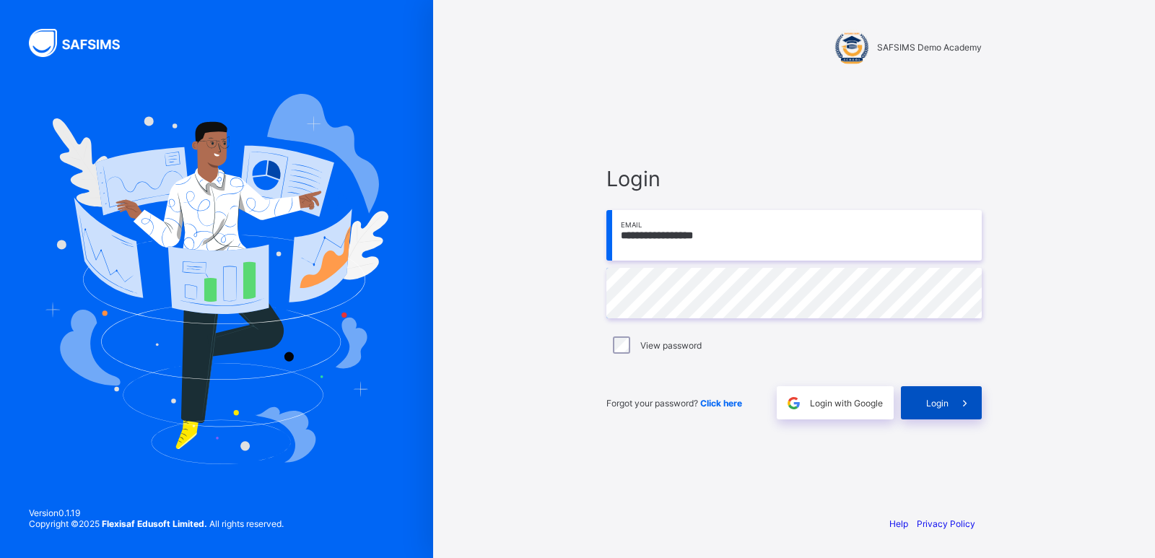
click at [965, 401] on icon at bounding box center [964, 403] width 15 height 14
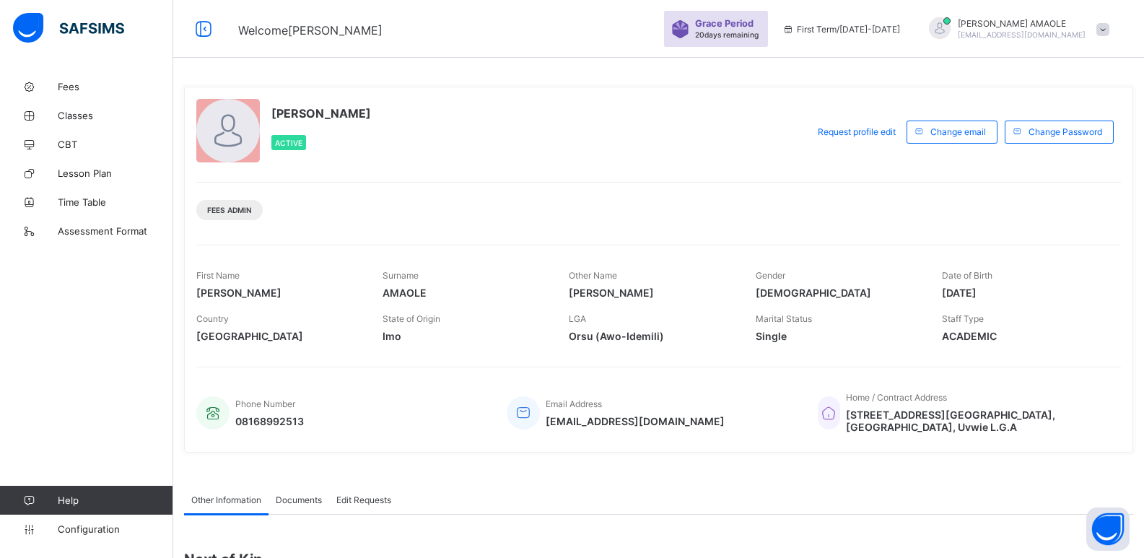
scroll to position [199, 0]
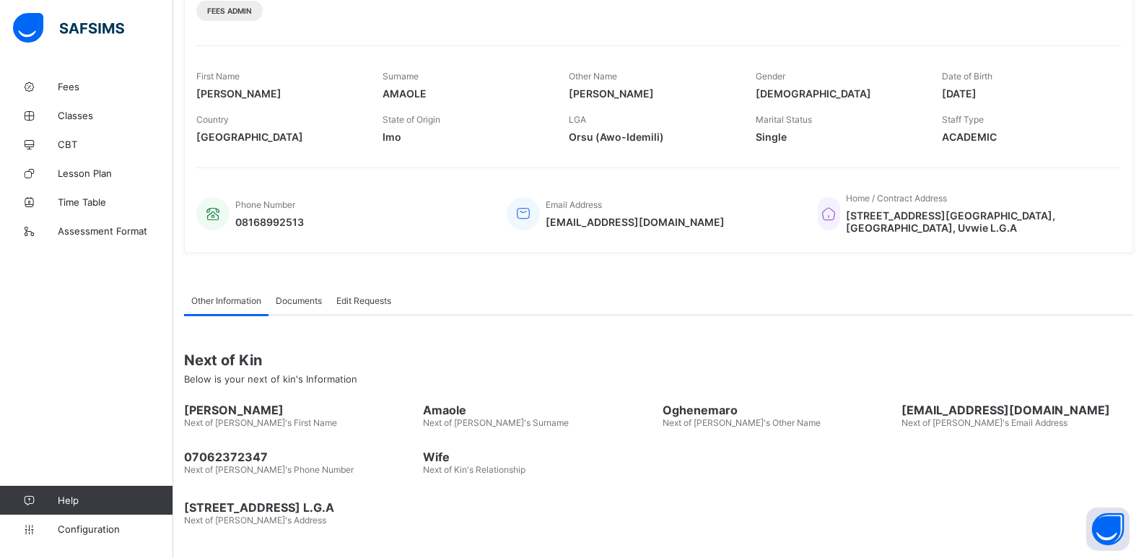
click at [294, 302] on span "Documents" at bounding box center [299, 300] width 46 height 11
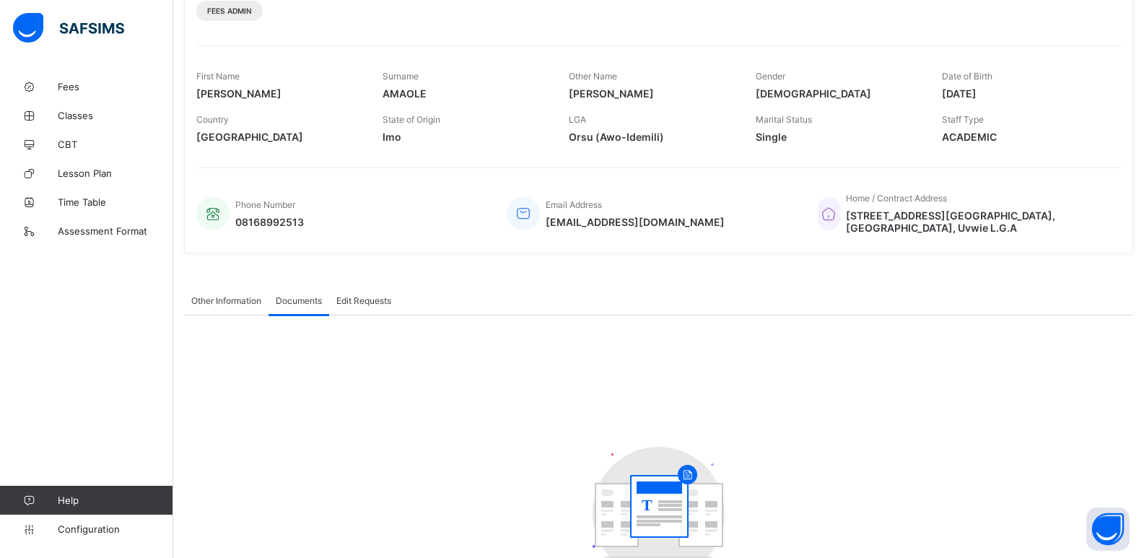
click at [354, 303] on span "Edit Requests" at bounding box center [363, 300] width 55 height 11
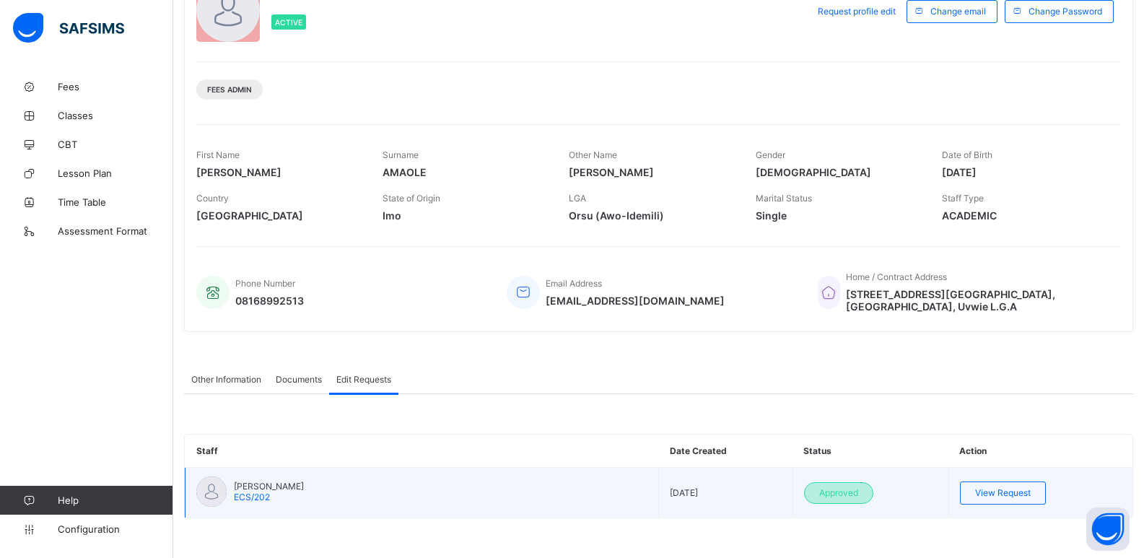
click at [834, 497] on span "Approved" at bounding box center [838, 492] width 39 height 11
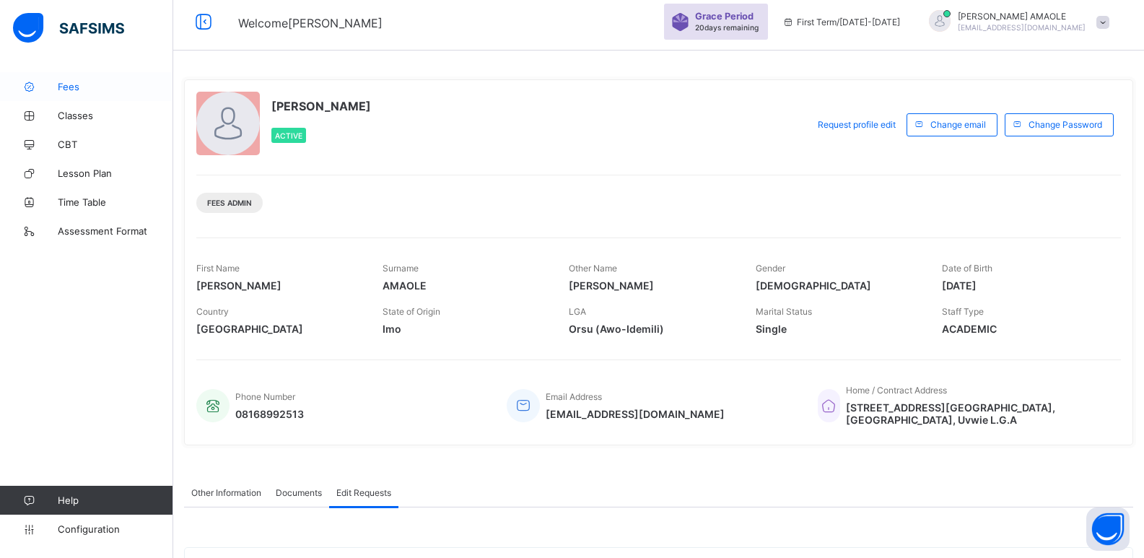
scroll to position [0, 0]
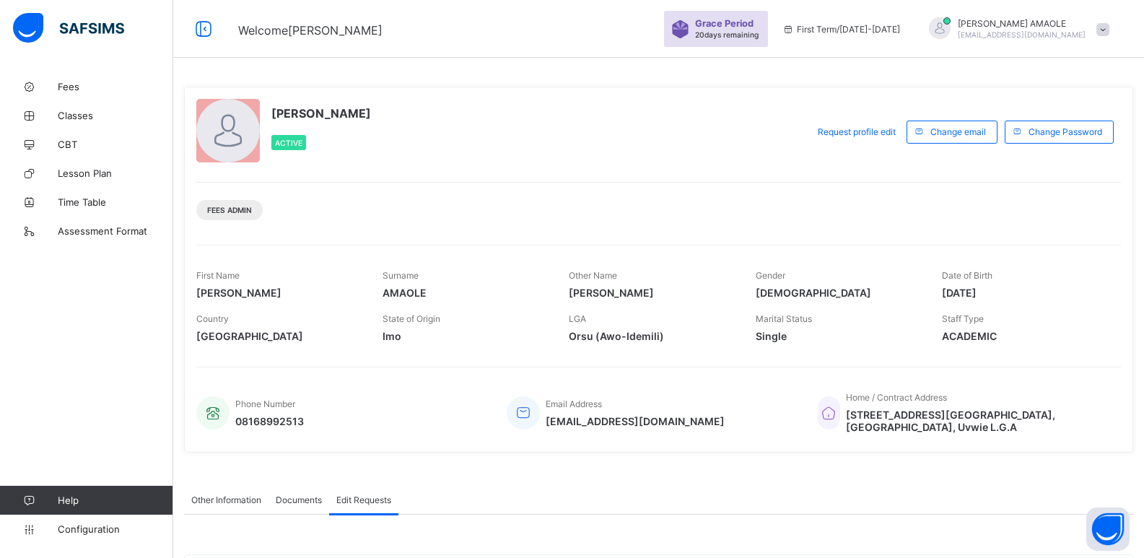
click at [758, 31] on span "20 days remaining" at bounding box center [727, 34] width 64 height 9
click at [886, 27] on span "First Term / [DATE]-[DATE]" at bounding box center [841, 29] width 118 height 11
click at [1109, 30] on span at bounding box center [1102, 29] width 13 height 13
click at [950, 30] on div at bounding box center [940, 28] width 22 height 22
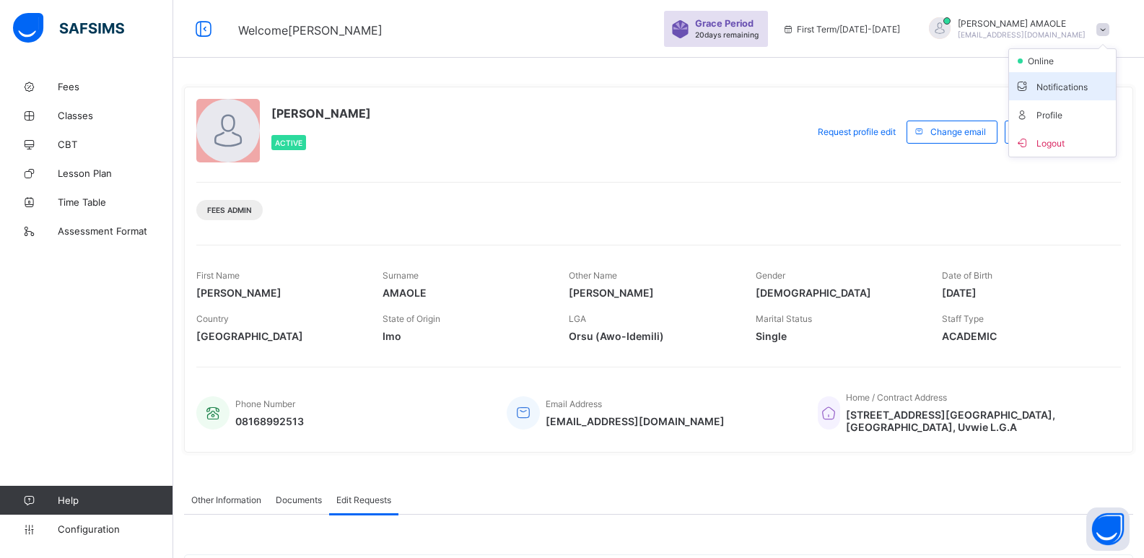
click at [1048, 87] on span "Notifications" at bounding box center [1062, 86] width 95 height 17
click at [1107, 27] on span at bounding box center [1102, 29] width 13 height 13
click at [1059, 114] on span "Profile" at bounding box center [1062, 114] width 95 height 17
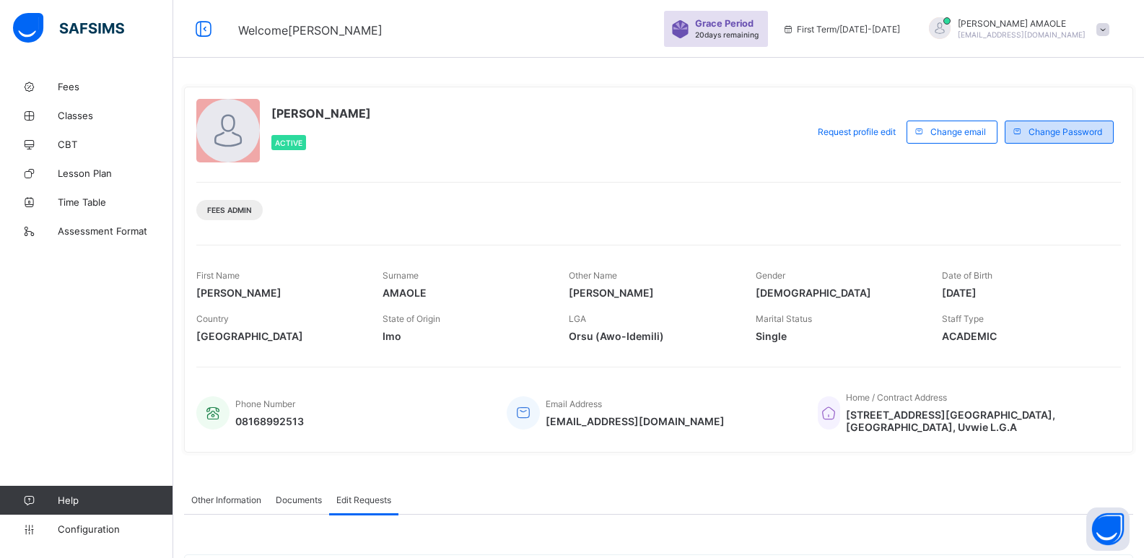
click at [1072, 138] on div "Change Password" at bounding box center [1059, 132] width 109 height 23
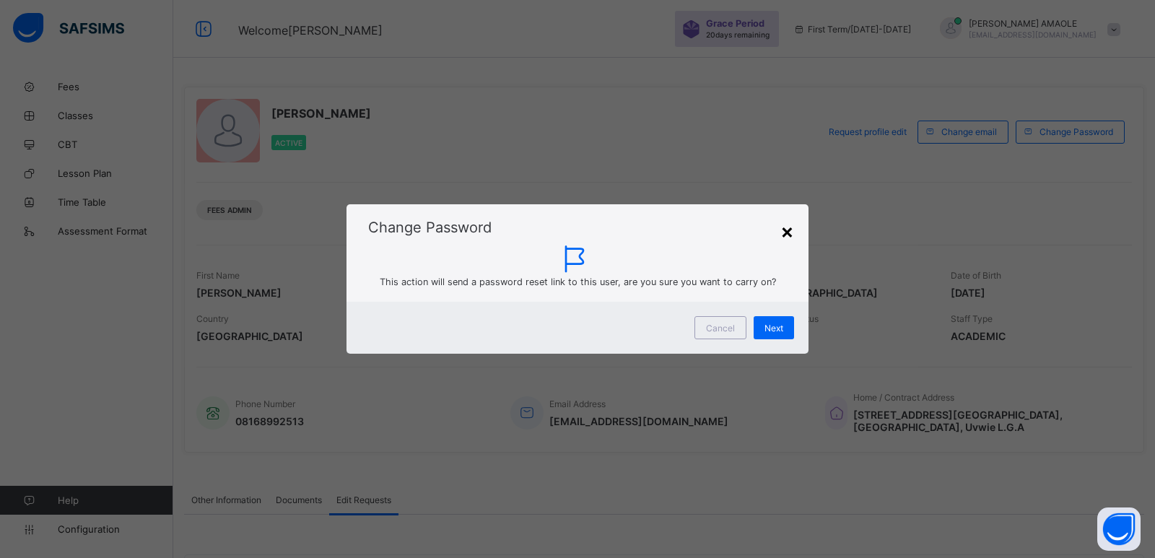
click at [788, 231] on div "×" at bounding box center [787, 231] width 14 height 25
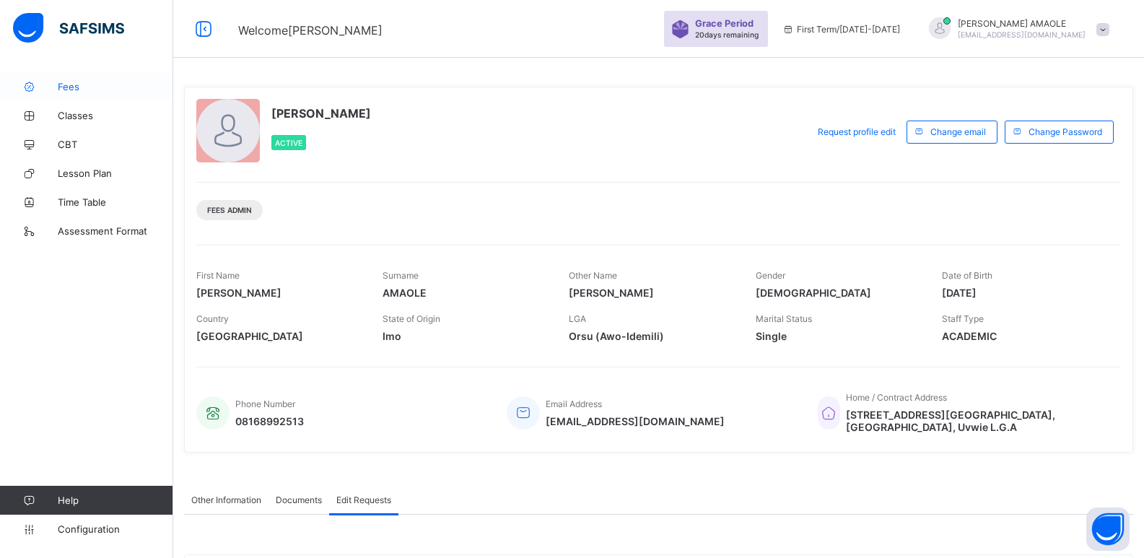
click at [85, 85] on span "Fees" at bounding box center [115, 87] width 115 height 12
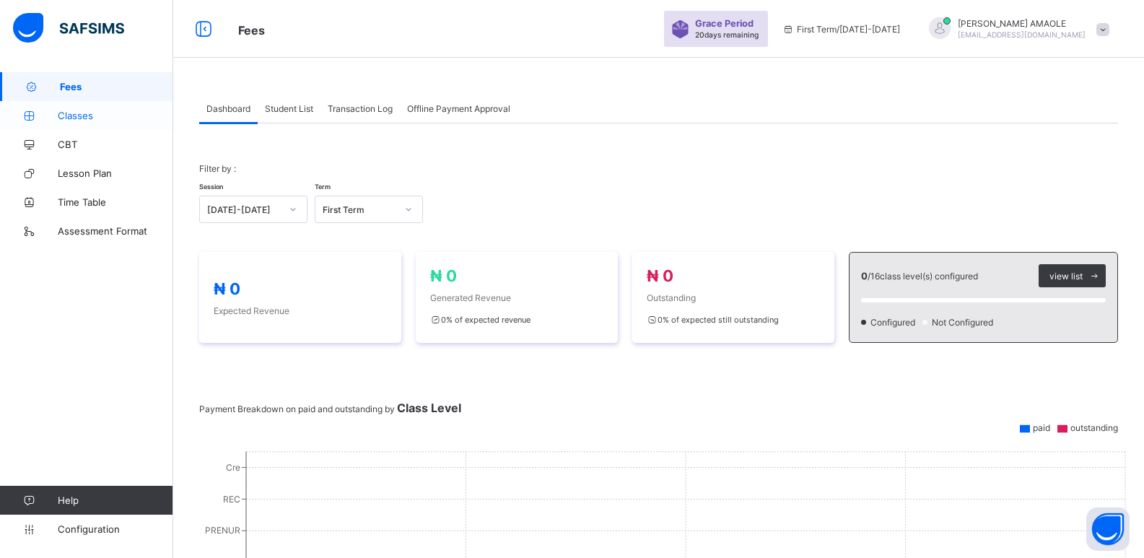
click at [79, 115] on span "Classes" at bounding box center [115, 116] width 115 height 12
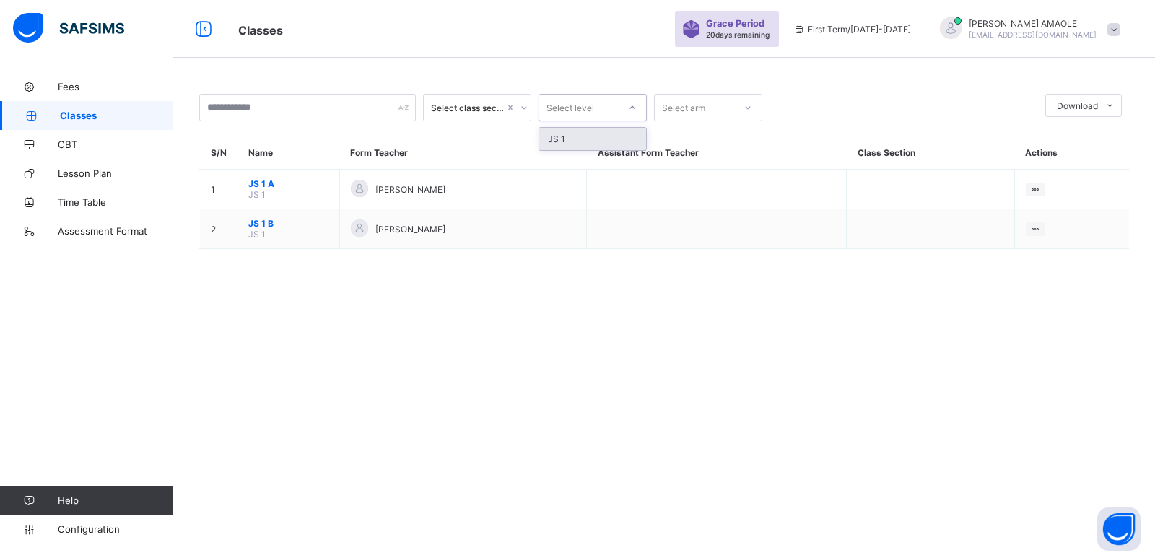
click at [624, 107] on div at bounding box center [632, 107] width 25 height 23
click at [686, 107] on div "Select arm" at bounding box center [683, 107] width 43 height 27
click at [485, 110] on div "Select class section" at bounding box center [468, 107] width 74 height 11
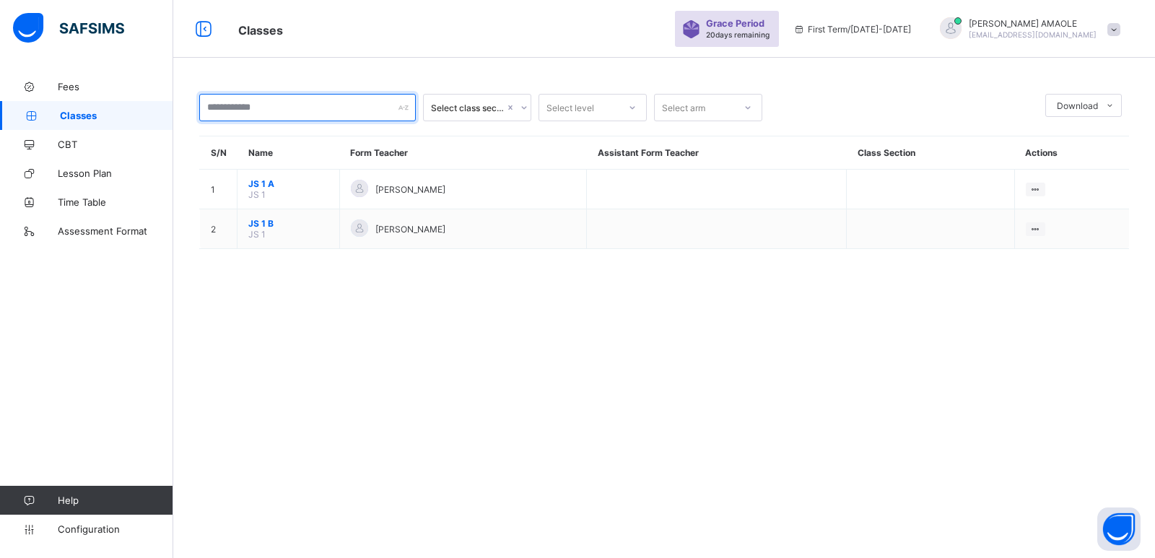
click at [364, 118] on input "text" at bounding box center [307, 107] width 217 height 27
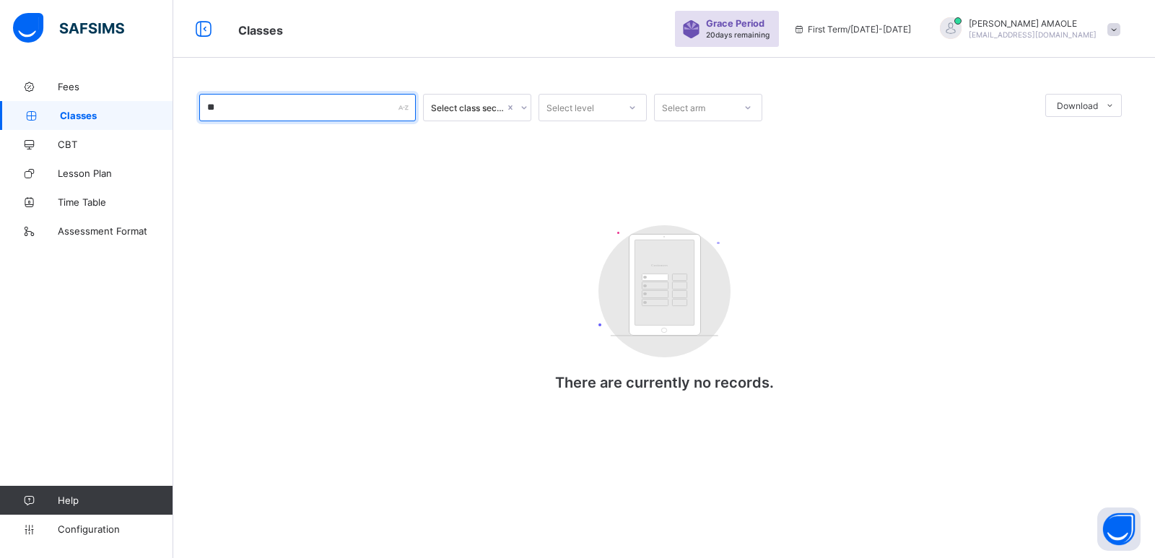
type input "**"
click at [465, 255] on div "** Select class section Select level Select arm Download Pdf Report Excel Repor…" at bounding box center [664, 257] width 930 height 326
drag, startPoint x: 1106, startPoint y: 108, endPoint x: 1013, endPoint y: 71, distance: 100.1
click at [1013, 71] on div "** Select class section Select level Select arm Download Pdf Report Excel Repor…" at bounding box center [663, 279] width 981 height 558
click at [965, 87] on div "** Select class section Select level Select arm Download Pdf Report Excel Repor…" at bounding box center [663, 256] width 981 height 369
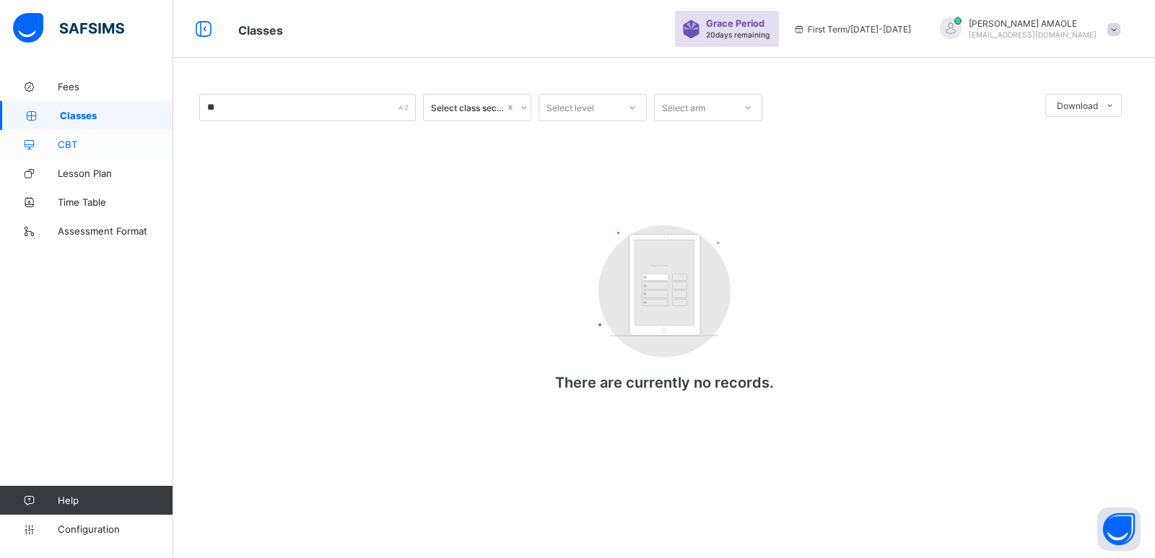
click at [58, 145] on span "CBT" at bounding box center [115, 145] width 115 height 12
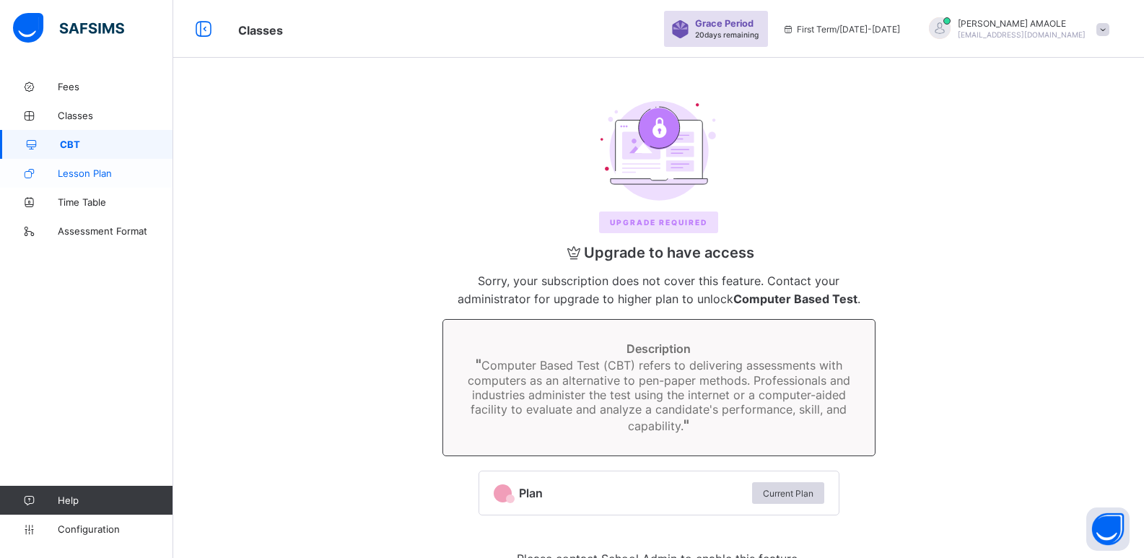
click at [71, 177] on span "Lesson Plan" at bounding box center [115, 173] width 115 height 12
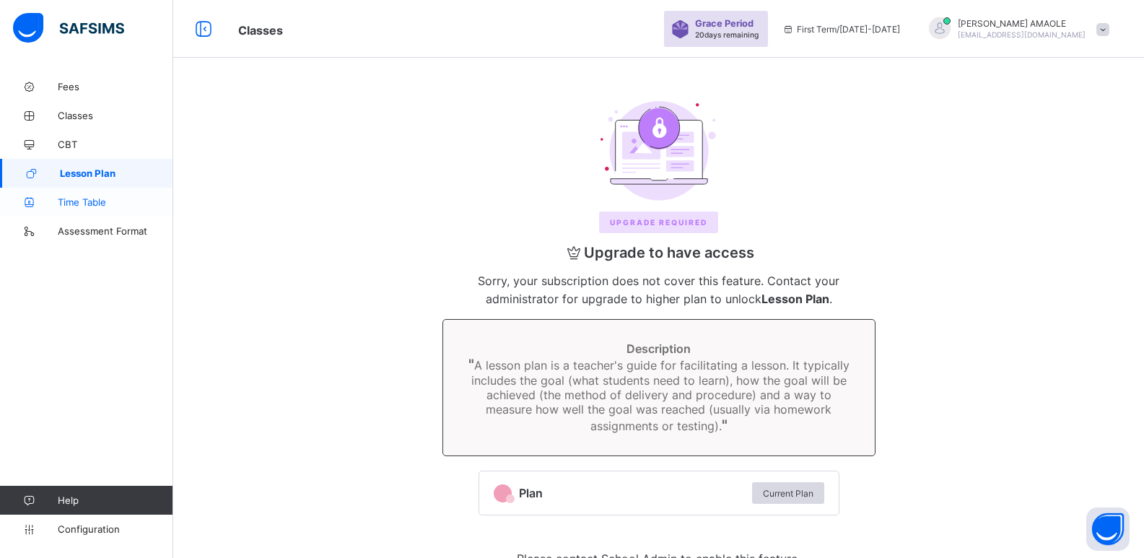
click at [72, 194] on link "Time Table" at bounding box center [86, 202] width 173 height 29
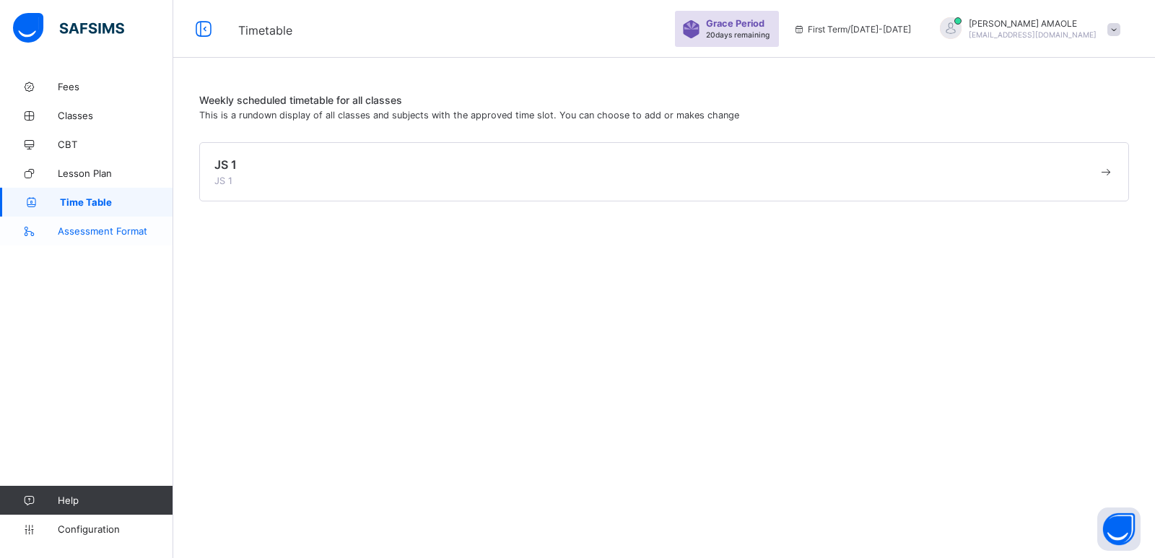
click at [75, 217] on link "Assessment Format" at bounding box center [86, 231] width 173 height 29
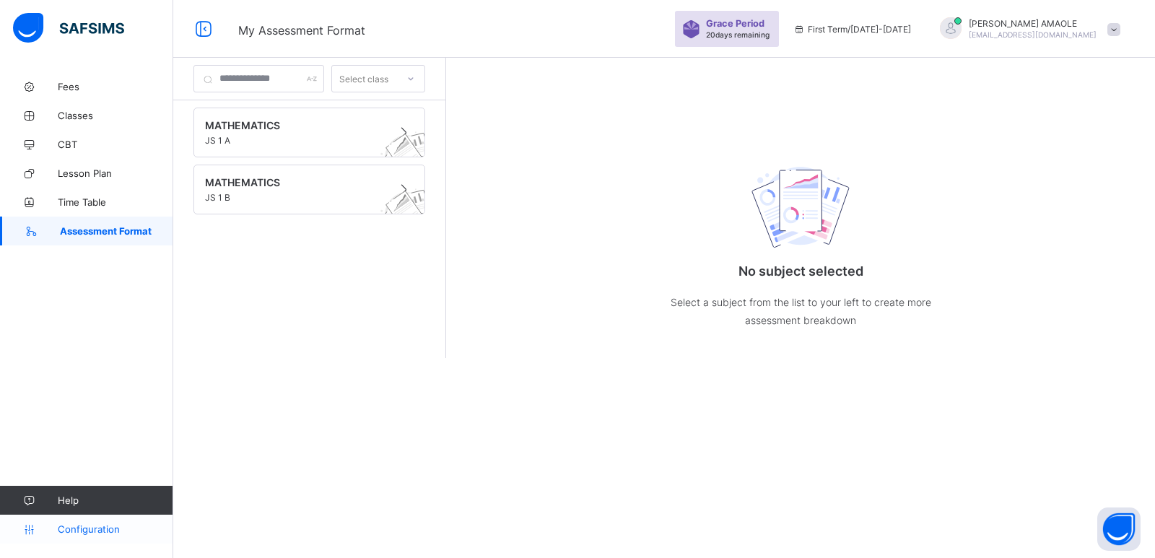
click at [43, 532] on icon at bounding box center [29, 529] width 58 height 11
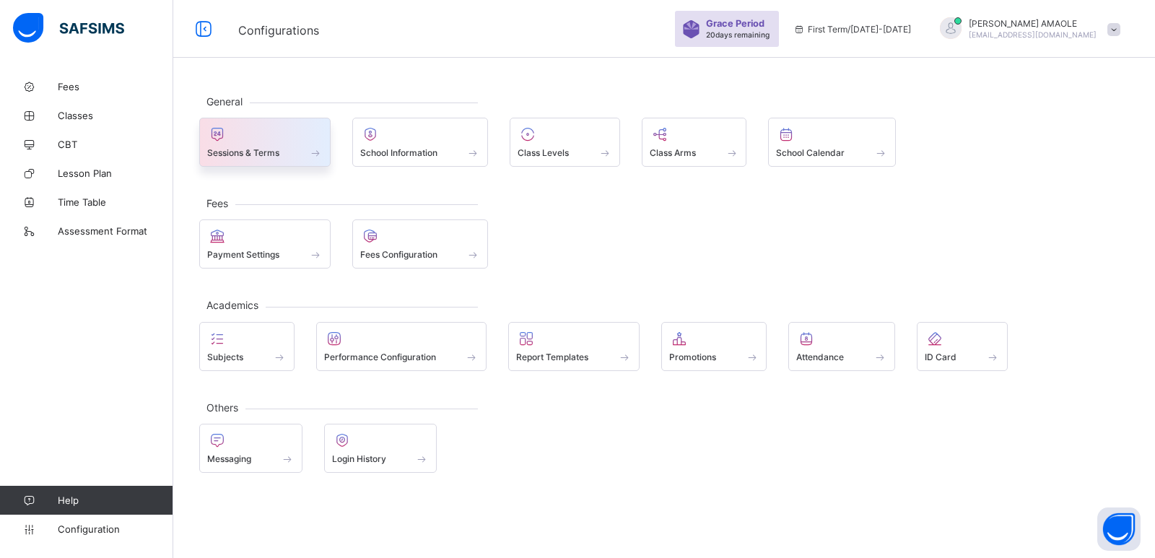
click at [262, 130] on div at bounding box center [264, 134] width 115 height 17
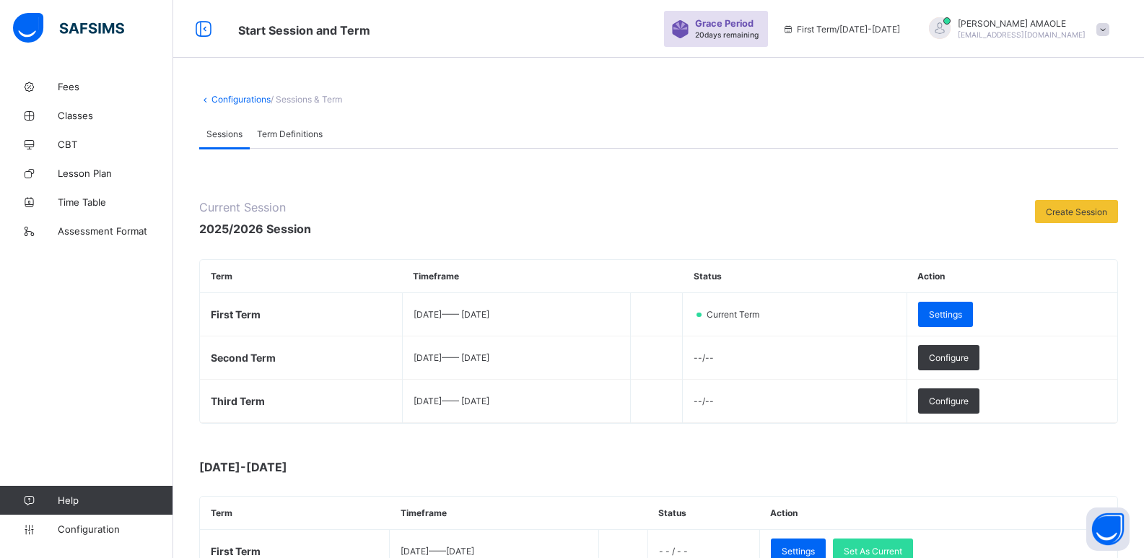
click at [281, 136] on span "Term Definitions" at bounding box center [290, 133] width 66 height 11
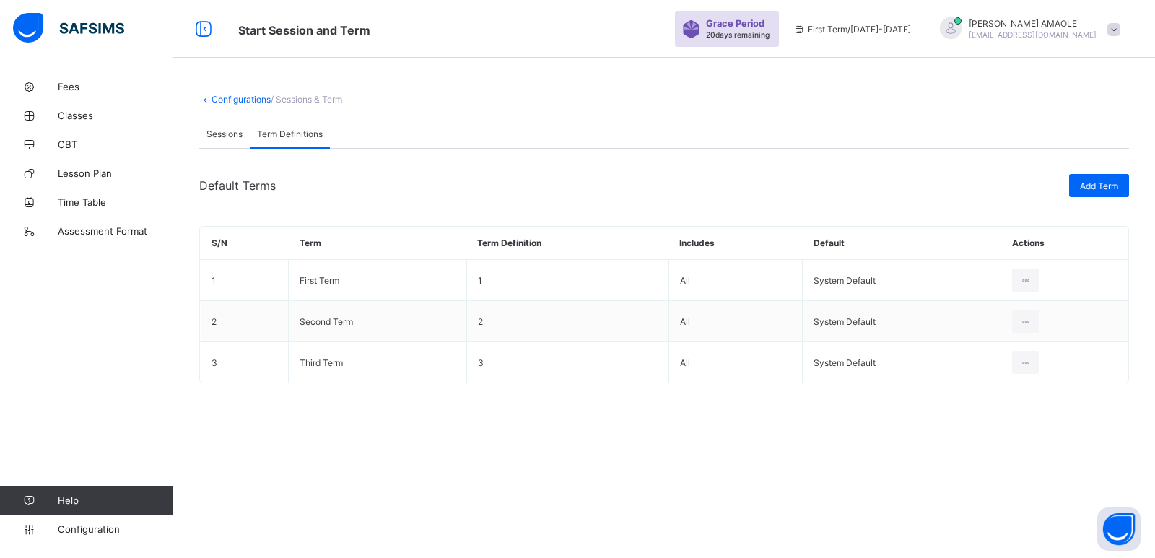
click at [227, 128] on span "Sessions" at bounding box center [224, 133] width 36 height 11
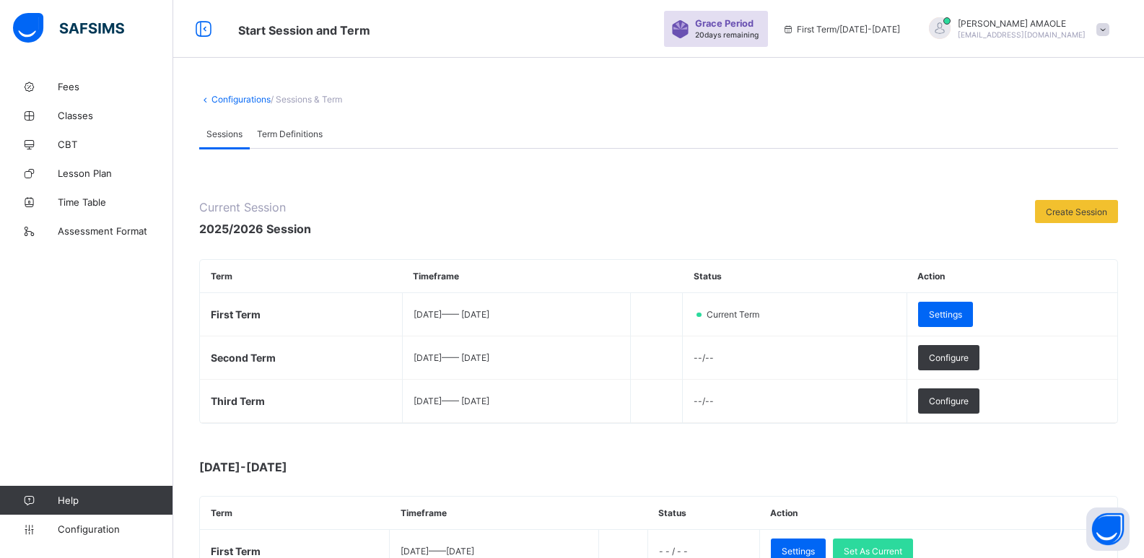
click at [225, 96] on link "Configurations" at bounding box center [240, 99] width 59 height 11
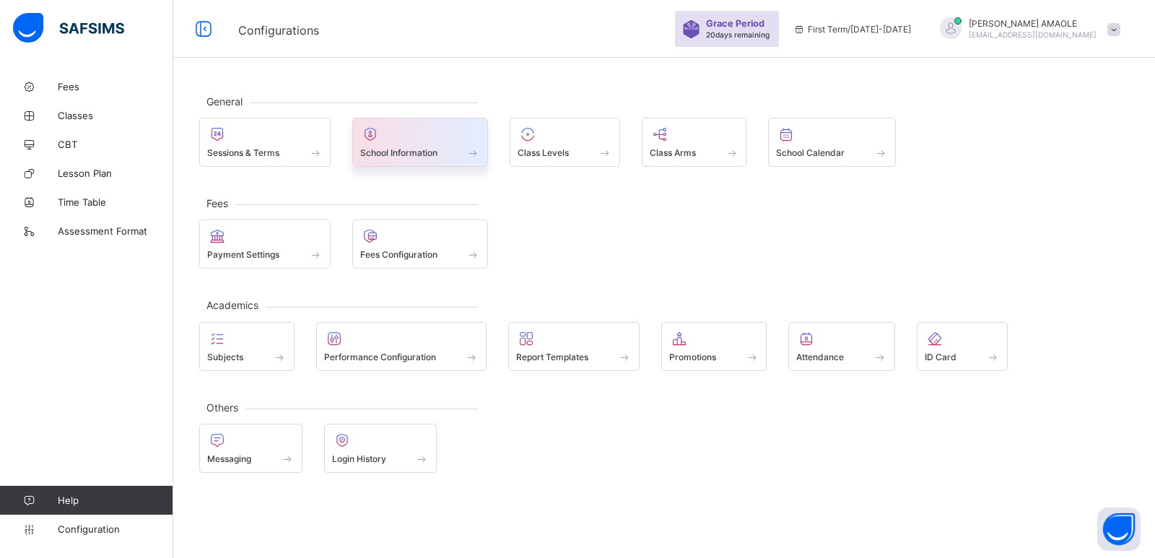
click at [418, 134] on div at bounding box center [420, 134] width 121 height 17
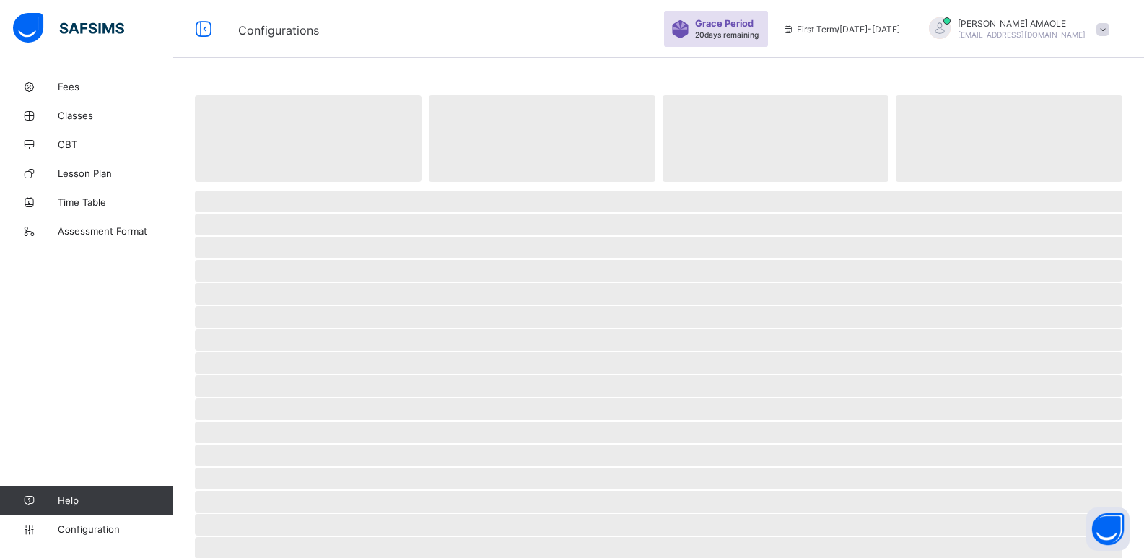
select select "**"
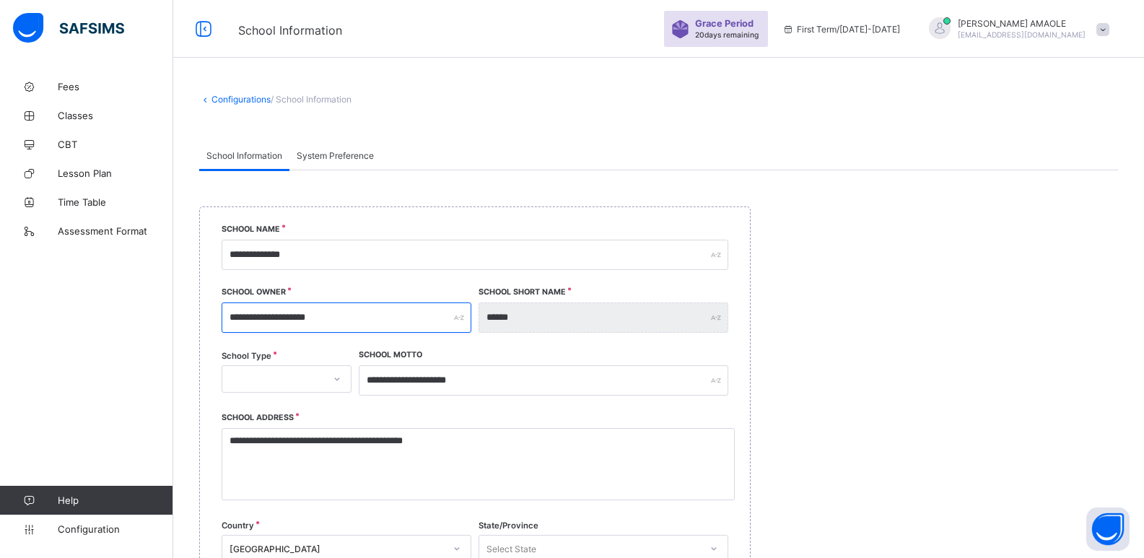
click at [429, 311] on input "**********" at bounding box center [347, 317] width 250 height 30
type input "*"
type input "**********"
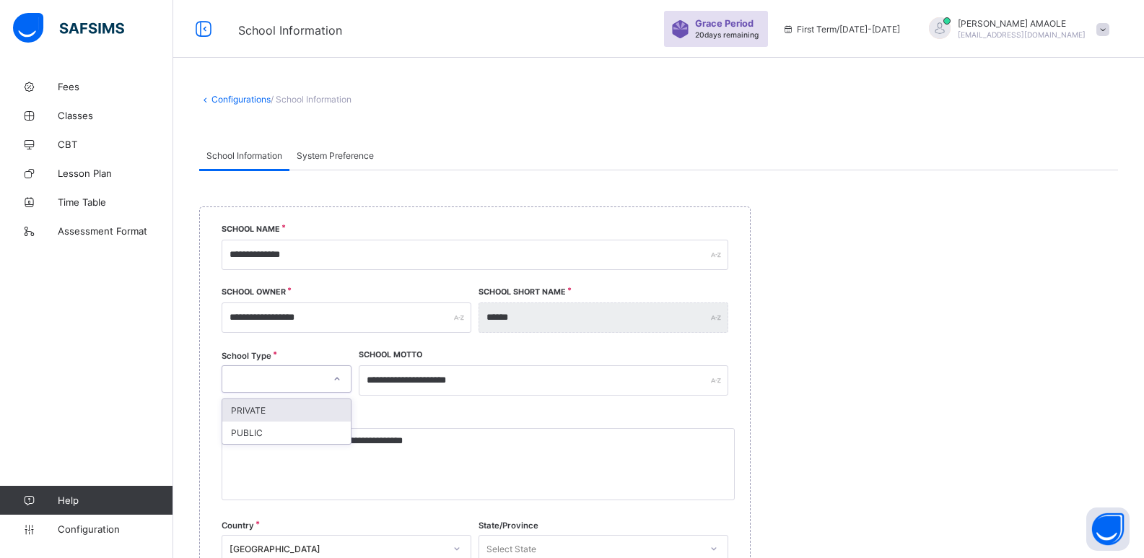
click at [289, 385] on div at bounding box center [272, 379] width 101 height 20
click at [292, 408] on div "PRIVATE" at bounding box center [286, 410] width 128 height 22
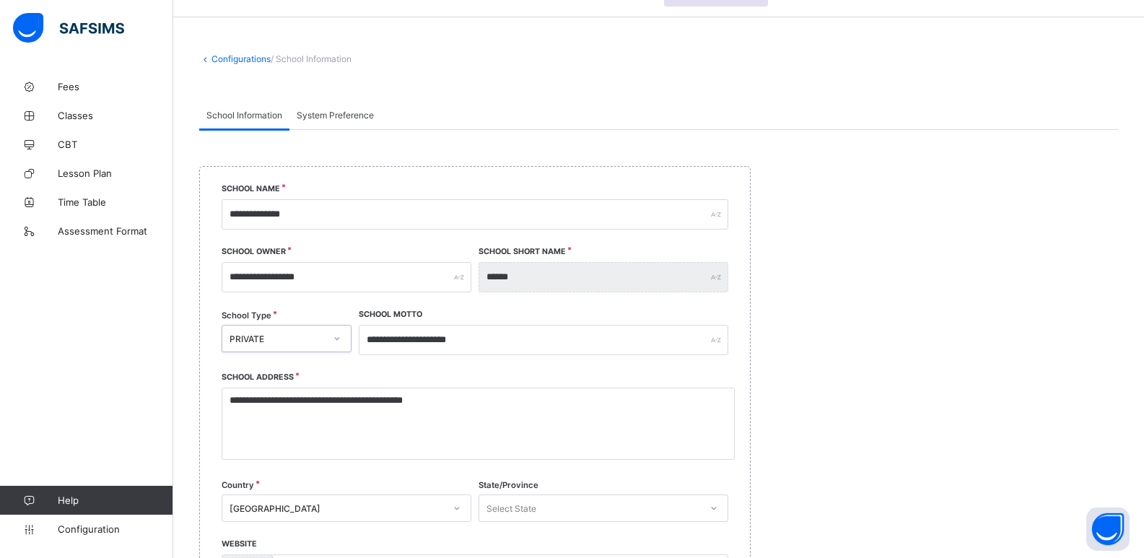
scroll to position [72, 0]
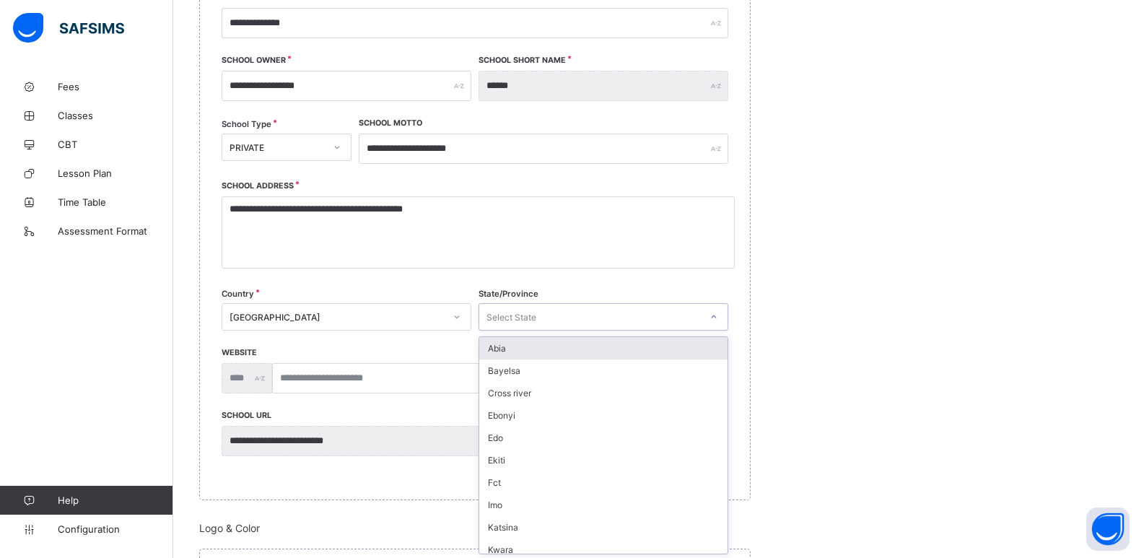
click at [567, 325] on div "Select State" at bounding box center [589, 317] width 221 height 20
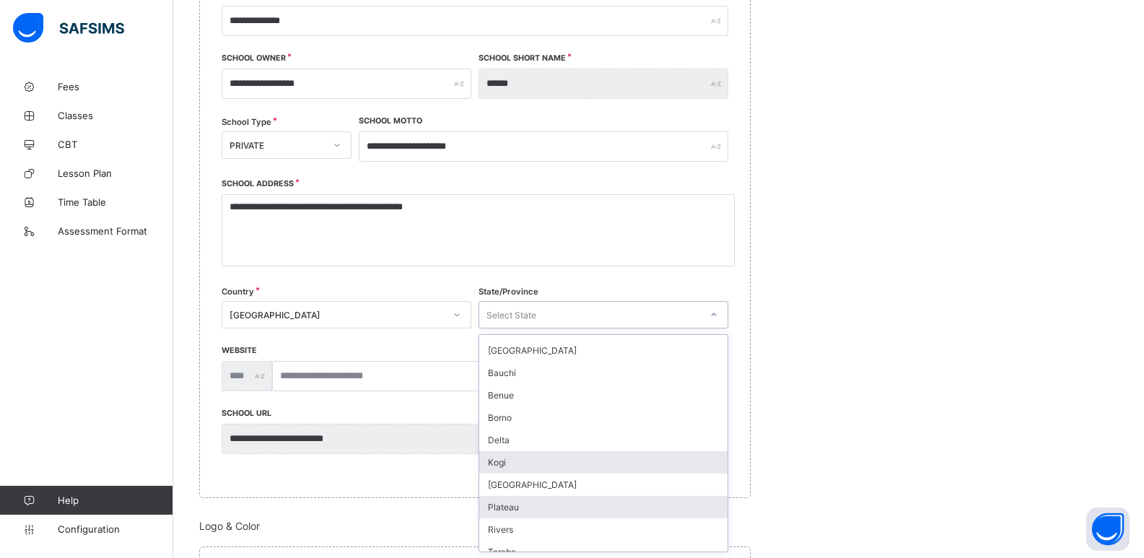
scroll to position [611, 0]
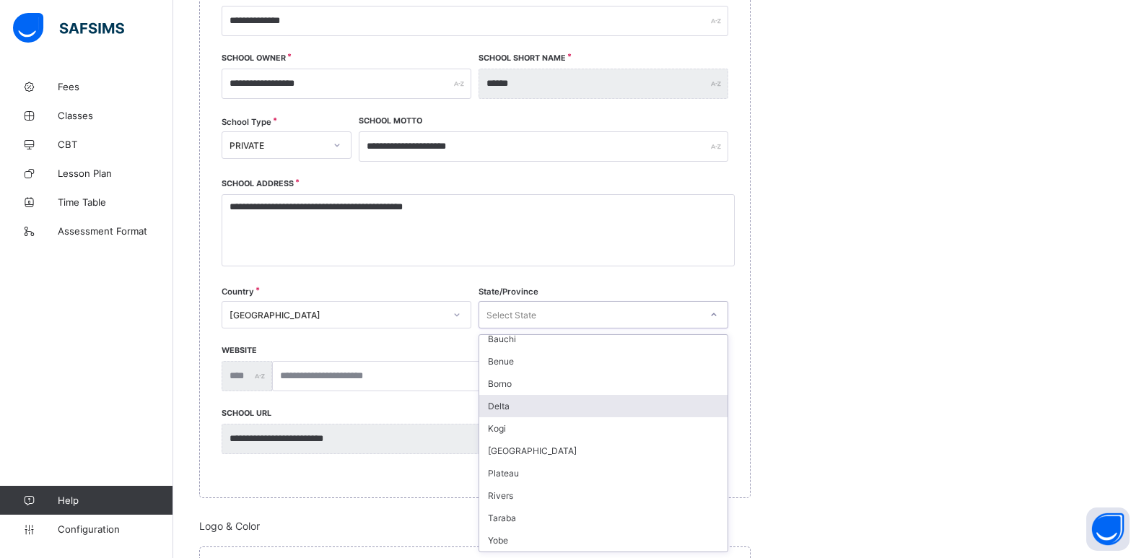
click at [541, 414] on div "Delta" at bounding box center [603, 406] width 248 height 22
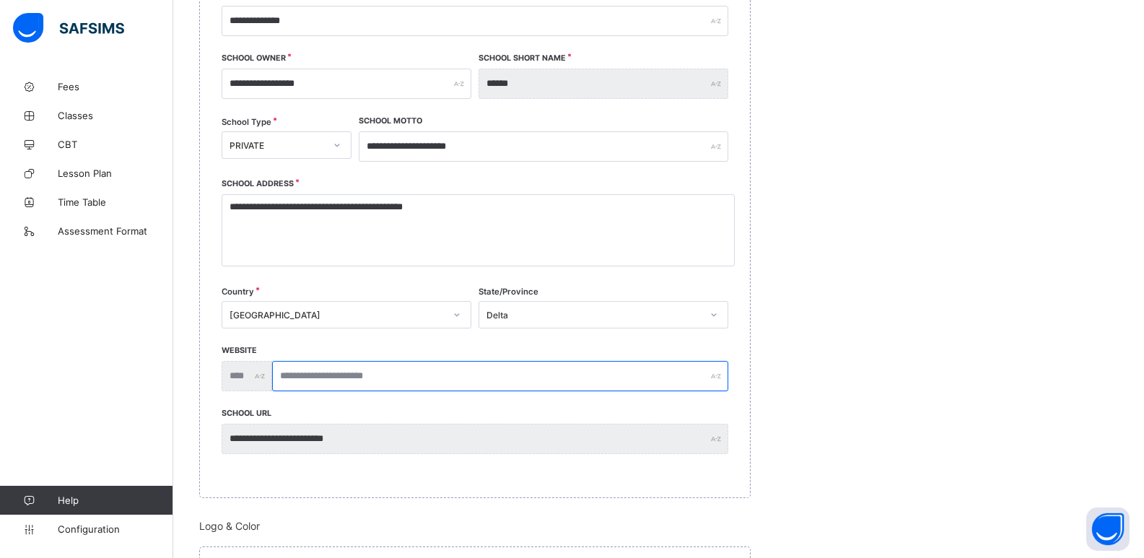
click at [442, 374] on input "text" at bounding box center [500, 376] width 456 height 30
type input "**********"
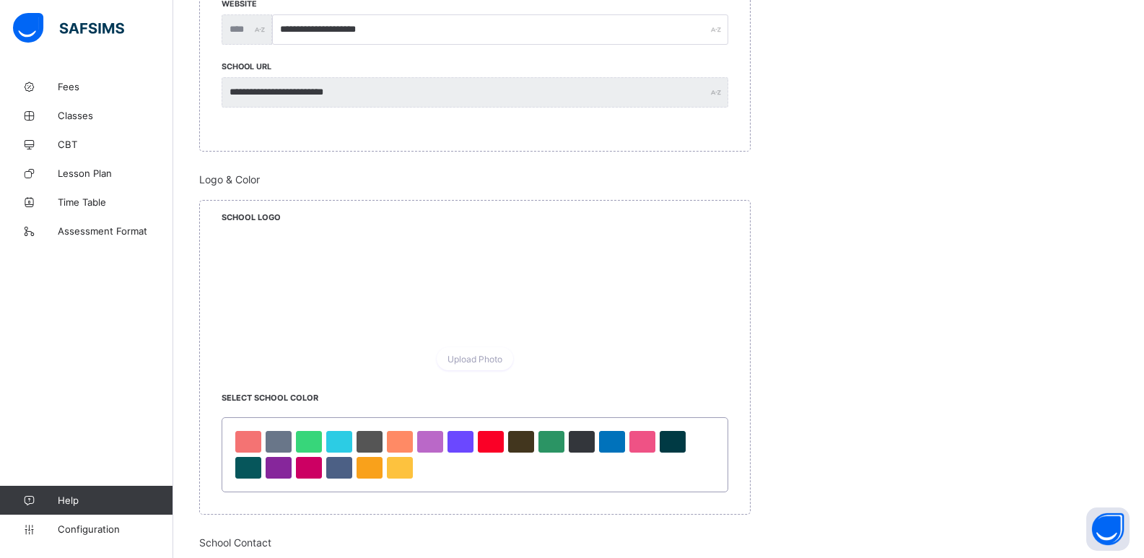
scroll to position [595, 0]
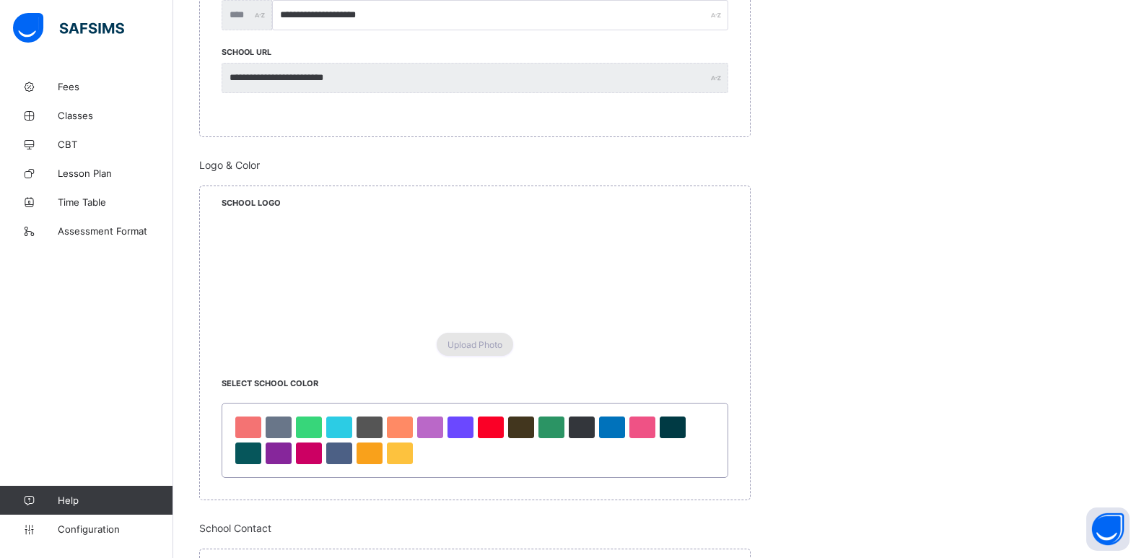
click at [481, 346] on span "Upload Photo" at bounding box center [474, 344] width 55 height 11
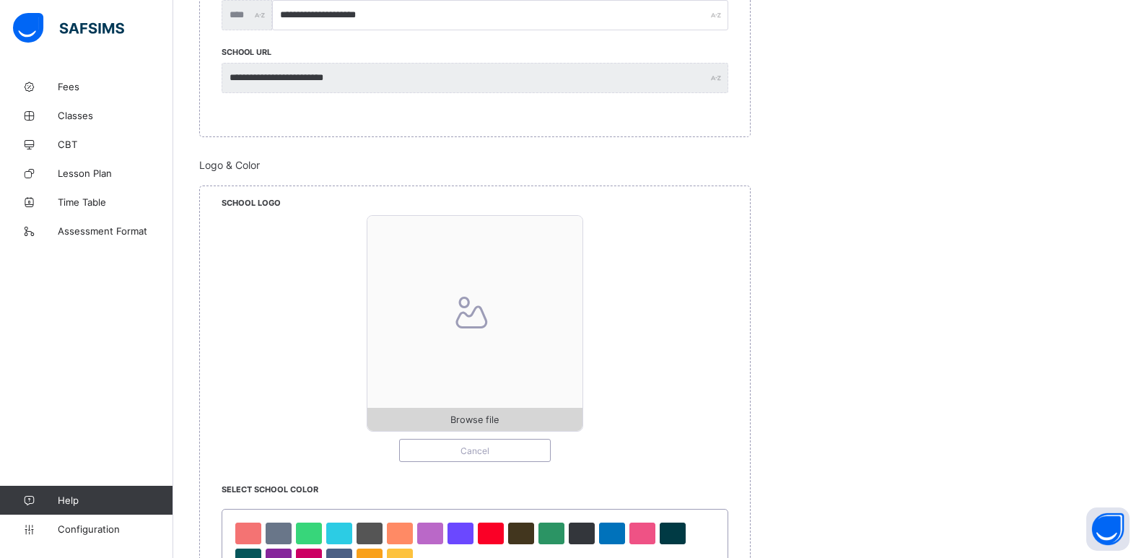
click at [484, 418] on span "Browse file" at bounding box center [474, 419] width 48 height 11
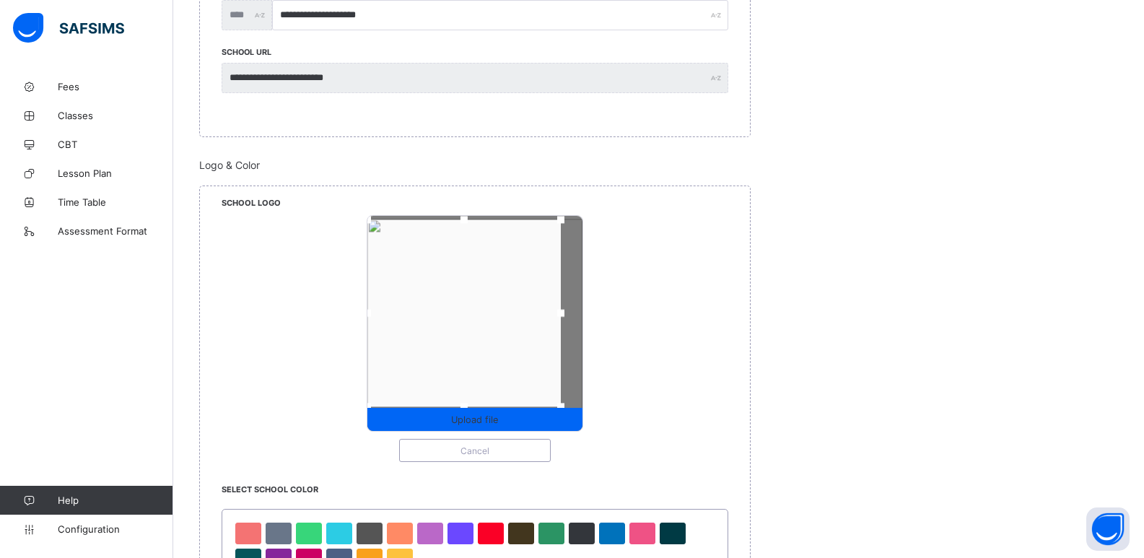
drag, startPoint x: 394, startPoint y: 237, endPoint x: 367, endPoint y: 217, distance: 33.5
click at [367, 217] on div "Upload file Cancel" at bounding box center [475, 338] width 507 height 247
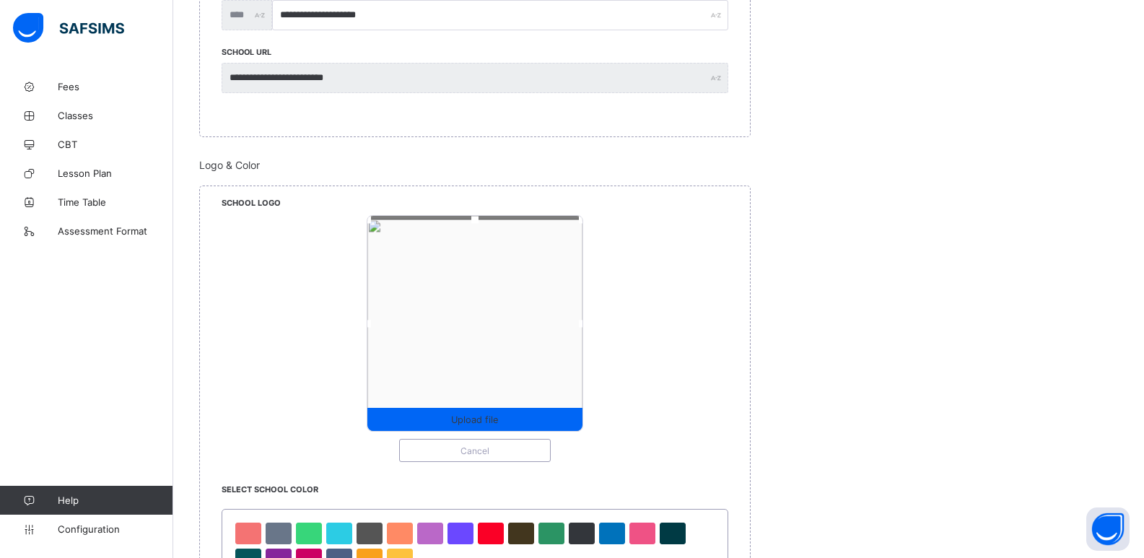
drag, startPoint x: 565, startPoint y: 406, endPoint x: 602, endPoint y: 427, distance: 42.3
click at [602, 427] on div "Upload file Cancel" at bounding box center [475, 338] width 507 height 247
click at [502, 416] on span "Upload file" at bounding box center [474, 419] width 215 height 11
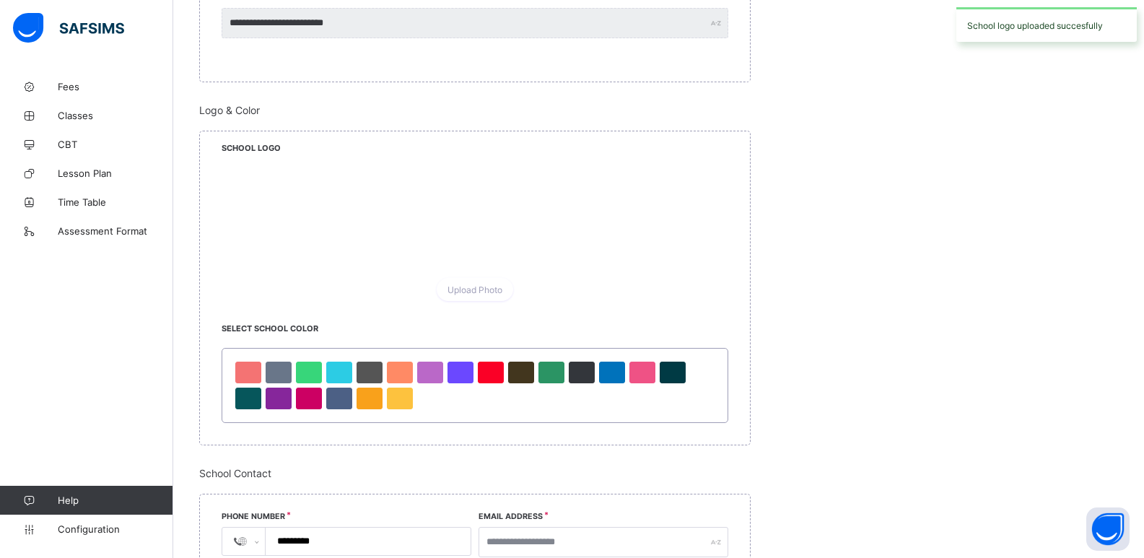
scroll to position [811, 0]
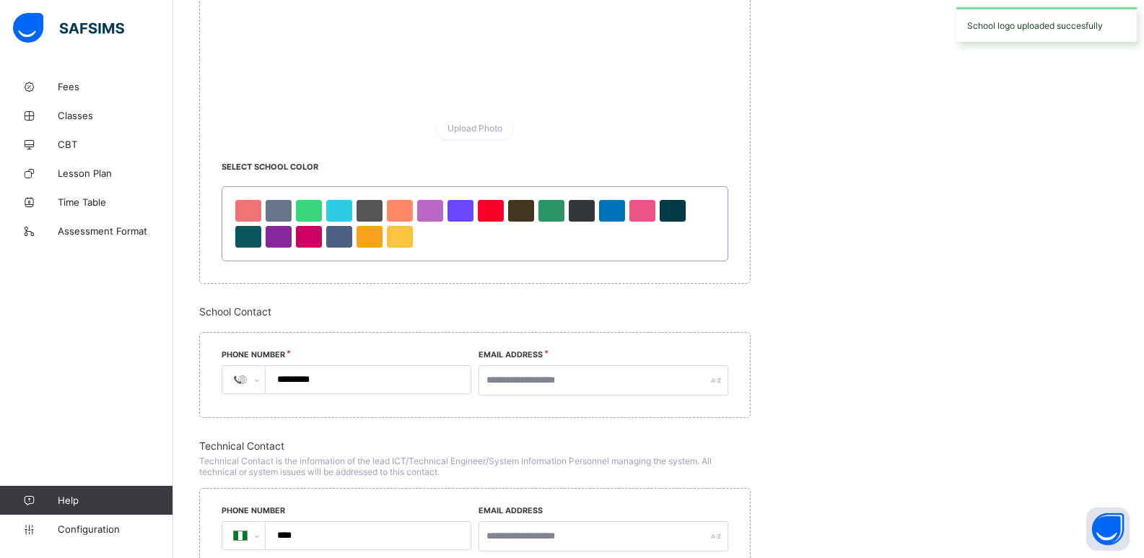
click at [372, 383] on input "*********" at bounding box center [364, 379] width 193 height 27
type input "*"
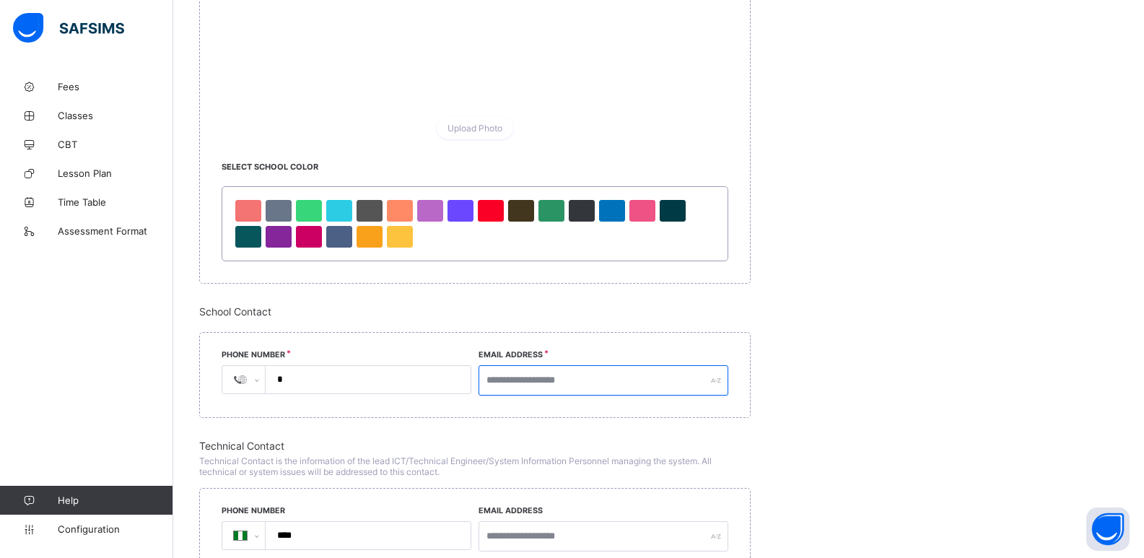
click at [569, 382] on input "text" at bounding box center [603, 380] width 250 height 30
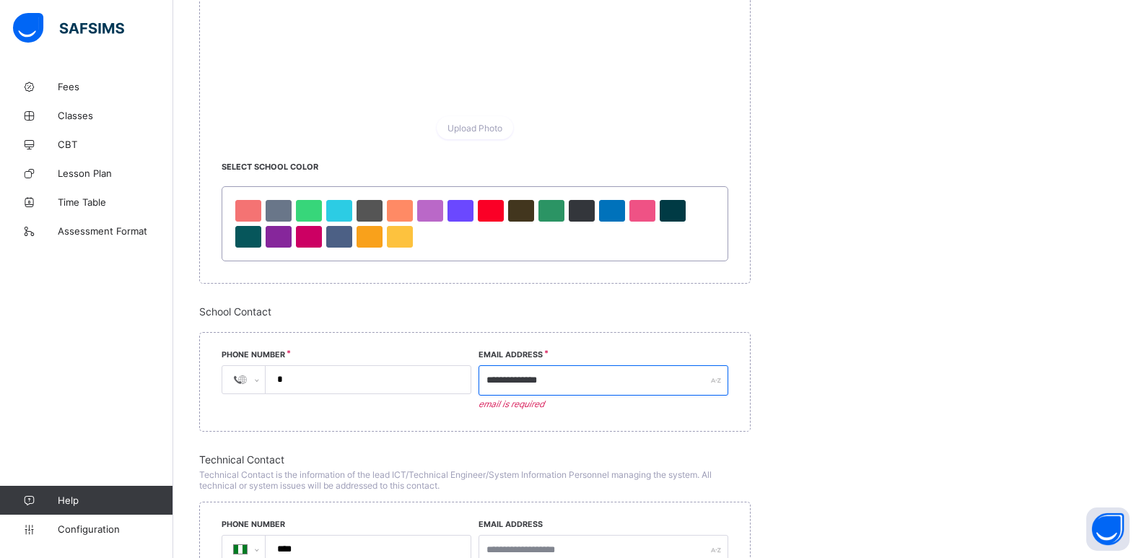
type input "**********"
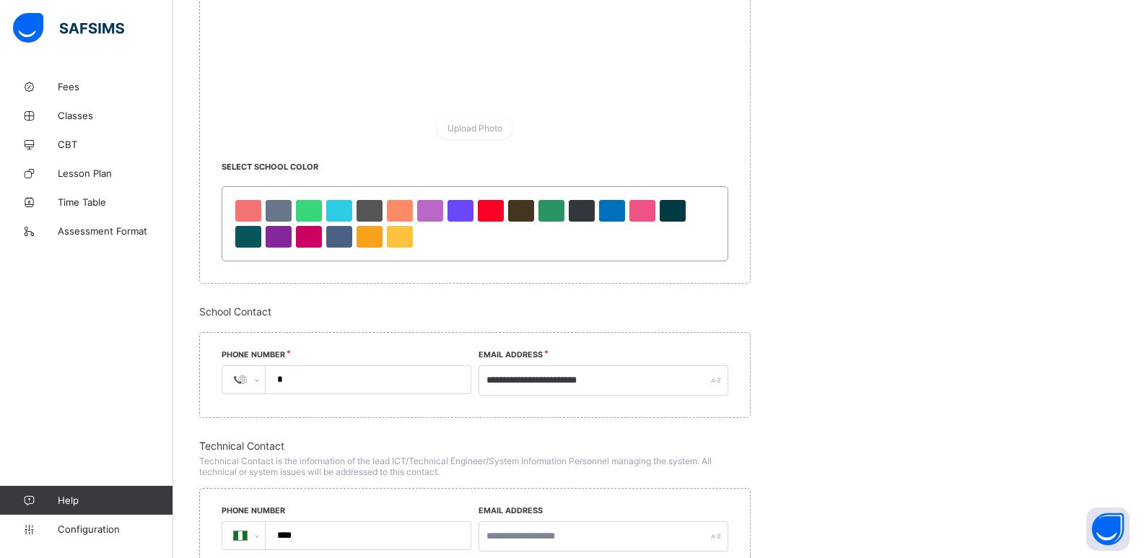
click at [333, 384] on input "*" at bounding box center [364, 379] width 193 height 27
type input "***"
select select "**"
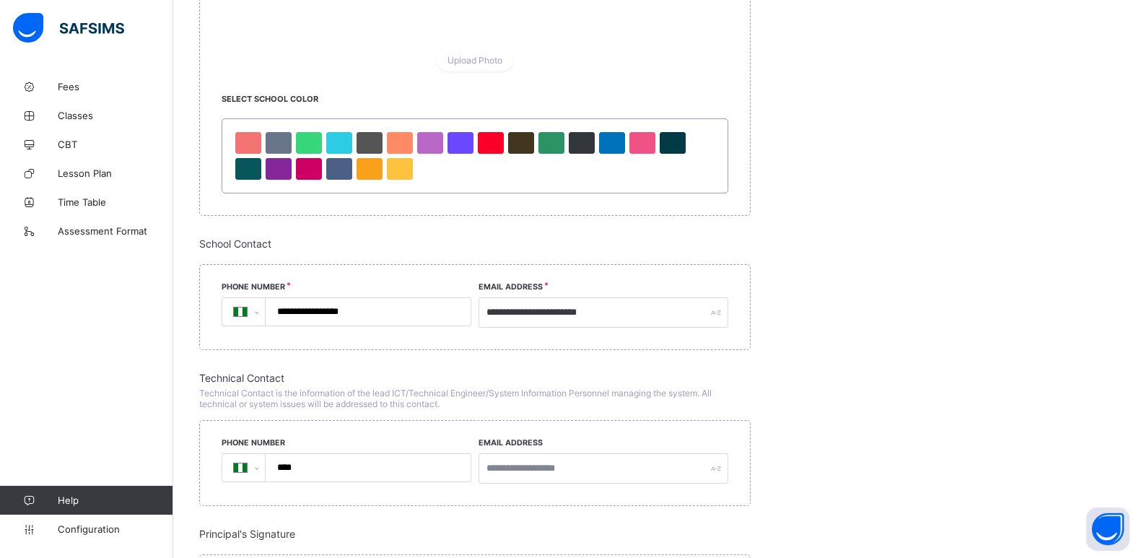
scroll to position [955, 0]
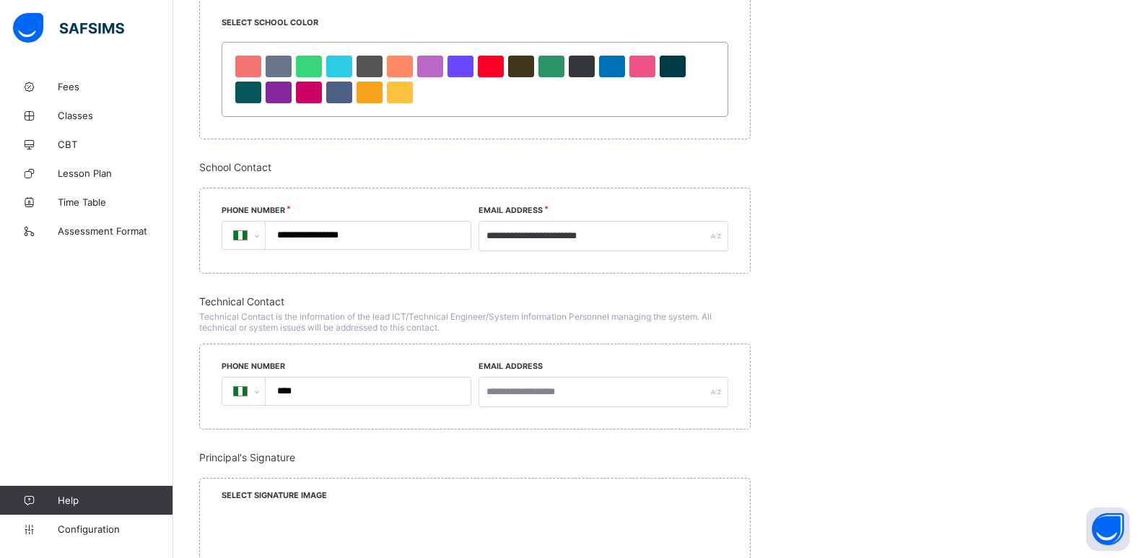
type input "**********"
click at [403, 391] on input "****" at bounding box center [364, 390] width 193 height 27
type input "**********"
click at [570, 388] on input "text" at bounding box center [603, 392] width 250 height 30
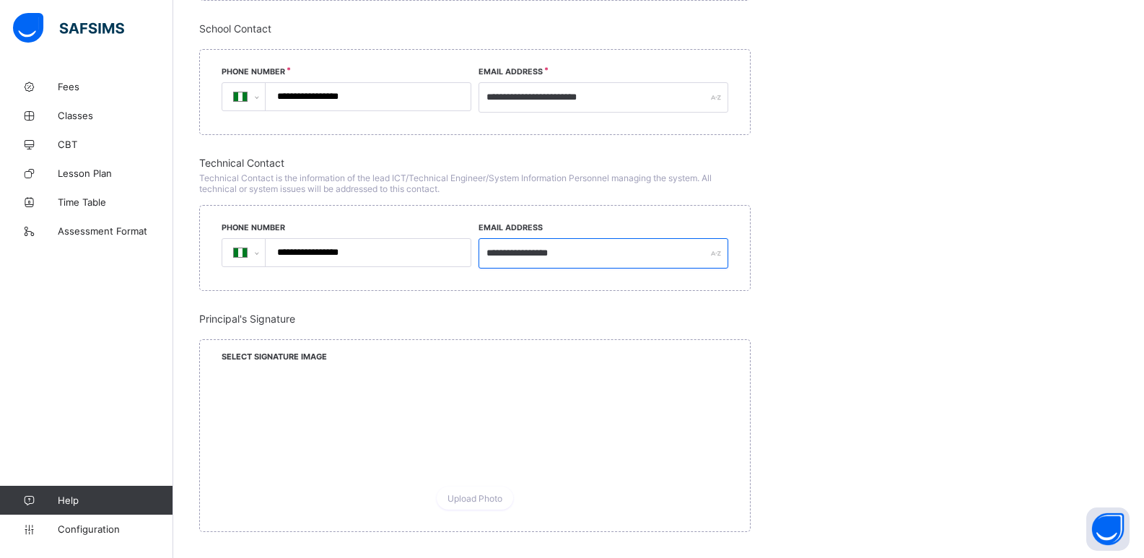
scroll to position [1100, 0]
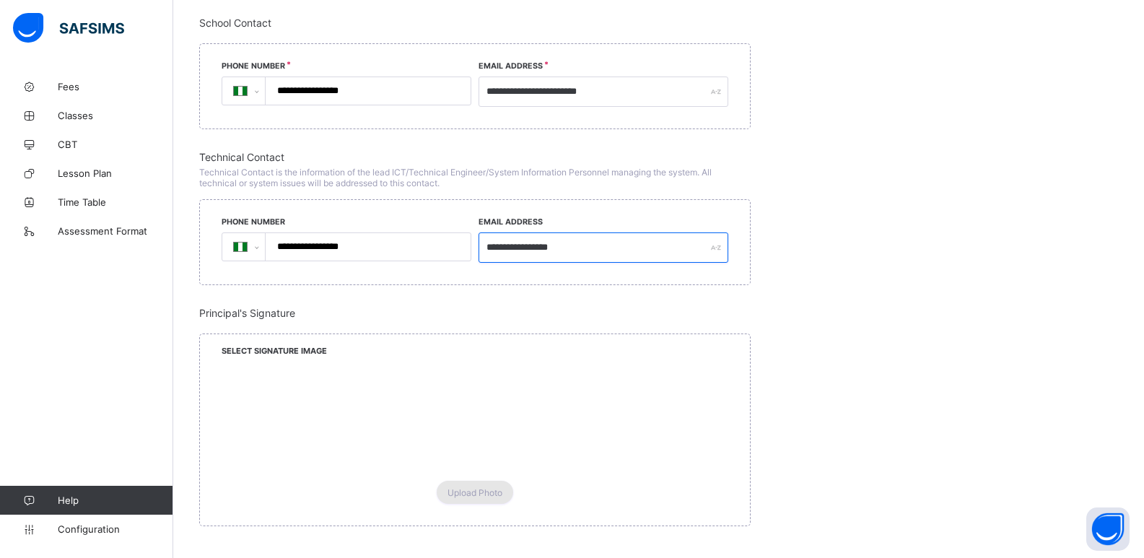
type input "**********"
click at [482, 488] on span "Upload Photo" at bounding box center [474, 492] width 55 height 11
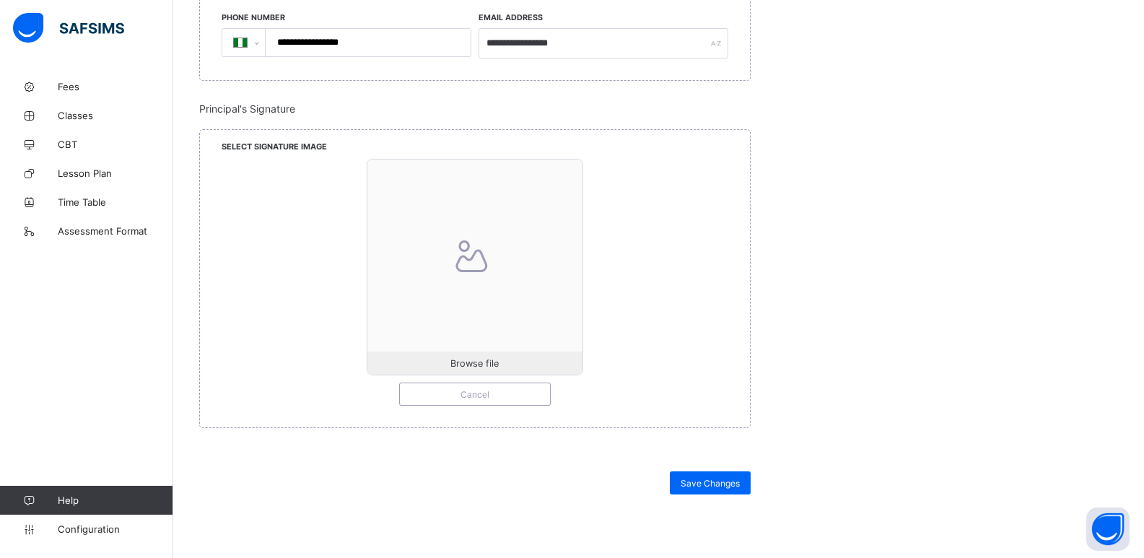
scroll to position [1316, 0]
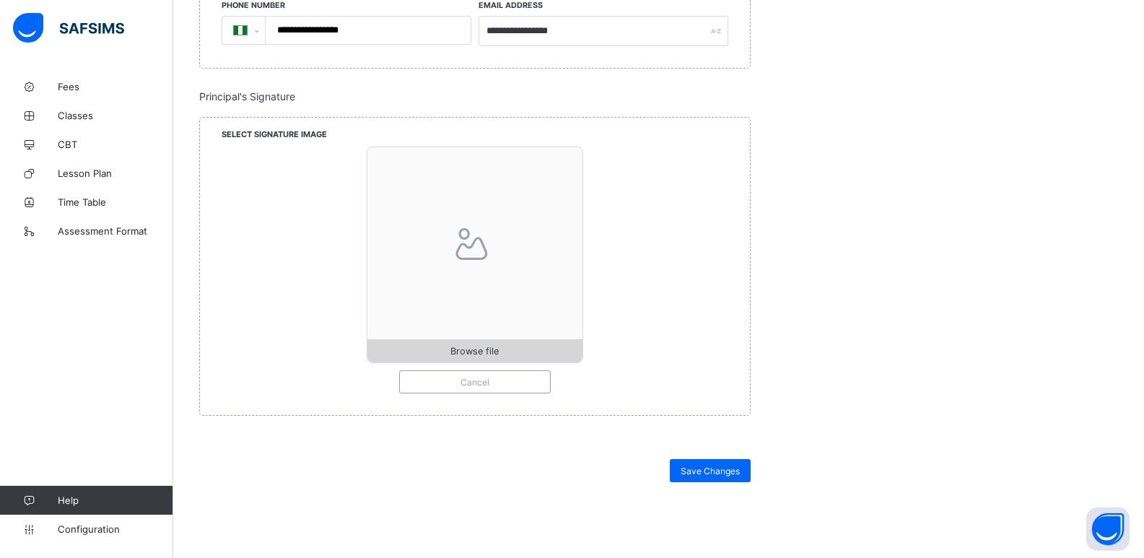
click at [481, 353] on span "Browse file" at bounding box center [474, 351] width 48 height 11
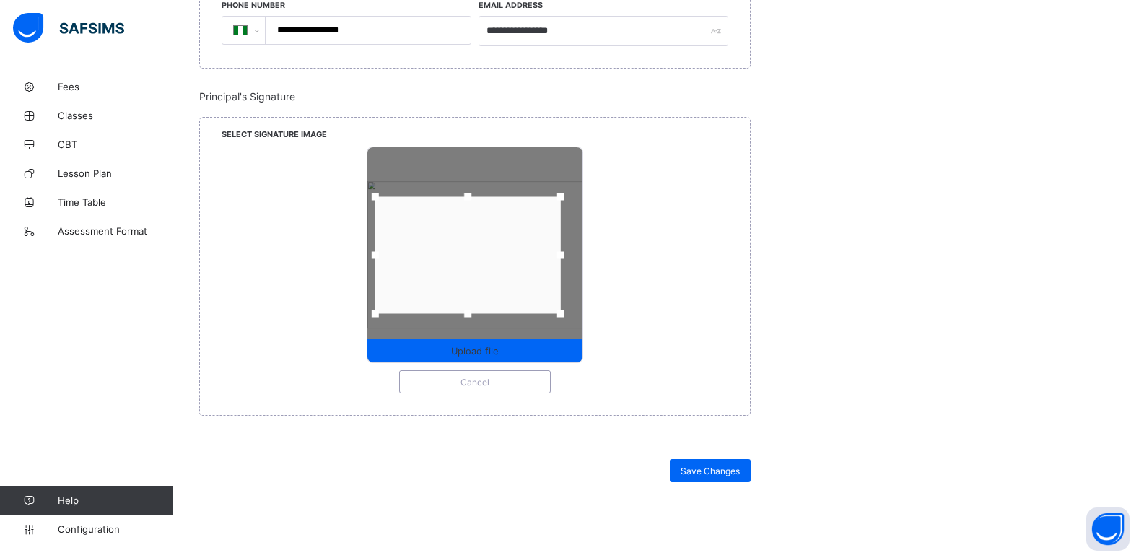
drag, startPoint x: 388, startPoint y: 196, endPoint x: 375, endPoint y: 196, distance: 13.7
click at [375, 196] on div at bounding box center [375, 196] width 7 height 7
drag, startPoint x: 567, startPoint y: 196, endPoint x: 591, endPoint y: 198, distance: 24.6
click at [591, 198] on div "Upload file Cancel" at bounding box center [475, 269] width 507 height 247
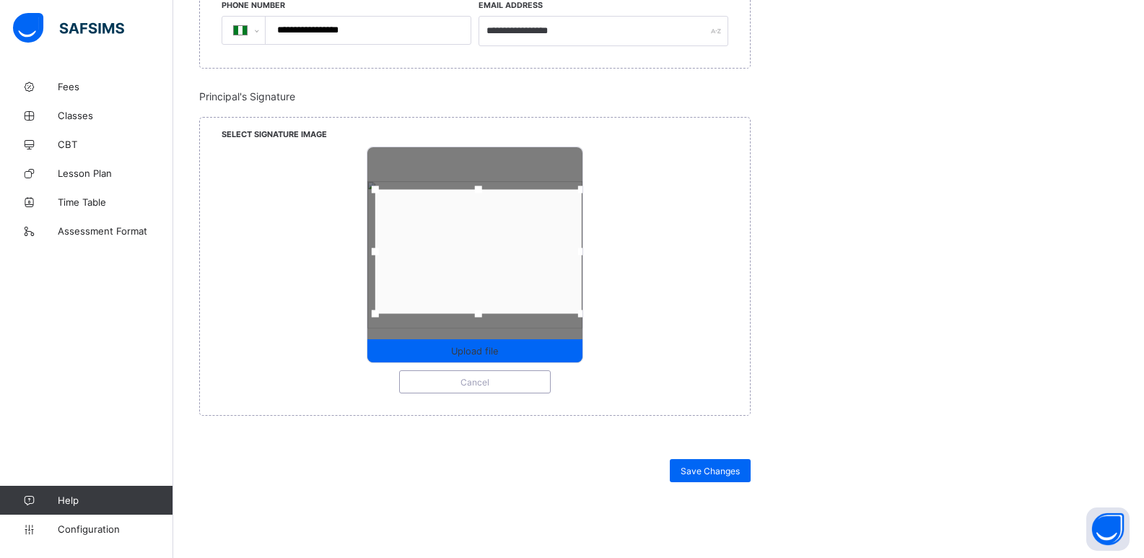
drag, startPoint x: 585, startPoint y: 196, endPoint x: 585, endPoint y: 186, distance: 9.4
click at [585, 186] on div at bounding box center [581, 188] width 7 height 7
drag, startPoint x: 584, startPoint y: 315, endPoint x: 585, endPoint y: 323, distance: 8.0
click at [585, 323] on div at bounding box center [582, 321] width 7 height 7
drag, startPoint x: 383, startPoint y: 257, endPoint x: 375, endPoint y: 257, distance: 8.7
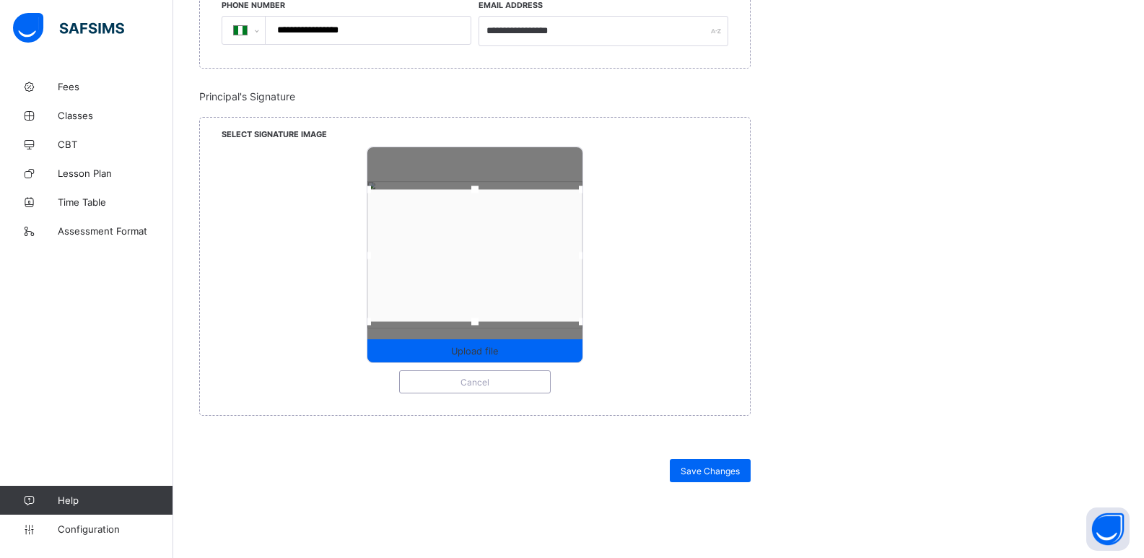
click at [375, 257] on div at bounding box center [368, 256] width 22 height 22
click at [486, 351] on span "Upload file" at bounding box center [474, 351] width 47 height 11
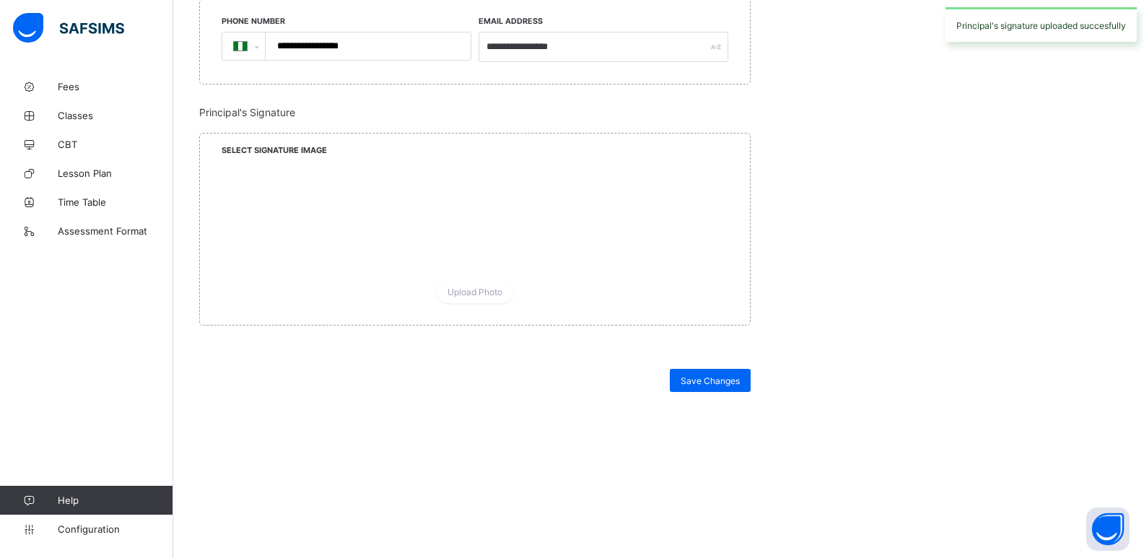
scroll to position [1300, 0]
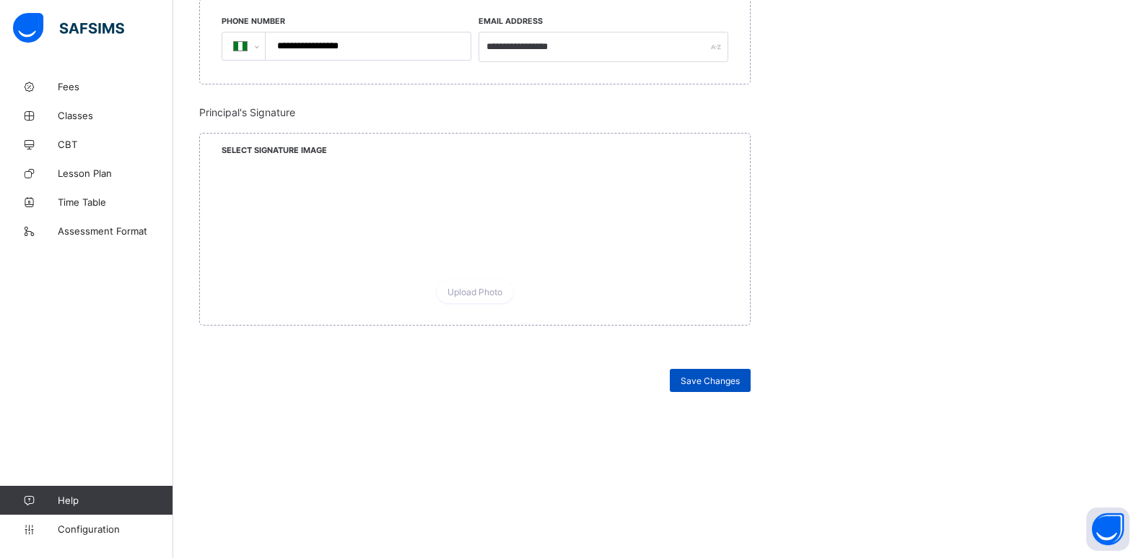
click at [714, 381] on span "Save Changes" at bounding box center [710, 380] width 59 height 11
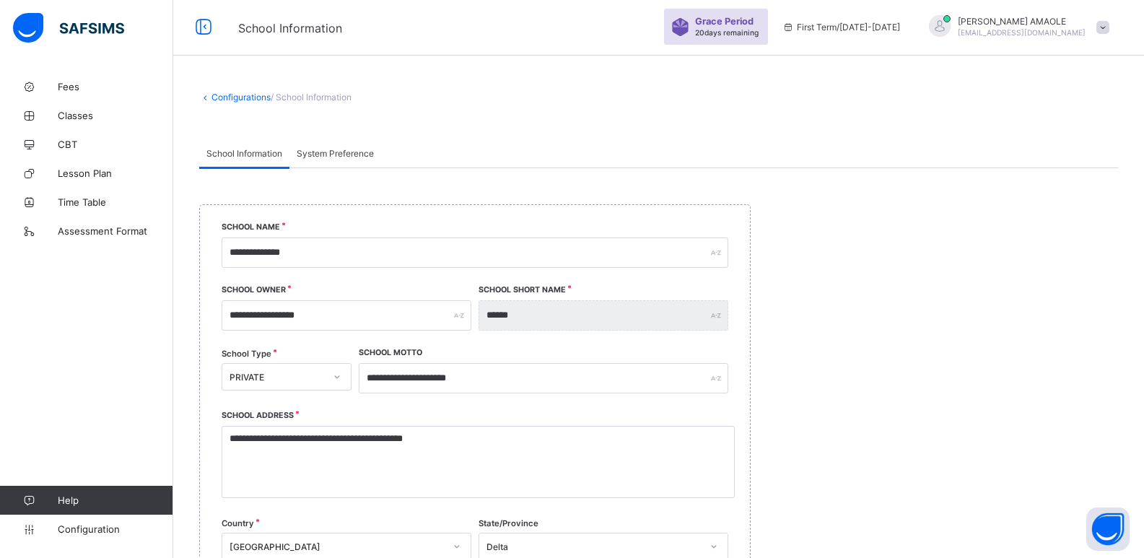
scroll to position [0, 0]
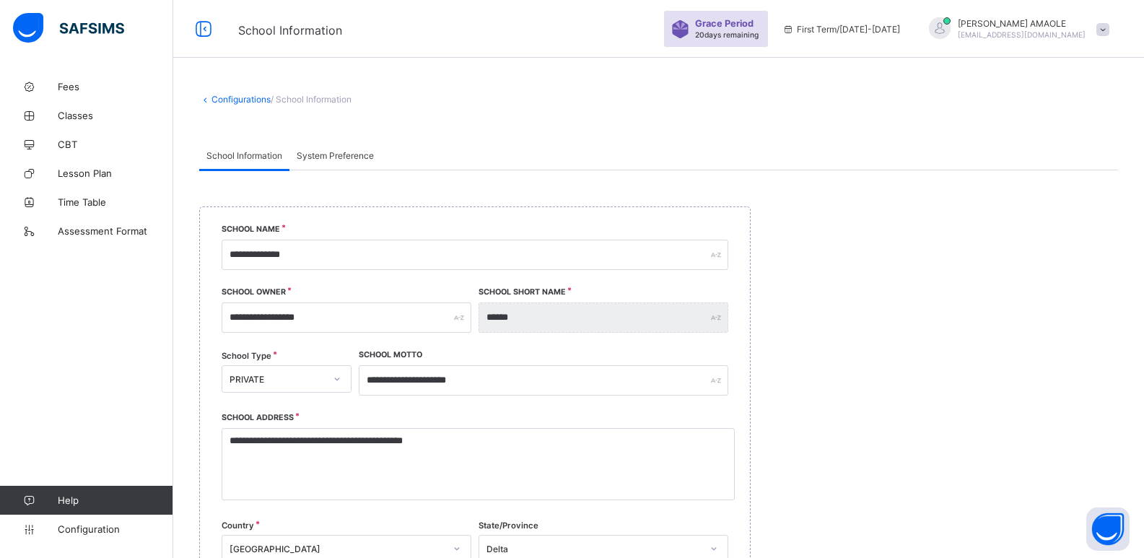
click at [330, 152] on span "System Preference" at bounding box center [335, 155] width 77 height 11
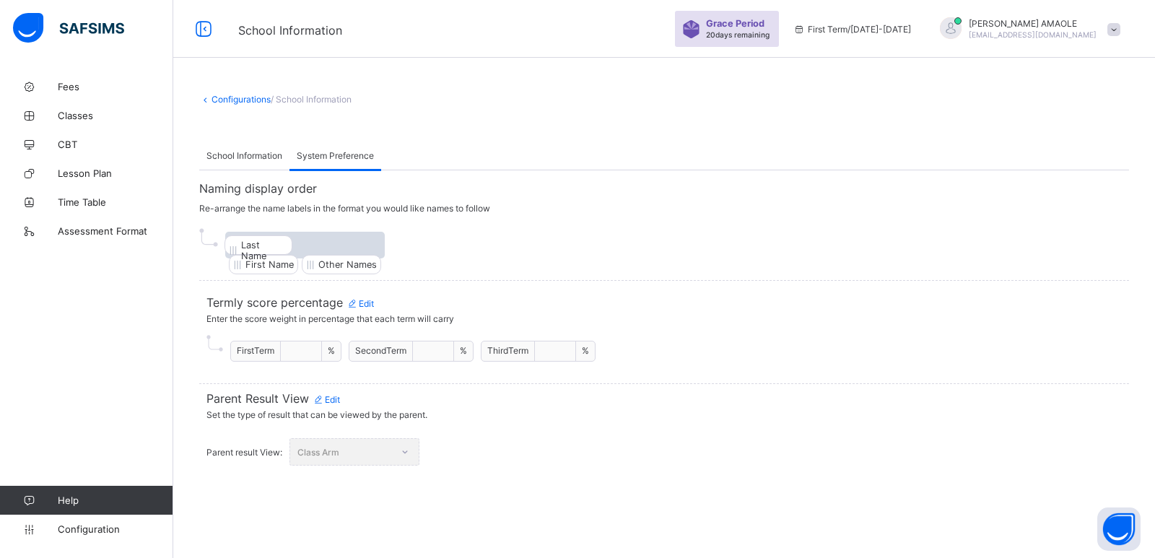
drag, startPoint x: 411, startPoint y: 249, endPoint x: 249, endPoint y: 249, distance: 162.4
click at [249, 249] on div "First Name Other Names Last Name" at bounding box center [304, 245] width 159 height 27
click at [266, 351] on span "First Term" at bounding box center [256, 350] width 38 height 11
click at [360, 303] on span "Edit" at bounding box center [359, 303] width 27 height 11
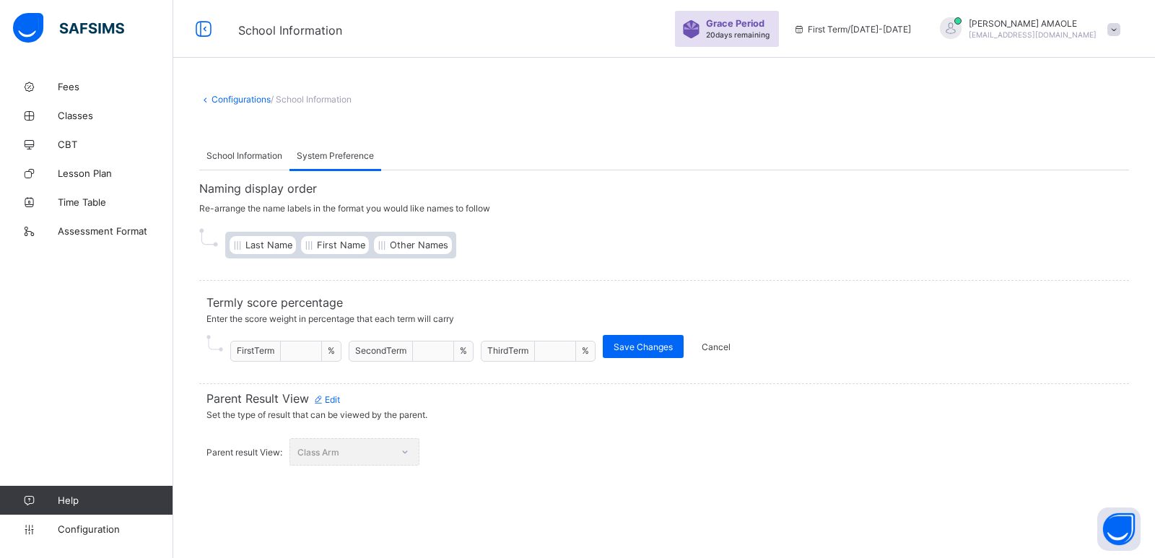
drag, startPoint x: 306, startPoint y: 351, endPoint x: 282, endPoint y: 354, distance: 24.0
click at [282, 354] on div "First Term ** %" at bounding box center [285, 351] width 111 height 21
type input "***"
drag, startPoint x: 437, startPoint y: 349, endPoint x: 411, endPoint y: 354, distance: 26.5
click at [411, 354] on div "Second Term ** %" at bounding box center [411, 351] width 125 height 21
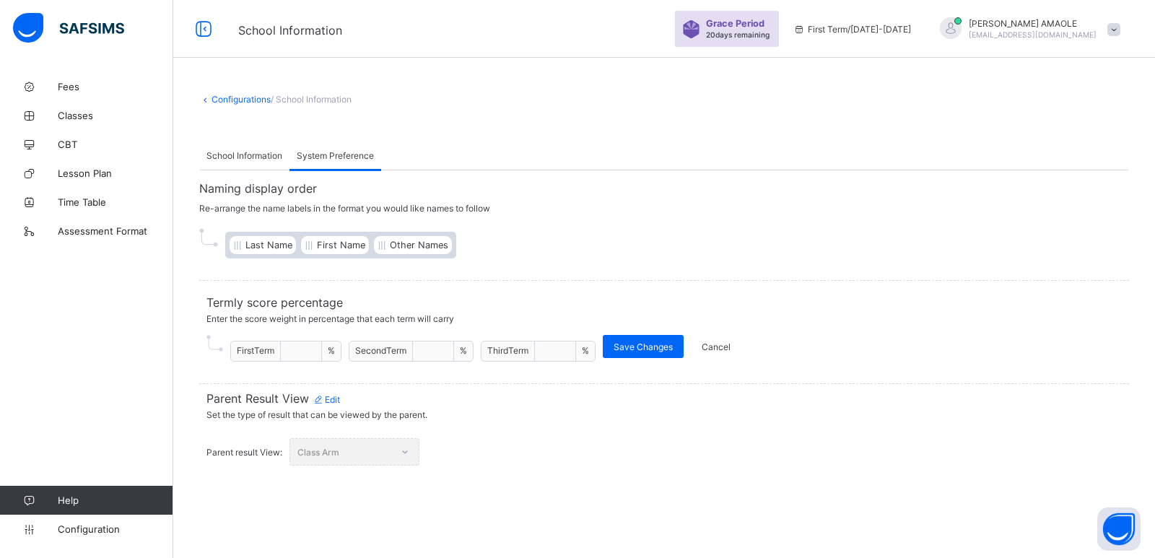
type input "***"
click at [560, 346] on input "**" at bounding box center [555, 352] width 29 height 12
type input "*"
type input "***"
click at [656, 348] on span "Save Changes" at bounding box center [642, 346] width 59 height 11
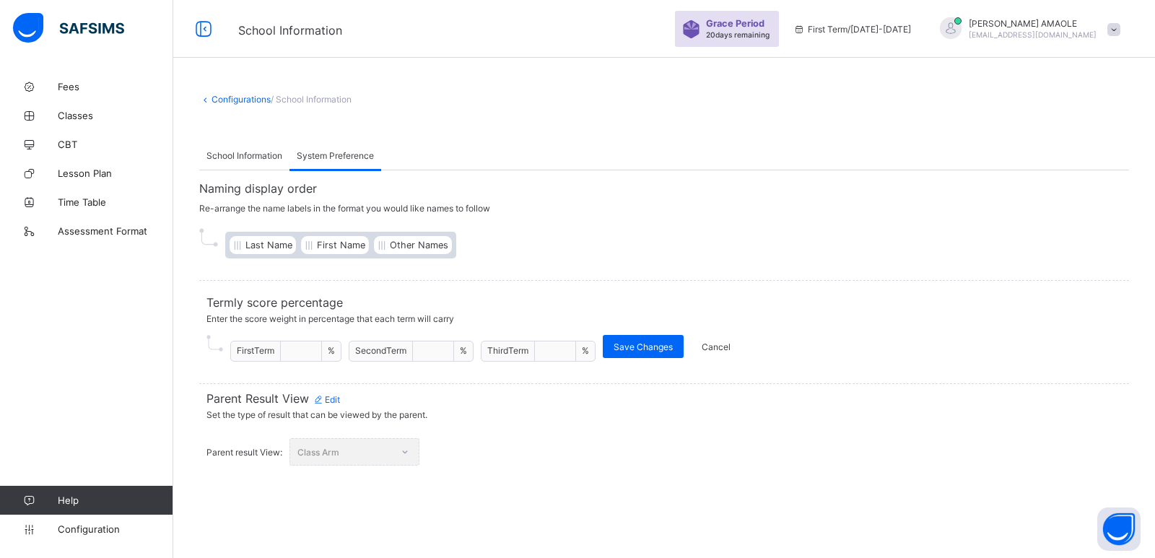
click at [310, 349] on input "***" at bounding box center [301, 352] width 29 height 12
type input "*"
type input "****"
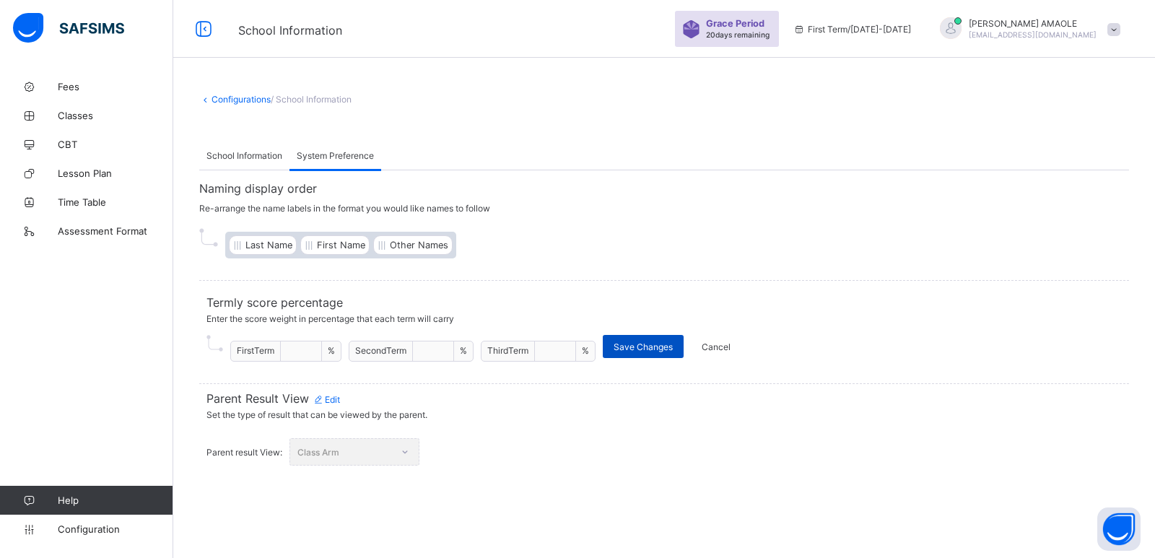
click at [670, 346] on span "Save Changes" at bounding box center [642, 346] width 59 height 11
click at [338, 396] on span "Edit" at bounding box center [325, 399] width 27 height 11
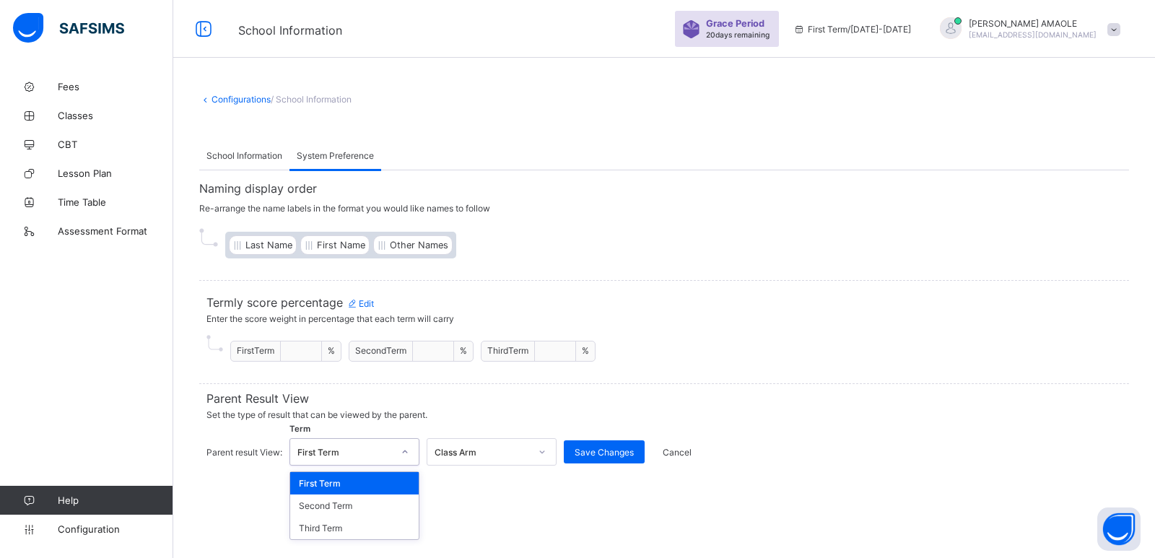
click at [377, 452] on div "First Term" at bounding box center [344, 452] width 95 height 11
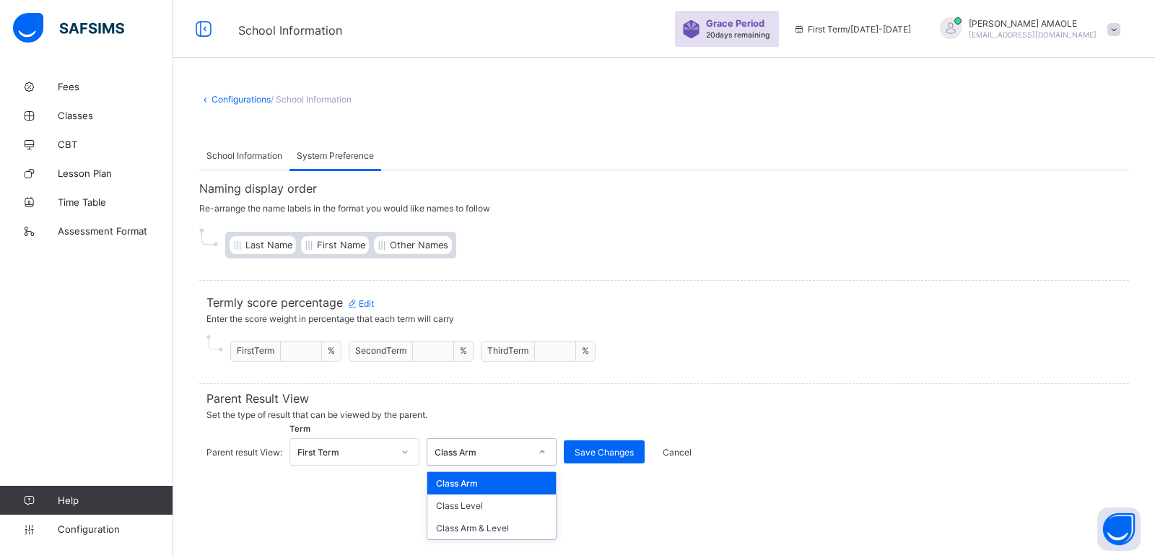
click at [458, 450] on div "Class Arm" at bounding box center [481, 452] width 95 height 11
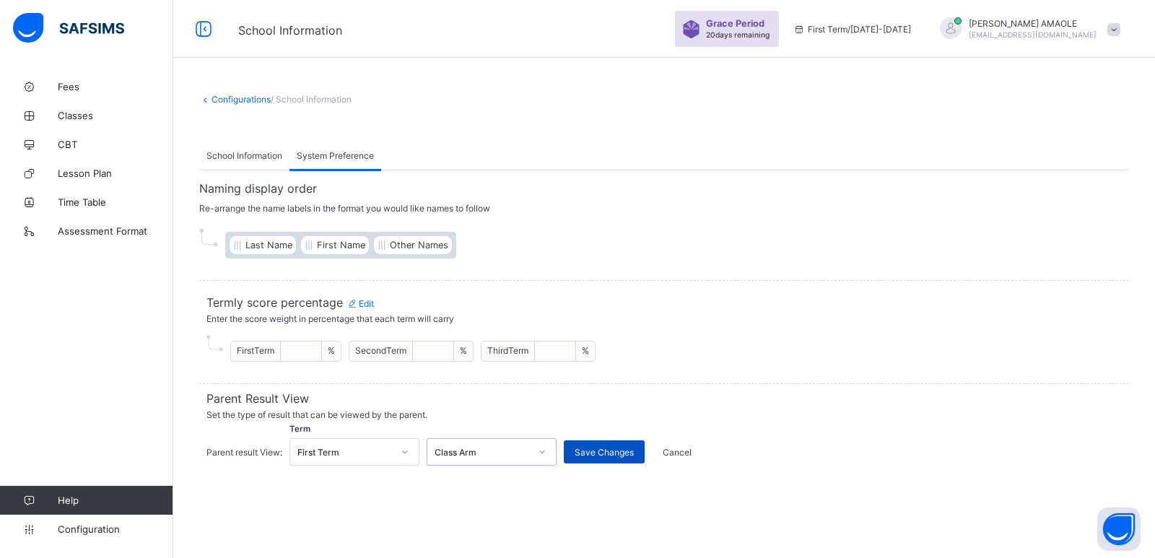
click at [610, 455] on span "Save Changes" at bounding box center [603, 452] width 59 height 11
click at [255, 98] on link "Configurations" at bounding box center [240, 99] width 59 height 11
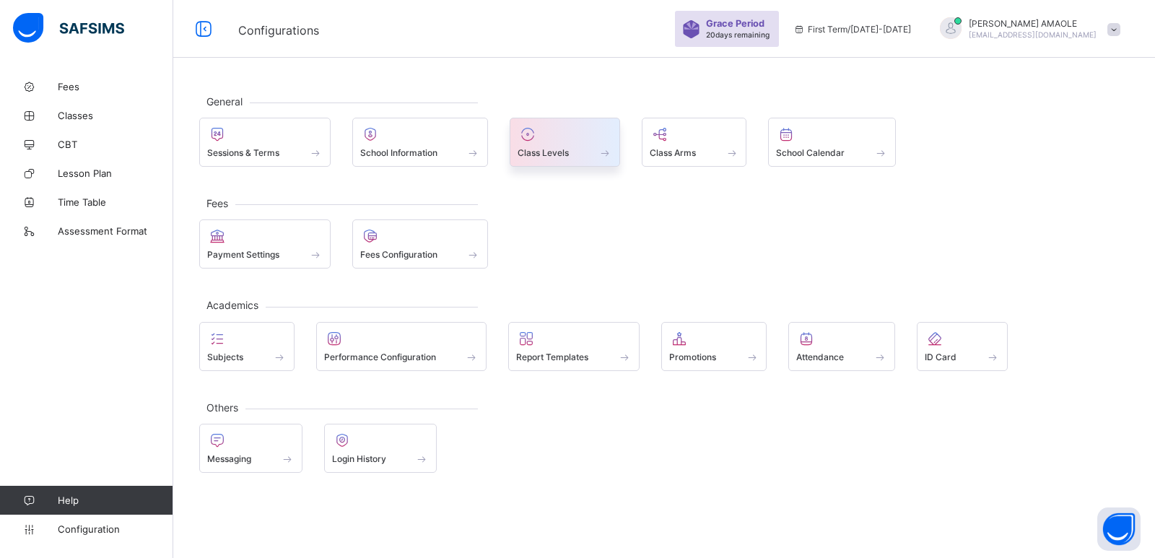
click at [571, 129] on div at bounding box center [564, 134] width 95 height 17
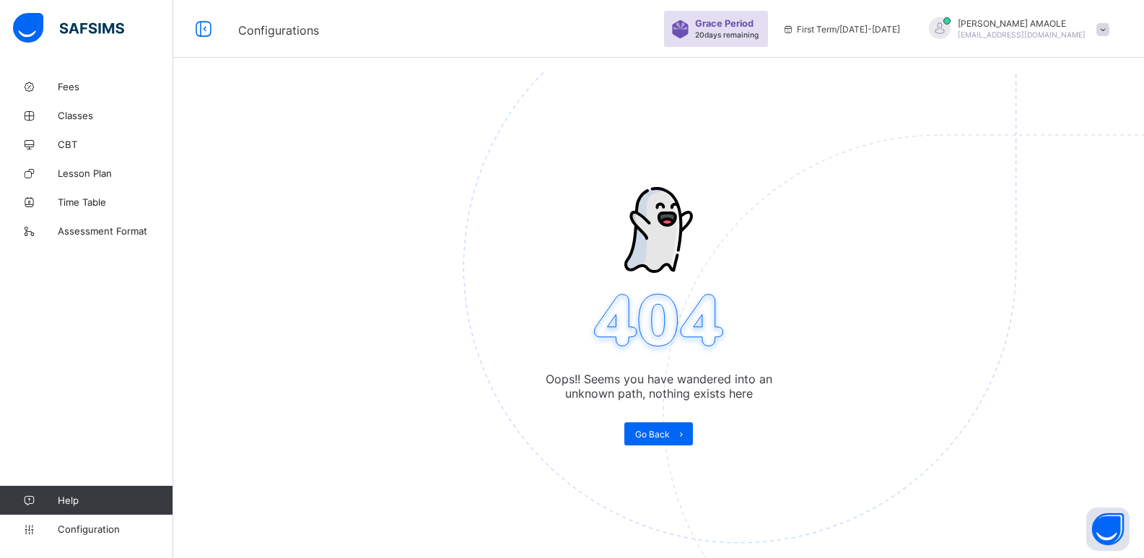
click at [666, 425] on img at bounding box center [839, 339] width 753 height 698
click at [650, 429] on img at bounding box center [839, 339] width 753 height 698
click at [56, 528] on icon at bounding box center [29, 529] width 58 height 11
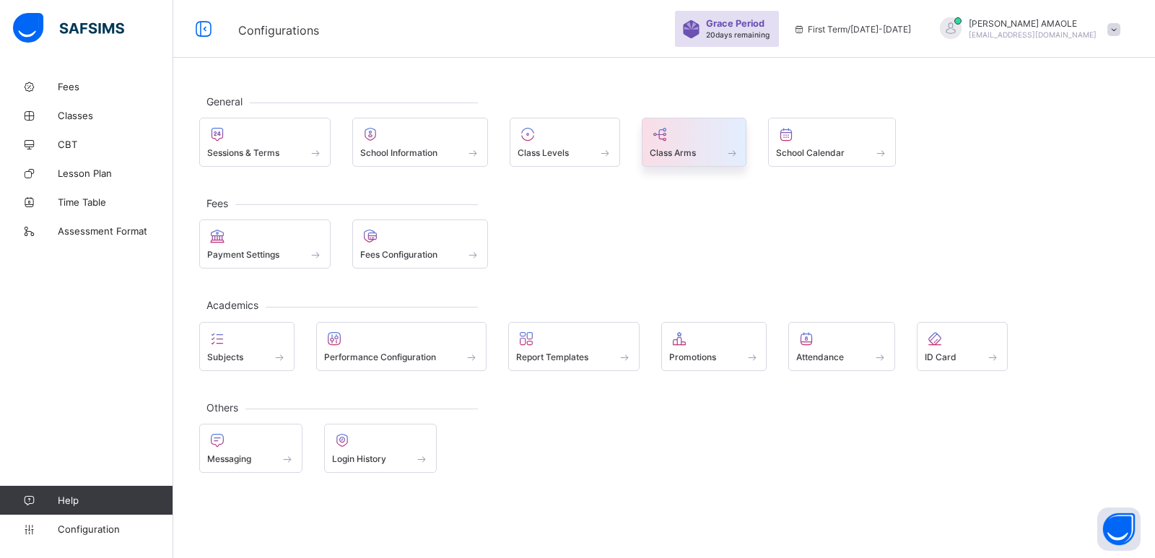
click at [664, 148] on span "Class Arms" at bounding box center [673, 152] width 46 height 11
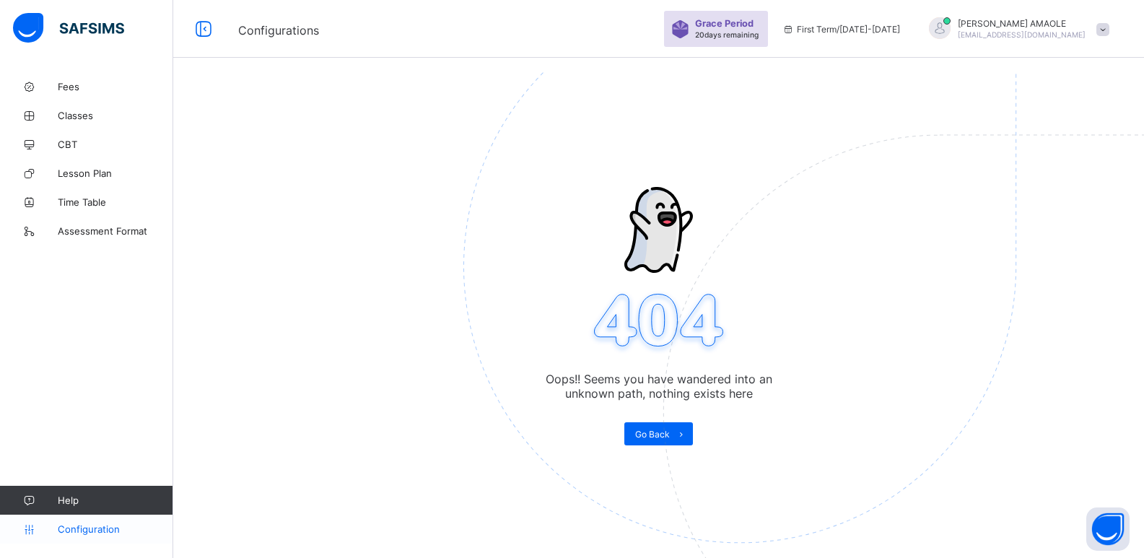
click at [69, 530] on span "Configuration" at bounding box center [115, 529] width 115 height 12
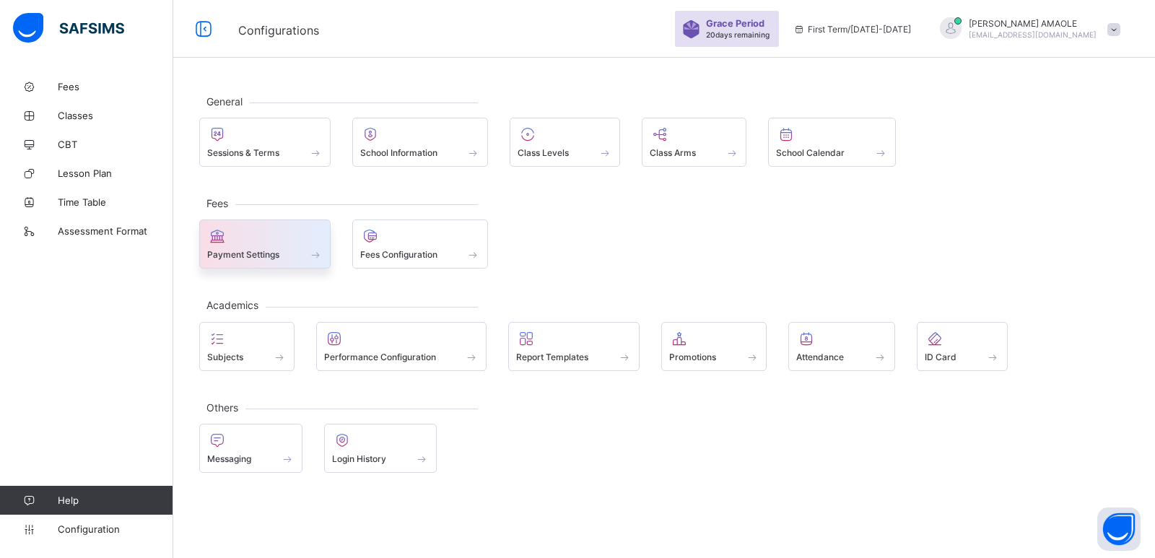
click at [247, 232] on div at bounding box center [264, 235] width 115 height 17
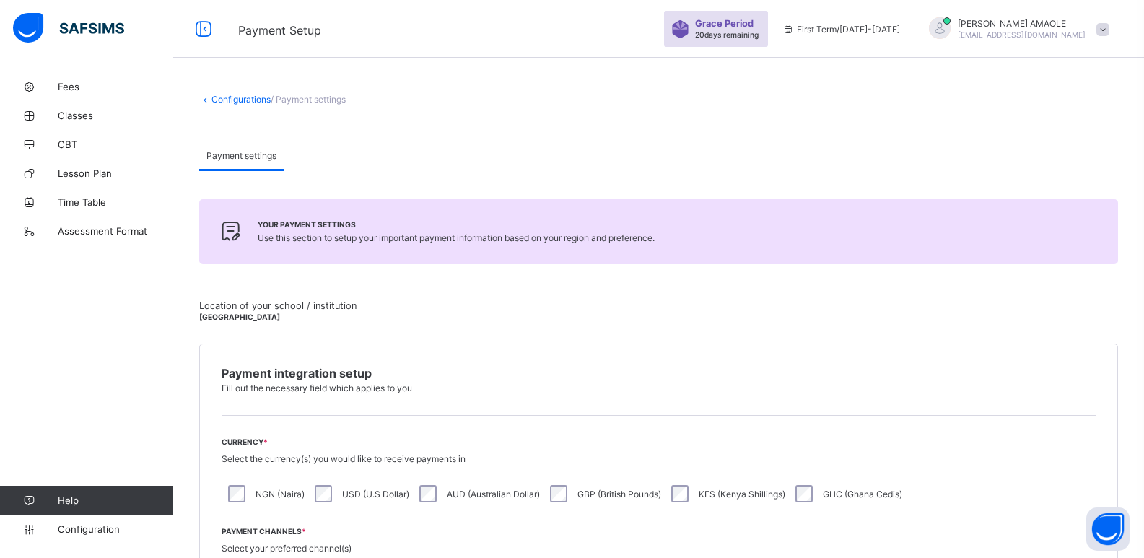
click at [302, 95] on span "/ Payment settings" at bounding box center [308, 99] width 75 height 11
click at [245, 161] on div "Payment settings" at bounding box center [241, 155] width 84 height 29
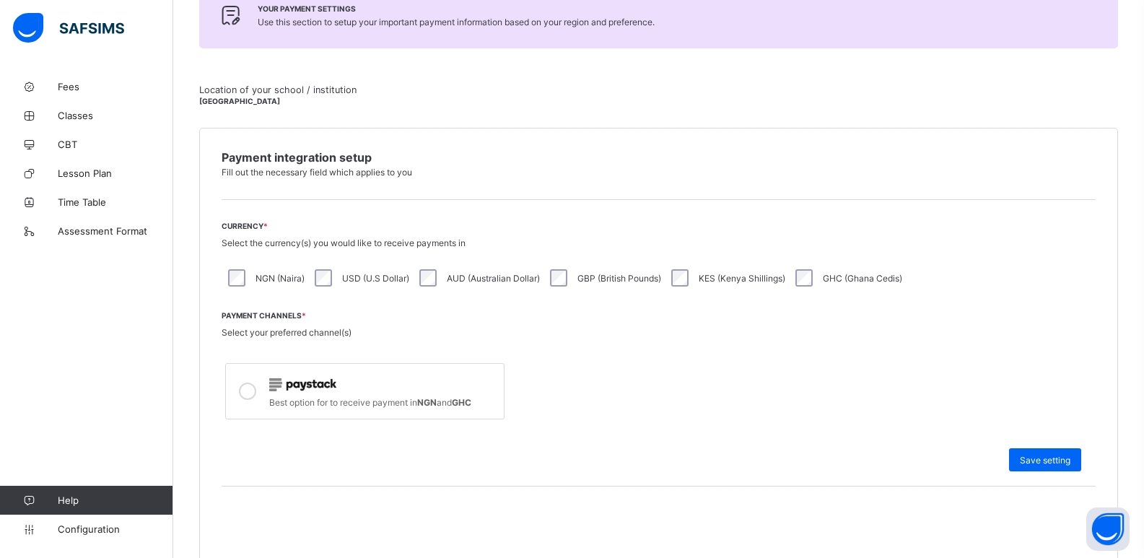
scroll to position [217, 0]
click at [378, 382] on div at bounding box center [382, 383] width 227 height 19
click at [310, 306] on div "Payment integration setup Fill out the necessary field which applies to you Cur…" at bounding box center [658, 503] width 919 height 753
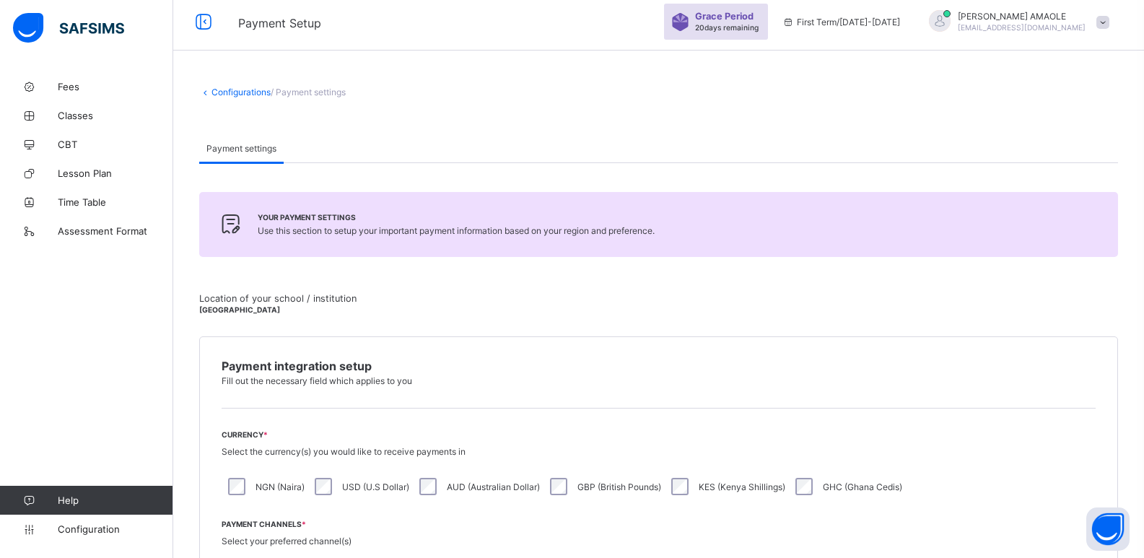
scroll to position [0, 0]
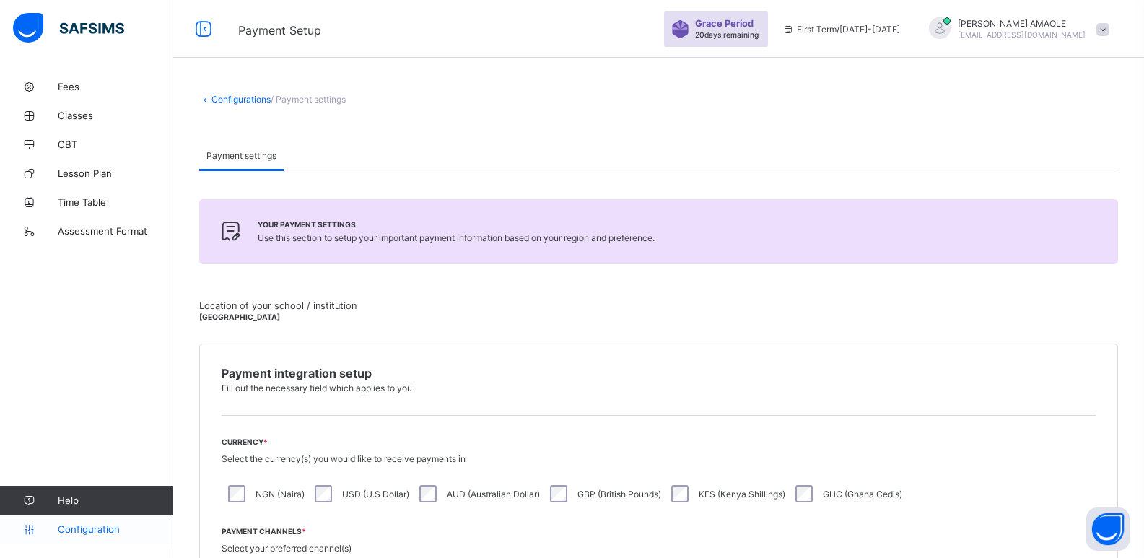
click at [92, 527] on span "Configuration" at bounding box center [115, 529] width 115 height 12
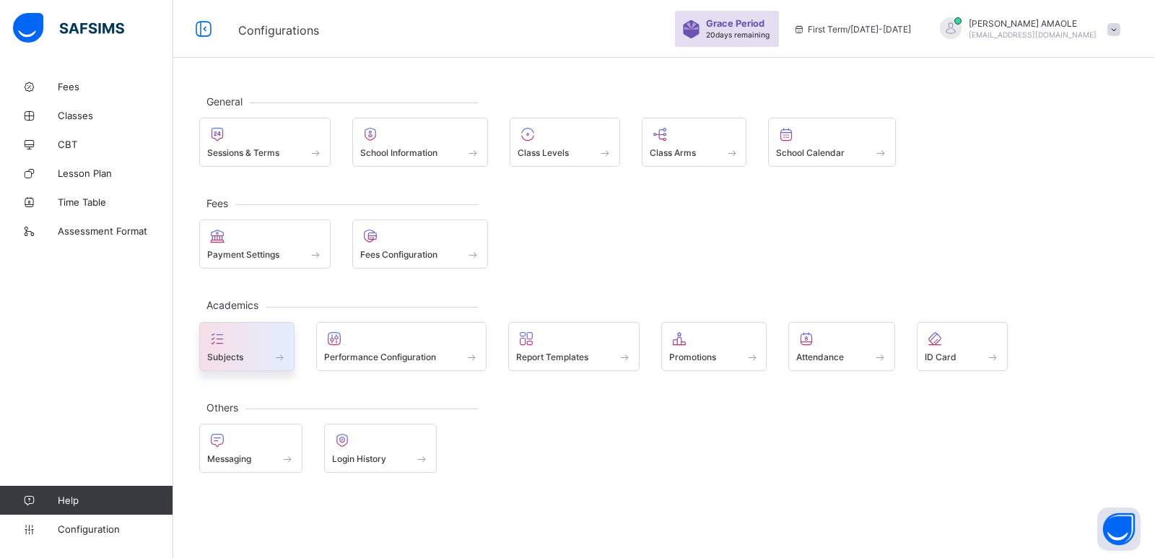
click at [265, 330] on div at bounding box center [246, 338] width 79 height 17
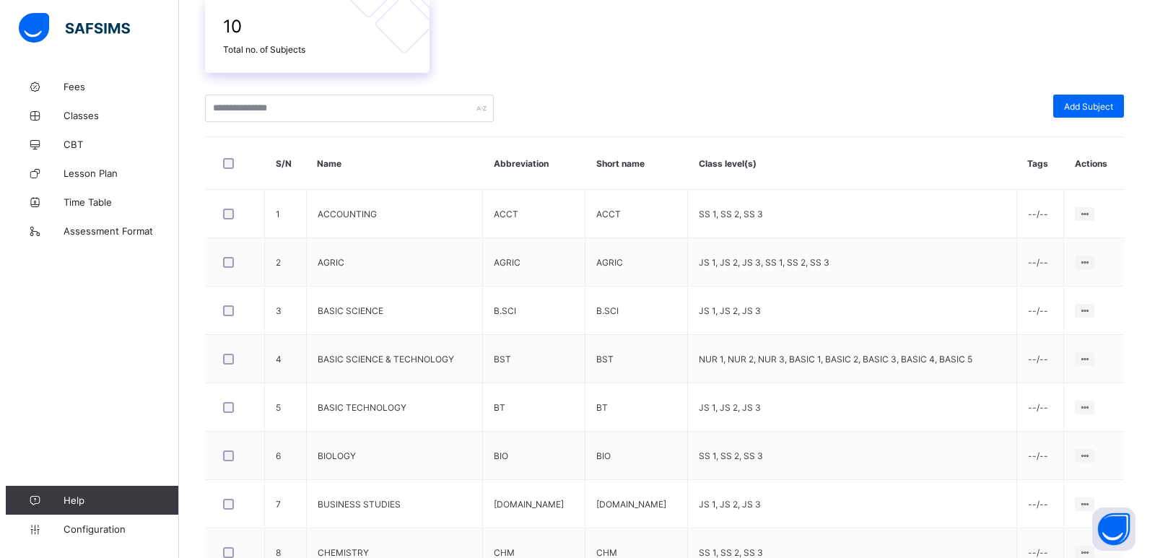
scroll to position [289, 0]
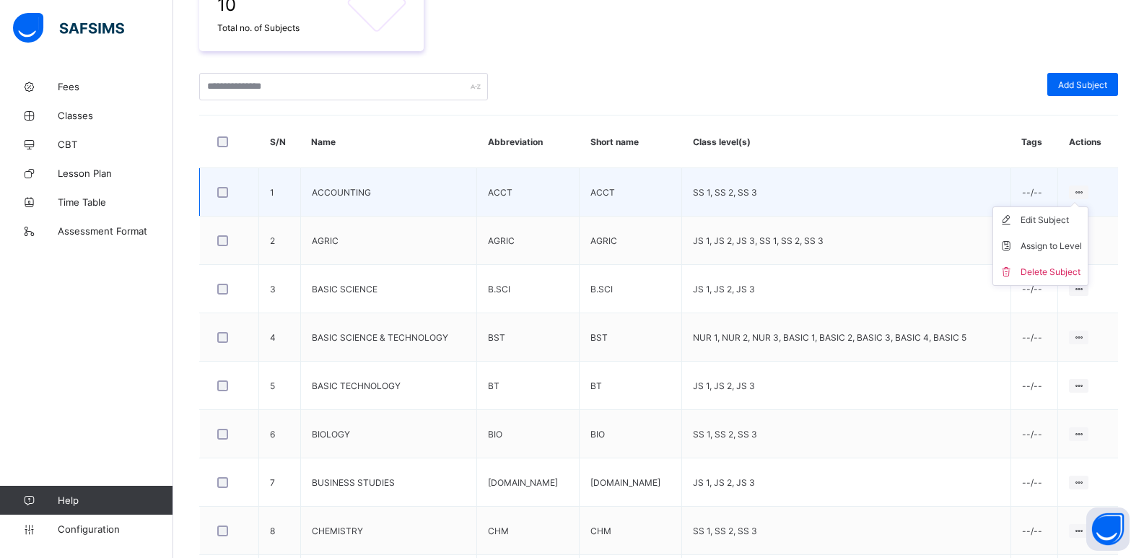
click at [1080, 191] on icon at bounding box center [1078, 192] width 12 height 11
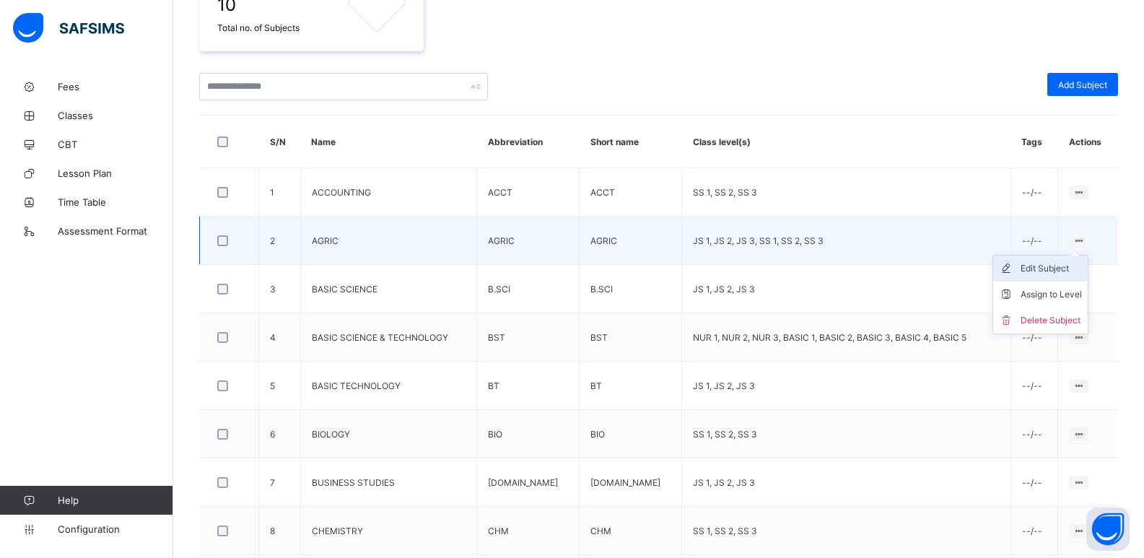
click at [1060, 263] on div "Edit Subject" at bounding box center [1050, 268] width 61 height 14
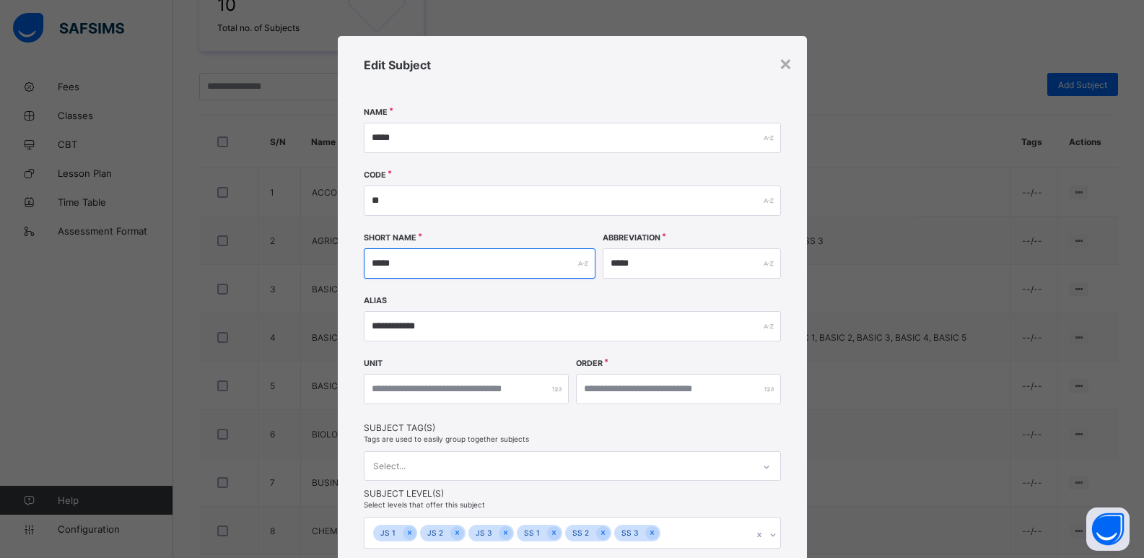
click at [508, 270] on input "*****" at bounding box center [480, 263] width 232 height 30
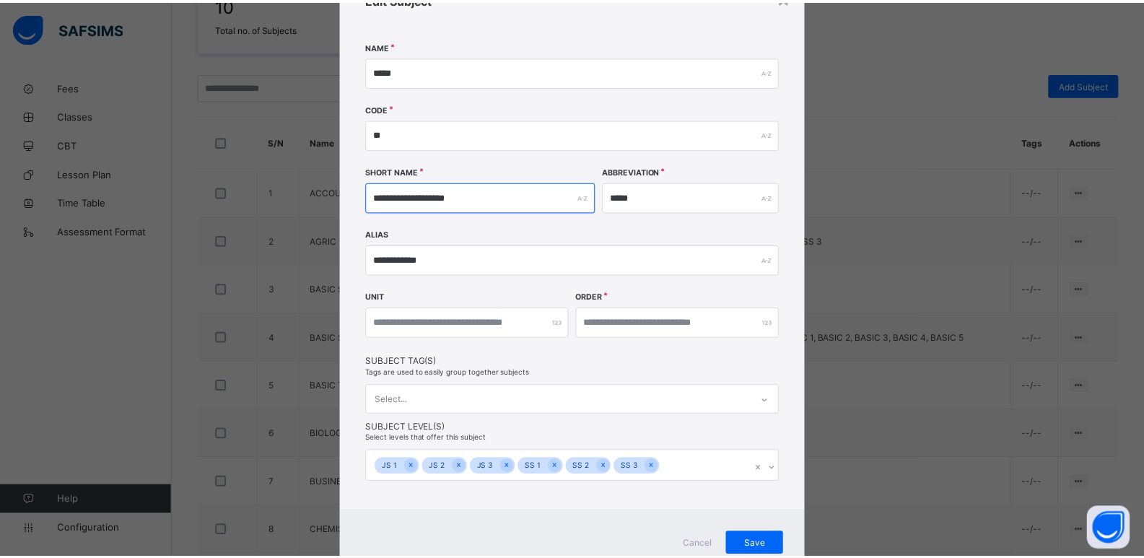
scroll to position [121, 0]
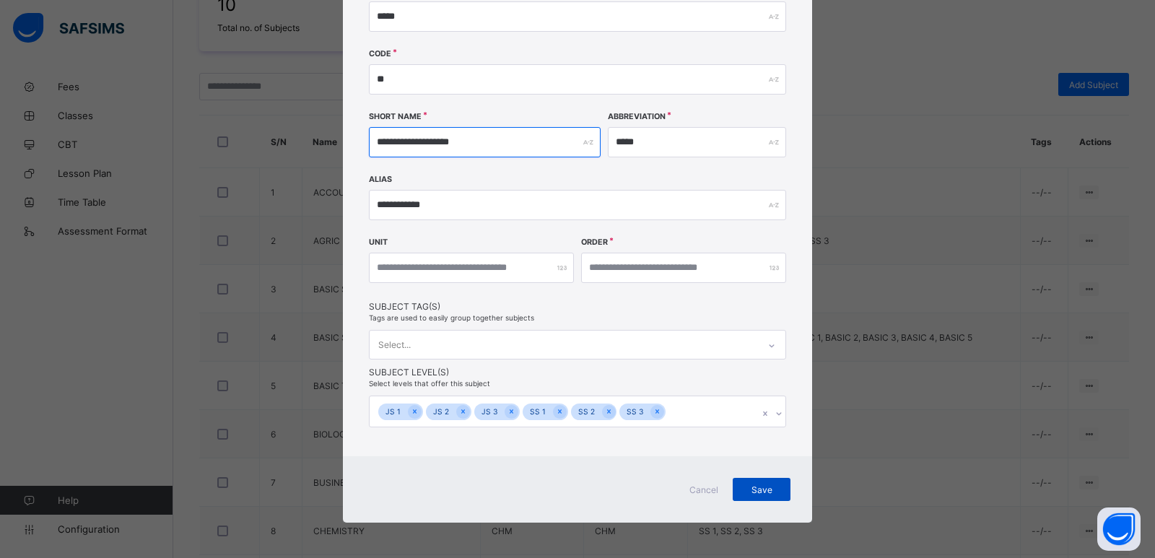
type input "**********"
click at [743, 493] on span "Save" at bounding box center [761, 489] width 36 height 11
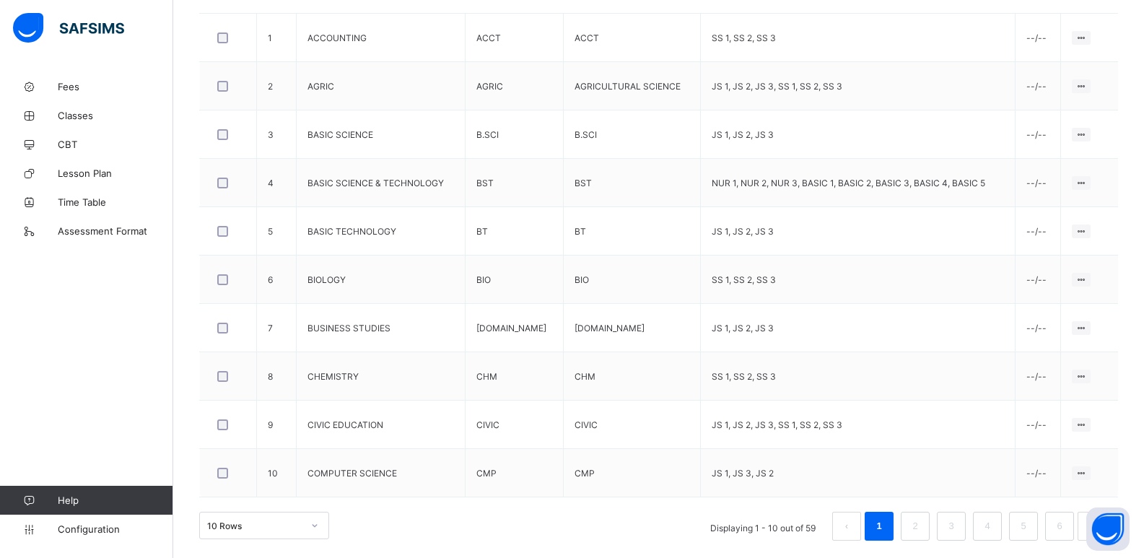
scroll to position [447, 0]
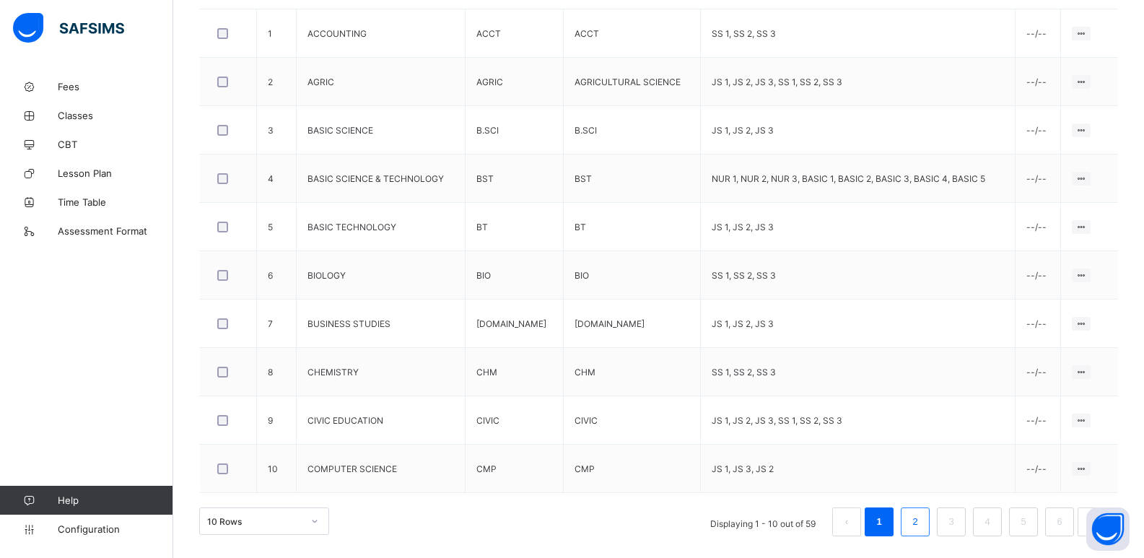
click at [919, 522] on link "2" at bounding box center [915, 521] width 14 height 19
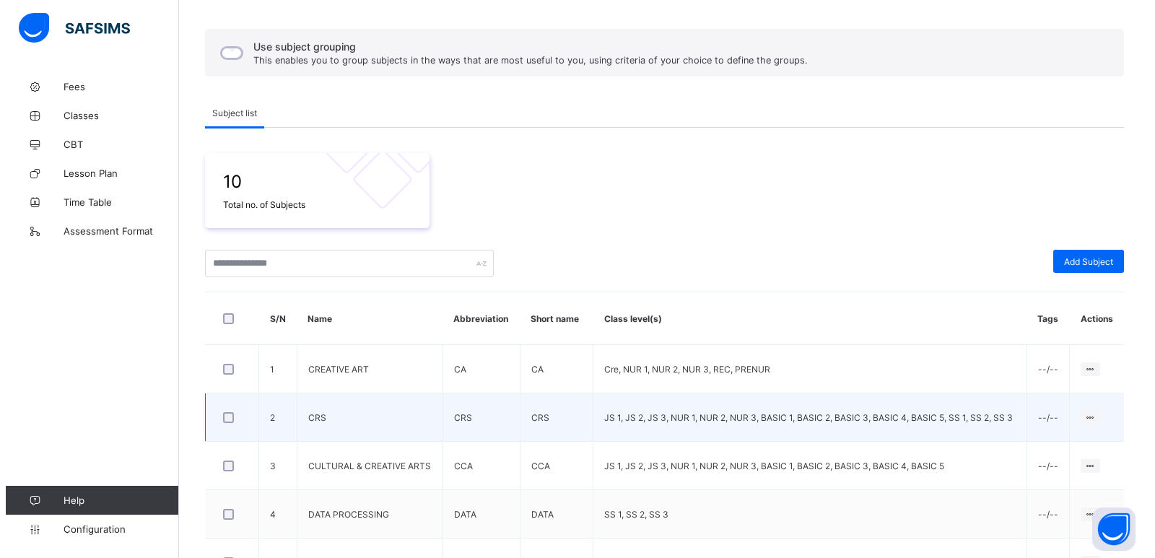
scroll to position [144, 0]
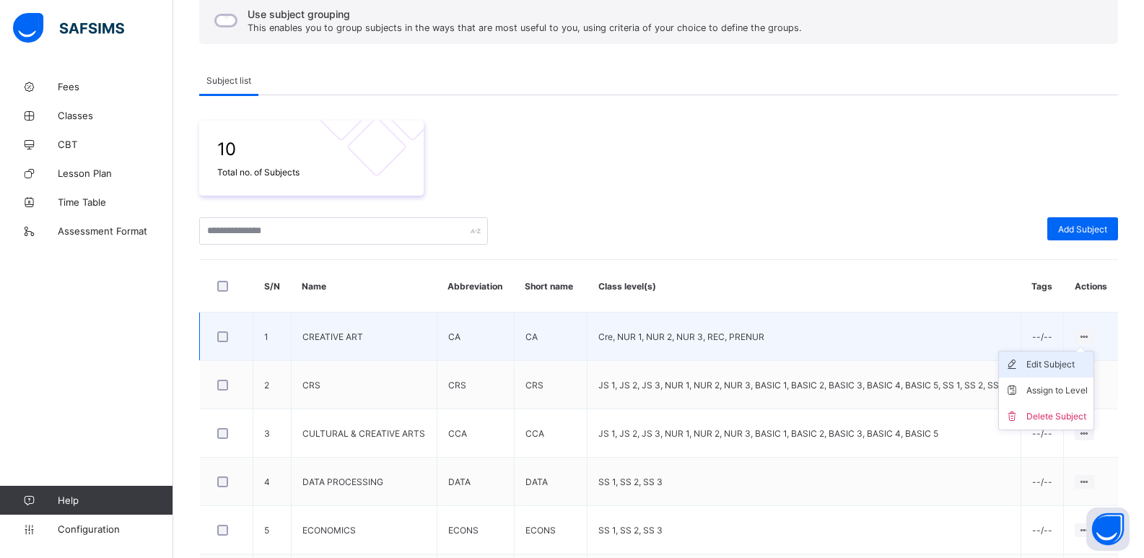
click at [1075, 367] on div "Edit Subject" at bounding box center [1056, 364] width 61 height 14
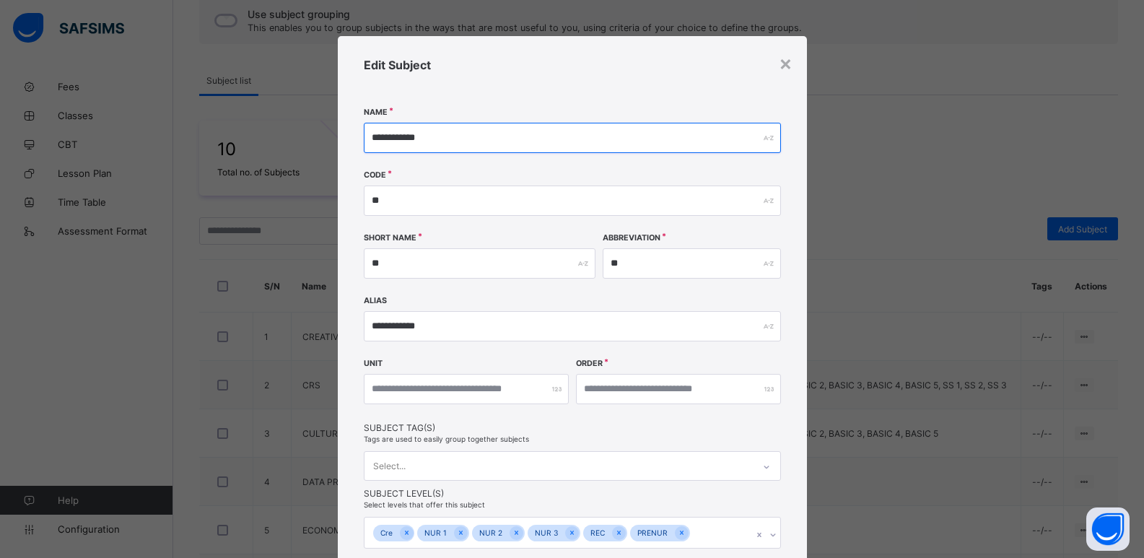
drag, startPoint x: 372, startPoint y: 139, endPoint x: 417, endPoint y: 150, distance: 46.7
click at [374, 139] on input "**********" at bounding box center [572, 138] width 417 height 30
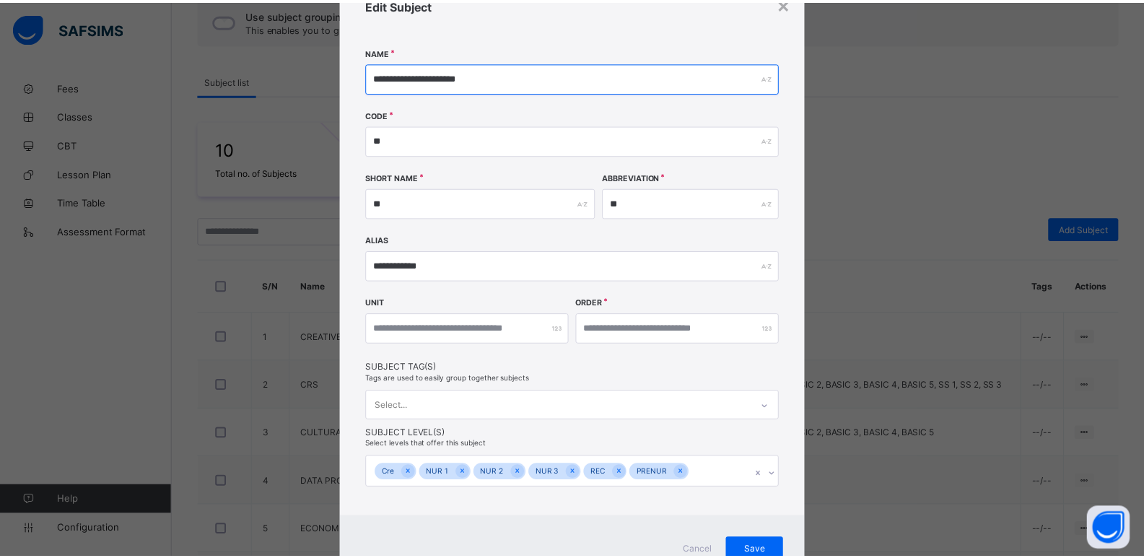
scroll to position [121, 0]
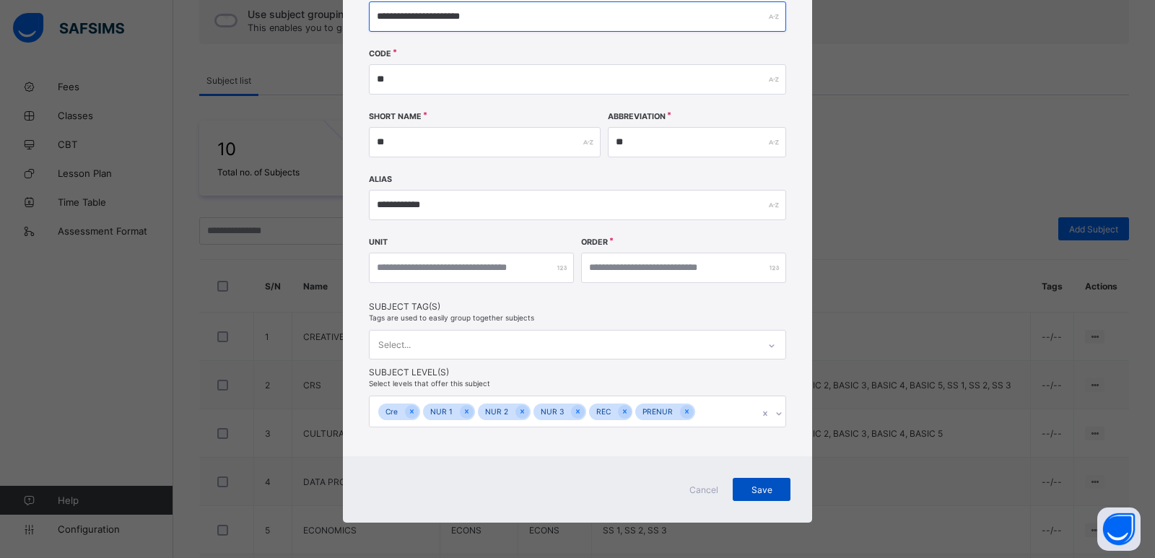
type input "**********"
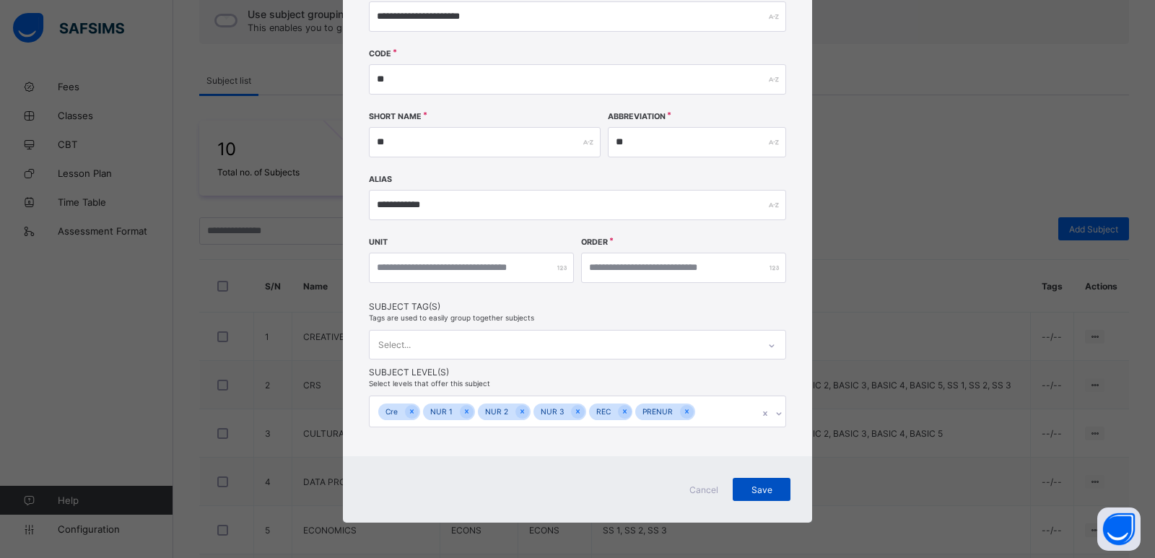
click at [757, 480] on div "Save" at bounding box center [761, 489] width 58 height 23
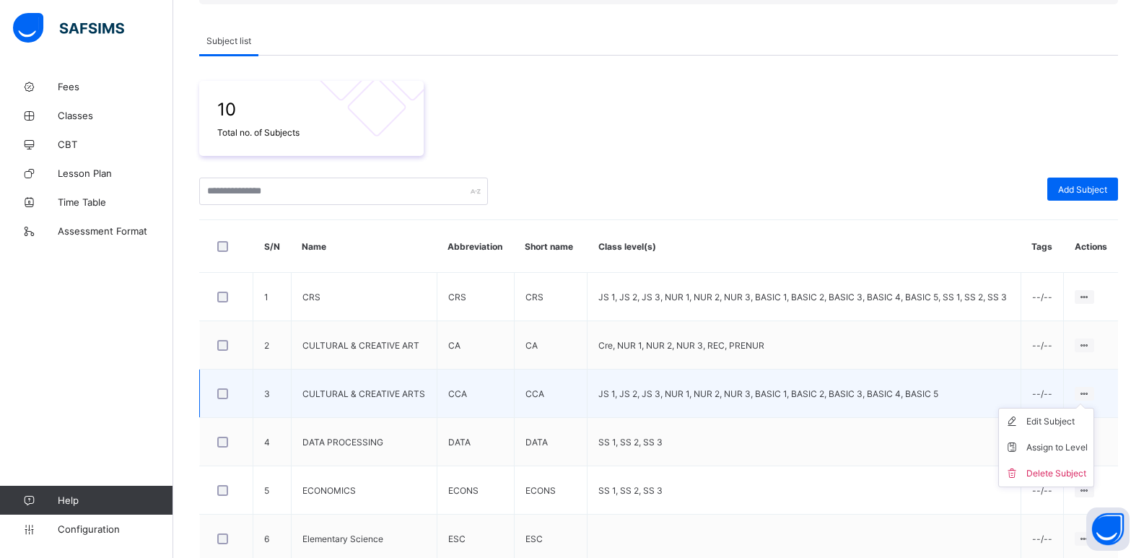
scroll to position [217, 0]
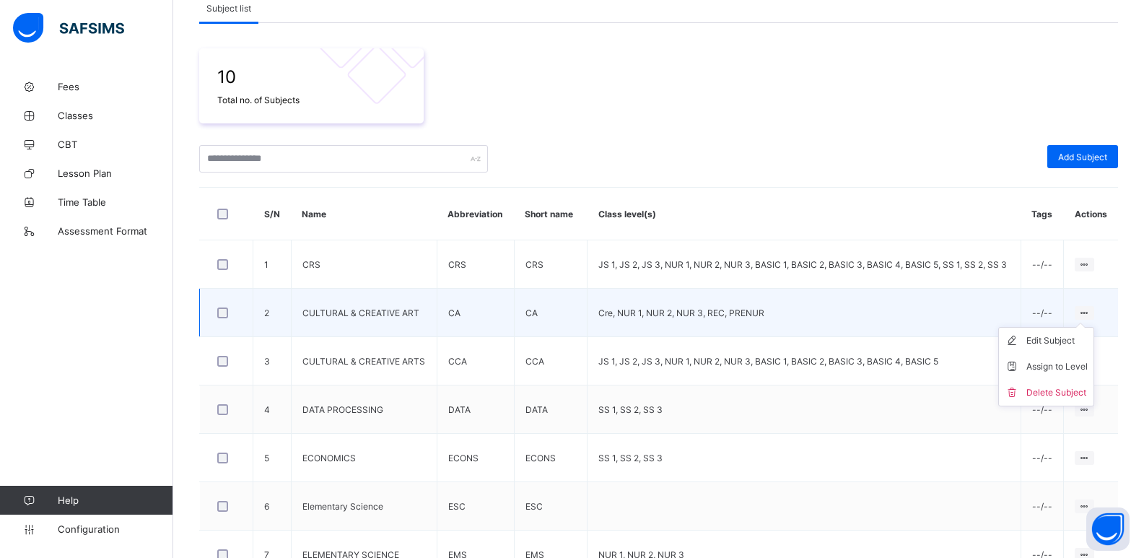
click at [1094, 327] on ul "Edit Subject Assign to Level Delete Subject" at bounding box center [1046, 366] width 96 height 79
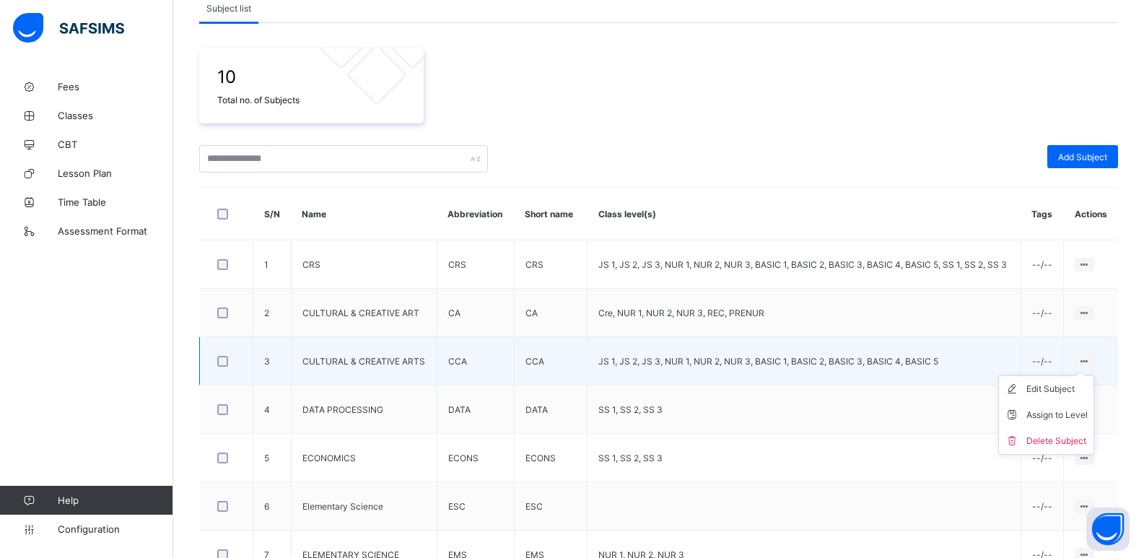
click at [1090, 359] on icon at bounding box center [1084, 361] width 12 height 11
click at [1072, 413] on div "Assign to Level" at bounding box center [1056, 415] width 61 height 14
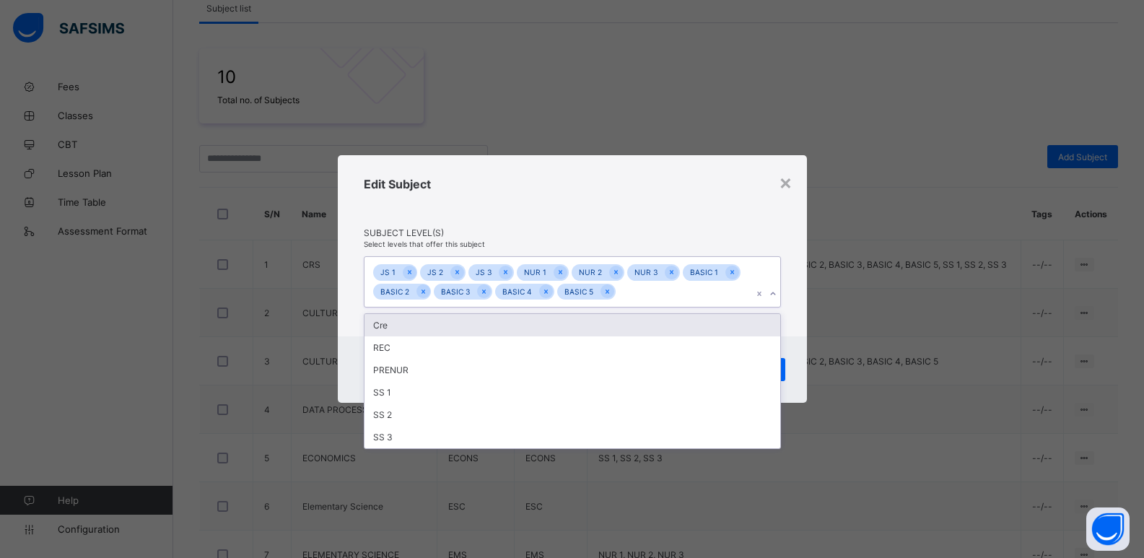
click at [776, 294] on icon at bounding box center [773, 294] width 9 height 14
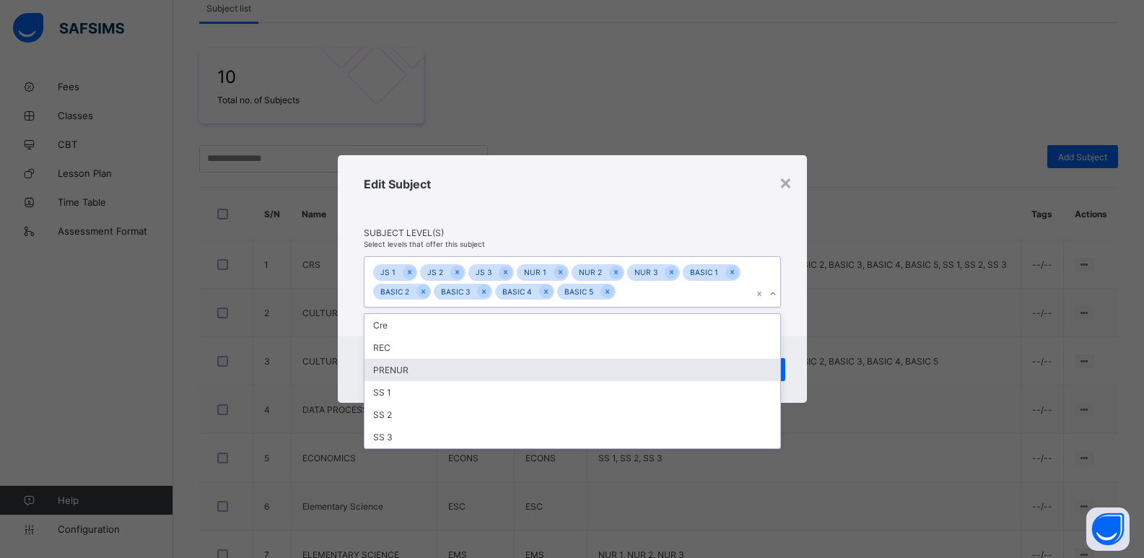
click at [628, 363] on div "PRENUR" at bounding box center [572, 370] width 416 height 22
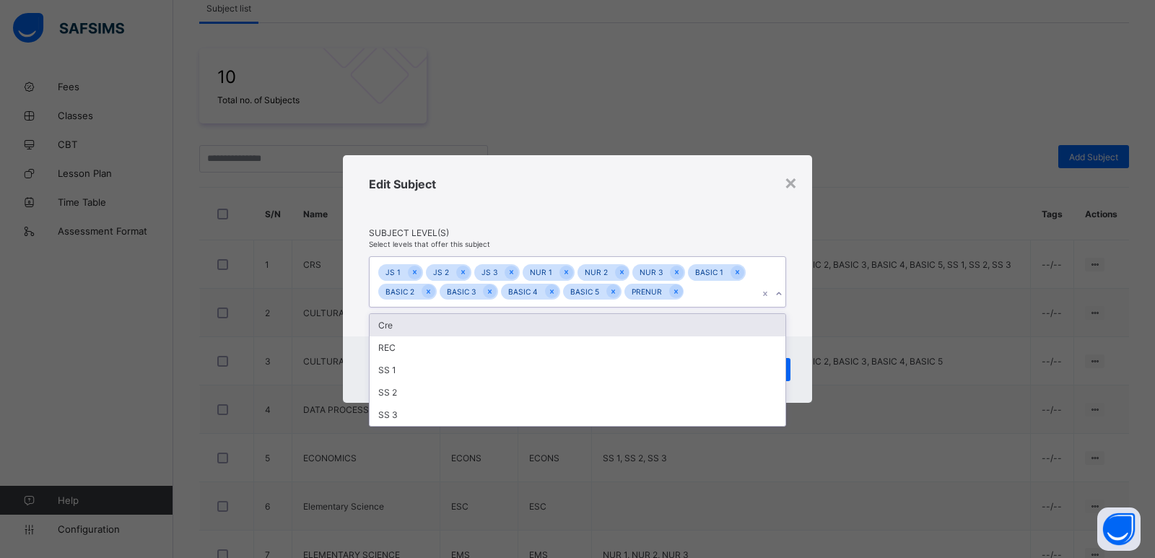
click at [713, 224] on div "Edit Subject" at bounding box center [577, 202] width 417 height 51
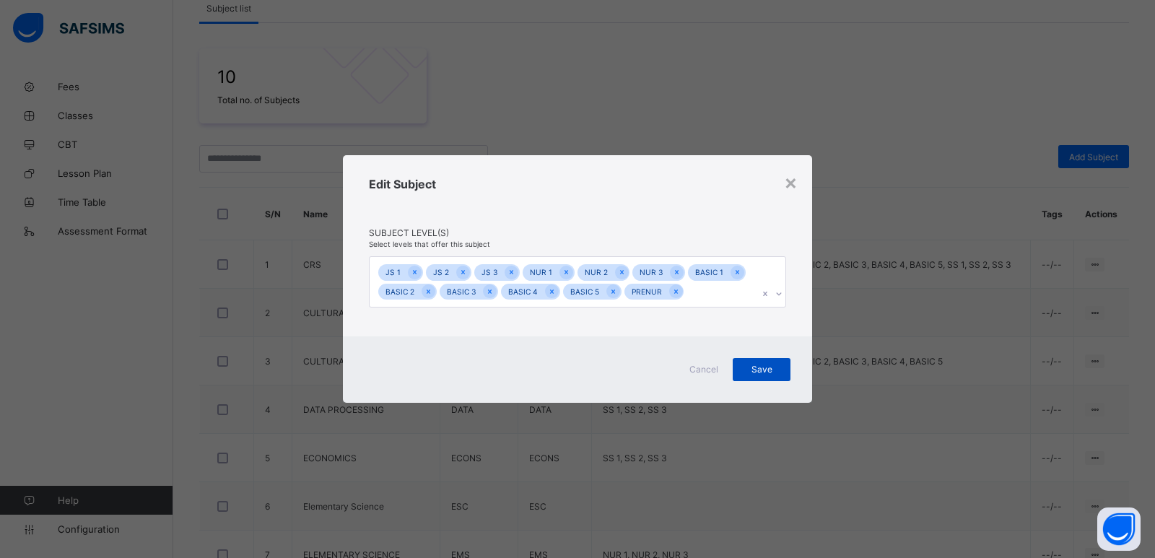
click at [763, 360] on div "Save" at bounding box center [761, 369] width 58 height 23
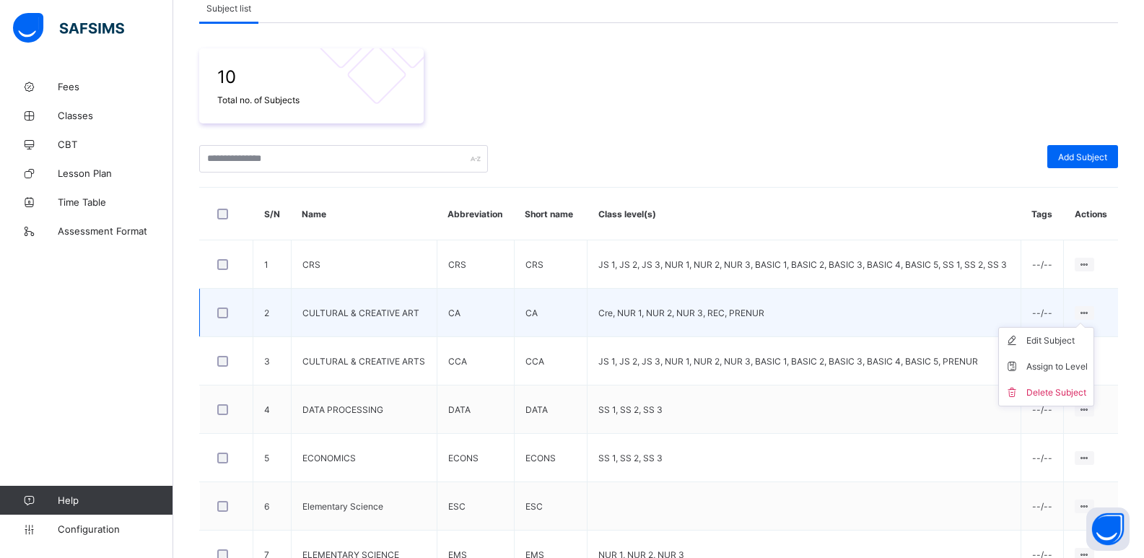
click at [1094, 327] on ul "Edit Subject Assign to Level Delete Subject" at bounding box center [1046, 366] width 96 height 79
click at [1064, 388] on div "Delete Subject" at bounding box center [1056, 392] width 61 height 14
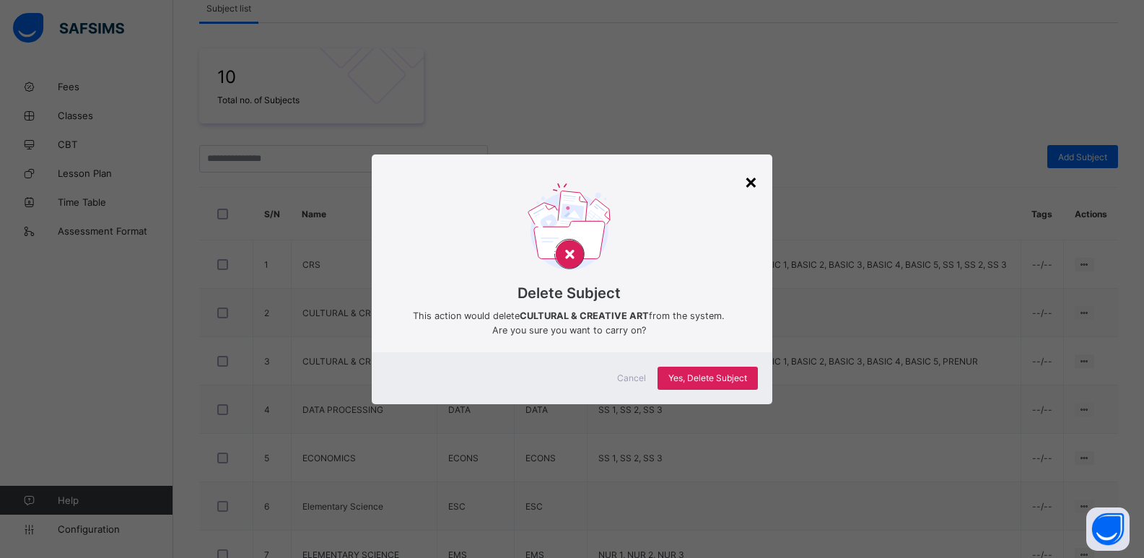
click at [752, 178] on div "×" at bounding box center [751, 181] width 14 height 25
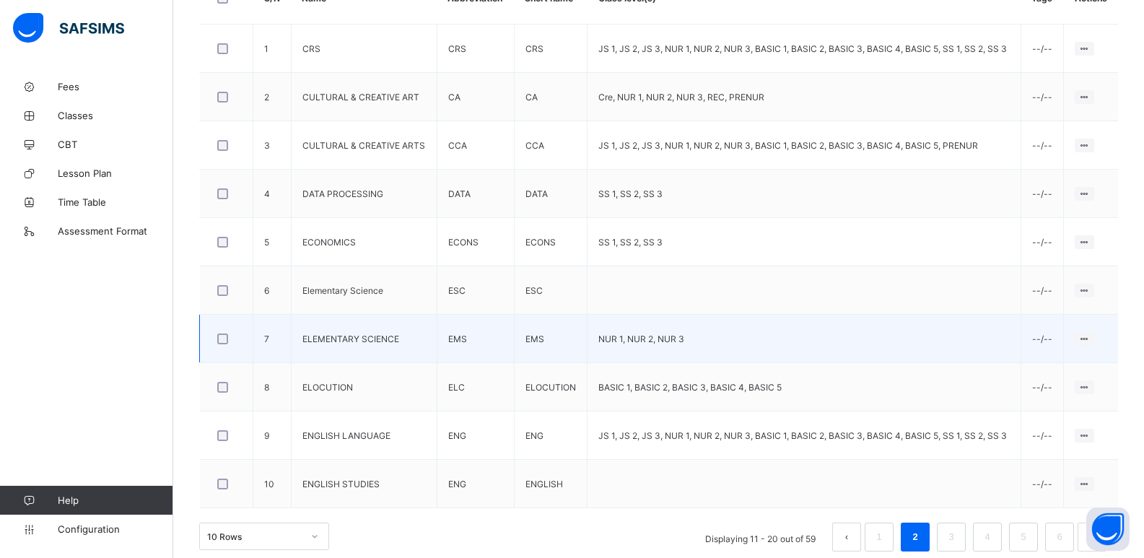
scroll to position [433, 0]
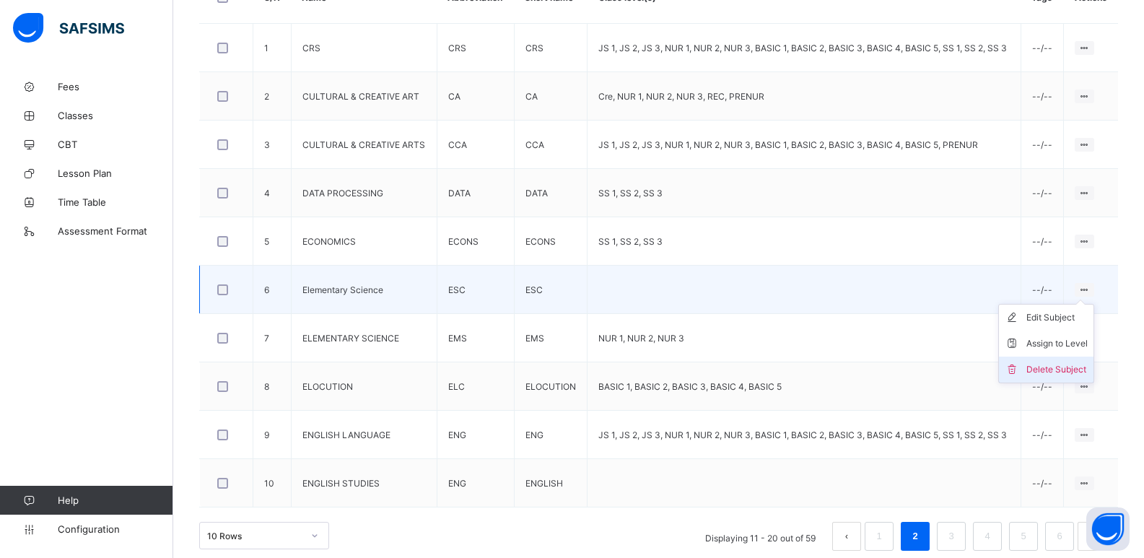
click at [1077, 364] on div "Delete Subject" at bounding box center [1056, 369] width 61 height 14
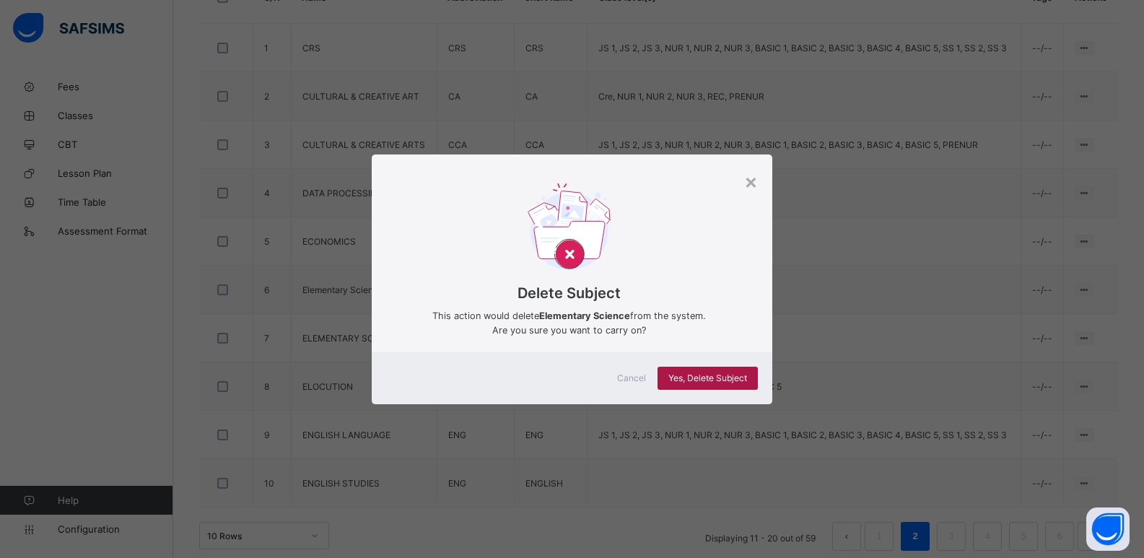
click at [714, 376] on span "Yes, Delete Subject" at bounding box center [707, 377] width 79 height 11
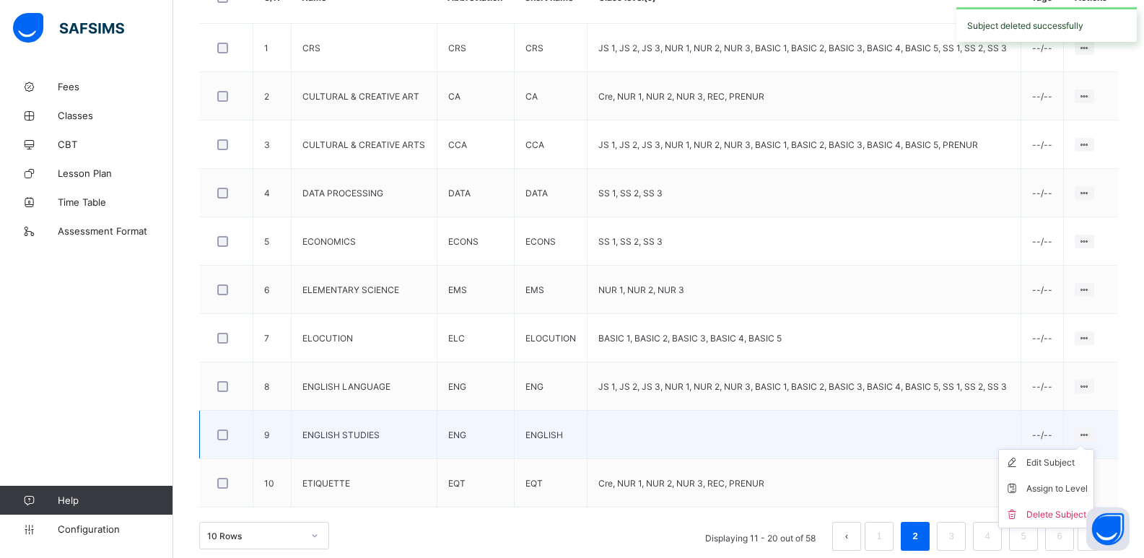
click at [1088, 433] on icon at bounding box center [1084, 434] width 12 height 11
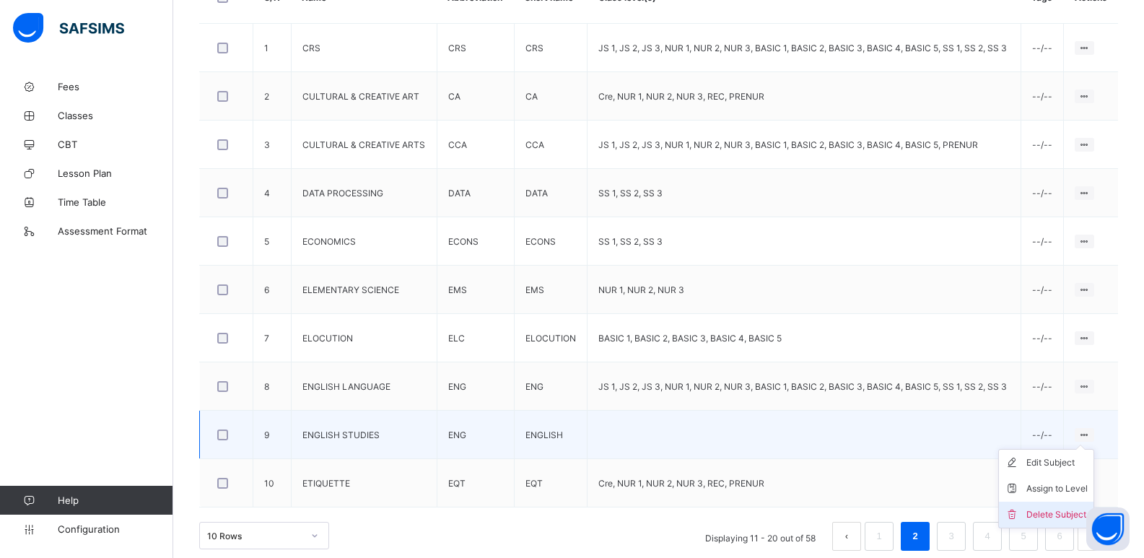
click at [1062, 512] on div "Delete Subject" at bounding box center [1056, 514] width 61 height 14
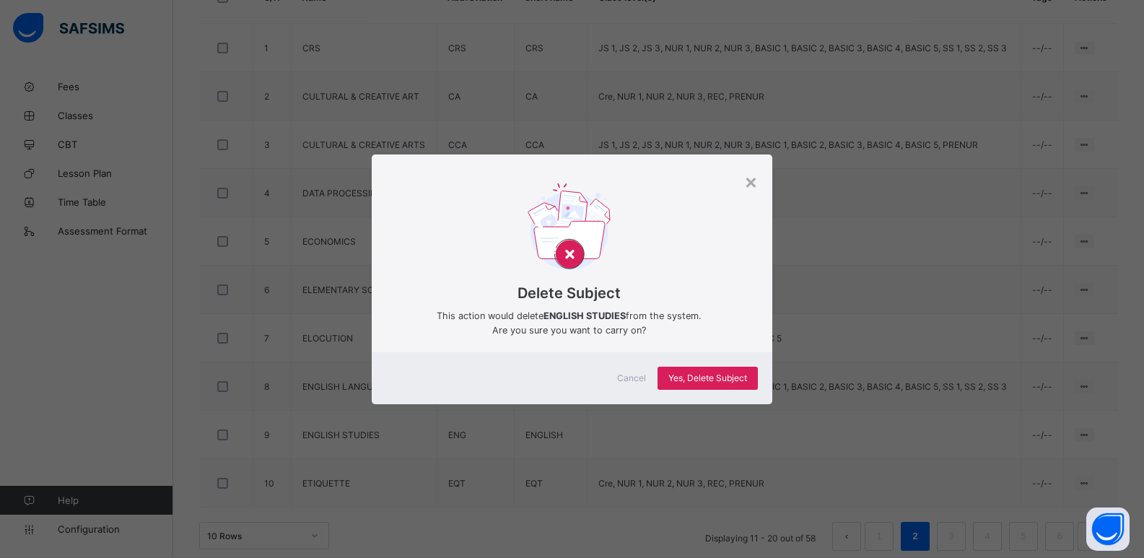
click at [745, 181] on div "Delete Subject This action would delete ENGLISH STUDIES from the system. Are yo…" at bounding box center [572, 264] width 401 height 176
click at [751, 182] on div "×" at bounding box center [751, 181] width 14 height 25
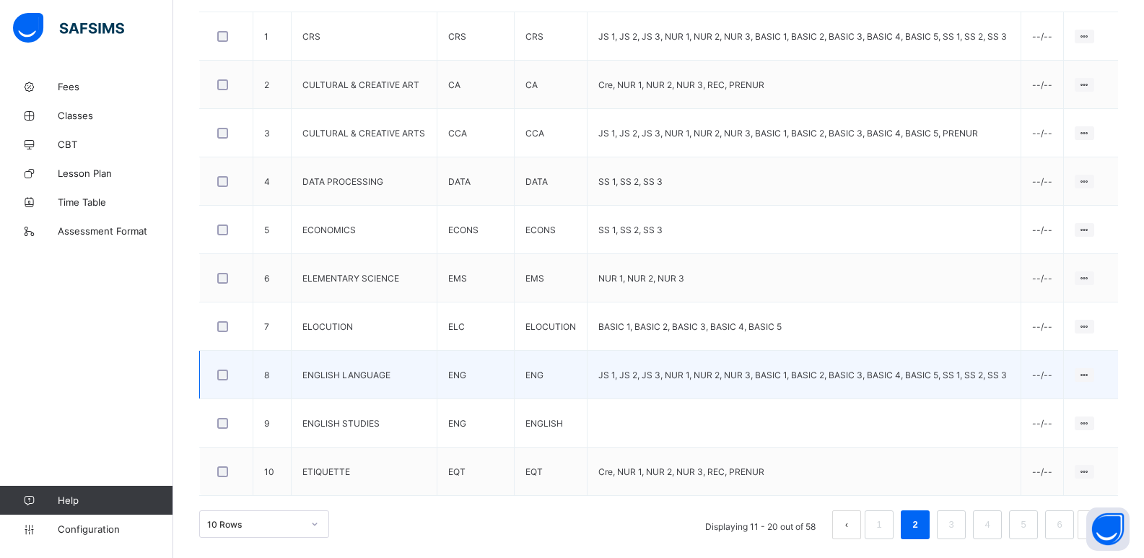
scroll to position [447, 0]
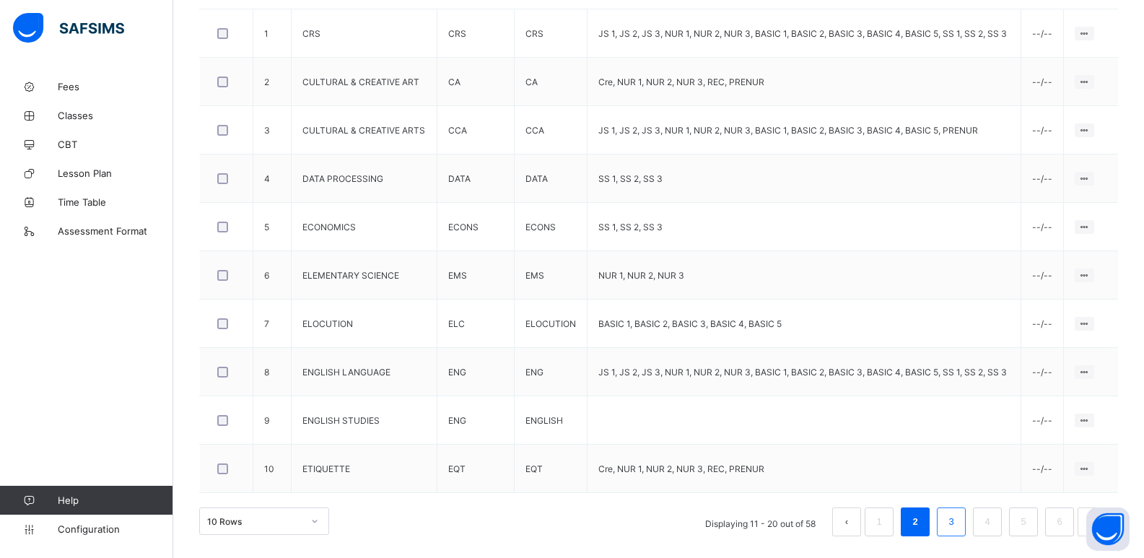
click at [958, 517] on link "3" at bounding box center [951, 521] width 14 height 19
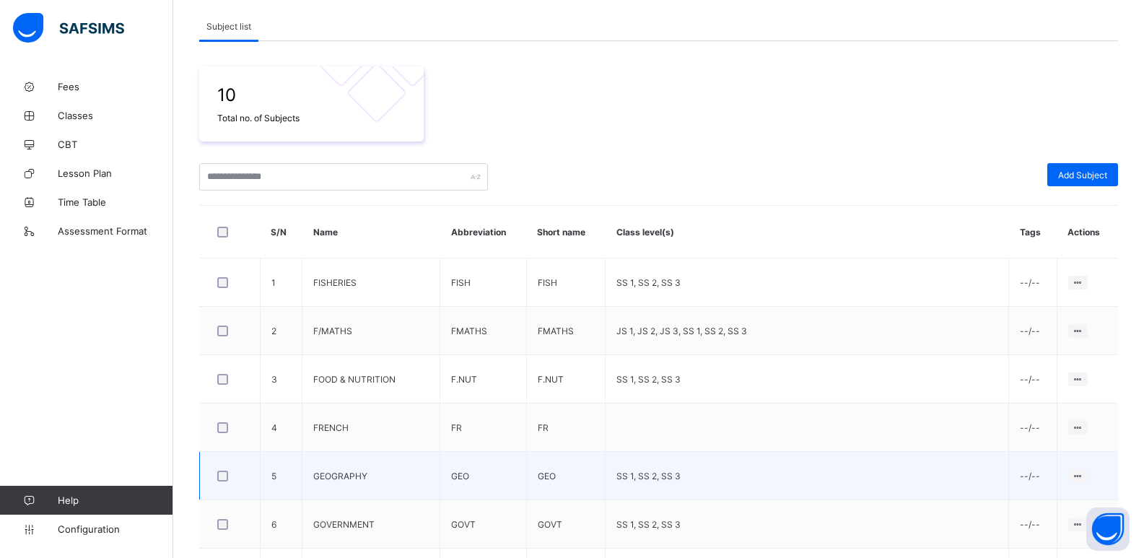
scroll to position [217, 0]
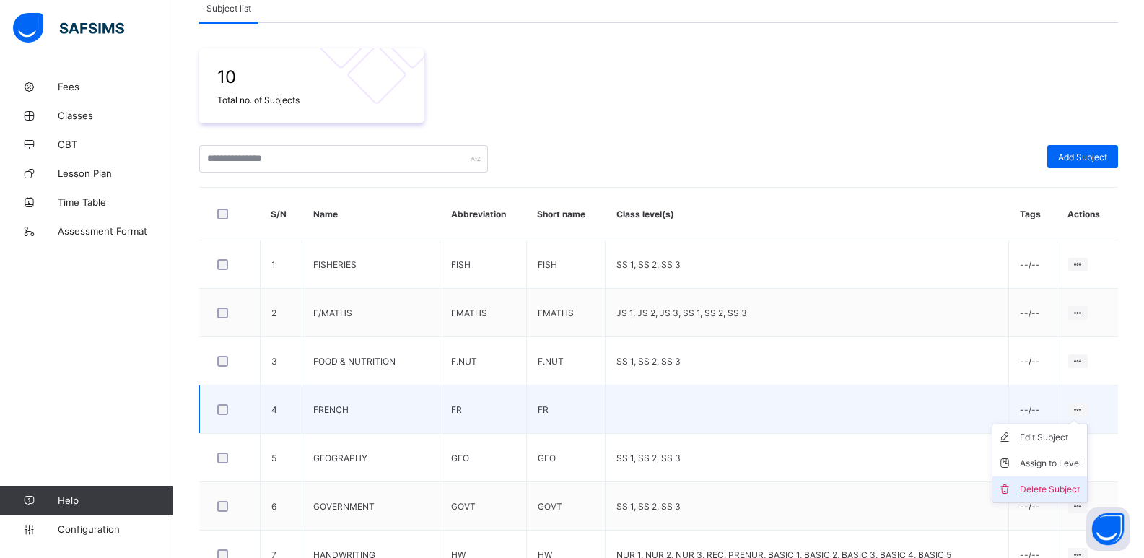
click at [1046, 488] on div "Delete Subject" at bounding box center [1050, 489] width 61 height 14
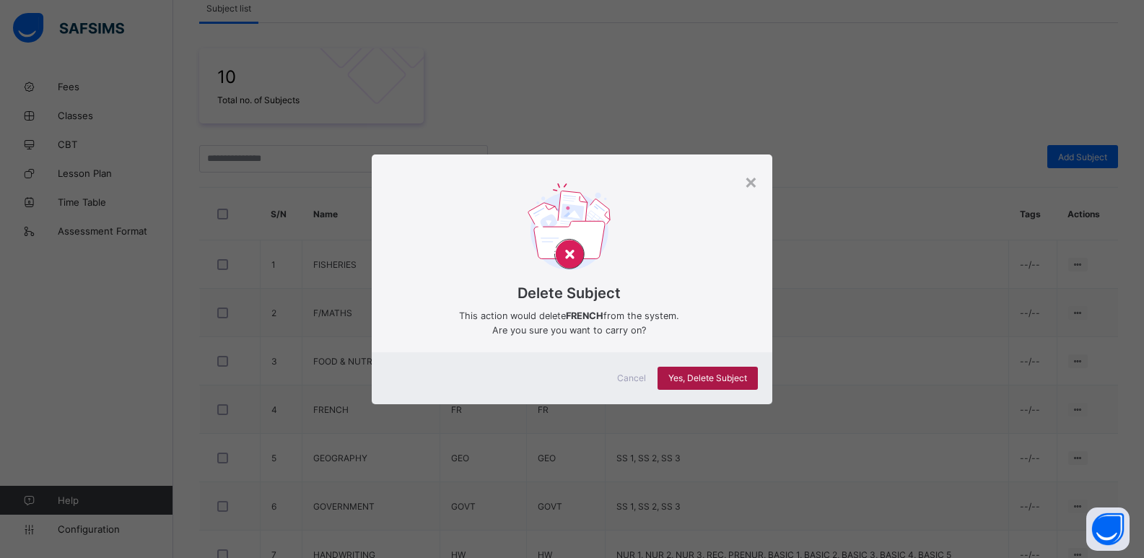
click at [738, 373] on span "Yes, Delete Subject" at bounding box center [707, 377] width 79 height 11
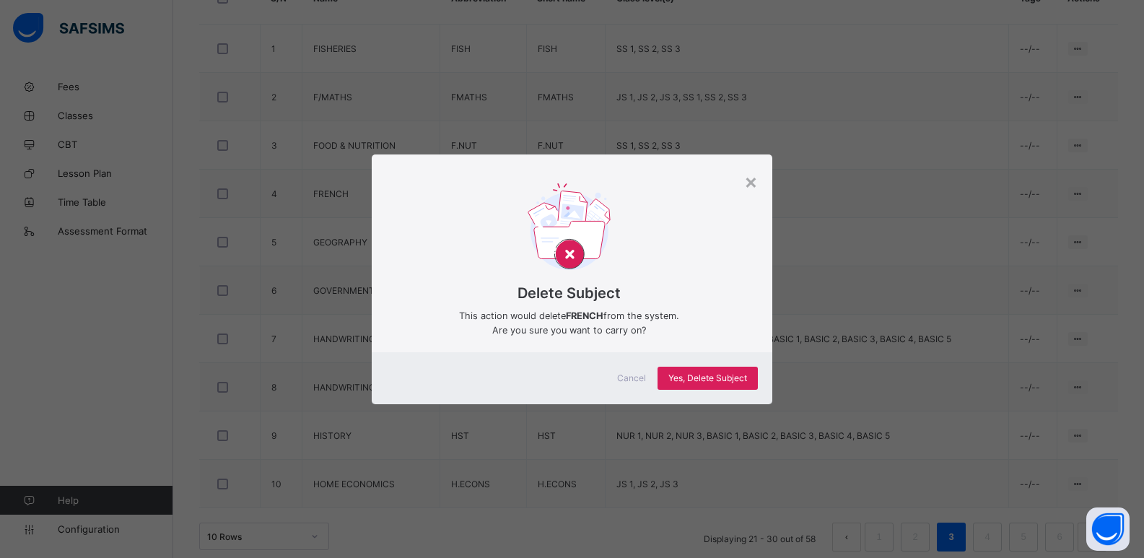
scroll to position [433, 0]
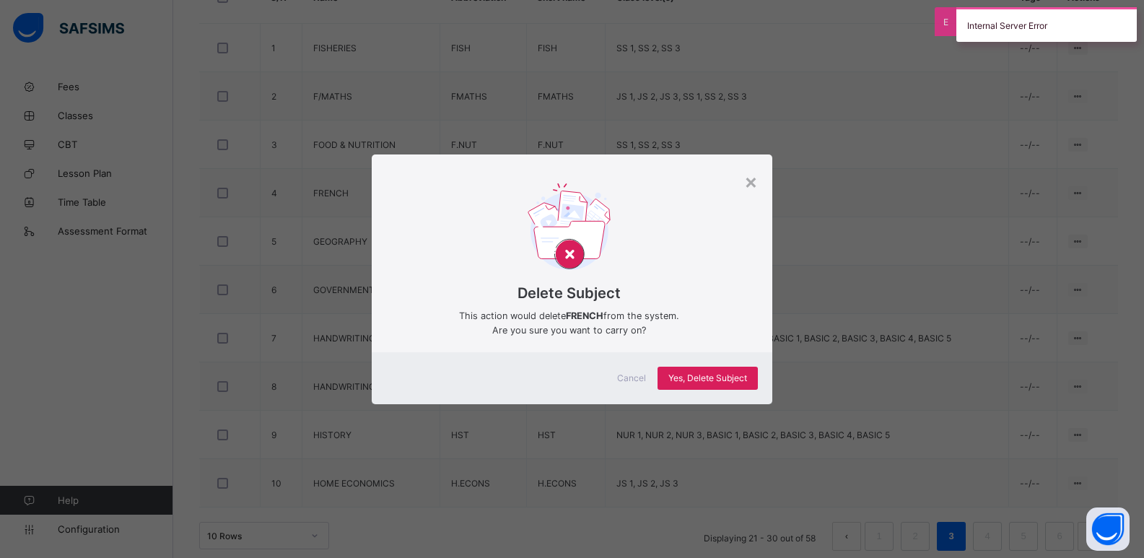
click at [641, 372] on span "Cancel" at bounding box center [631, 377] width 29 height 11
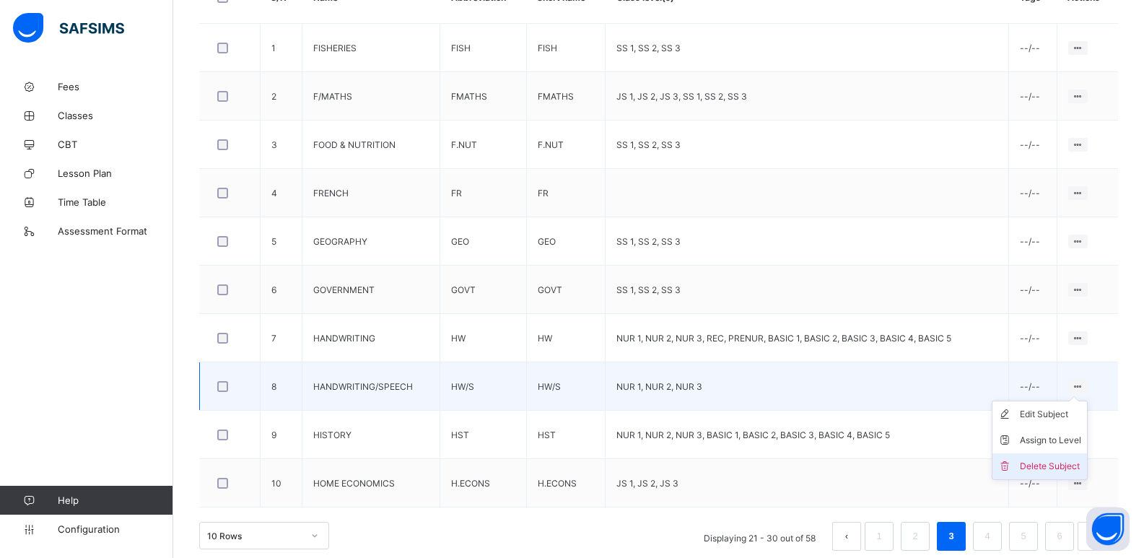
click at [1067, 461] on div "Delete Subject" at bounding box center [1050, 466] width 61 height 14
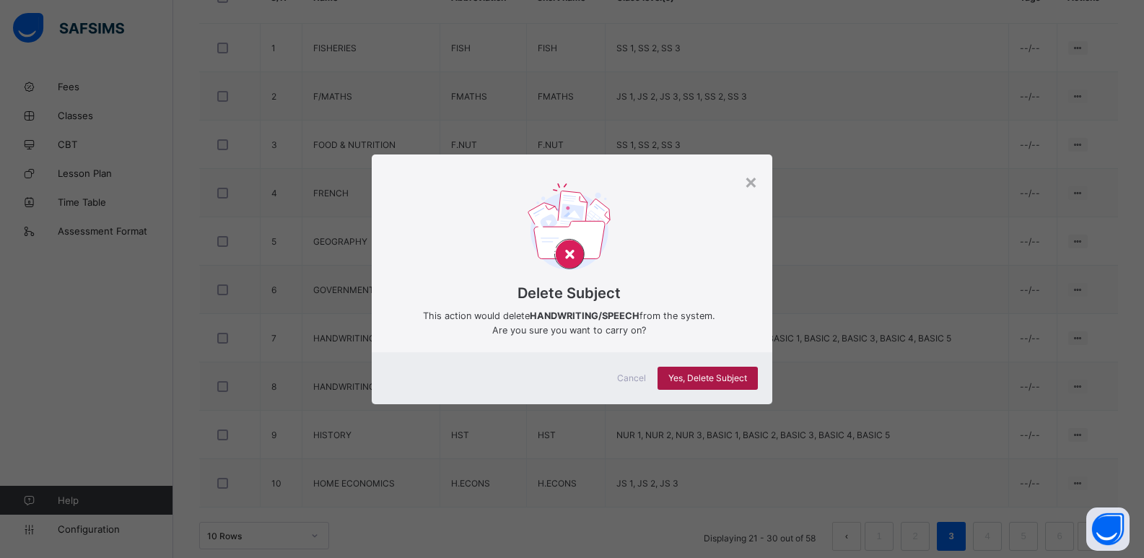
click at [704, 375] on span "Yes, Delete Subject" at bounding box center [707, 377] width 79 height 11
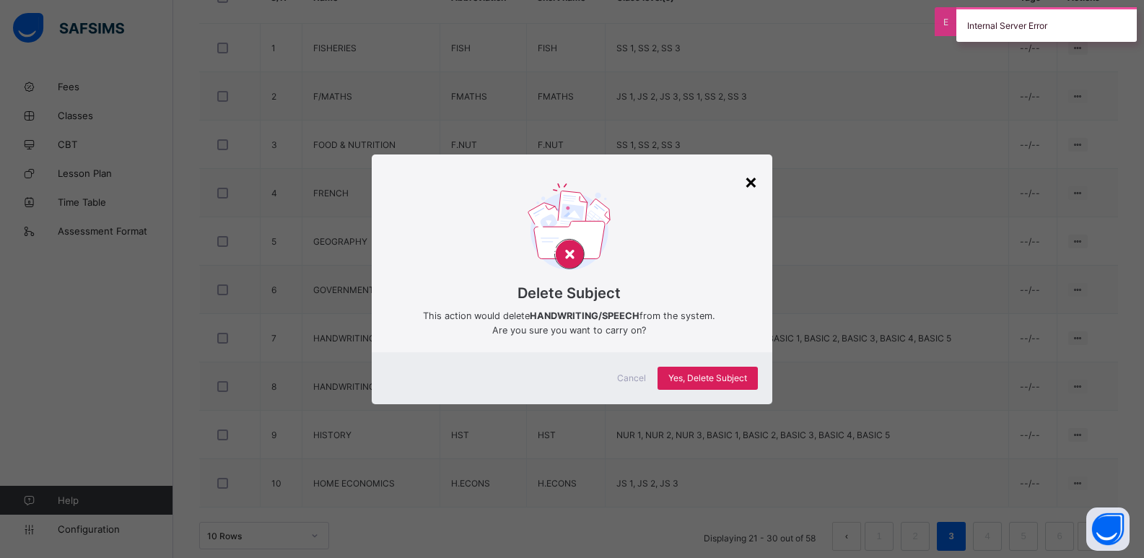
click at [751, 181] on div "×" at bounding box center [751, 181] width 14 height 25
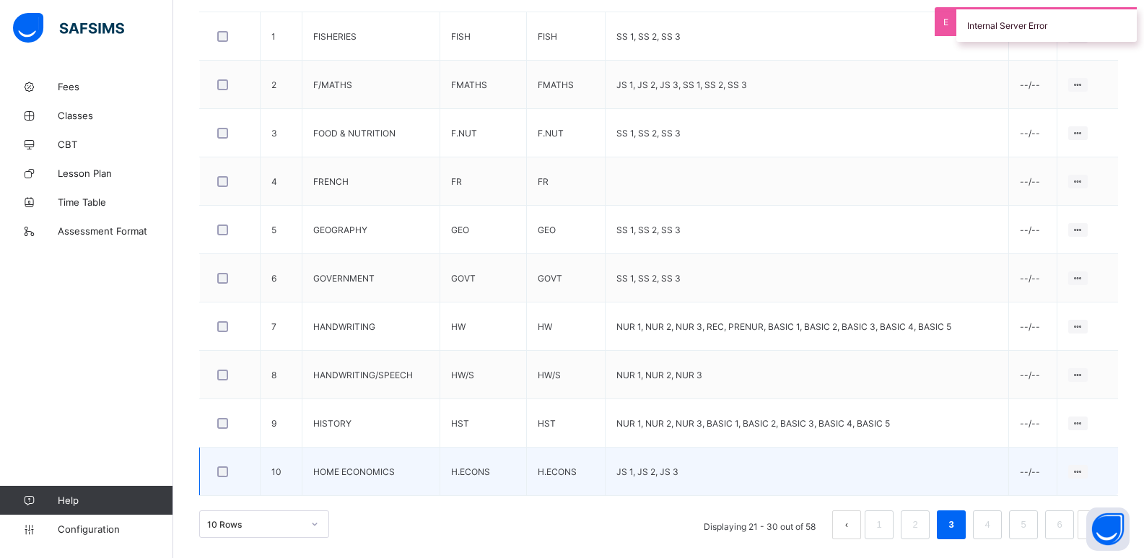
scroll to position [447, 0]
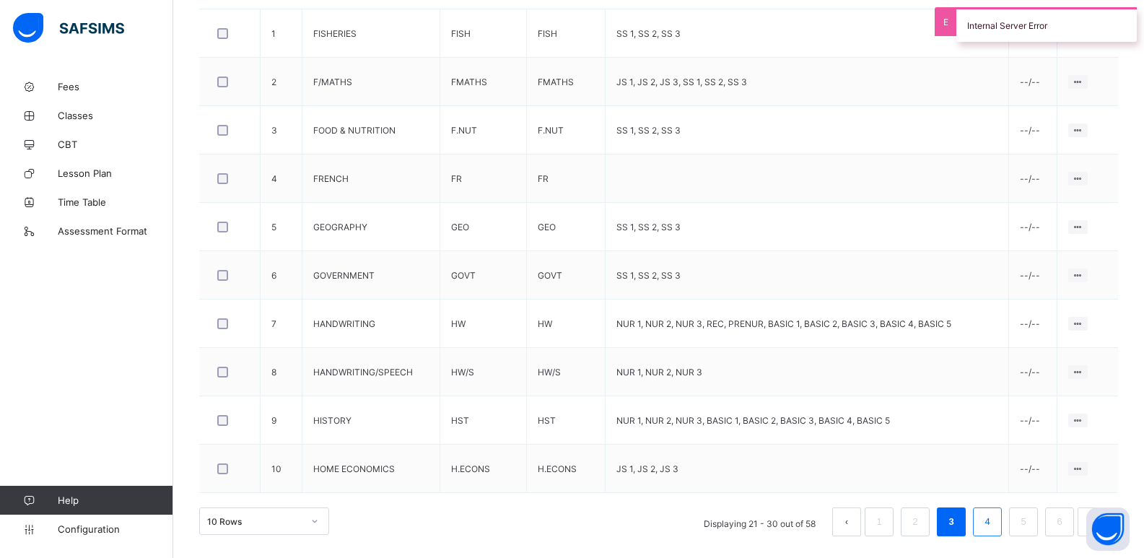
click at [985, 526] on li "4" at bounding box center [987, 521] width 29 height 29
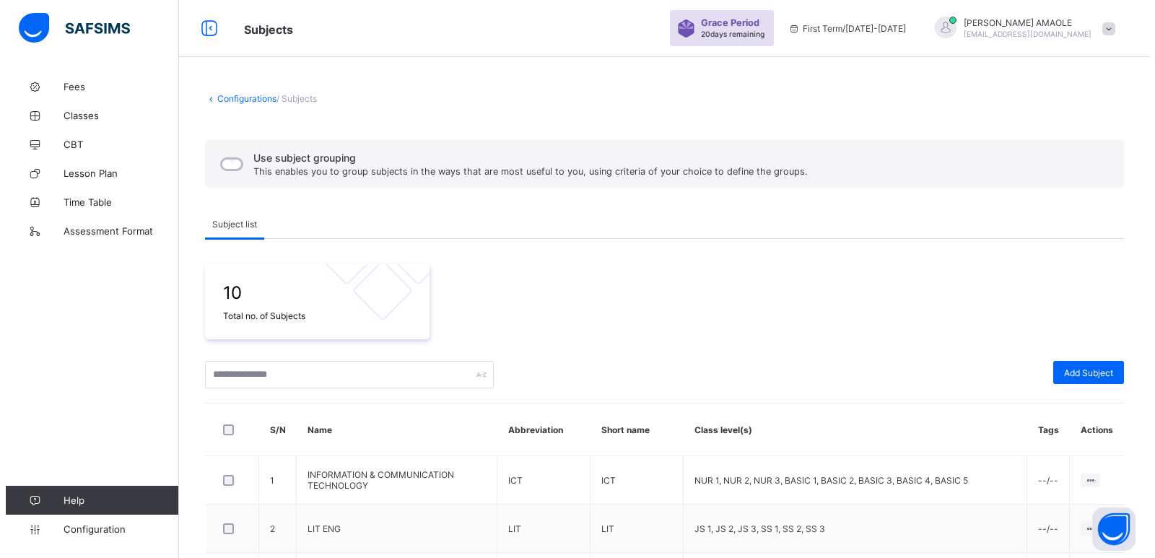
scroll to position [0, 0]
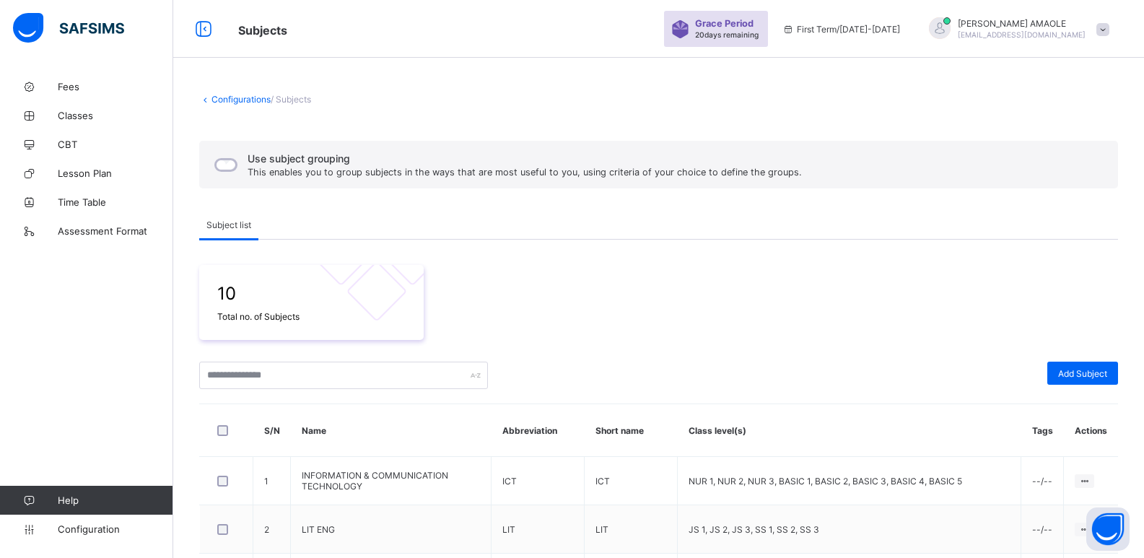
click at [958, 23] on div at bounding box center [940, 29] width 36 height 24
click at [1045, 139] on span "Logout" at bounding box center [1062, 142] width 95 height 17
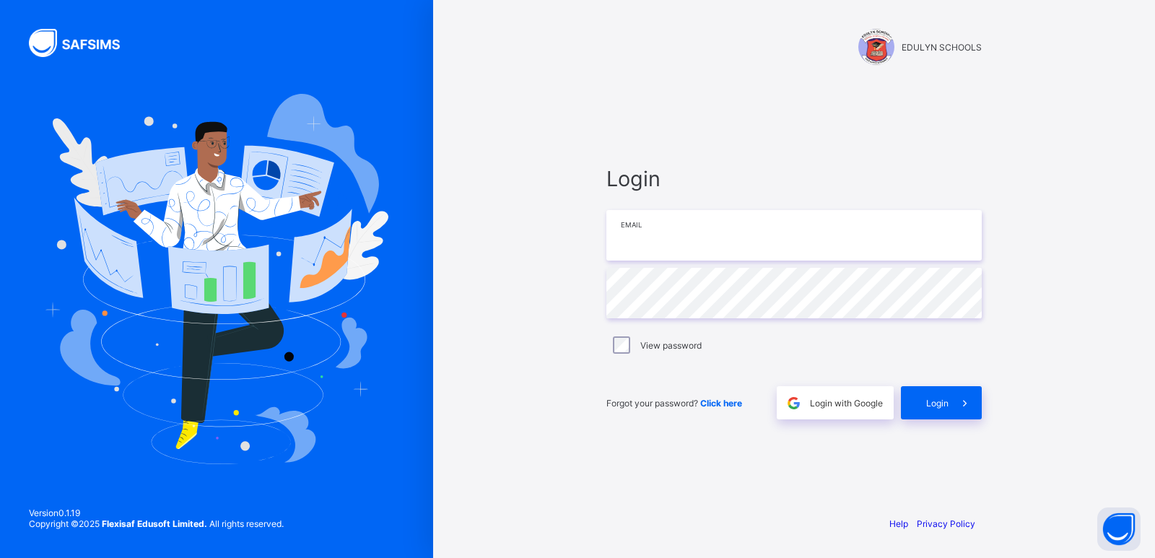
type input "**********"
click at [861, 400] on span "Login with Google" at bounding box center [846, 403] width 73 height 11
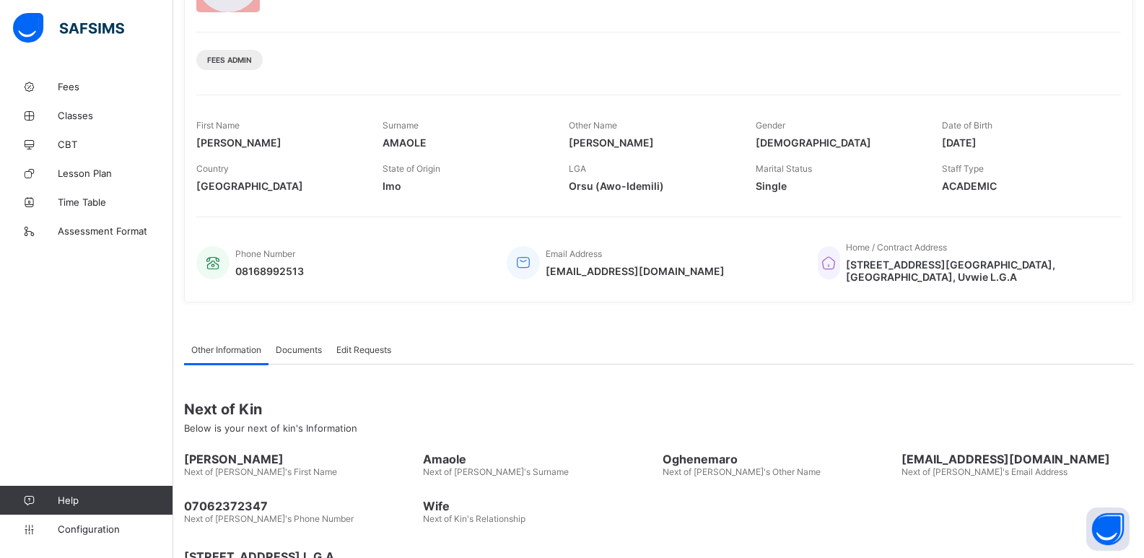
scroll to position [199, 0]
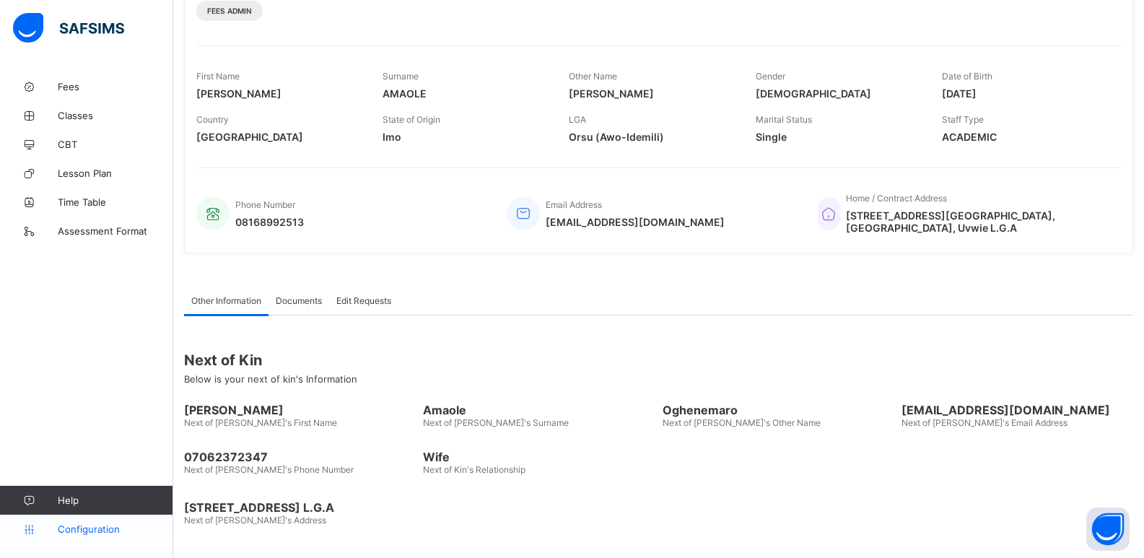
click at [119, 530] on span "Configuration" at bounding box center [115, 529] width 115 height 12
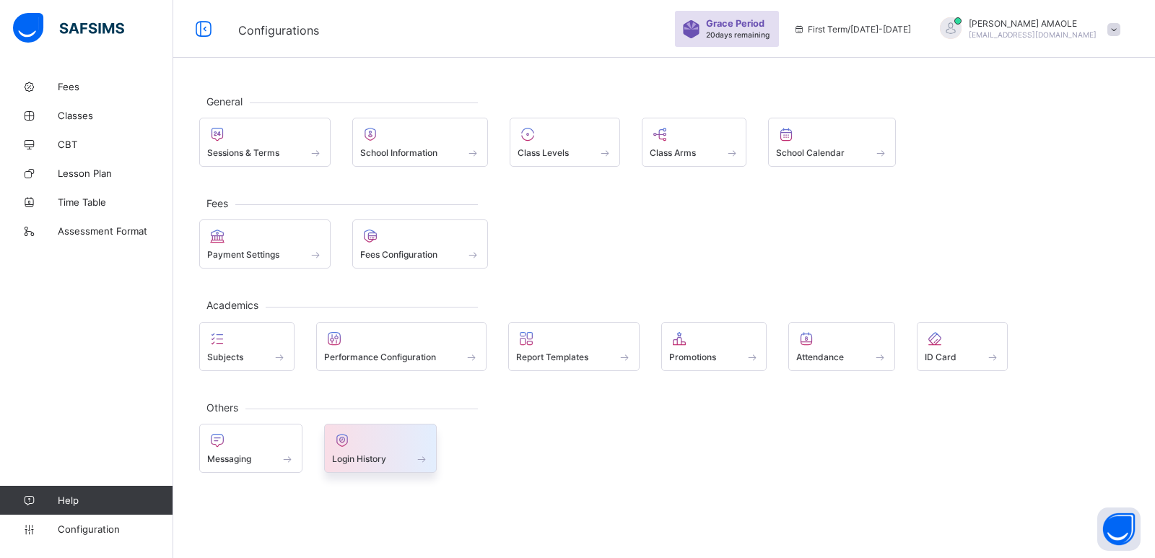
click at [385, 447] on div at bounding box center [380, 440] width 97 height 17
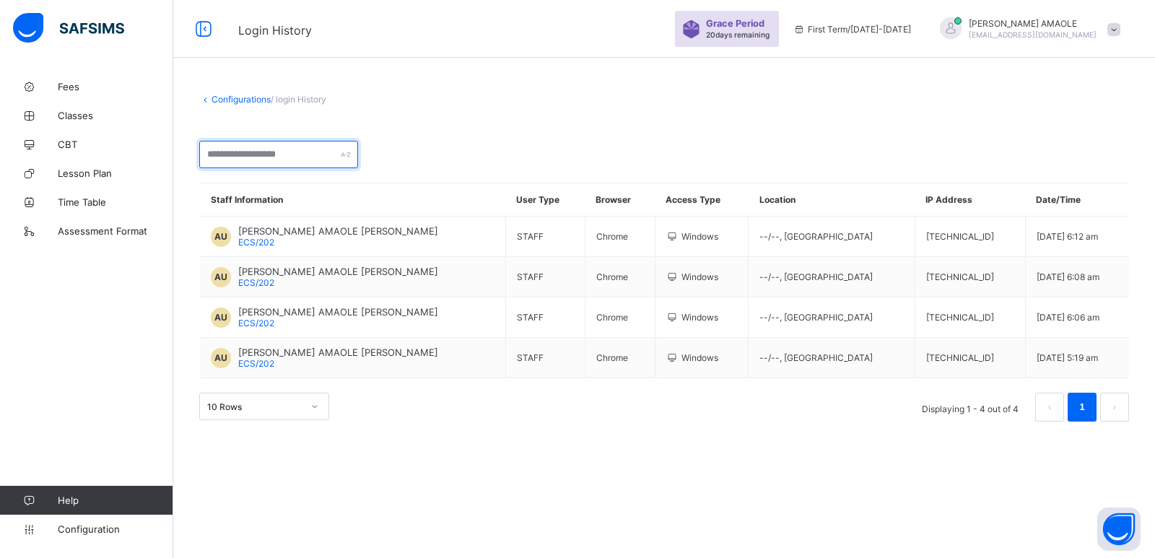
click at [261, 149] on input "text" at bounding box center [278, 154] width 159 height 27
click at [287, 95] on div "Configurations / login History Staff Information User Type Browser Access Type …" at bounding box center [663, 257] width 981 height 371
click at [779, 17] on div "Grace Period 20 days remaining" at bounding box center [727, 29] width 104 height 36
click at [911, 31] on span "First Term / [DATE]-[DATE]" at bounding box center [852, 29] width 118 height 11
click at [240, 98] on link "Configurations" at bounding box center [240, 99] width 59 height 11
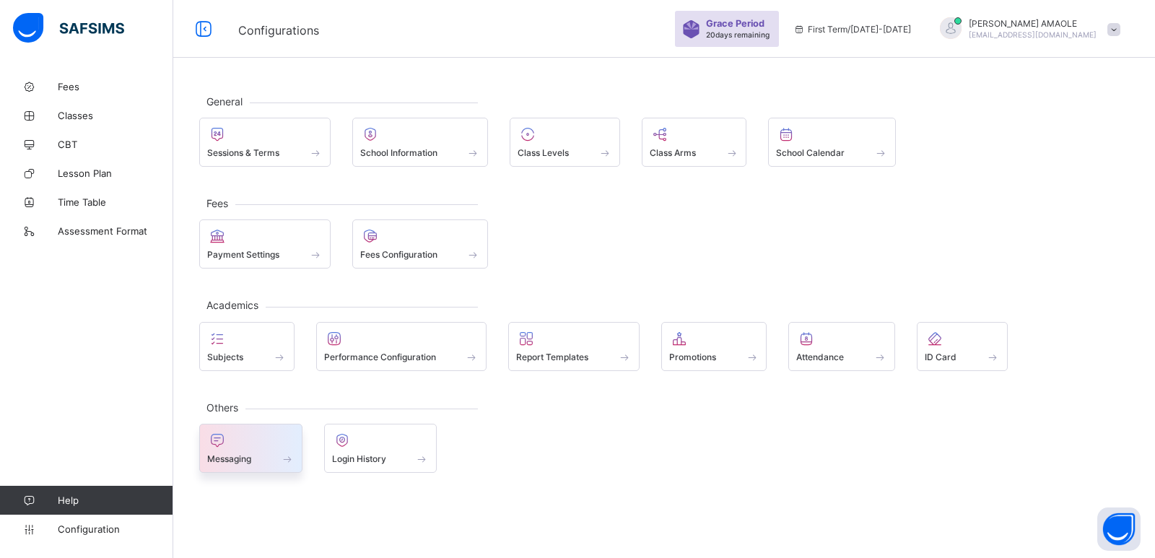
click at [290, 442] on div at bounding box center [250, 440] width 87 height 17
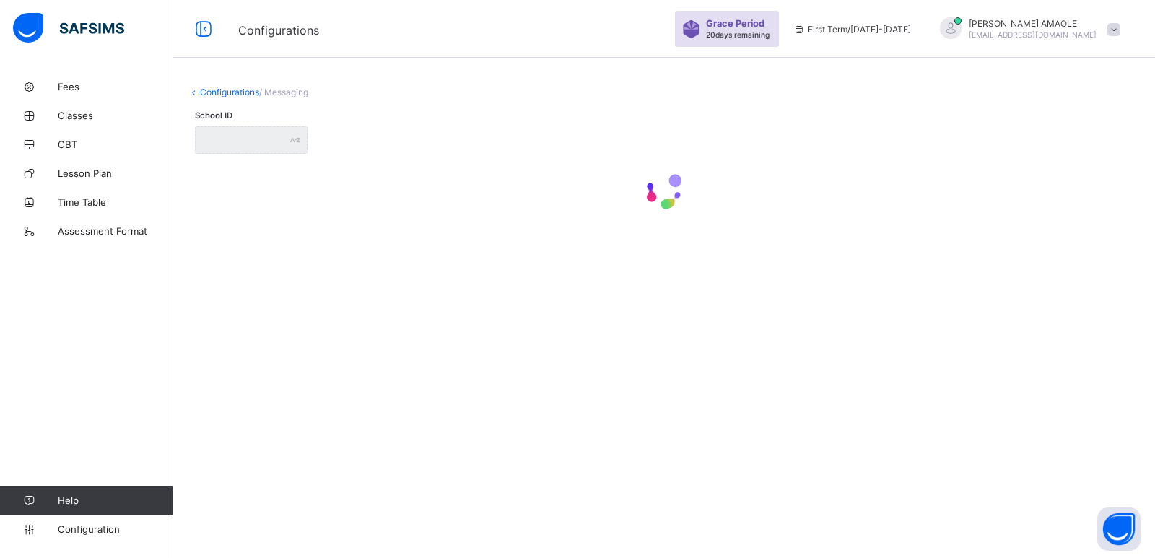
type input "**********"
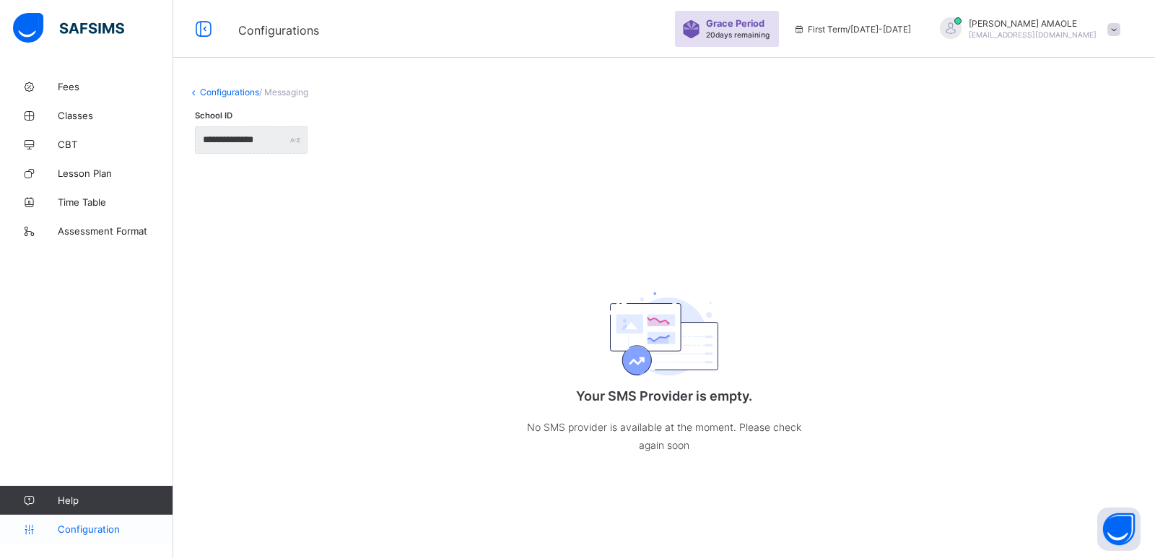
click at [71, 528] on span "Configuration" at bounding box center [115, 529] width 115 height 12
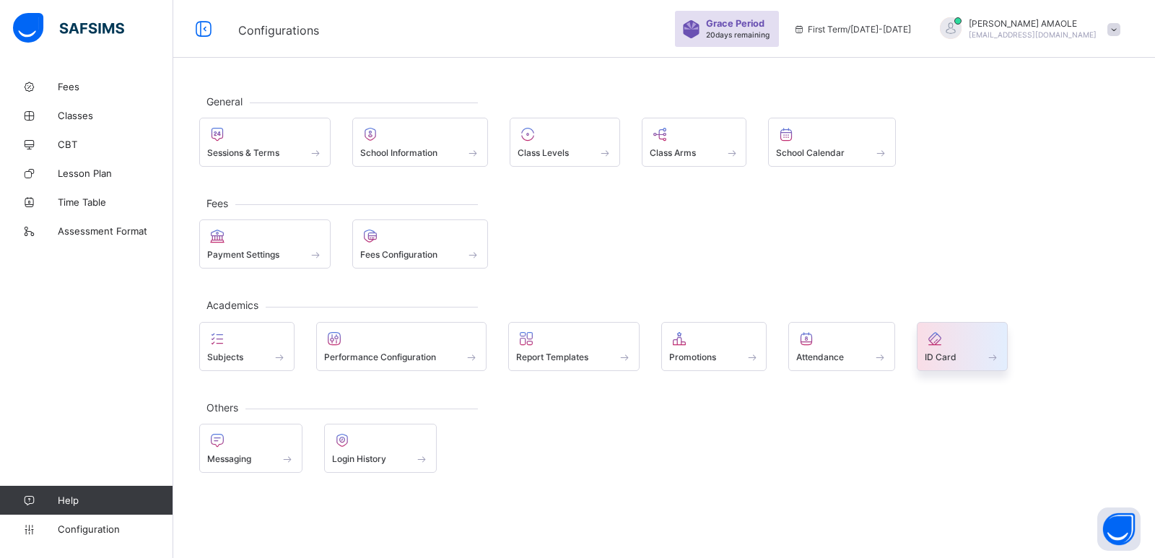
click at [947, 351] on div "ID Card" at bounding box center [961, 357] width 75 height 12
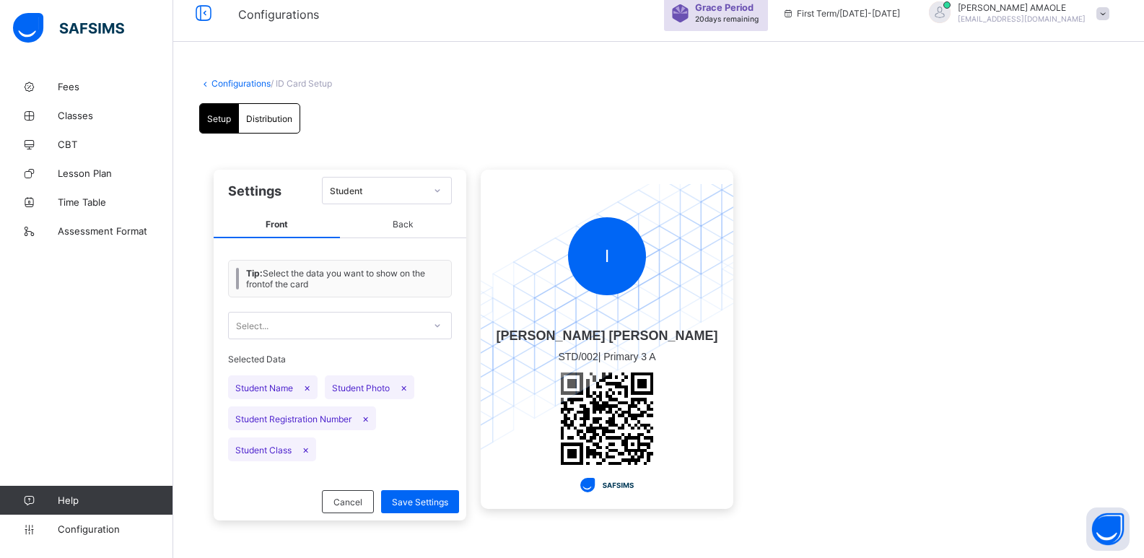
scroll to position [22, 0]
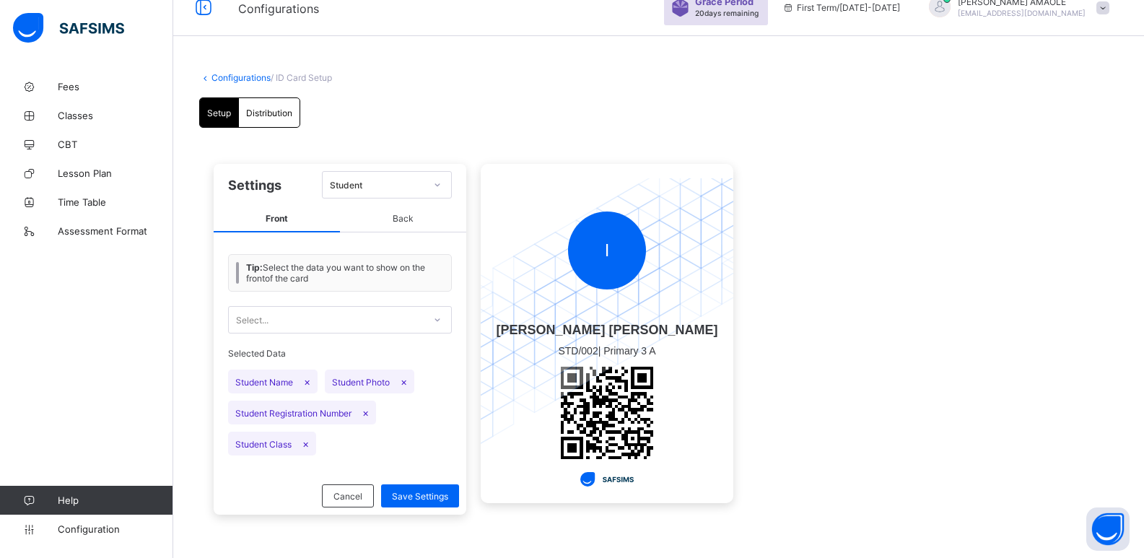
click at [239, 79] on link "Configurations" at bounding box center [240, 77] width 59 height 11
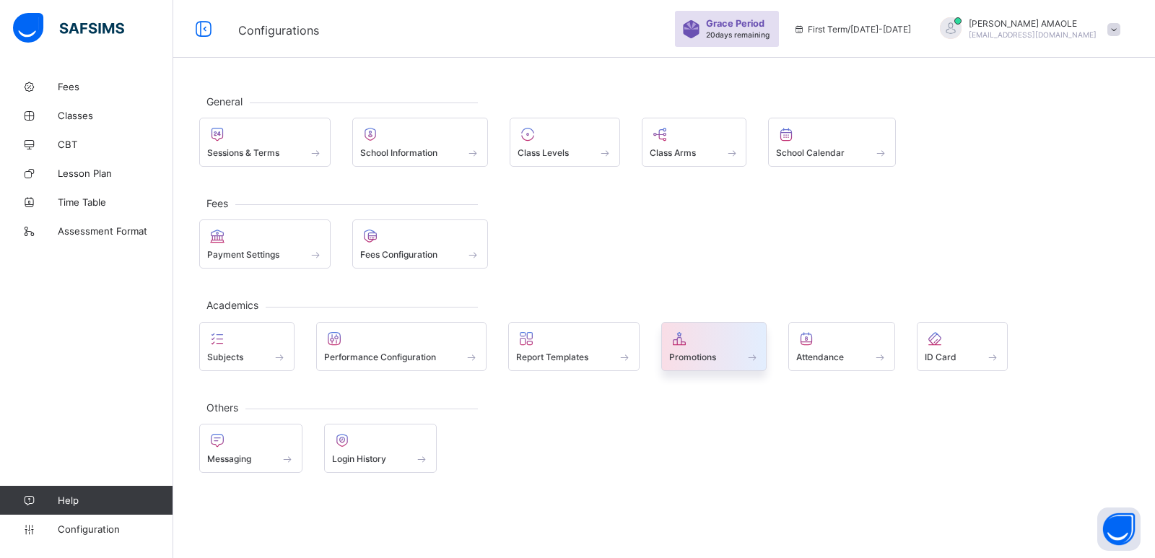
click at [714, 353] on span "Promotions" at bounding box center [692, 356] width 47 height 11
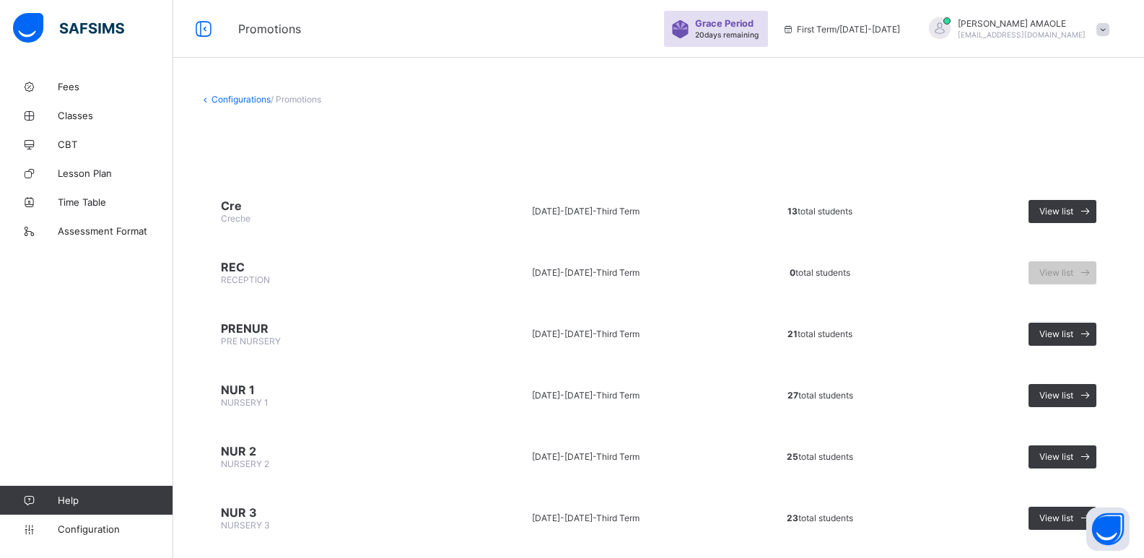
click at [1109, 33] on span at bounding box center [1102, 29] width 13 height 13
click at [1068, 138] on span "Logout" at bounding box center [1062, 142] width 95 height 17
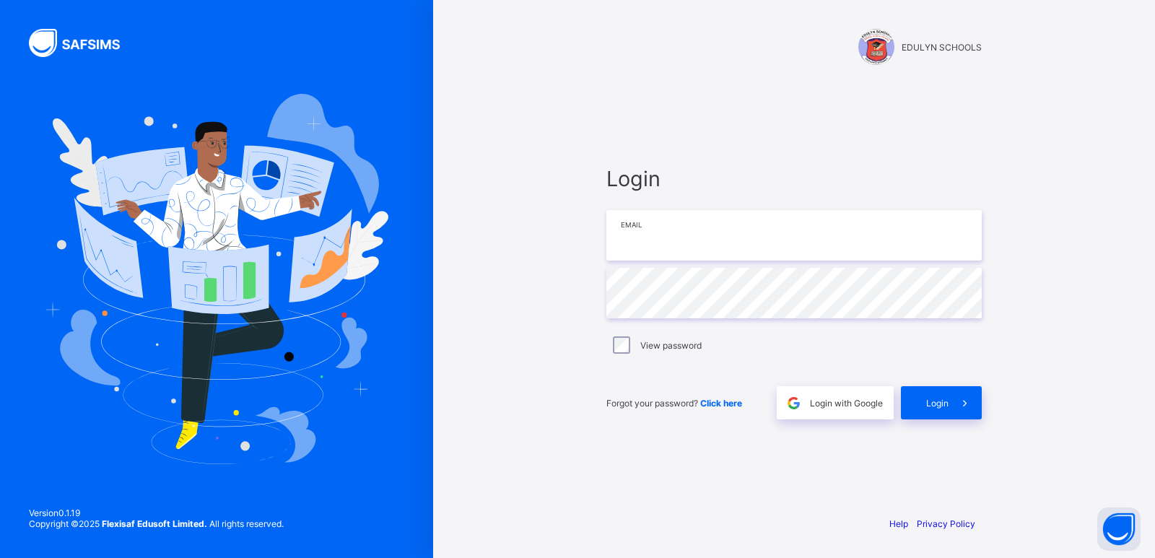
type input "**********"
